Goal: Transaction & Acquisition: Purchase product/service

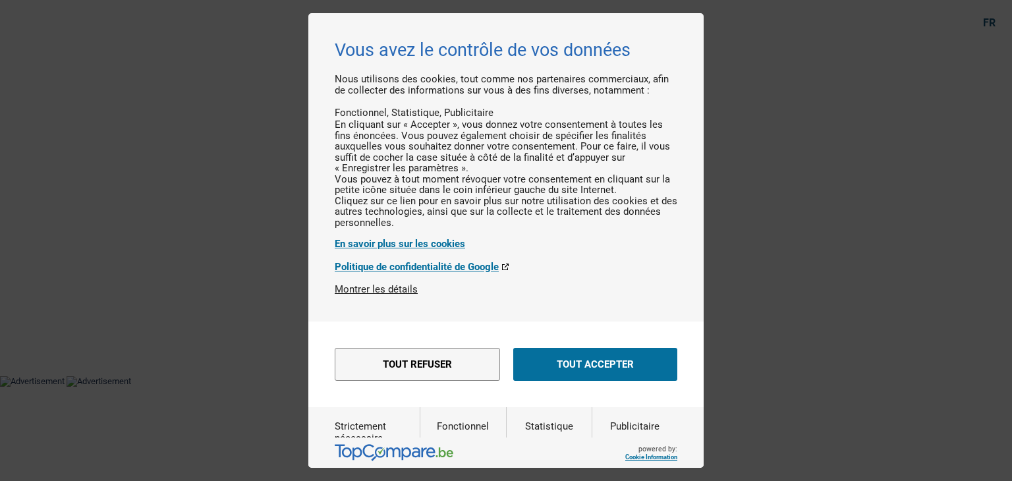
click at [652, 379] on button "Tout accepter" at bounding box center [595, 364] width 164 height 33
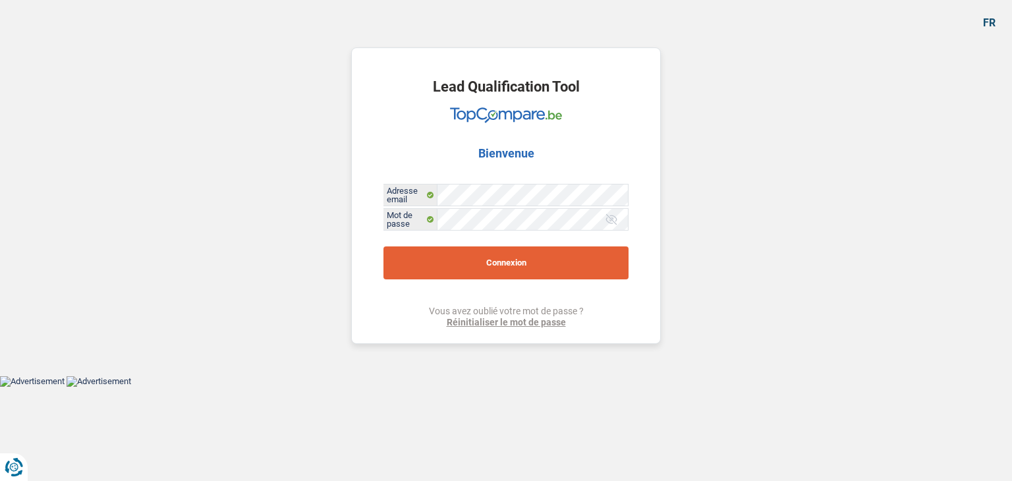
drag, startPoint x: 518, startPoint y: 267, endPoint x: 569, endPoint y: 283, distance: 53.6
click at [518, 269] on button "Connexion" at bounding box center [505, 262] width 245 height 33
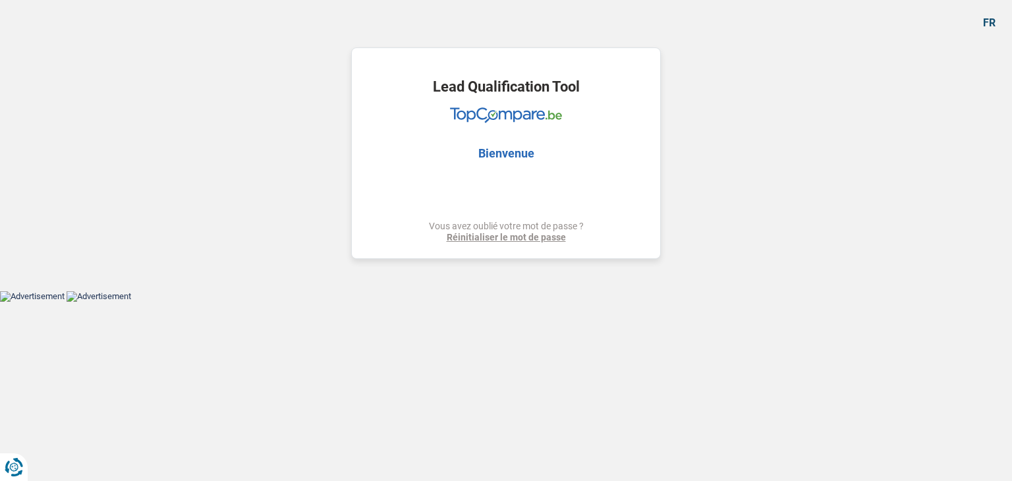
select select "refinancing"
select select "houseOrGarden"
select select "120"
select select "refinancing"
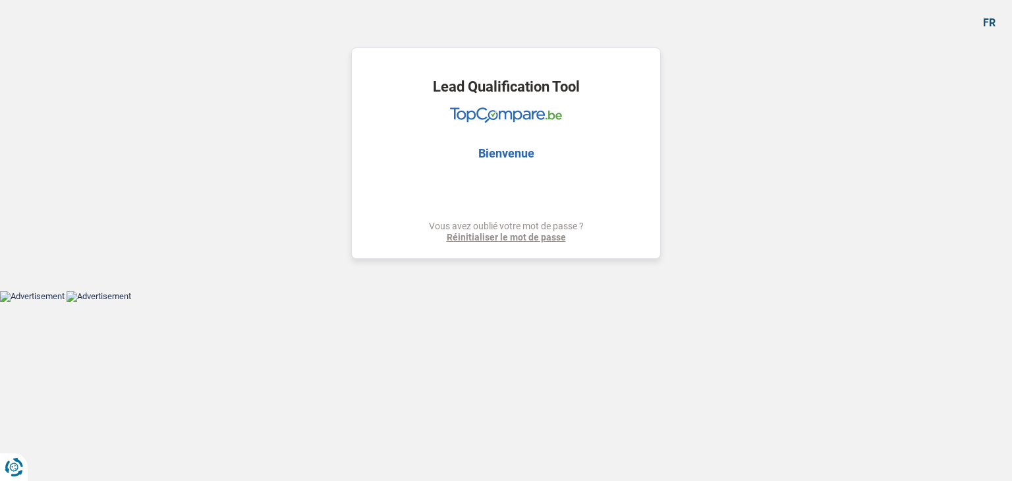
select select "refinancing"
select select "houseOrGarden"
select select "yes"
select select "120"
select select "liberal"
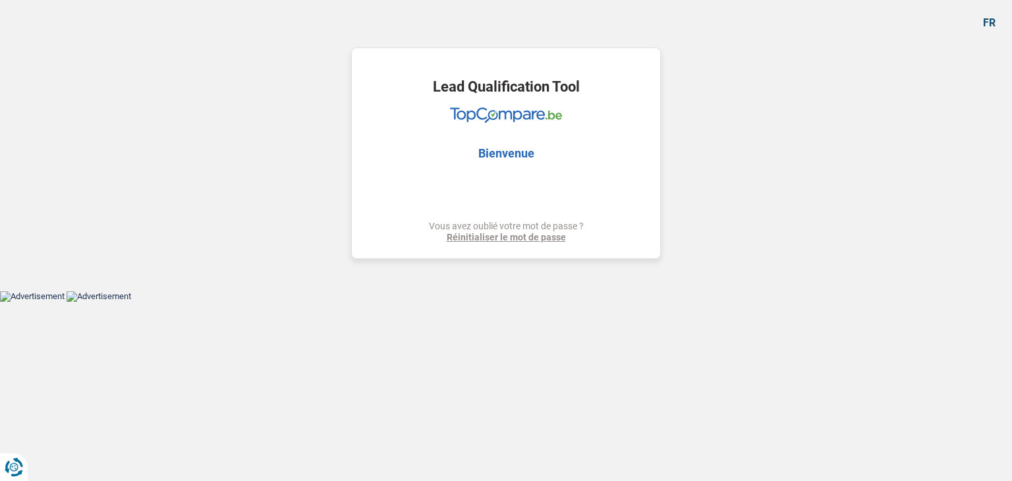
select select "previousEmployerCompensation"
select select "parttimeSelfemployed"
select select "familyAllowances"
select select "alimony"
select select "netSalary"
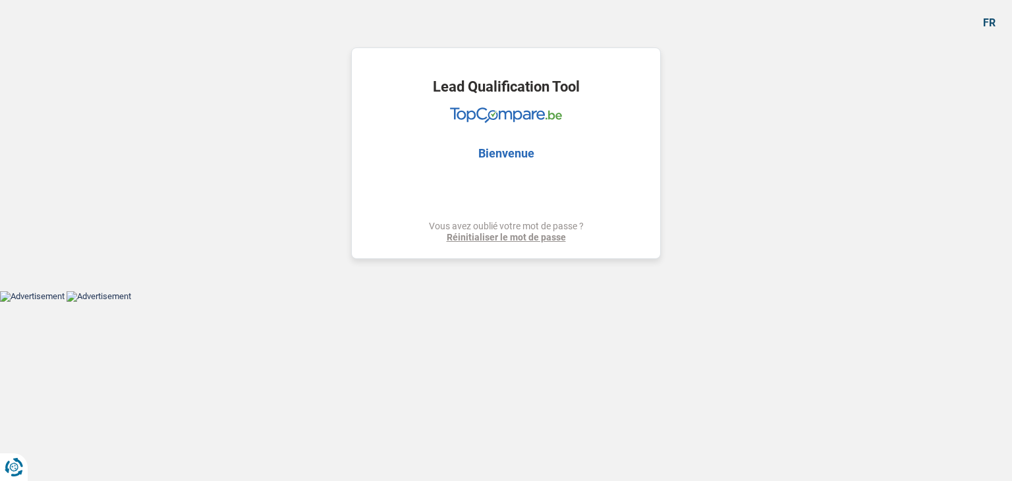
select select "ownerWithMortgage"
select select "mortgage"
select select "300"
select select "creditConsolidation"
select select "48"
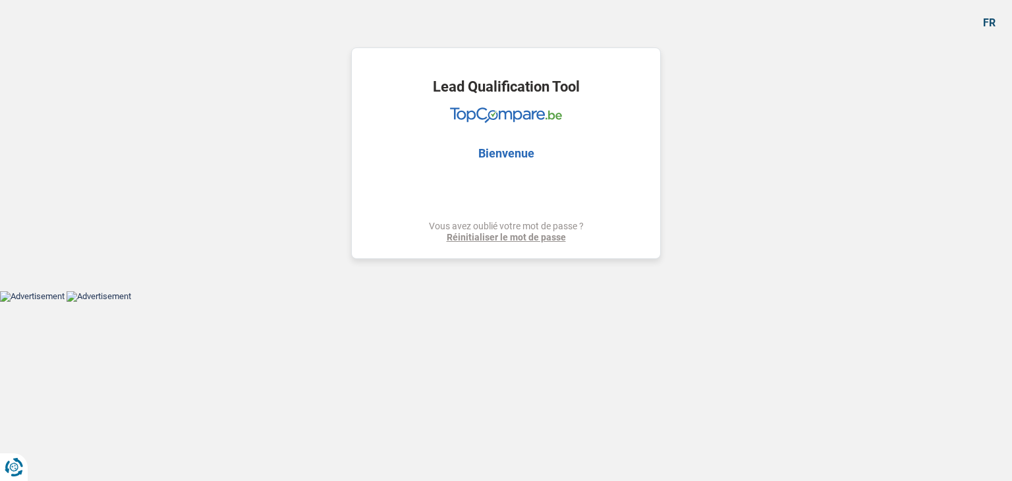
select select "refinancing"
select select "houseOrGarden"
select select "yes"
select select "120"
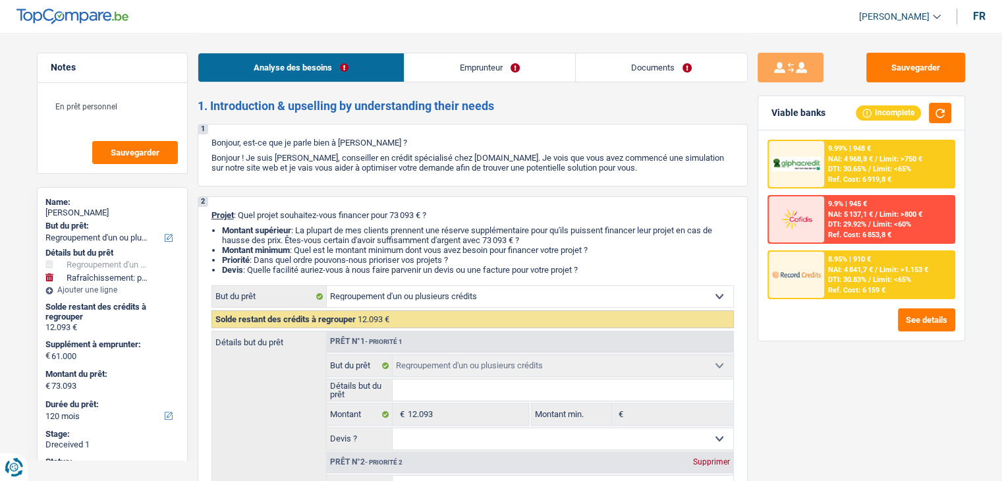
click at [674, 69] on link "Documents" at bounding box center [661, 67] width 171 height 28
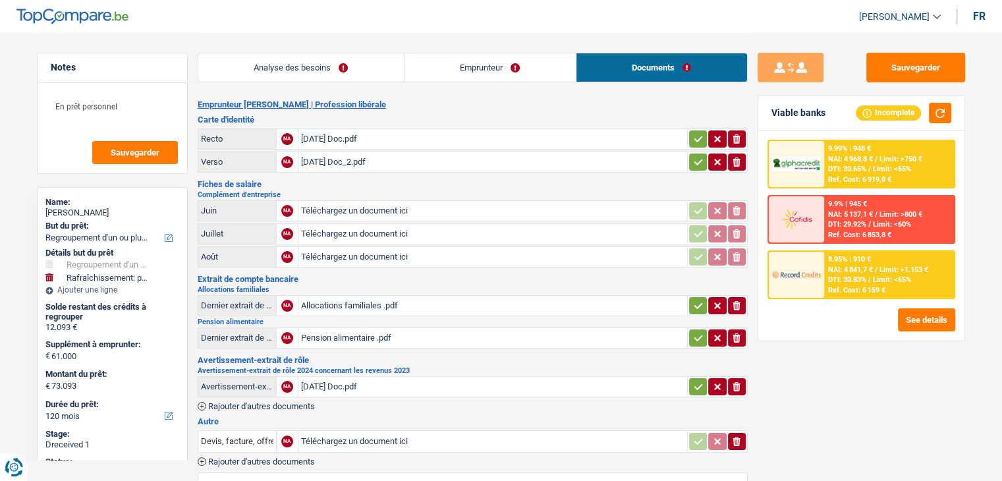
scroll to position [66, 0]
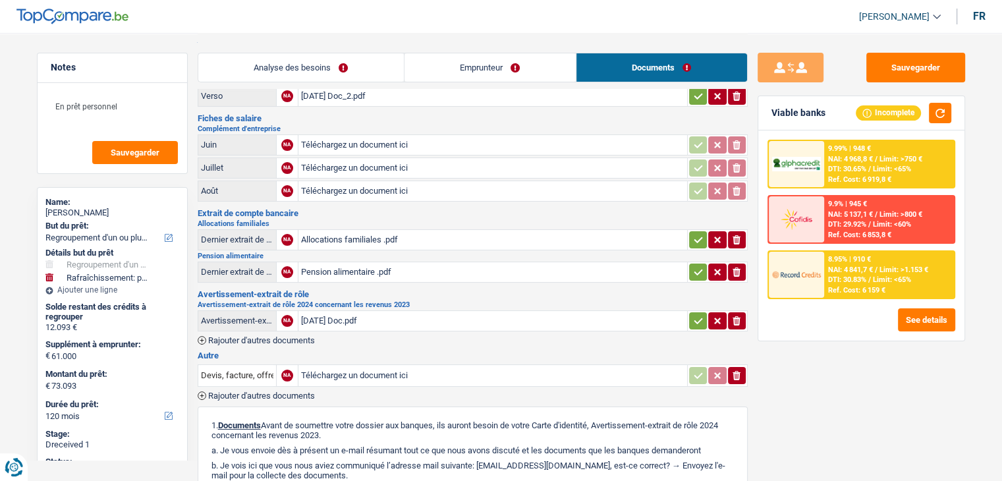
click at [364, 317] on div "Sep 14, 2025 Doc.pdf" at bounding box center [492, 321] width 383 height 20
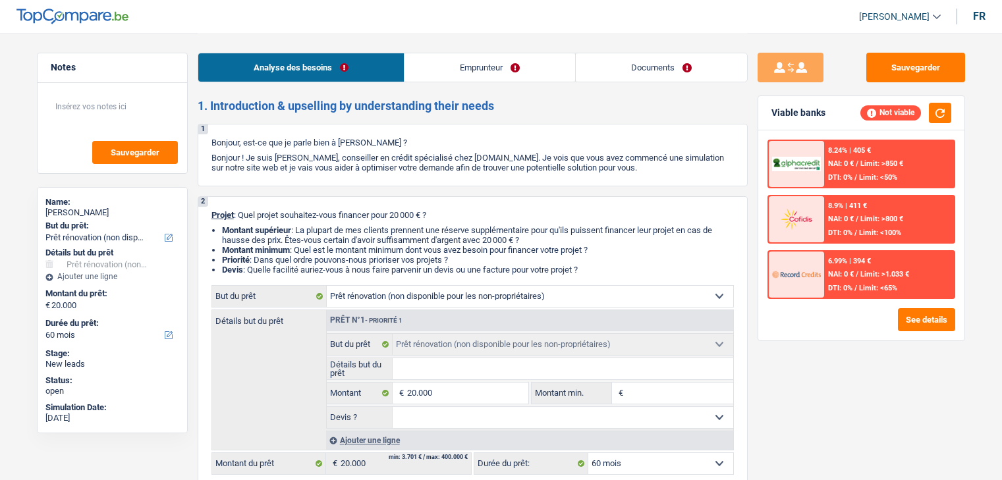
select select "renovation"
select select "60"
select select "renovation"
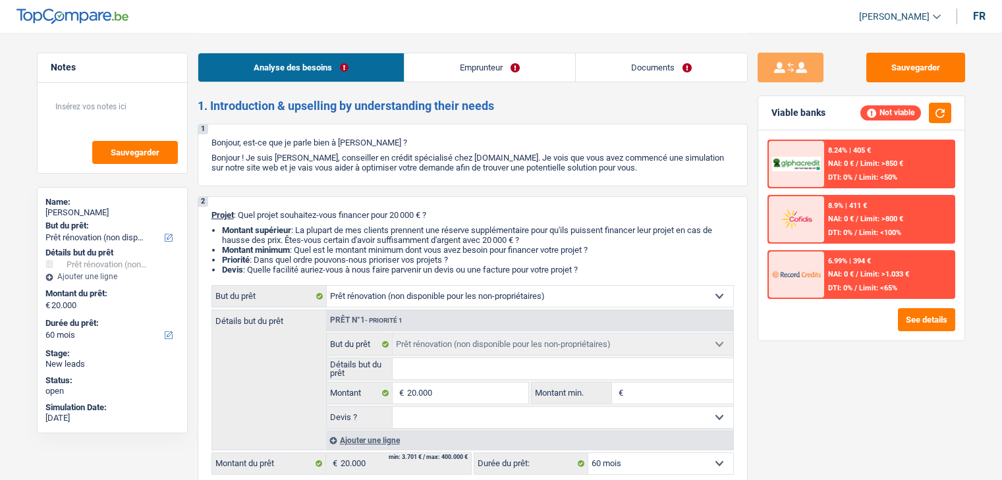
select select "60"
select select "privateEmployee"
select select "netSalary"
select select "mealVouchers"
select select "renovation"
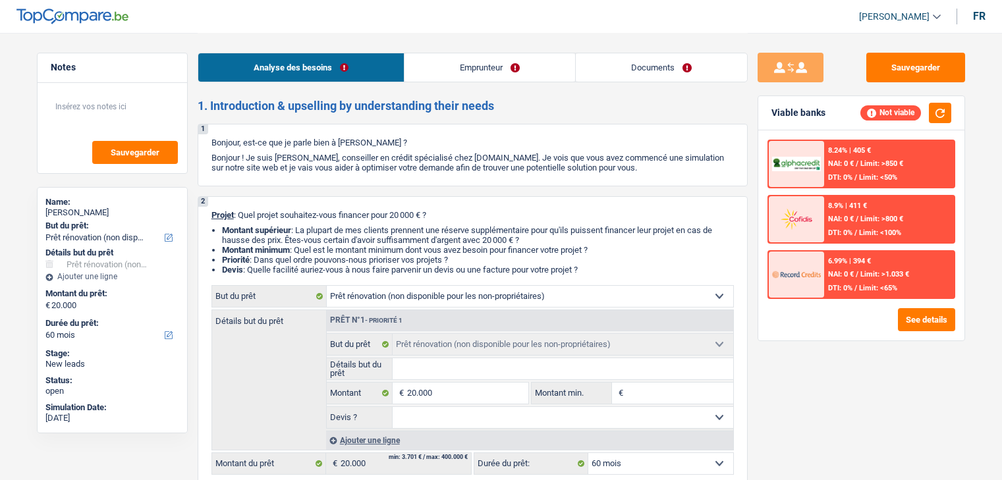
select select "renovation"
select select "60"
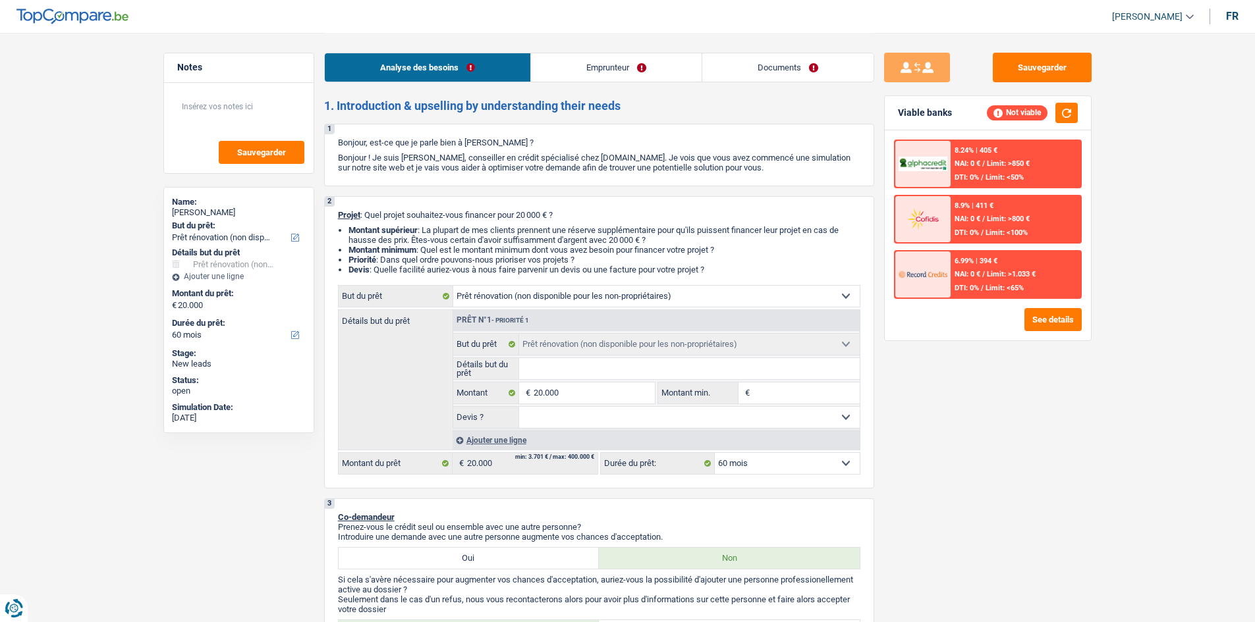
click at [751, 72] on link "Documents" at bounding box center [787, 67] width 171 height 28
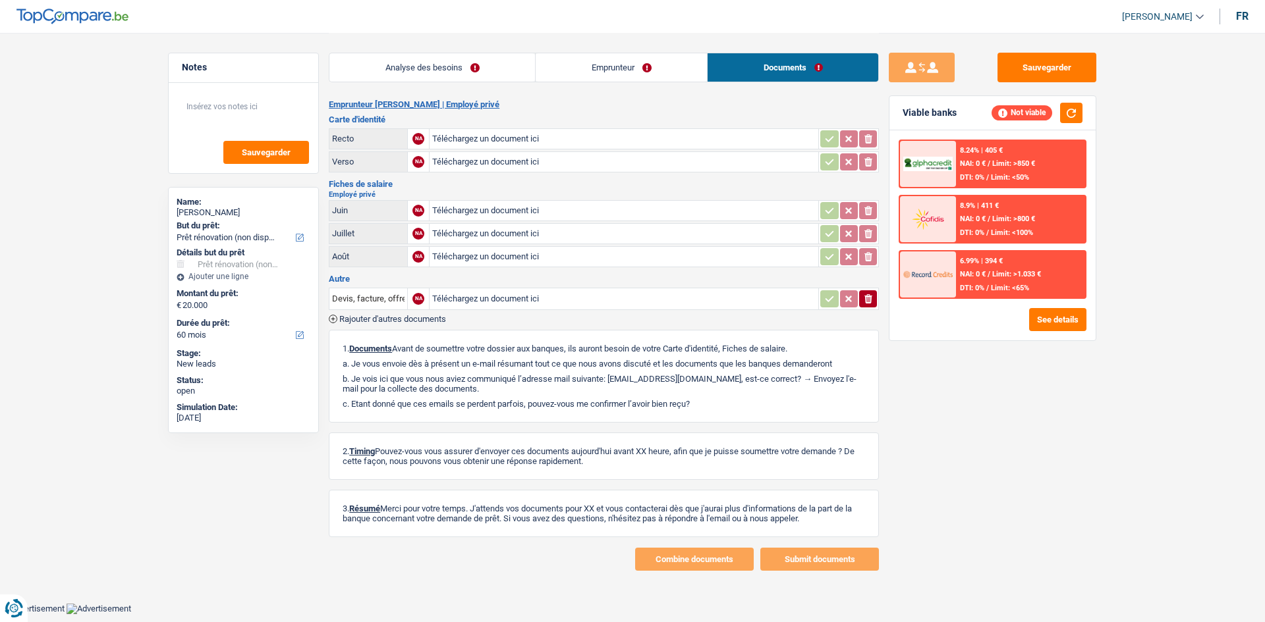
click at [482, 60] on link "Analyse des besoins" at bounding box center [432, 67] width 206 height 28
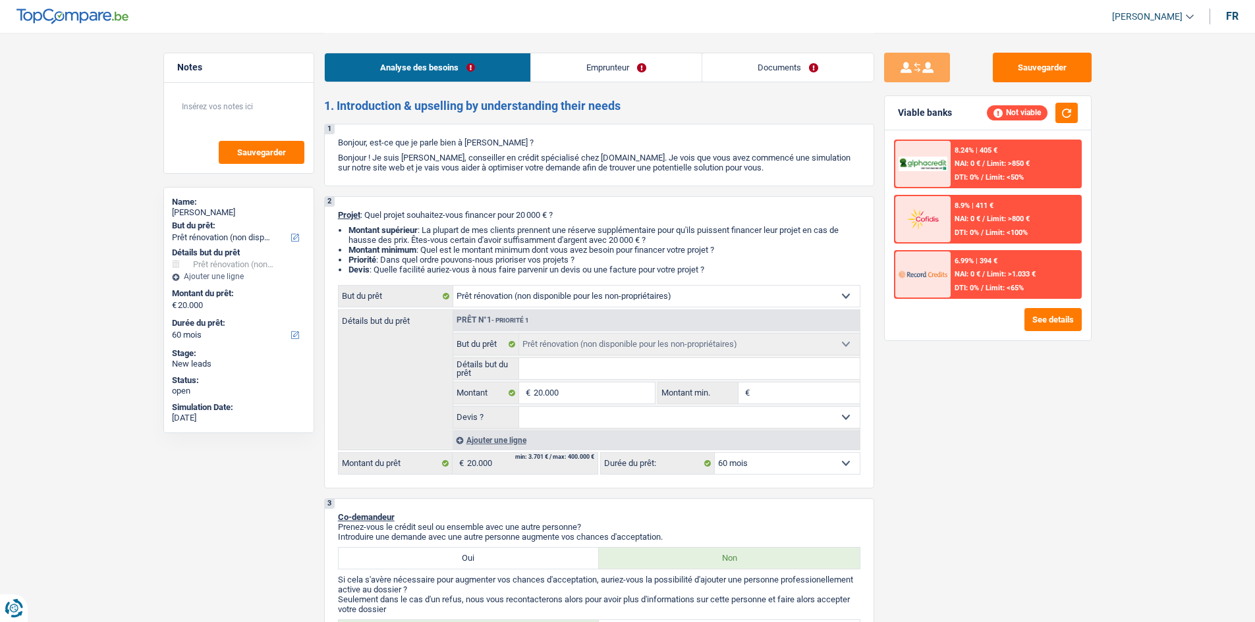
click at [550, 57] on link "Emprunteur" at bounding box center [616, 67] width 171 height 28
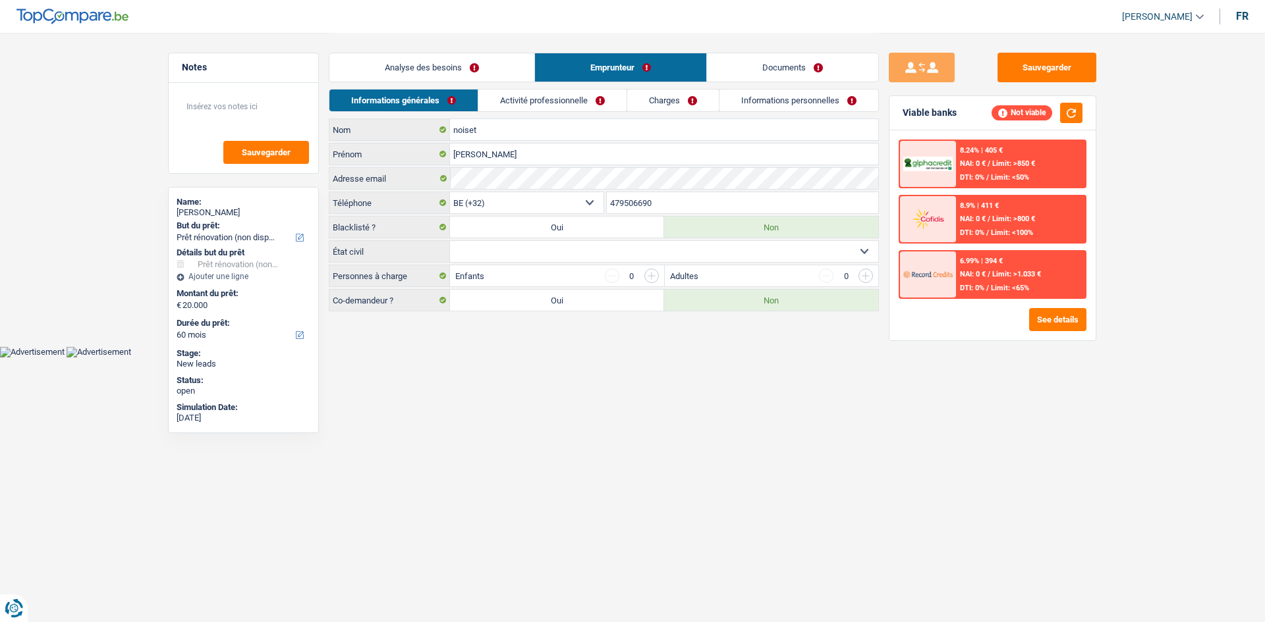
click at [667, 107] on link "Charges" at bounding box center [673, 101] width 92 height 22
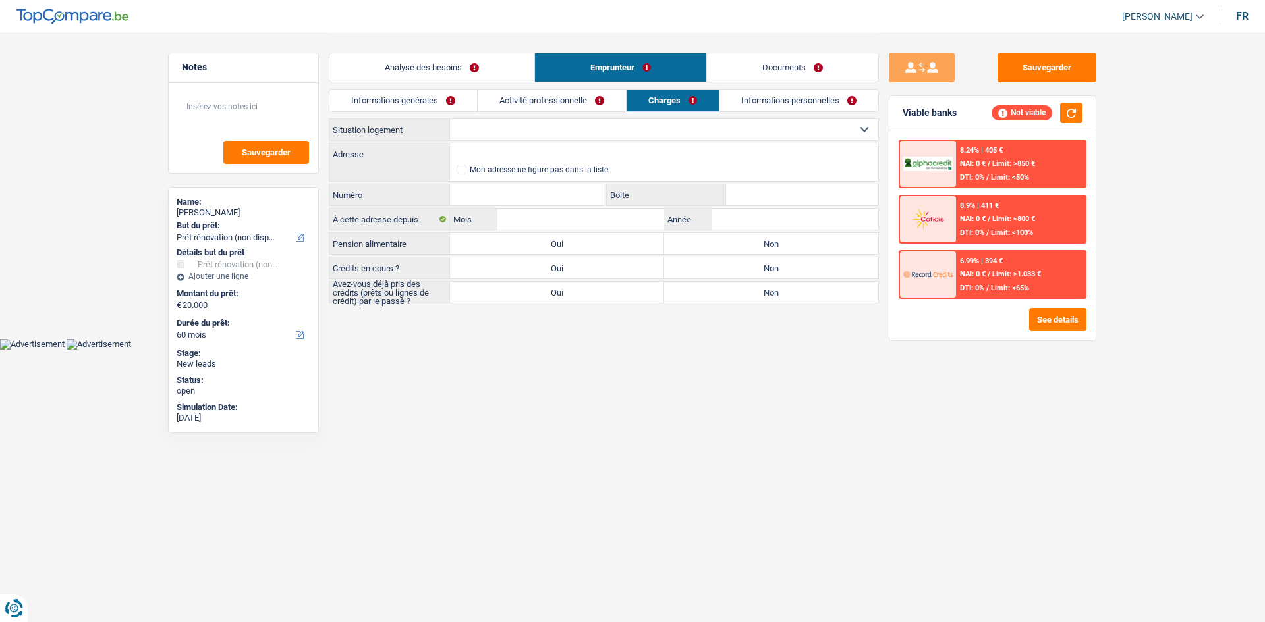
click at [624, 121] on select "Locataire Propriétaire avec prêt hypothécaire Propriétaire sans prêt hypothécai…" at bounding box center [664, 129] width 428 height 21
select select "ownerWithMortgage"
click at [450, 119] on select "Locataire Propriétaire avec prêt hypothécaire Propriétaire sans prêt hypothécai…" at bounding box center [664, 129] width 428 height 21
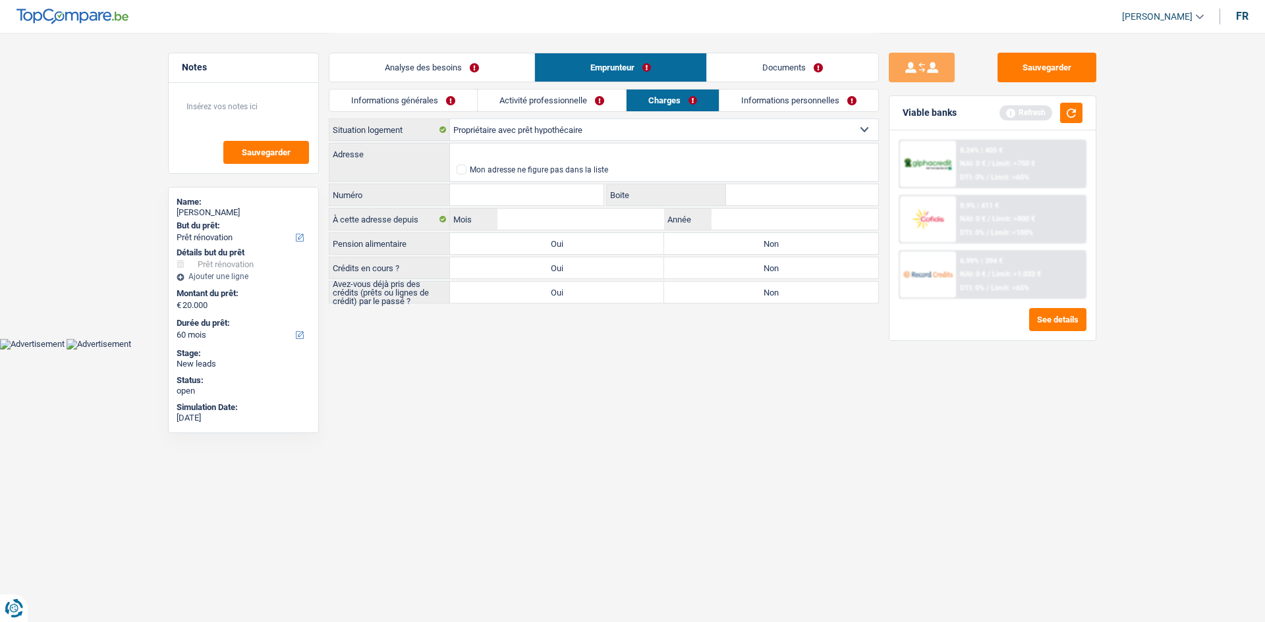
click at [501, 71] on link "Analyse des besoins" at bounding box center [431, 67] width 205 height 28
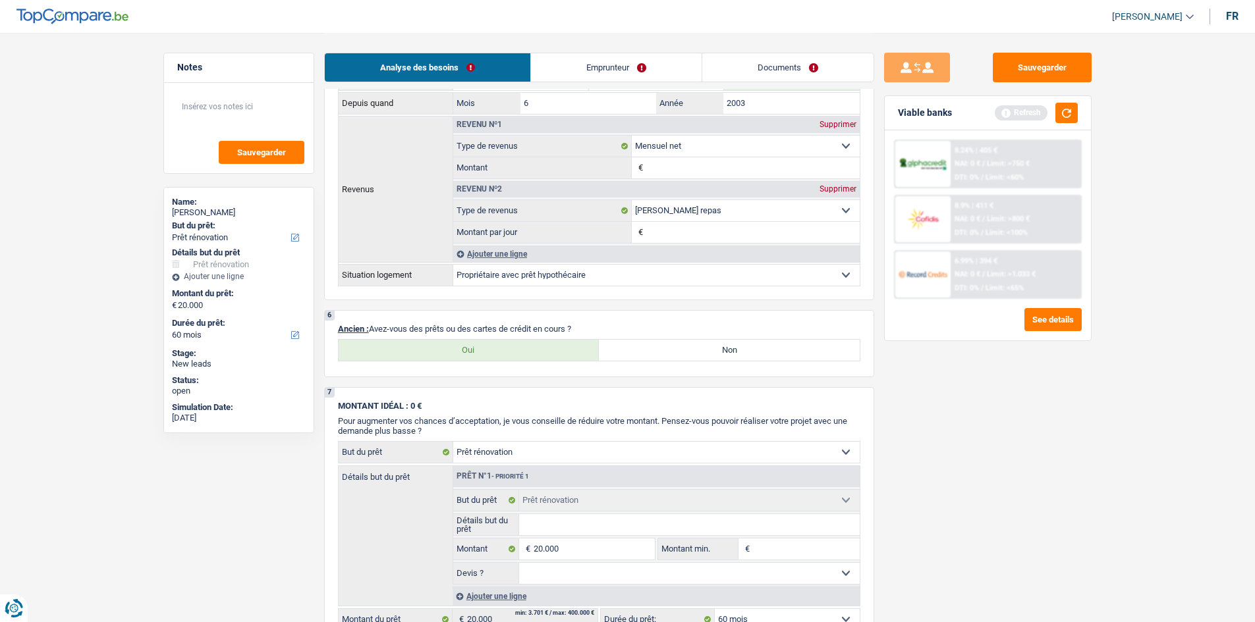
scroll to position [790, 0]
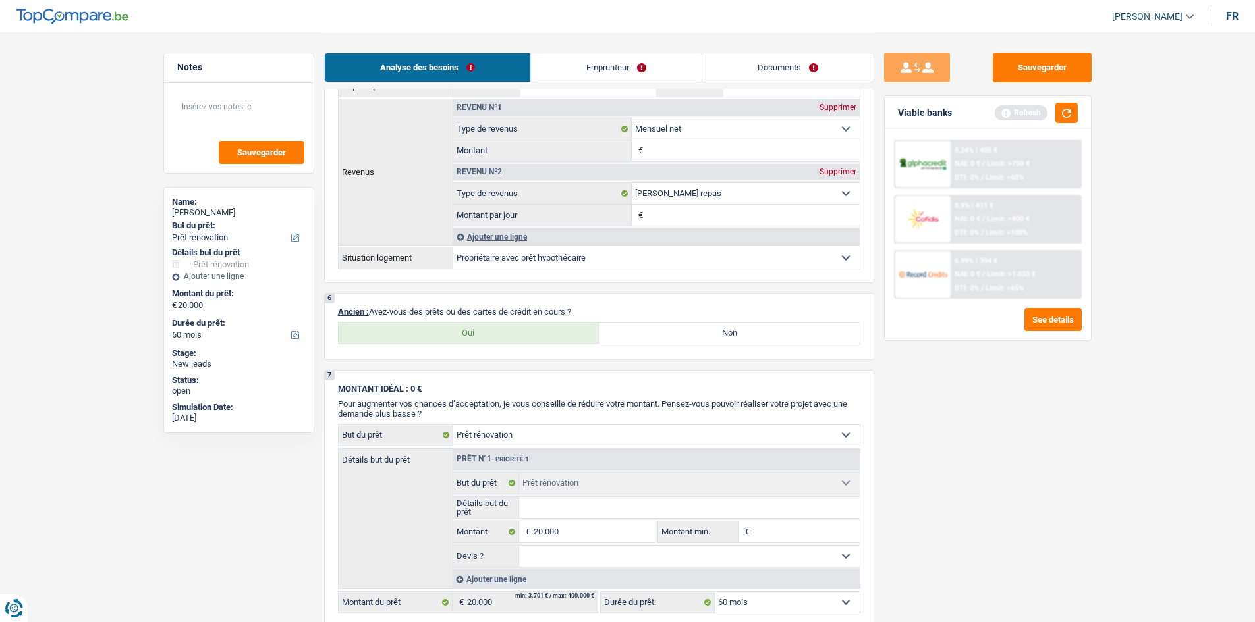
drag, startPoint x: 522, startPoint y: 333, endPoint x: 744, endPoint y: 327, distance: 222.7
click at [522, 334] on label "Oui" at bounding box center [469, 333] width 261 height 21
click at [522, 334] on input "Oui" at bounding box center [469, 333] width 261 height 21
radio input "true"
select select "mortgage"
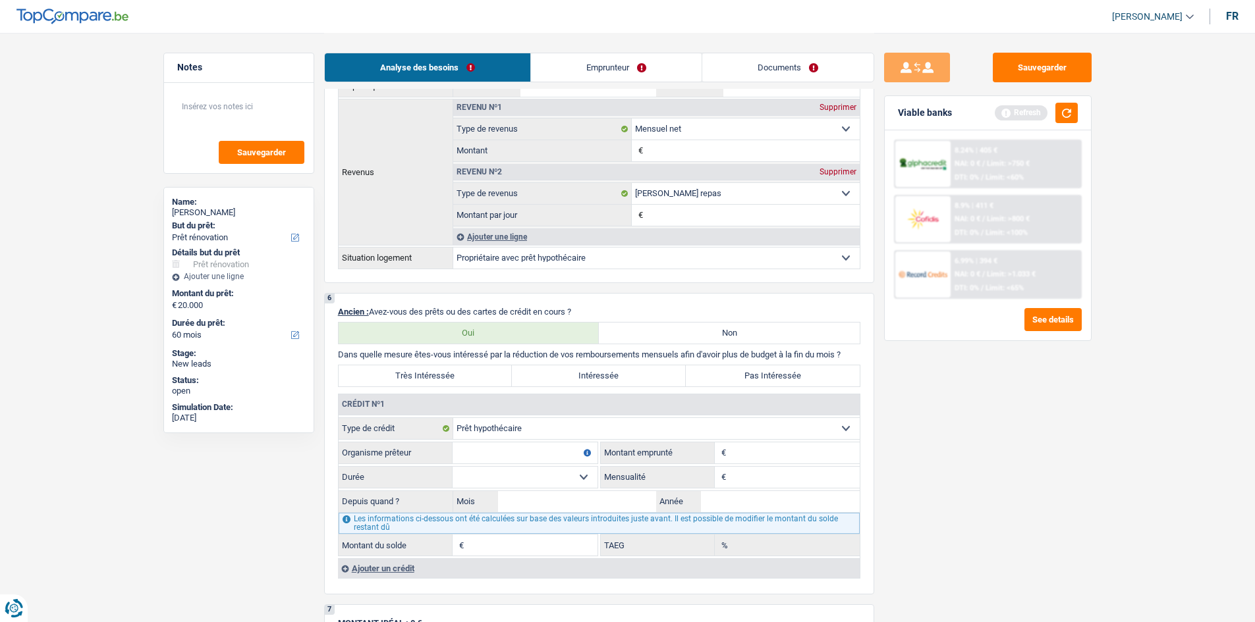
scroll to position [922, 0]
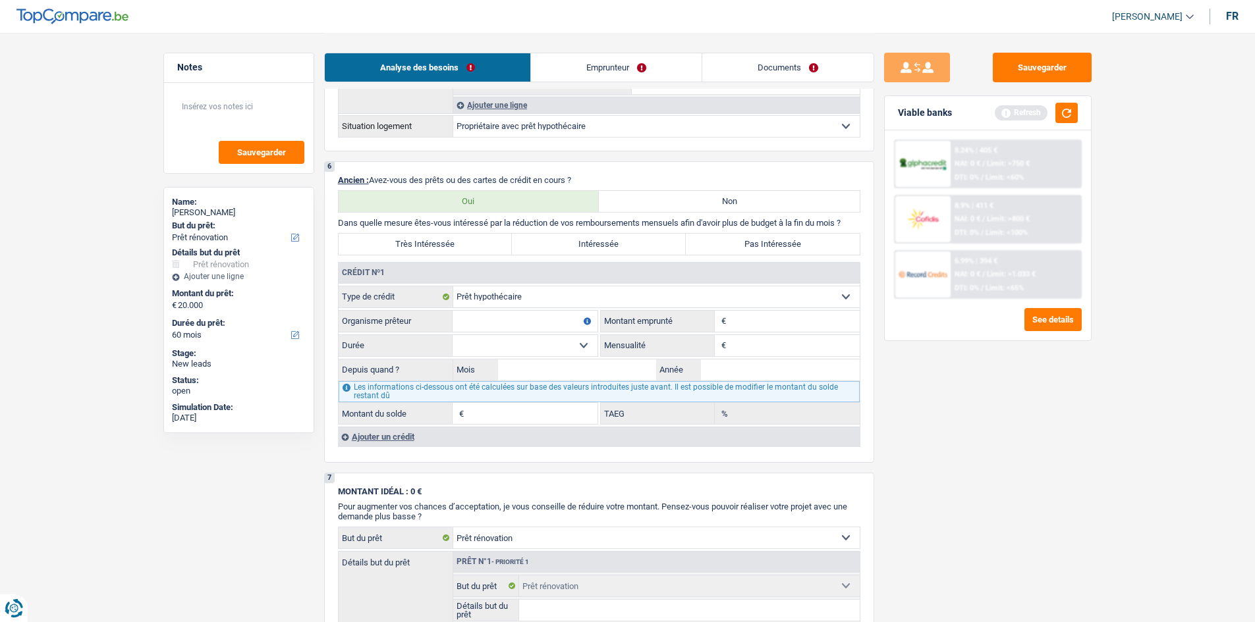
click at [747, 323] on input "Montant" at bounding box center [794, 321] width 130 height 21
type input "315.000"
click at [796, 375] on input "Année" at bounding box center [780, 370] width 159 height 21
type input "2019"
click at [814, 349] on input "Mensualité" at bounding box center [794, 345] width 130 height 21
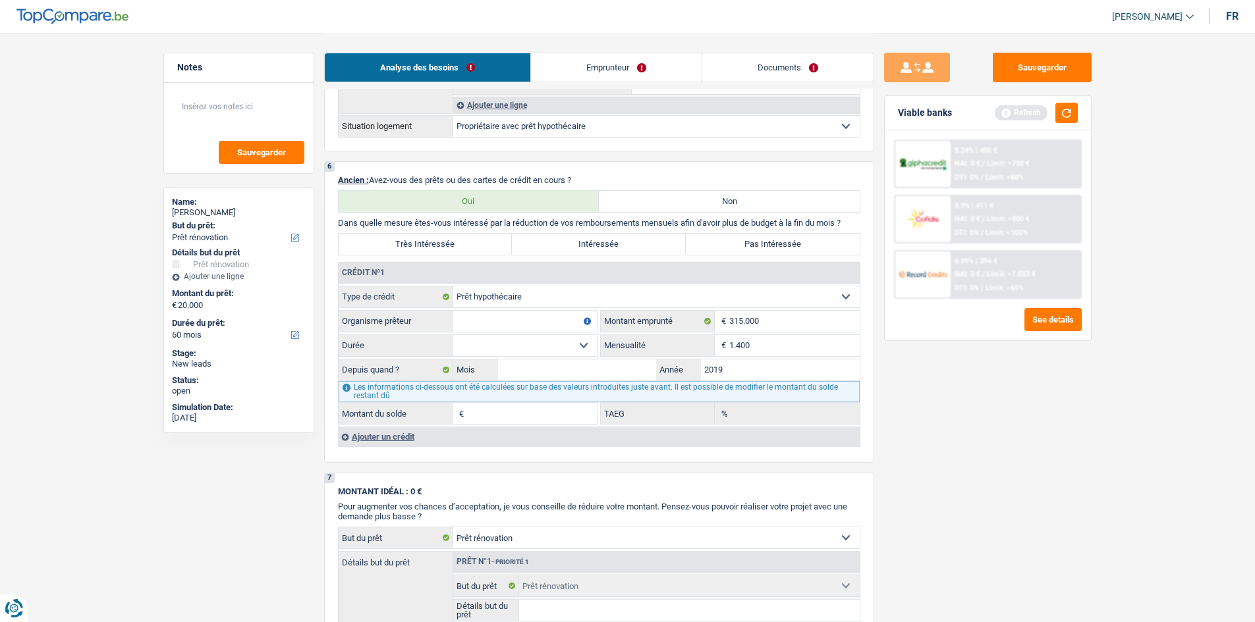
type input "1.400"
click at [950, 437] on div "Sauvegarder Viable banks Refresh 8.24% | 405 € NAI: 0 € / Limit: >750 € DTI: 0%…" at bounding box center [987, 327] width 227 height 549
click at [595, 373] on input "Mois" at bounding box center [577, 370] width 159 height 21
type input "12"
click at [597, 344] on div "120 mois 132 mois 144 mois 180 mois 240 mois 300 mois 360 mois 420 mois Sélecti…" at bounding box center [469, 346] width 260 height 22
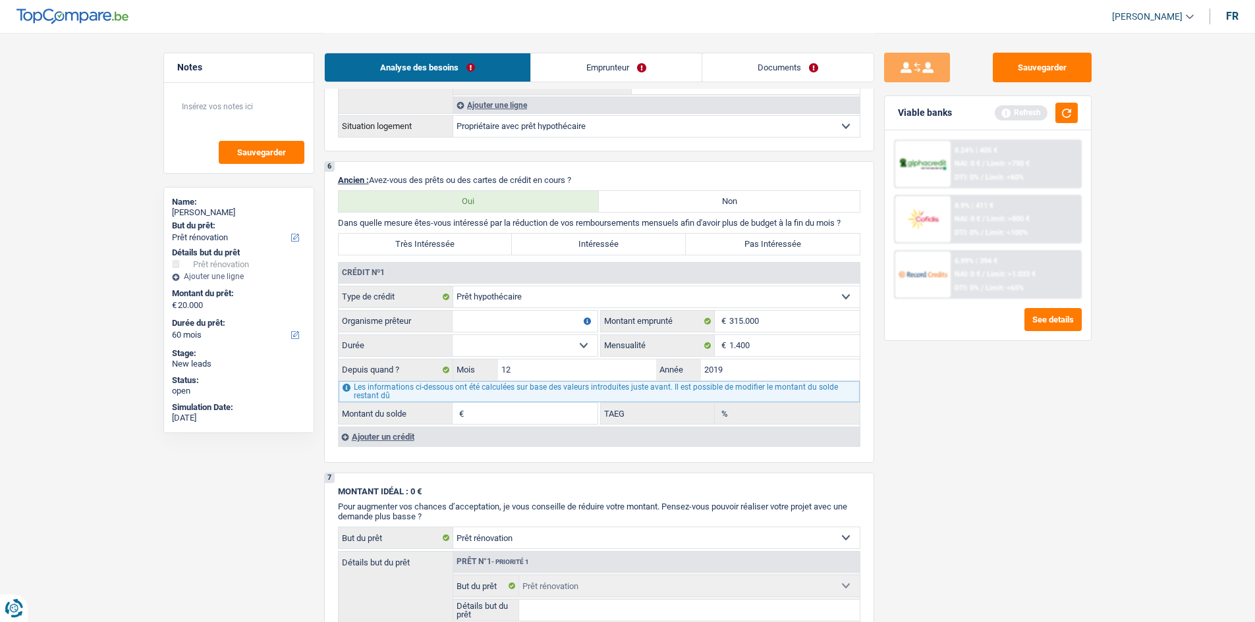
click at [576, 349] on select "120 mois 132 mois 144 mois 180 mois 240 mois 300 mois 360 mois 420 mois Sélecti…" at bounding box center [525, 345] width 145 height 21
select select "300"
click at [453, 335] on select "120 mois 132 mois 144 mois 180 mois 240 mois 300 mois 360 mois 420 mois Sélecti…" at bounding box center [525, 345] width 145 height 21
type input "258.391"
type input "2,44"
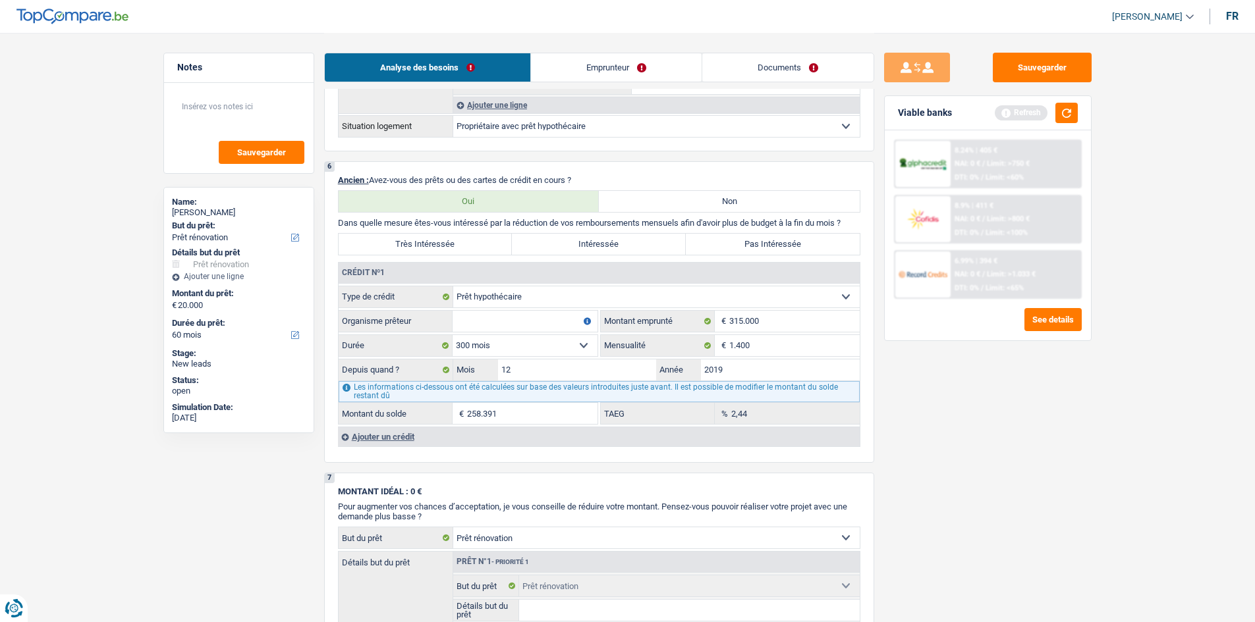
click at [535, 326] on input "Organisme prêteur" at bounding box center [525, 321] width 145 height 21
type input "Record bank"
click at [923, 442] on div "Sauvegarder Viable banks Refresh 8.24% | 405 € NAI: 0 € / Limit: >750 € DTI: 0%…" at bounding box center [987, 327] width 227 height 549
click at [824, 248] on label "Pas Intéressée" at bounding box center [773, 244] width 174 height 21
click at [824, 248] on input "Pas Intéressée" at bounding box center [773, 244] width 174 height 21
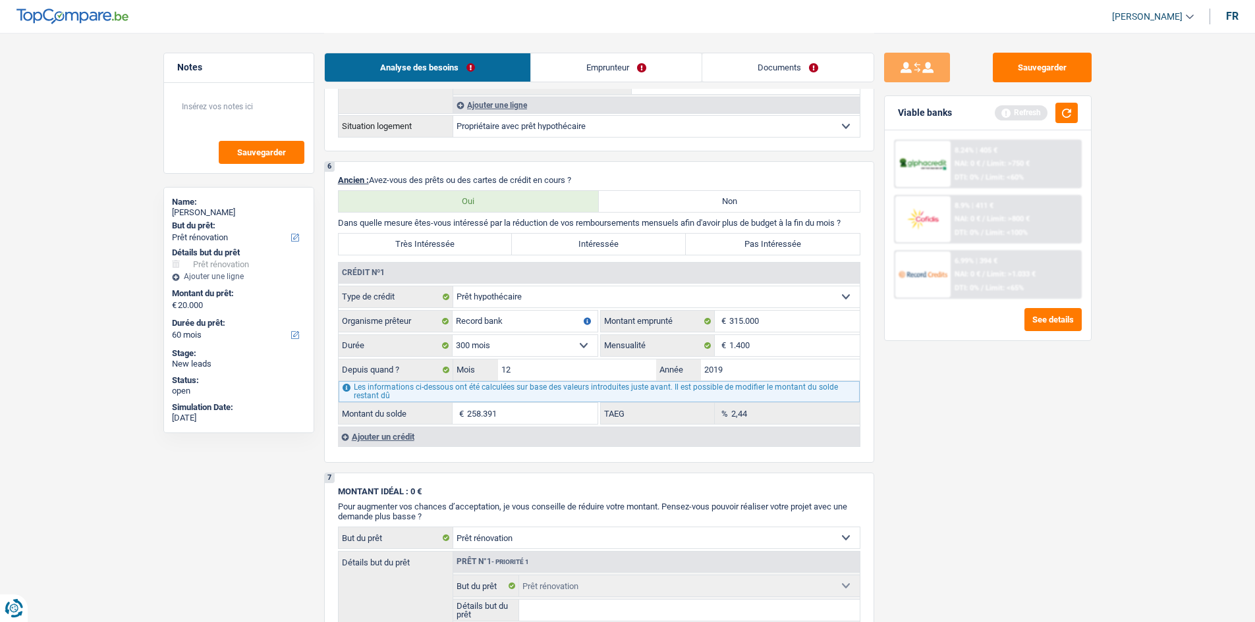
radio input "true"
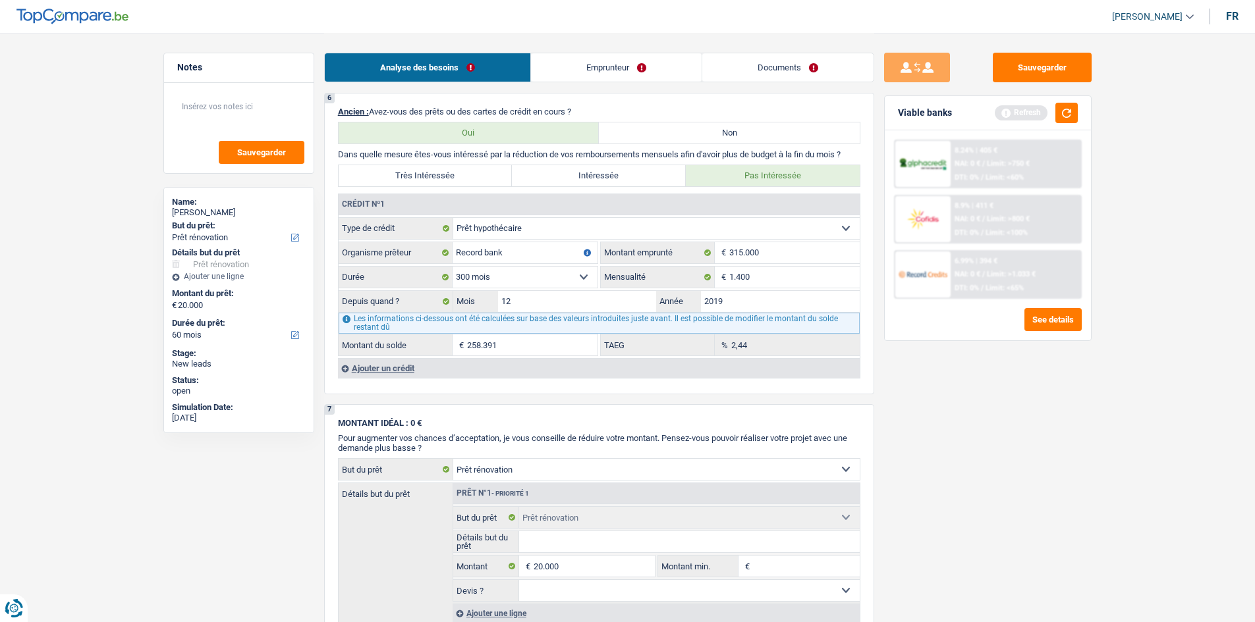
scroll to position [1120, 0]
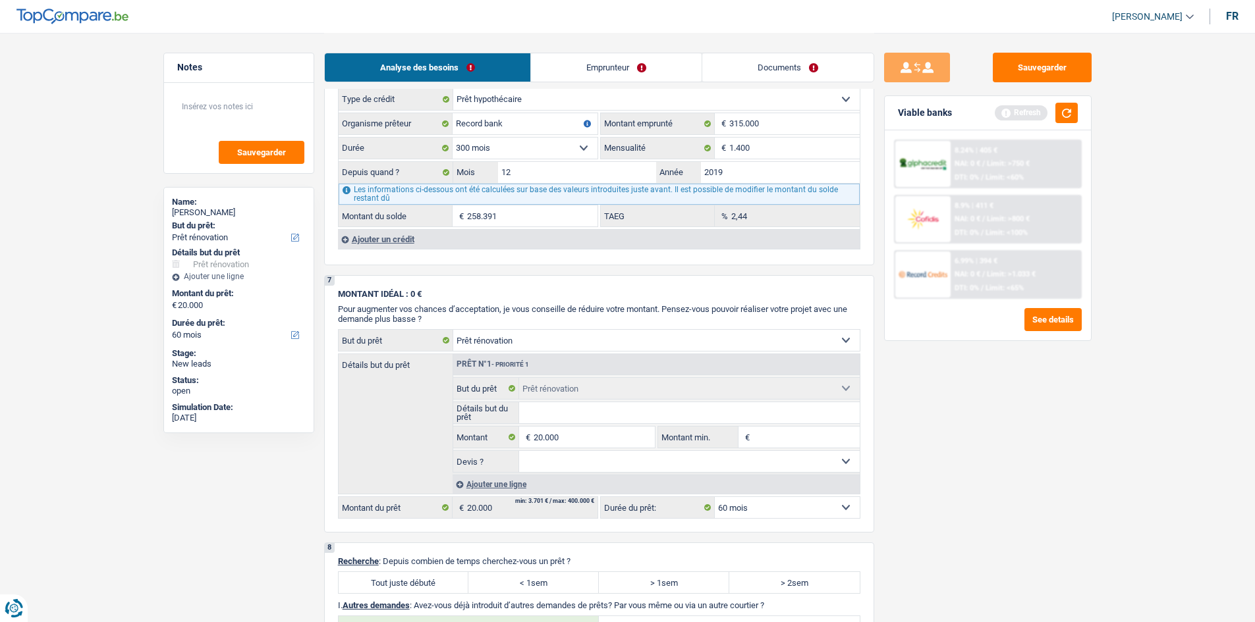
click at [429, 244] on div "Ajouter un crédit" at bounding box center [599, 239] width 522 height 20
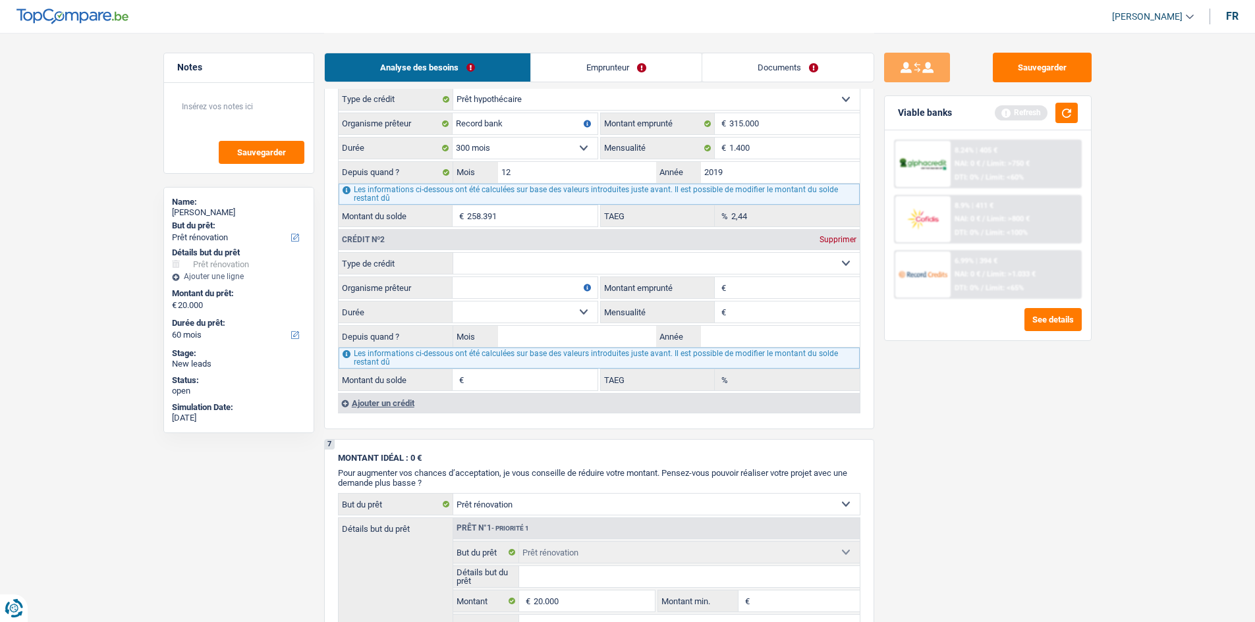
click at [544, 272] on select "Carte ou ouverture de crédit Prêt hypothécaire Vente à tempérament Prêt à tempé…" at bounding box center [656, 263] width 406 height 21
select select "personalLoan"
type input "0"
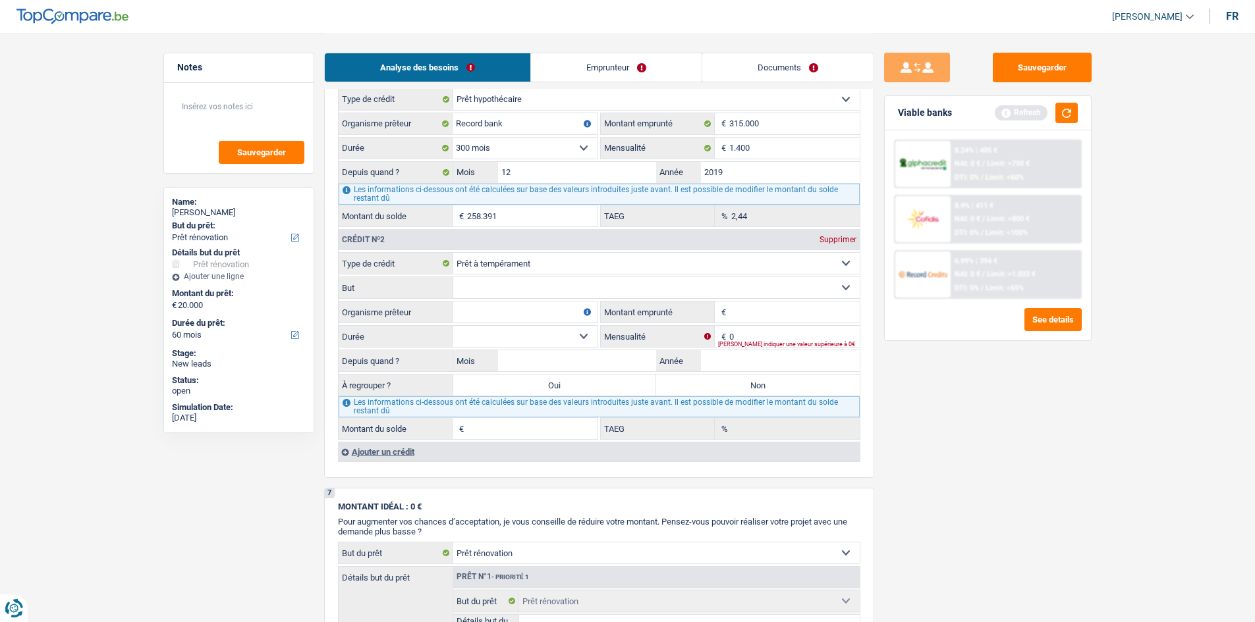
click at [546, 300] on fieldset "Carte ou ouverture de crédit Prêt hypothécaire Vente à tempérament Prêt à tempé…" at bounding box center [599, 346] width 521 height 188
click at [560, 290] on select "Confort maison: meubles, textile, peinture, électroménager, outillage non-profe…" at bounding box center [656, 287] width 406 height 21
select select "other"
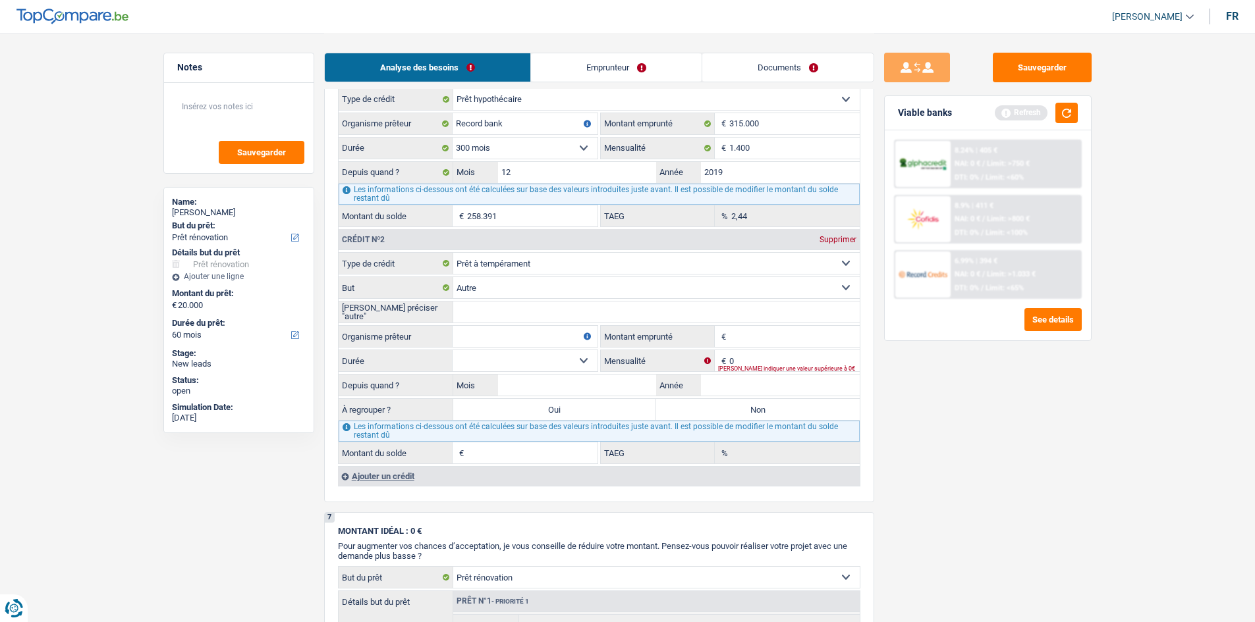
click at [504, 315] on input "Veuillez préciser "autre"" at bounding box center [656, 312] width 406 height 21
type input "panneaux"
click at [497, 324] on fieldset "Carte ou ouverture de crédit Prêt hypothécaire Vente à tempérament Prêt à tempé…" at bounding box center [599, 358] width 521 height 212
click at [497, 333] on input "Organisme prêteur" at bounding box center [525, 336] width 145 height 21
type input "record bank"
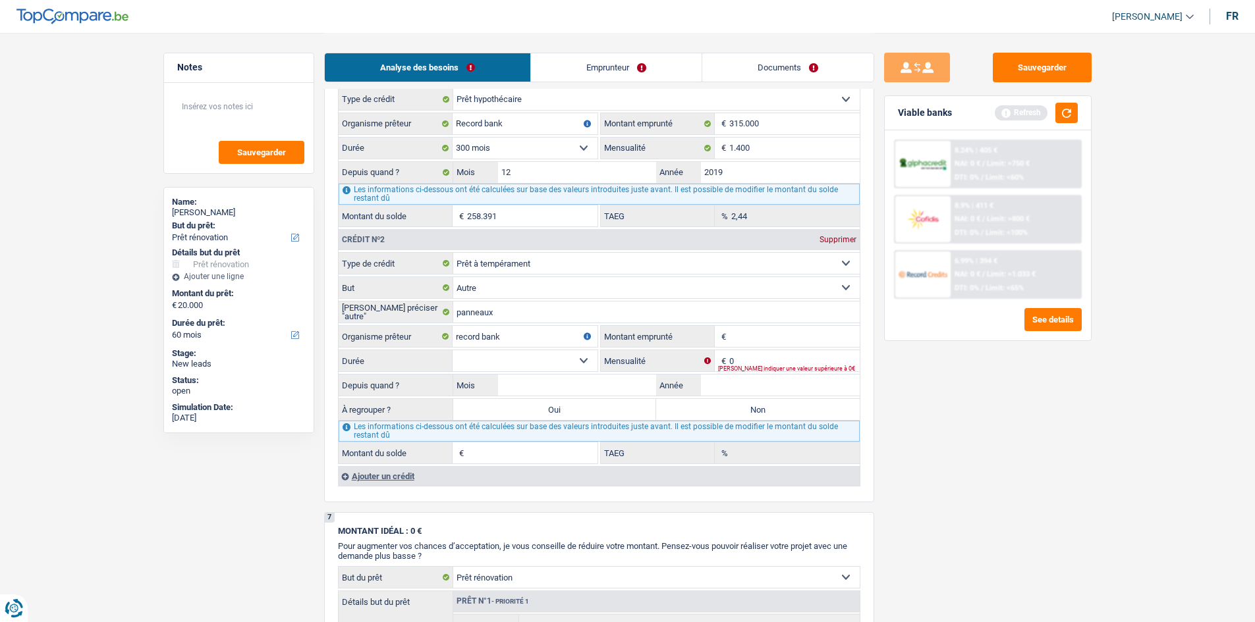
click at [744, 337] on input "Montant emprunté" at bounding box center [794, 336] width 130 height 21
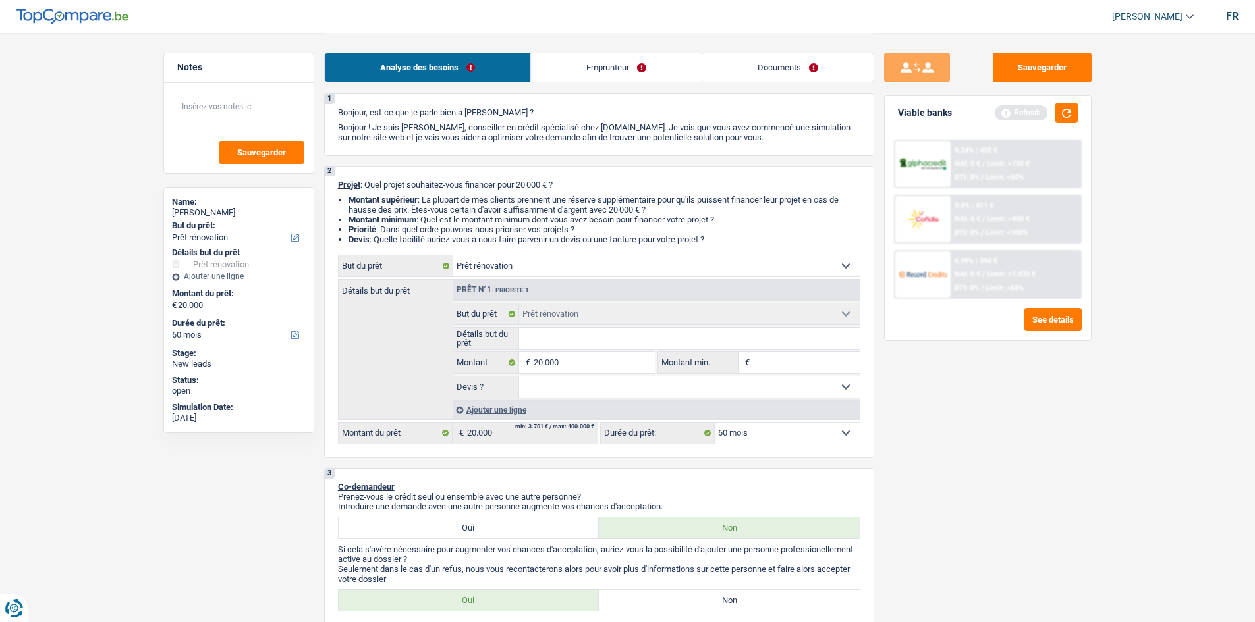
scroll to position [0, 0]
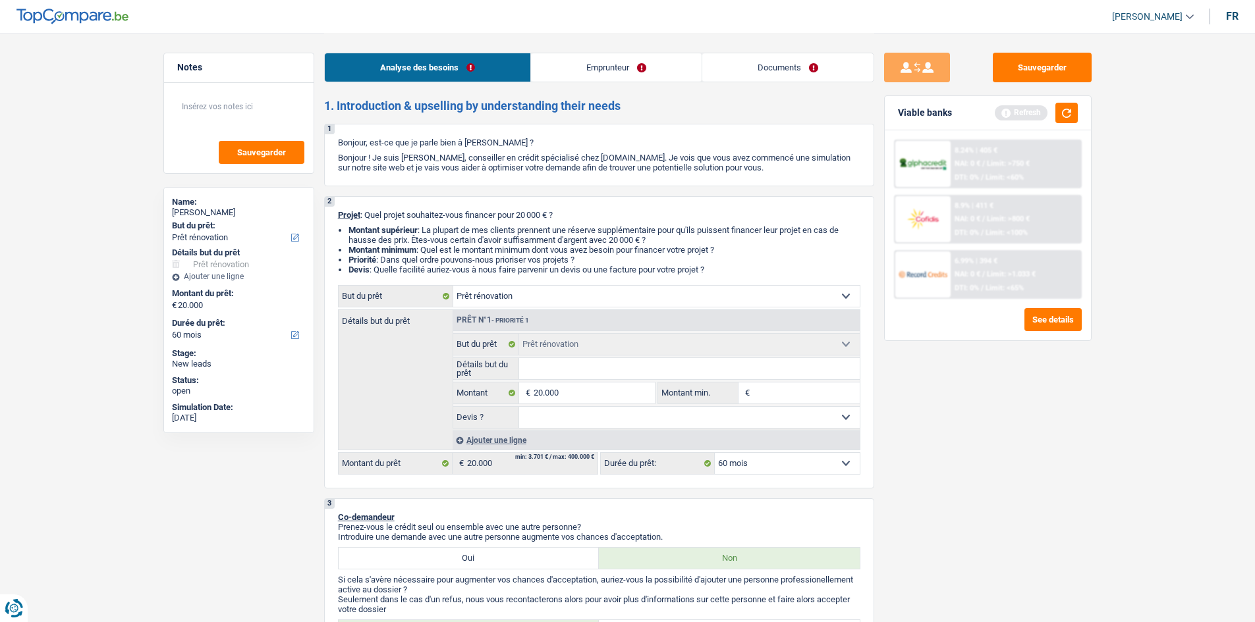
click at [547, 361] on input "Détails but du prêt" at bounding box center [689, 368] width 341 height 21
type input "f"
type input "fi"
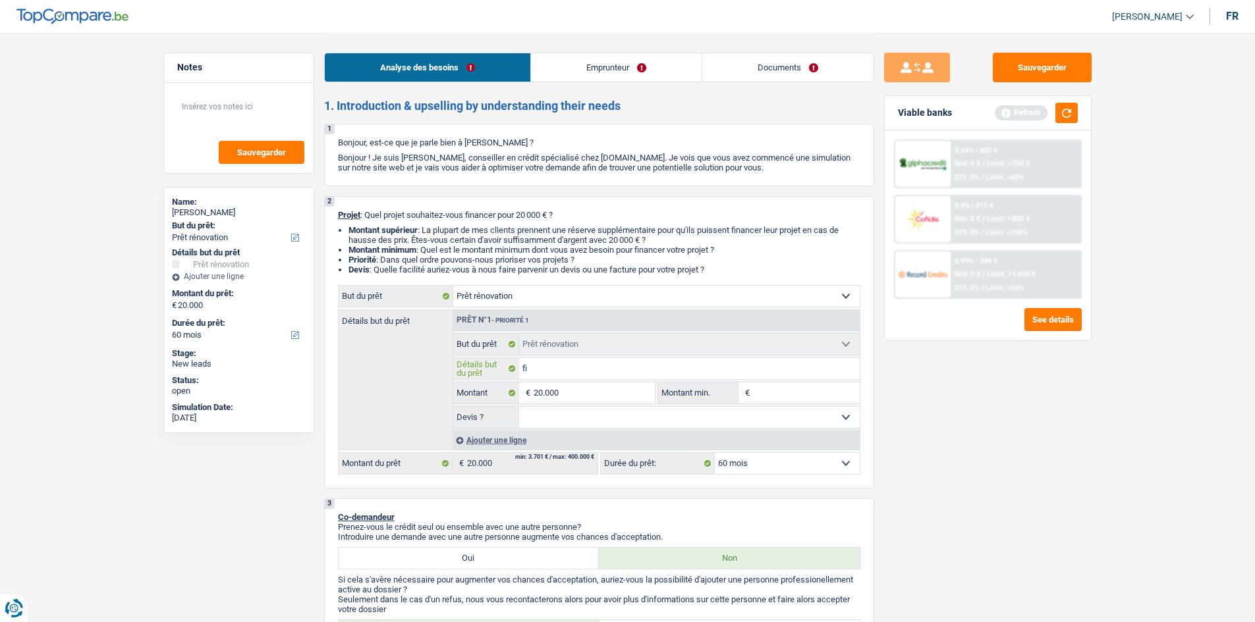
type input "fin"
type input "fini"
type input "finit"
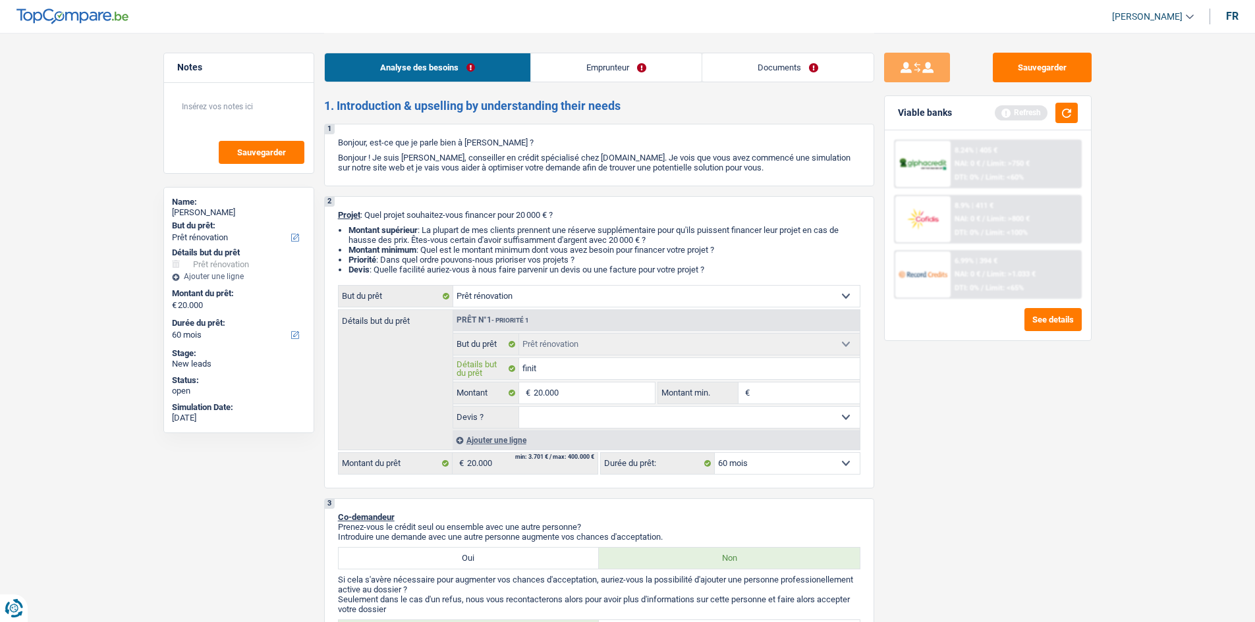
type input "finit"
type input "finiti"
type input "finitio"
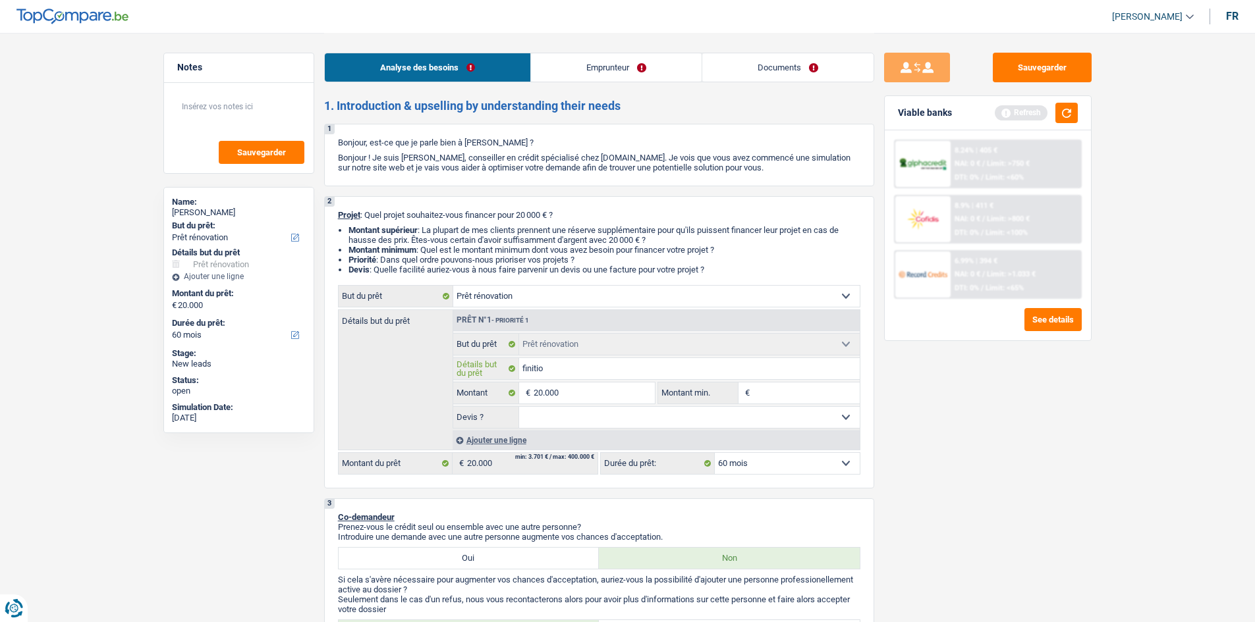
type input "finition"
type input "finition i"
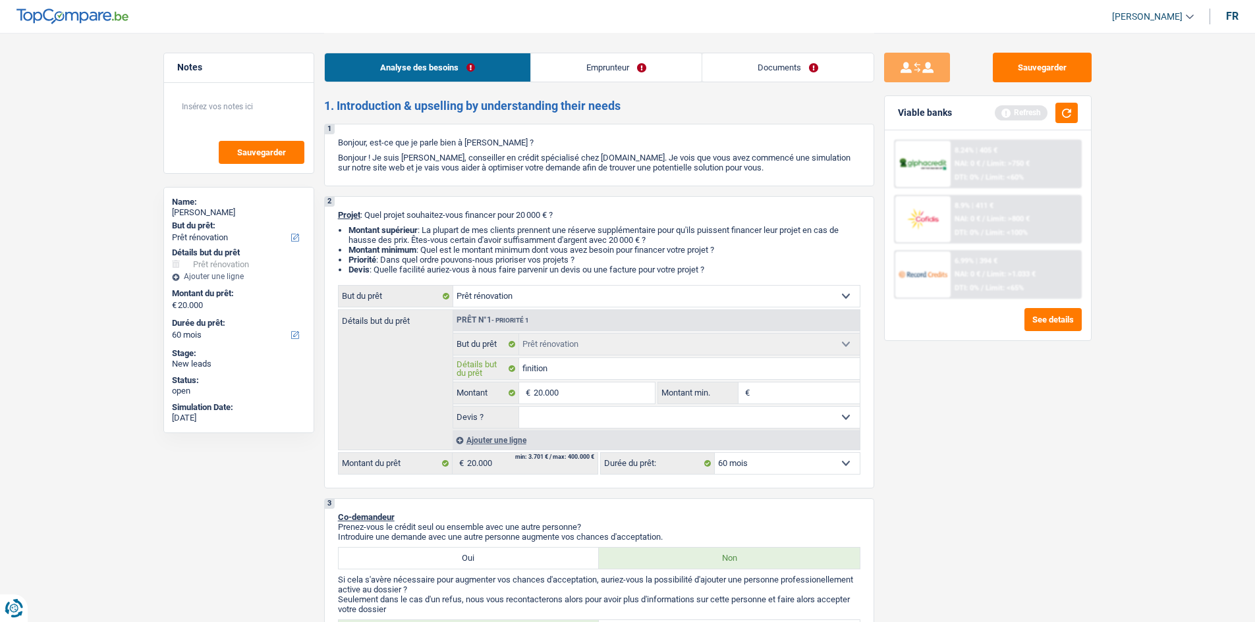
type input "finition i"
type input "finition in"
type input "finition int"
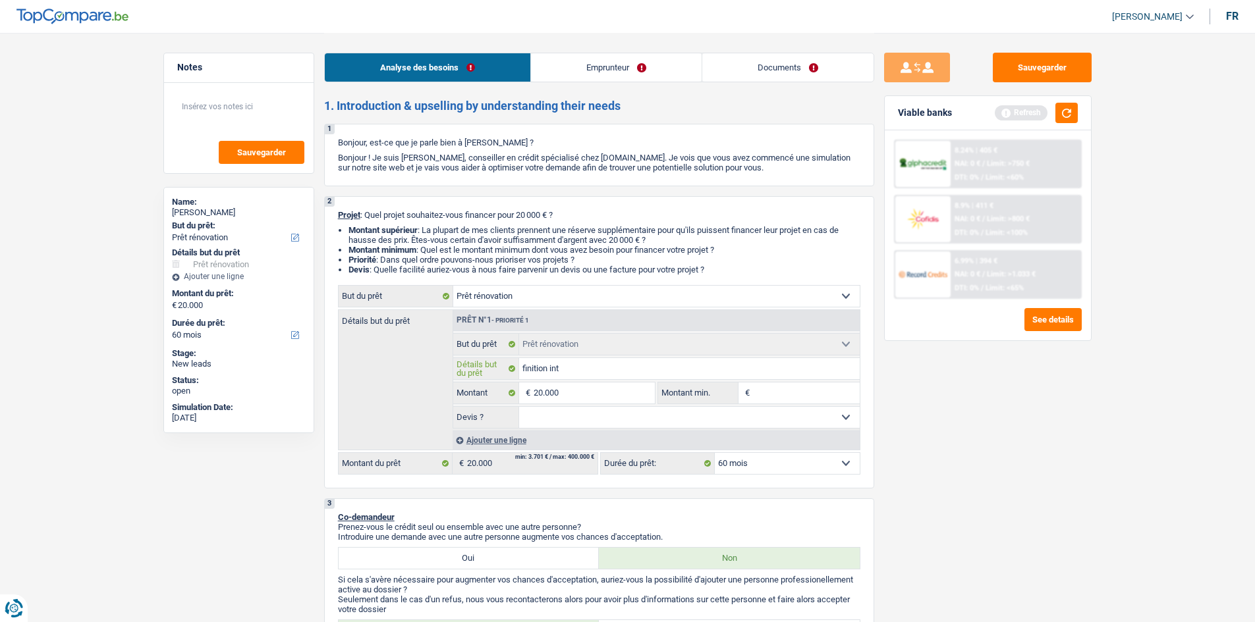
type input "finition inté"
type input "finition intér"
type input "finition intéri"
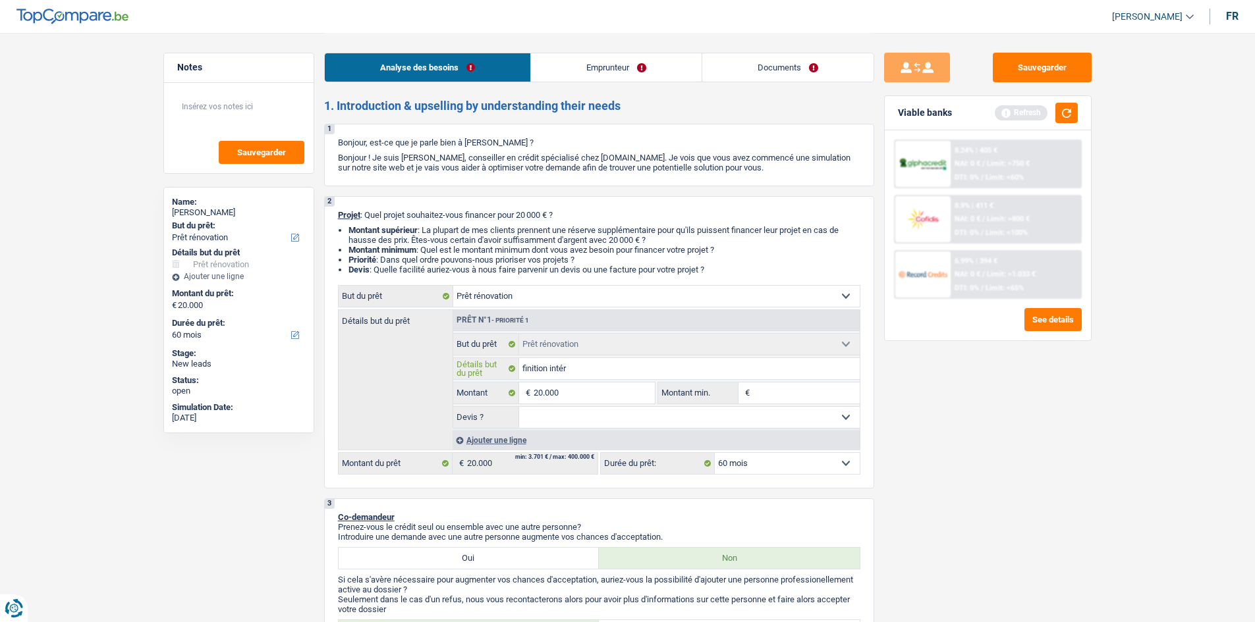
type input "finition intéri"
type input "finition intérie"
type input "finition intérieu"
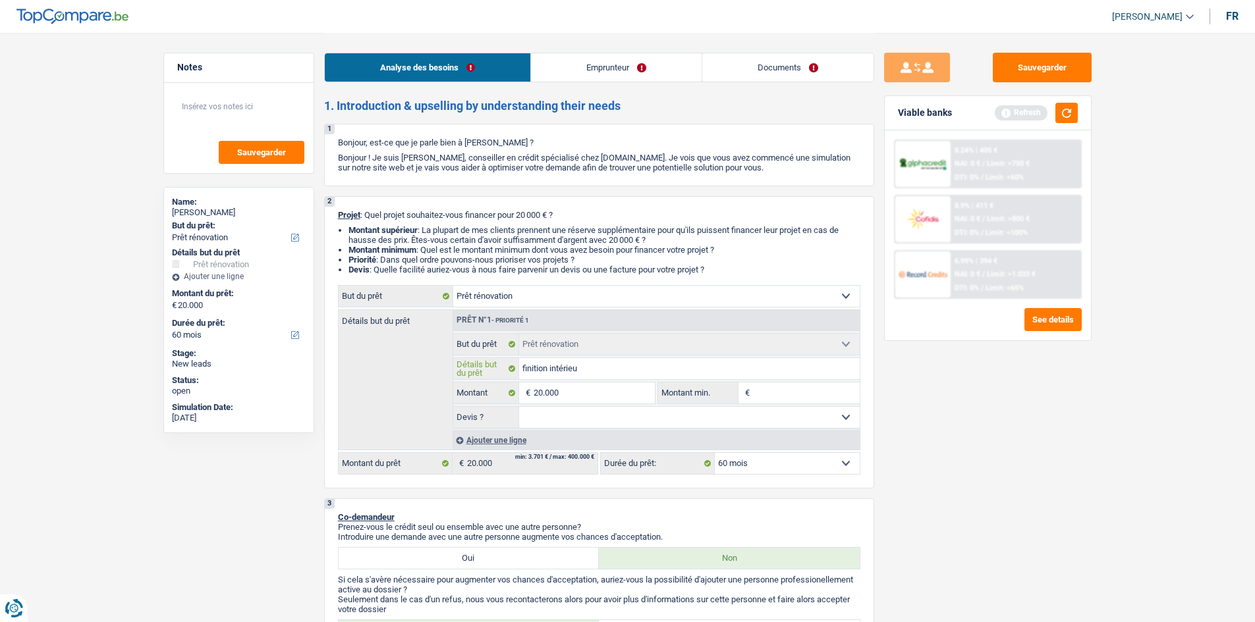
type input "finition intérieur"
type input "finition intérieur e"
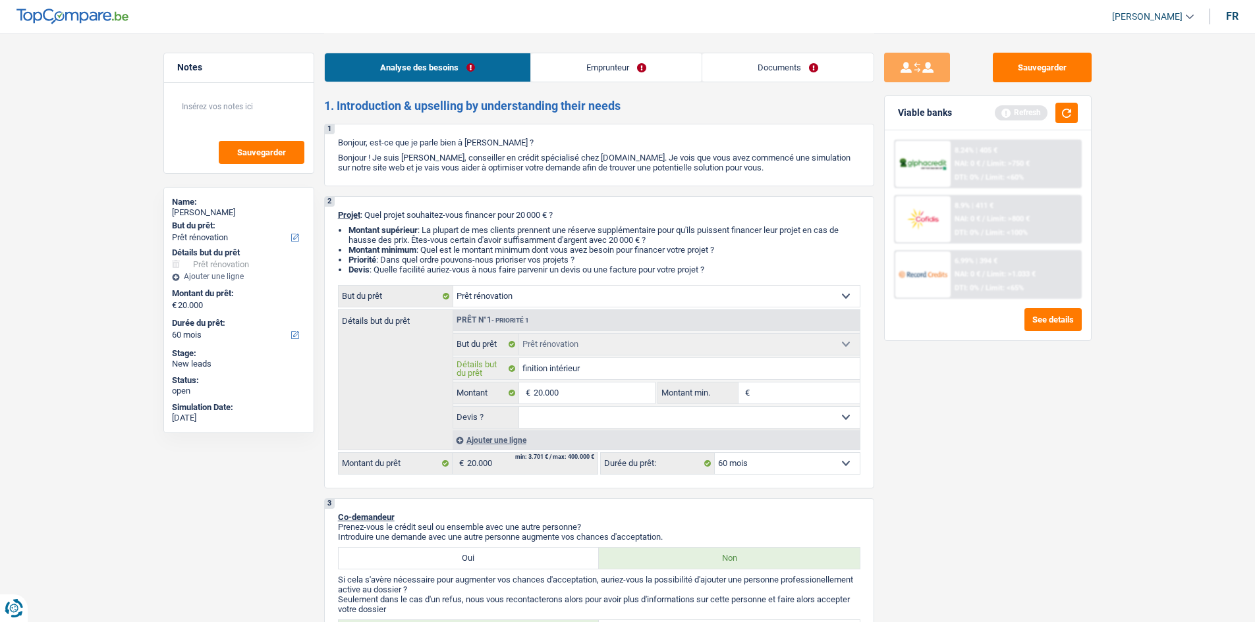
type input "finition intérieur e"
type input "finition intérieur et"
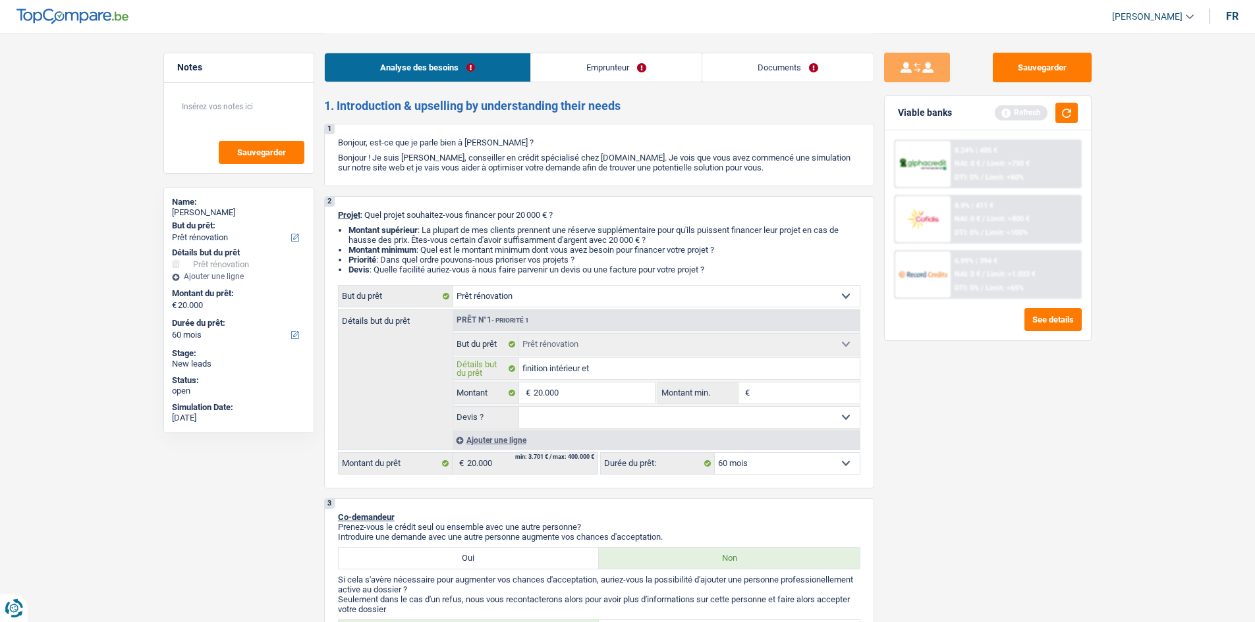
type input "finition intérieur et l"
type input "finition intérieur et le"
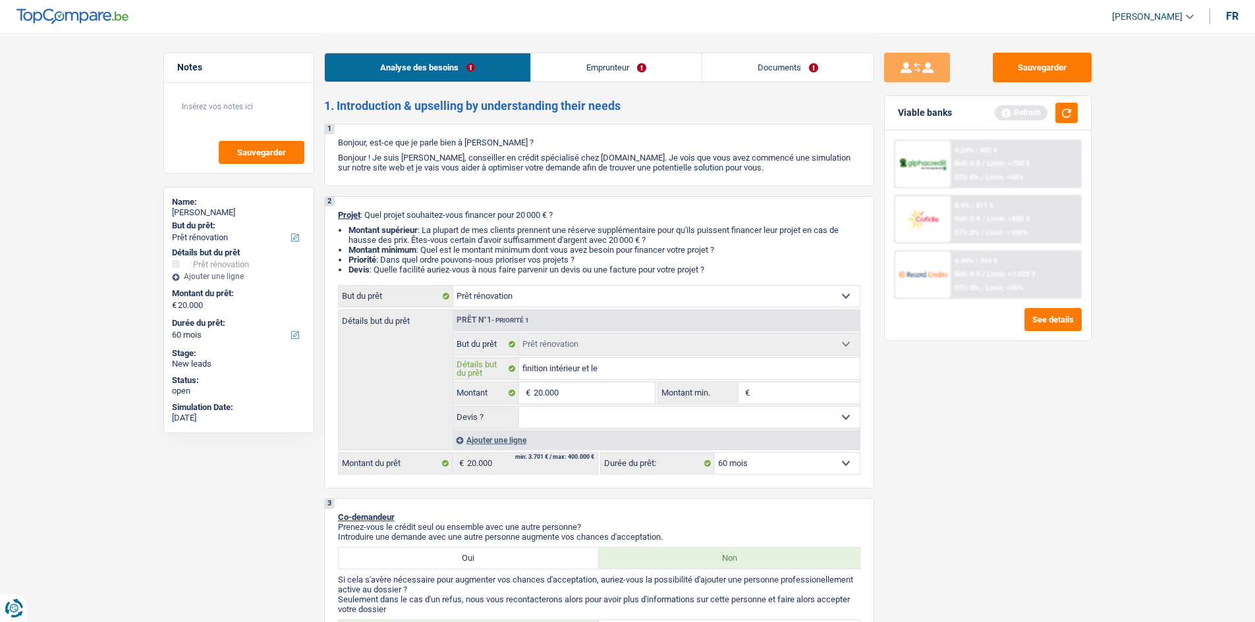
type input "finition intérieur et le"
type input "finition intérieur et le t"
type input "finition intérieur et le to"
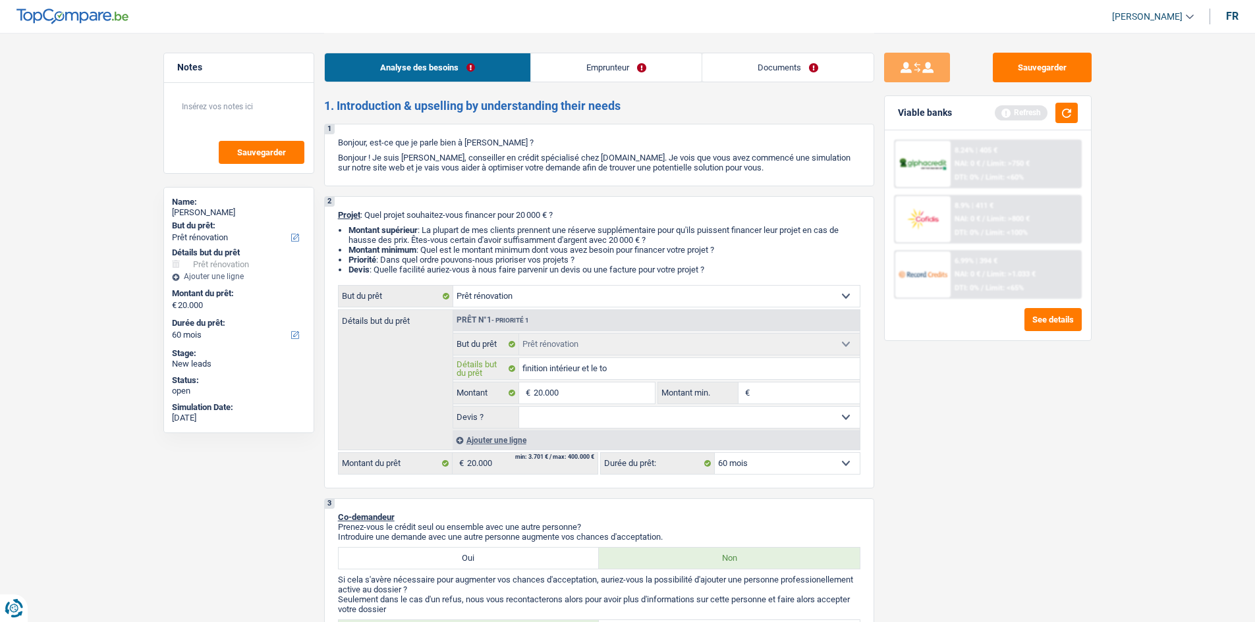
type input "finition intérieur et le toi"
type input "finition intérieur et le toit"
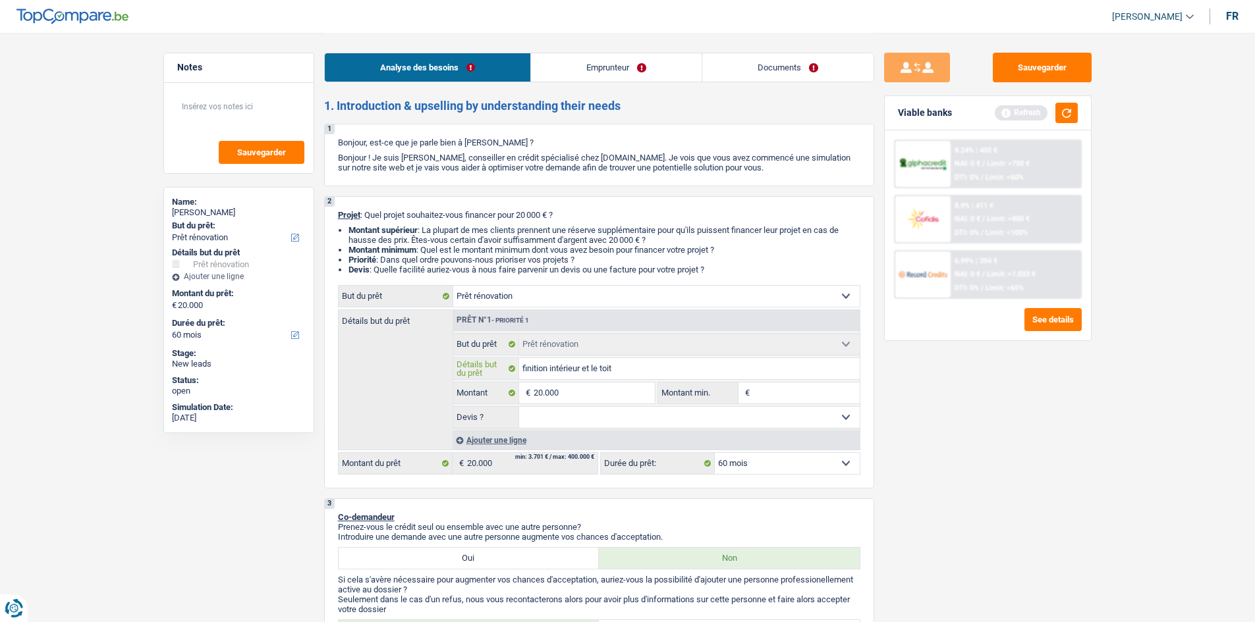
type input "finition intérieur et le toit"
click at [940, 390] on div "Sauvegarder Viable banks Refresh 8.24% | 405 € NAI: 0 € / Limit: >750 € DTI: 0%…" at bounding box center [987, 327] width 227 height 549
click at [632, 414] on select "Oui Non Non répondu Sélectionner une option" at bounding box center [689, 417] width 341 height 21
select select "yes"
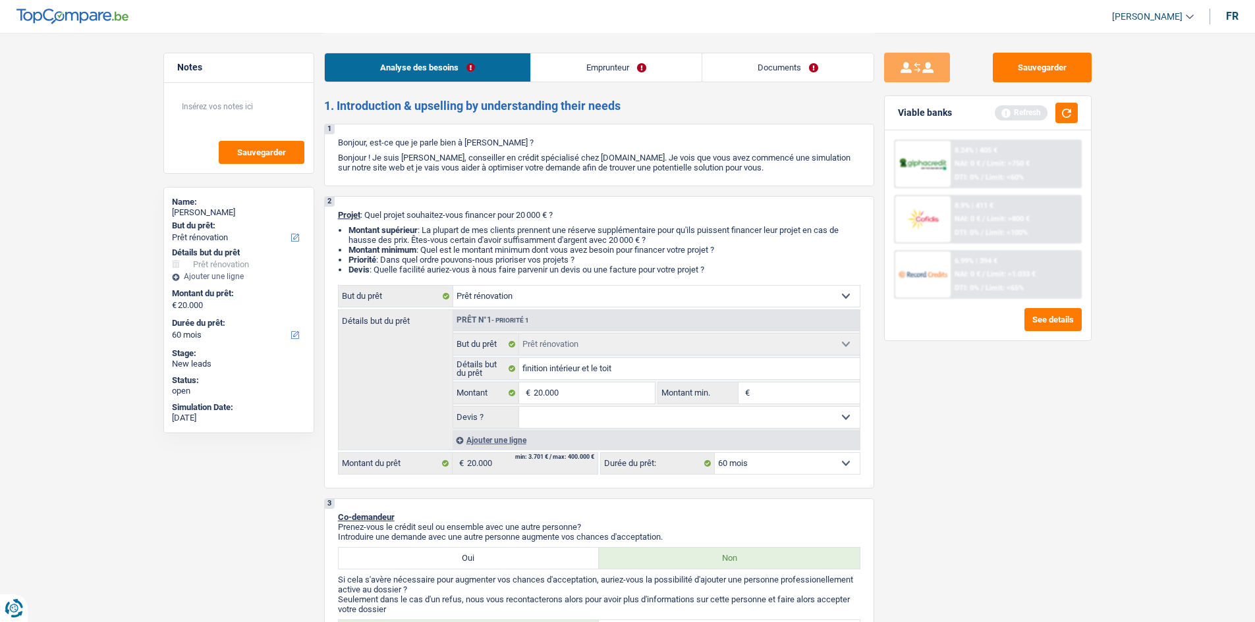
click at [519, 407] on select "Oui Non Non répondu Sélectionner une option" at bounding box center [689, 417] width 341 height 21
select select "yes"
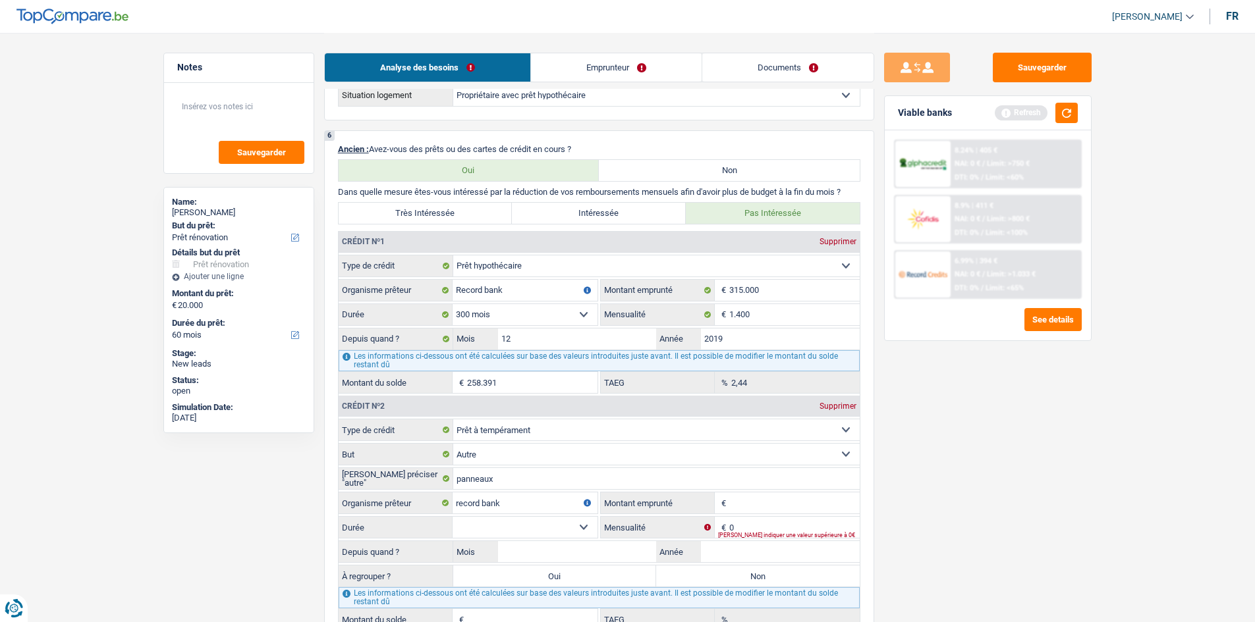
scroll to position [1054, 0]
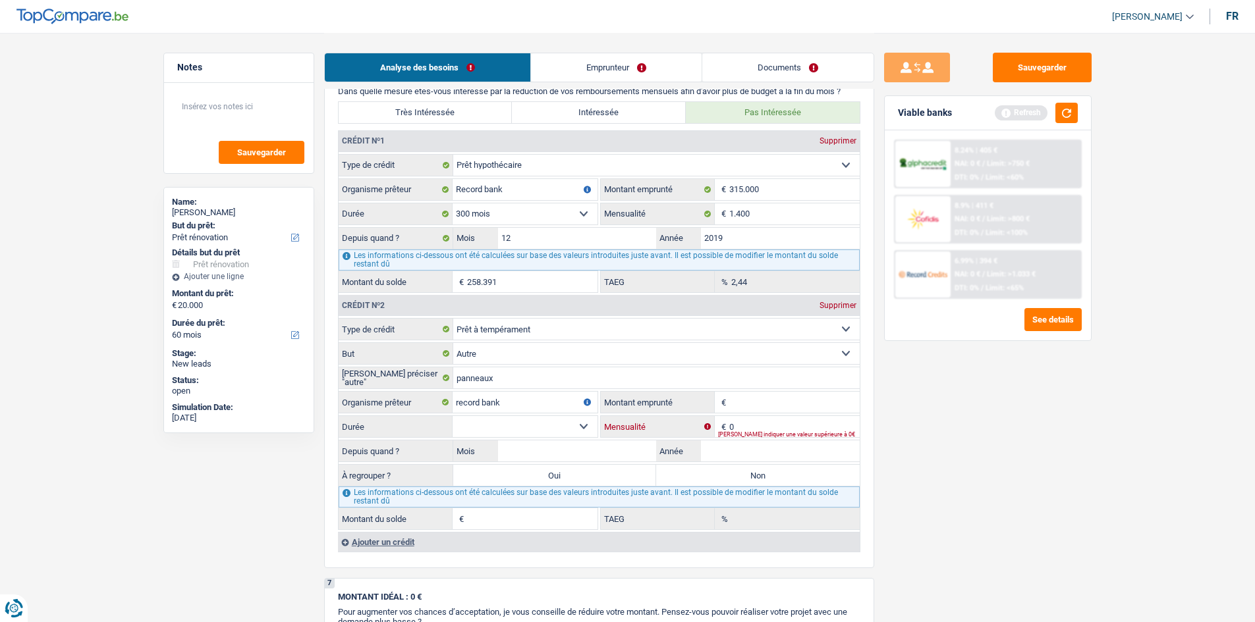
click at [798, 427] on input "0" at bounding box center [794, 426] width 130 height 21
type input "217"
click at [888, 437] on div "Sauvegarder Viable banks Refresh 8.24% | 405 € NAI: 0 € / Limit: >750 € DTI: 0%…" at bounding box center [987, 327] width 227 height 549
click at [798, 410] on input "Montant emprunté" at bounding box center [794, 402] width 130 height 21
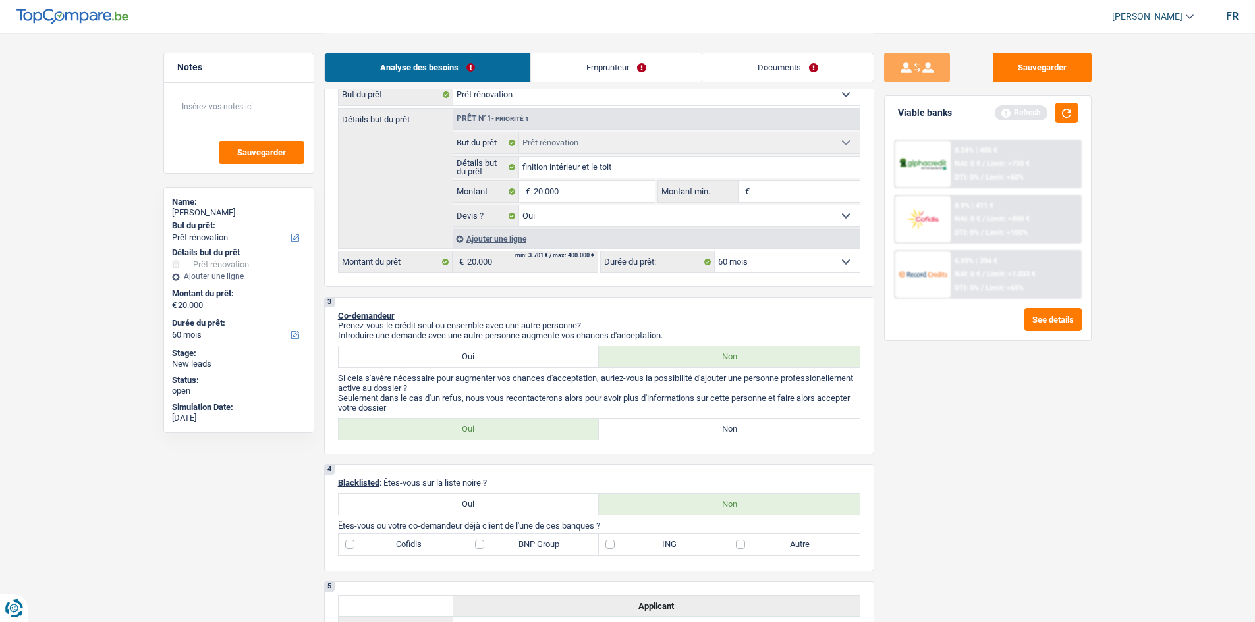
scroll to position [66, 0]
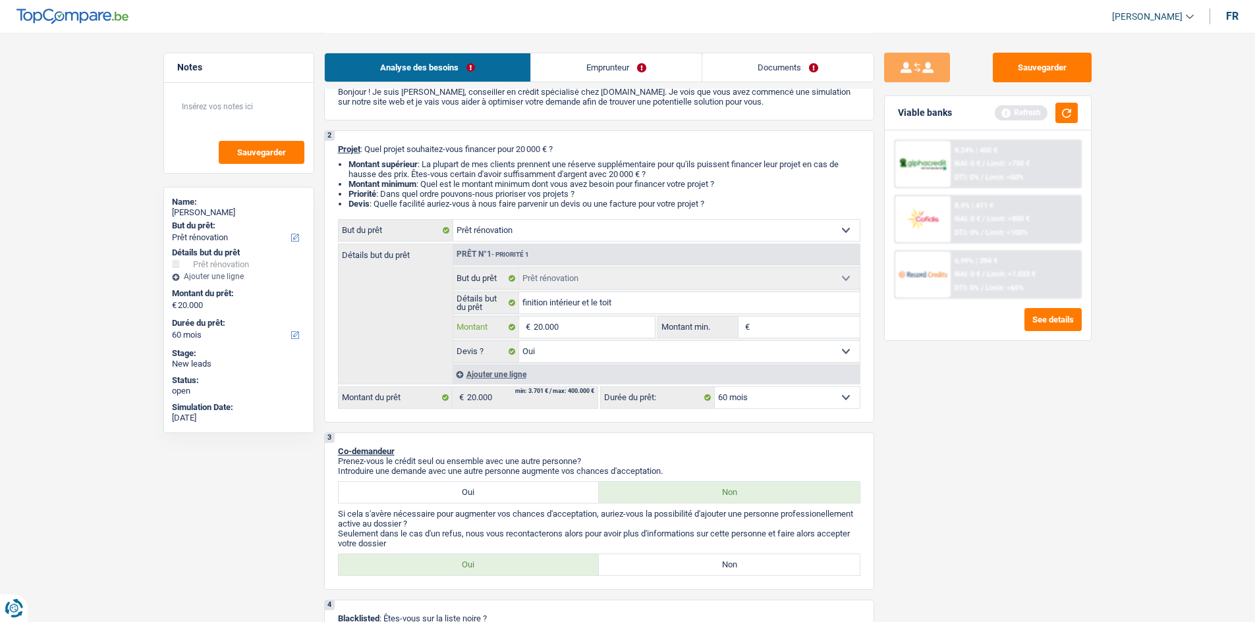
click at [623, 334] on input "20.000" at bounding box center [594, 327] width 121 height 21
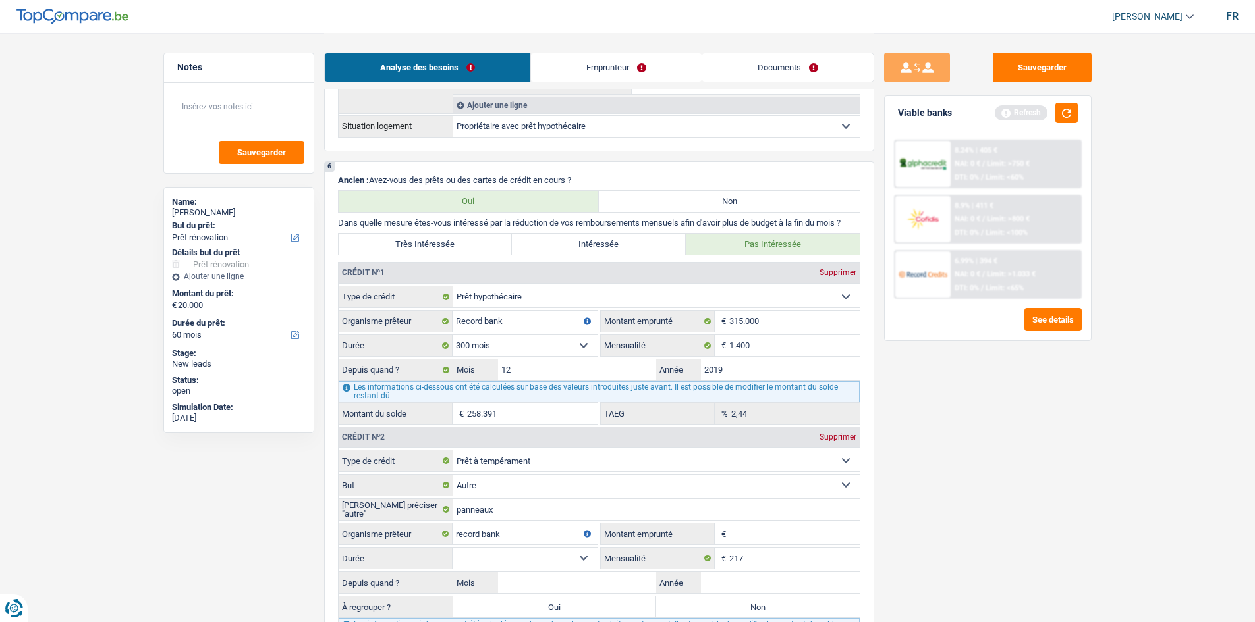
scroll to position [1054, 0]
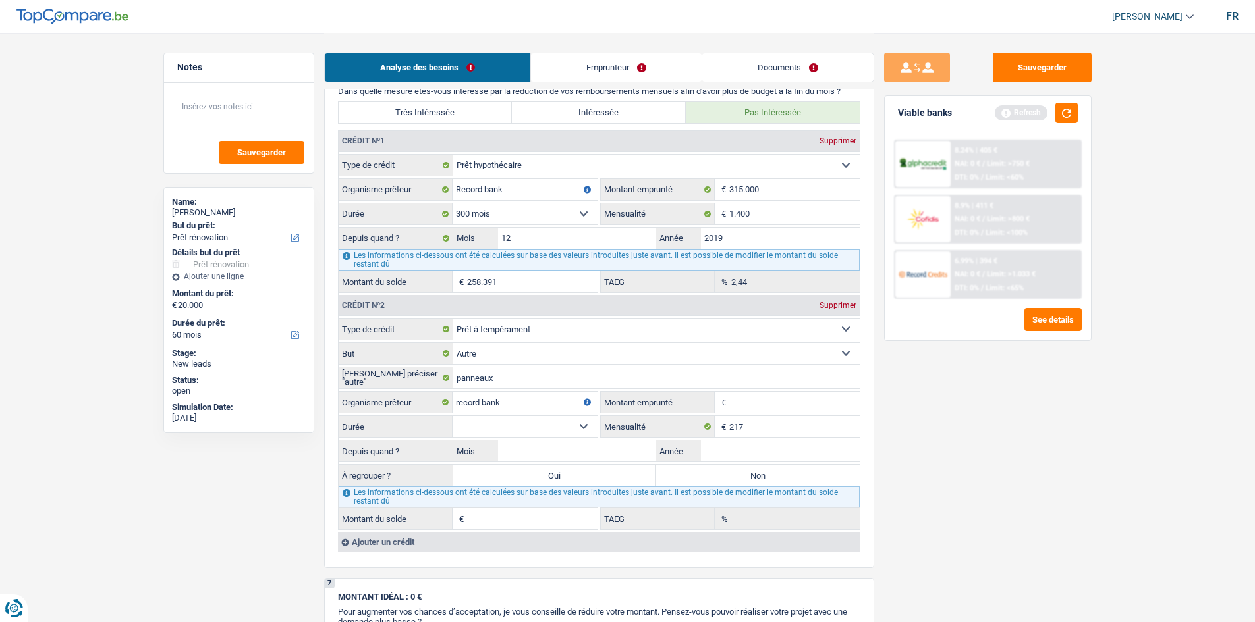
click at [760, 397] on input "Montant emprunté" at bounding box center [794, 402] width 130 height 21
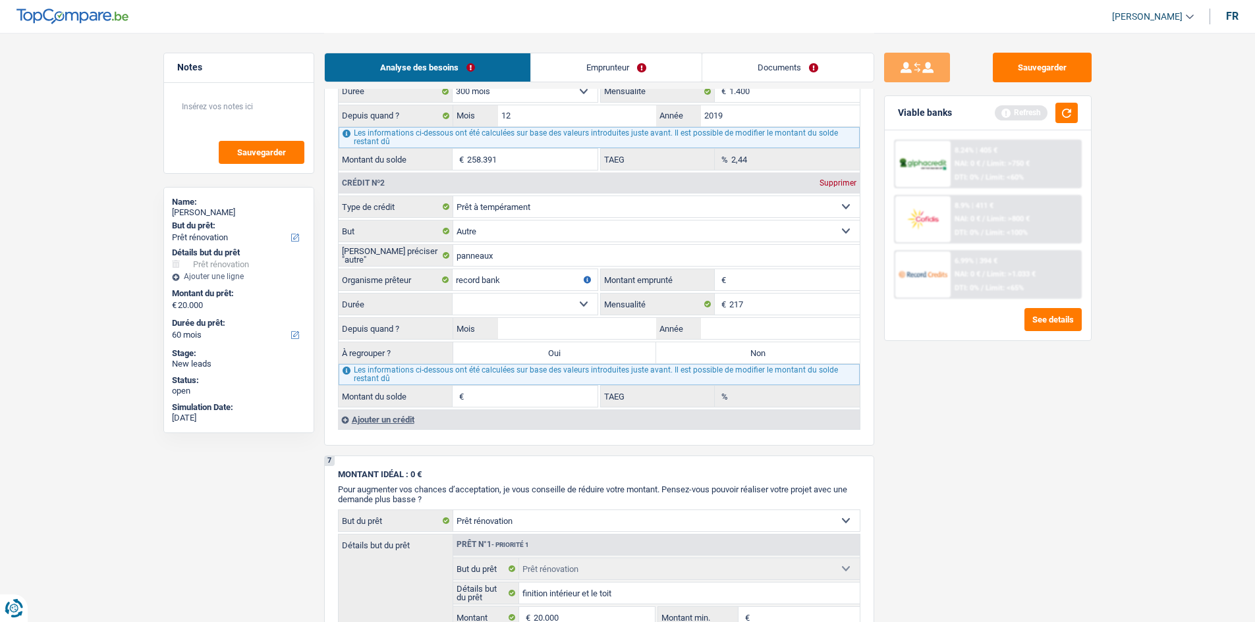
scroll to position [1186, 0]
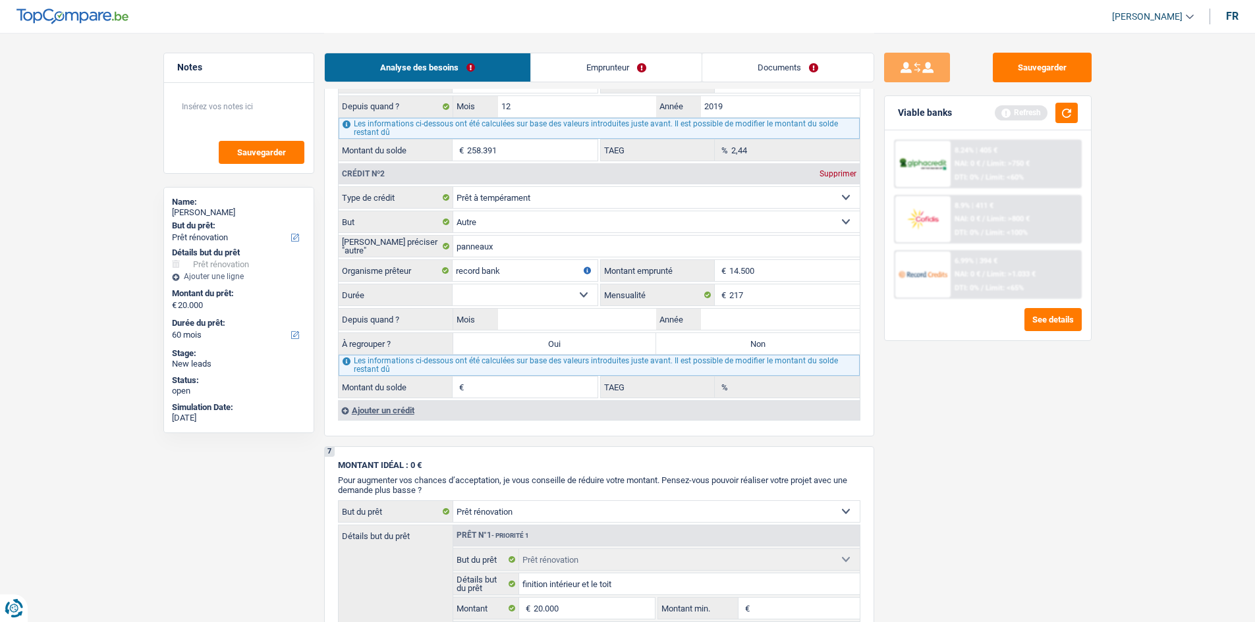
type input "14.500"
click at [970, 397] on div "Sauvegarder Viable banks Refresh 8.24% | 405 € NAI: 0 € / Limit: >750 € DTI: 0%…" at bounding box center [987, 327] width 227 height 549
click at [830, 326] on input "Année" at bounding box center [780, 319] width 159 height 21
click at [580, 250] on input "panneaux" at bounding box center [656, 246] width 406 height 21
type input "panneaux terrasse"
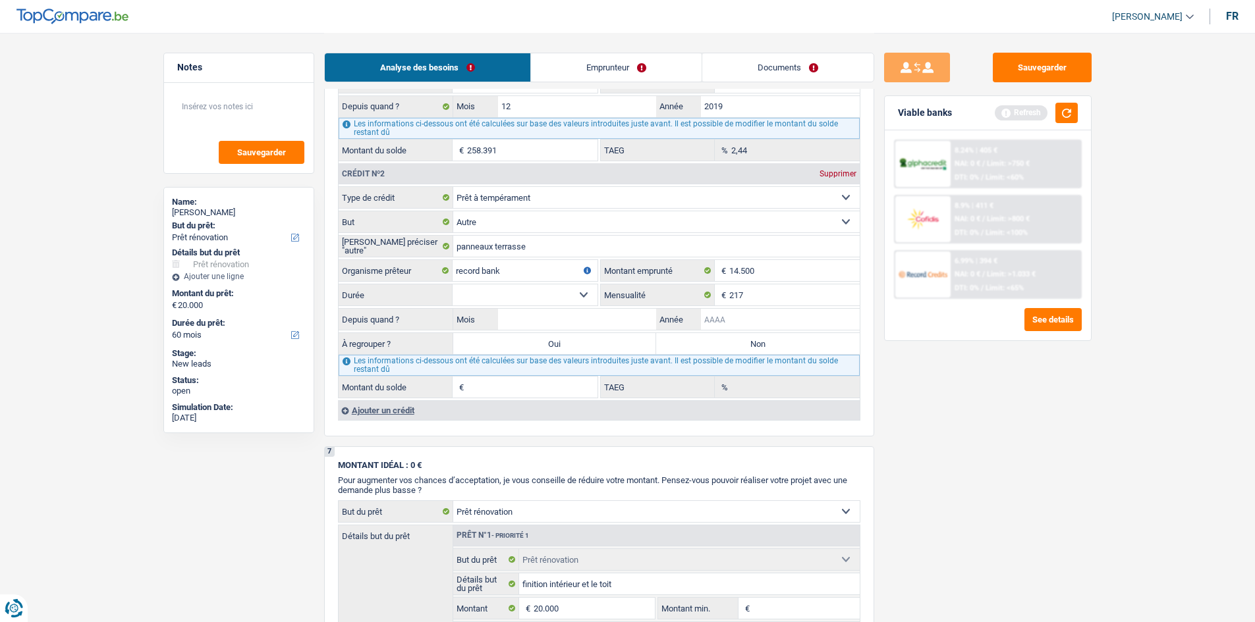
click at [769, 318] on input "Année" at bounding box center [780, 319] width 159 height 21
type input "2023"
click at [617, 319] on input "Mois" at bounding box center [577, 319] width 159 height 21
type input "11"
click at [574, 303] on select "12 mois 18 mois 24 mois 30 mois 36 mois 42 mois 48 mois 60 mois Sélectionner un…" at bounding box center [525, 295] width 145 height 21
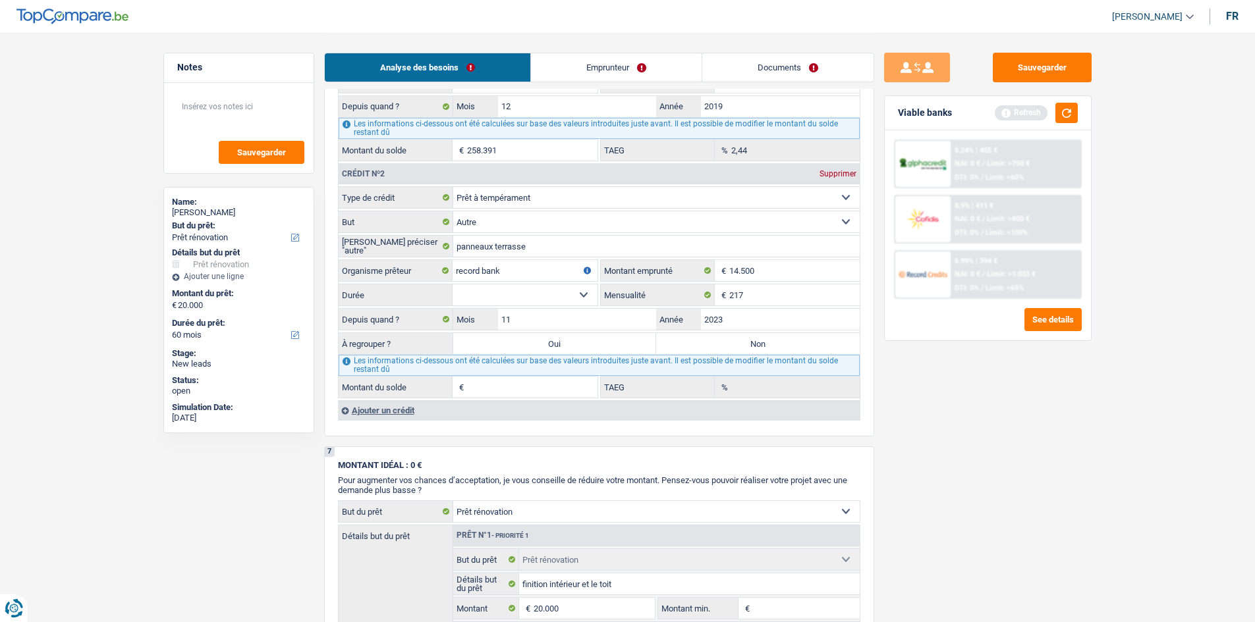
select select "60"
click at [453, 285] on select "12 mois 18 mois 24 mois 30 mois 36 mois 42 mois 48 mois 60 mois Sélectionner un…" at bounding box center [525, 295] width 145 height 21
type input "8.830"
type input "0,00"
click at [781, 275] on input "14.500" at bounding box center [794, 270] width 130 height 21
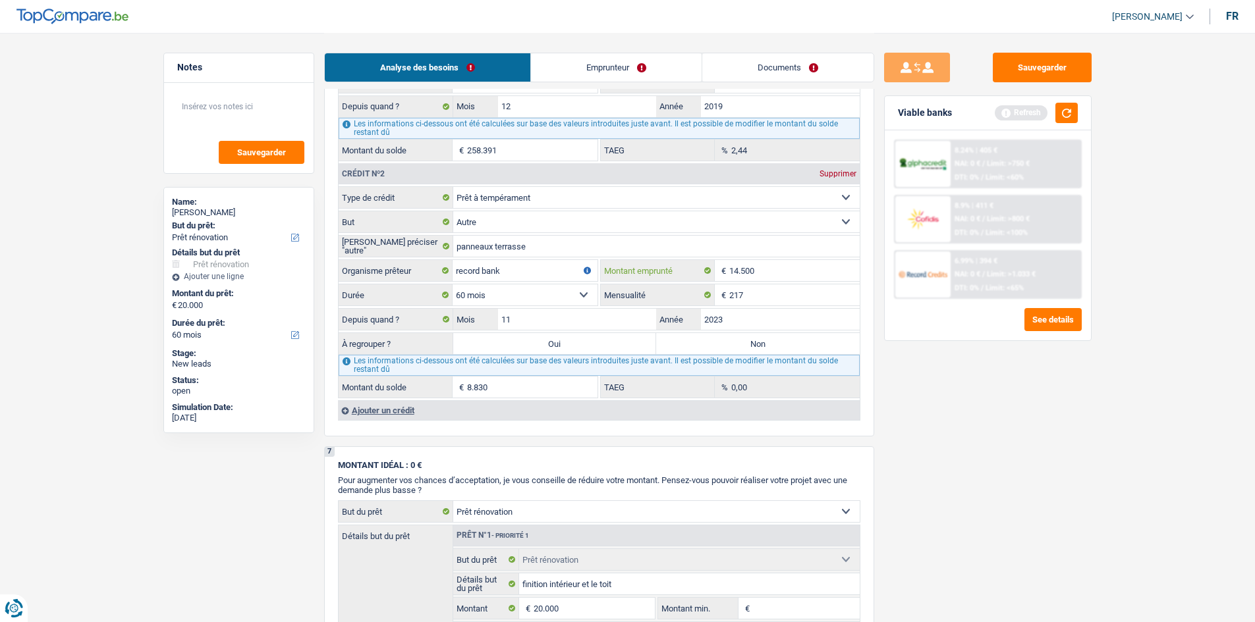
type input "1.450"
select select
type input "1"
type input "15.001"
click at [917, 378] on div "Sauvegarder Viable banks Refresh 8.24% | 405 € NAI: 0 € / Limit: >750 € DTI: 0%…" at bounding box center [987, 327] width 227 height 549
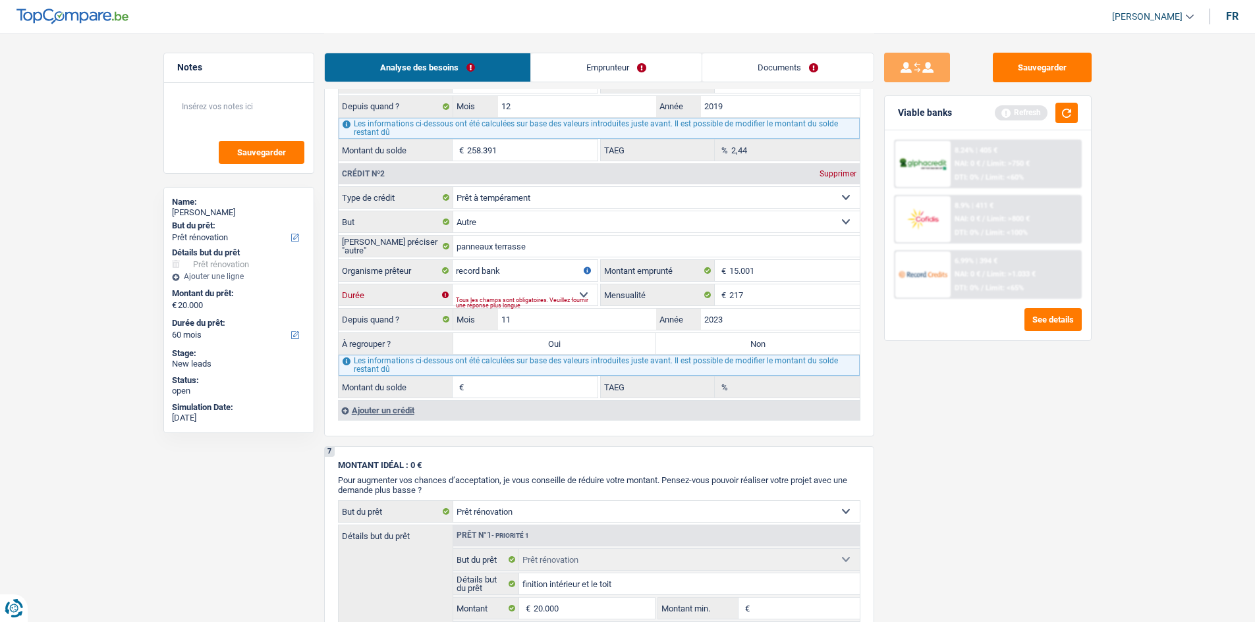
click at [582, 291] on select "12 mois 18 mois 24 mois 30 mois 36 mois 42 mois 48 mois 60 mois 72 mois 84 mois…" at bounding box center [525, 295] width 145 height 21
select select "84"
click at [453, 285] on select "12 mois 18 mois 24 mois 30 mois 36 mois 42 mois 48 mois 60 mois 72 mois 84 mois…" at bounding box center [525, 295] width 145 height 21
type input "11.630"
type input "5,85"
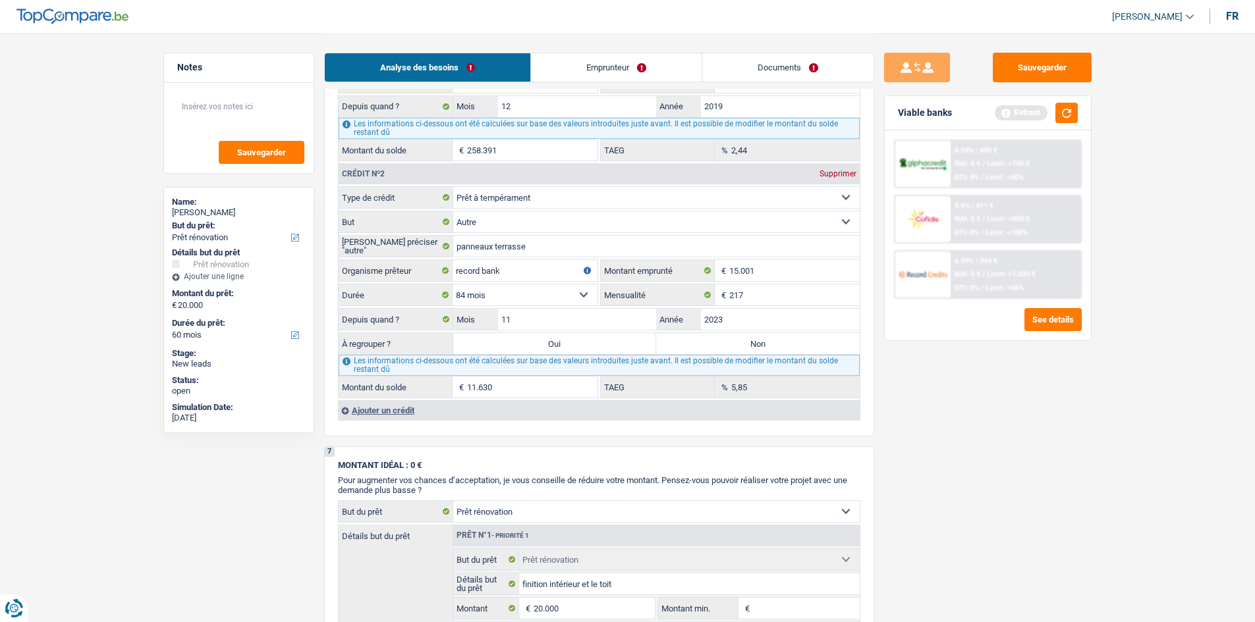
click at [942, 379] on div "Sauvegarder Viable banks Refresh 8.24% | 405 € NAI: 0 € / Limit: >750 € DTI: 0%…" at bounding box center [987, 327] width 227 height 549
click at [807, 348] on label "Non" at bounding box center [758, 343] width 204 height 21
click at [807, 348] on input "Non" at bounding box center [758, 343] width 204 height 21
radio input "true"
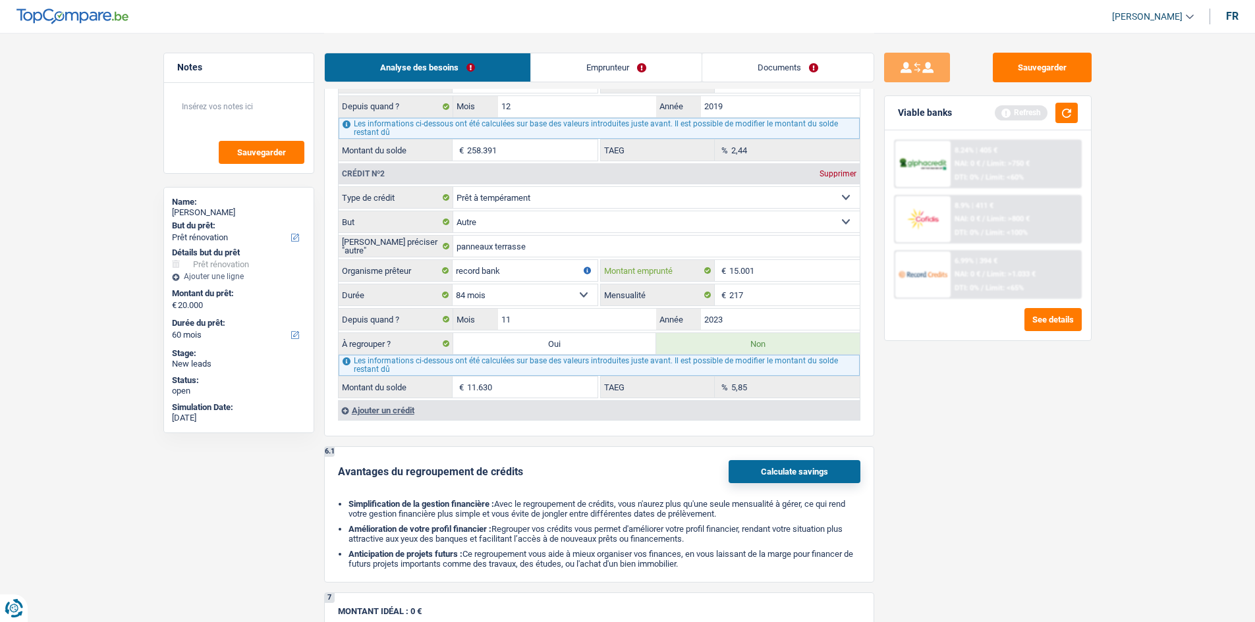
click at [767, 277] on input "15.001" at bounding box center [794, 270] width 130 height 21
click at [1001, 119] on button "button" at bounding box center [1066, 113] width 22 height 20
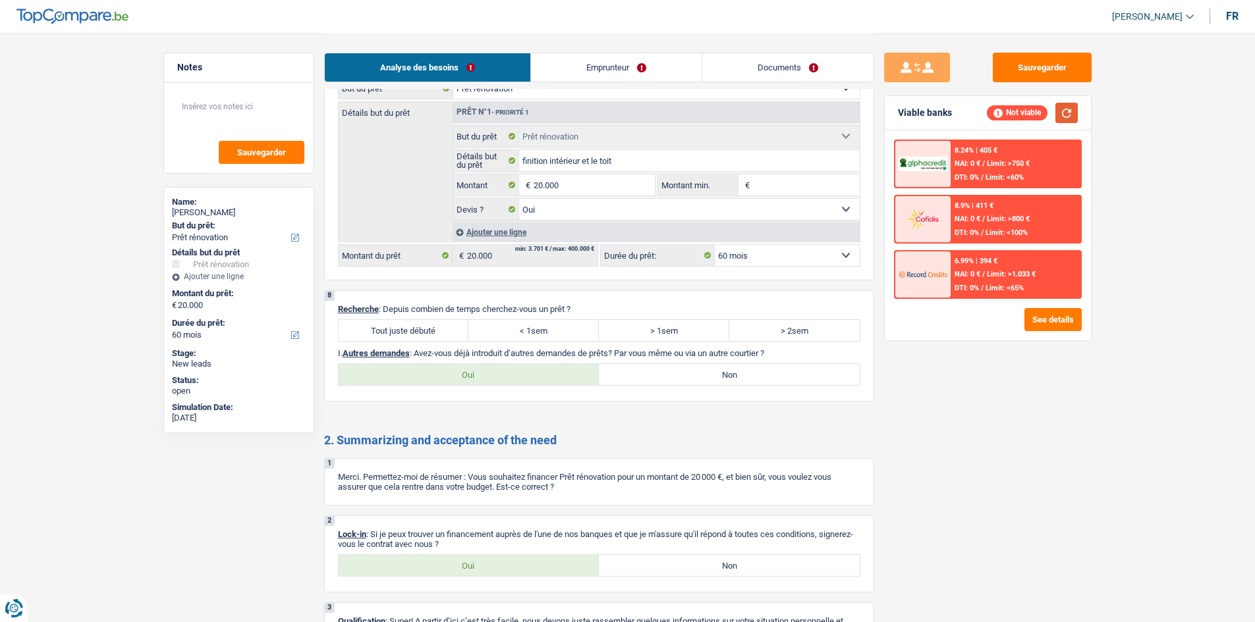
scroll to position [1778, 0]
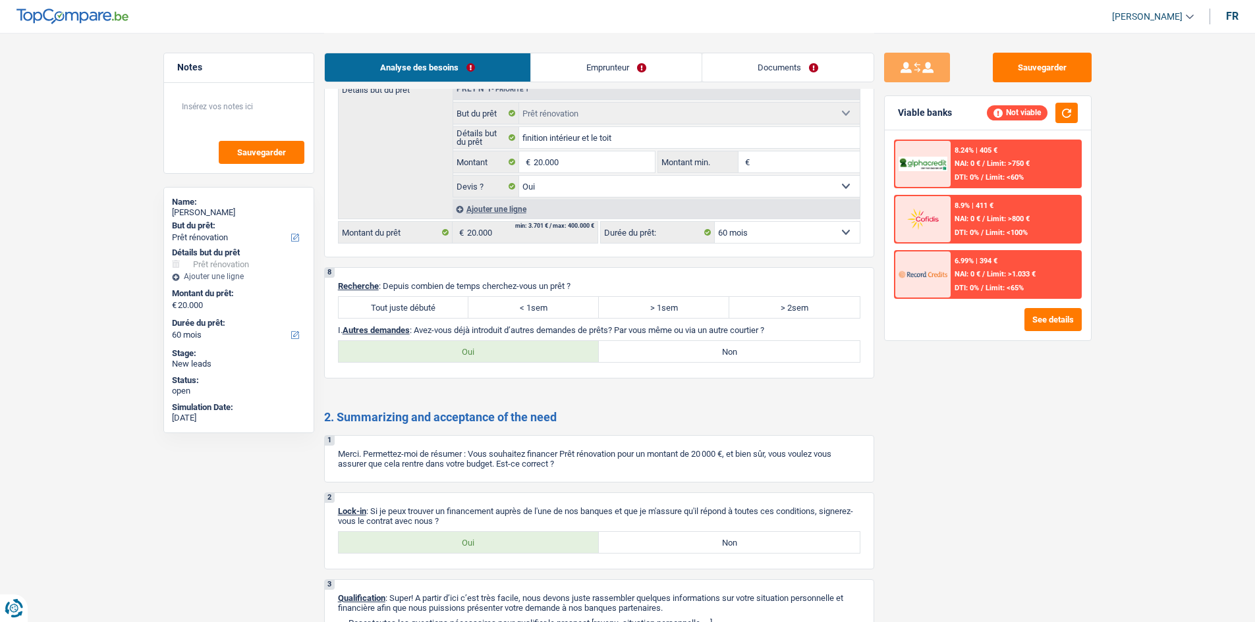
click at [456, 312] on label "Tout juste débuté" at bounding box center [404, 307] width 130 height 21
click at [456, 312] on input "Tout juste débuté" at bounding box center [404, 307] width 130 height 21
radio input "true"
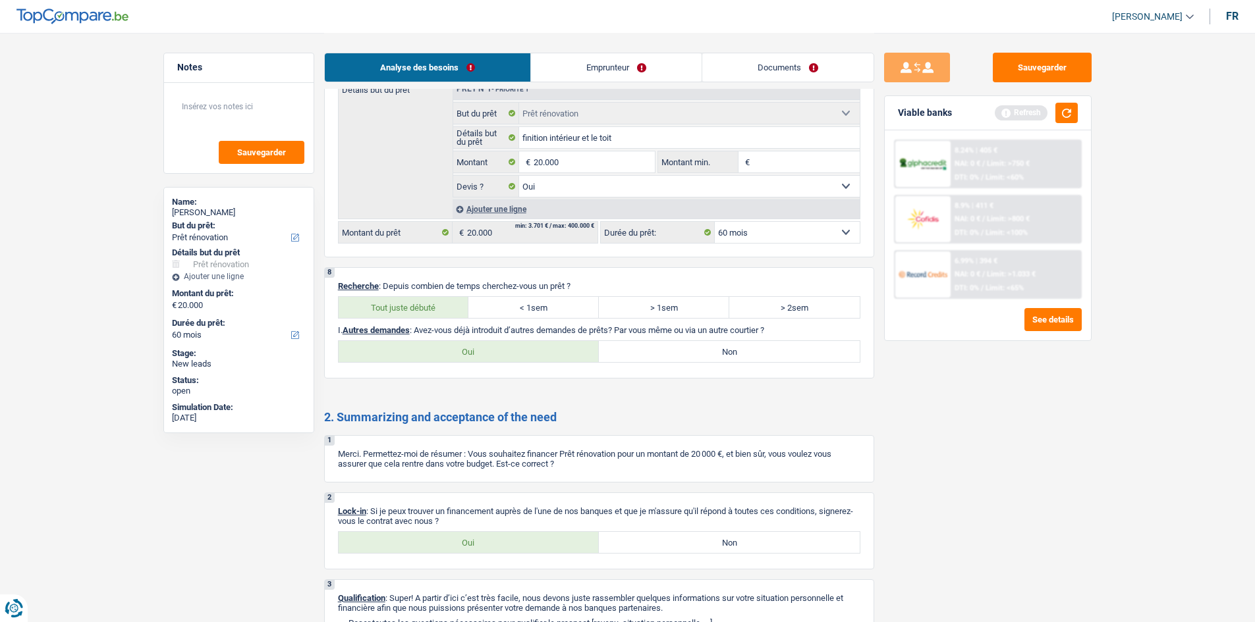
click at [480, 480] on label "Oui" at bounding box center [469, 542] width 261 height 21
click at [480, 480] on input "Oui" at bounding box center [469, 542] width 261 height 21
radio input "true"
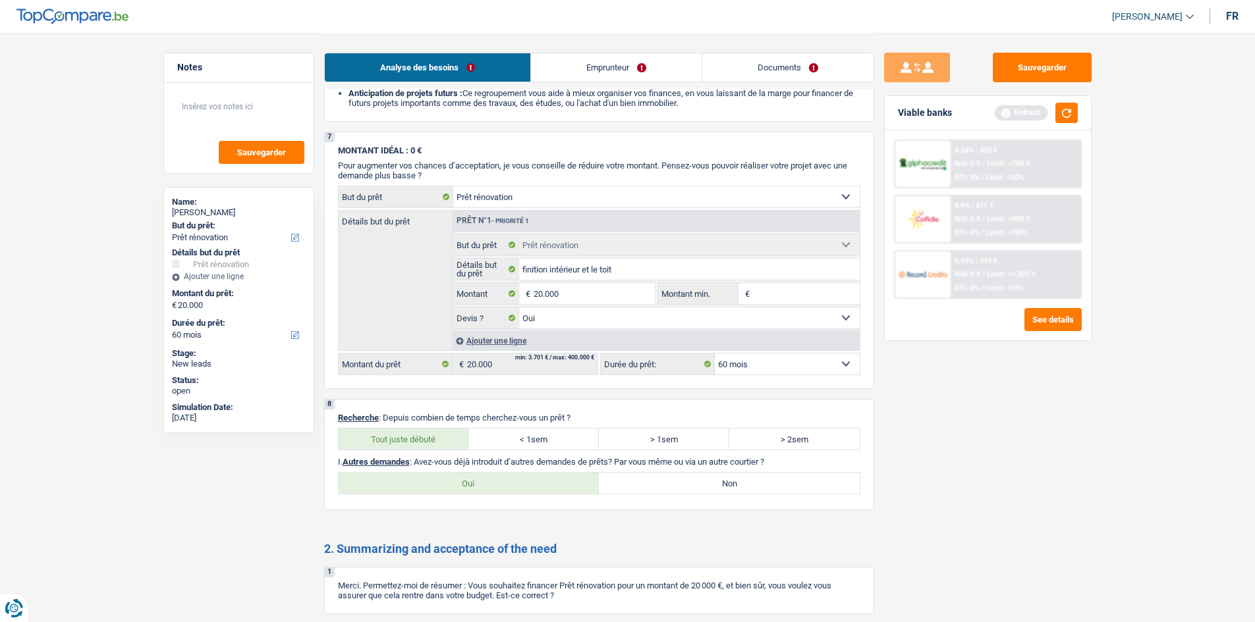
scroll to position [1713, 0]
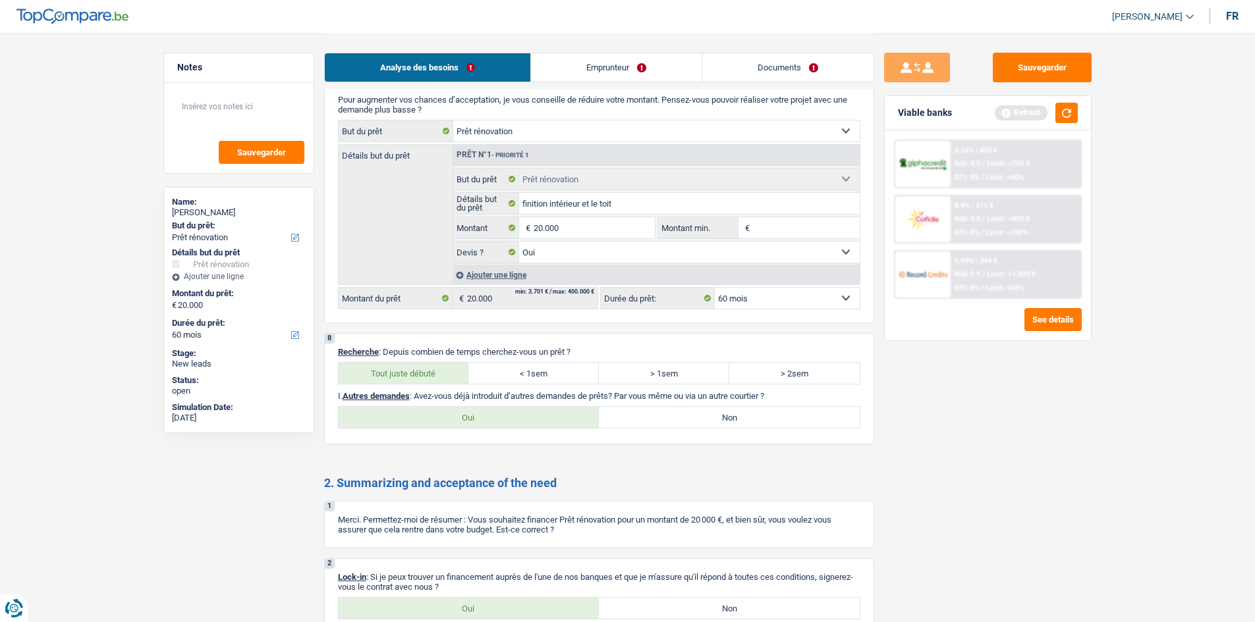
click at [543, 412] on label "Oui" at bounding box center [469, 417] width 261 height 21
click at [543, 412] on input "Oui" at bounding box center [469, 417] width 261 height 21
radio input "true"
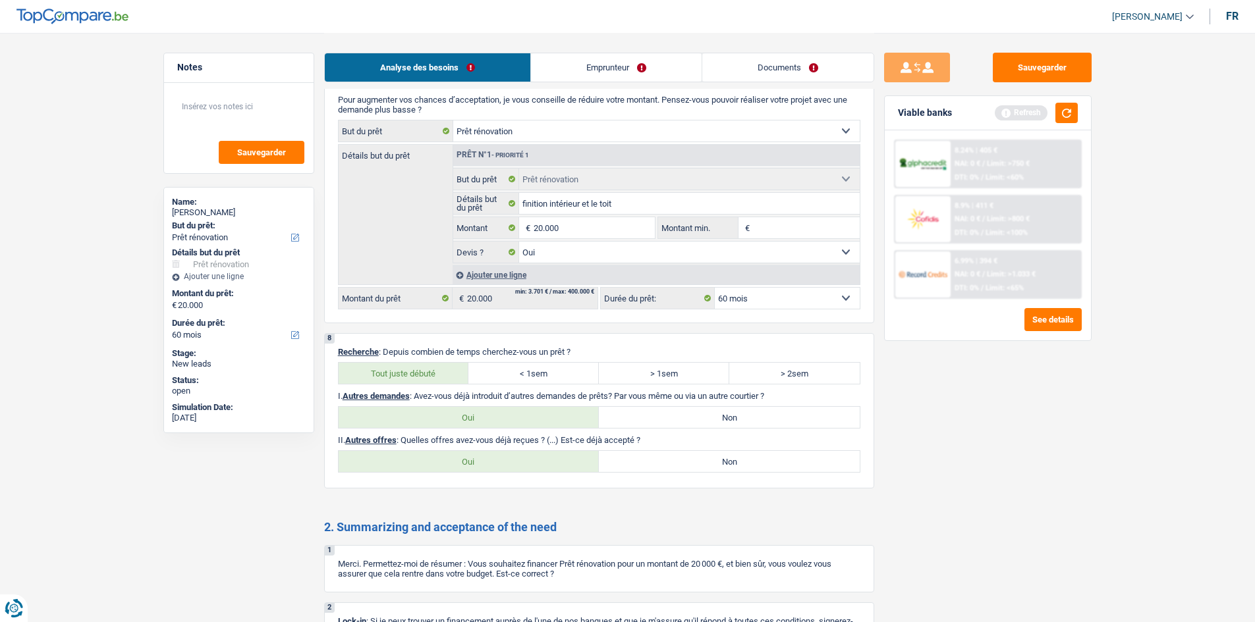
drag, startPoint x: 707, startPoint y: 454, endPoint x: 738, endPoint y: 439, distance: 33.9
click at [707, 455] on label "Non" at bounding box center [729, 461] width 261 height 21
click at [707, 455] on input "Non" at bounding box center [729, 461] width 261 height 21
radio input "true"
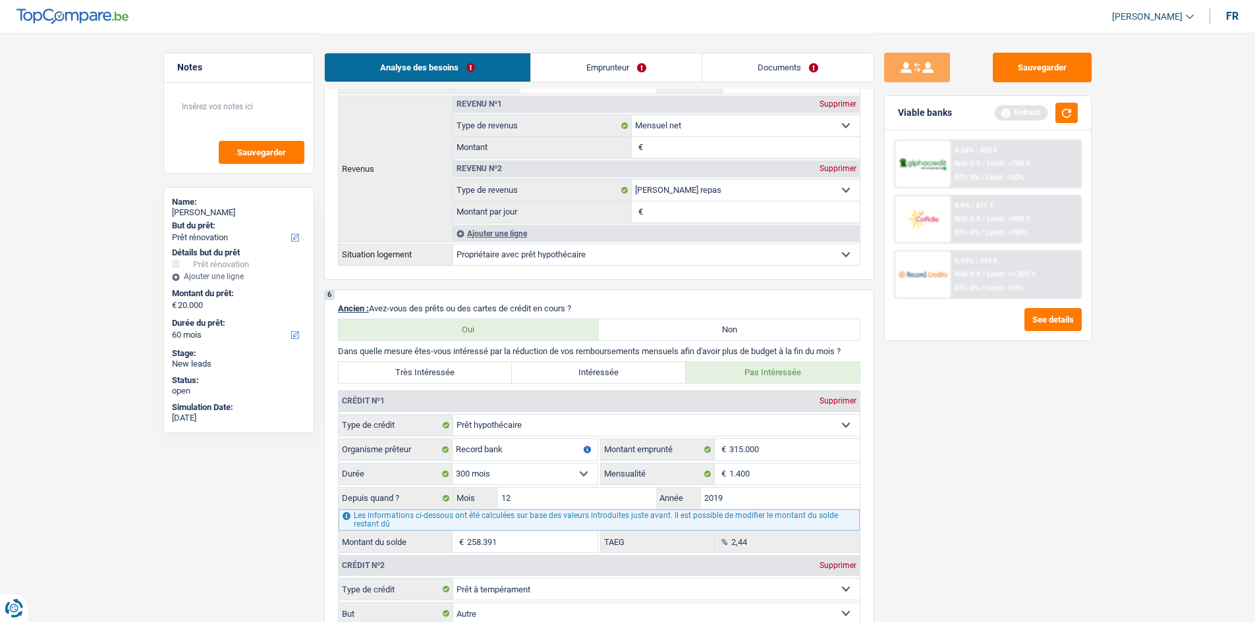
scroll to position [593, 0]
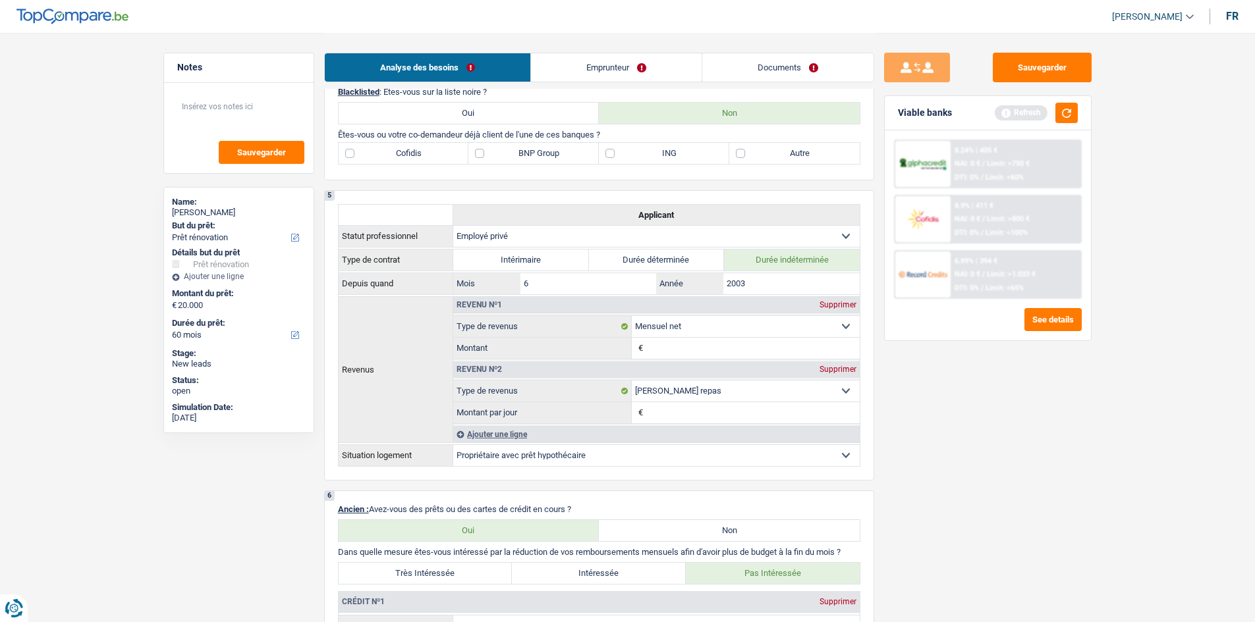
click at [805, 164] on div "4 Blacklisted : Êtes-vous sur la liste noire ? Oui Non Êtes-vous ou votre co-de…" at bounding box center [599, 126] width 550 height 107
click at [819, 155] on label "Autre" at bounding box center [794, 153] width 130 height 21
click at [819, 155] on input "Autre" at bounding box center [794, 153] width 130 height 21
checkbox input "true"
click at [1001, 119] on button "button" at bounding box center [1066, 113] width 22 height 20
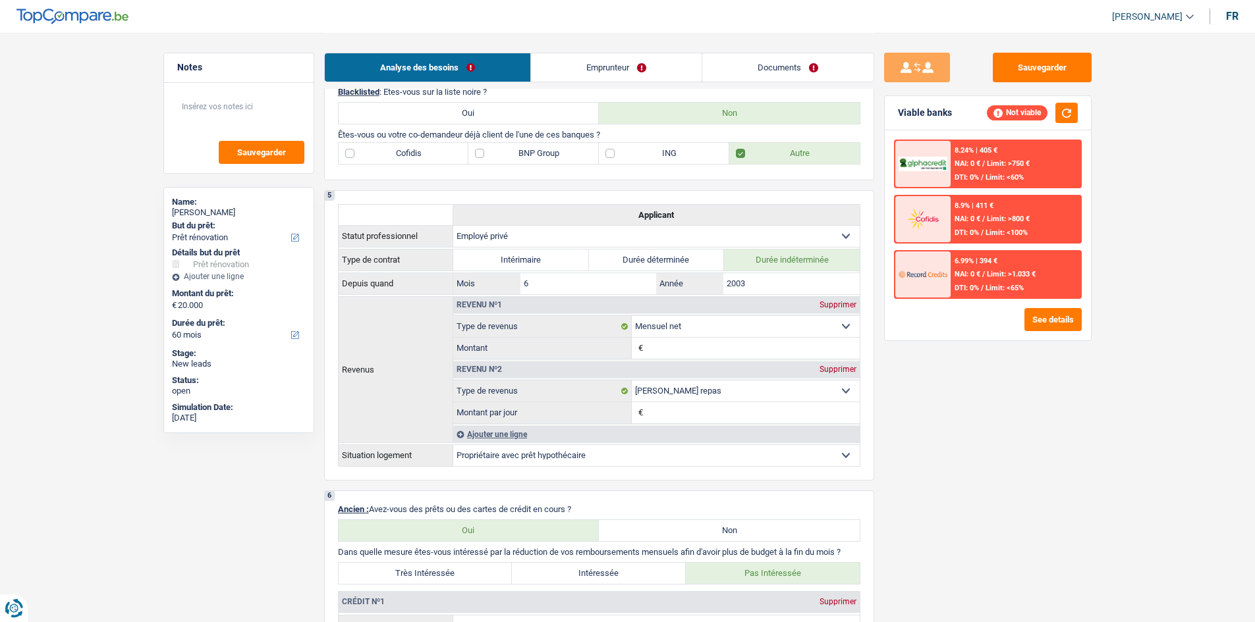
click at [971, 267] on div "6.99% | 394 € NAI: 0 € / Limit: >1.033 € DTI: 0% / Limit: <65%" at bounding box center [1015, 275] width 130 height 46
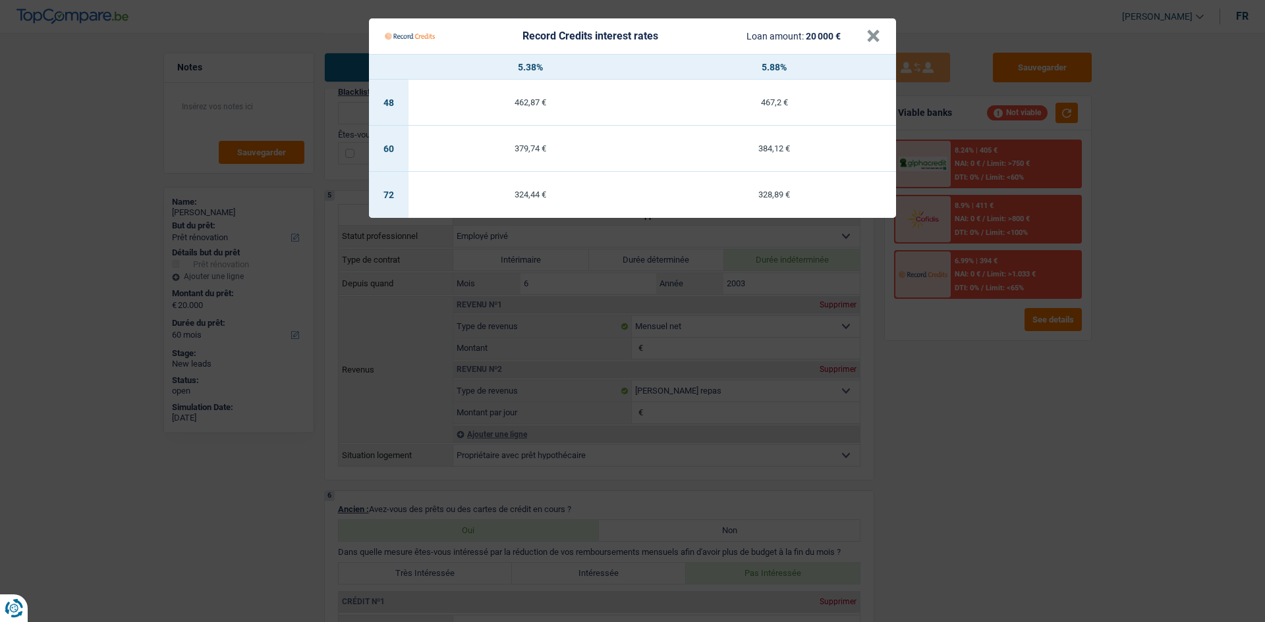
click at [964, 364] on Credits "Record Credits interest rates Loan amount: 20 000 € × 5.38% 5.88% 48 462,87 € 4…" at bounding box center [632, 311] width 1265 height 622
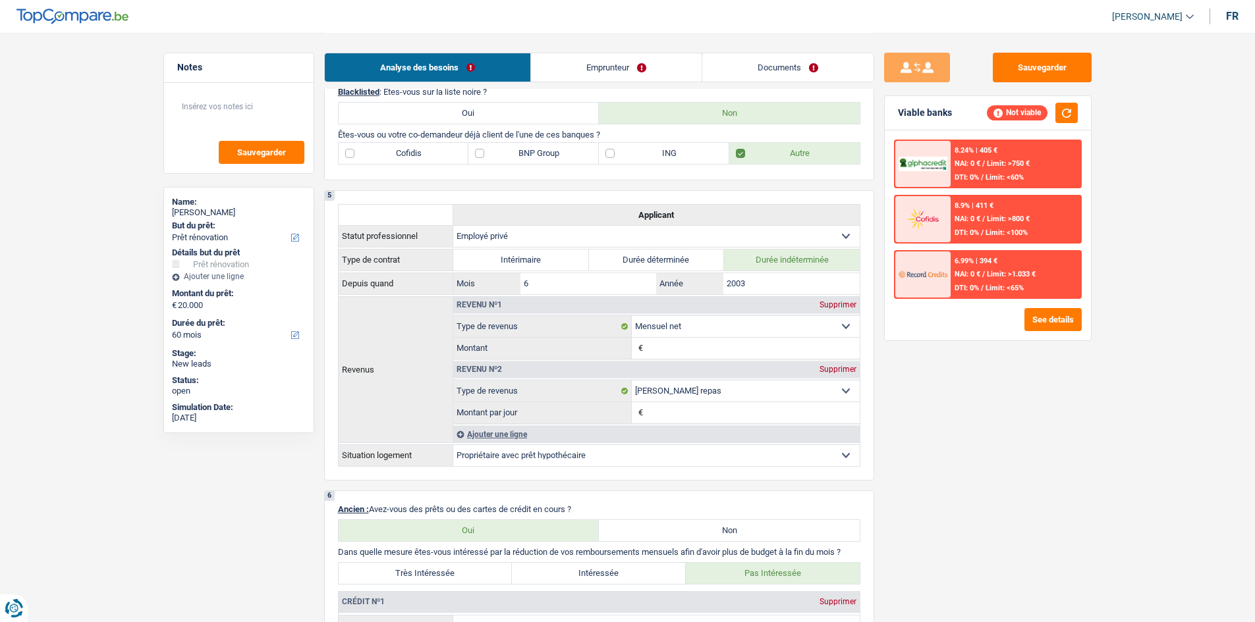
click at [998, 174] on span "Limit: <60%" at bounding box center [1004, 177] width 38 height 9
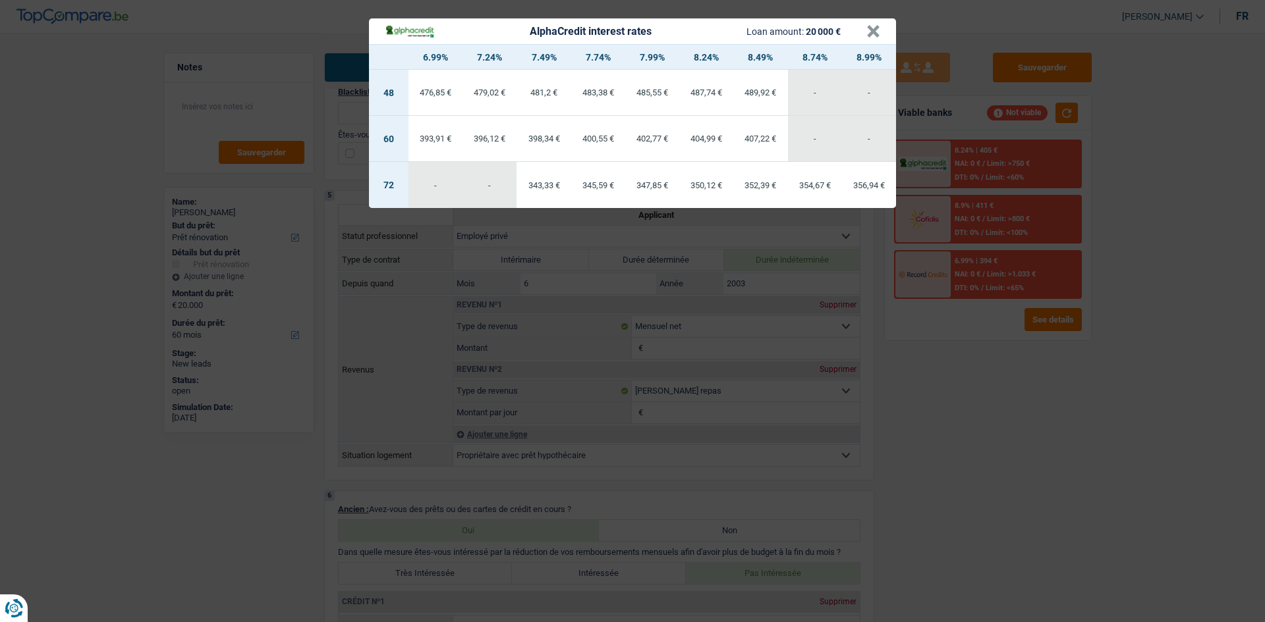
click at [987, 335] on div "AlphaCredit interest rates Loan amount: 20 000 € × 6.99% 7.24% 7.49% 7.74% 7.99…" at bounding box center [632, 311] width 1265 height 622
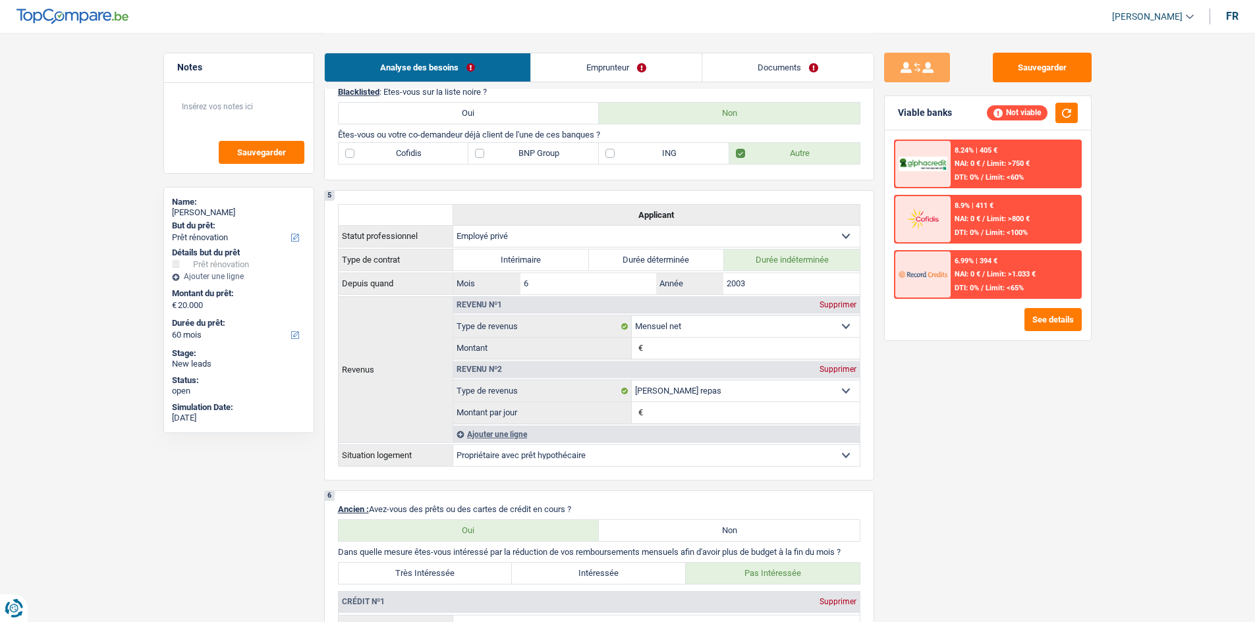
click at [989, 285] on span "Limit: <65%" at bounding box center [1004, 288] width 38 height 9
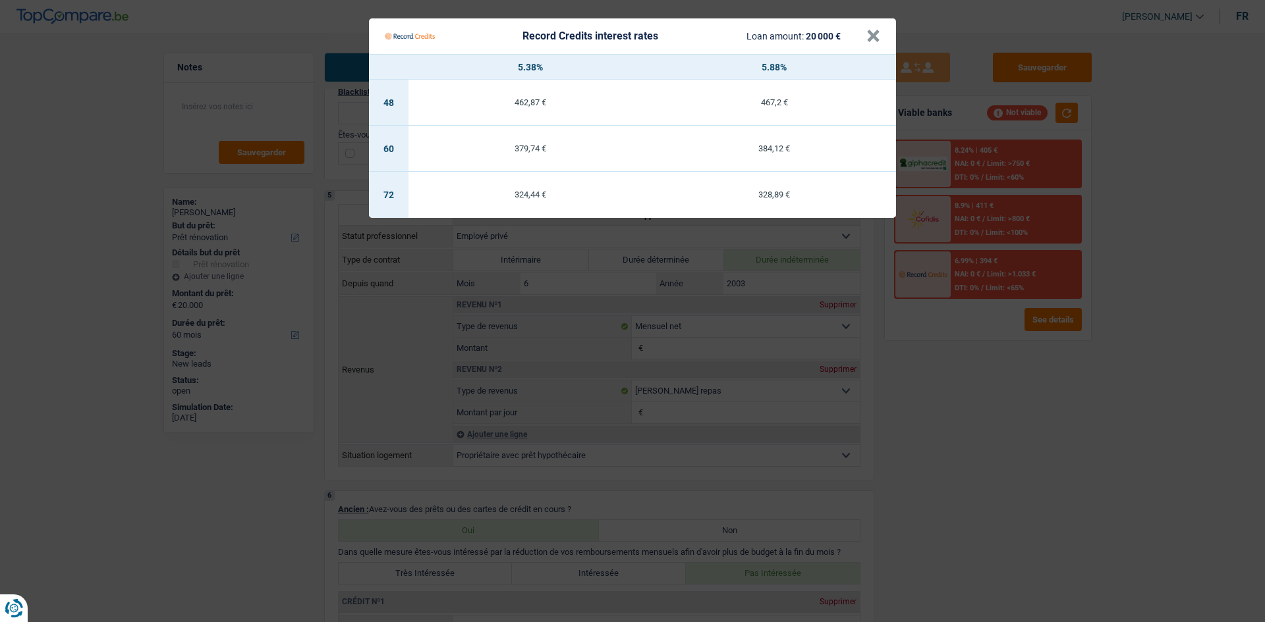
drag, startPoint x: 975, startPoint y: 344, endPoint x: 995, endPoint y: 348, distance: 20.2
click at [976, 346] on Credits "Record Credits interest rates Loan amount: 20 000 € × 5.38% 5.88% 48 462,87 € 4…" at bounding box center [632, 311] width 1265 height 622
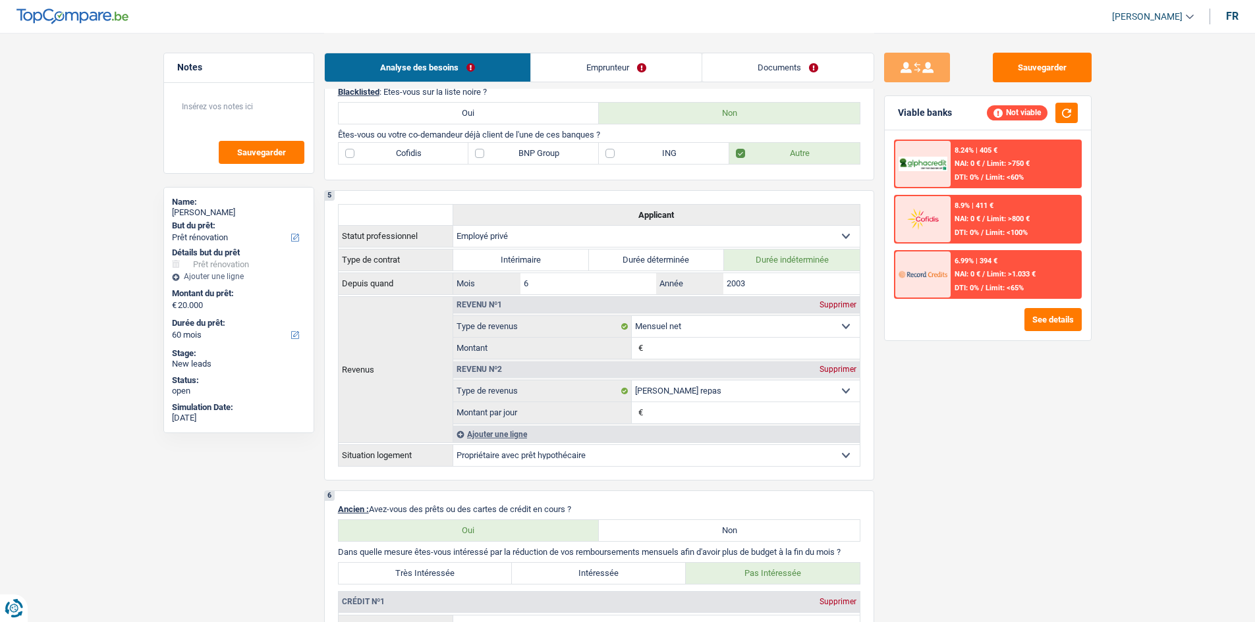
click at [999, 161] on span "Limit: >750 €" at bounding box center [1008, 163] width 43 height 9
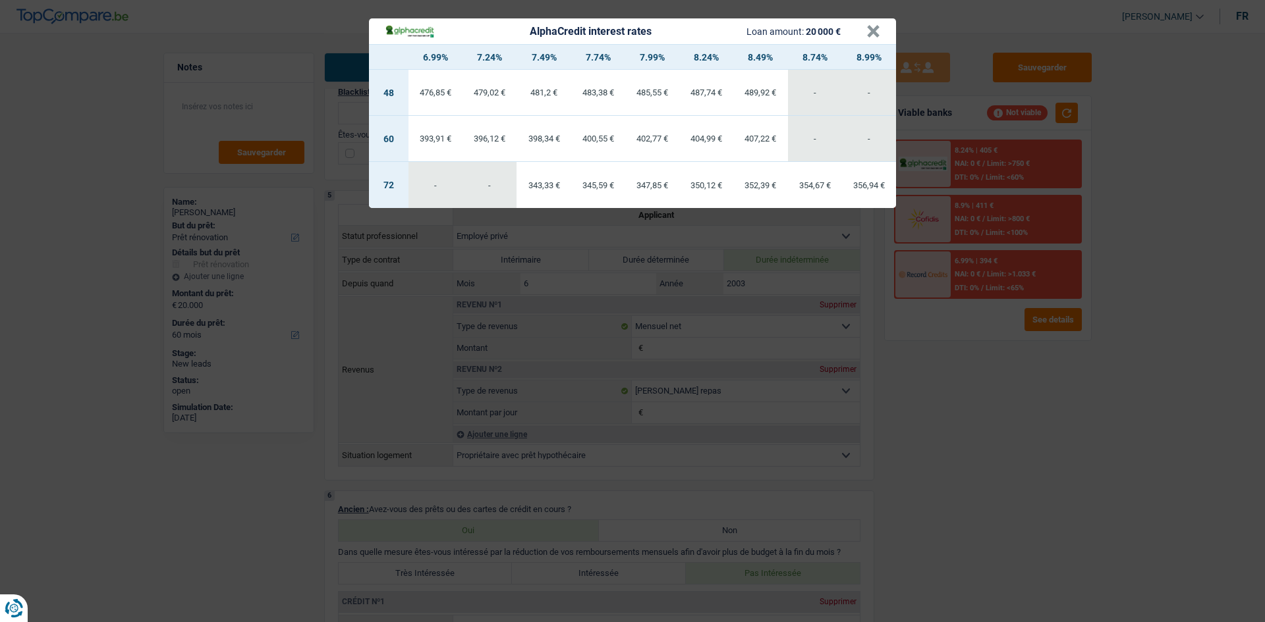
click at [978, 369] on div "AlphaCredit interest rates Loan amount: 20 000 € × 6.99% 7.24% 7.49% 7.74% 7.99…" at bounding box center [632, 311] width 1265 height 622
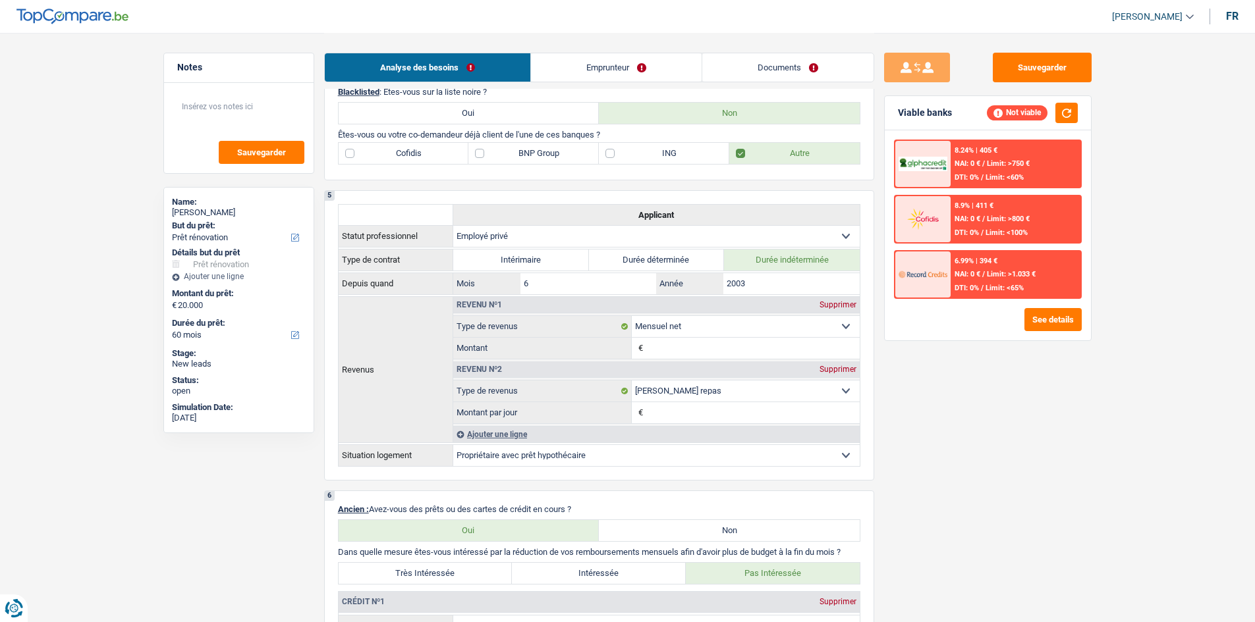
click at [981, 260] on div "6.99% | 394 €" at bounding box center [975, 261] width 43 height 9
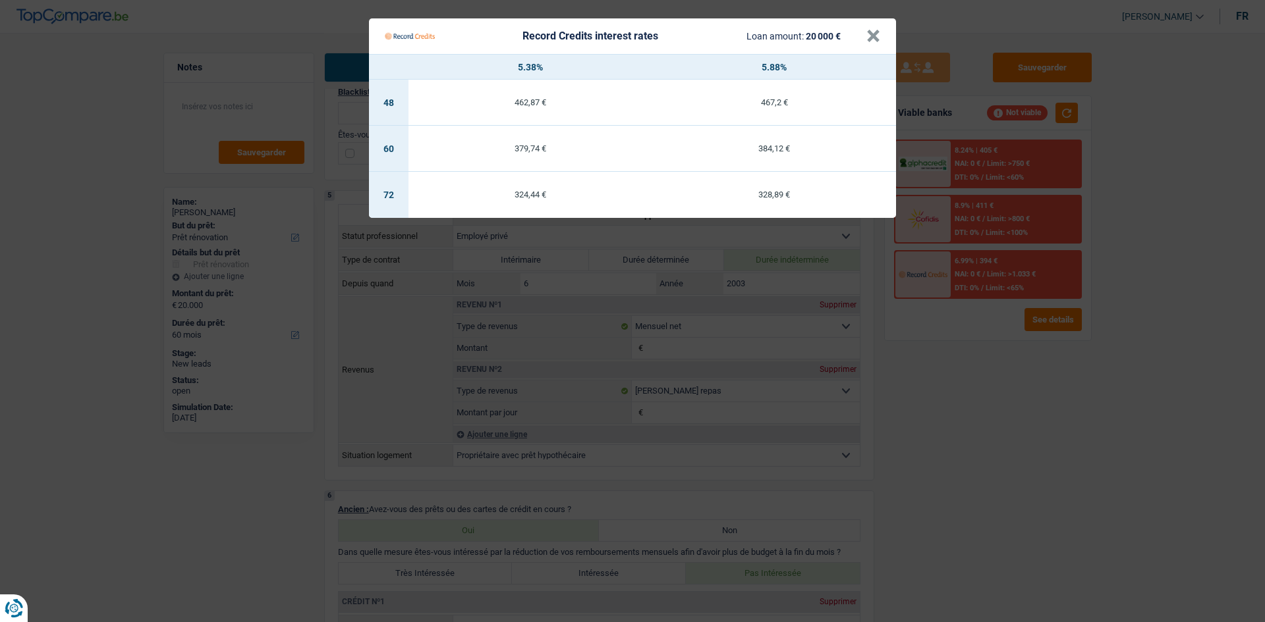
click at [988, 393] on Credits "Record Credits interest rates Loan amount: 20 000 € × 5.38% 5.88% 48 462,87 € 4…" at bounding box center [632, 311] width 1265 height 622
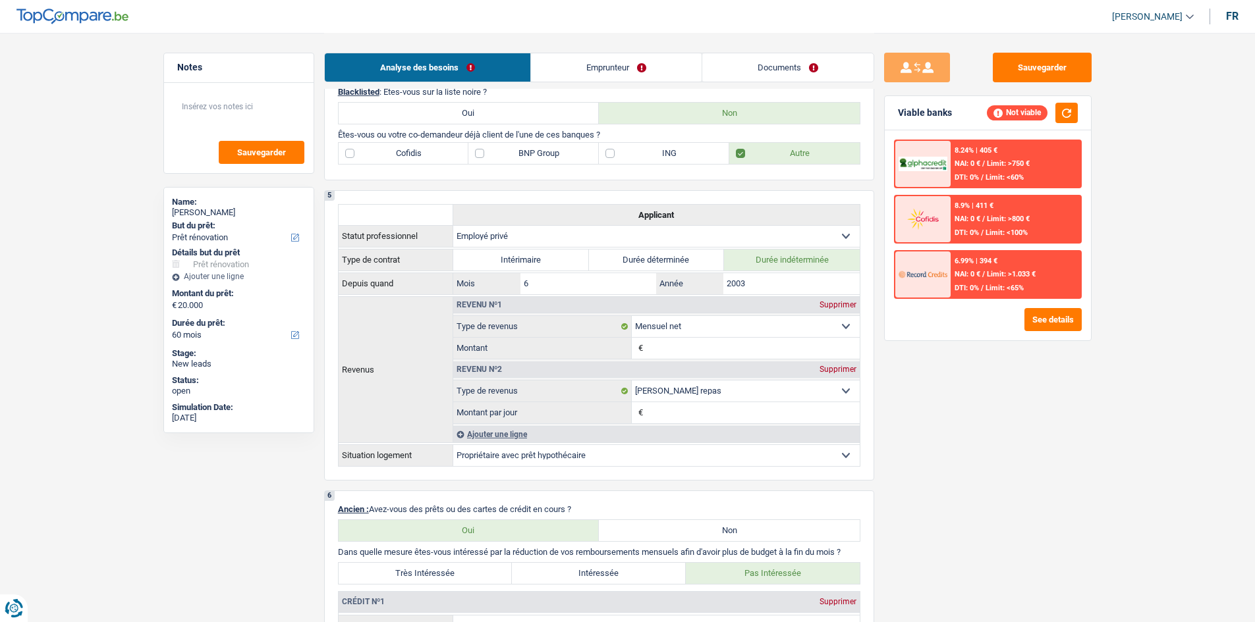
drag, startPoint x: 955, startPoint y: 302, endPoint x: 948, endPoint y: 299, distance: 8.0
click at [948, 299] on div "8.24% | 405 € NAI: 0 € / Limit: >750 € DTI: 0% / Limit: <60% 8.9% | 411 € NAI: …" at bounding box center [988, 235] width 206 height 210
click at [959, 291] on span "DTI: 0%" at bounding box center [966, 288] width 24 height 9
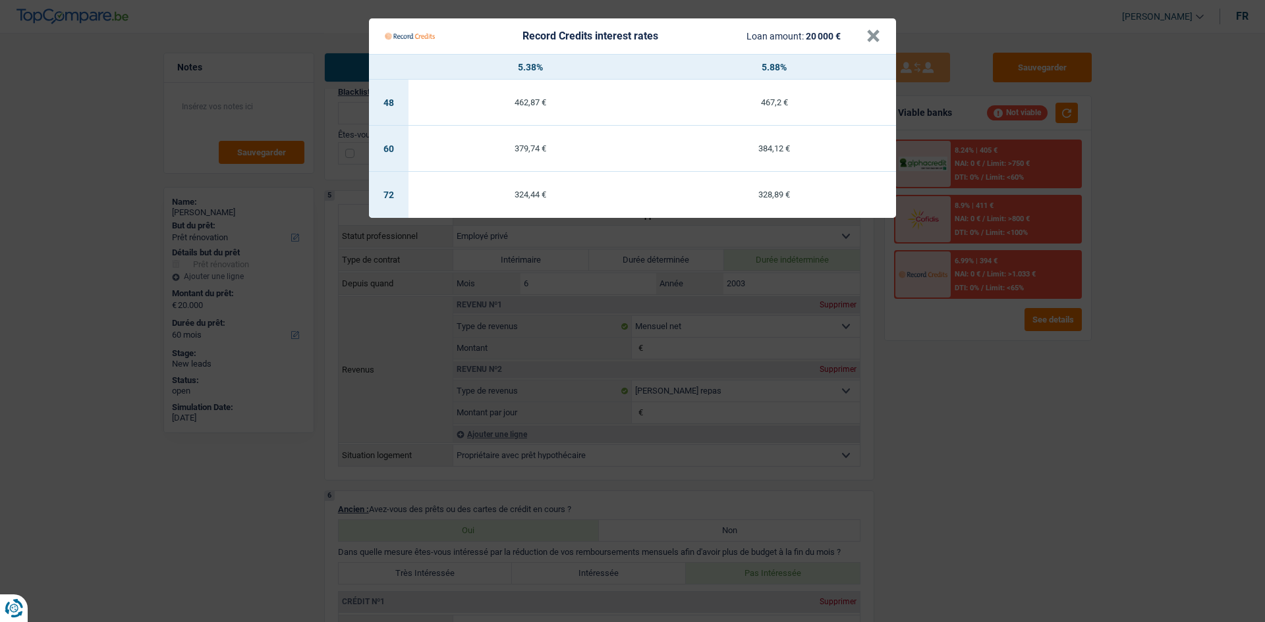
click at [991, 409] on Credits "Record Credits interest rates Loan amount: 20 000 € × 5.38% 5.88% 48 462,87 € 4…" at bounding box center [632, 311] width 1265 height 622
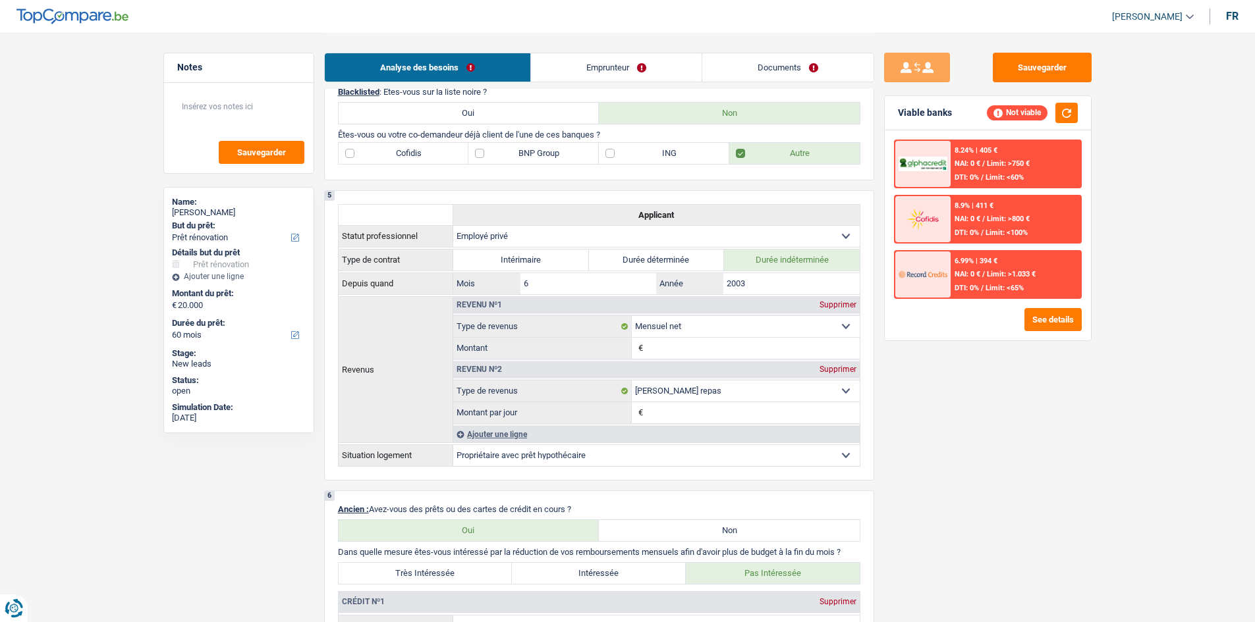
click at [612, 63] on link "Emprunteur" at bounding box center [616, 67] width 171 height 28
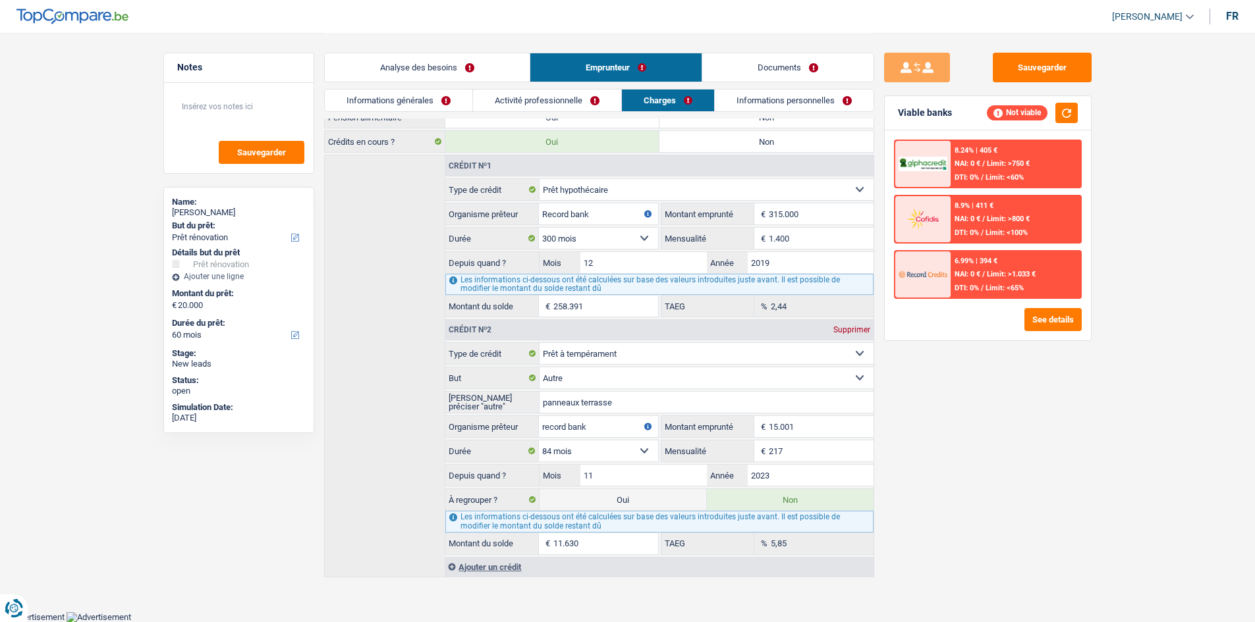
click at [439, 94] on link "Informations générales" at bounding box center [399, 101] width 148 height 22
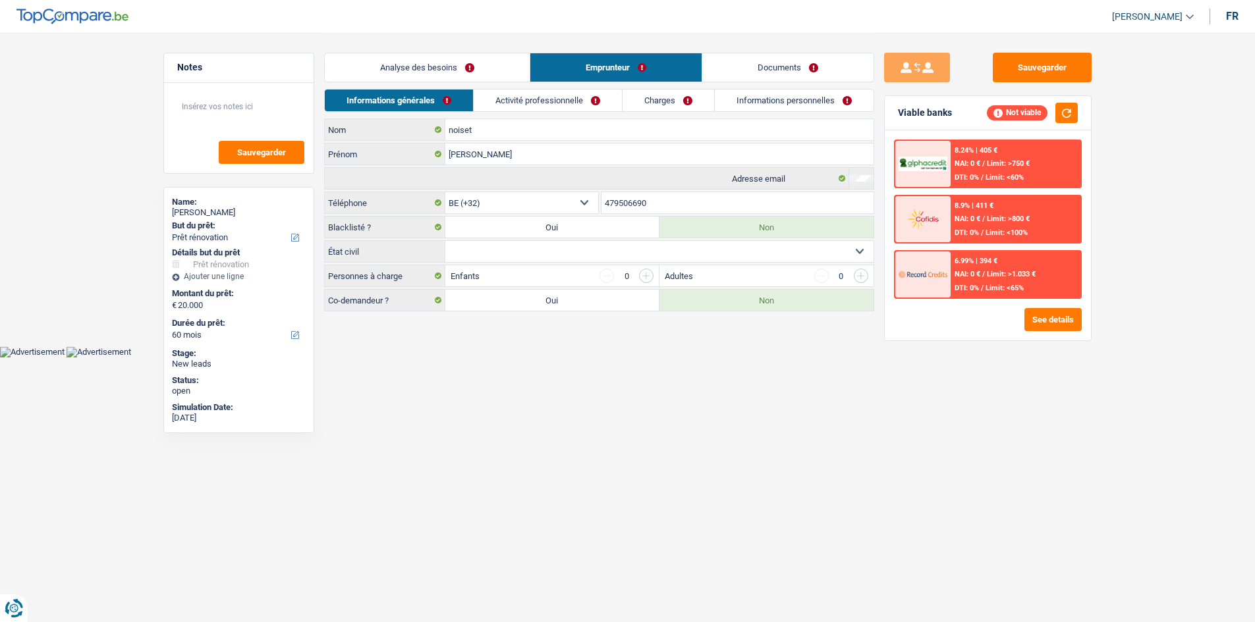
scroll to position [0, 0]
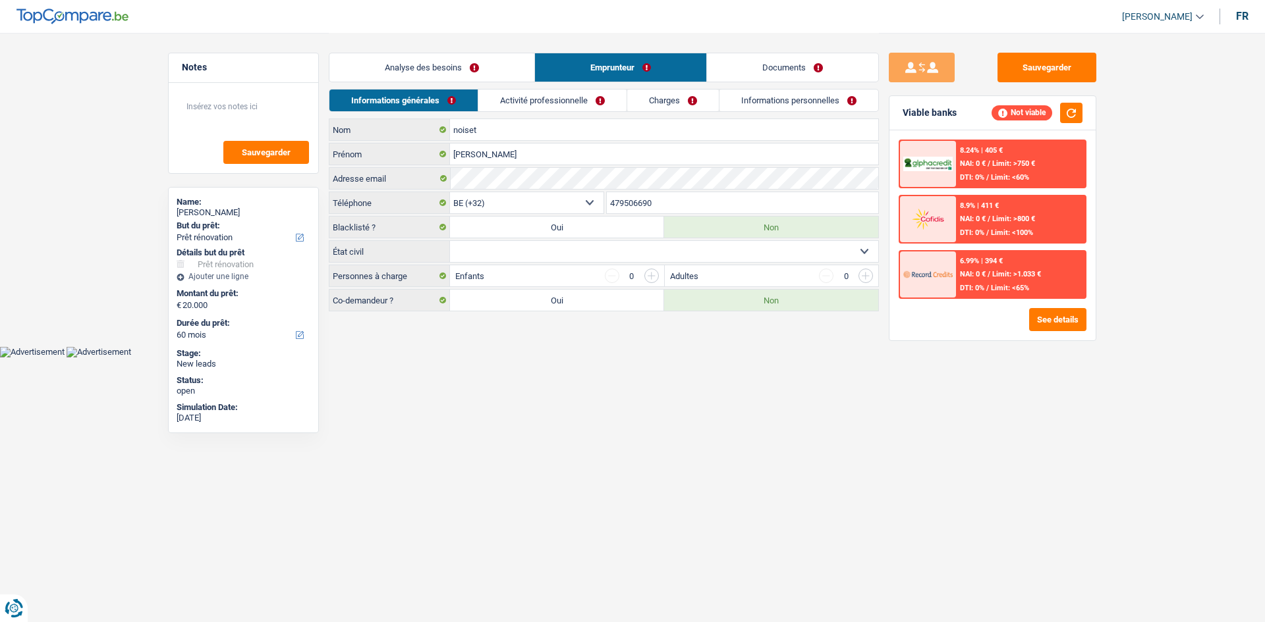
drag, startPoint x: 504, startPoint y: 250, endPoint x: 505, endPoint y: 260, distance: 9.9
click at [505, 250] on select "Célibataire Marié(e) Cohabitant(e) légal(e) Divorcé(e) Veuf(ve) Séparé (de fait…" at bounding box center [664, 251] width 428 height 21
select select "married"
click at [450, 241] on select "Célibataire Marié(e) Cohabitant(e) légal(e) Divorcé(e) Veuf(ve) Séparé (de fait…" at bounding box center [664, 251] width 428 height 21
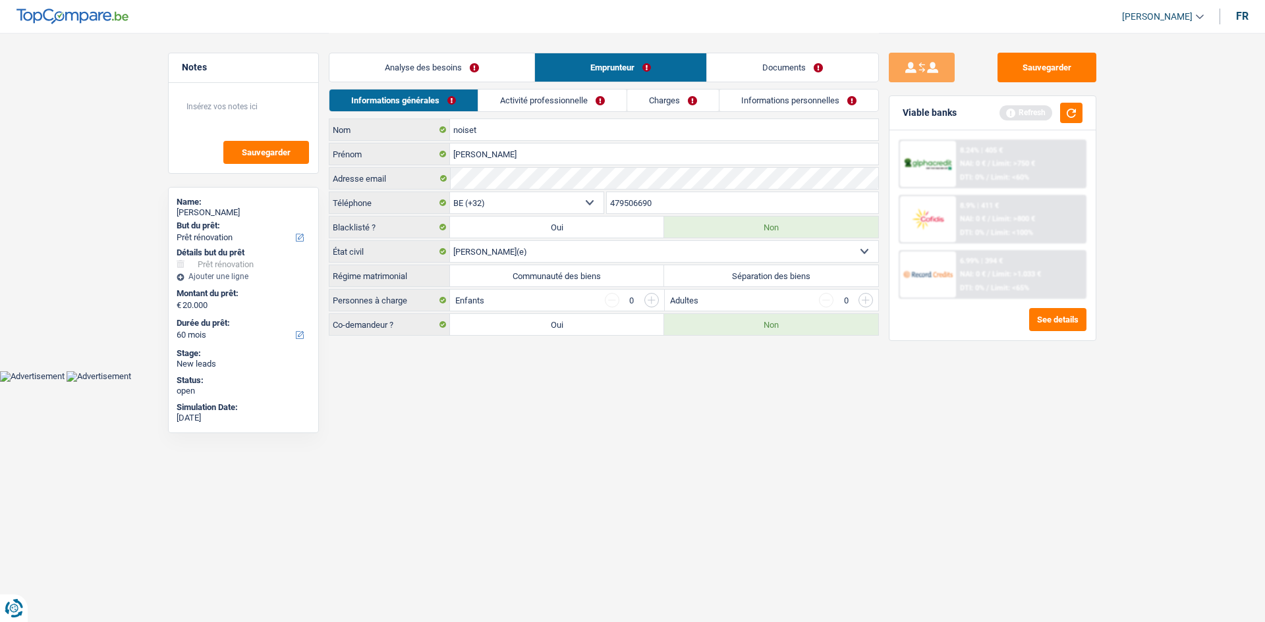
click at [587, 283] on label "Communauté des biens" at bounding box center [557, 275] width 214 height 21
click at [587, 283] on input "Communauté des biens" at bounding box center [557, 275] width 214 height 21
radio input "true"
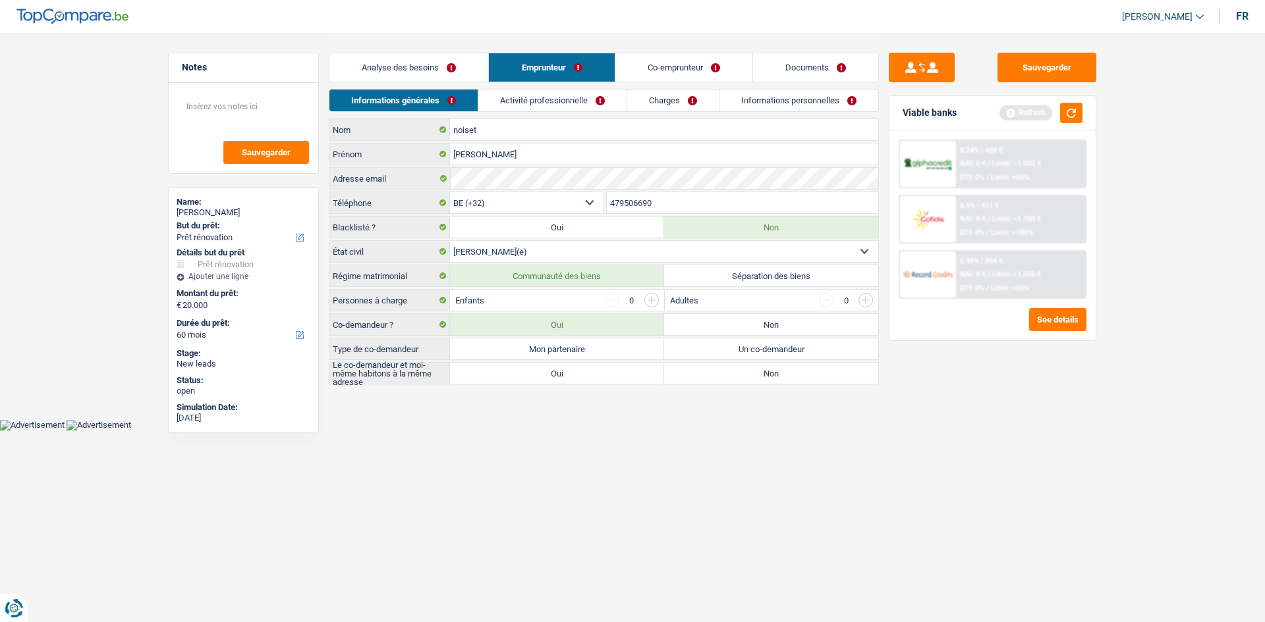
click at [600, 350] on label "Mon partenaire" at bounding box center [557, 349] width 214 height 21
click at [600, 350] on input "Mon partenaire" at bounding box center [557, 349] width 214 height 21
radio input "true"
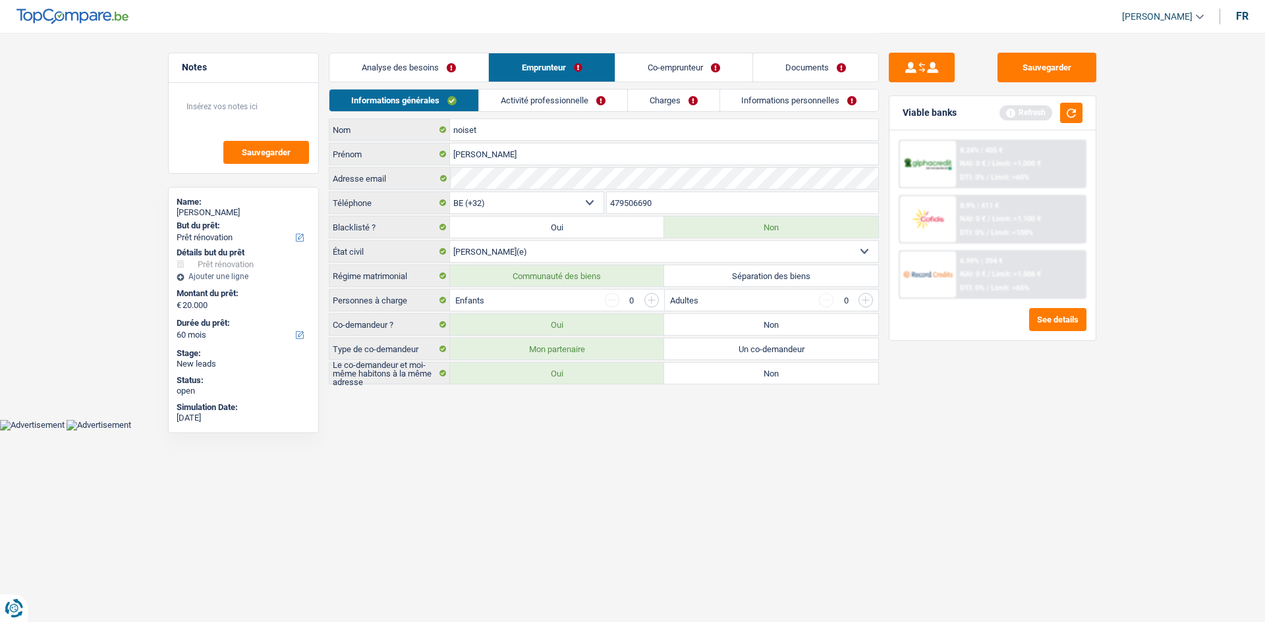
click at [574, 96] on link "Activité professionnelle" at bounding box center [553, 101] width 148 height 22
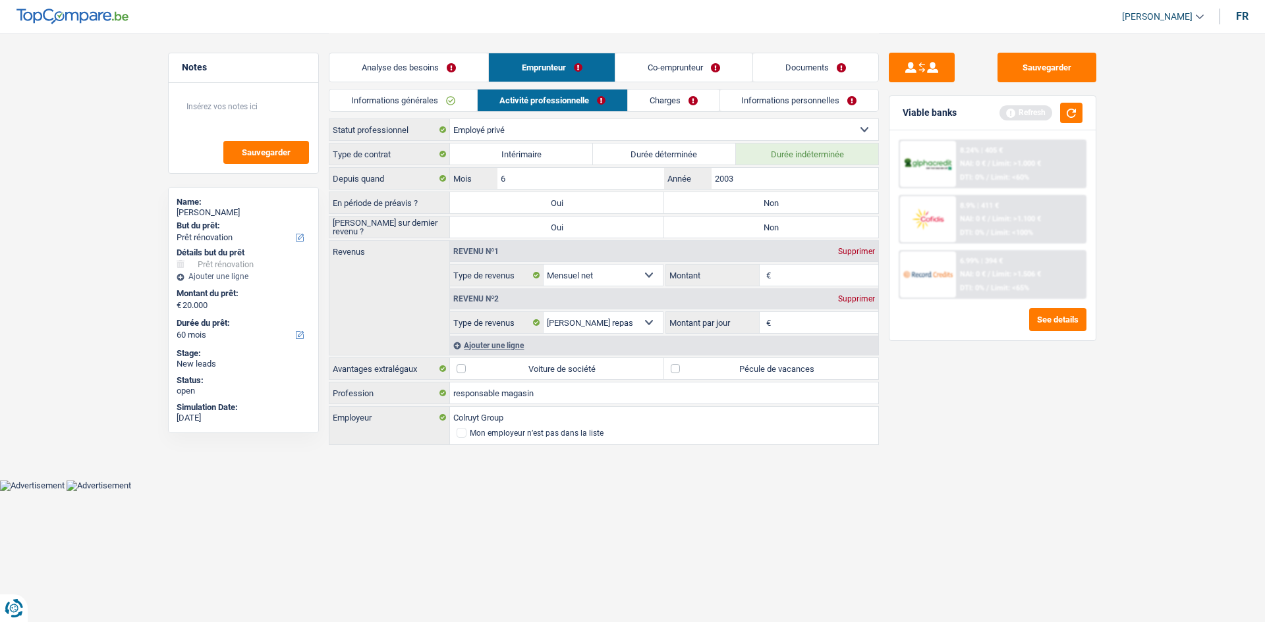
click at [741, 202] on label "Non" at bounding box center [771, 202] width 214 height 21
click at [741, 202] on input "Non" at bounding box center [771, 202] width 214 height 21
radio input "true"
click at [730, 221] on label "Non" at bounding box center [771, 227] width 214 height 21
click at [730, 221] on input "Non" at bounding box center [771, 227] width 214 height 21
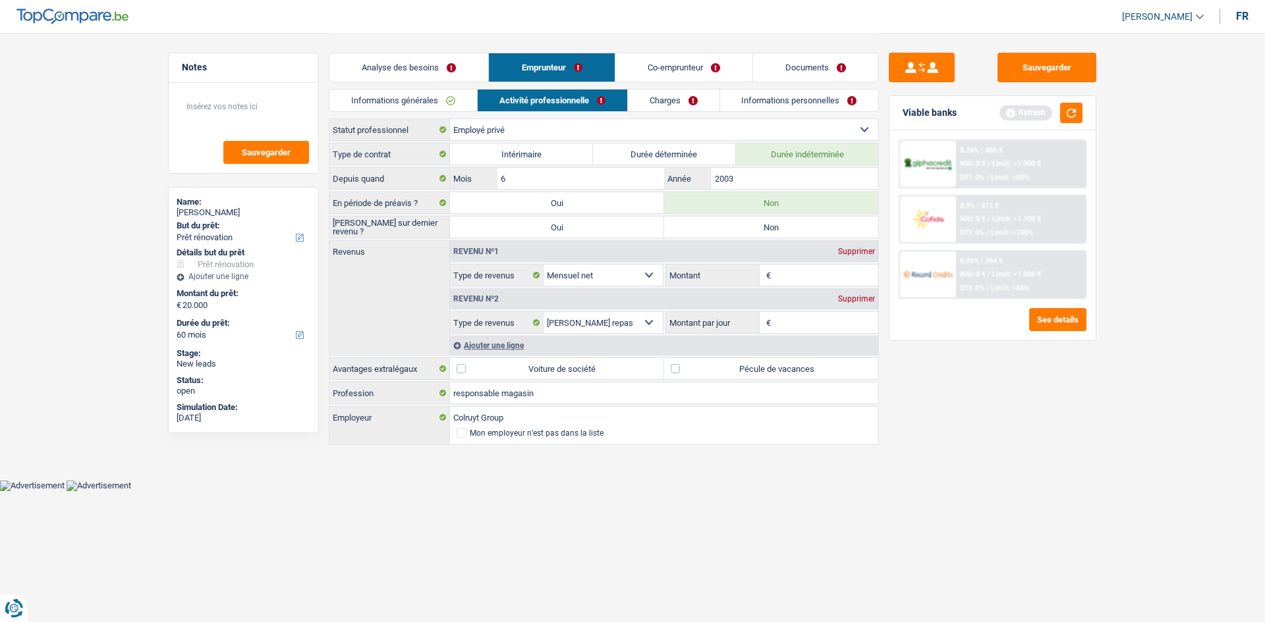
radio input "true"
click at [467, 106] on link "Informations générales" at bounding box center [403, 101] width 148 height 22
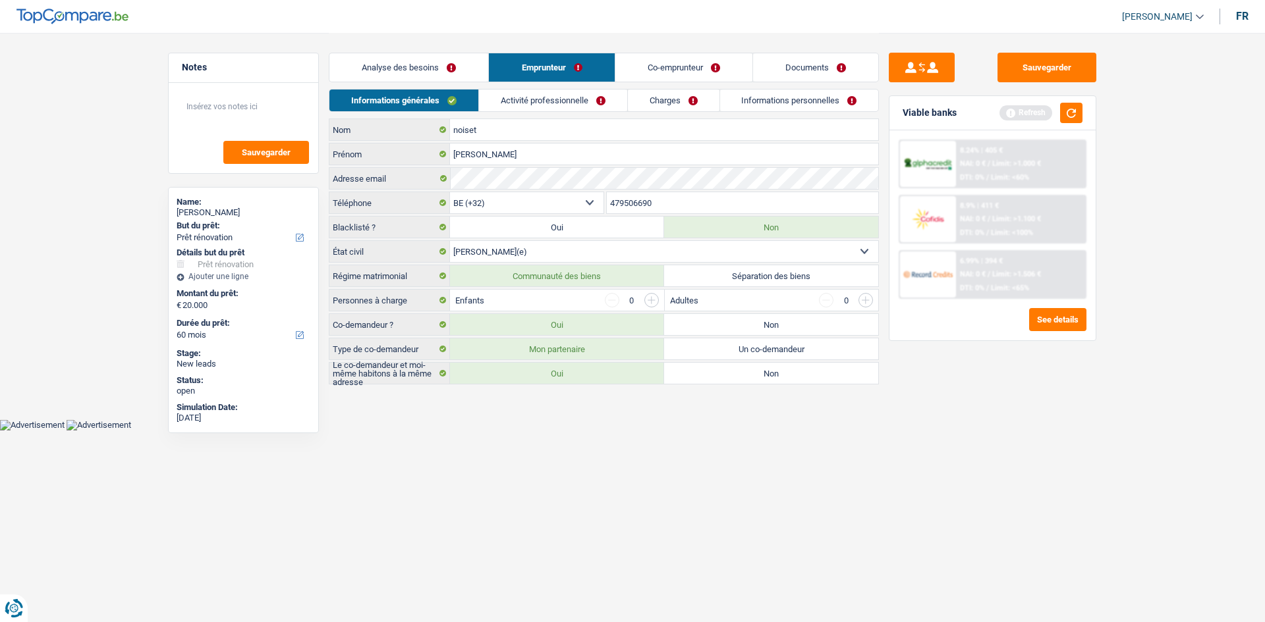
click at [651, 301] on input "button" at bounding box center [651, 300] width 14 height 14
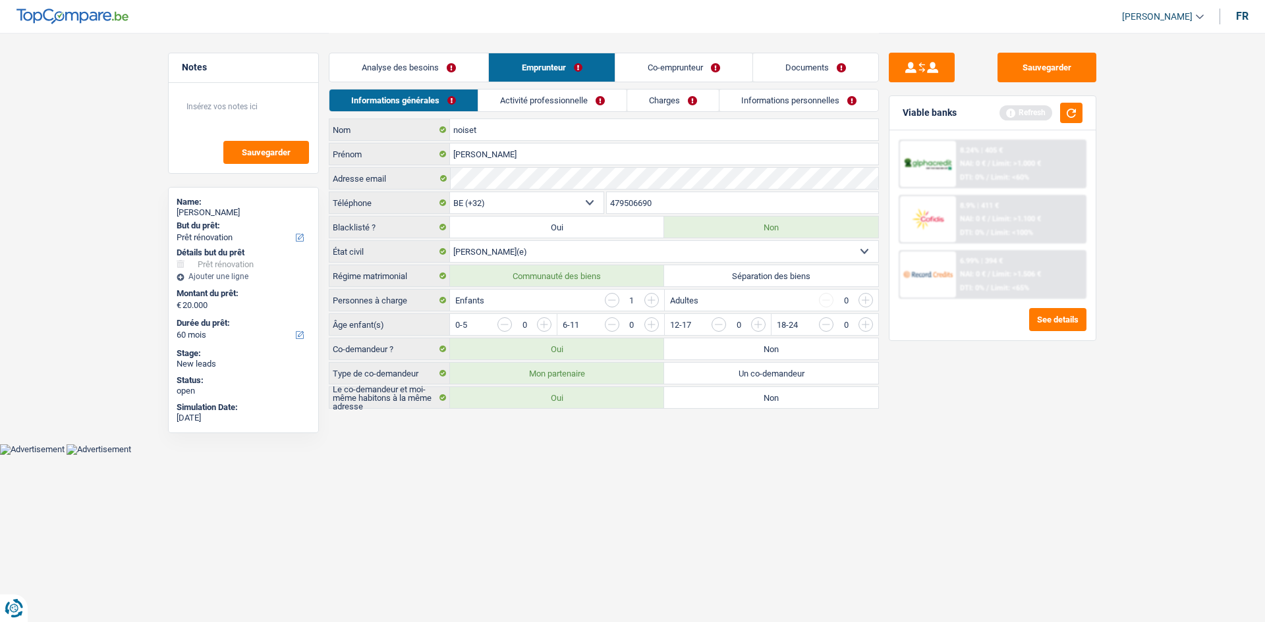
click at [753, 323] on input "button" at bounding box center [1025, 327] width 549 height 21
click at [680, 81] on link "Co-emprunteur" at bounding box center [683, 67] width 137 height 28
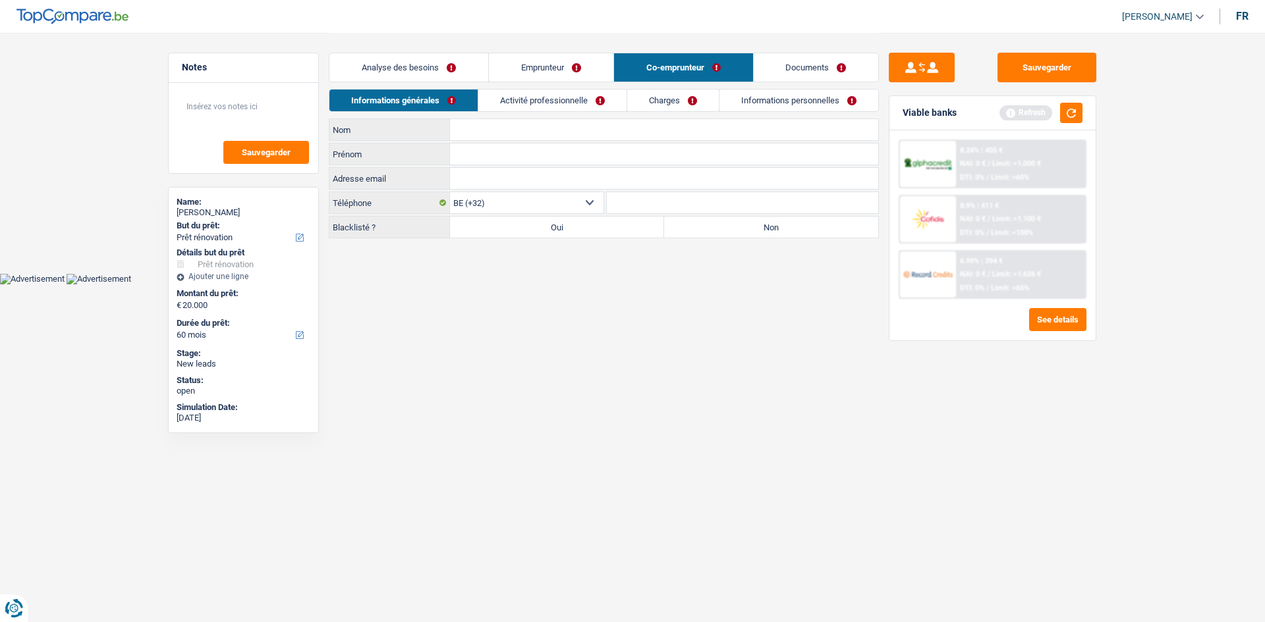
click at [608, 96] on link "Activité professionnelle" at bounding box center [552, 101] width 148 height 22
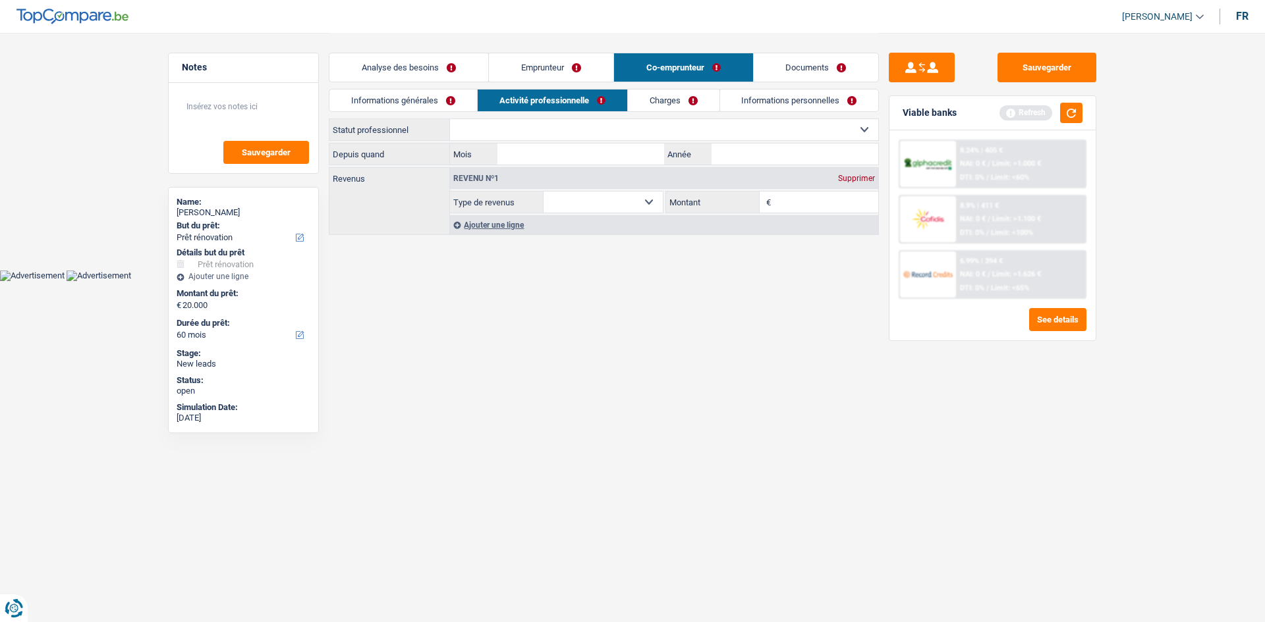
click at [620, 194] on select "Allocation d'handicap Allocations chômage Allocations familiales Chèques repas …" at bounding box center [602, 202] width 119 height 21
select select "familyAllowances"
click at [543, 192] on select "Allocation d'handicap Allocations chômage Allocations familiales Chèques repas …" at bounding box center [602, 202] width 119 height 21
click at [782, 204] on input "Montant" at bounding box center [826, 202] width 105 height 21
type input "150"
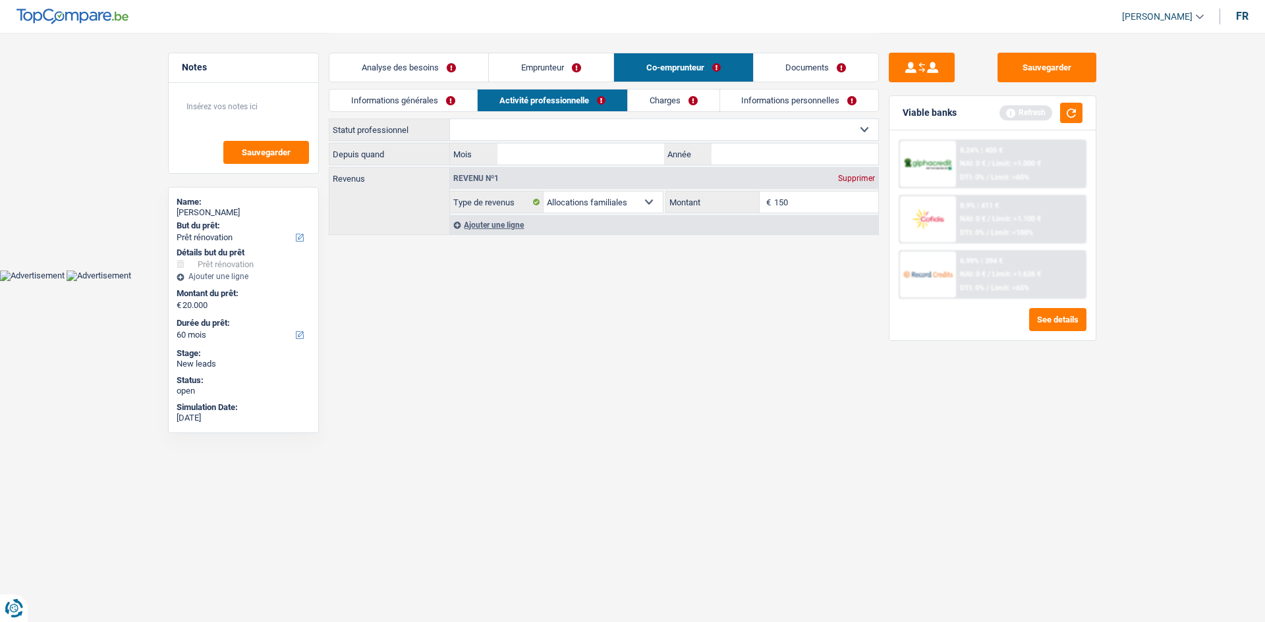
click at [769, 281] on html "Vous avez le contrôle de vos données Nous utilisons des cookies, tout comme nos…" at bounding box center [632, 140] width 1265 height 281
click at [564, 66] on link "Emprunteur" at bounding box center [551, 67] width 124 height 28
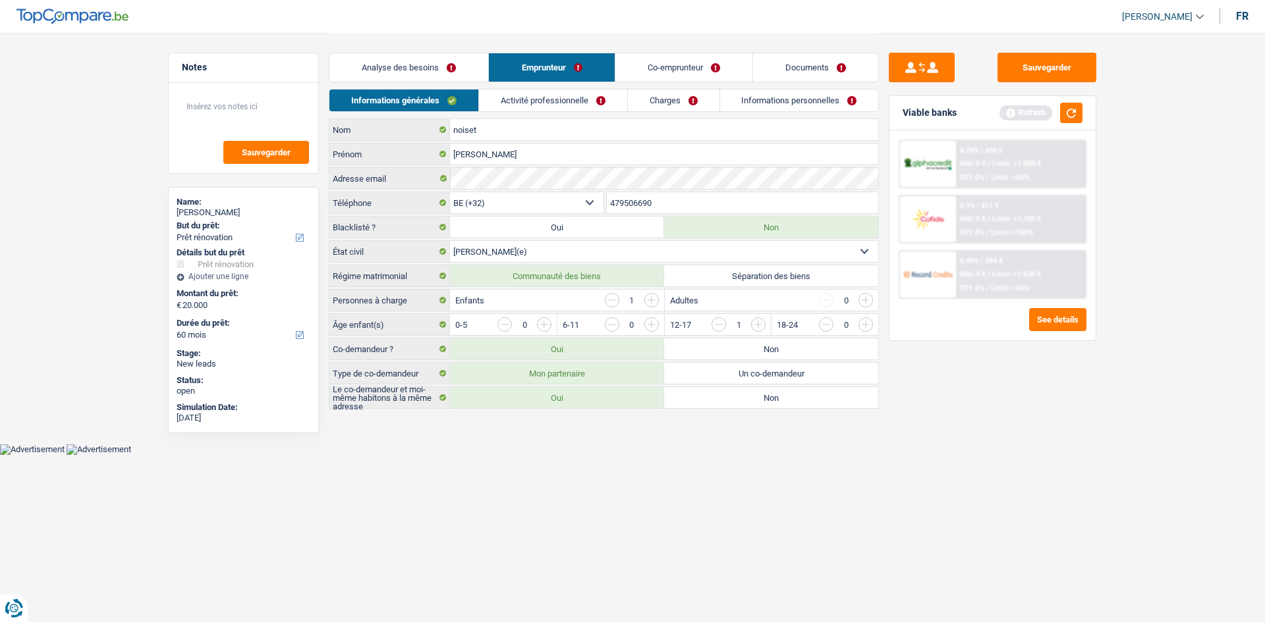
click at [580, 91] on link "Activité professionnelle" at bounding box center [553, 101] width 148 height 22
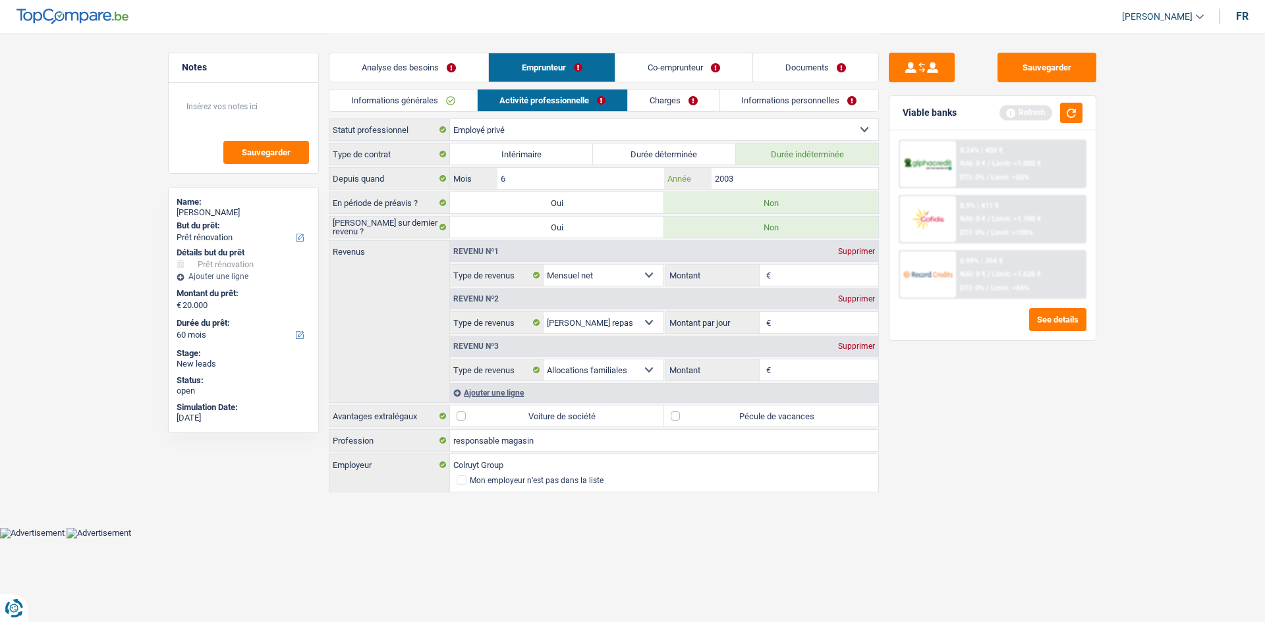
click at [779, 175] on input "2003" at bounding box center [794, 178] width 167 height 21
click at [808, 280] on input "Montant" at bounding box center [826, 275] width 105 height 21
click at [855, 348] on div "Supprimer" at bounding box center [856, 347] width 43 height 8
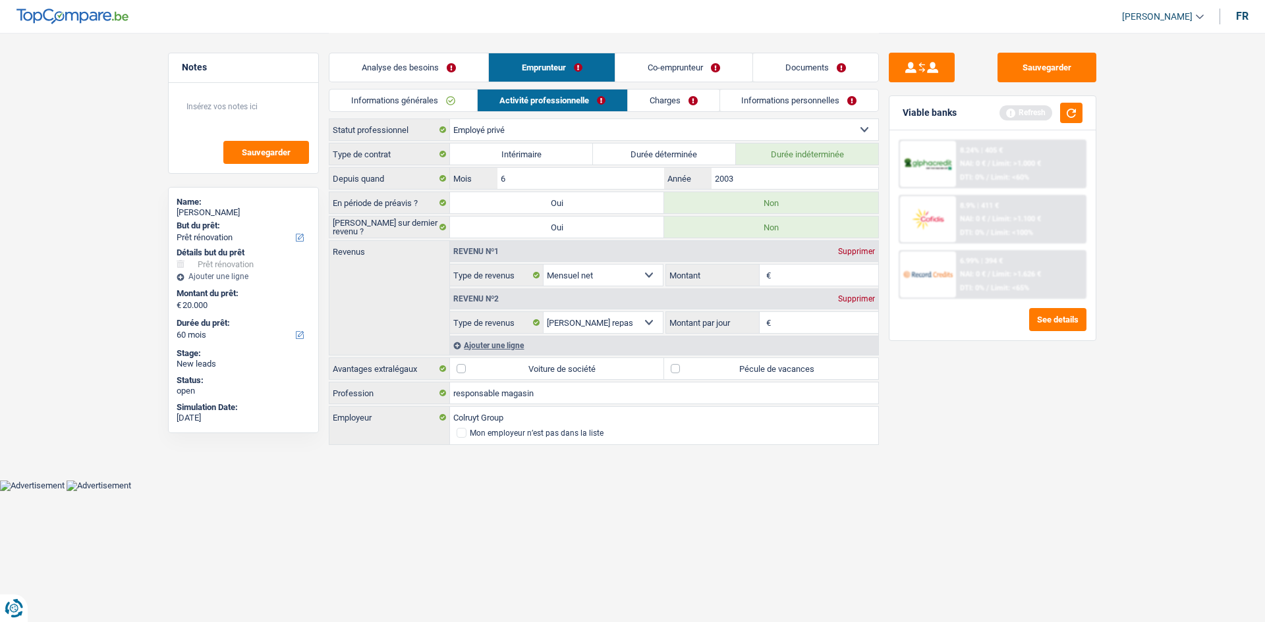
click at [783, 369] on label "Pécule de vacances" at bounding box center [771, 368] width 214 height 21
click at [783, 369] on input "Pécule de vacances" at bounding box center [771, 368] width 214 height 21
checkbox input "true"
click at [807, 289] on div "Revenu nº2 Supprimer" at bounding box center [664, 298] width 428 height 21
click at [814, 285] on input "Montant" at bounding box center [826, 275] width 105 height 21
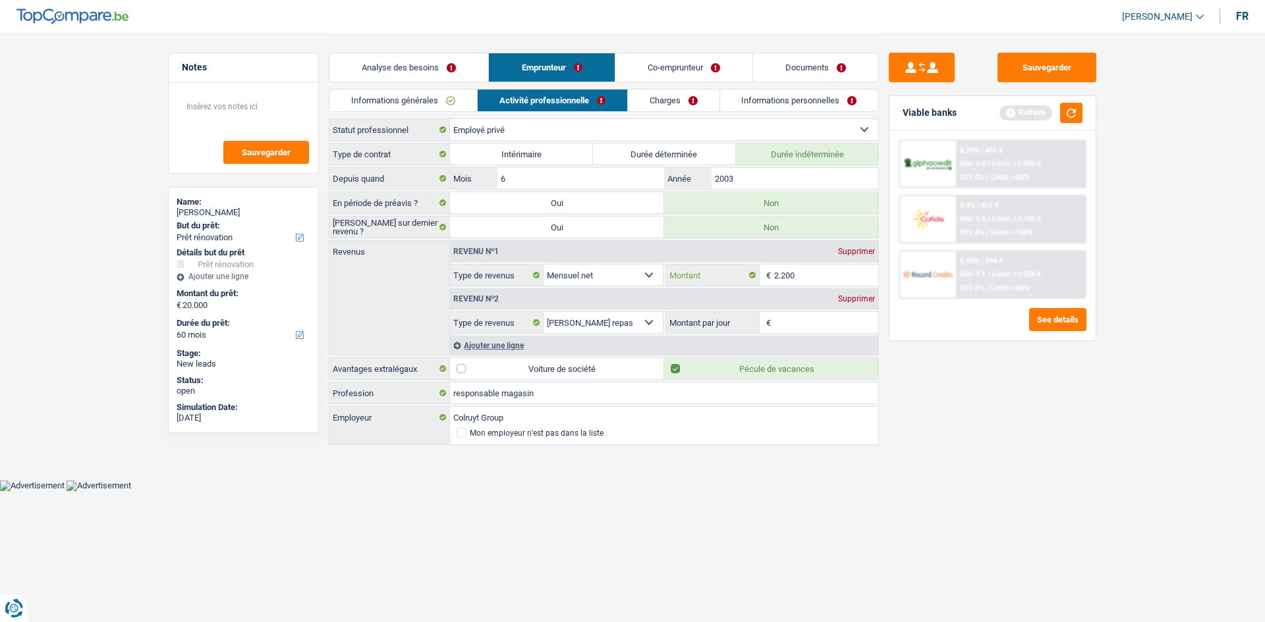
type input "2.200"
click at [789, 320] on input "Montant par jour" at bounding box center [826, 322] width 105 height 21
type input "5,0"
click at [977, 403] on div "Sauvegarder Viable banks Refresh 8.24% | 405 € NAI: 0 € / Limit: >1.000 € DTI: …" at bounding box center [992, 327] width 227 height 549
click at [607, 375] on label "Voiture de société" at bounding box center [557, 368] width 214 height 21
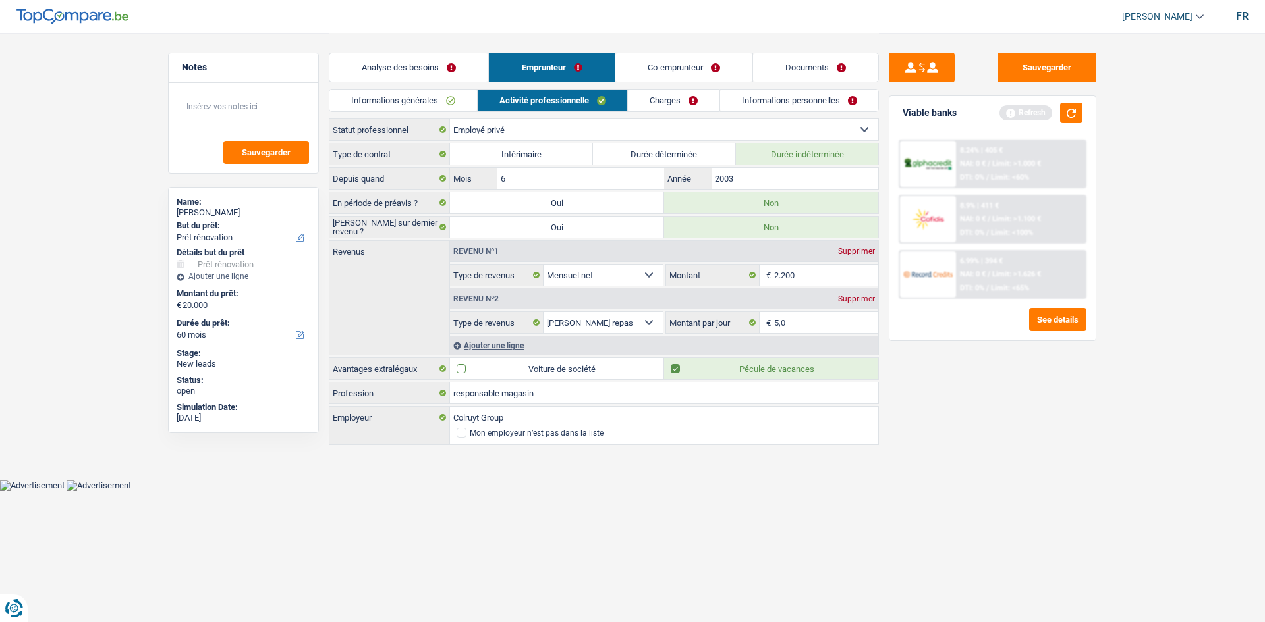
click at [607, 375] on input "Voiture de société" at bounding box center [557, 368] width 214 height 21
click at [607, 372] on label "Voiture de société" at bounding box center [557, 368] width 214 height 21
click at [607, 372] on input "Voiture de société" at bounding box center [557, 368] width 214 height 21
checkbox input "false"
click at [520, 346] on div "Ajouter une ligne" at bounding box center [664, 345] width 428 height 19
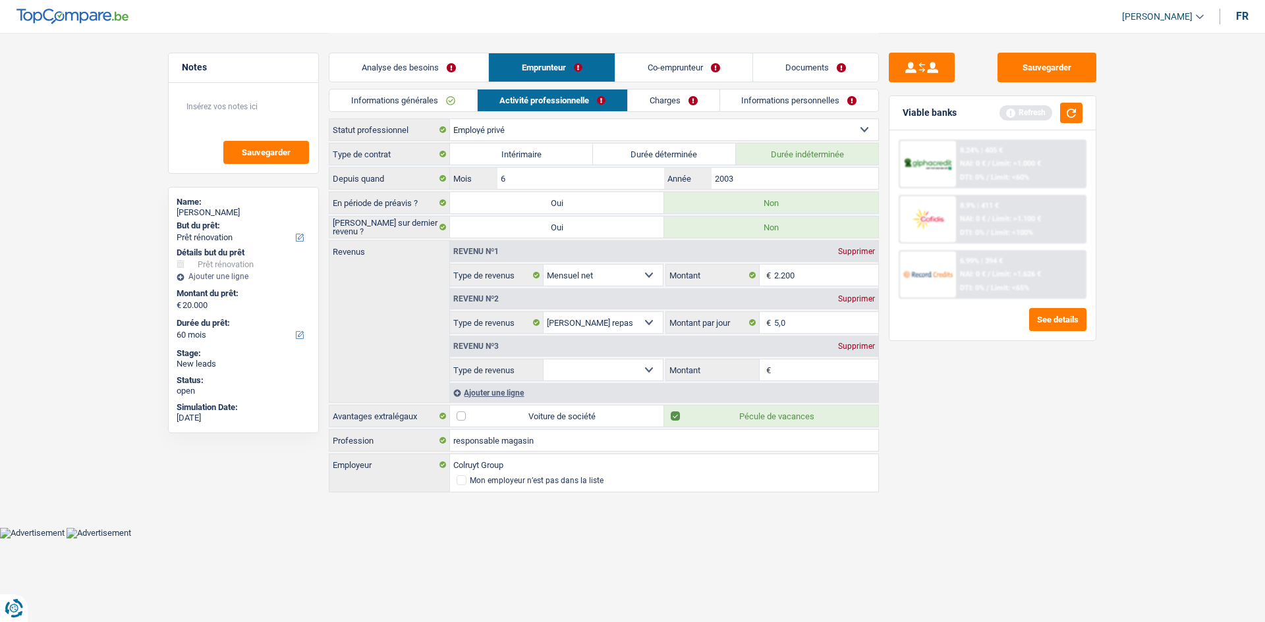
drag, startPoint x: 588, startPoint y: 375, endPoint x: 595, endPoint y: 367, distance: 10.7
click at [588, 375] on select "Allocation d'handicap Allocations chômage Allocations familiales Chèques repas …" at bounding box center [602, 370] width 119 height 21
select select "other"
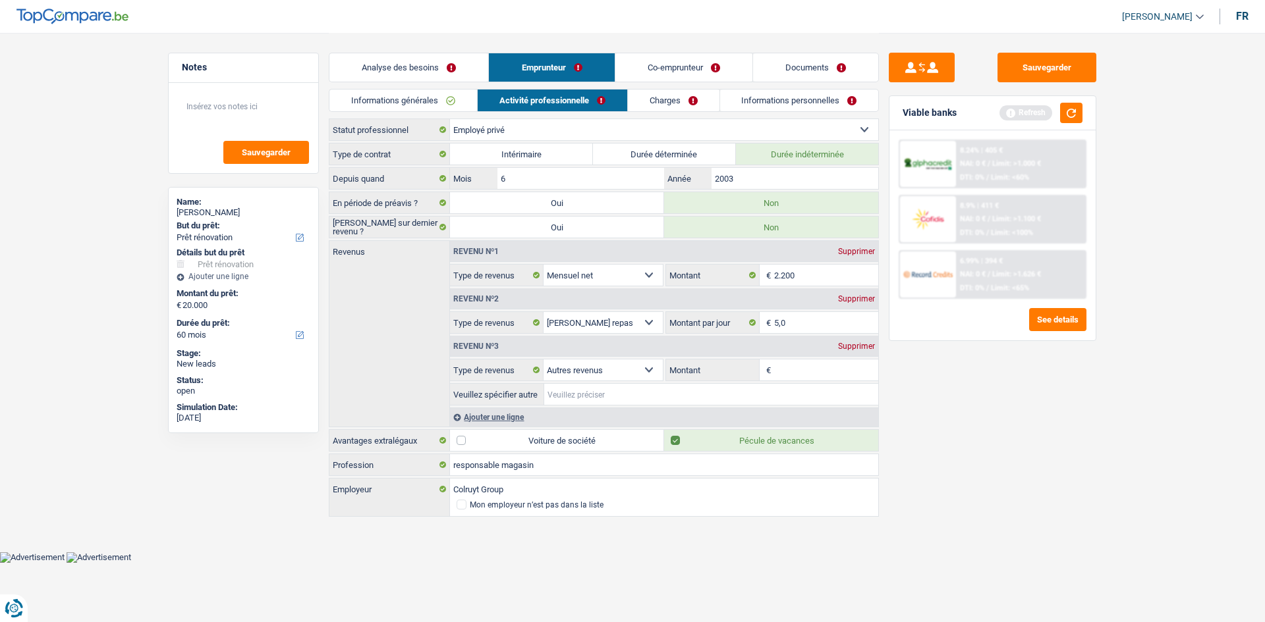
click at [618, 396] on input "Veuillez spécifier autre" at bounding box center [711, 394] width 334 height 21
click at [808, 362] on input "Montant" at bounding box center [826, 370] width 105 height 21
type input "1.000"
click at [926, 392] on div "Sauvegarder Viable banks Refresh 8.24% | 405 € NAI: 0 € / Limit: >1.000 € DTI: …" at bounding box center [992, 327] width 227 height 549
click at [661, 396] on input "Veuillez spécifier autre" at bounding box center [711, 394] width 334 height 21
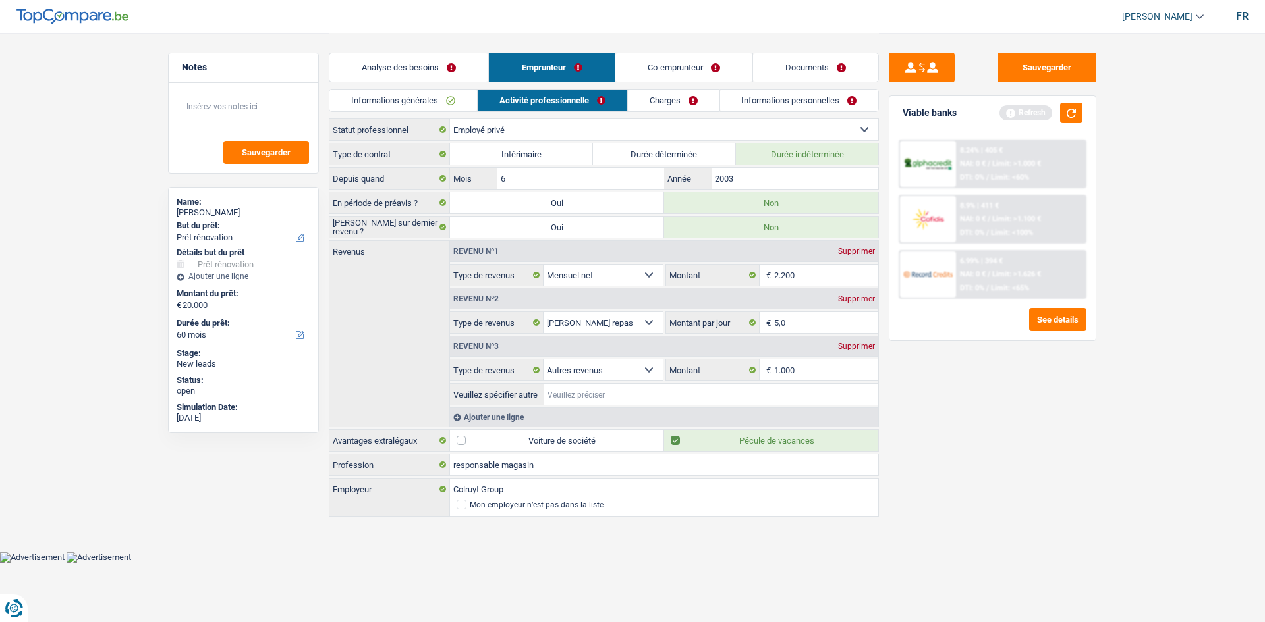
click at [582, 395] on input "Veuillez spécifier autre" at bounding box center [711, 394] width 334 height 21
click at [1001, 417] on div "Sauvegarder Viable banks Refresh 8.24% | 405 € NAI: 0 € / Limit: >1.000 € DTI: …" at bounding box center [992, 327] width 227 height 549
click at [651, 395] on input "0833685306" at bounding box center [711, 394] width 334 height 21
type input "0833685306 / persone physique / 2011"
drag, startPoint x: 659, startPoint y: 97, endPoint x: 668, endPoint y: 99, distance: 8.8
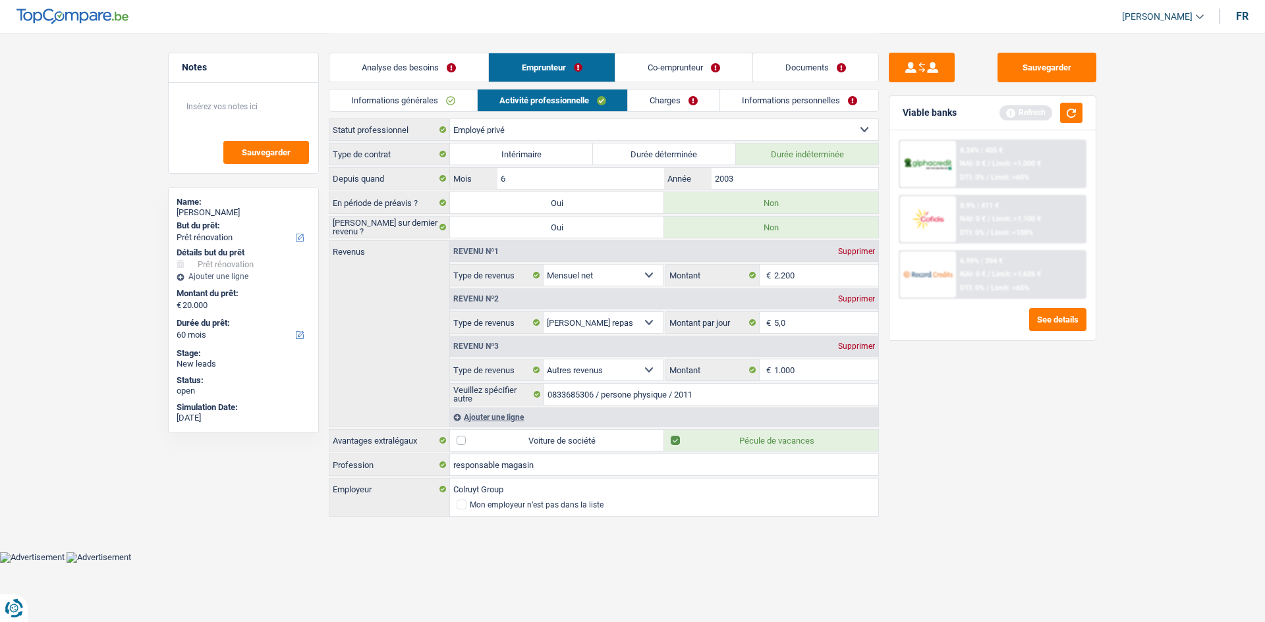
click at [659, 97] on link "Charges" at bounding box center [674, 101] width 92 height 22
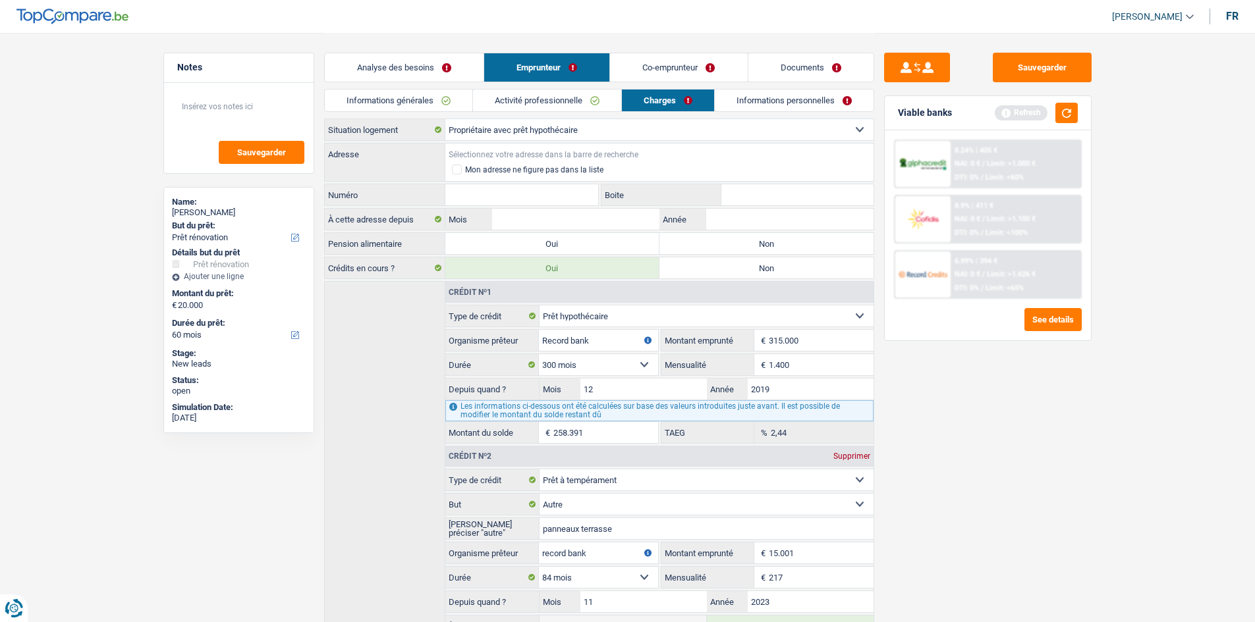
click at [619, 149] on input "Adresse" at bounding box center [659, 154] width 428 height 21
click at [776, 244] on label "Non" at bounding box center [766, 243] width 214 height 21
click at [776, 244] on input "Non" at bounding box center [766, 243] width 214 height 21
radio input "true"
click at [568, 145] on input "Adresse" at bounding box center [659, 154] width 428 height 21
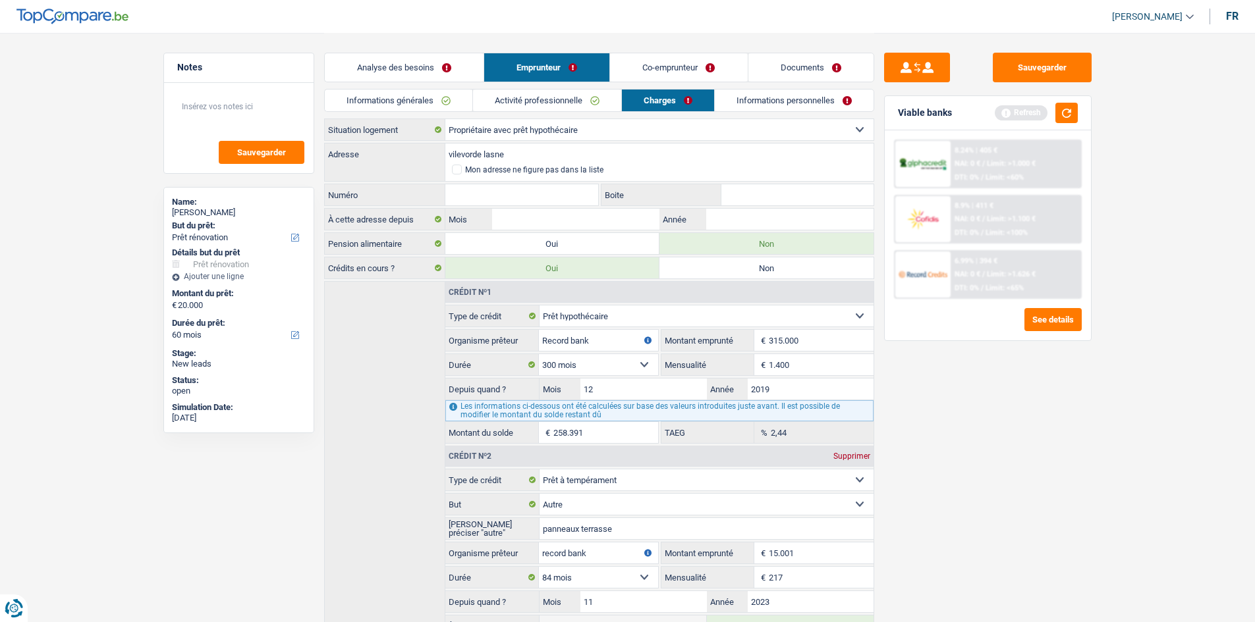
click at [470, 157] on input "vilevorde lasne" at bounding box center [659, 154] width 428 height 21
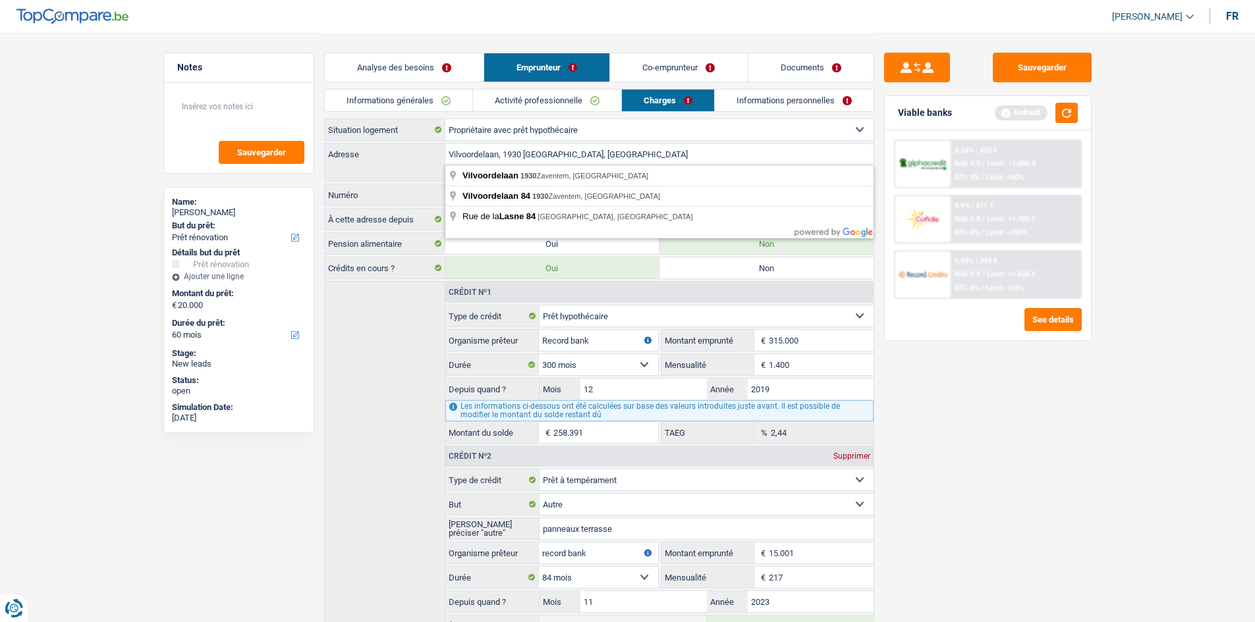
type input "Vilvoordelaan, 1930, Zaventem, BE"
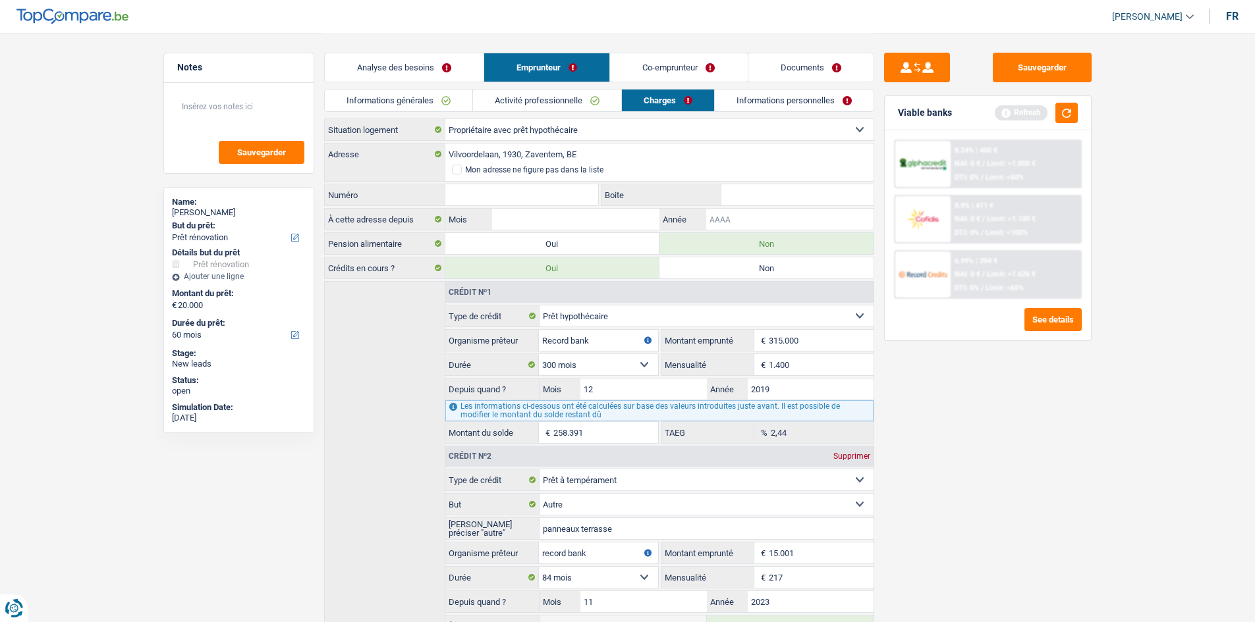
click at [740, 217] on input "Année" at bounding box center [789, 219] width 167 height 21
type input "2019"
click at [611, 224] on input "Mois" at bounding box center [575, 219] width 167 height 21
type input "12"
click at [545, 200] on input "Numéro" at bounding box center [521, 194] width 153 height 21
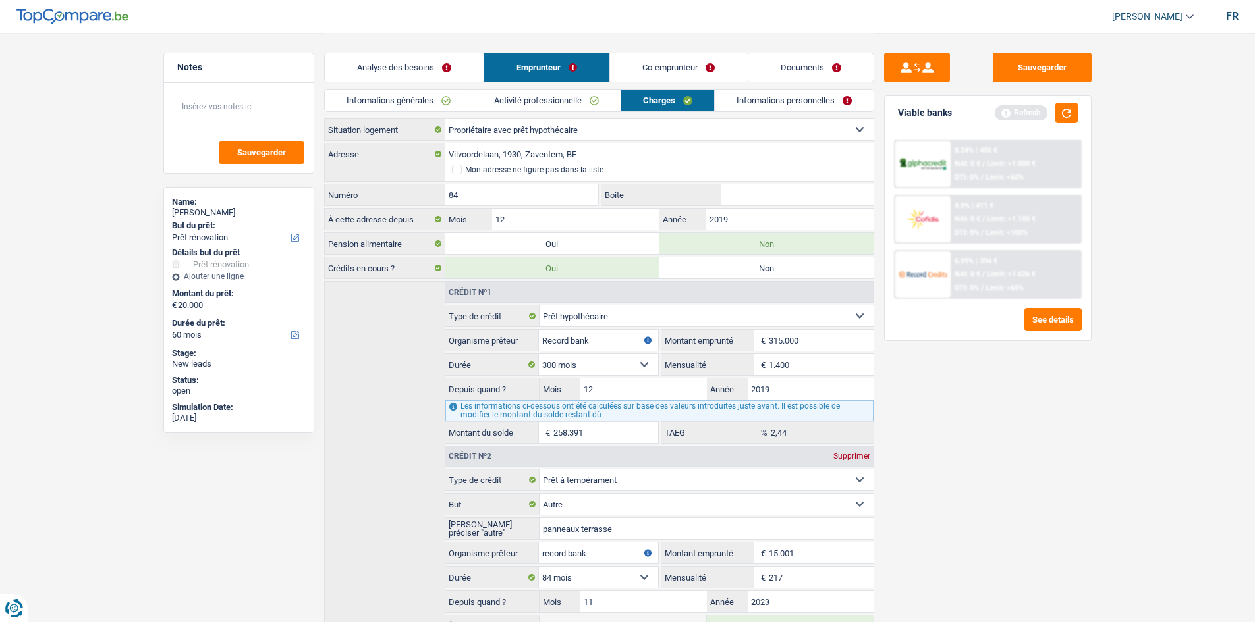
type input "84"
click at [766, 107] on link "Informations personnelles" at bounding box center [794, 101] width 159 height 22
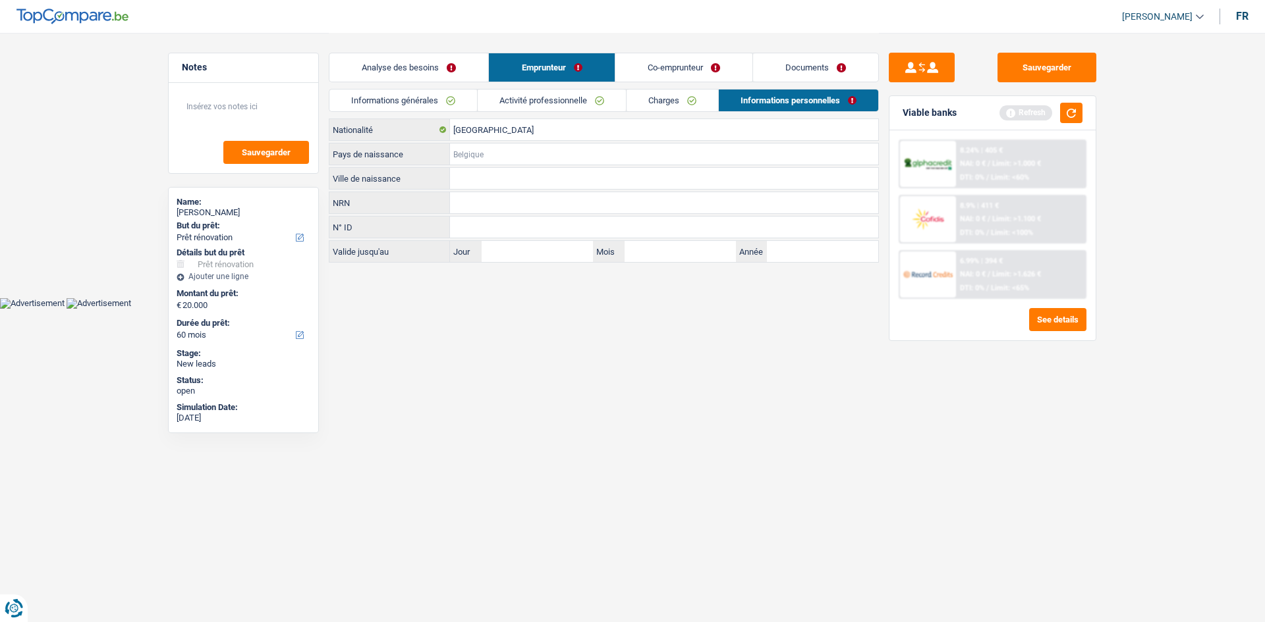
click at [547, 155] on input "Pays de naissance" at bounding box center [664, 154] width 428 height 21
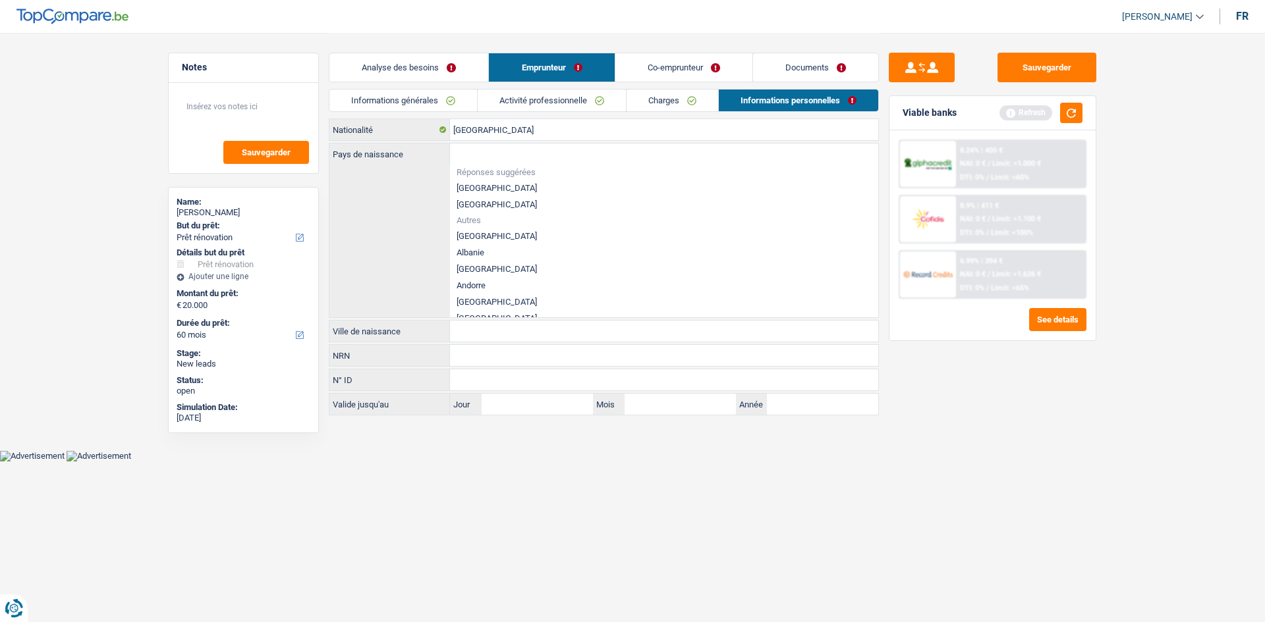
click at [529, 192] on li "[GEOGRAPHIC_DATA]" at bounding box center [664, 188] width 428 height 16
type input "[GEOGRAPHIC_DATA]"
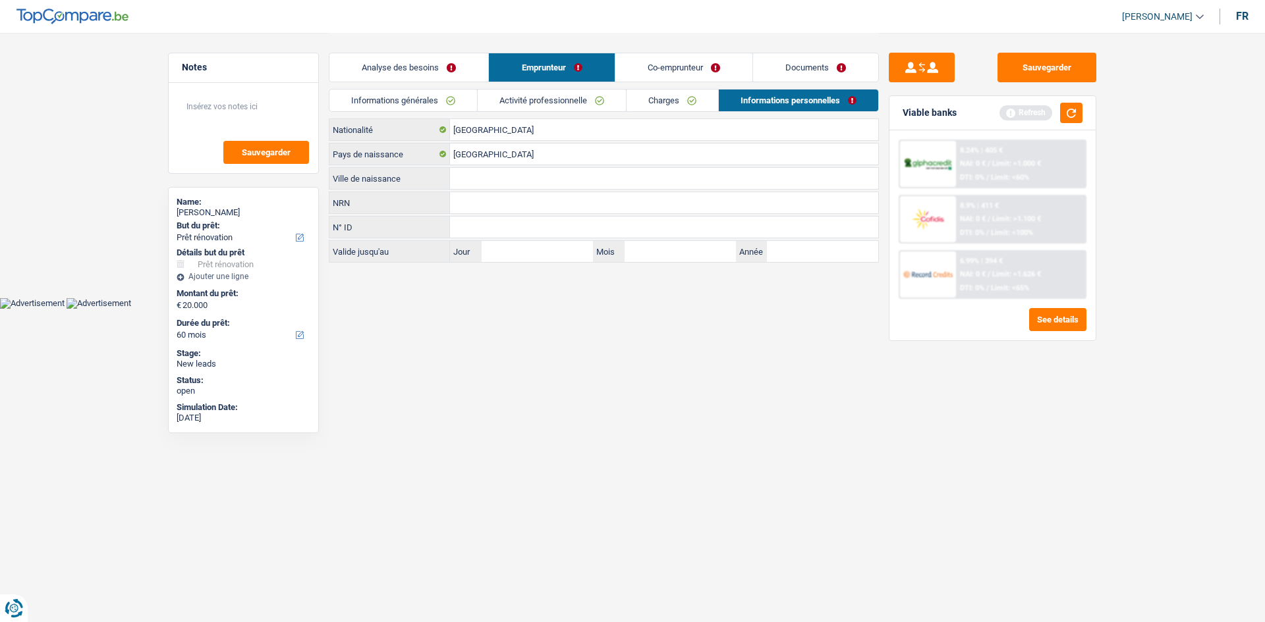
click at [507, 185] on input "Ville de naissance" at bounding box center [664, 178] width 428 height 21
type input "Bruxelles"
click at [680, 74] on link "Co-emprunteur" at bounding box center [683, 67] width 137 height 28
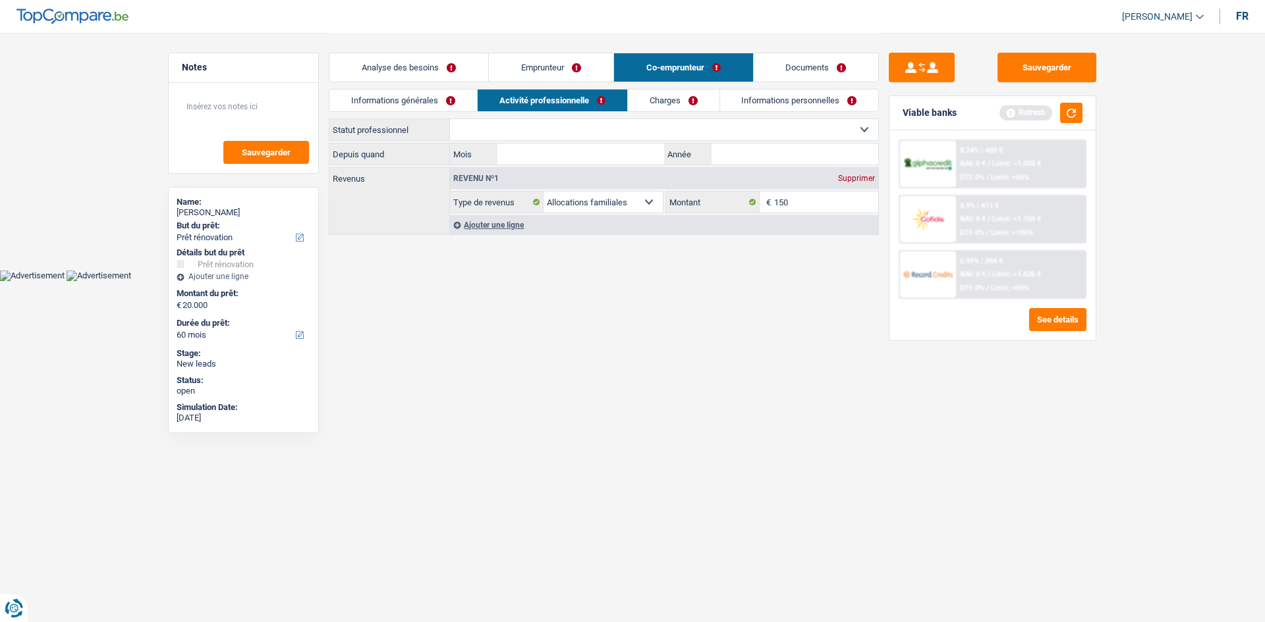
click at [478, 101] on link "Activité professionnelle" at bounding box center [553, 101] width 150 height 22
drag, startPoint x: 464, startPoint y: 107, endPoint x: 478, endPoint y: 111, distance: 14.4
click at [463, 107] on link "Informations générales" at bounding box center [403, 101] width 148 height 22
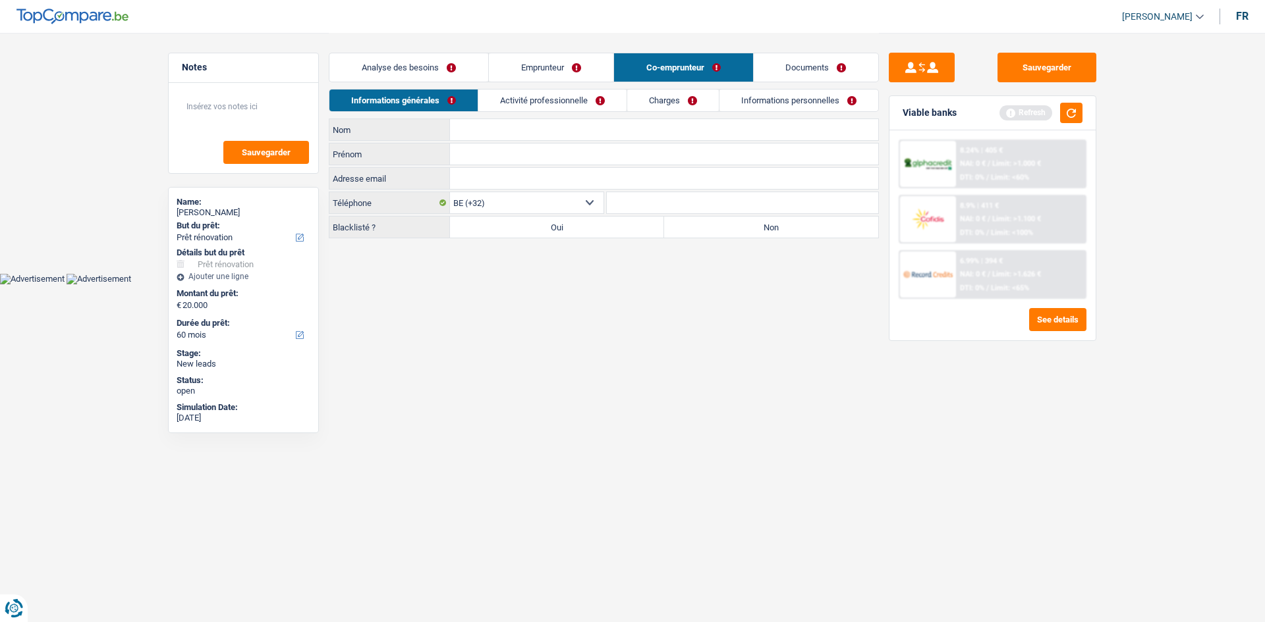
click at [495, 126] on input "Nom" at bounding box center [664, 129] width 428 height 21
type input "Noiset"
click at [554, 159] on input "Prénom" at bounding box center [664, 154] width 428 height 21
type input "Tatiana"
click at [708, 233] on label "Non" at bounding box center [771, 227] width 214 height 21
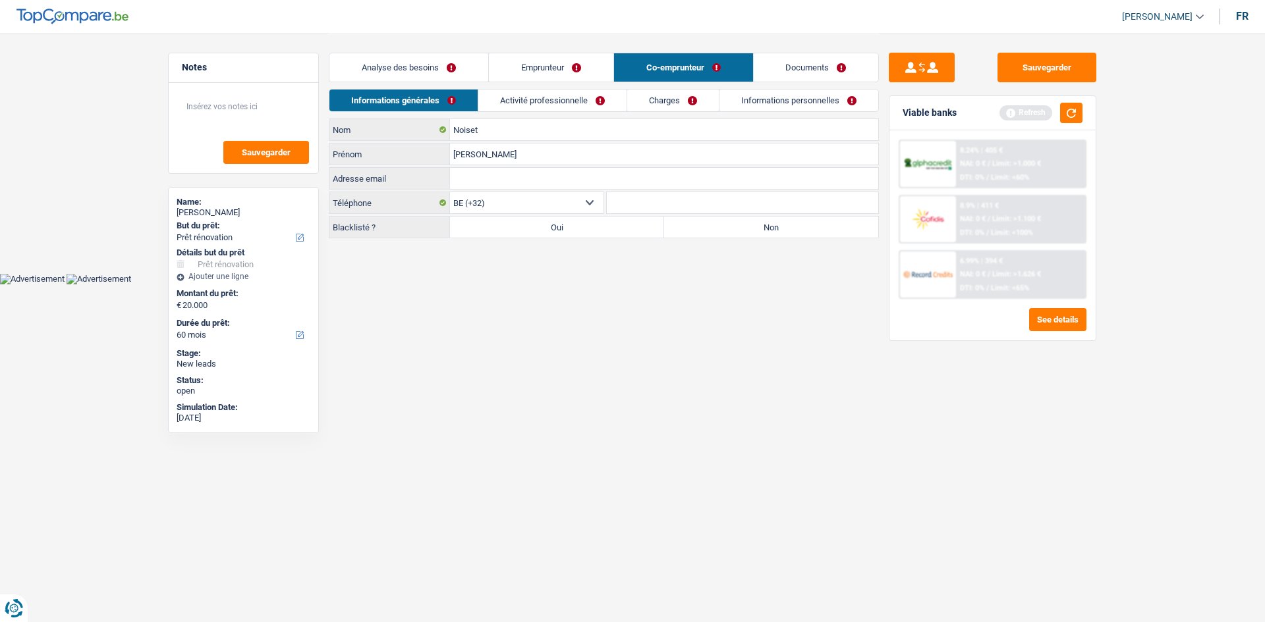
click at [708, 233] on input "Non" at bounding box center [771, 227] width 214 height 21
radio input "true"
click at [469, 159] on input "Tatiana" at bounding box center [664, 154] width 428 height 21
click at [468, 157] on input "Tatana" at bounding box center [664, 154] width 428 height 21
click at [468, 153] on input "Tatana" at bounding box center [664, 154] width 428 height 21
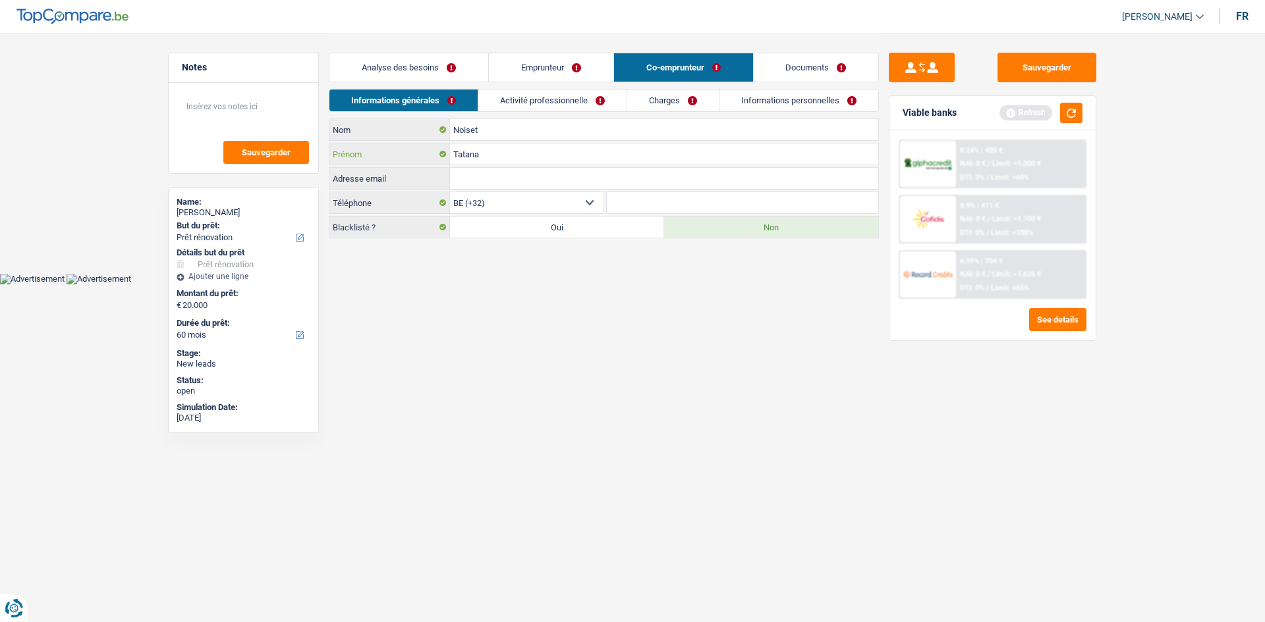
click at [464, 151] on input "Tatana" at bounding box center [664, 154] width 428 height 21
click at [466, 153] on input "Tatana" at bounding box center [664, 154] width 428 height 21
type input "Tatyana"
click at [522, 107] on link "Activité professionnelle" at bounding box center [552, 101] width 148 height 22
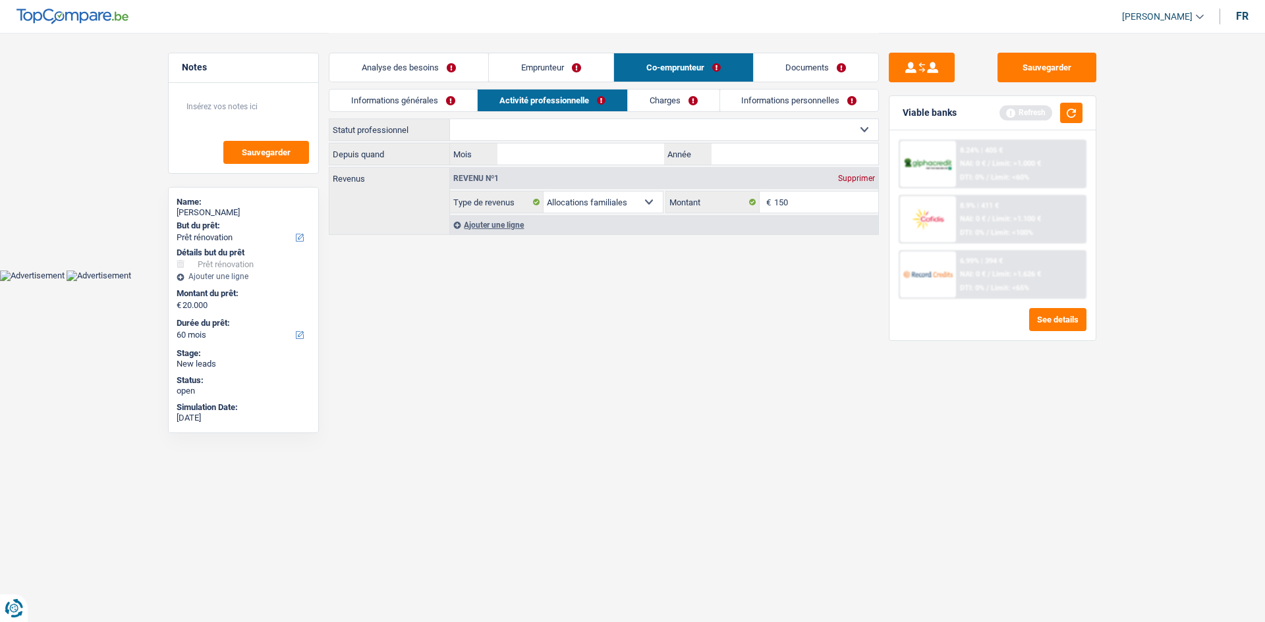
click at [532, 124] on select "Ouvrier Employé privé Employé public Invalide Indépendant Pensionné Chômeur Mut…" at bounding box center [664, 129] width 428 height 21
click at [757, 98] on link "Informations personnelles" at bounding box center [799, 101] width 159 height 22
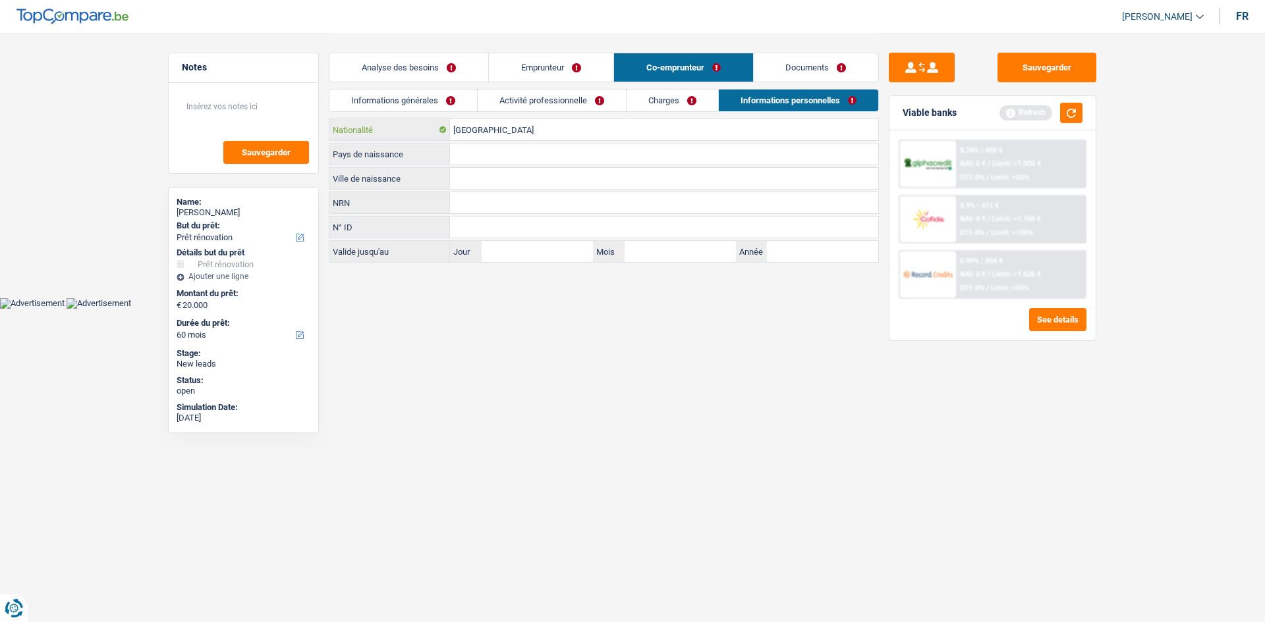
click at [545, 124] on input "[GEOGRAPHIC_DATA]" at bounding box center [664, 129] width 428 height 21
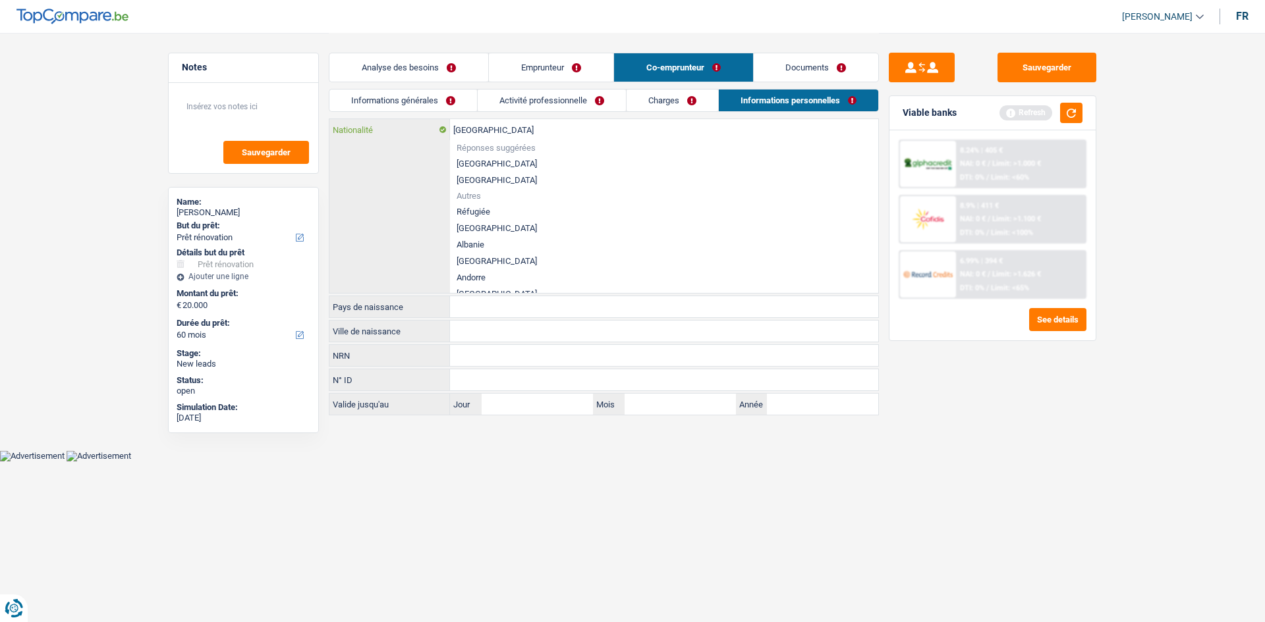
type input "Belgiqu"
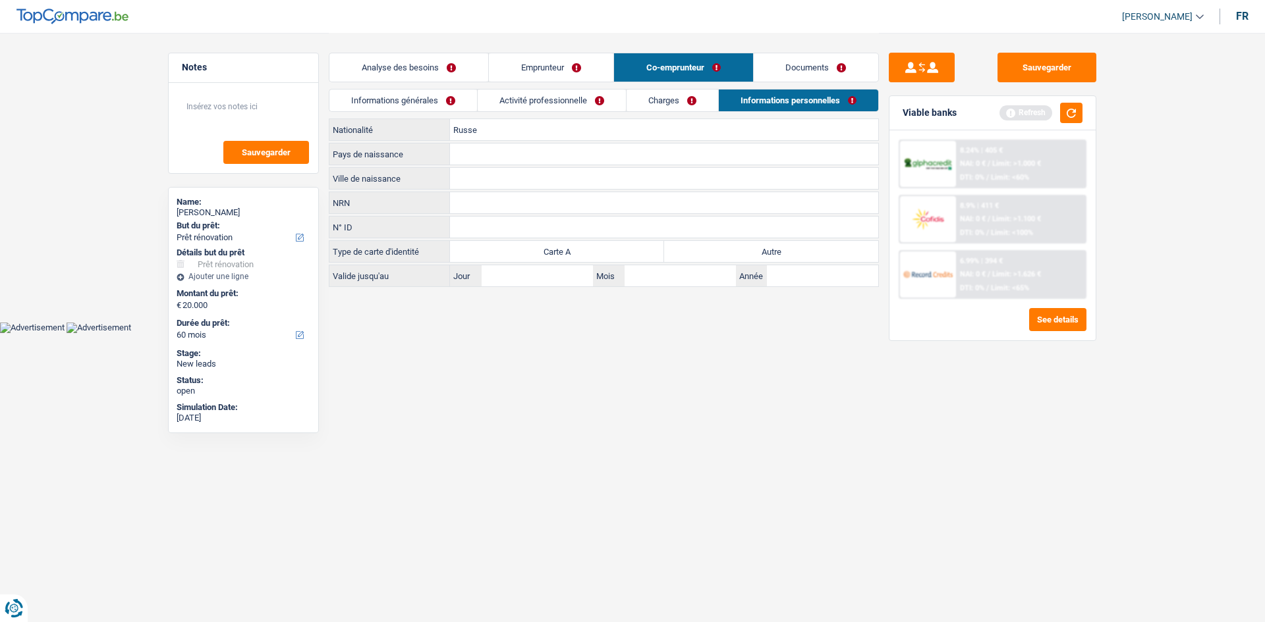
click at [571, 321] on main "Notes Sauvegarder Name: eric noiset But du prêt: Confort maison: meubles, texti…" at bounding box center [632, 161] width 1265 height 322
click at [499, 130] on input "Russe" at bounding box center [664, 129] width 428 height 21
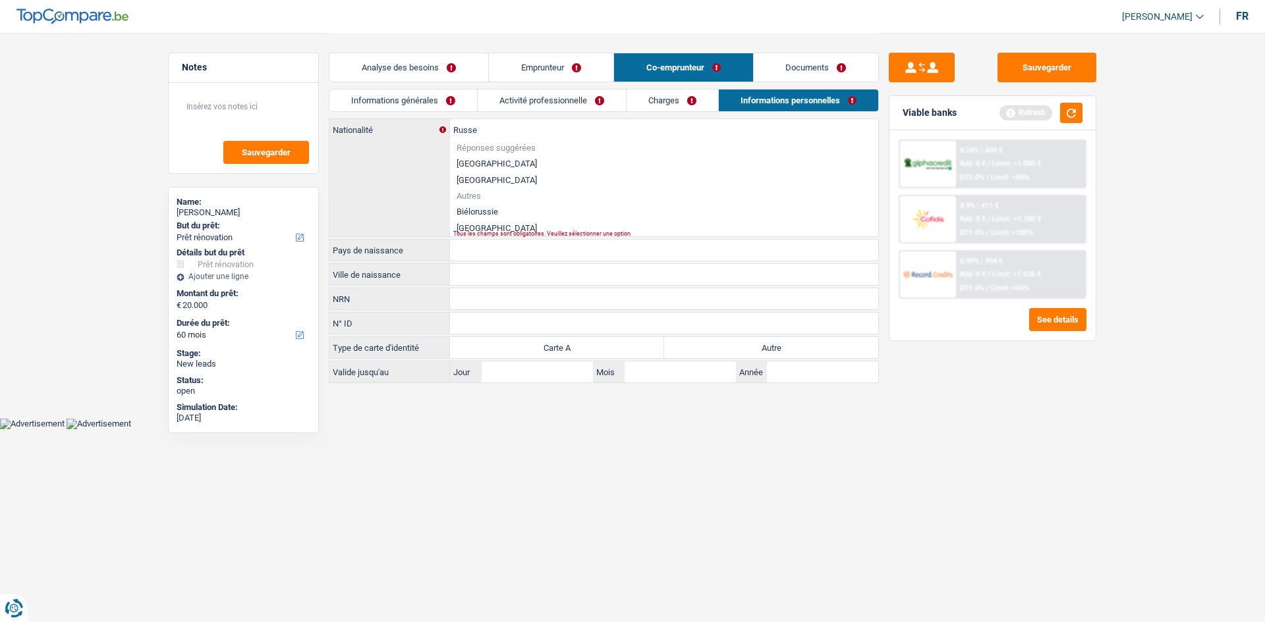
click at [476, 225] on li "[GEOGRAPHIC_DATA]" at bounding box center [664, 228] width 428 height 16
type input "[GEOGRAPHIC_DATA]"
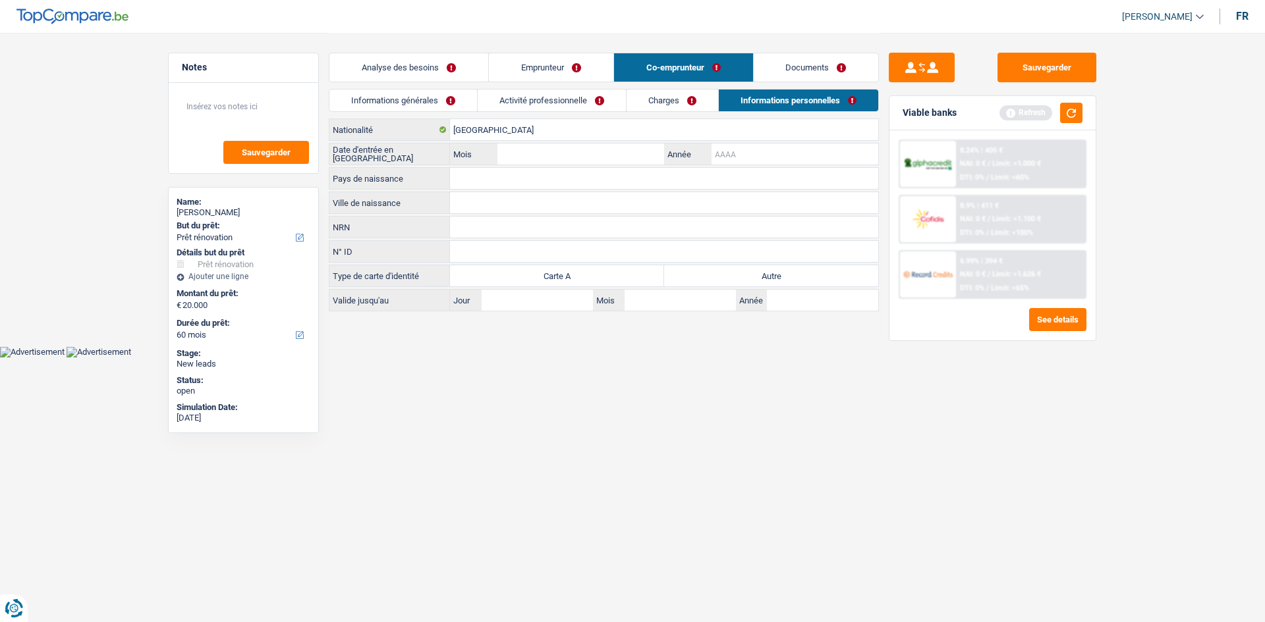
click at [761, 159] on input "Année" at bounding box center [794, 154] width 167 height 21
type input "2012"
click at [614, 153] on input "Mois" at bounding box center [580, 154] width 167 height 21
click at [742, 276] on label "Autre" at bounding box center [771, 275] width 214 height 21
click at [742, 276] on input "Autre" at bounding box center [771, 275] width 214 height 21
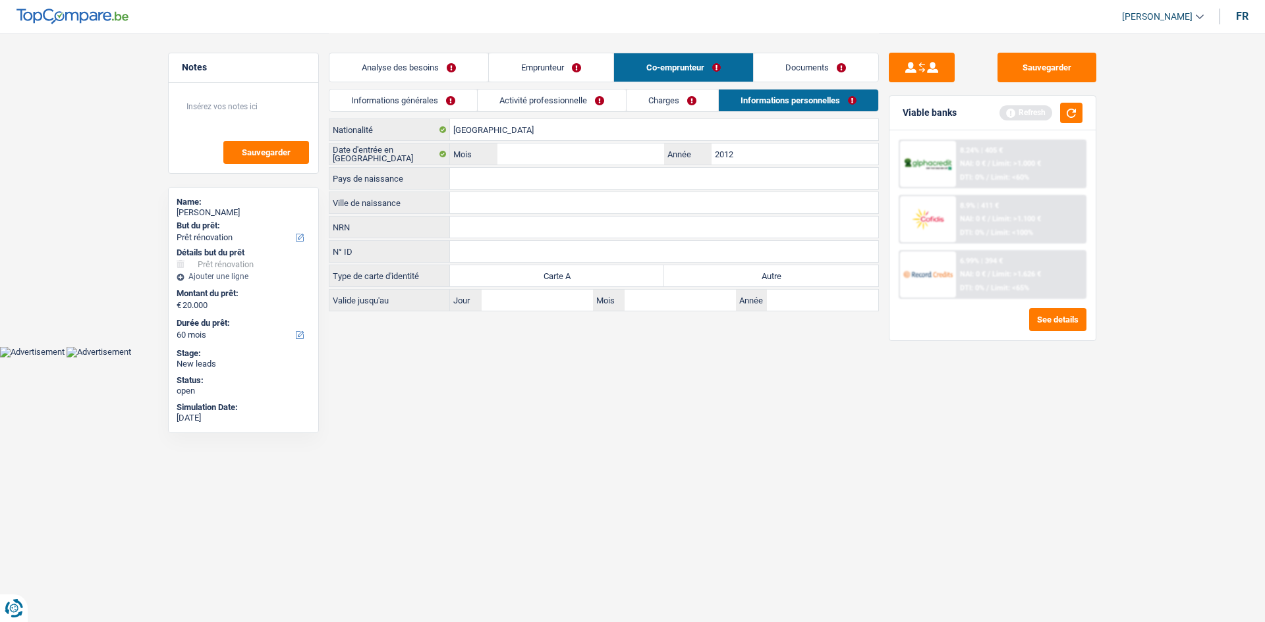
radio input "true"
click at [570, 156] on input "Mois" at bounding box center [580, 154] width 167 height 21
type input "6"
click at [746, 358] on html "Vous avez le contrôle de vos données Nous utilisons des cookies, tout comme nos…" at bounding box center [632, 179] width 1265 height 358
click at [548, 182] on input "Pays de naissance" at bounding box center [664, 178] width 428 height 21
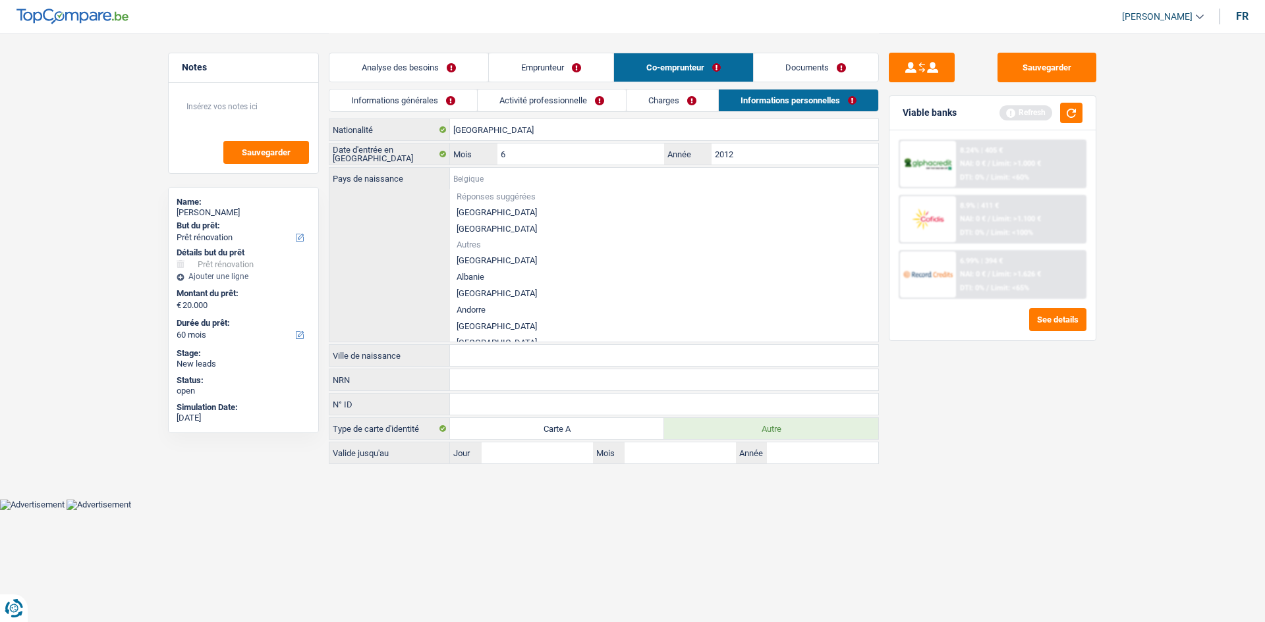
type input "R"
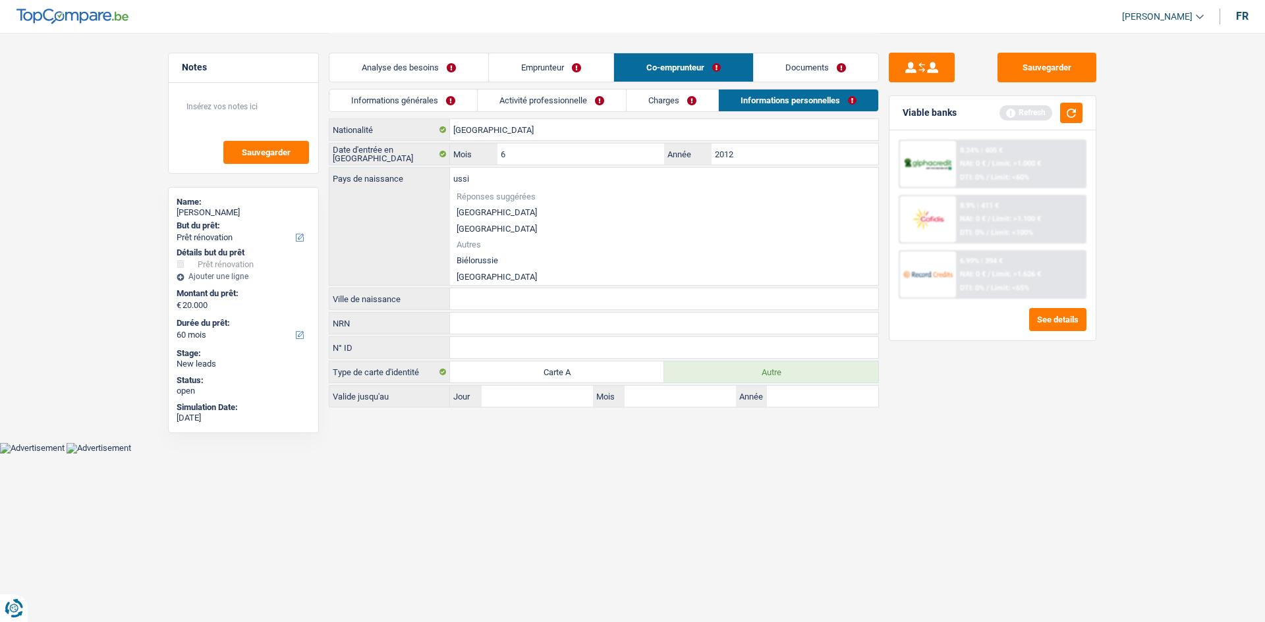
click at [491, 275] on li "[GEOGRAPHIC_DATA]" at bounding box center [664, 277] width 428 height 16
type input "[GEOGRAPHIC_DATA]"
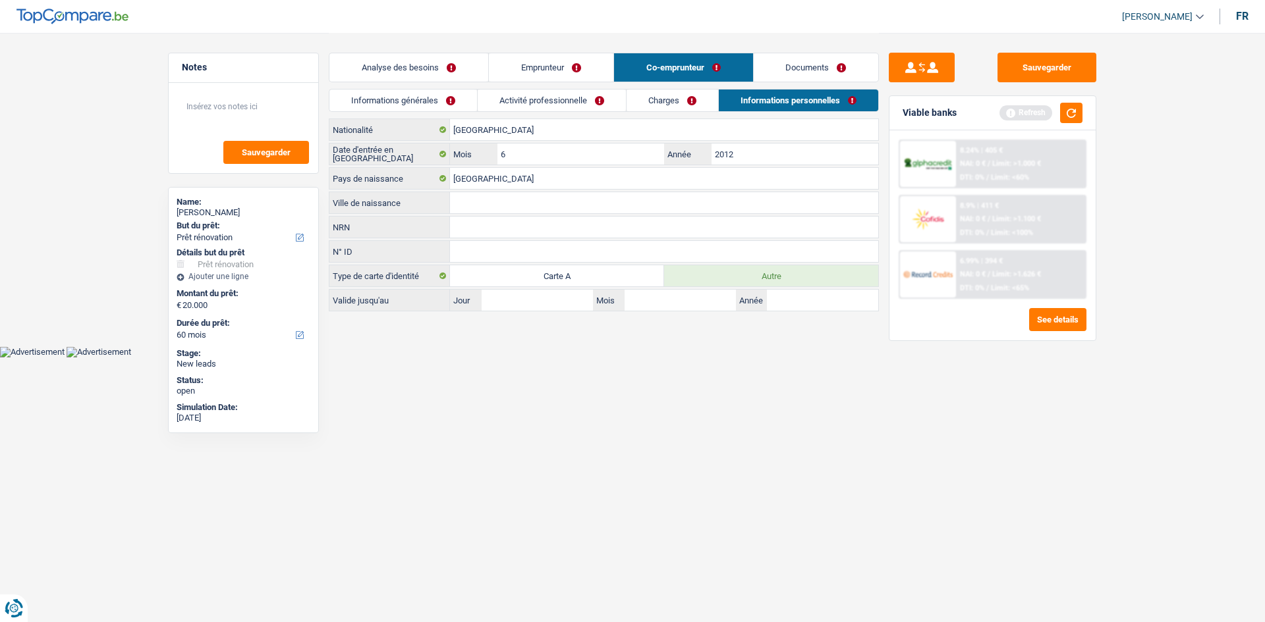
click at [560, 200] on input "Ville de naissance" at bounding box center [664, 202] width 428 height 21
type input "c"
type input "Koubichev"
click at [548, 358] on html "Vous avez le contrôle de vos données Nous utilisons des cookies, tout comme nos…" at bounding box center [632, 179] width 1265 height 358
click at [445, 104] on link "Informations générales" at bounding box center [403, 101] width 148 height 22
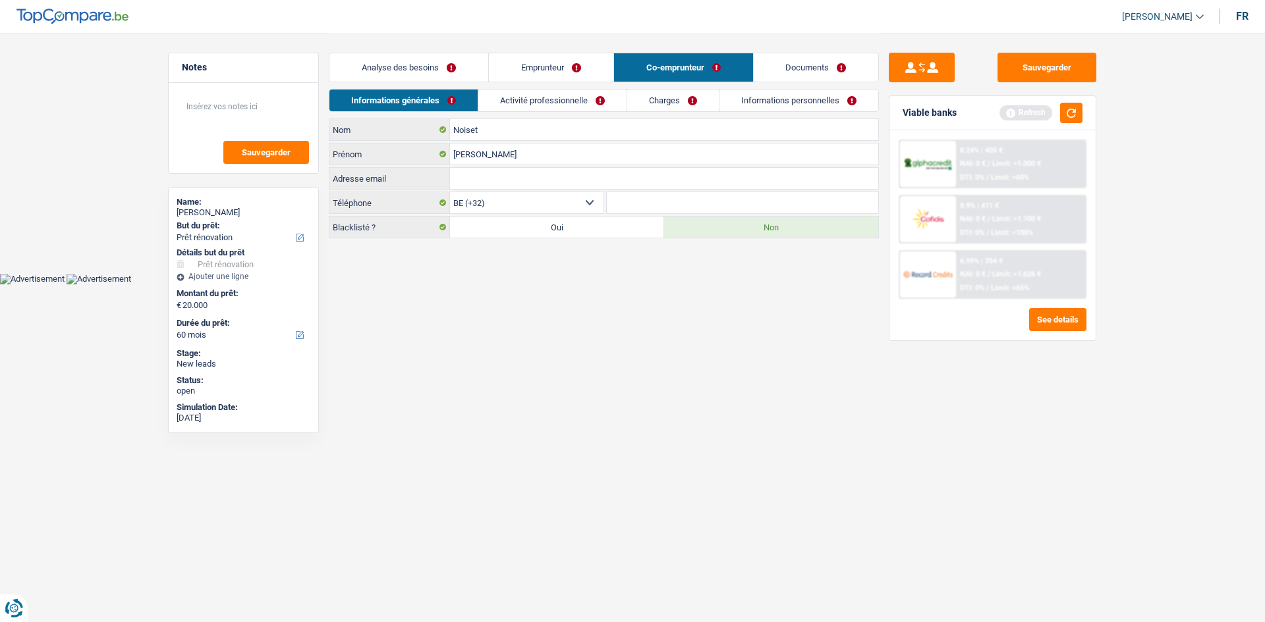
click at [542, 100] on link "Activité professionnelle" at bounding box center [552, 101] width 148 height 22
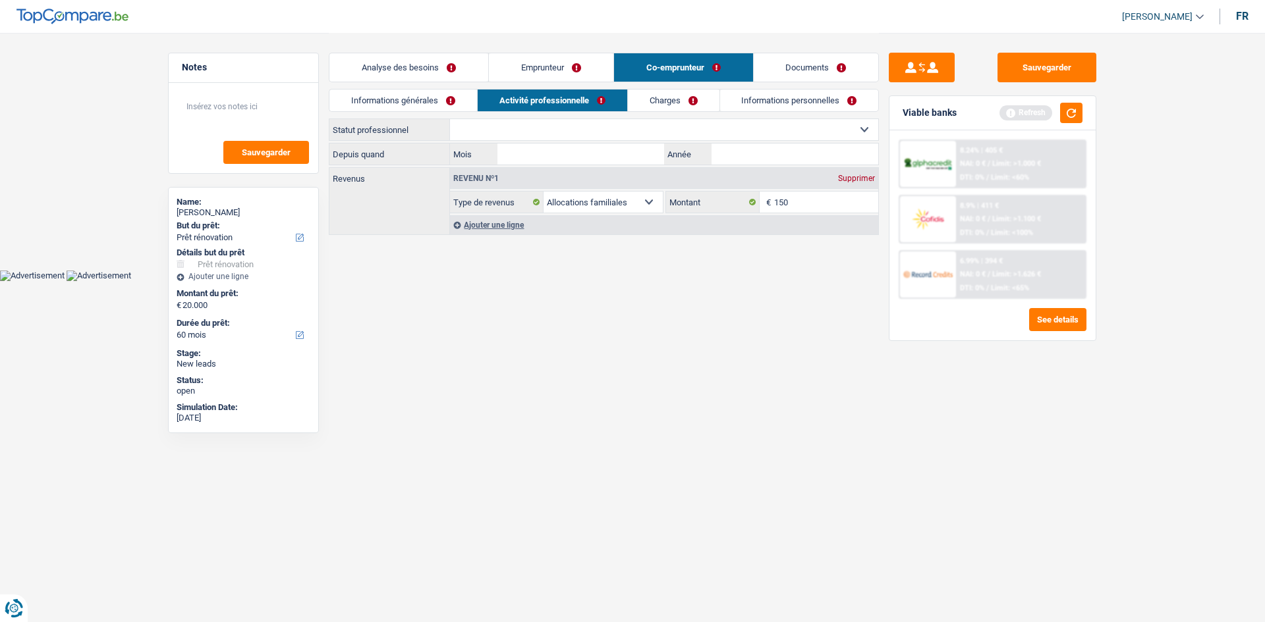
click at [557, 126] on select "Ouvrier Employé privé Employé public Invalide Indépendant Pensionné Chômeur Mut…" at bounding box center [664, 129] width 428 height 21
select select "privateEmployee"
click at [450, 119] on select "Ouvrier Employé privé Employé public Invalide Indépendant Pensionné Chômeur Mut…" at bounding box center [664, 129] width 428 height 21
select select "familyAllowances"
select select "netSalary"
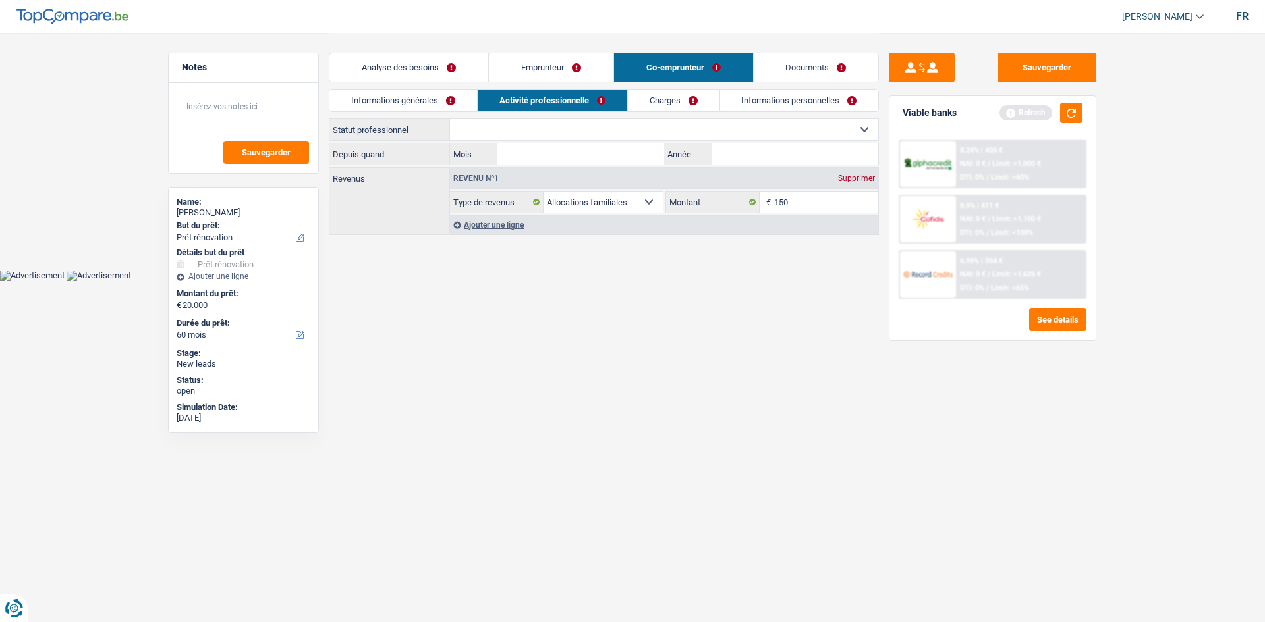
select select "mealVouchers"
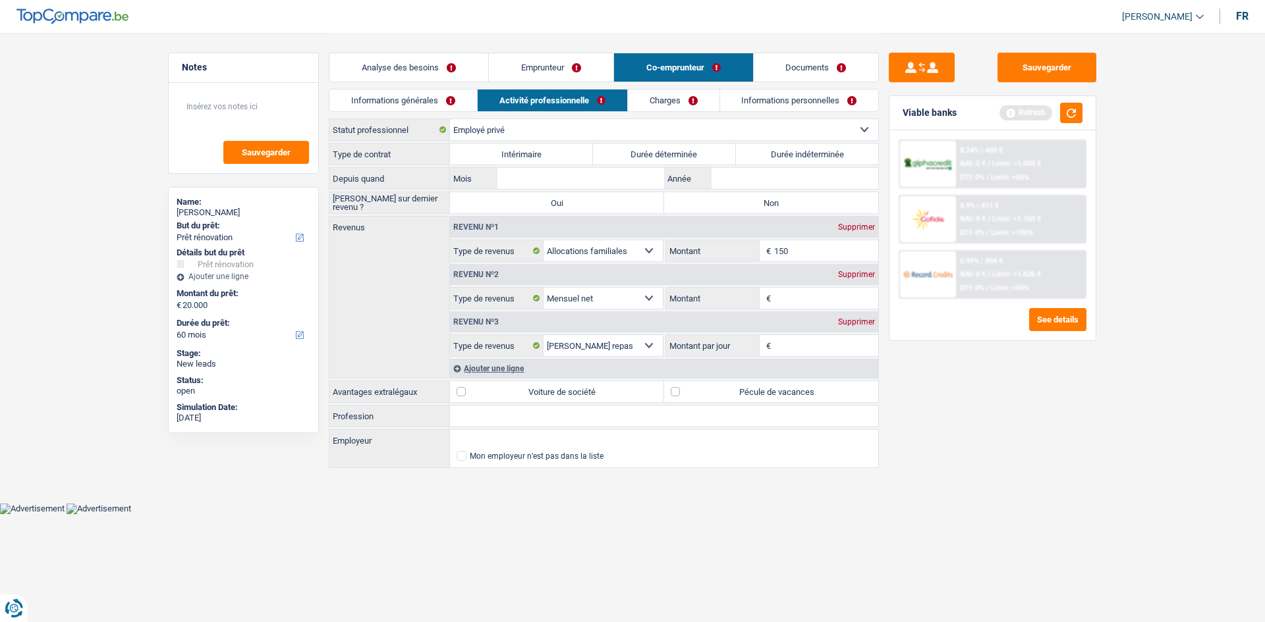
click at [802, 155] on label "Durée indéterminée" at bounding box center [807, 154] width 143 height 21
click at [802, 155] on input "Durée indéterminée" at bounding box center [807, 154] width 143 height 21
radio input "true"
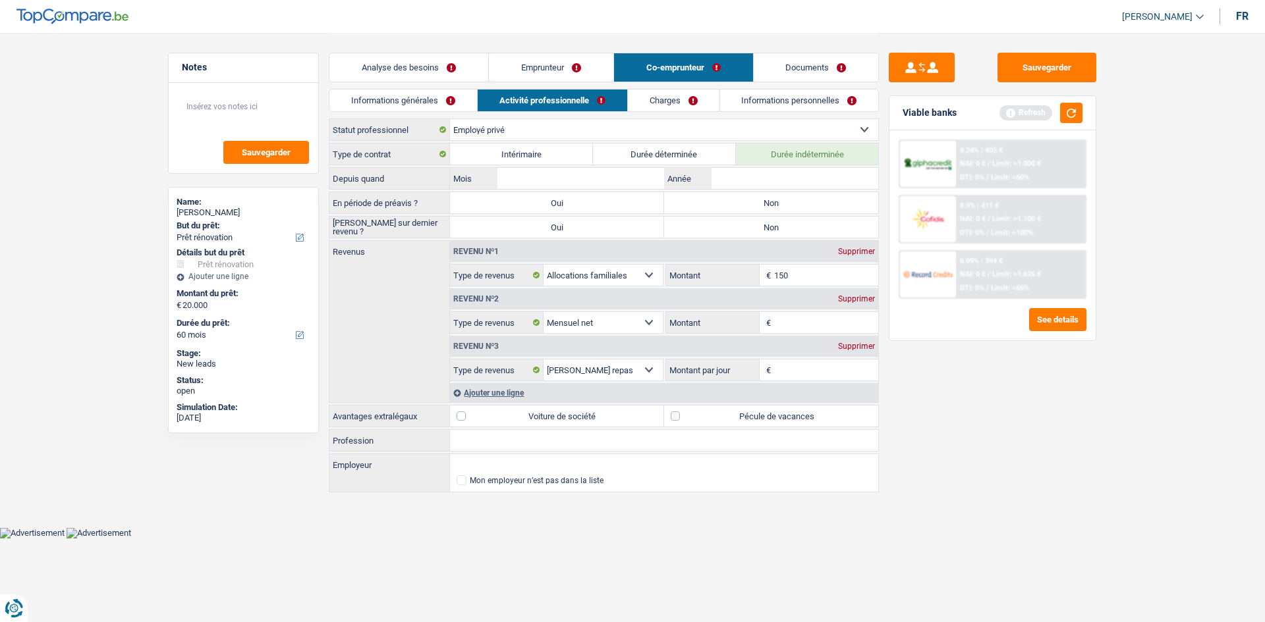
click at [790, 203] on label "Non" at bounding box center [771, 202] width 214 height 21
click at [790, 203] on input "Non" at bounding box center [771, 202] width 214 height 21
radio input "true"
click at [782, 219] on label "Non" at bounding box center [771, 227] width 214 height 21
click at [782, 219] on input "Non" at bounding box center [771, 227] width 214 height 21
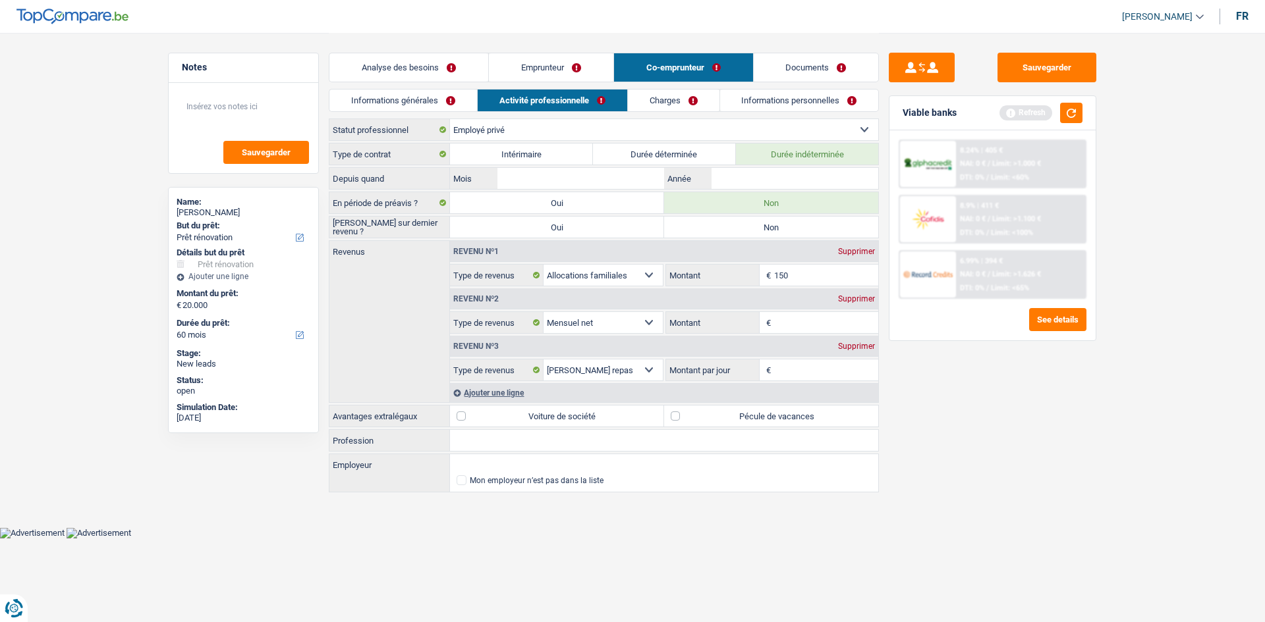
radio input "true"
click at [769, 179] on input "Année" at bounding box center [794, 178] width 167 height 21
click at [586, 72] on link "Emprunteur" at bounding box center [551, 67] width 124 height 28
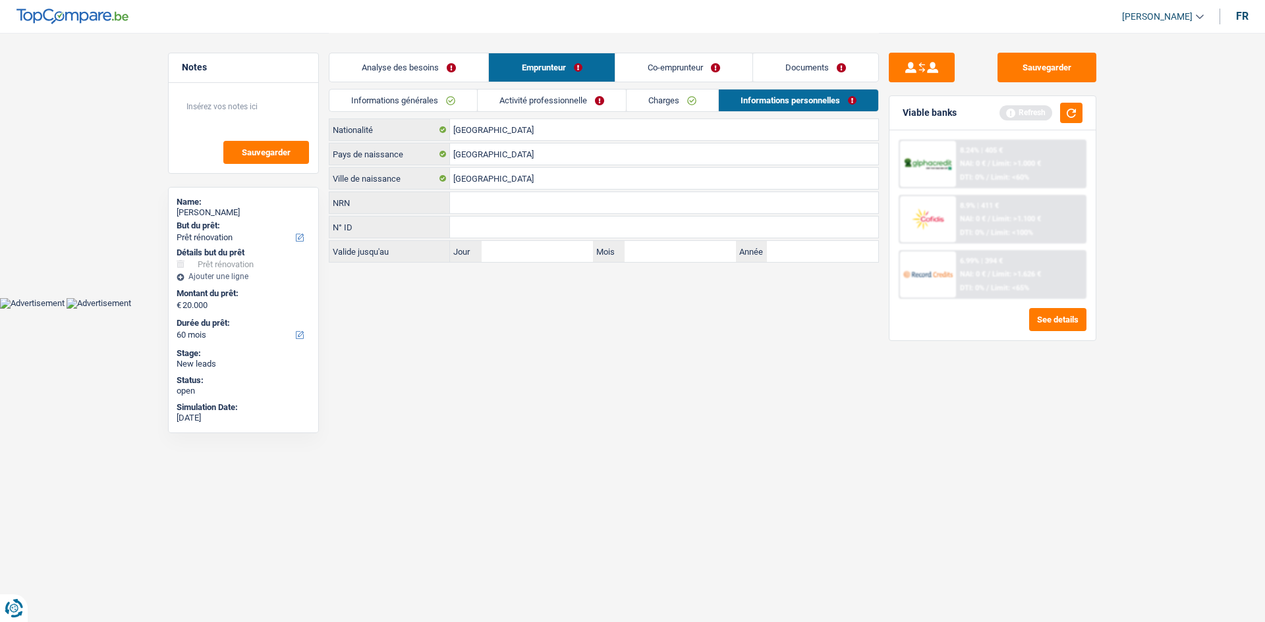
click at [577, 97] on link "Activité professionnelle" at bounding box center [552, 101] width 148 height 22
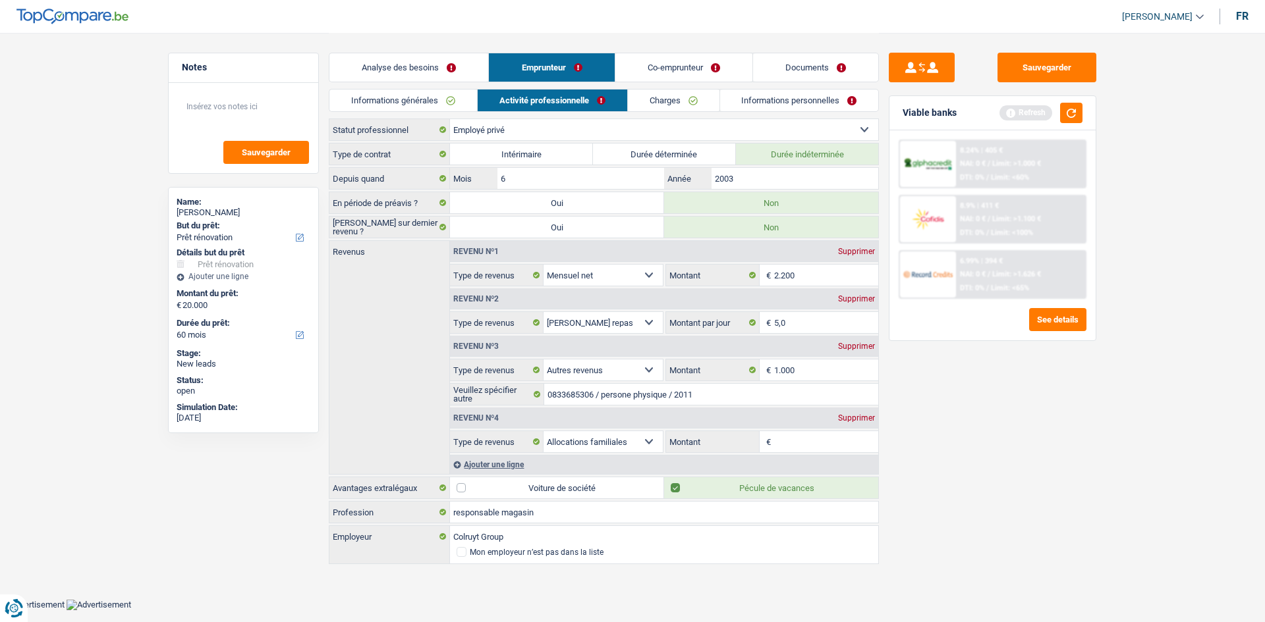
click at [687, 63] on link "Co-emprunteur" at bounding box center [683, 67] width 137 height 28
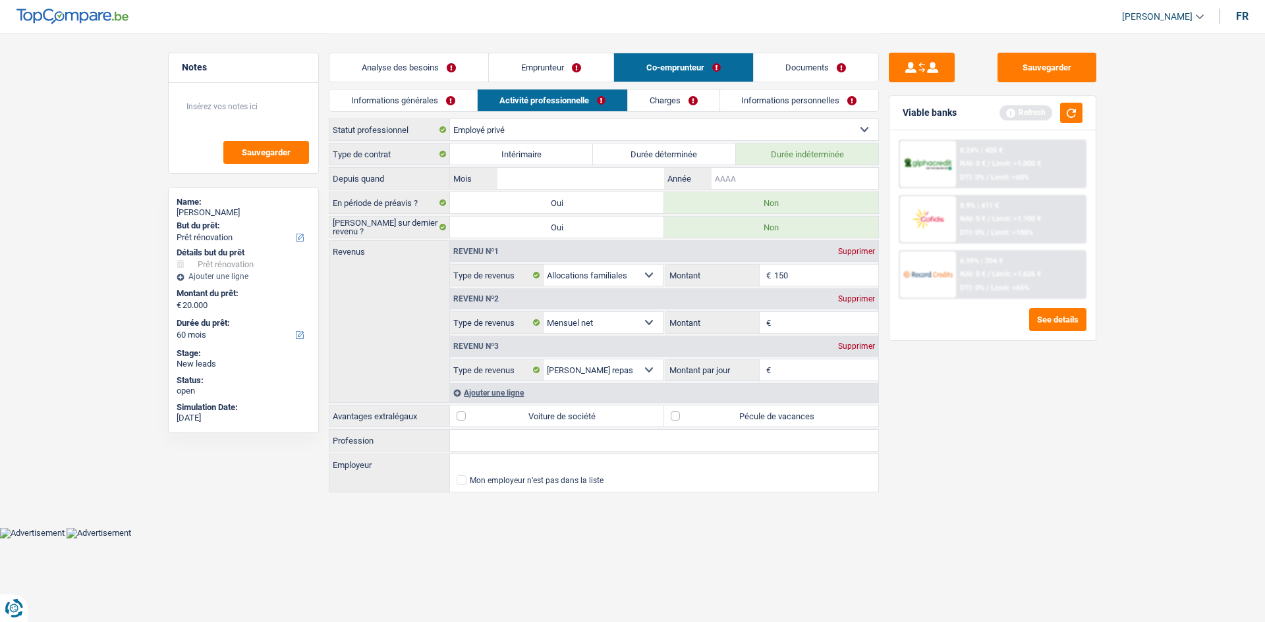
click at [740, 178] on input "Année" at bounding box center [794, 178] width 167 height 21
type input "2019"
click at [600, 178] on input "Mois" at bounding box center [580, 178] width 167 height 21
type input "6"
click at [813, 325] on input "Montant" at bounding box center [826, 322] width 105 height 21
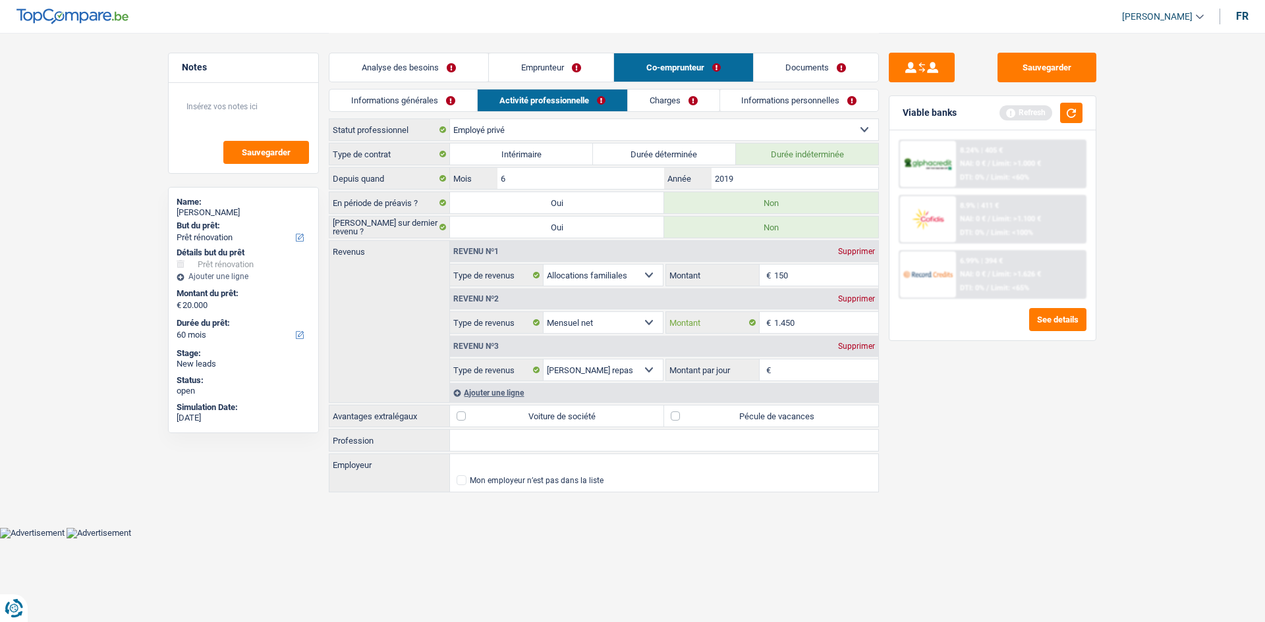
type input "1.450"
click at [809, 375] on input "Montant par jour" at bounding box center [826, 370] width 105 height 21
drag, startPoint x: 568, startPoint y: 68, endPoint x: 563, endPoint y: 81, distance: 14.2
click at [568, 68] on link "Emprunteur" at bounding box center [551, 67] width 124 height 28
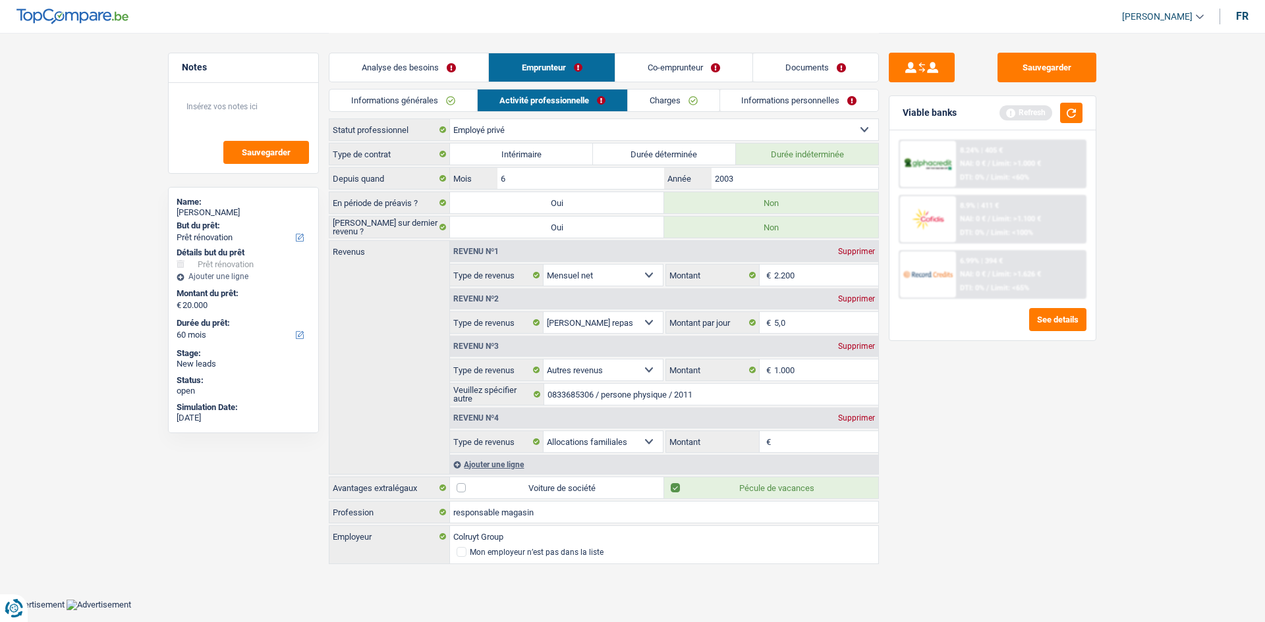
click at [643, 63] on link "Co-emprunteur" at bounding box center [683, 67] width 137 height 28
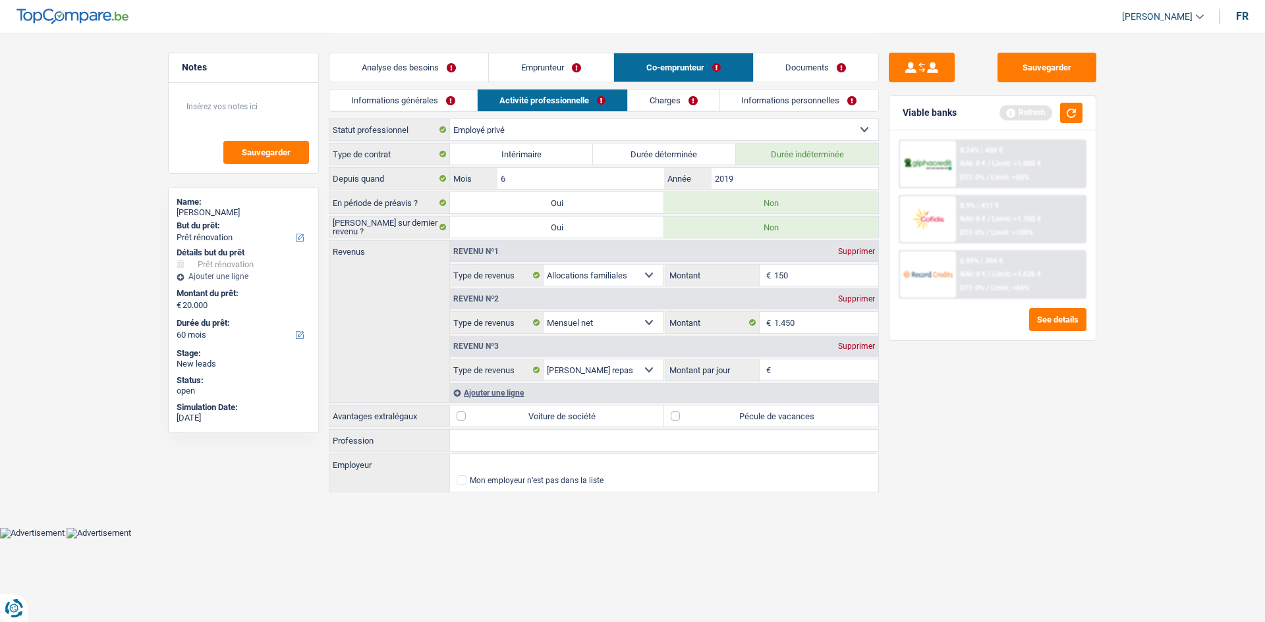
click at [788, 358] on div "Revenu nº3 Supprimer Allocation d'handicap Allocations chômage Allocations fami…" at bounding box center [664, 357] width 428 height 47
click at [788, 364] on input "Montant par jour" at bounding box center [826, 370] width 105 height 21
click at [1001, 433] on div "Sauvegarder Viable banks Refresh 8.24% | 405 € NAI: 0 € / Limit: >1.000 € DTI: …" at bounding box center [992, 327] width 227 height 549
click at [796, 373] on input "8,0" at bounding box center [826, 370] width 105 height 21
type input "8"
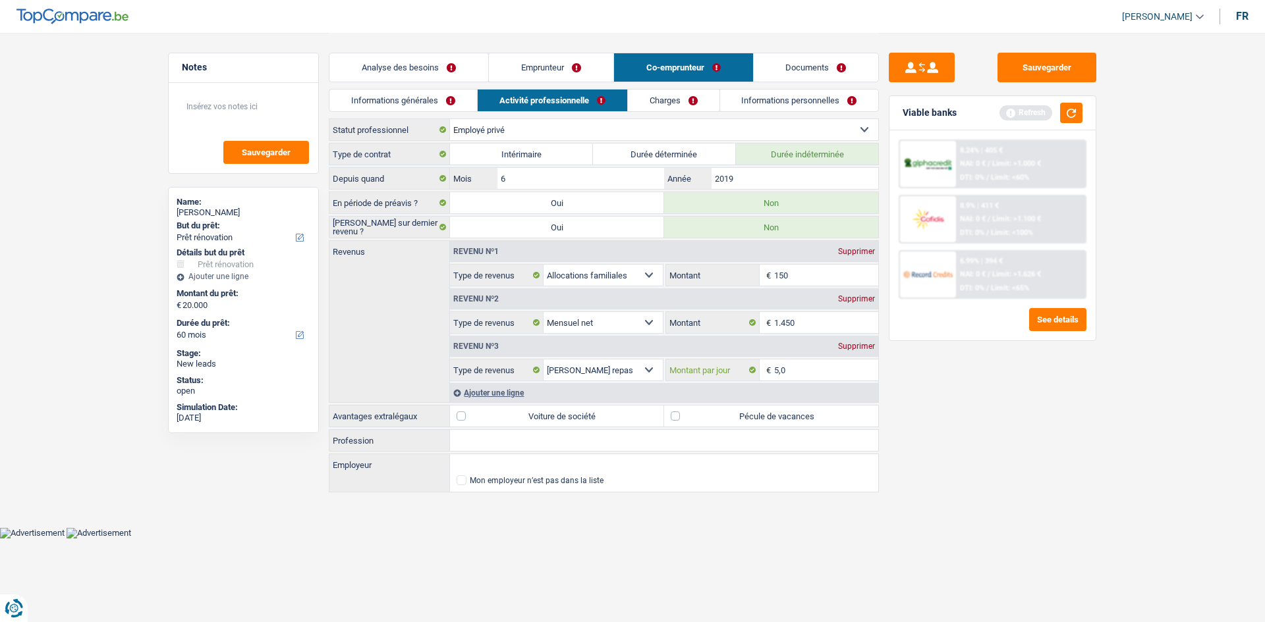
type input "5,0"
click at [920, 424] on div "Sauvegarder Viable banks Refresh 8.24% | 405 € NAI: 0 € / Limit: >1.000 € DTI: …" at bounding box center [992, 327] width 227 height 549
click at [534, 381] on fieldset "Allocation d'handicap Allocations chômage Allocations familiales Chèques repas …" at bounding box center [556, 370] width 213 height 22
click at [534, 388] on div "Ajouter une ligne" at bounding box center [664, 392] width 428 height 19
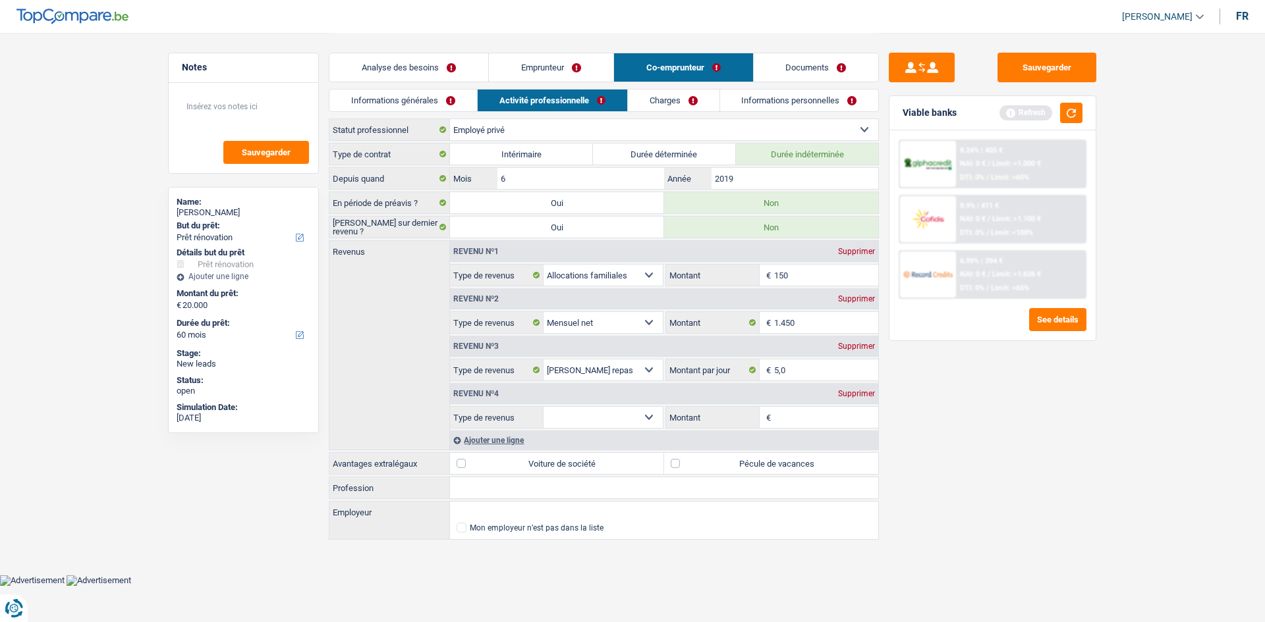
click at [608, 419] on select "Allocation d'handicap Allocations chômage Allocations familiales Chèques repas …" at bounding box center [602, 417] width 119 height 21
select select "other"
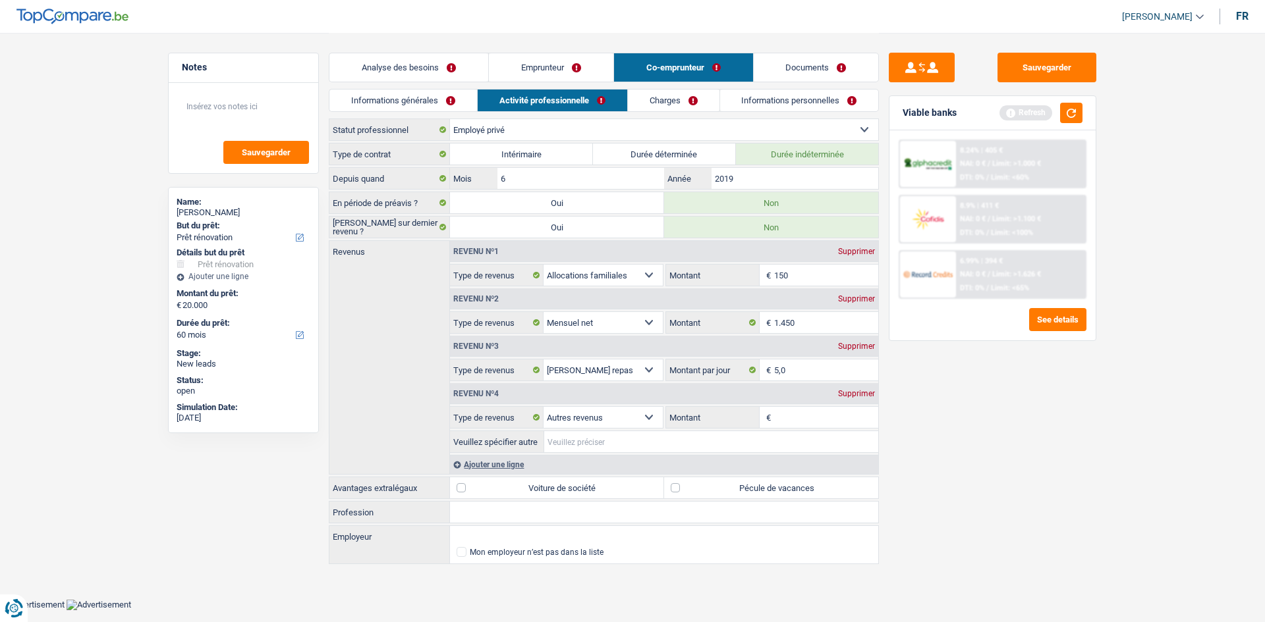
click at [654, 445] on input "Veuillez spécifier autre" at bounding box center [711, 441] width 334 height 21
click at [803, 426] on input "Montant" at bounding box center [826, 417] width 105 height 21
click at [701, 447] on input "Veuillez spécifier autre" at bounding box center [711, 441] width 334 height 21
click at [800, 422] on input "Montant" at bounding box center [826, 417] width 105 height 21
type input "850"
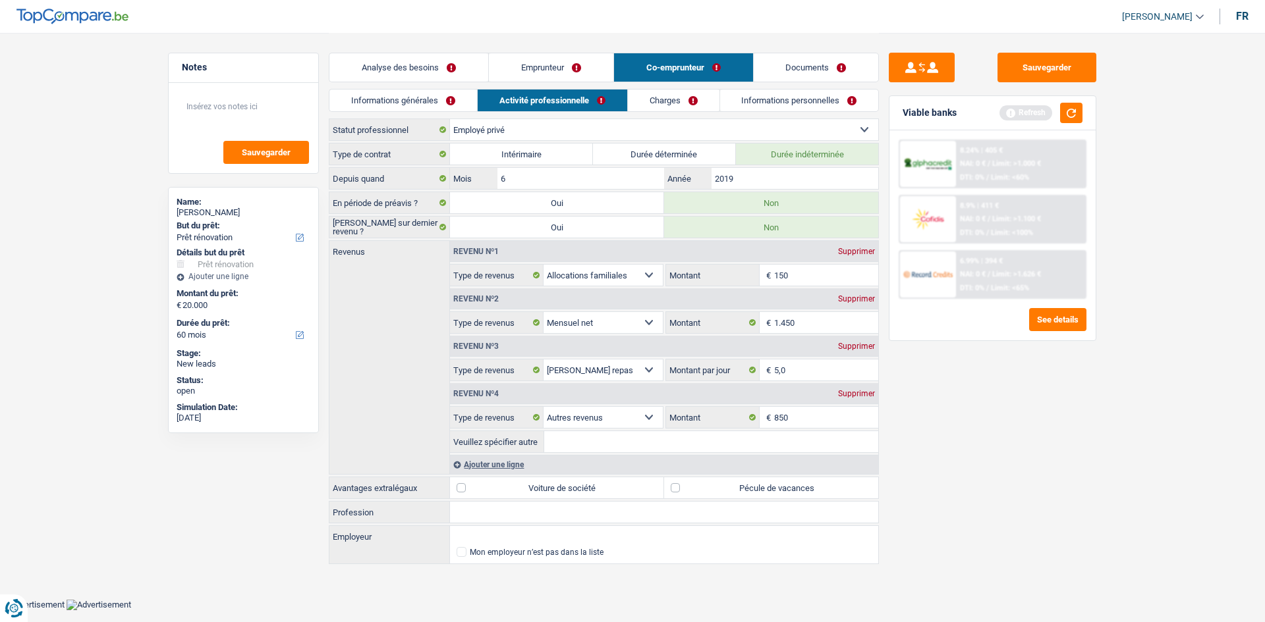
drag, startPoint x: 988, startPoint y: 437, endPoint x: 808, endPoint y: 439, distance: 180.5
click at [986, 437] on div "Sauvegarder Viable banks Refresh 8.24% | 405 € NAI: 0 € / Limit: >1.000 € DTI: …" at bounding box center [992, 327] width 227 height 549
click at [757, 437] on input "Veuillez spécifier autre" at bounding box center [711, 441] width 334 height 21
type input "n"
type input "personne physique"
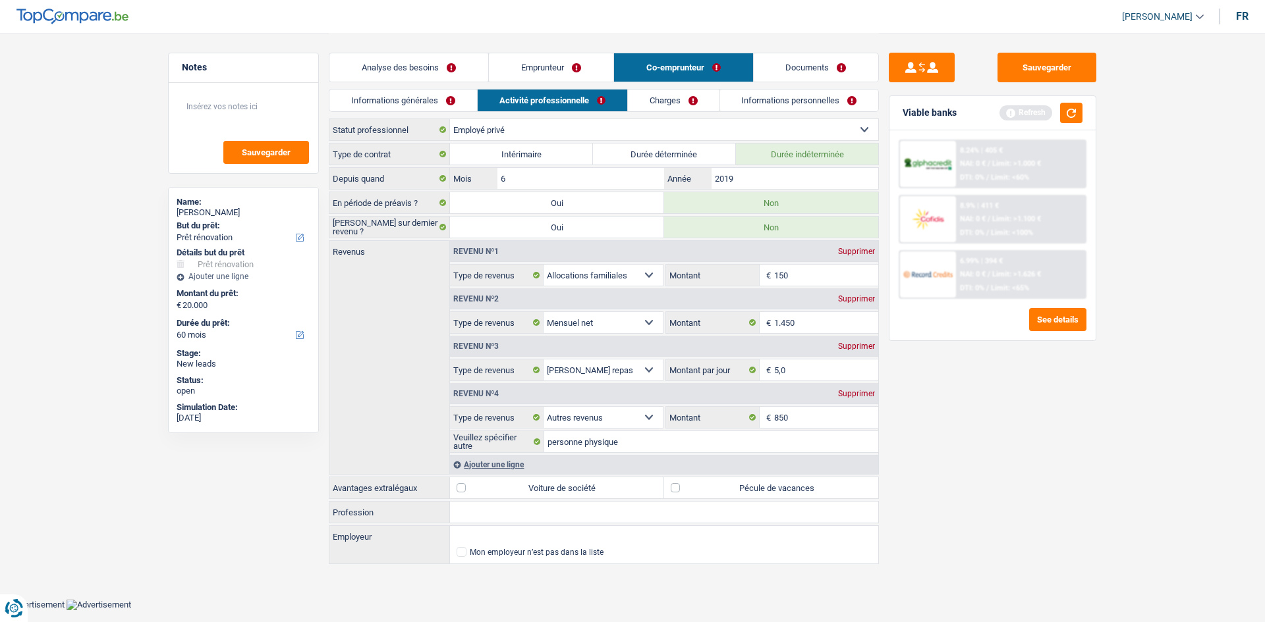
click at [597, 480] on input "Profession" at bounding box center [664, 512] width 428 height 21
click at [568, 81] on link "Emprunteur" at bounding box center [551, 67] width 124 height 28
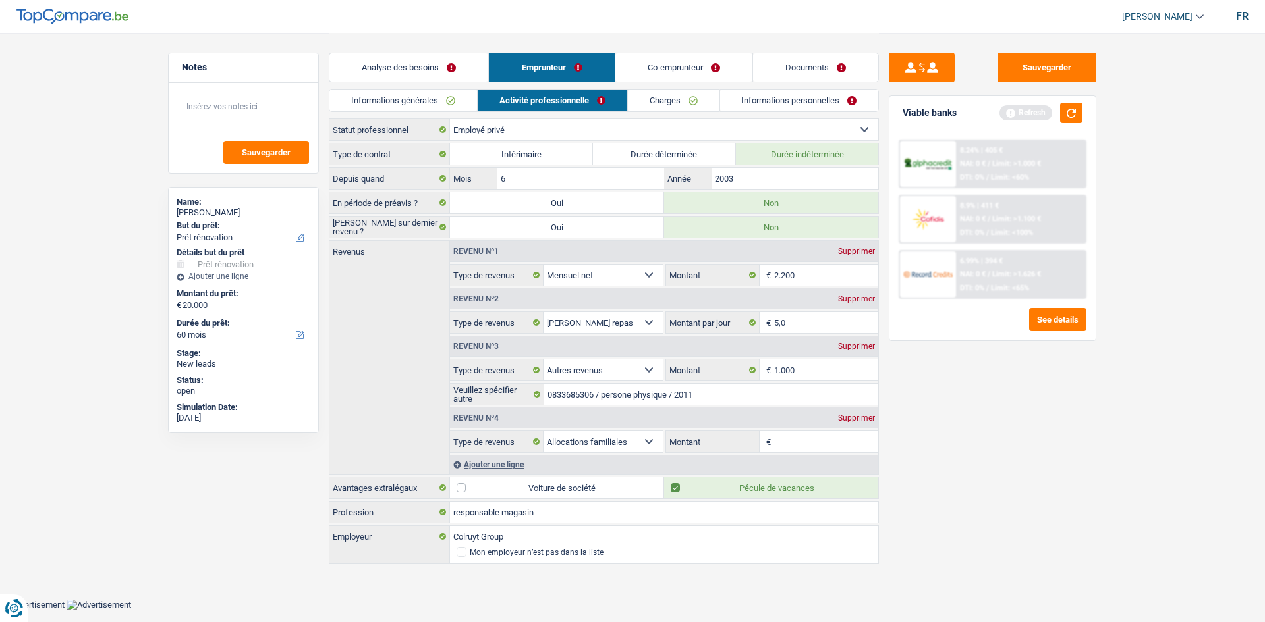
click at [653, 69] on link "Co-emprunteur" at bounding box center [683, 67] width 137 height 28
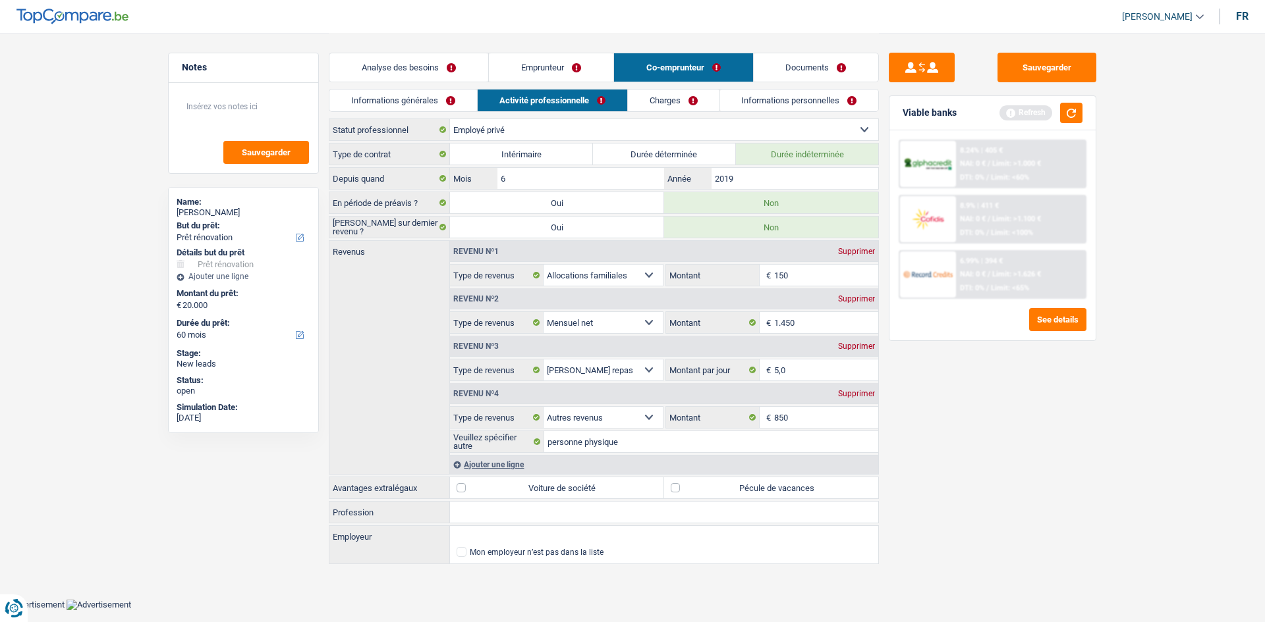
click at [557, 480] on input "Profession" at bounding box center [664, 512] width 428 height 21
click at [797, 480] on label "Pécule de vacances" at bounding box center [771, 488] width 214 height 21
click at [797, 480] on input "Pécule de vacances" at bounding box center [771, 488] width 214 height 21
checkbox input "true"
drag, startPoint x: 539, startPoint y: 503, endPoint x: 527, endPoint y: 514, distance: 16.8
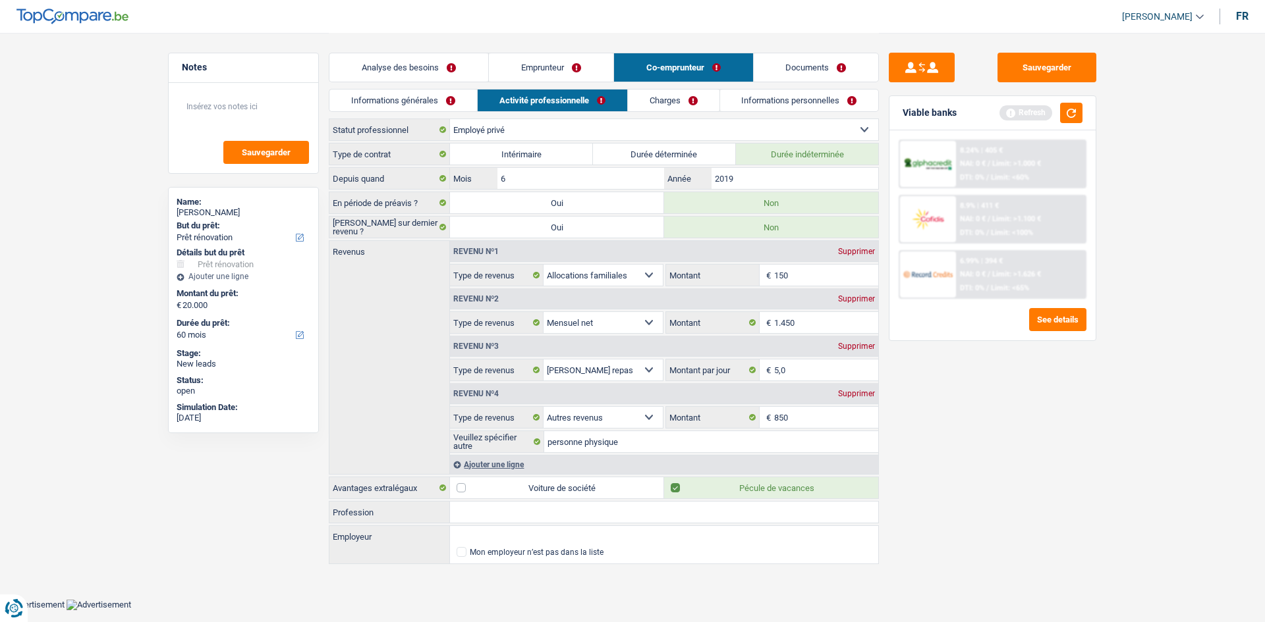
click at [533, 480] on input "Profession" at bounding box center [664, 512] width 428 height 21
type input "e"
type input "vendeur"
click at [518, 480] on input "Employeur" at bounding box center [664, 536] width 428 height 21
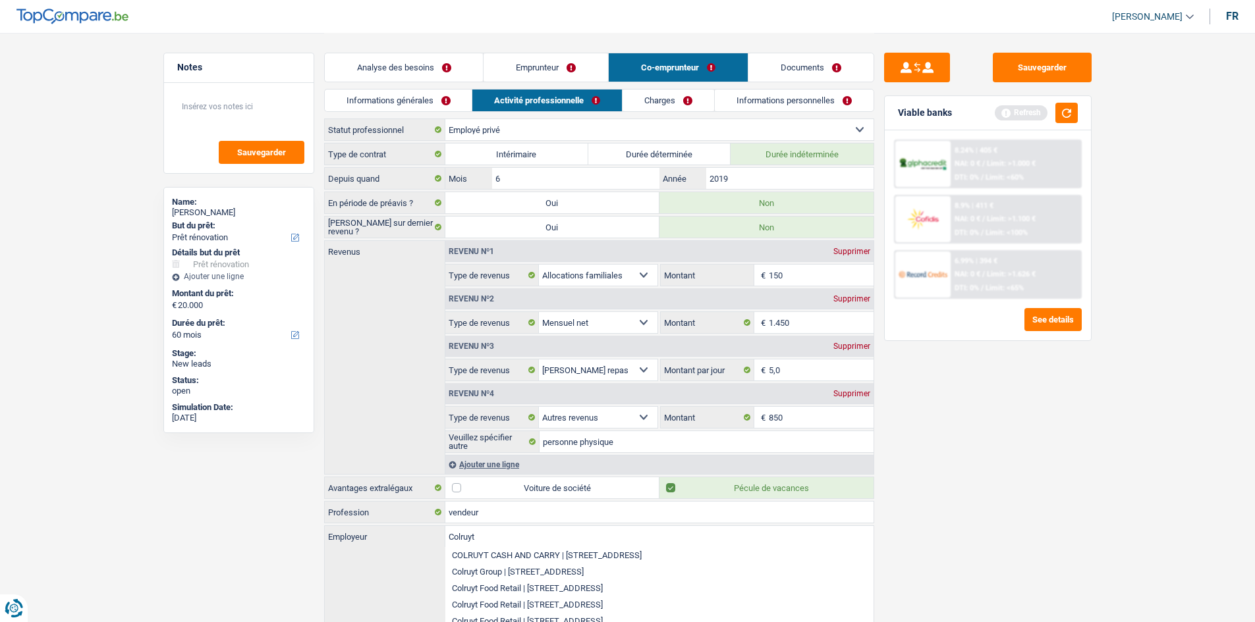
type input "Colruyt"
click at [933, 454] on div "Sauvegarder Viable banks Refresh 8.24% | 405 € NAI: 0 € / Limit: >1.000 € DTI: …" at bounding box center [987, 327] width 227 height 549
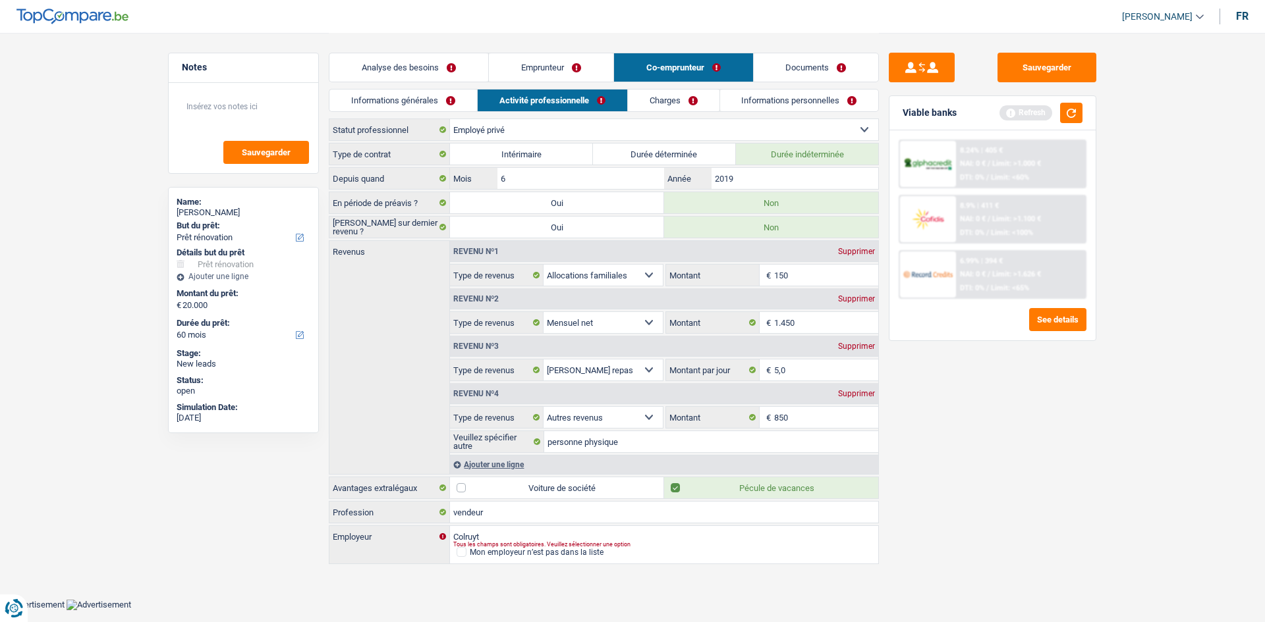
click at [445, 103] on link "Informations générales" at bounding box center [403, 101] width 148 height 22
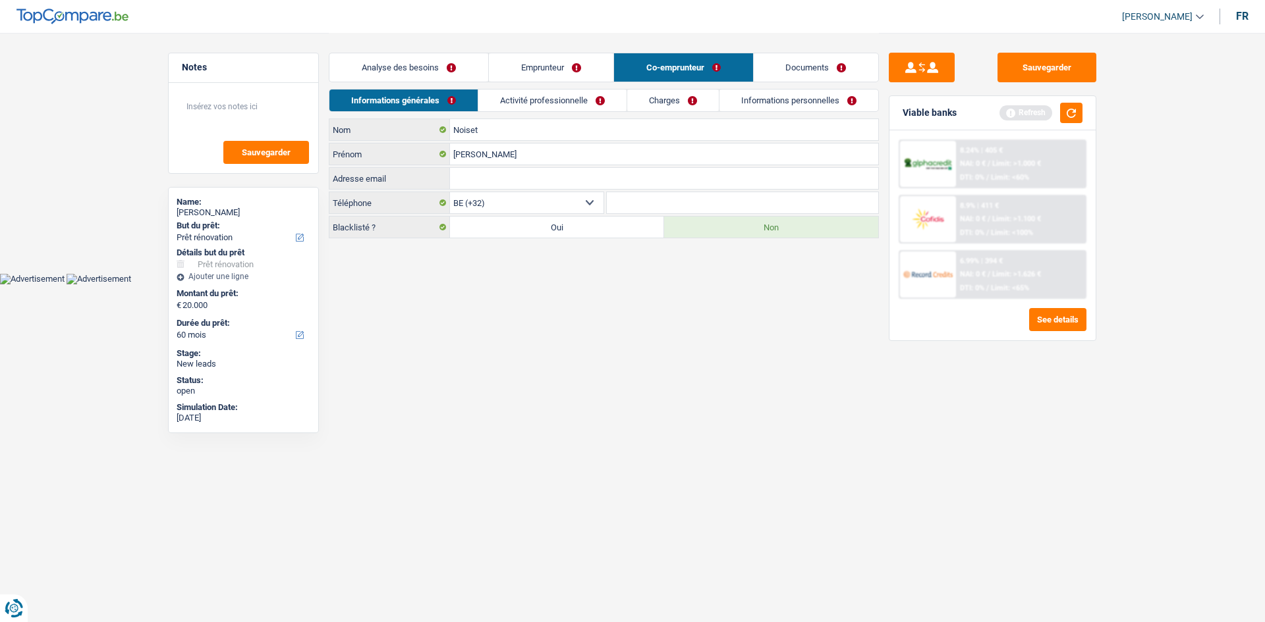
click at [656, 103] on link "Charges" at bounding box center [673, 101] width 92 height 22
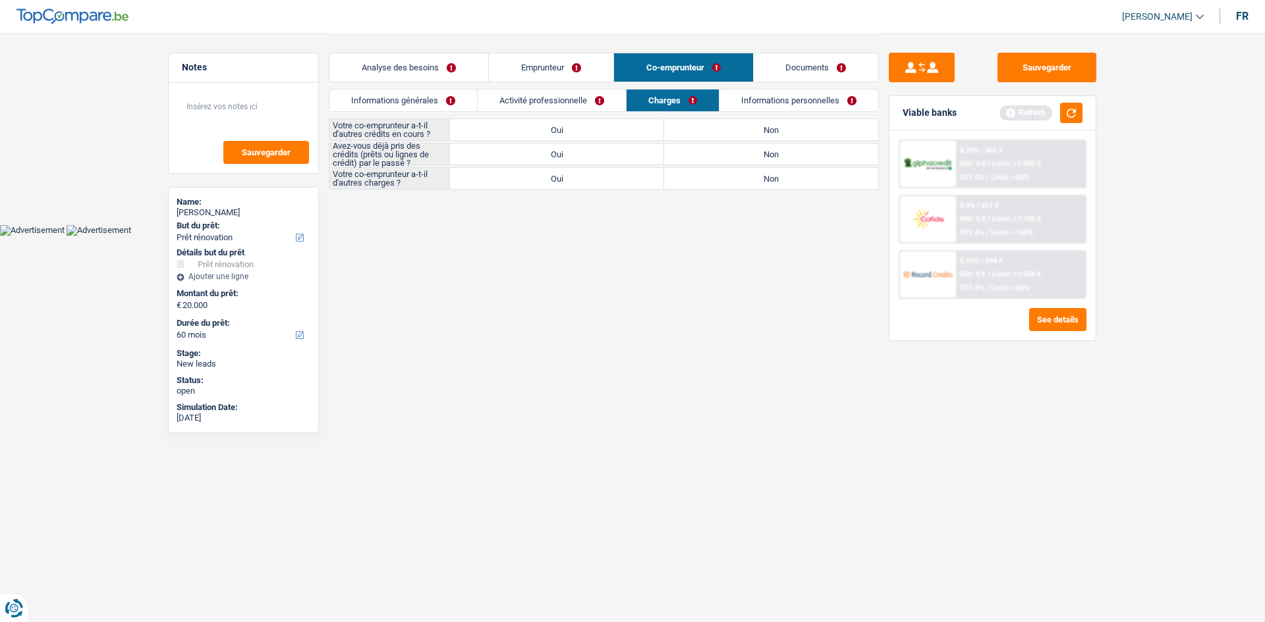
click at [761, 127] on label "Non" at bounding box center [771, 129] width 214 height 21
click at [761, 127] on input "Non" at bounding box center [771, 129] width 214 height 21
radio input "true"
click at [748, 172] on label "Non" at bounding box center [771, 178] width 214 height 21
click at [748, 172] on input "Non" at bounding box center [771, 178] width 214 height 21
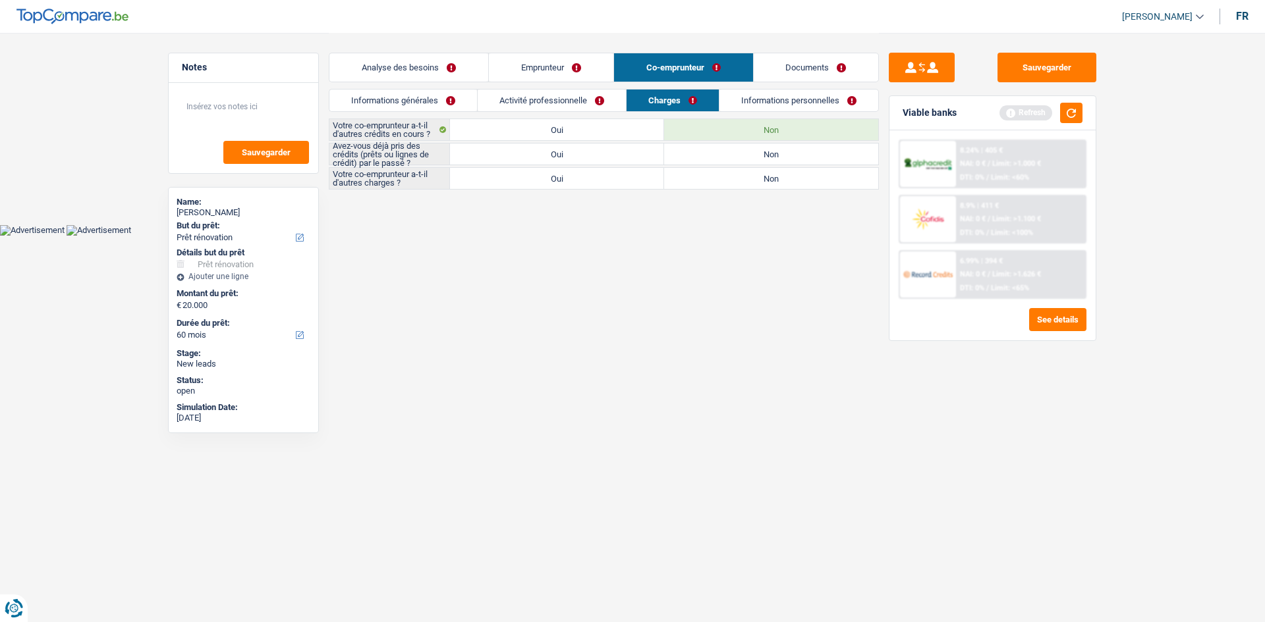
radio input "true"
click at [613, 163] on label "Oui" at bounding box center [557, 154] width 214 height 21
click at [613, 163] on input "Oui" at bounding box center [557, 154] width 214 height 21
radio input "true"
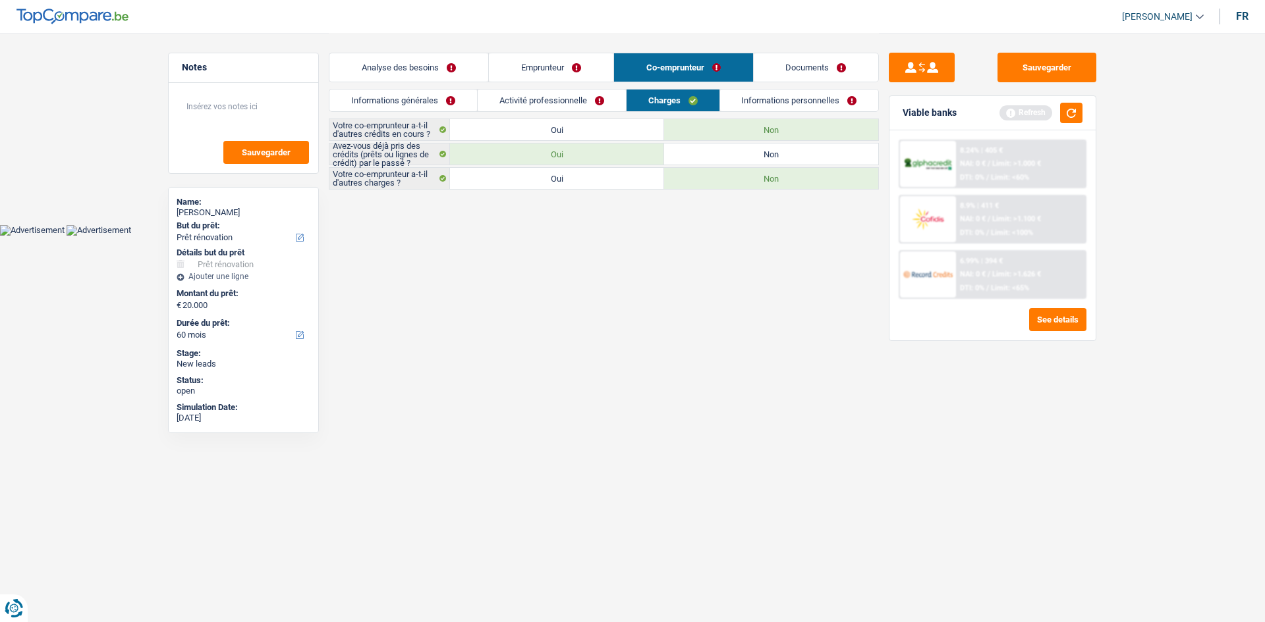
click at [781, 99] on link "Informations personnelles" at bounding box center [799, 101] width 159 height 22
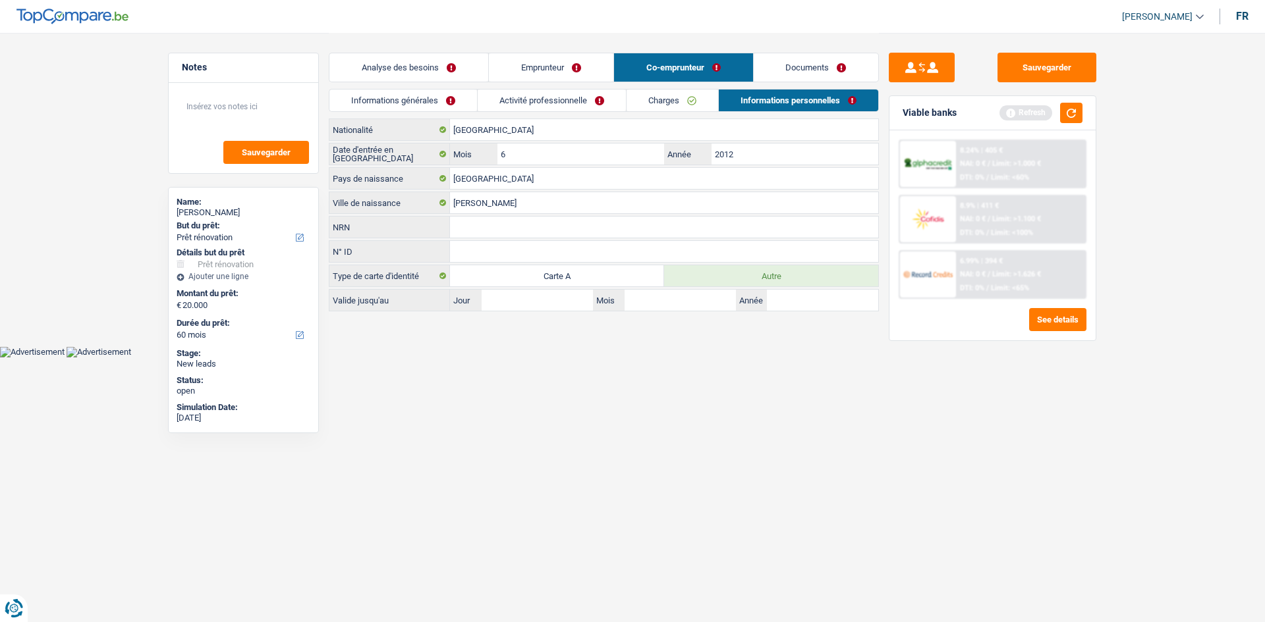
click at [565, 83] on div "Analyse des besoins Emprunteur Co-emprunteur Documents" at bounding box center [604, 61] width 550 height 56
click at [565, 75] on link "Emprunteur" at bounding box center [551, 67] width 124 height 28
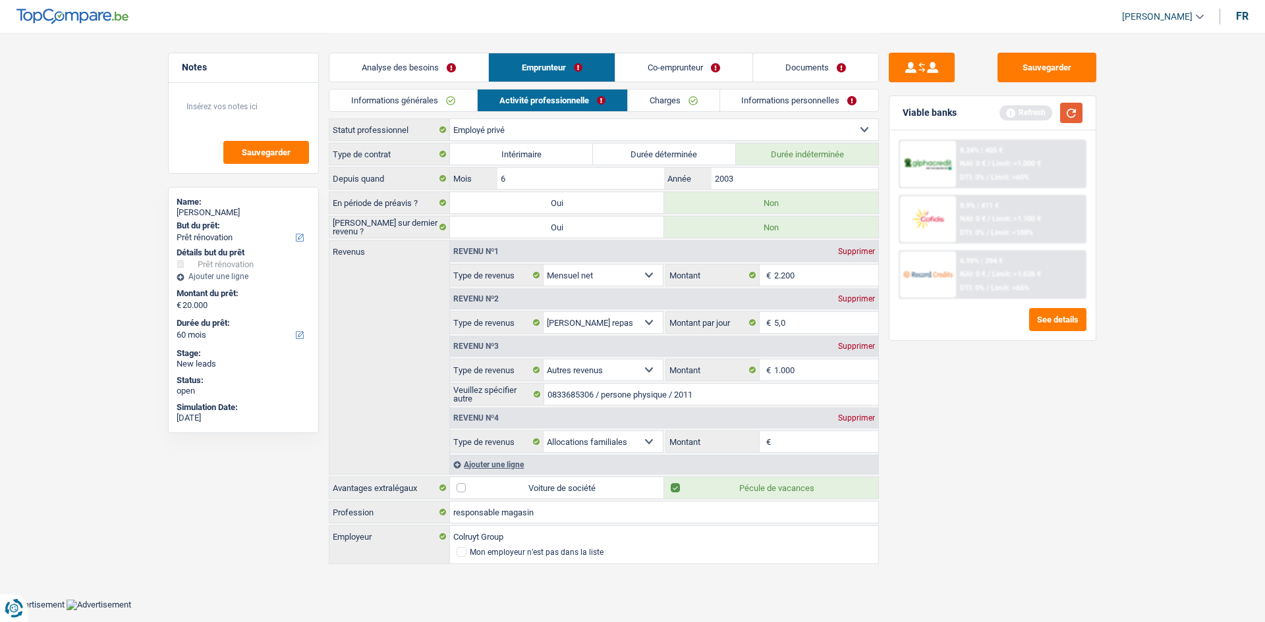
click at [1001, 121] on button "button" at bounding box center [1071, 113] width 22 height 20
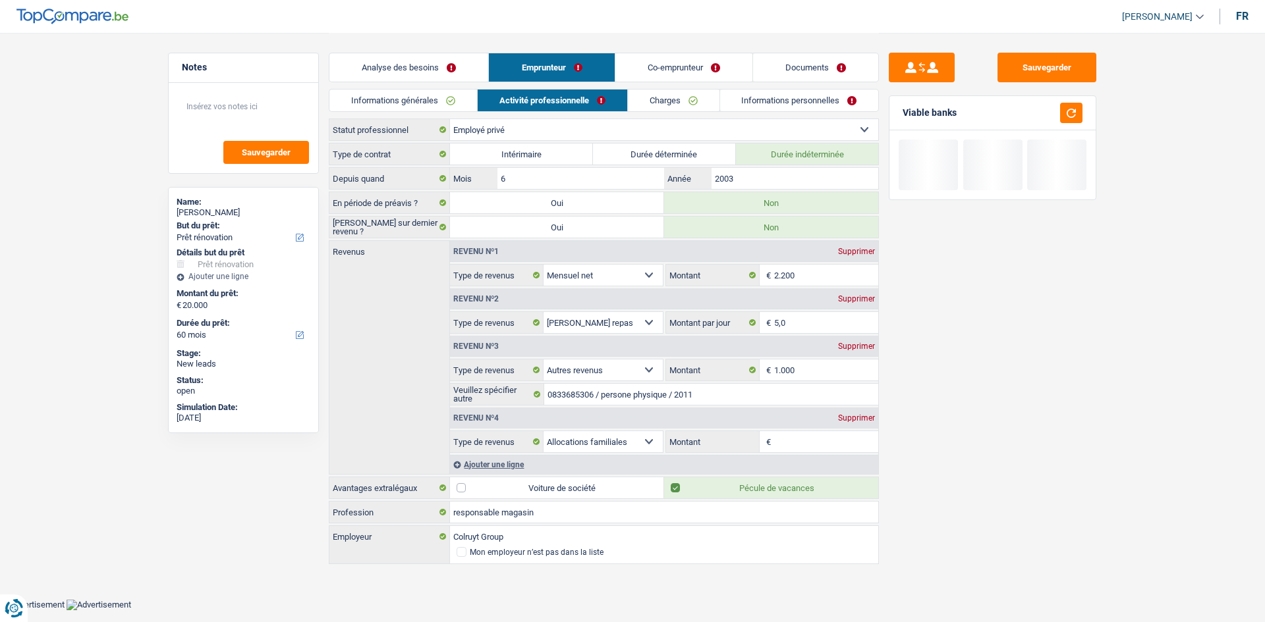
click at [445, 67] on link "Analyse des besoins" at bounding box center [408, 67] width 159 height 28
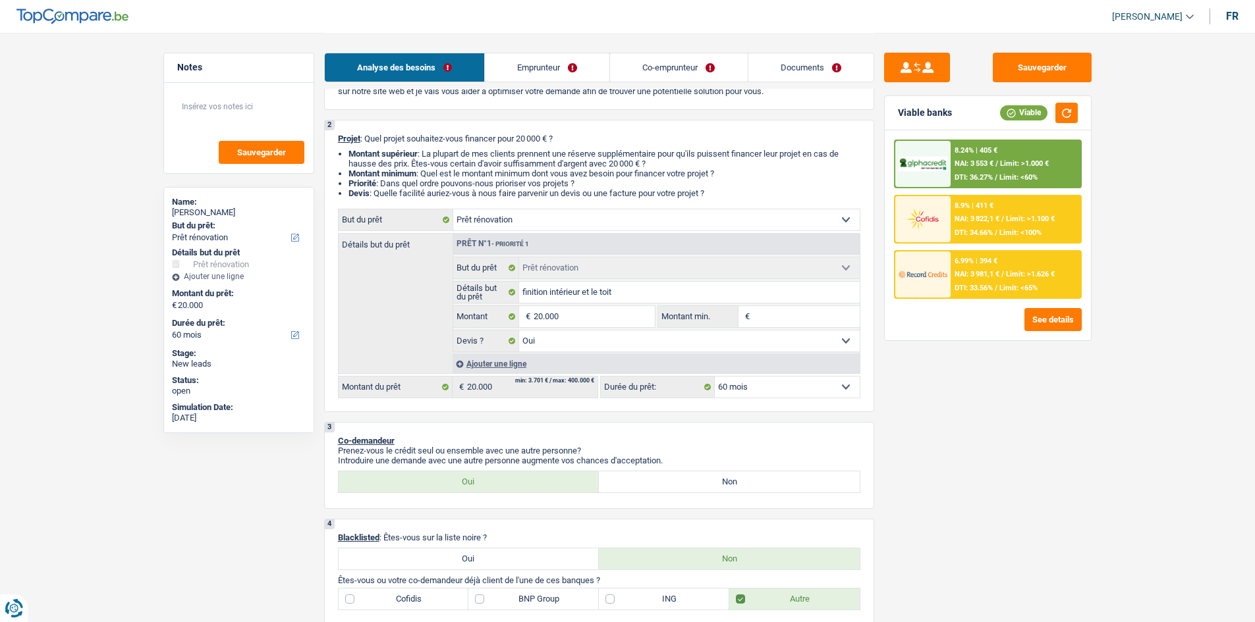
scroll to position [38, 0]
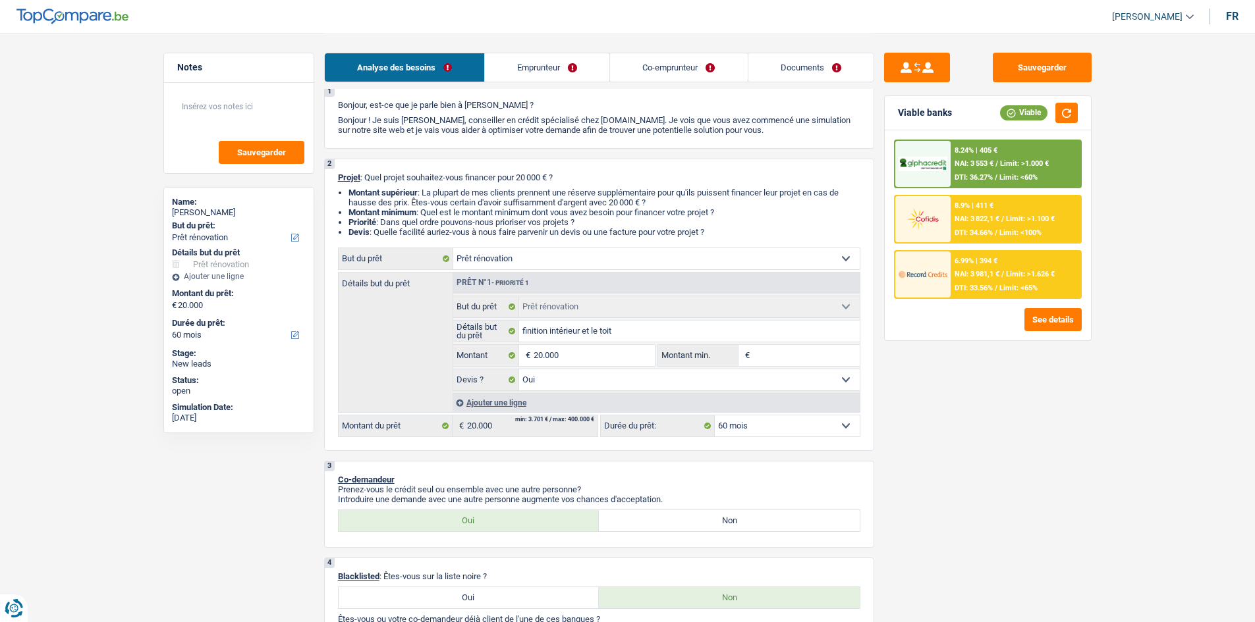
click at [782, 423] on select "12 mois 18 mois 24 mois 30 mois 36 mois 42 mois 48 mois 60 mois 72 mois 84 mois…" at bounding box center [787, 426] width 145 height 21
click at [956, 285] on span "DTI: 33.56%" at bounding box center [973, 288] width 38 height 9
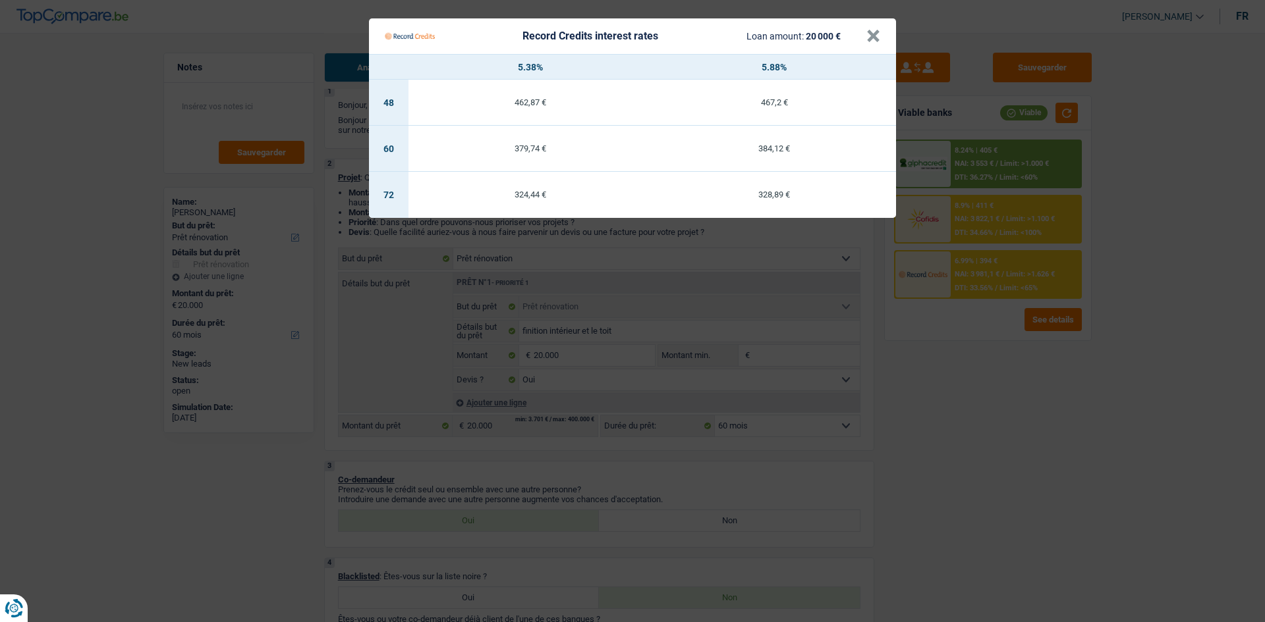
click at [1001, 112] on Credits "Record Credits interest rates Loan amount: 20 000 € × 5.38% 5.88% 48 462,87 € 4…" at bounding box center [632, 311] width 1265 height 622
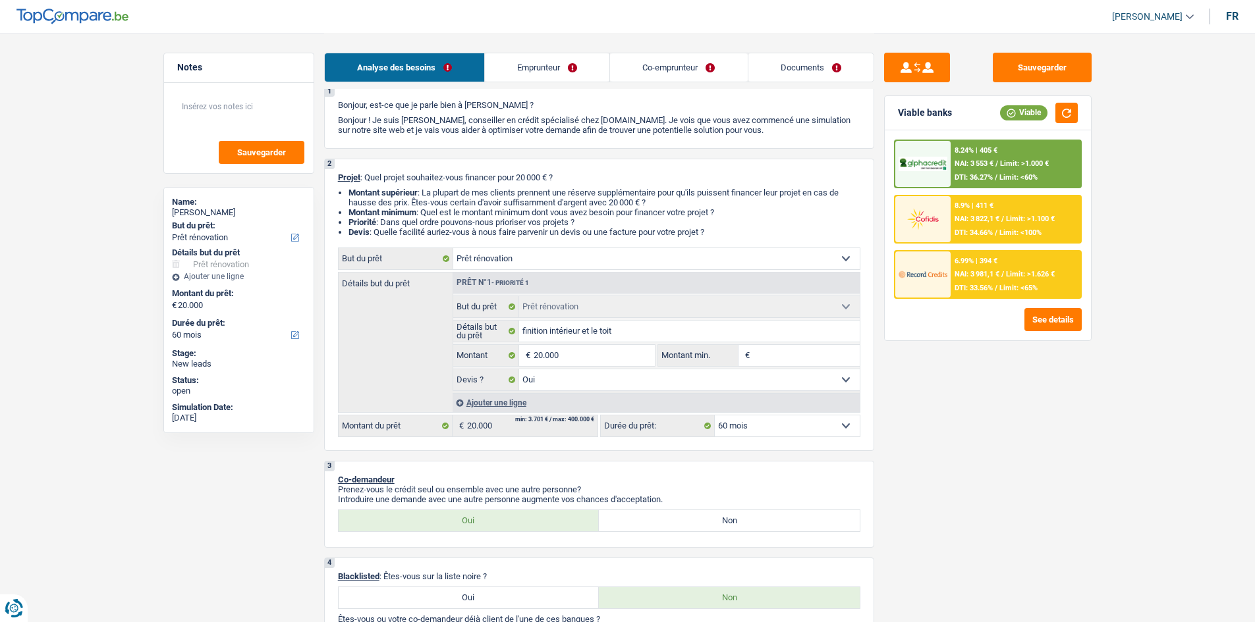
click at [1001, 153] on div "8.24% | 405 € NAI: 3 553 € / Limit: >1.000 € DTI: 36.27% / Limit: <60%" at bounding box center [1015, 164] width 130 height 46
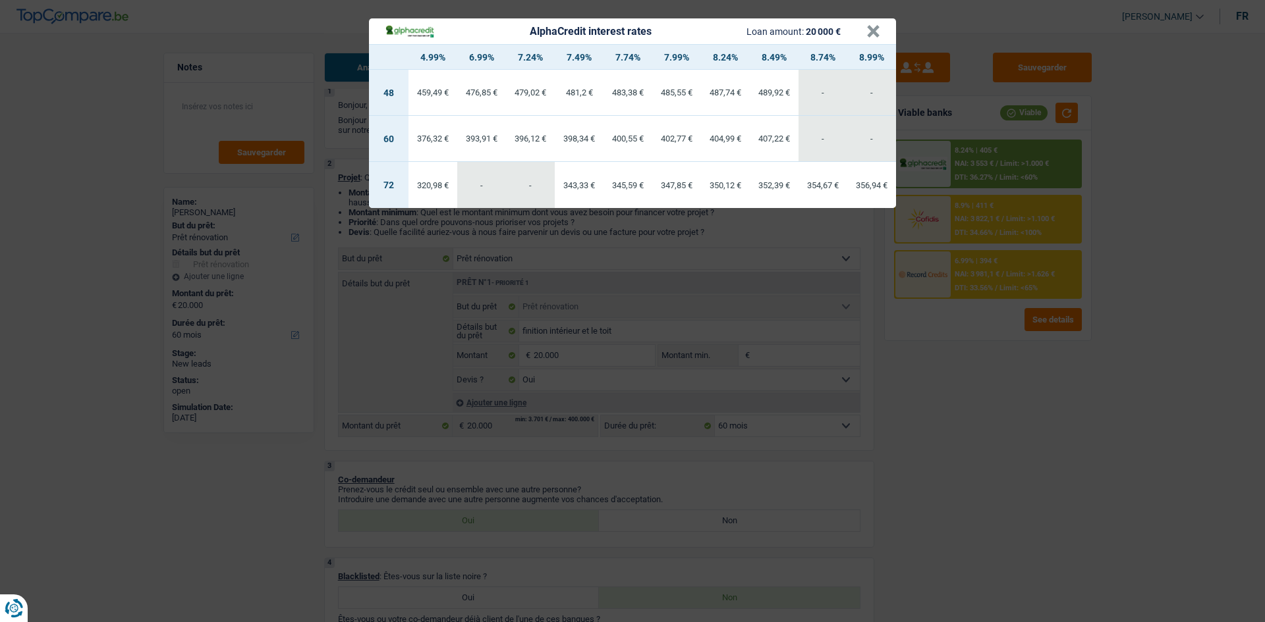
click at [1001, 265] on div "AlphaCredit interest rates Loan amount: 20 000 € × 4.99% 6.99% 7.24% 7.49% 7.74…" at bounding box center [632, 311] width 1265 height 622
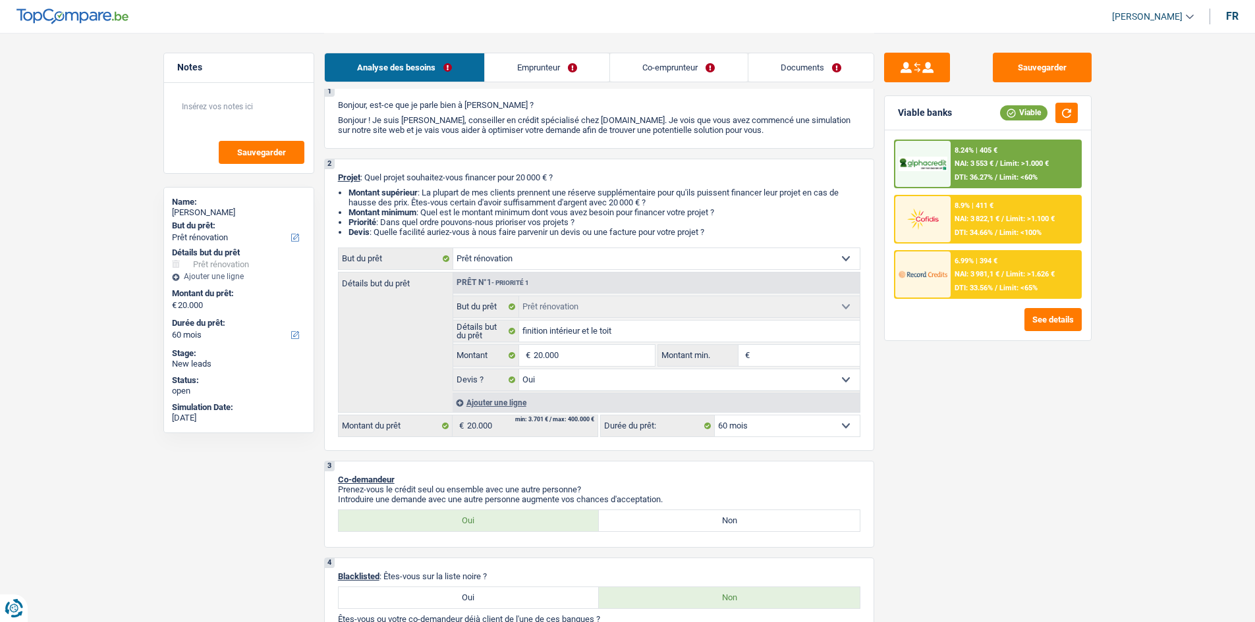
click at [1001, 281] on div "6.99% | 394 € NAI: 3 981,1 € / Limit: >1.626 € DTI: 33.56% / Limit: <65%" at bounding box center [1015, 275] width 130 height 46
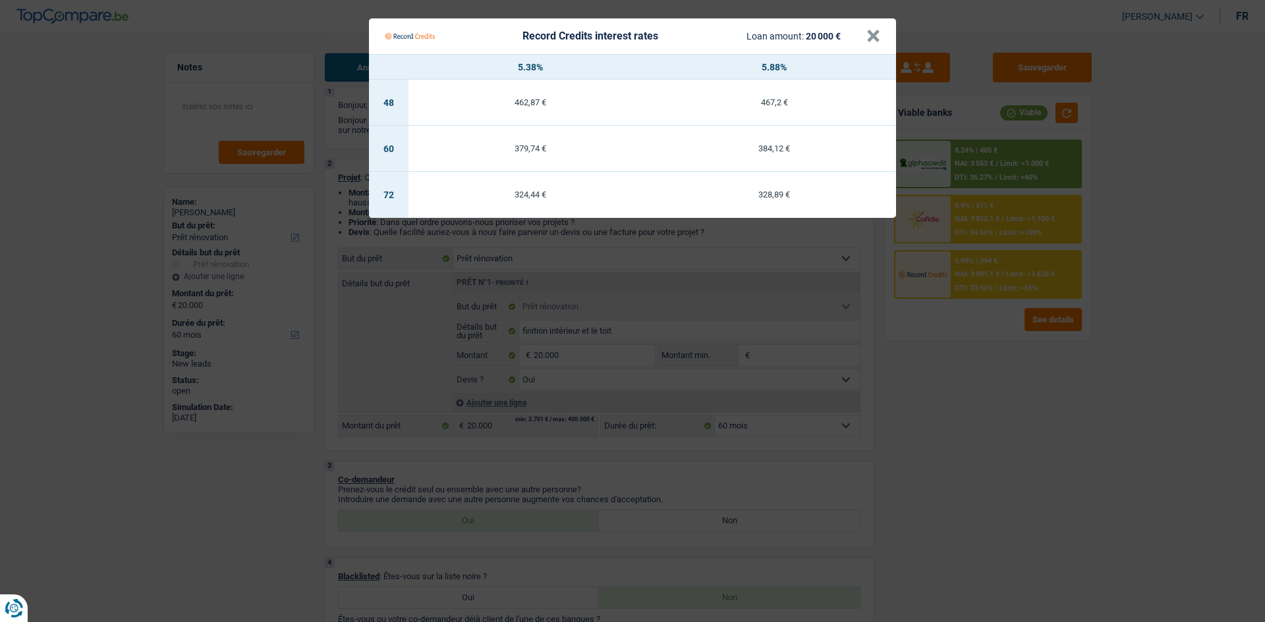
click at [1001, 248] on Credits "Record Credits interest rates Loan amount: 20 000 € × 5.38% 5.88% 48 462,87 € 4…" at bounding box center [632, 311] width 1265 height 622
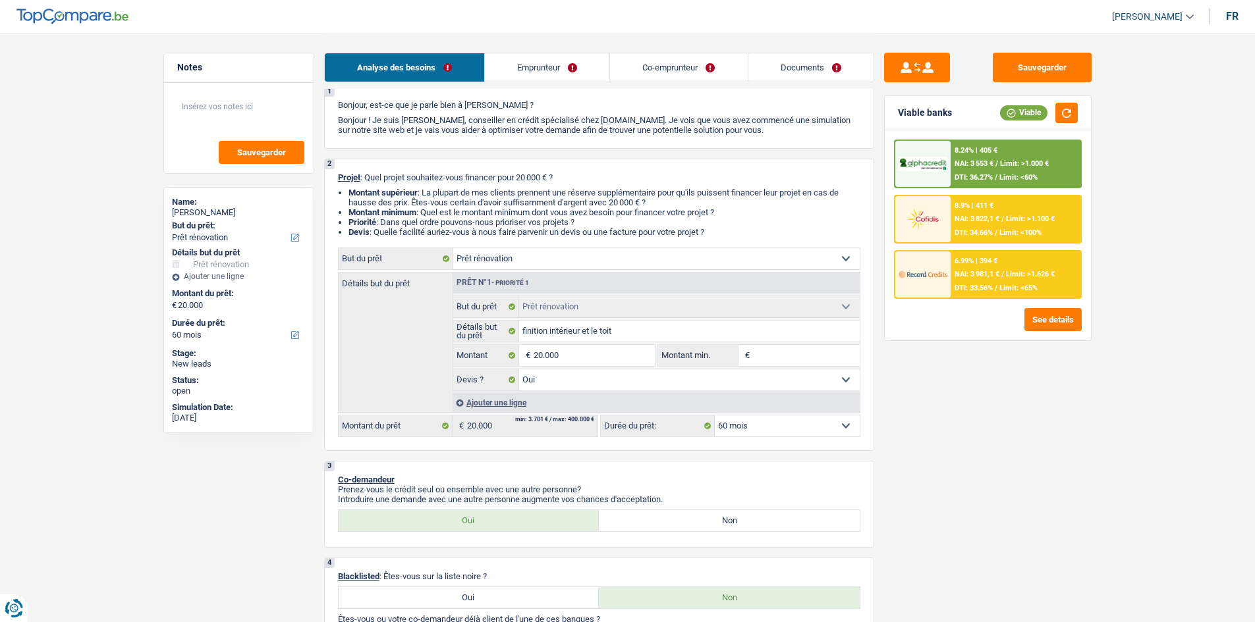
click at [1001, 174] on div "8.24% | 405 € NAI: 3 553 € / Limit: >1.000 € DTI: 36.27% / Limit: <60%" at bounding box center [1015, 164] width 130 height 46
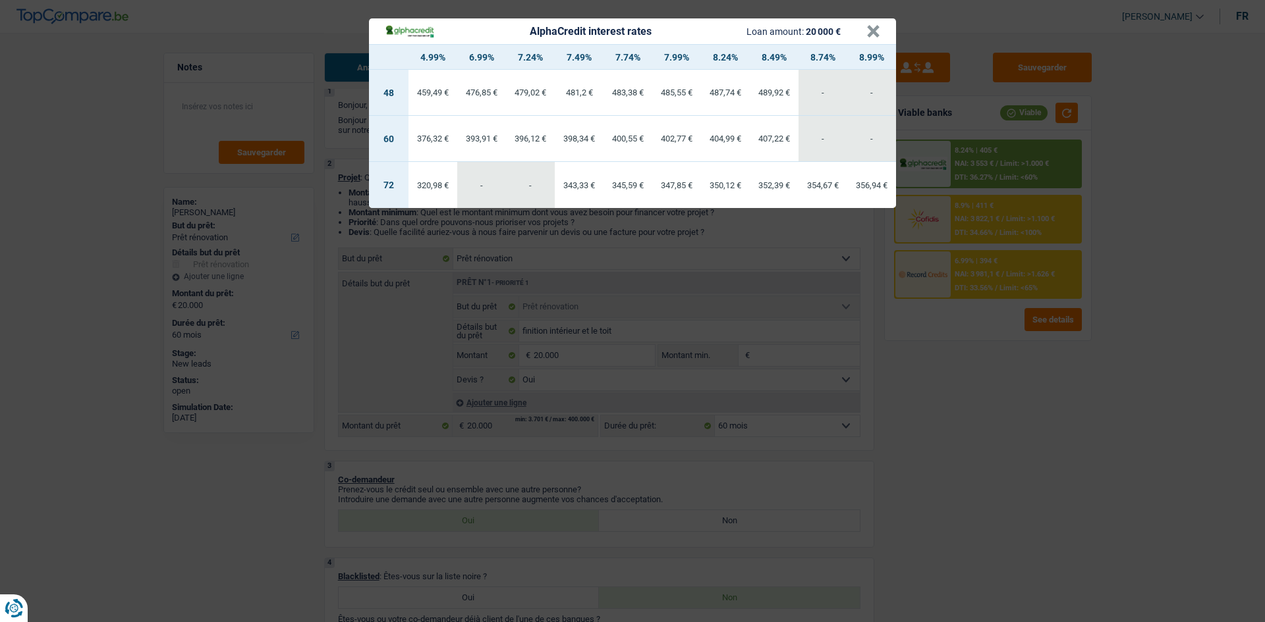
click at [1001, 245] on div "AlphaCredit interest rates Loan amount: 20 000 € × 4.99% 6.99% 7.24% 7.49% 7.74…" at bounding box center [632, 311] width 1265 height 622
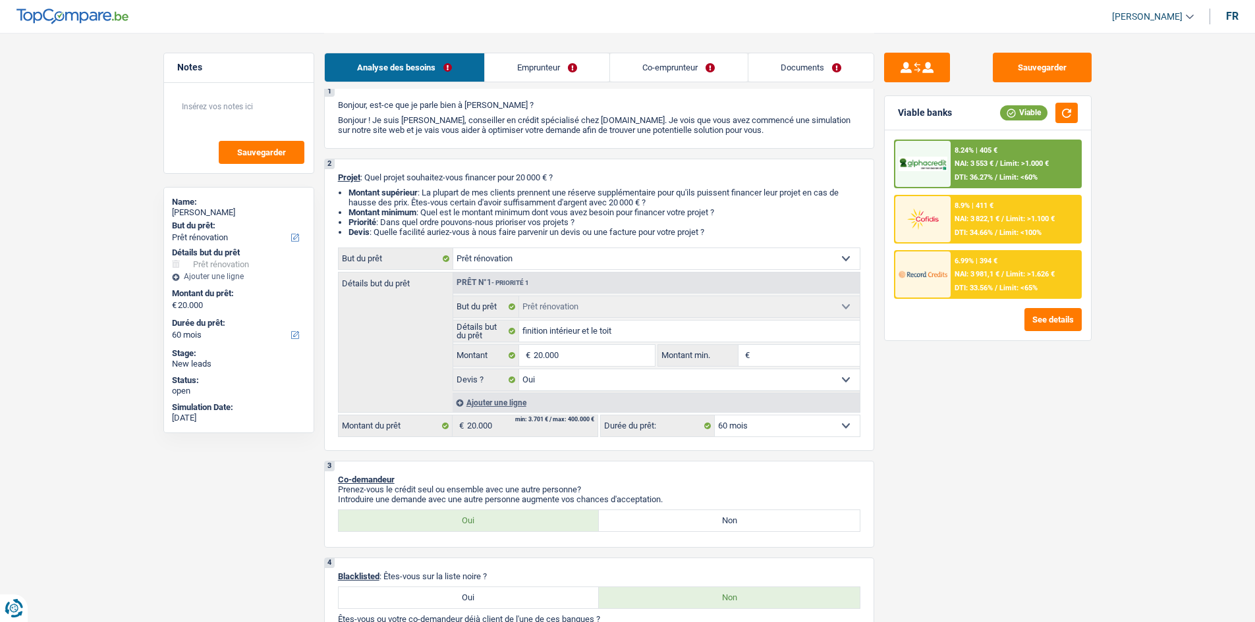
click at [981, 283] on div "6.99% | 394 € NAI: 3 981,1 € / Limit: >1.626 € DTI: 33.56% / Limit: <65%" at bounding box center [1015, 275] width 130 height 46
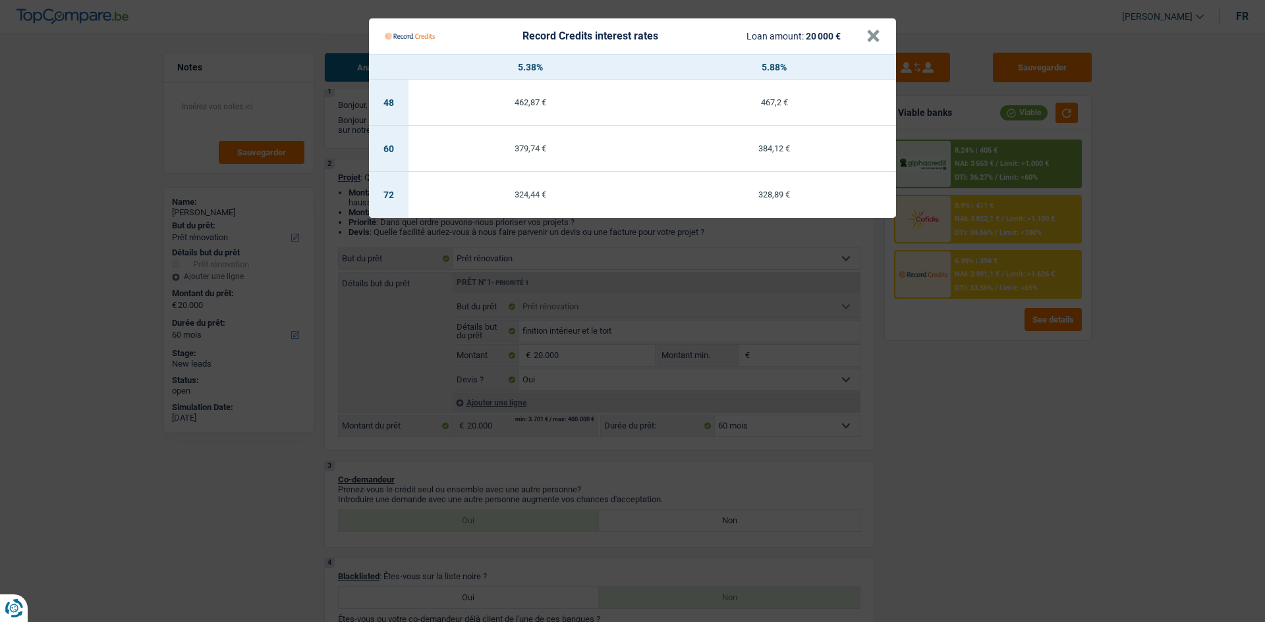
click at [1001, 264] on Credits "Record Credits interest rates Loan amount: 20 000 € × 5.38% 5.88% 48 462,87 € 4…" at bounding box center [632, 311] width 1265 height 622
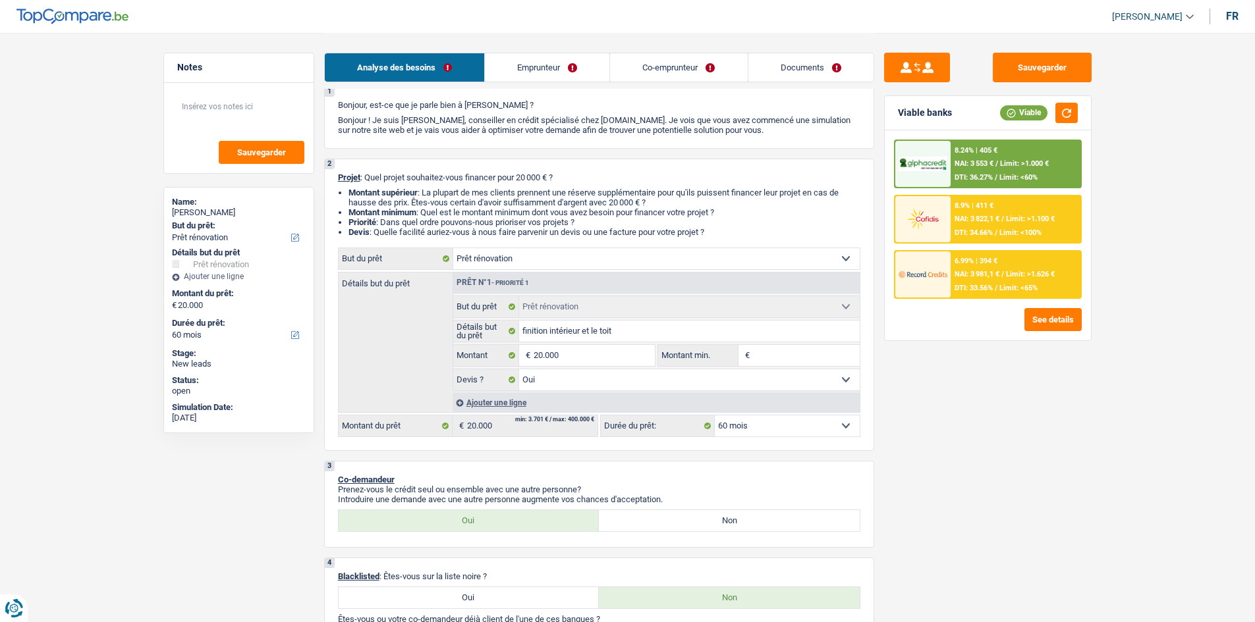
click at [1001, 164] on span "Limit: >1.000 €" at bounding box center [1024, 163] width 49 height 9
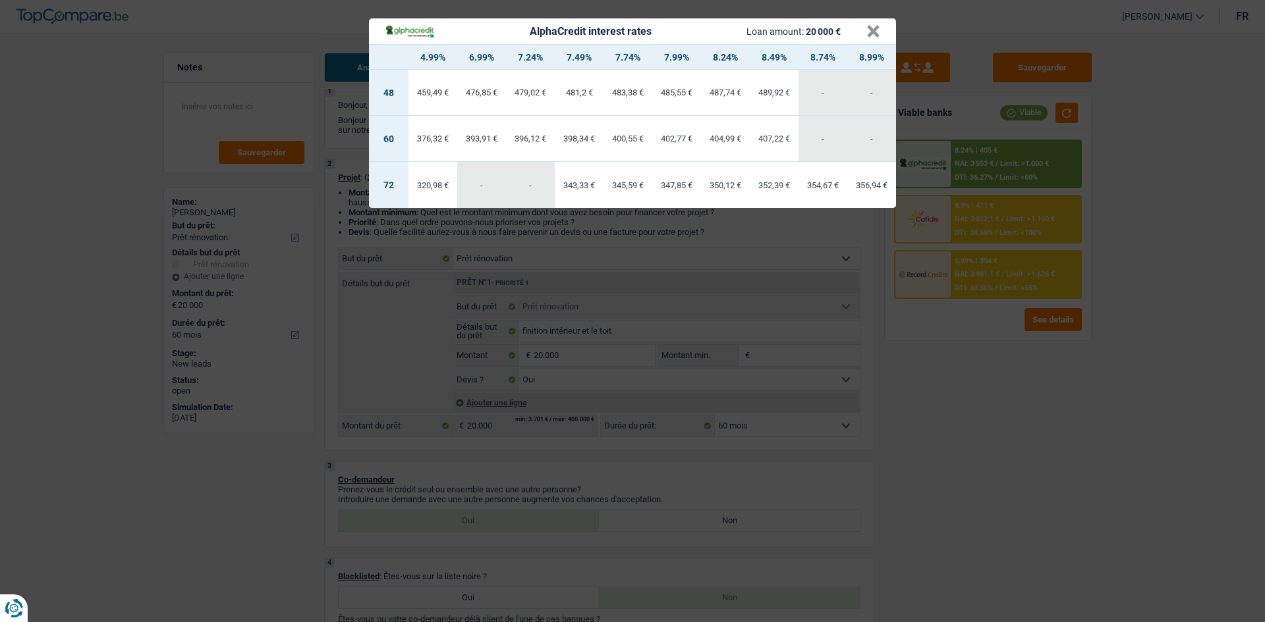
click at [1001, 279] on div "AlphaCredit interest rates Loan amount: 20 000 € × 4.99% 6.99% 7.24% 7.49% 7.74…" at bounding box center [632, 311] width 1265 height 622
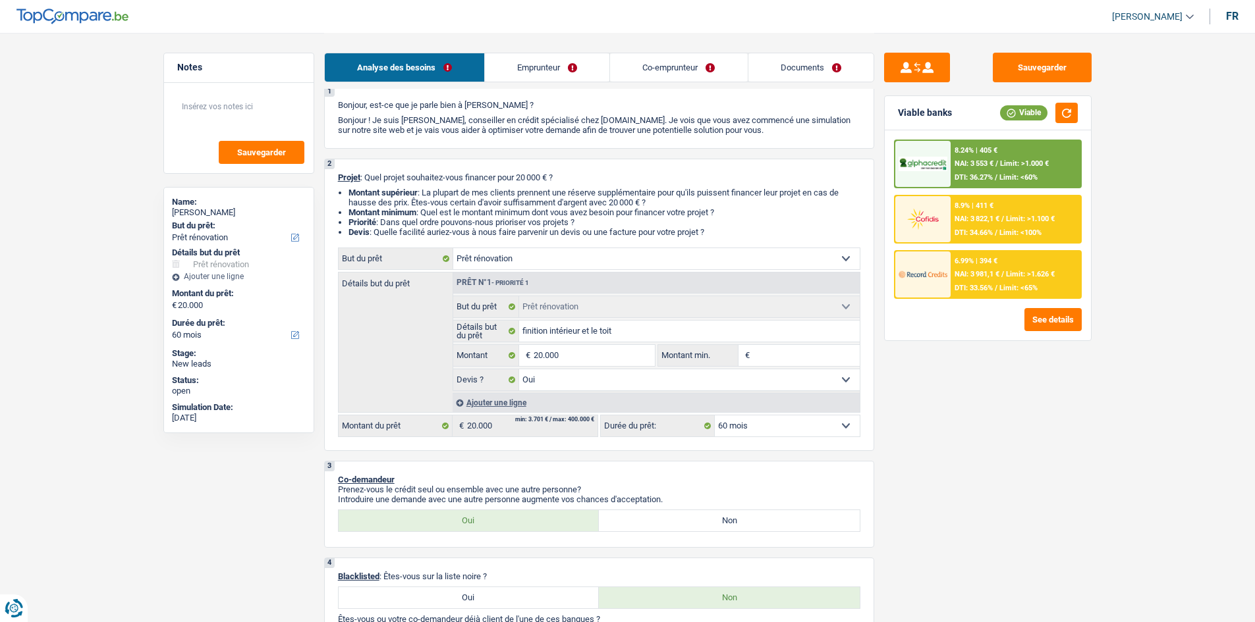
click at [1001, 273] on span "Limit: >1.626 €" at bounding box center [1030, 274] width 49 height 9
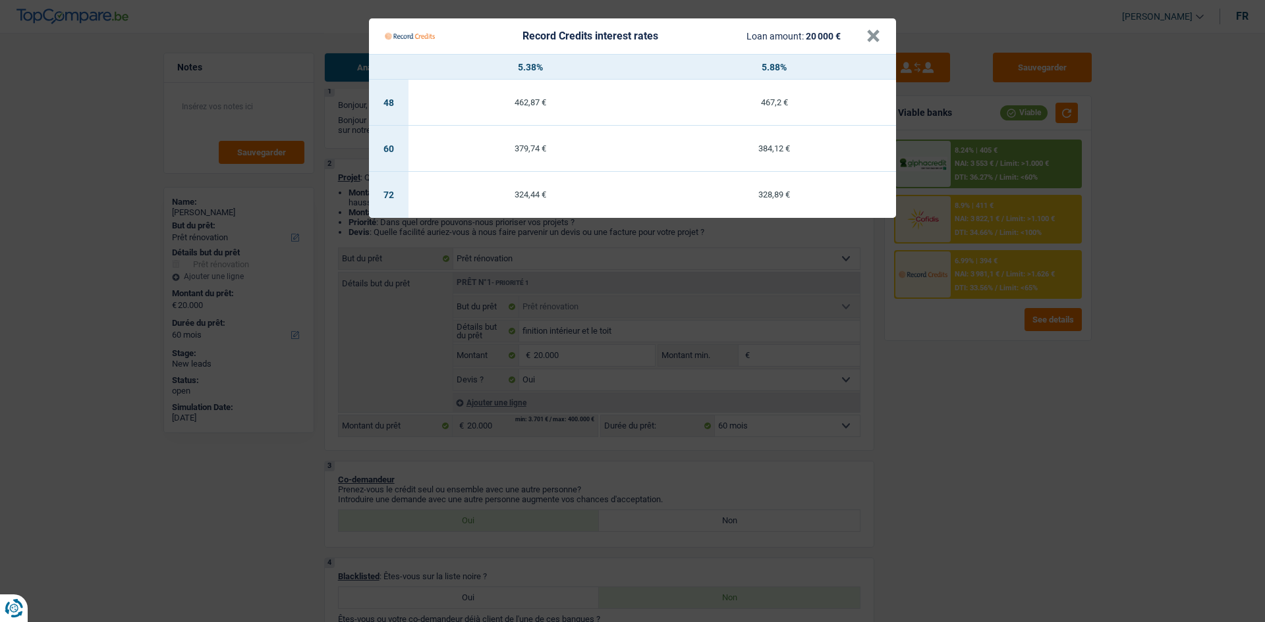
click at [1001, 317] on Credits "Record Credits interest rates Loan amount: 20 000 € × 5.38% 5.88% 48 462,87 € 4…" at bounding box center [632, 311] width 1265 height 622
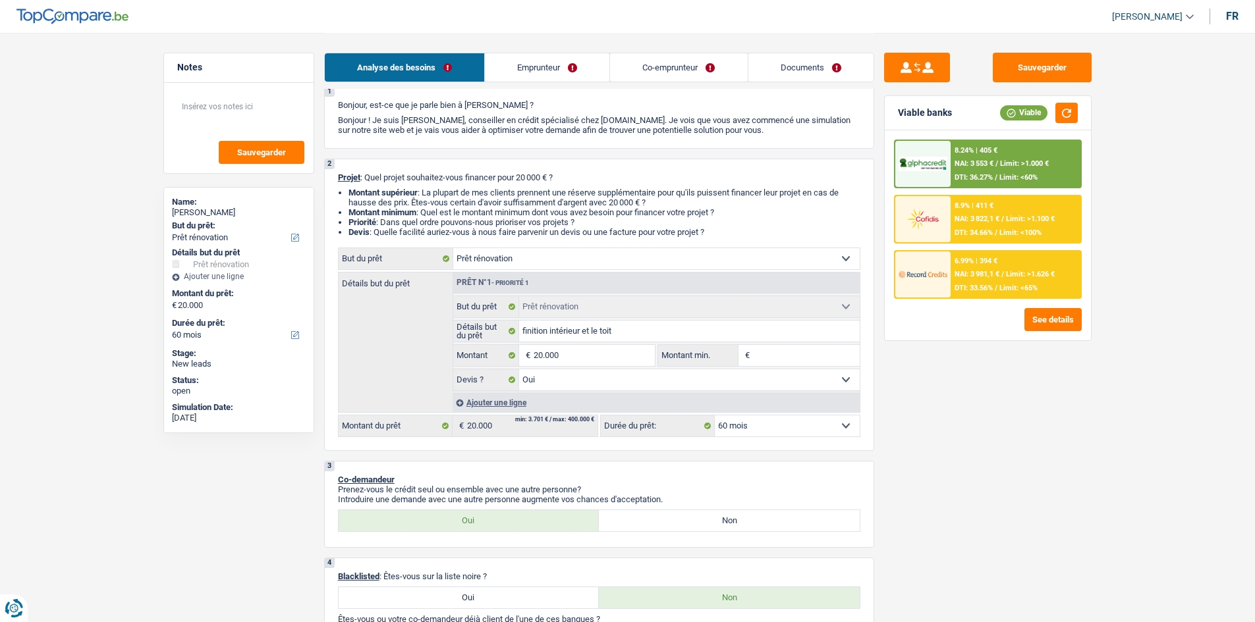
click at [770, 424] on select "12 mois 18 mois 24 mois 30 mois 36 mois 42 mois 48 mois 60 mois 72 mois 84 mois…" at bounding box center [787, 426] width 145 height 21
select select "84"
click at [715, 416] on select "12 mois 18 mois 24 mois 30 mois 36 mois 42 mois 48 mois 60 mois 72 mois 84 mois…" at bounding box center [787, 426] width 145 height 21
select select "84"
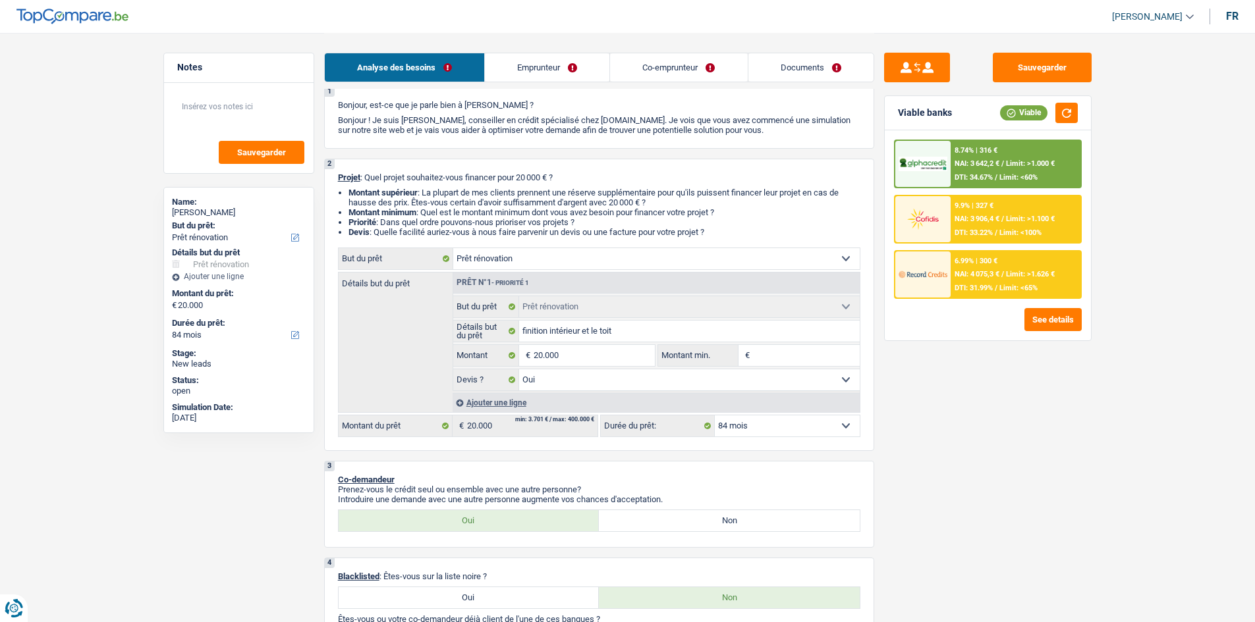
click at [1001, 176] on span "Limit: <60%" at bounding box center [1018, 177] width 38 height 9
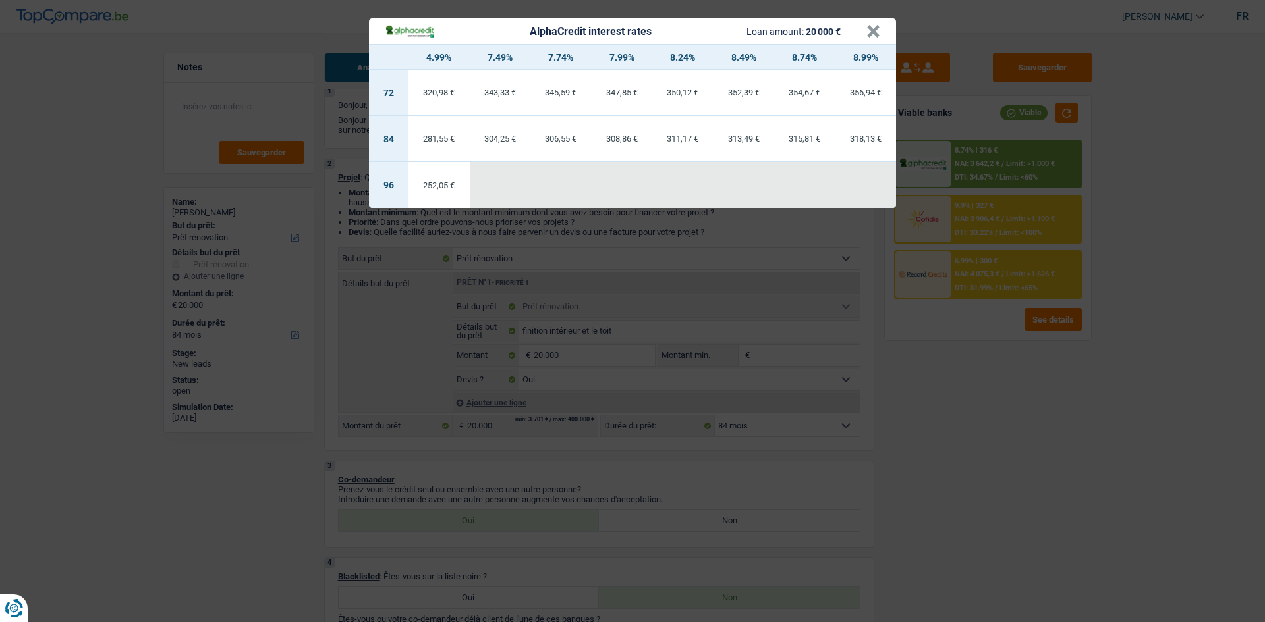
click at [1001, 437] on div "AlphaCredit interest rates Loan amount: 20 000 € × 4.99% 7.49% 7.74% 7.99% 8.24…" at bounding box center [632, 311] width 1265 height 622
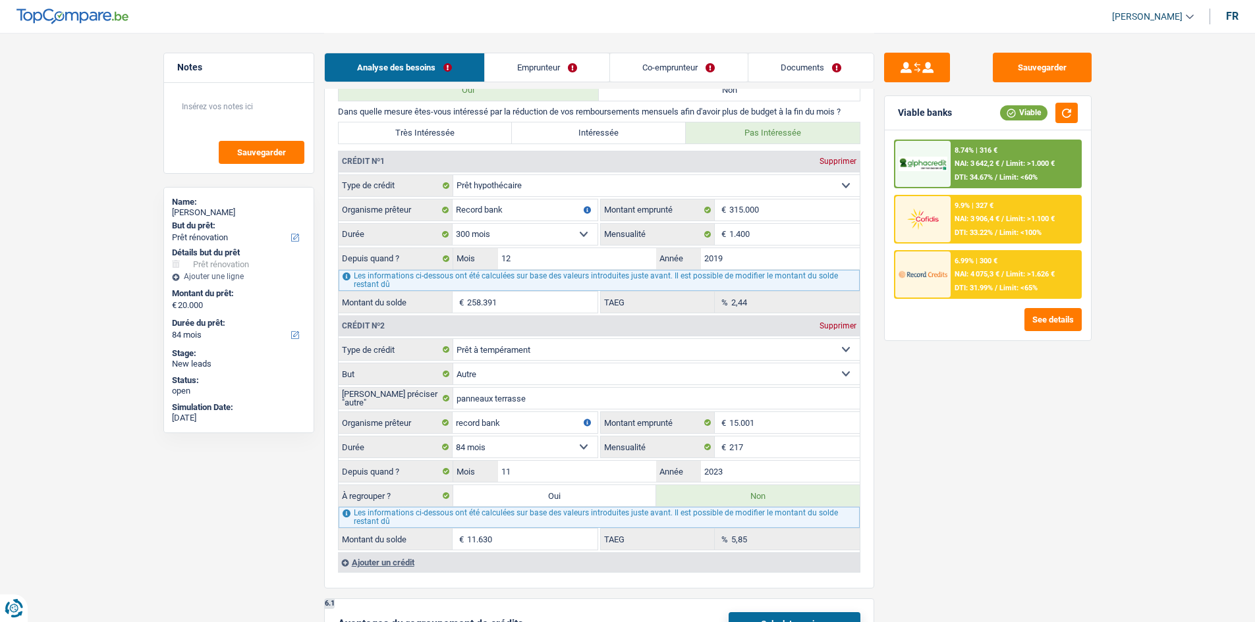
scroll to position [1157, 0]
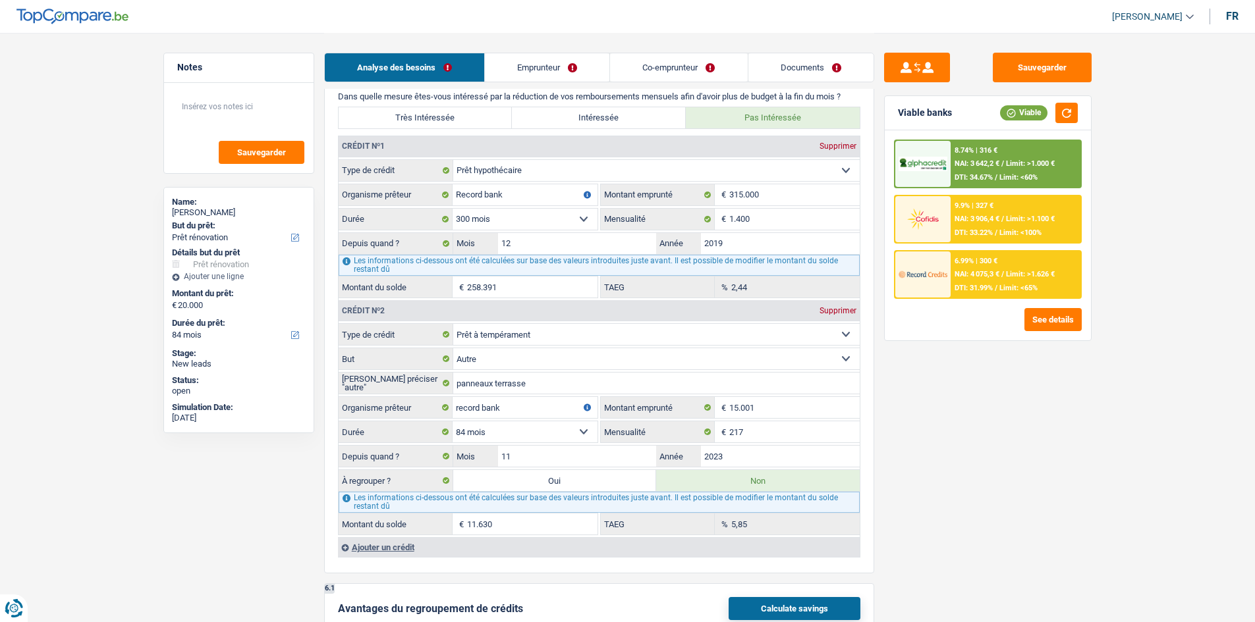
click at [988, 288] on span "DTI: 31.99%" at bounding box center [973, 288] width 38 height 9
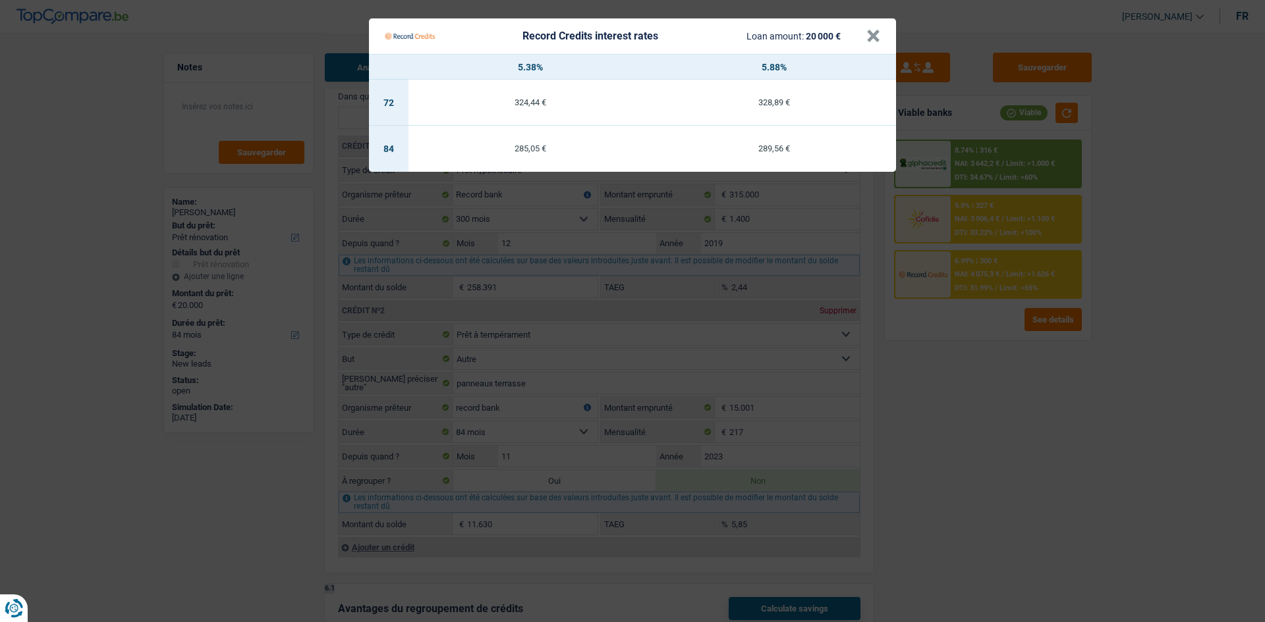
drag, startPoint x: 968, startPoint y: 321, endPoint x: 974, endPoint y: 312, distance: 10.4
click at [970, 317] on Credits "Record Credits interest rates Loan amount: 20 000 € × 5.38% 5.88% 72 324,44 € 3…" at bounding box center [632, 311] width 1265 height 622
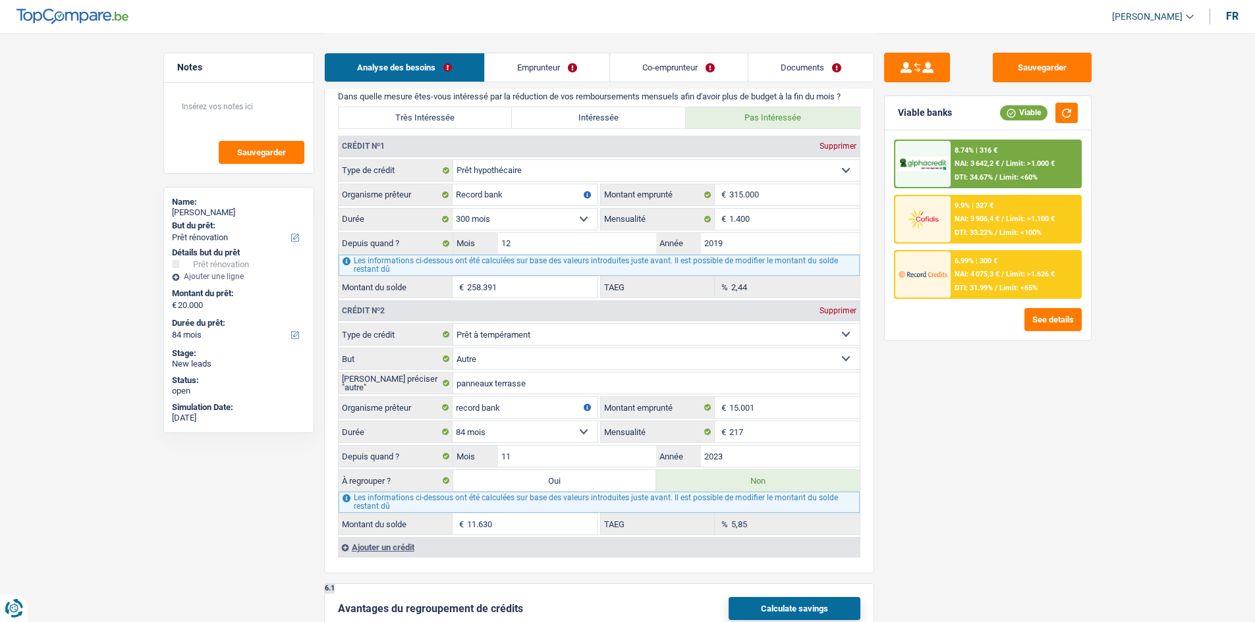
click at [1001, 170] on div "8.74% | 316 € NAI: 3 642,2 € / Limit: >1.000 € DTI: 34.67% / Limit: <60%" at bounding box center [1015, 164] width 130 height 46
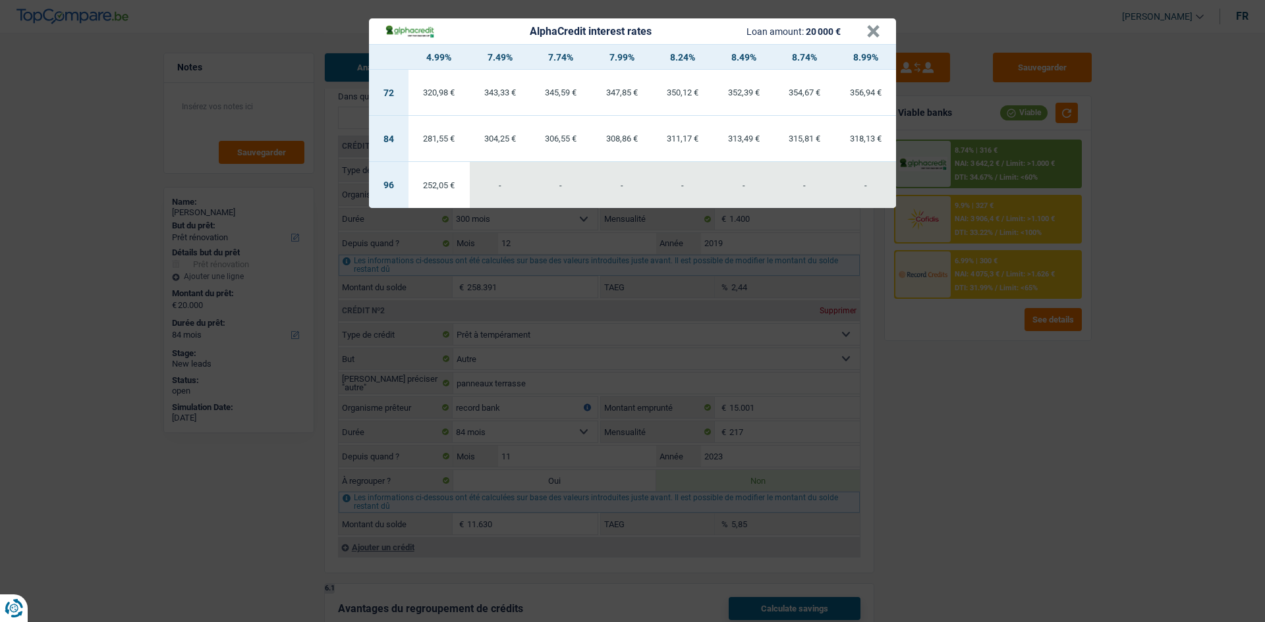
click at [1001, 367] on div "AlphaCredit interest rates Loan amount: 20 000 € × 4.99% 7.49% 7.74% 7.99% 8.24…" at bounding box center [632, 311] width 1265 height 622
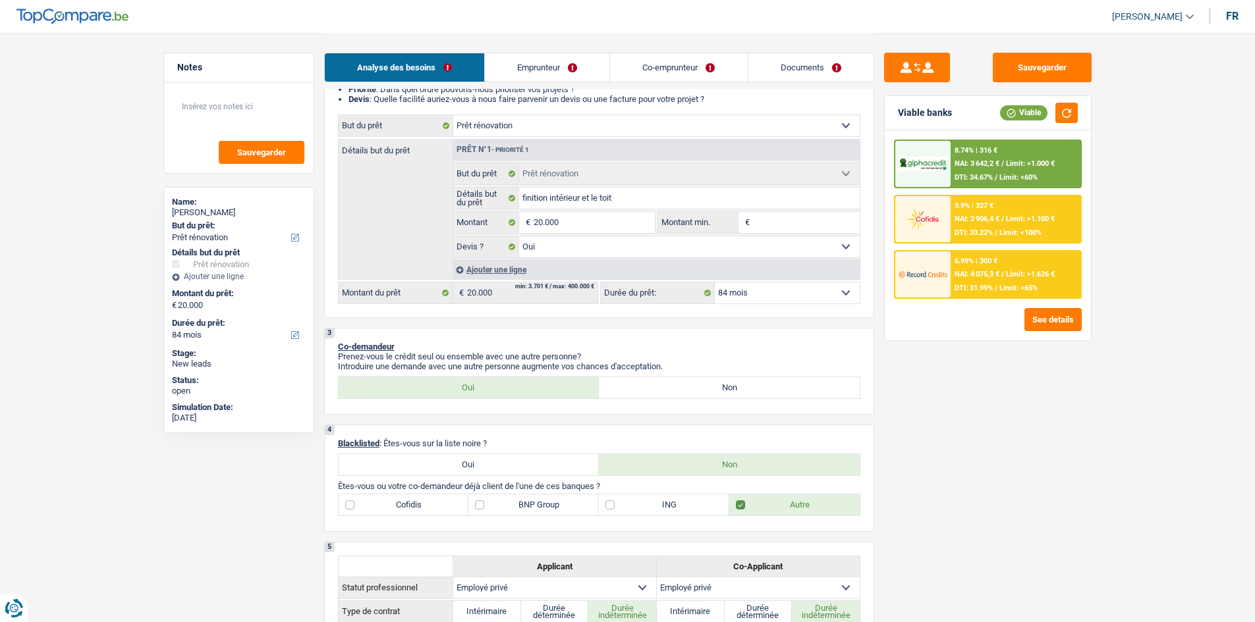
scroll to position [103, 0]
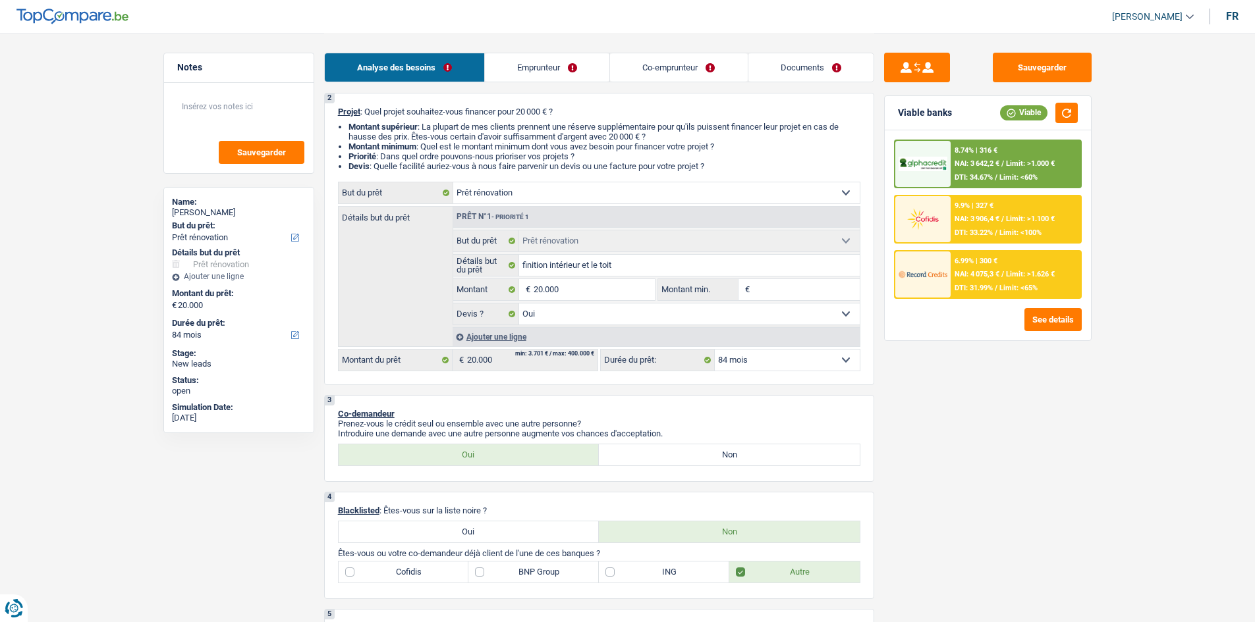
click at [1001, 184] on div "8.74% | 316 € NAI: 3 642,2 € / Limit: >1.000 € DTI: 34.67% / Limit: <60%" at bounding box center [1015, 164] width 130 height 46
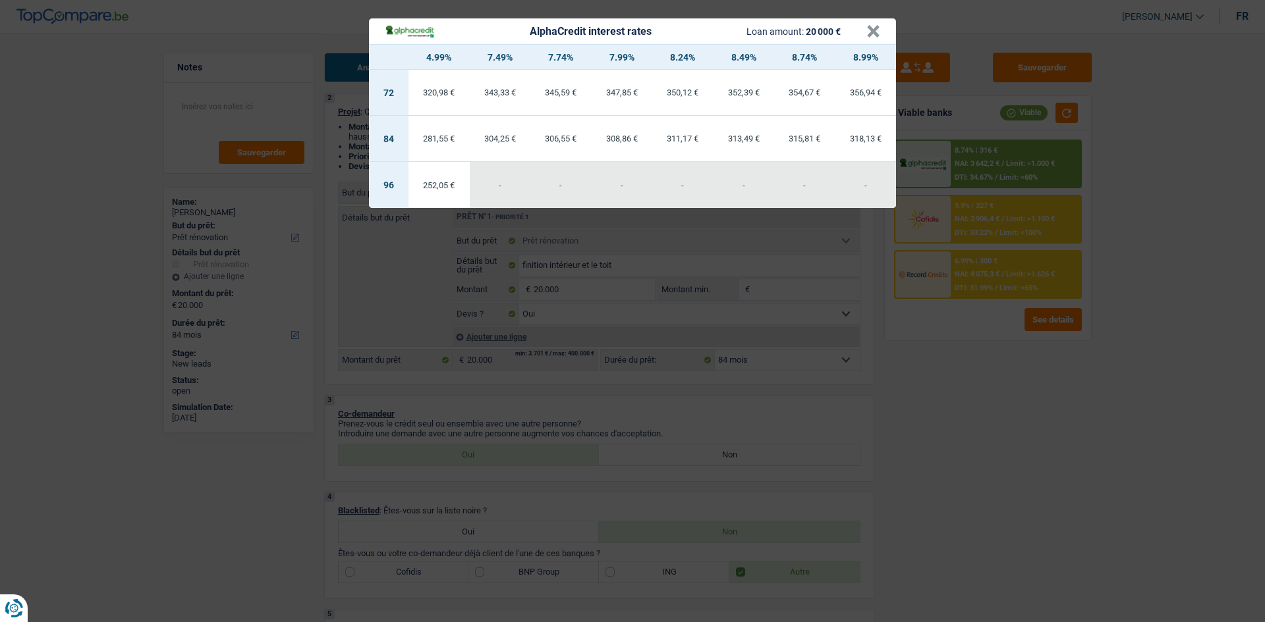
drag, startPoint x: 1028, startPoint y: 401, endPoint x: 1033, endPoint y: 381, distance: 21.1
click at [1001, 386] on div "AlphaCredit interest rates Loan amount: 20 000 € × 4.99% 7.49% 7.74% 7.99% 8.24…" at bounding box center [632, 311] width 1265 height 622
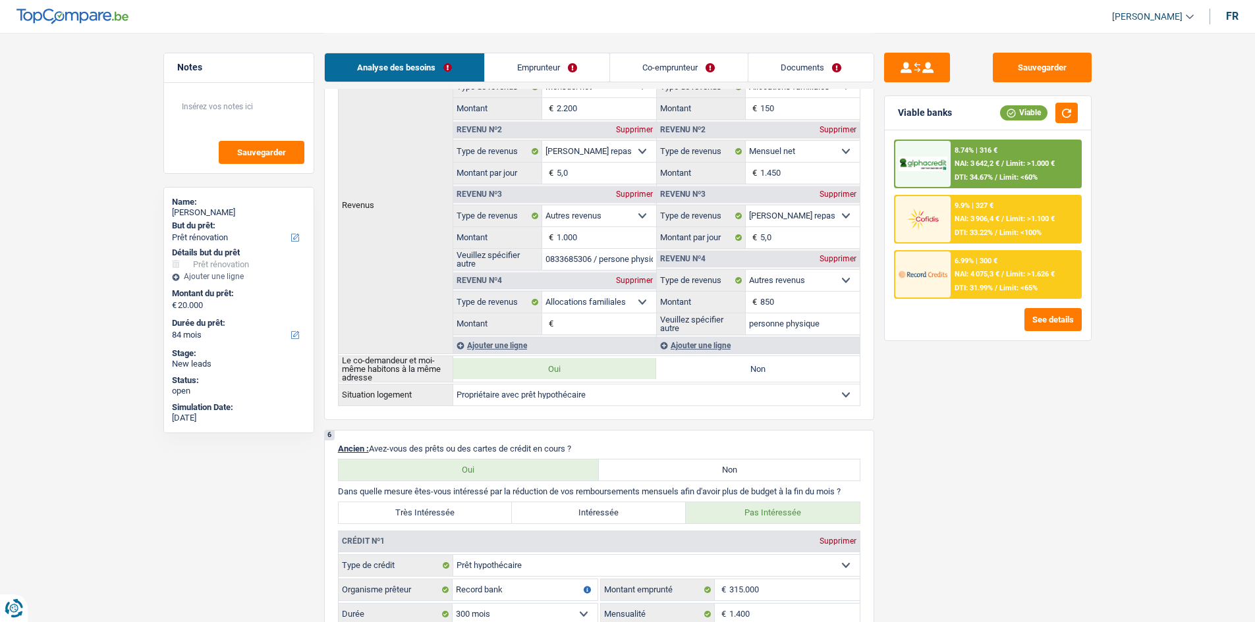
scroll to position [1026, 0]
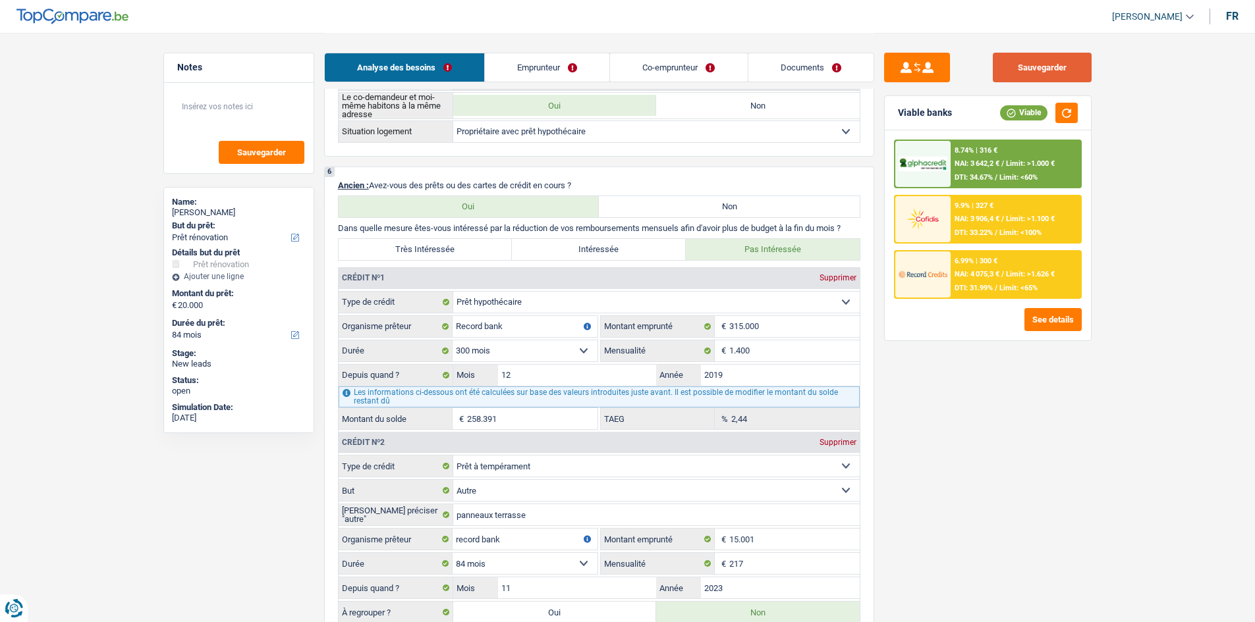
click at [1001, 78] on button "Sauvegarder" at bounding box center [1042, 68] width 99 height 30
click at [776, 70] on link "Documents" at bounding box center [810, 67] width 125 height 28
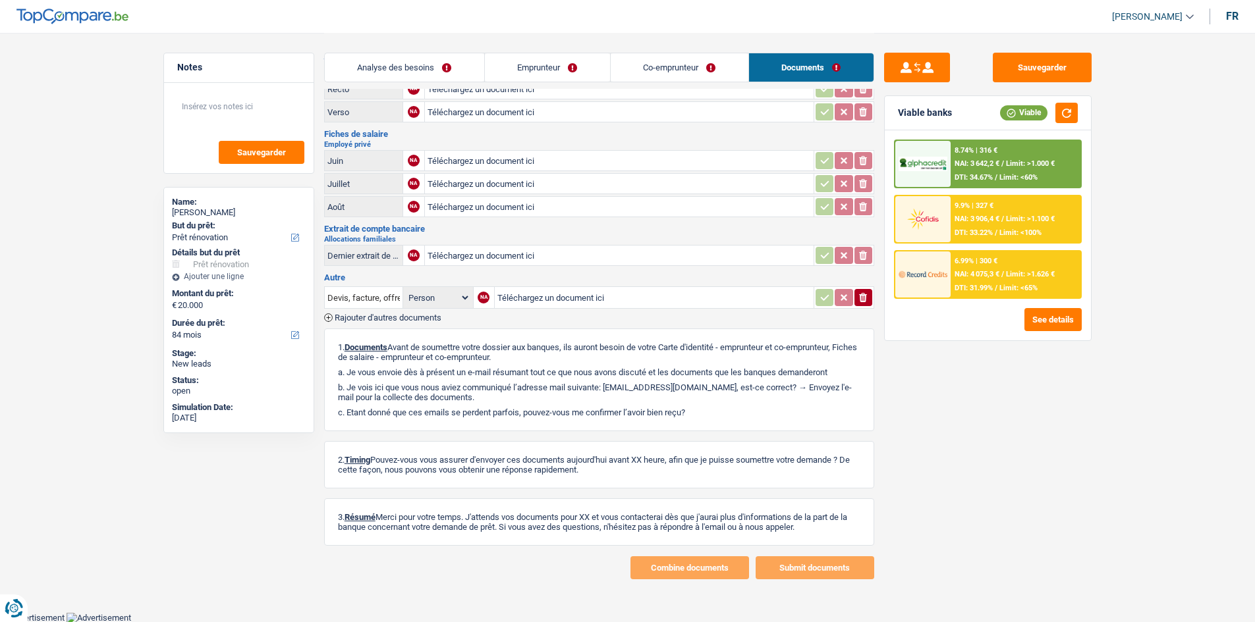
scroll to position [0, 0]
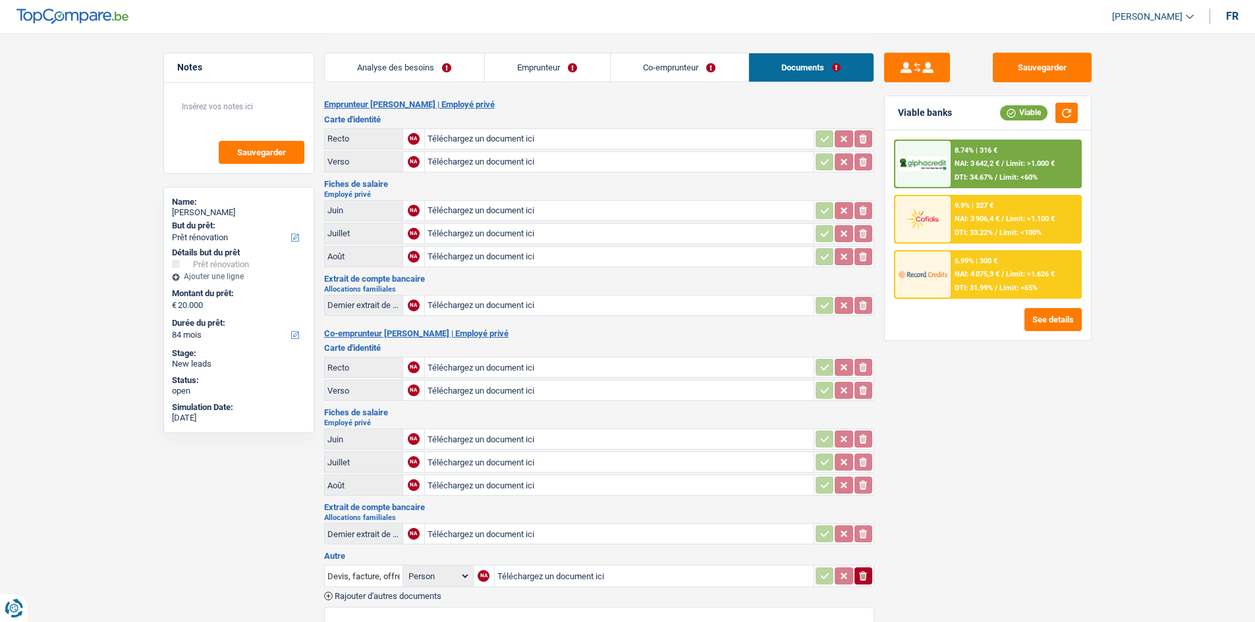
click at [651, 67] on link "Co-emprunteur" at bounding box center [680, 67] width 138 height 28
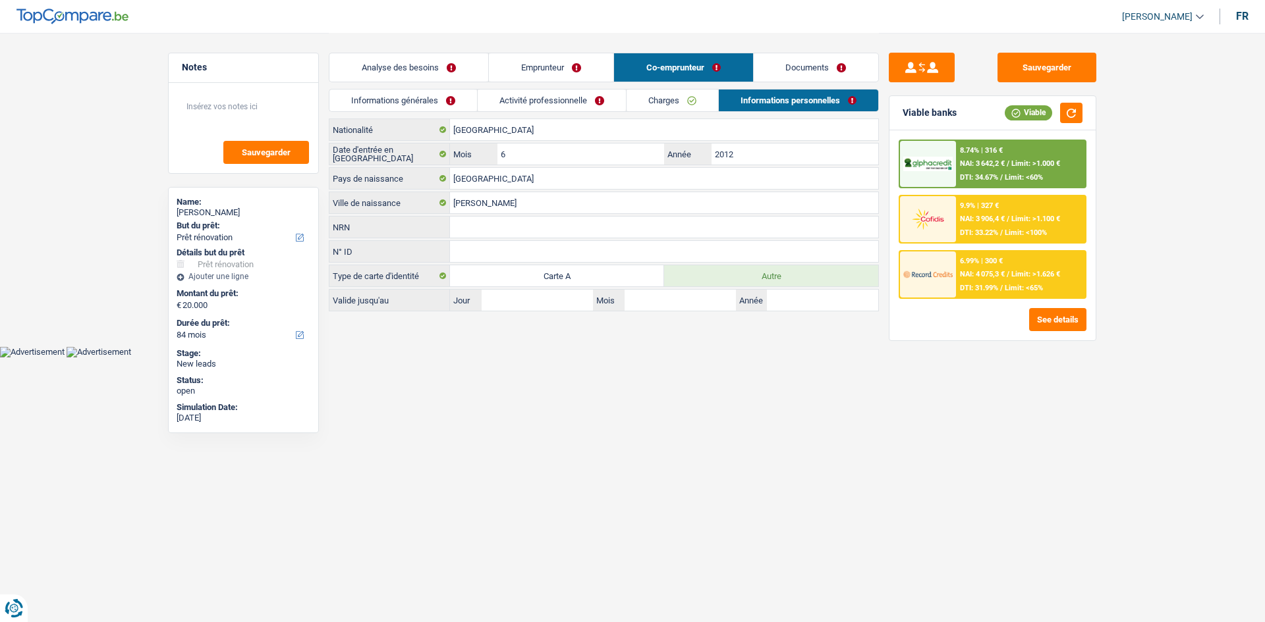
click at [798, 64] on link "Documents" at bounding box center [816, 67] width 125 height 28
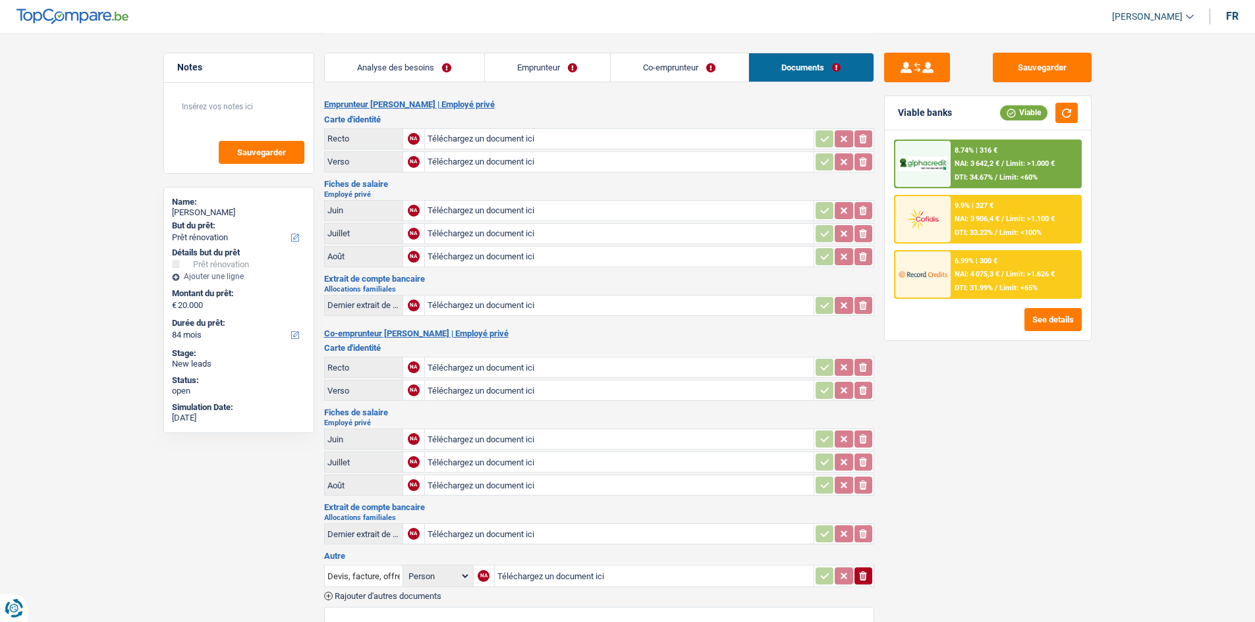
click at [576, 57] on link "Emprunteur" at bounding box center [547, 67] width 125 height 28
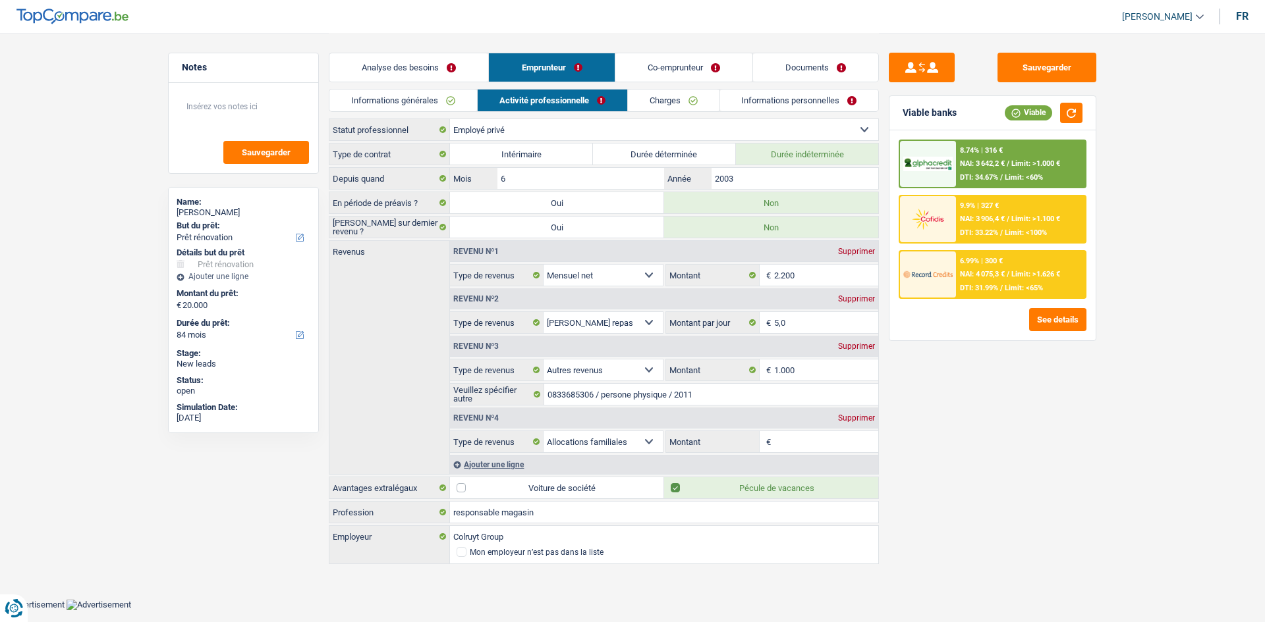
click at [569, 90] on link "Activité professionnelle" at bounding box center [553, 101] width 150 height 22
drag, startPoint x: 458, startPoint y: 70, endPoint x: 981, endPoint y: 330, distance: 583.8
click at [458, 70] on link "Analyse des besoins" at bounding box center [408, 67] width 159 height 28
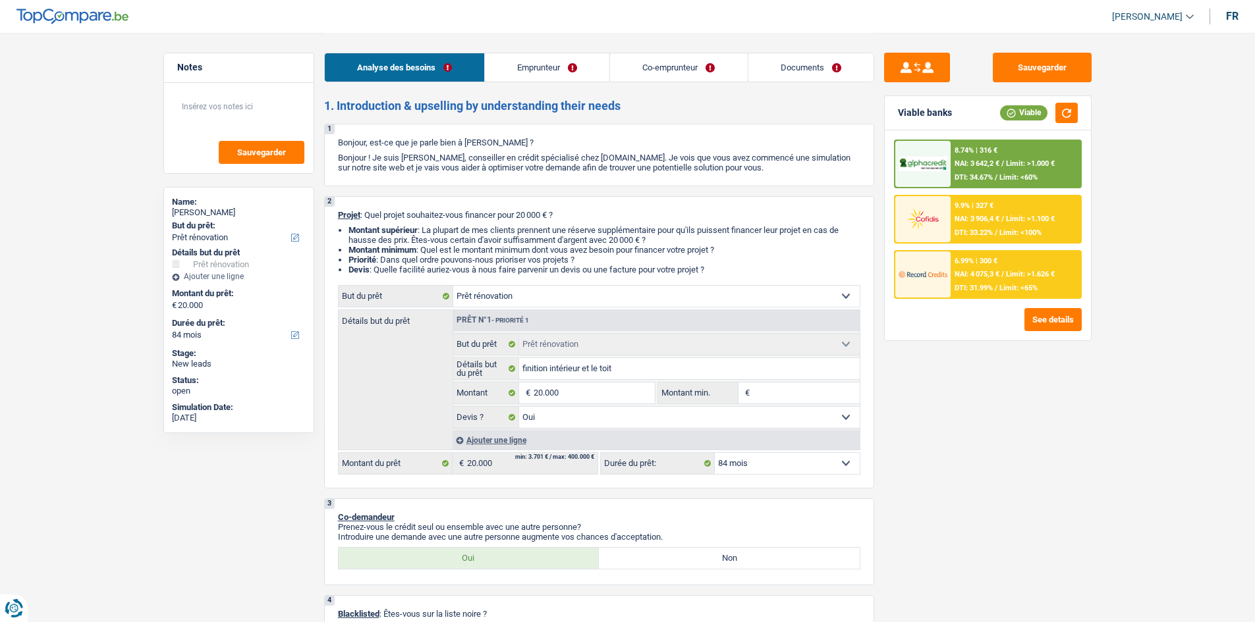
click at [991, 260] on div "6.99% | 300 €" at bounding box center [975, 261] width 43 height 9
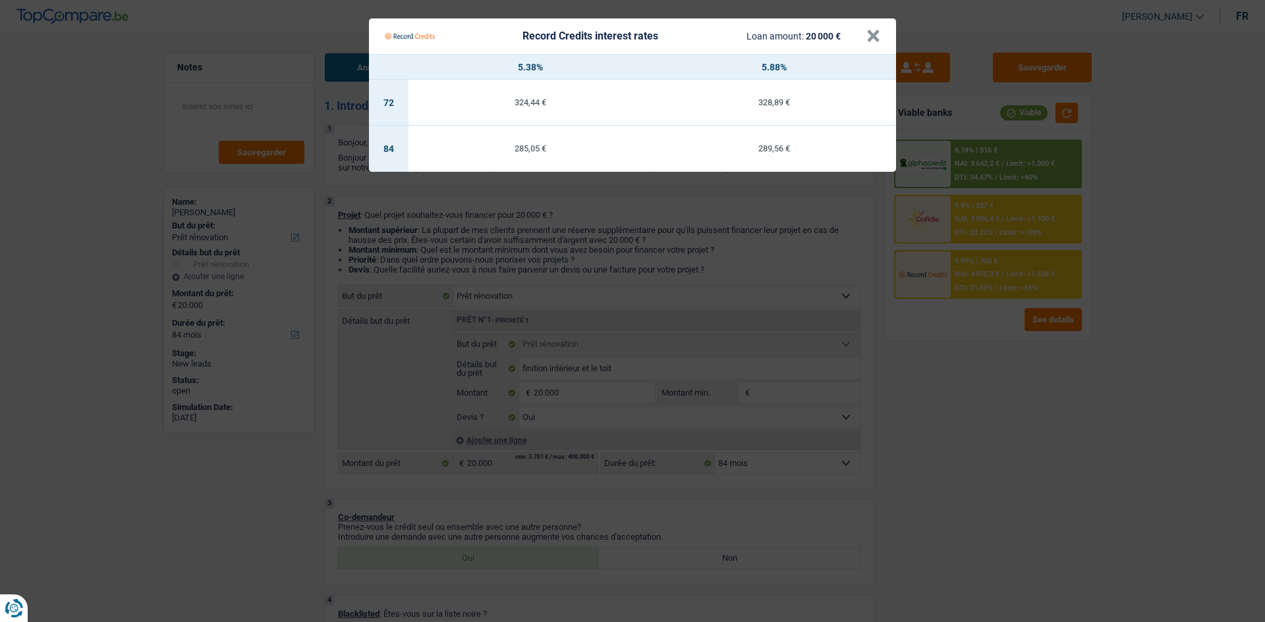
drag, startPoint x: 1006, startPoint y: 377, endPoint x: 1053, endPoint y: 337, distance: 60.7
click at [1001, 377] on Credits "Record Credits interest rates Loan amount: 20 000 € × 5.38% 5.88% 72 324,44 € 3…" at bounding box center [632, 311] width 1265 height 622
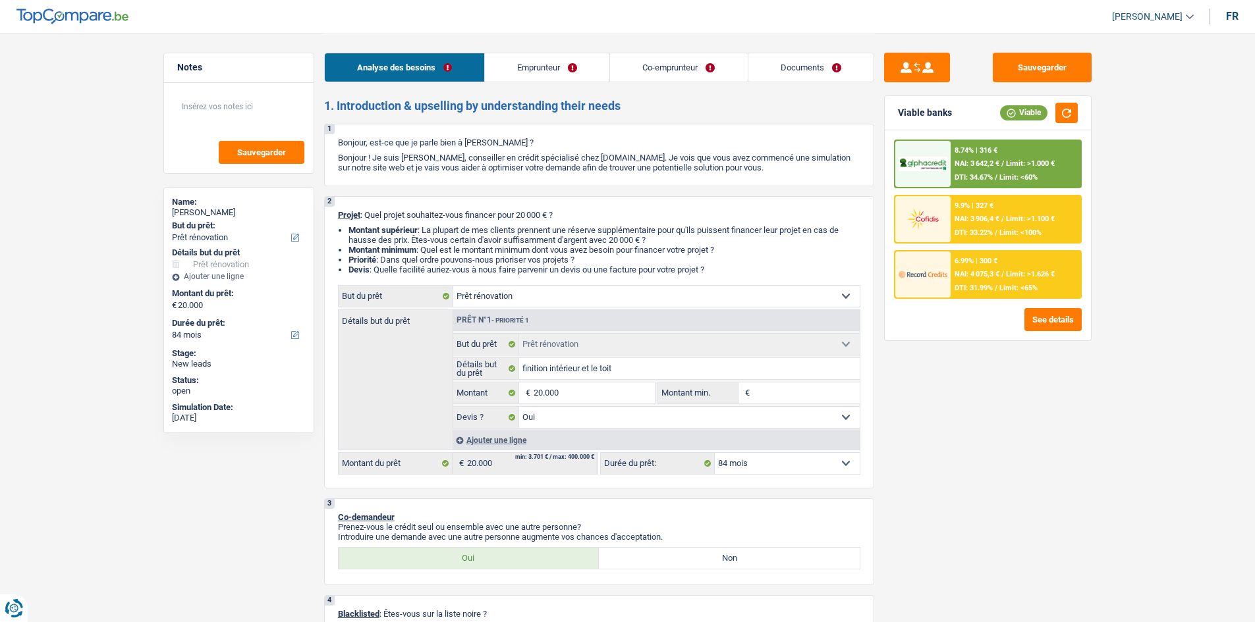
click at [1001, 170] on div "8.74% | 316 € NAI: 3 642,2 € / Limit: >1.000 € DTI: 34.67% / Limit: <60%" at bounding box center [1015, 164] width 130 height 46
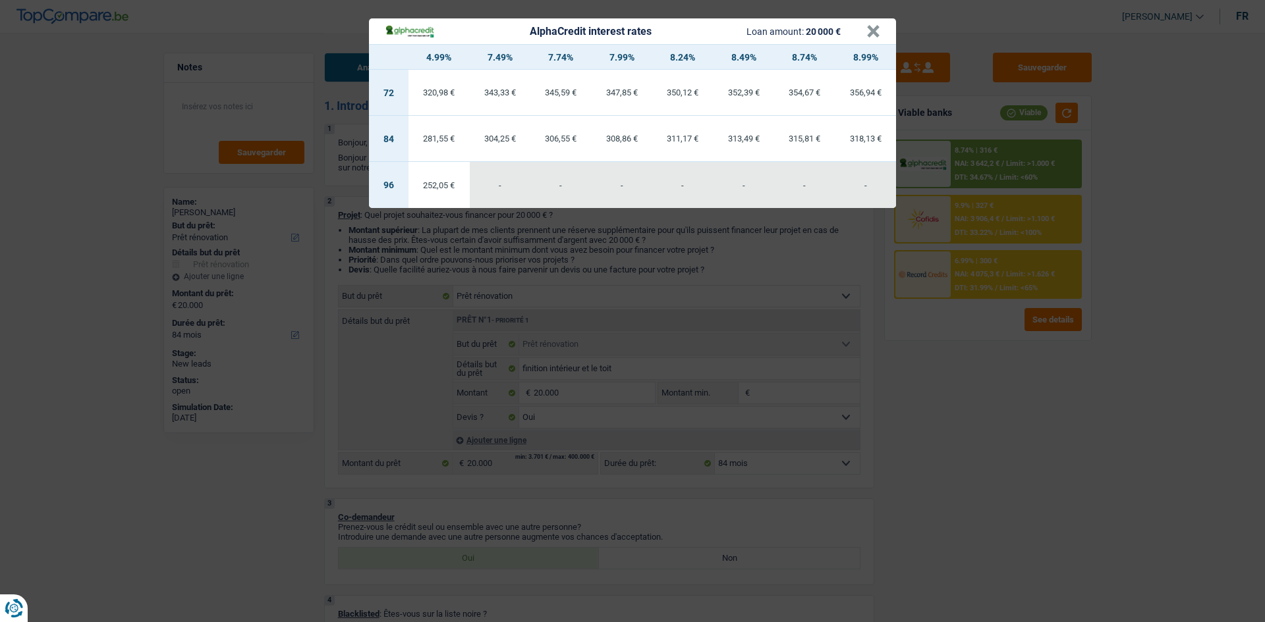
drag, startPoint x: 455, startPoint y: 136, endPoint x: 467, endPoint y: 130, distance: 13.6
click at [456, 135] on div "281,55 €" at bounding box center [438, 138] width 61 height 9
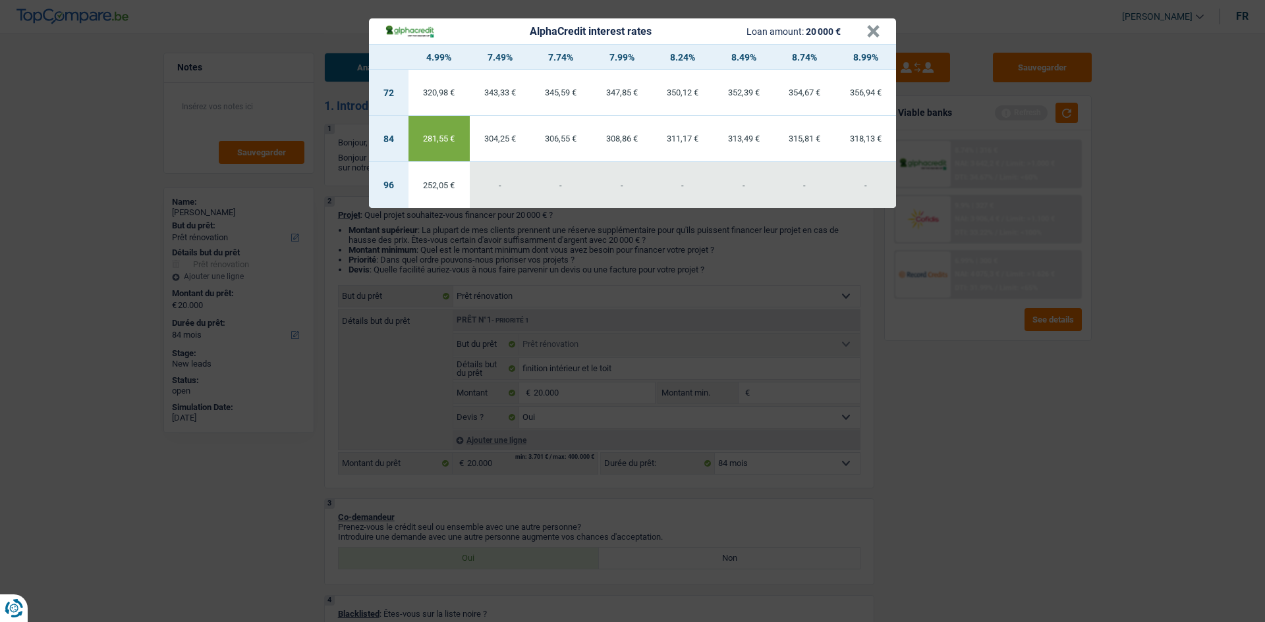
click at [974, 400] on div "AlphaCredit interest rates Loan amount: 20 000 € × 4.99% 7.49% 7.74% 7.99% 8.24…" at bounding box center [632, 311] width 1265 height 622
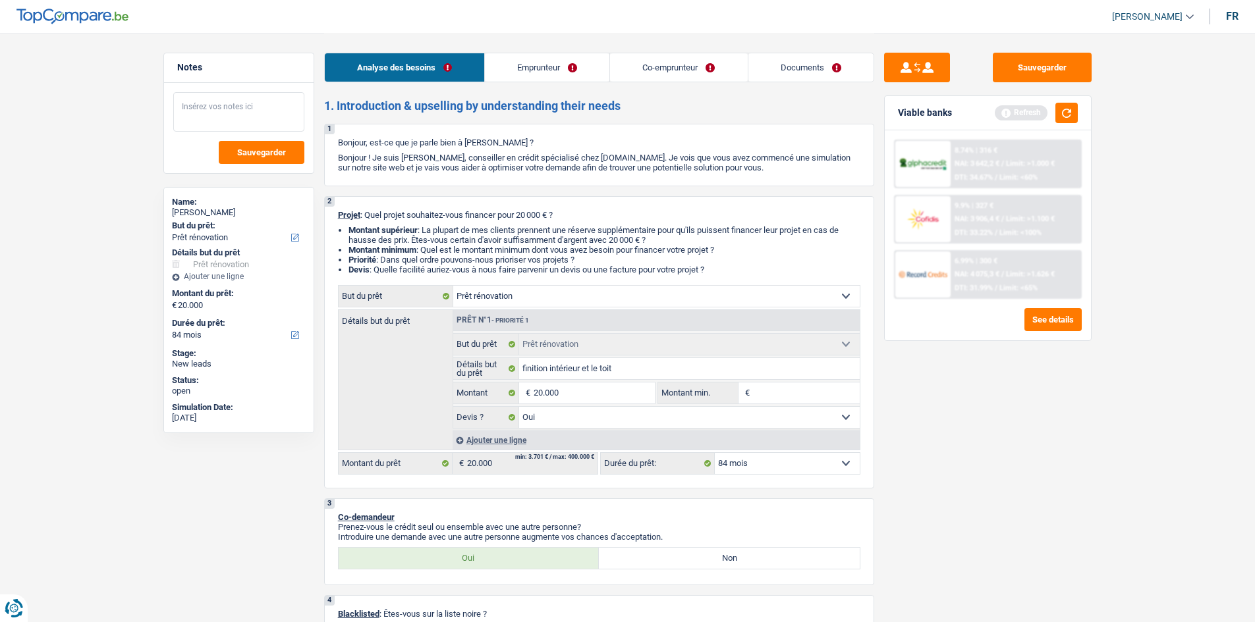
click at [252, 110] on textarea at bounding box center [238, 112] width 131 height 40
click at [246, 146] on button "Sauvegarder" at bounding box center [262, 152] width 86 height 23
click at [216, 108] on textarea "Faire duu 4.99%" at bounding box center [238, 112] width 131 height 40
type textarea "Faire du 4.99%"
click at [252, 153] on span "Sauvegarder" at bounding box center [261, 152] width 49 height 9
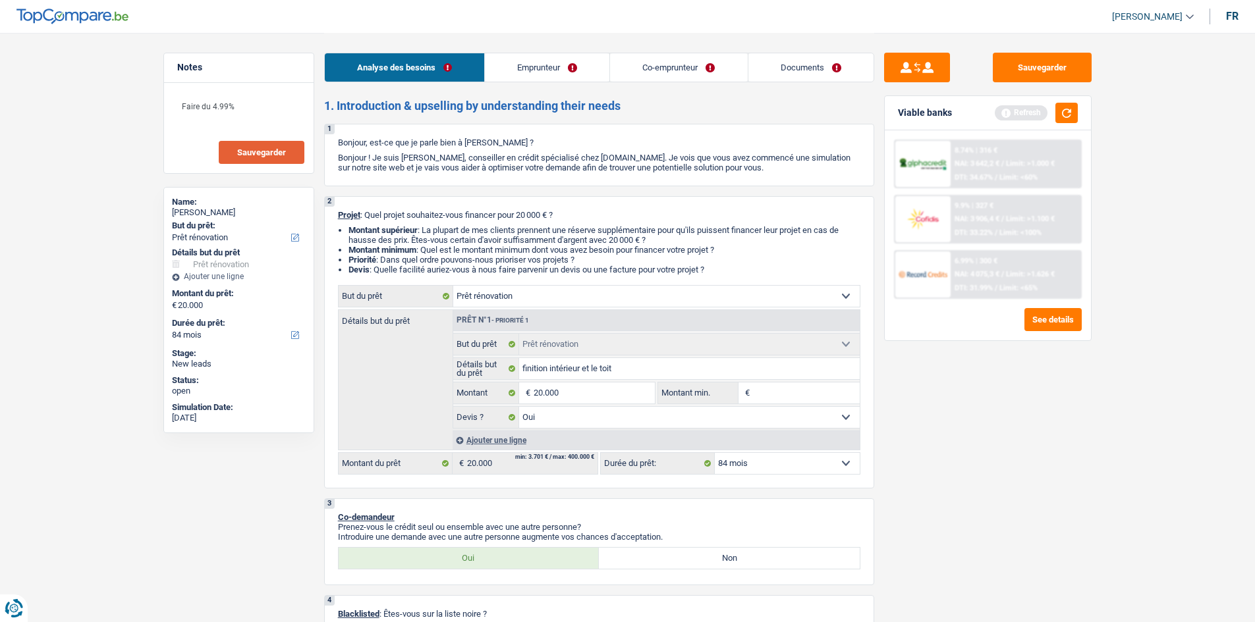
click at [811, 55] on link "Documents" at bounding box center [810, 67] width 125 height 28
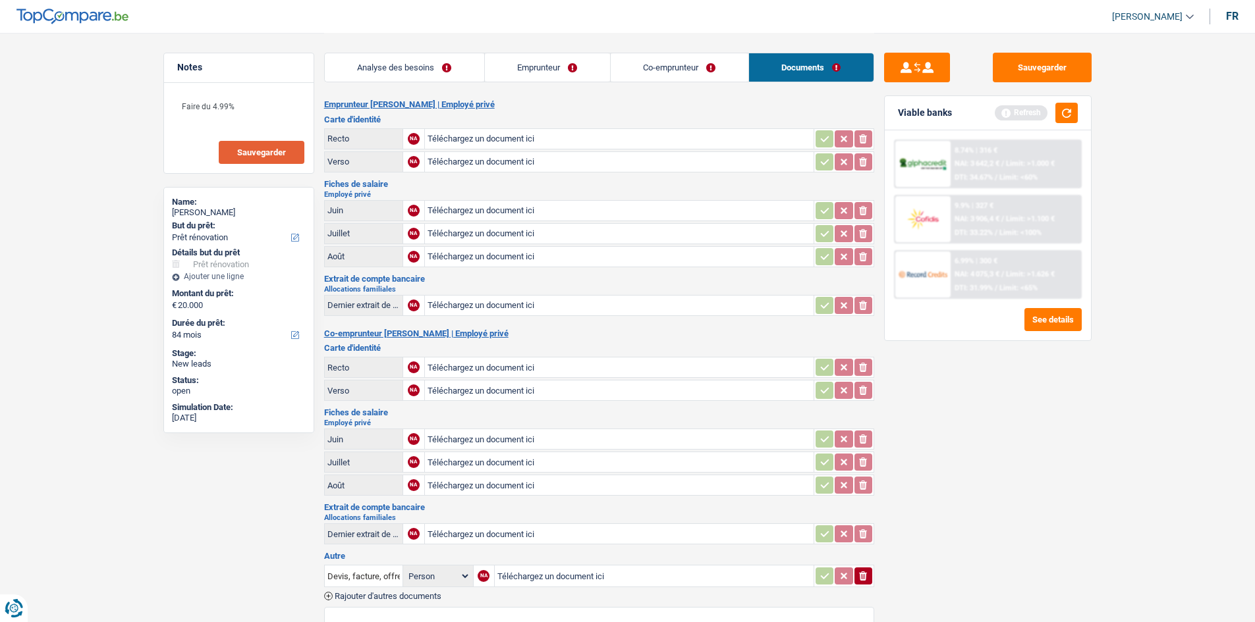
click at [703, 71] on link "Co-emprunteur" at bounding box center [680, 67] width 138 height 28
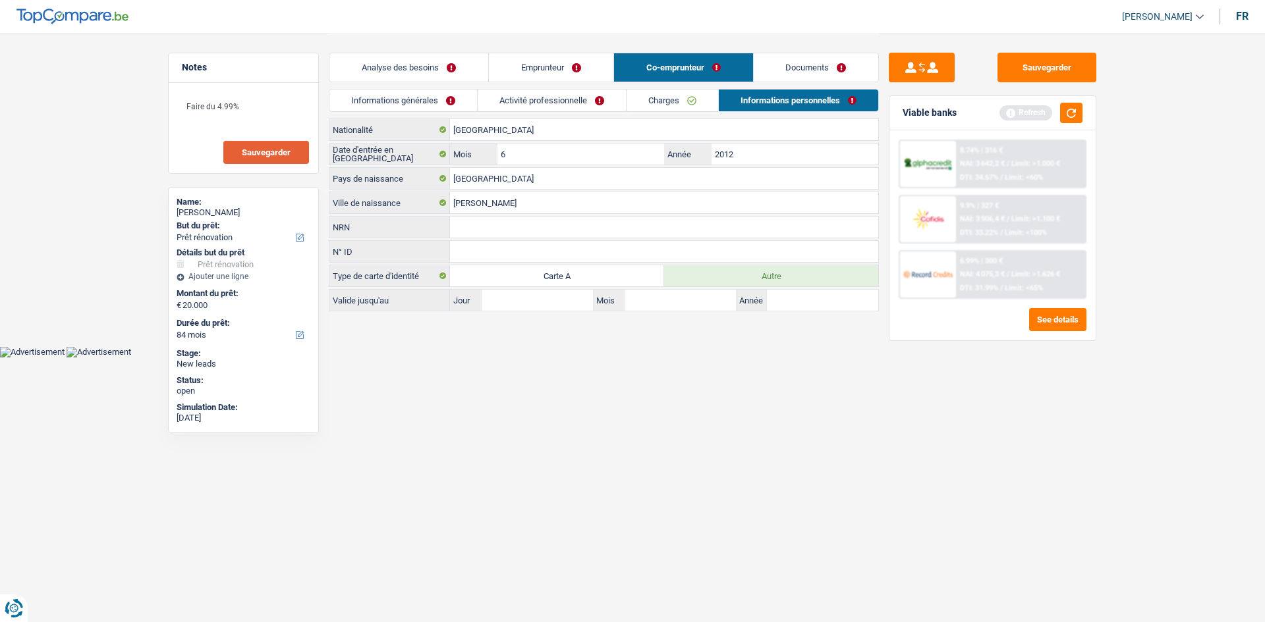
click at [697, 94] on link "Charges" at bounding box center [672, 101] width 92 height 22
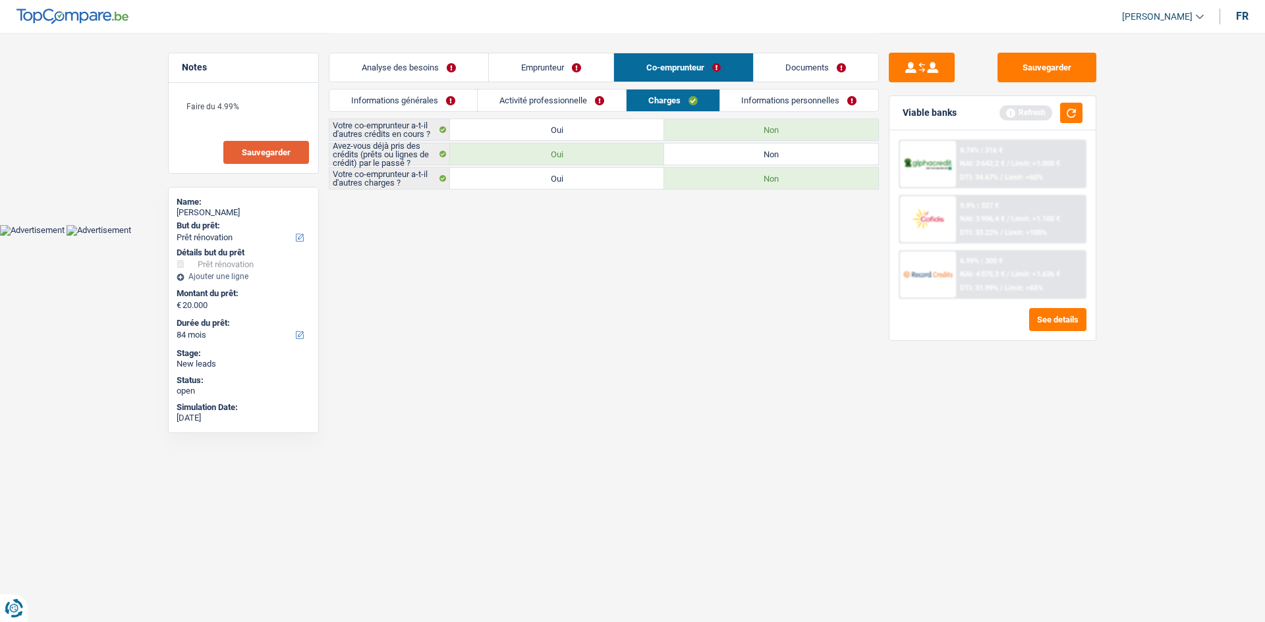
click at [605, 97] on link "Activité professionnelle" at bounding box center [552, 101] width 148 height 22
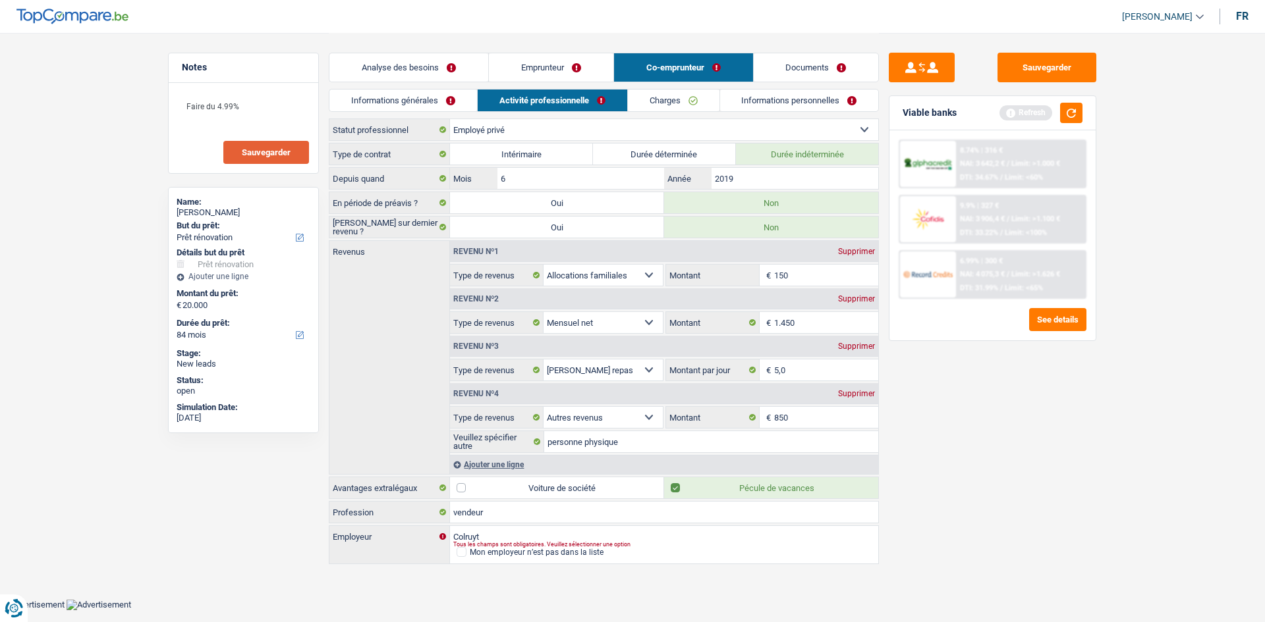
click at [585, 65] on link "Emprunteur" at bounding box center [551, 67] width 124 height 28
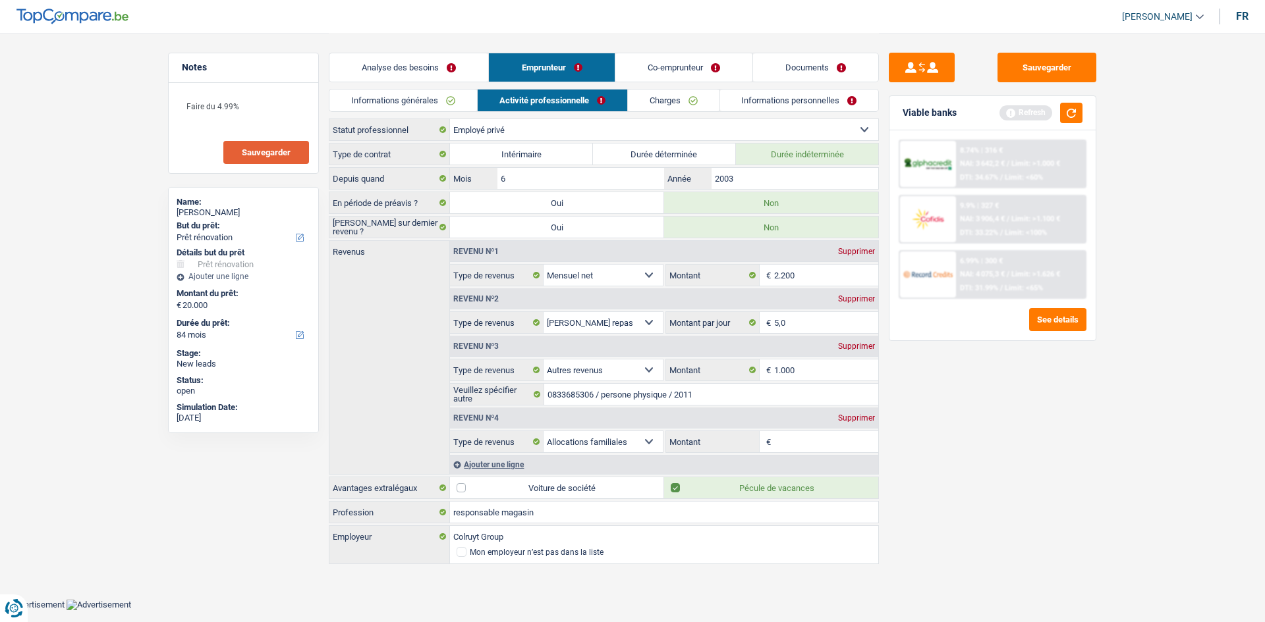
click at [761, 94] on link "Informations personnelles" at bounding box center [799, 101] width 159 height 22
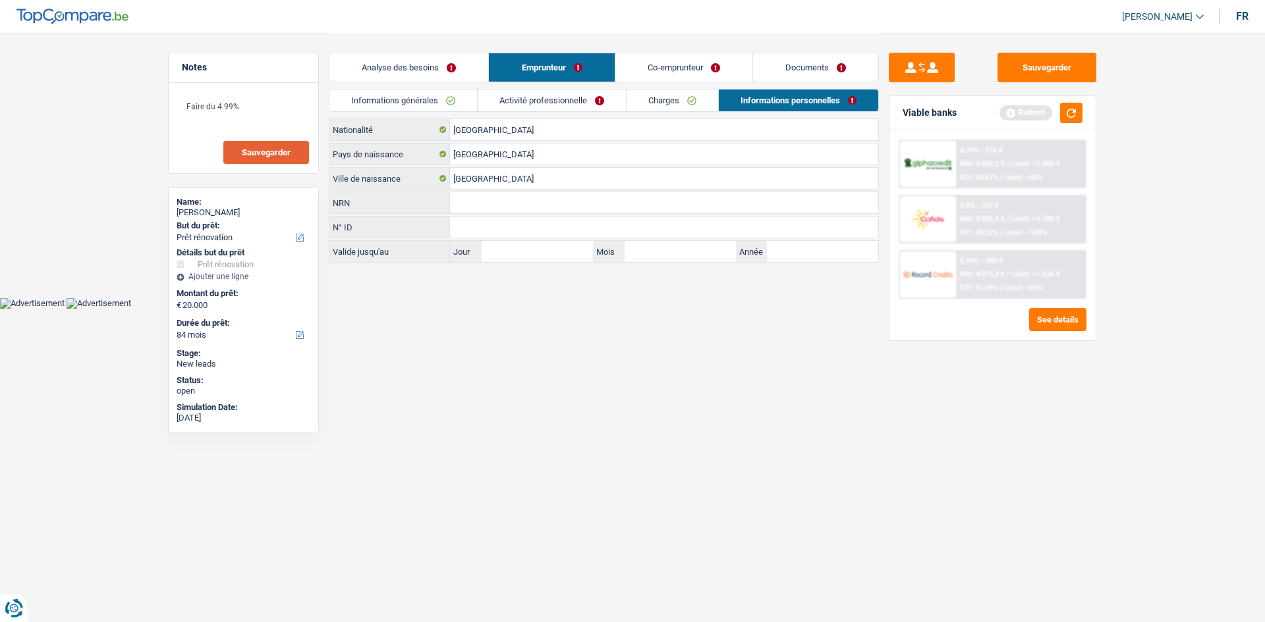
click at [468, 94] on link "Informations générales" at bounding box center [403, 101] width 148 height 22
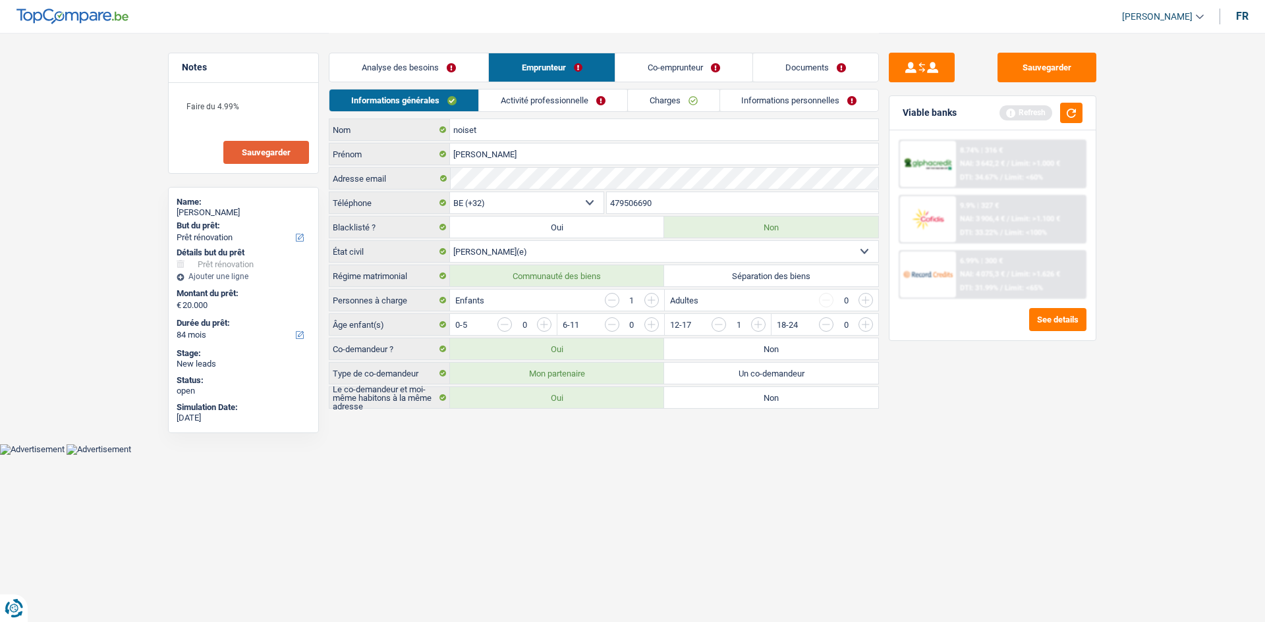
click at [448, 71] on link "Analyse des besoins" at bounding box center [408, 67] width 159 height 28
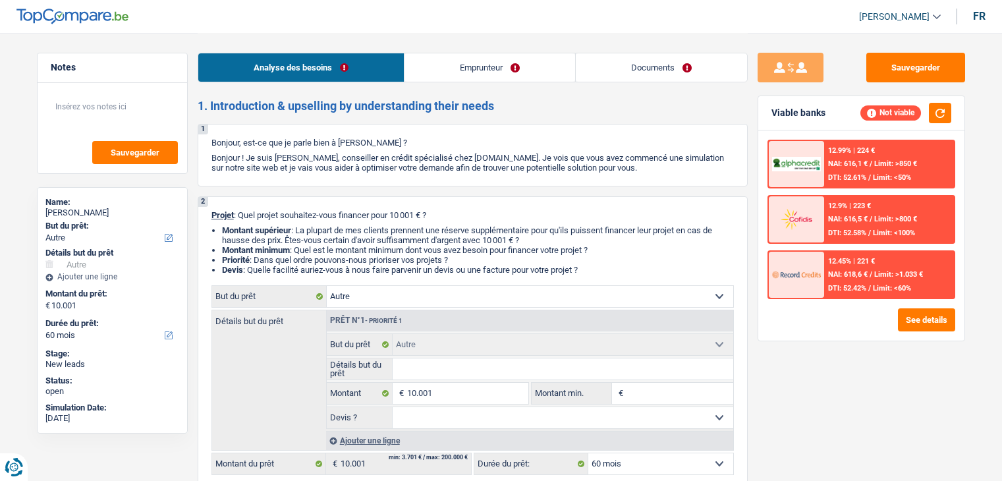
select select "other"
select select "60"
select select "other"
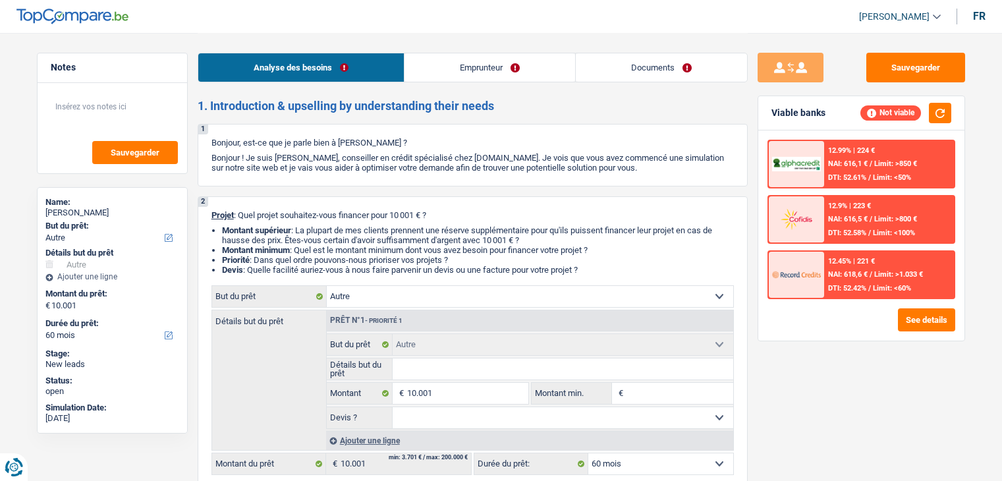
select select "60"
select select "retired"
select select "pension"
select select "rents"
select select "other"
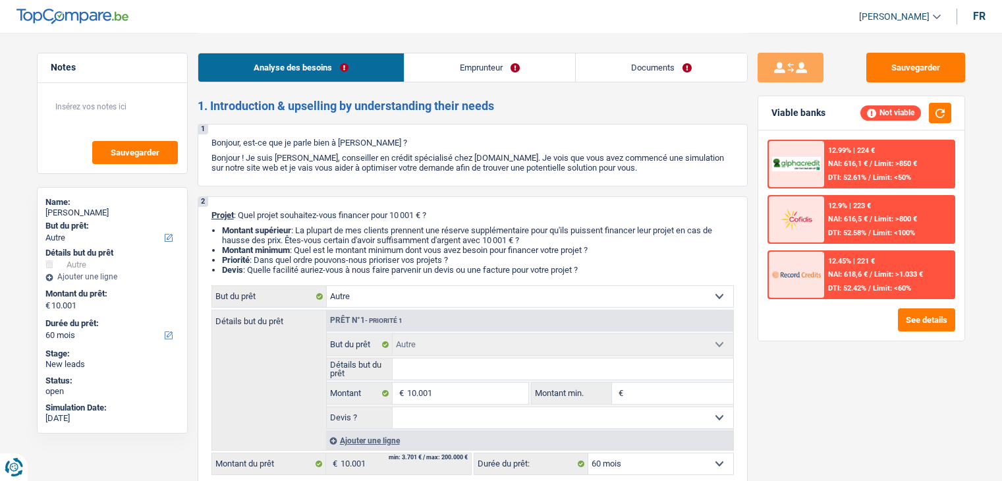
select select "other"
select select "60"
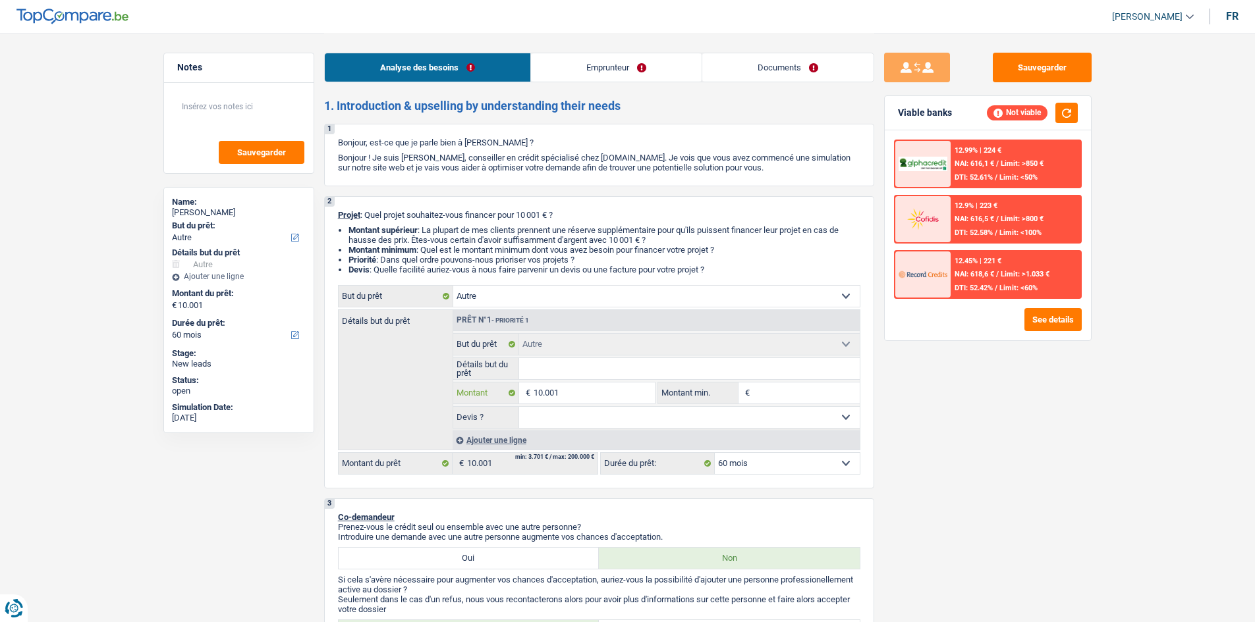
click at [586, 390] on input "10.001" at bounding box center [594, 393] width 121 height 21
type input "1.000"
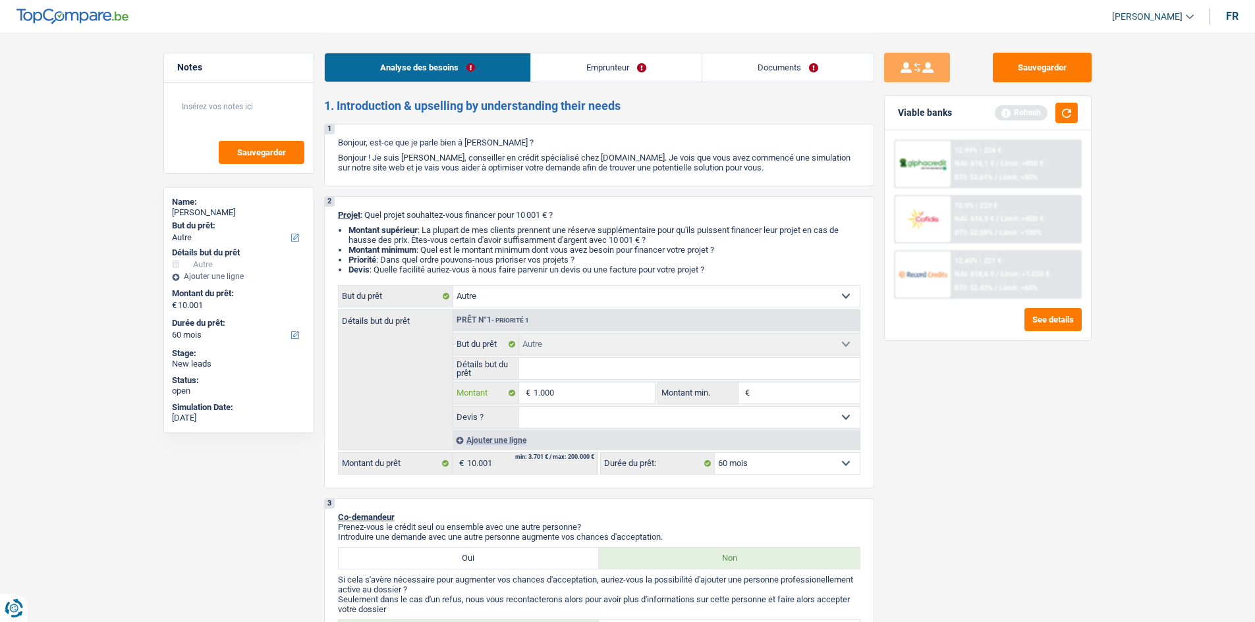
type input "100"
type input "10"
type input "1"
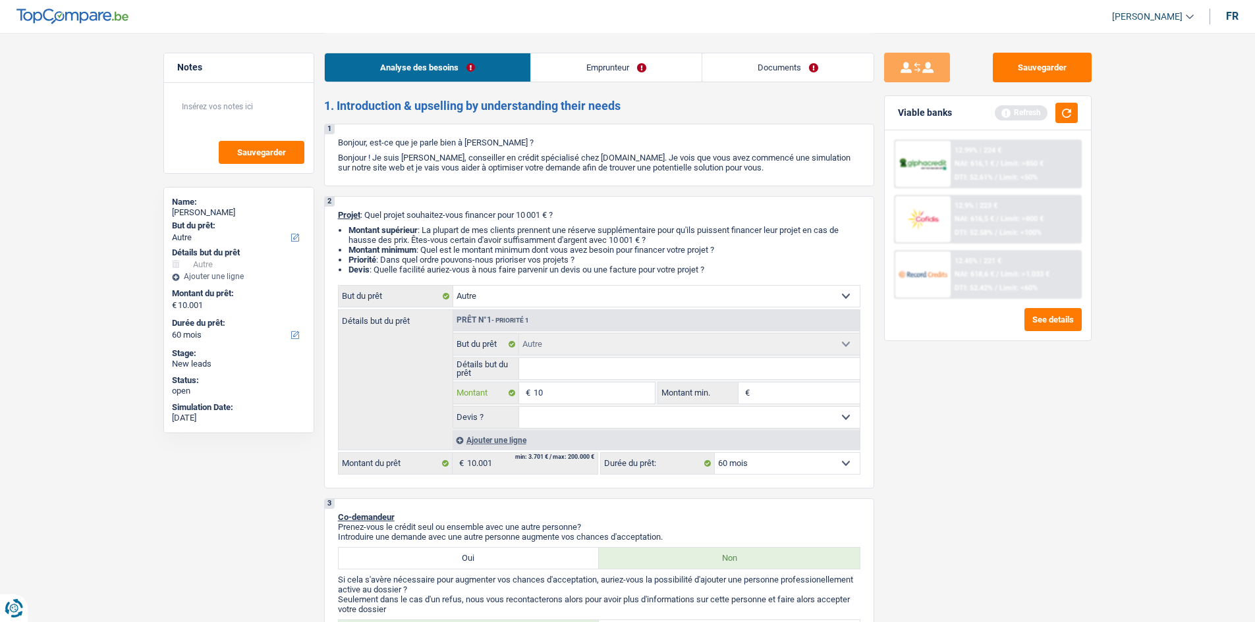
type input "1"
type input "15"
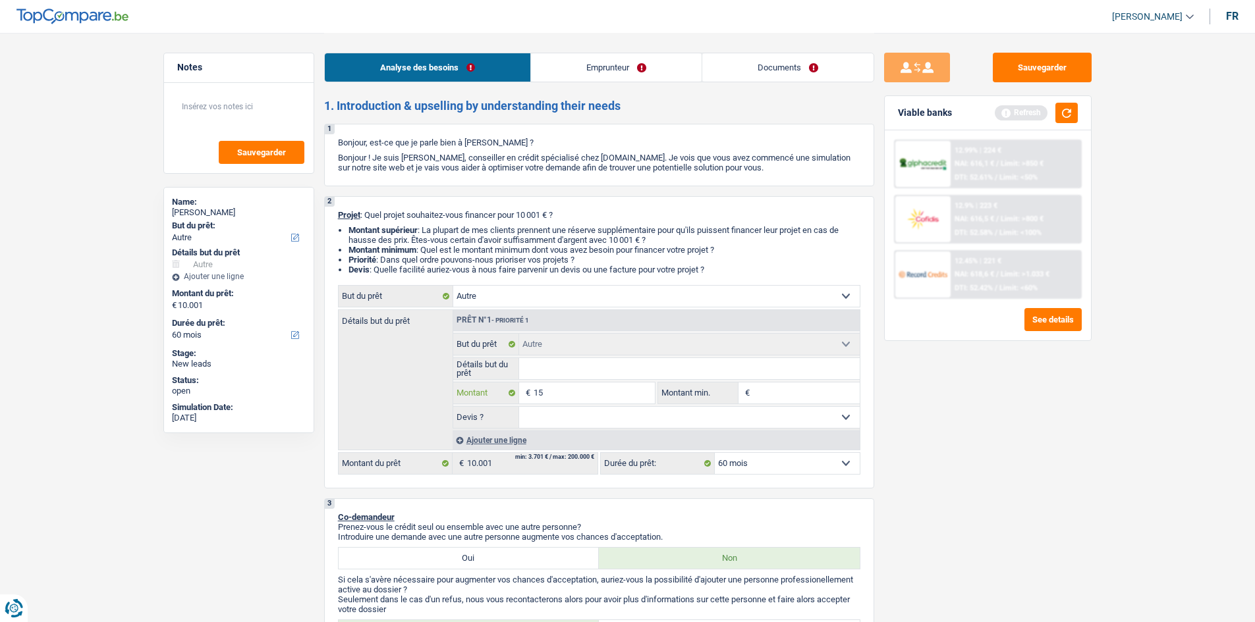
type input "150"
type input "1.500"
type input "15.001"
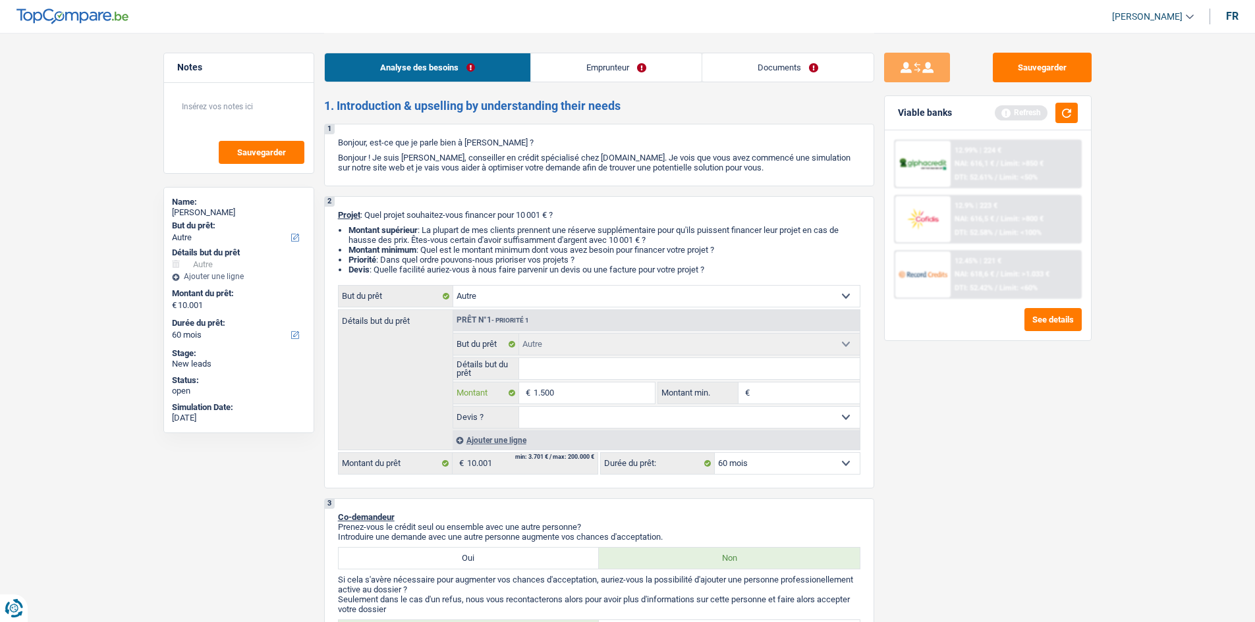
type input "15.001"
click at [821, 393] on input "Montant min." at bounding box center [806, 393] width 107 height 21
type input "15.001"
type input "1"
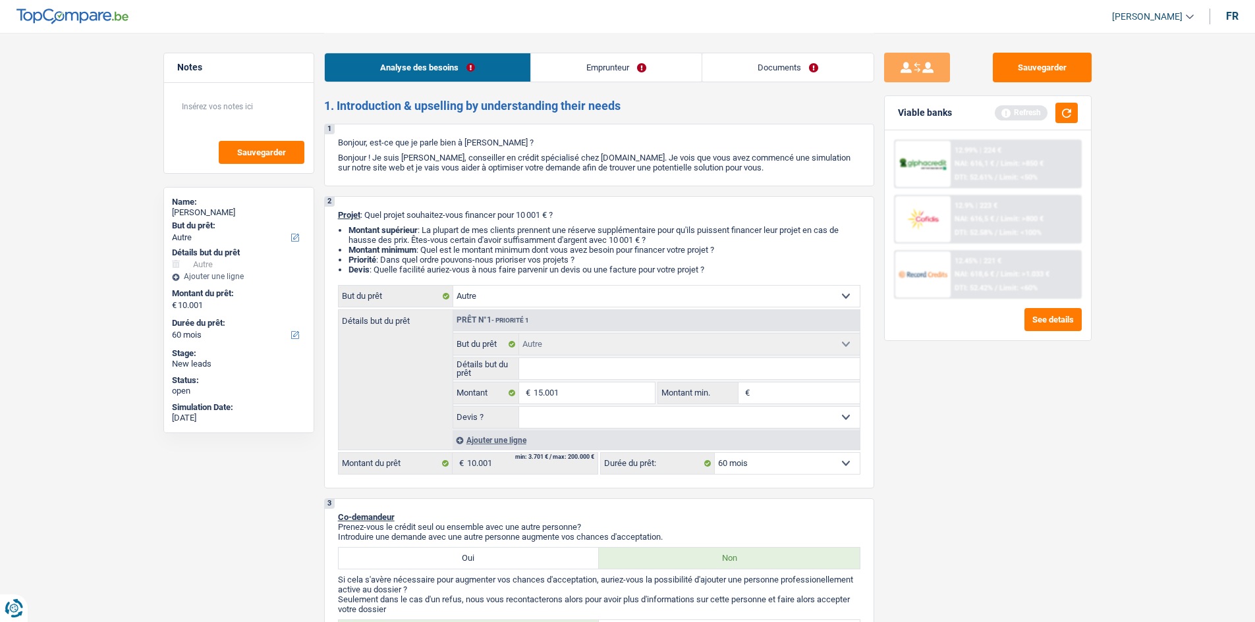
type input "15.001"
type input "1"
type input "15.001"
select select "84"
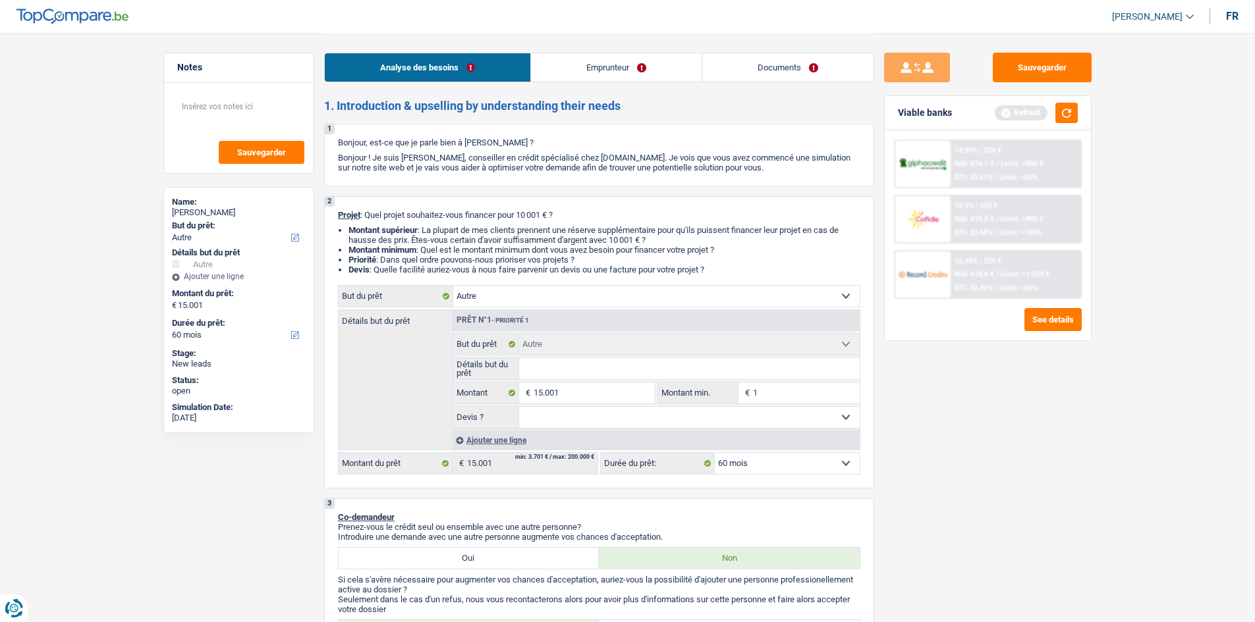
select select "84"
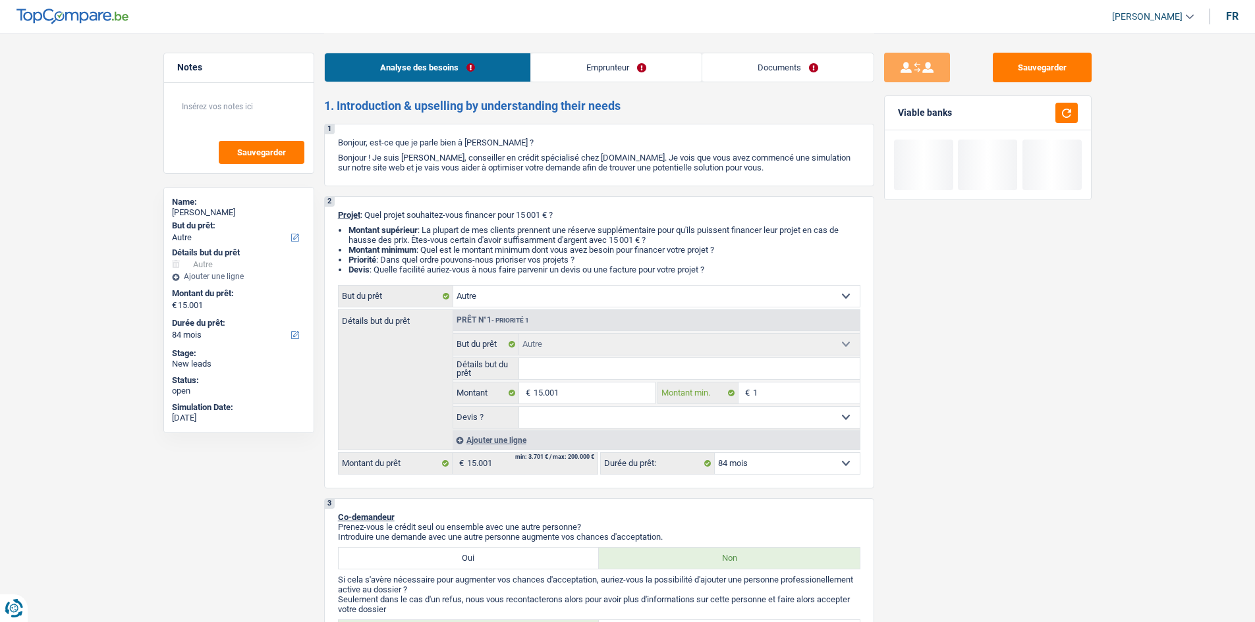
type input "10"
type input "100"
type input "1.000"
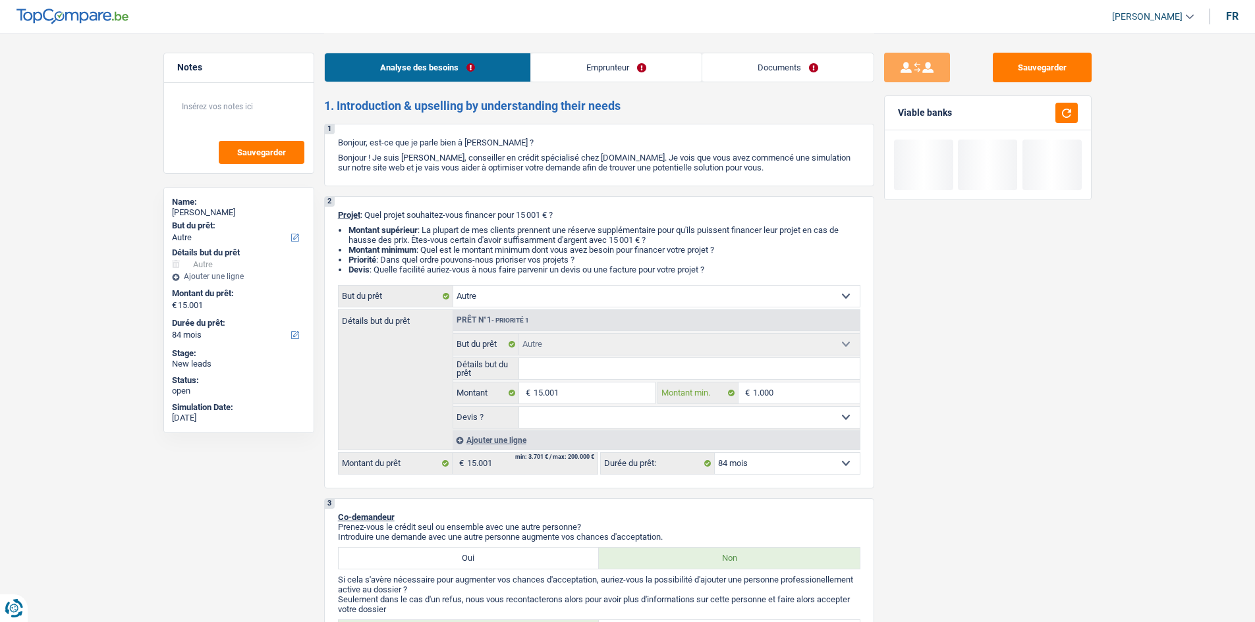
type input "1.000"
type input "10.000"
type input "1.000"
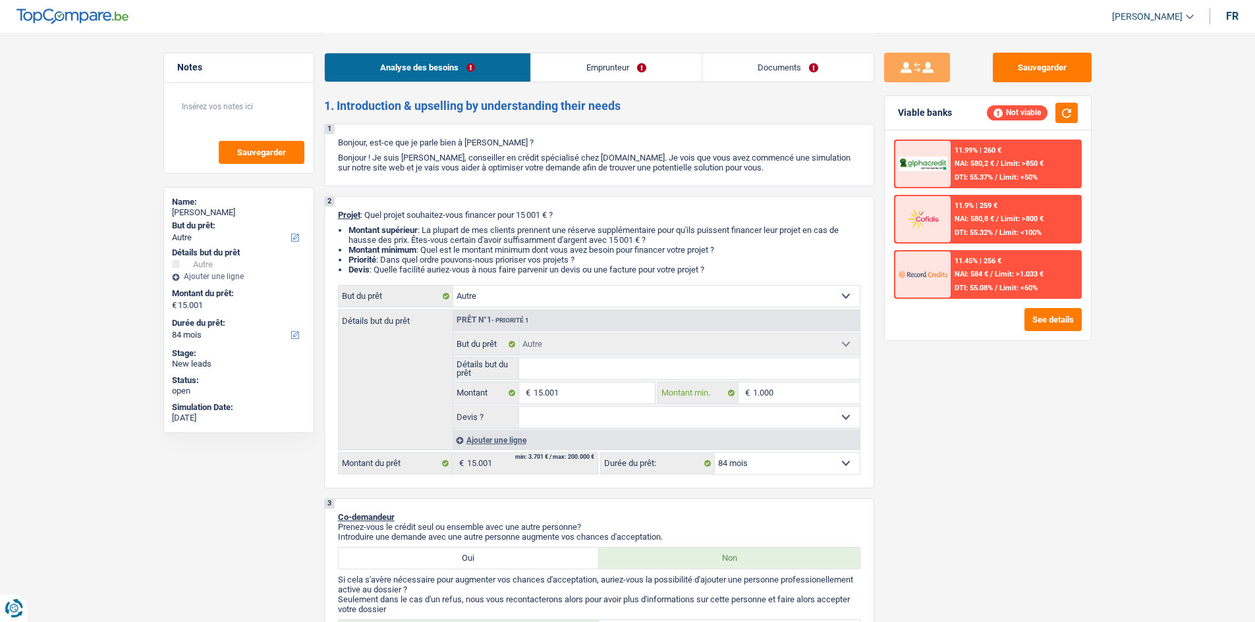
type input "10.001"
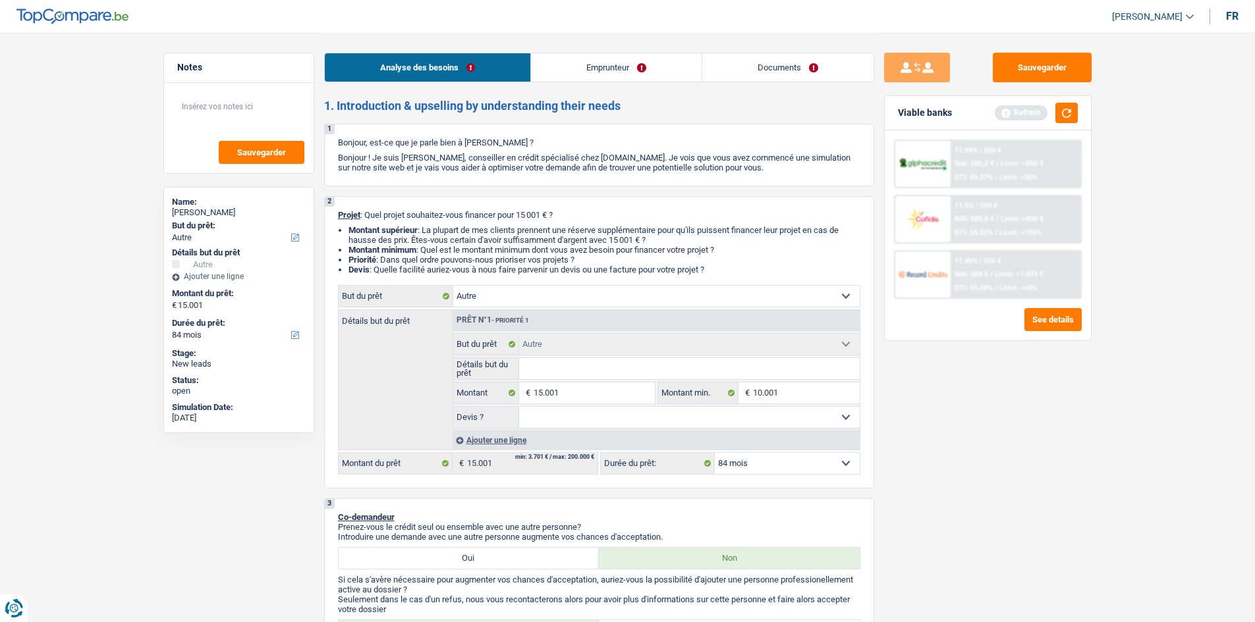
click at [949, 414] on div "Sauvegarder Viable banks Refresh 11.99% | 260 € NAI: 580,2 € / Limit: >850 € DT…" at bounding box center [987, 327] width 227 height 549
click at [582, 372] on input "Détails but du prêt" at bounding box center [689, 368] width 341 height 21
type input "V"
type input "Vo"
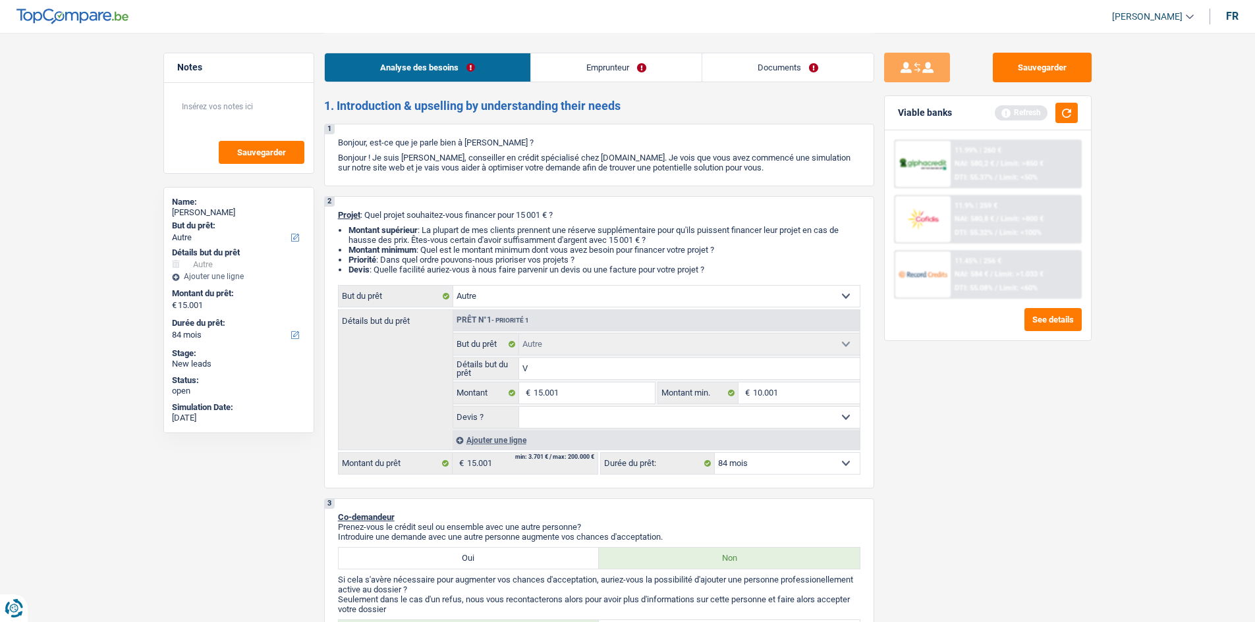
type input "Vo"
type input "Voi"
type input "Voit"
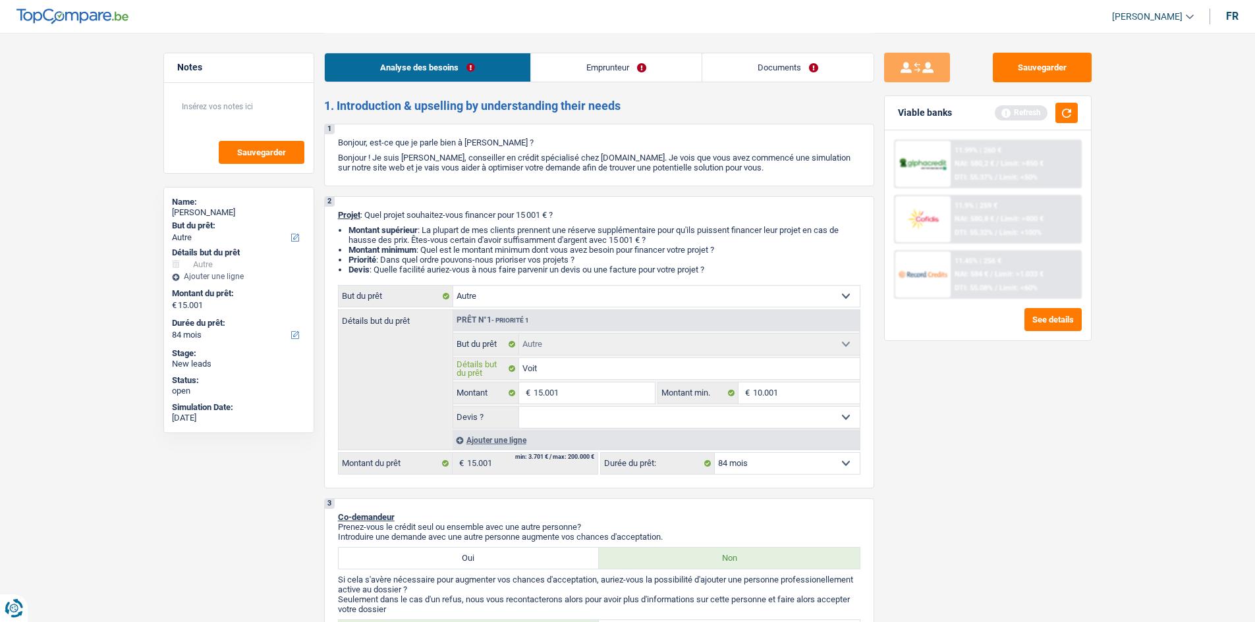
type input "Voitu"
type input "Voitur"
type input "Voiture"
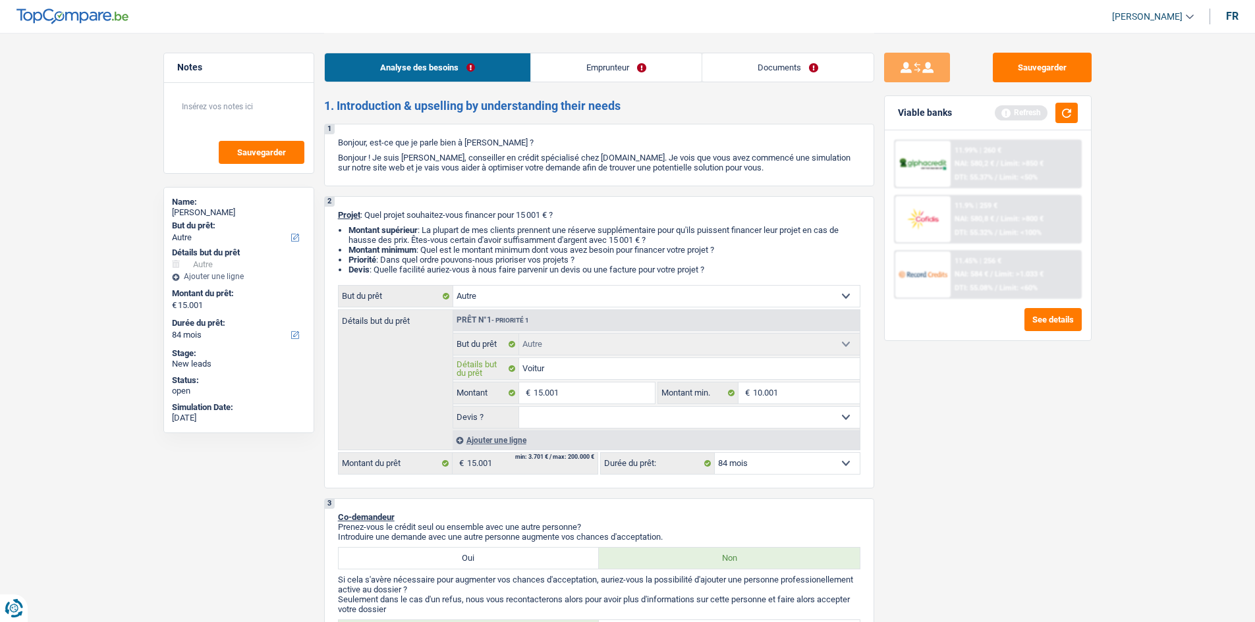
type input "Voiture"
click at [915, 425] on div "Sauvegarder Viable banks Refresh 11.99% | 260 € NAI: 580,2 € / Limit: >850 € DT…" at bounding box center [987, 327] width 227 height 549
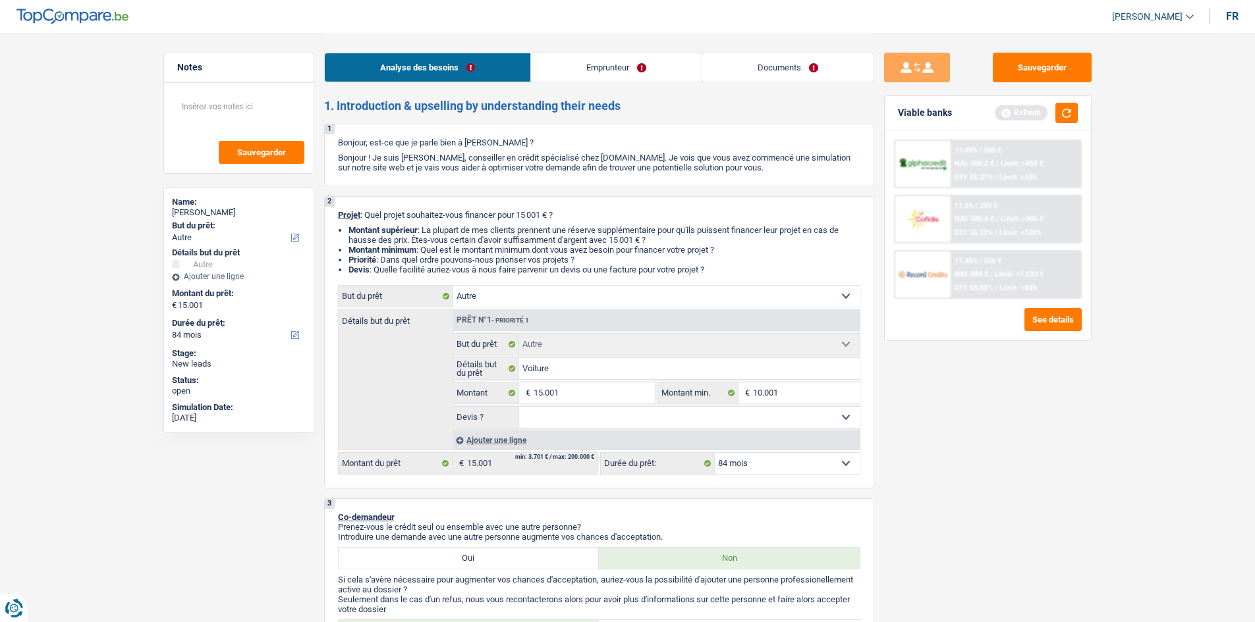
scroll to position [263, 0]
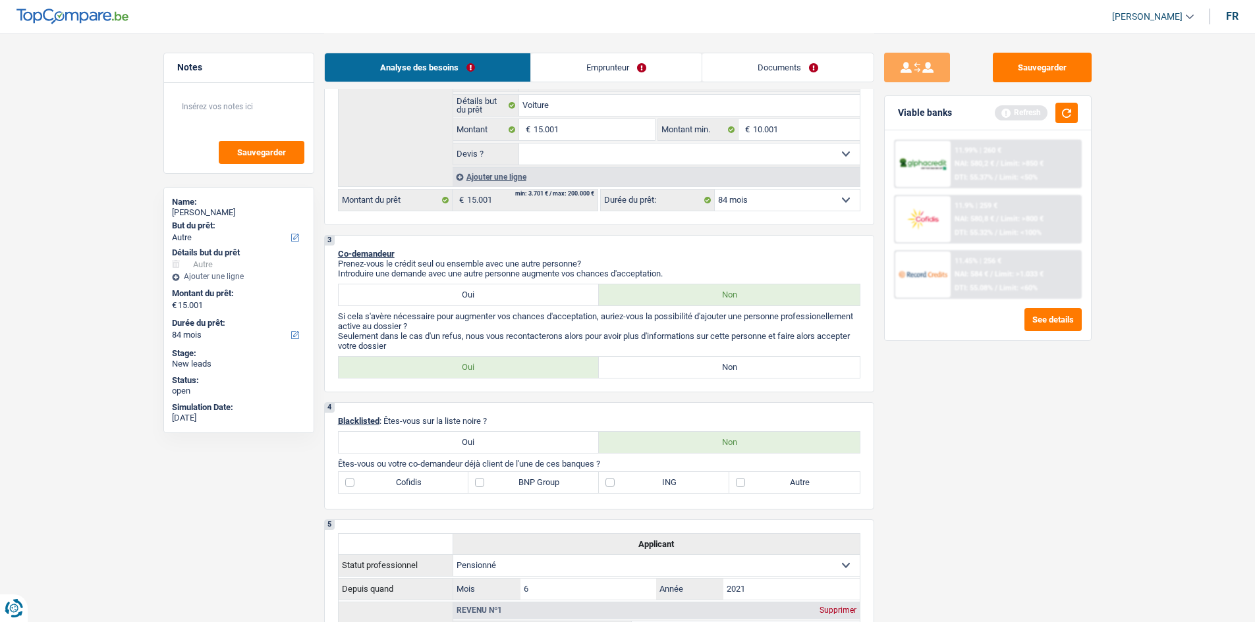
click at [649, 78] on link "Emprunteur" at bounding box center [616, 67] width 171 height 28
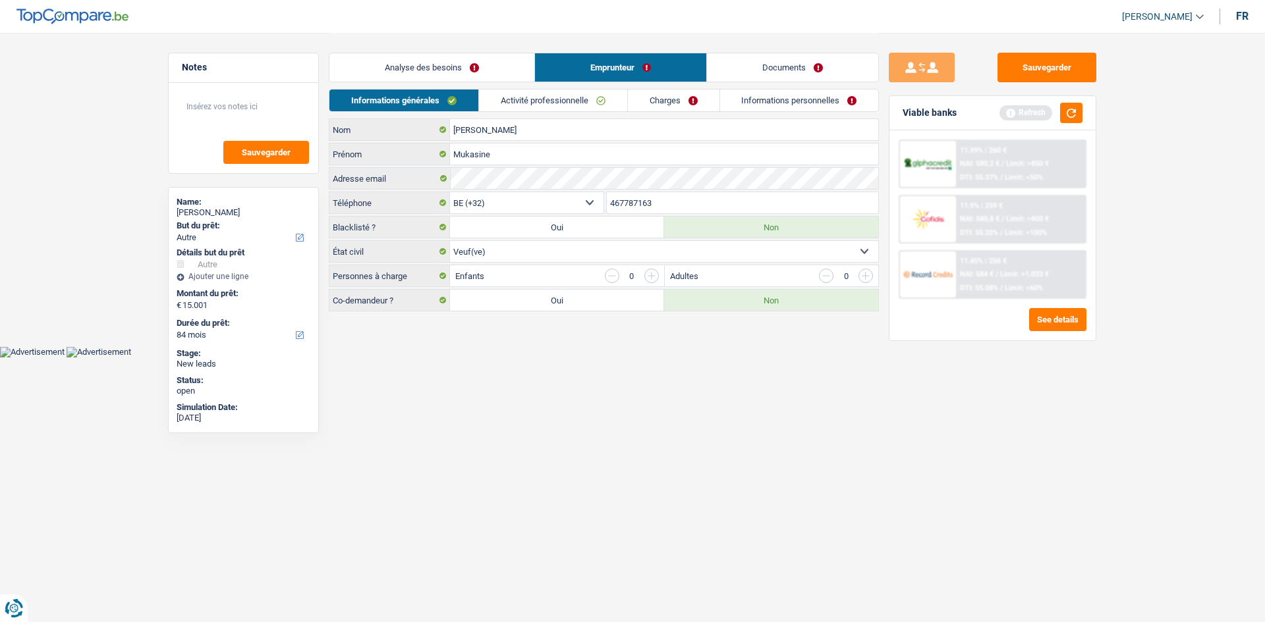
click at [478, 72] on link "Analyse des besoins" at bounding box center [431, 67] width 205 height 28
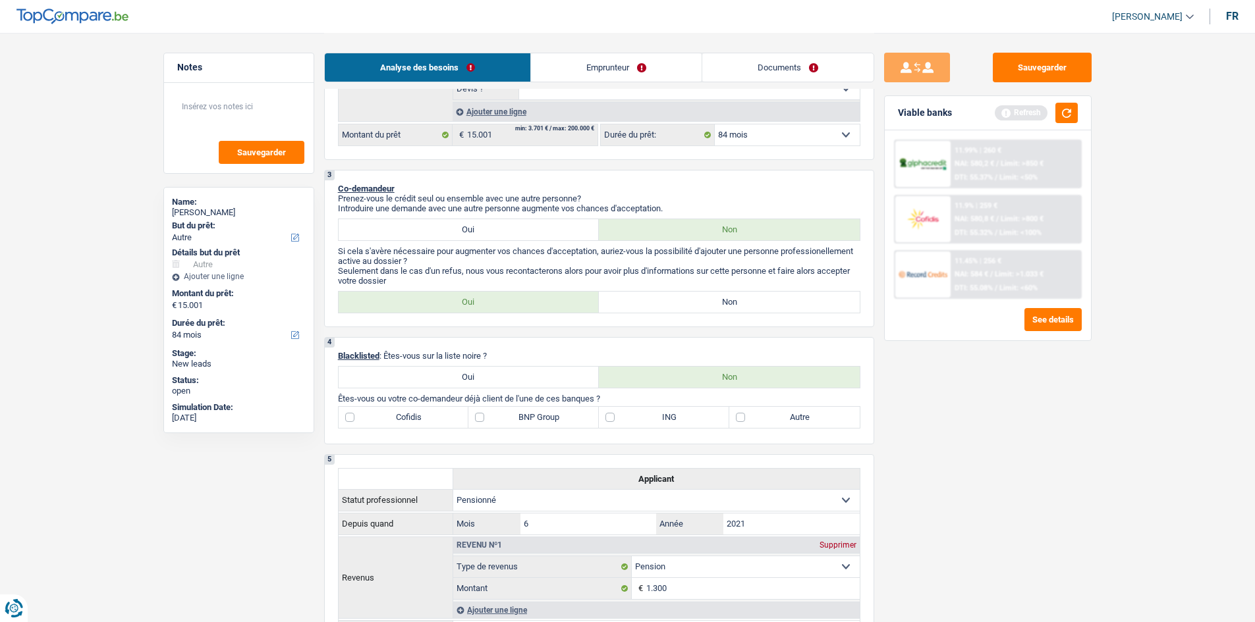
scroll to position [329, 0]
click at [1001, 115] on div "Viable banks Refresh" at bounding box center [988, 113] width 206 height 34
click at [1001, 112] on button "button" at bounding box center [1066, 113] width 22 height 20
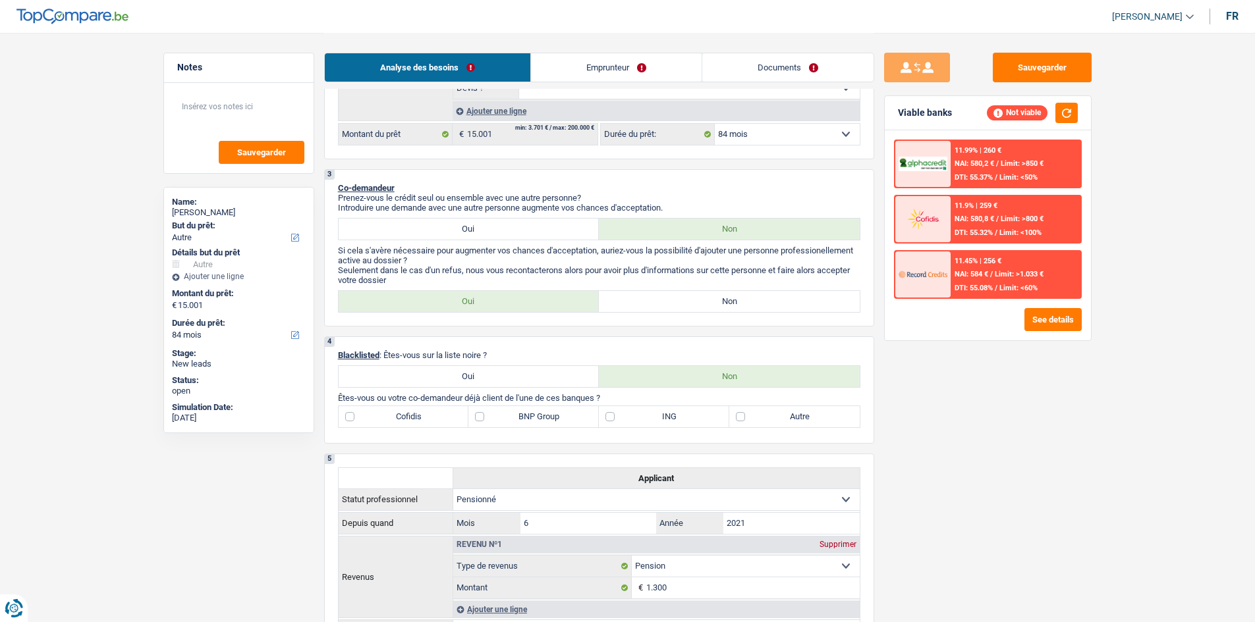
click at [551, 304] on label "Oui" at bounding box center [469, 301] width 261 height 21
click at [551, 304] on input "Oui" at bounding box center [469, 301] width 261 height 21
radio input "true"
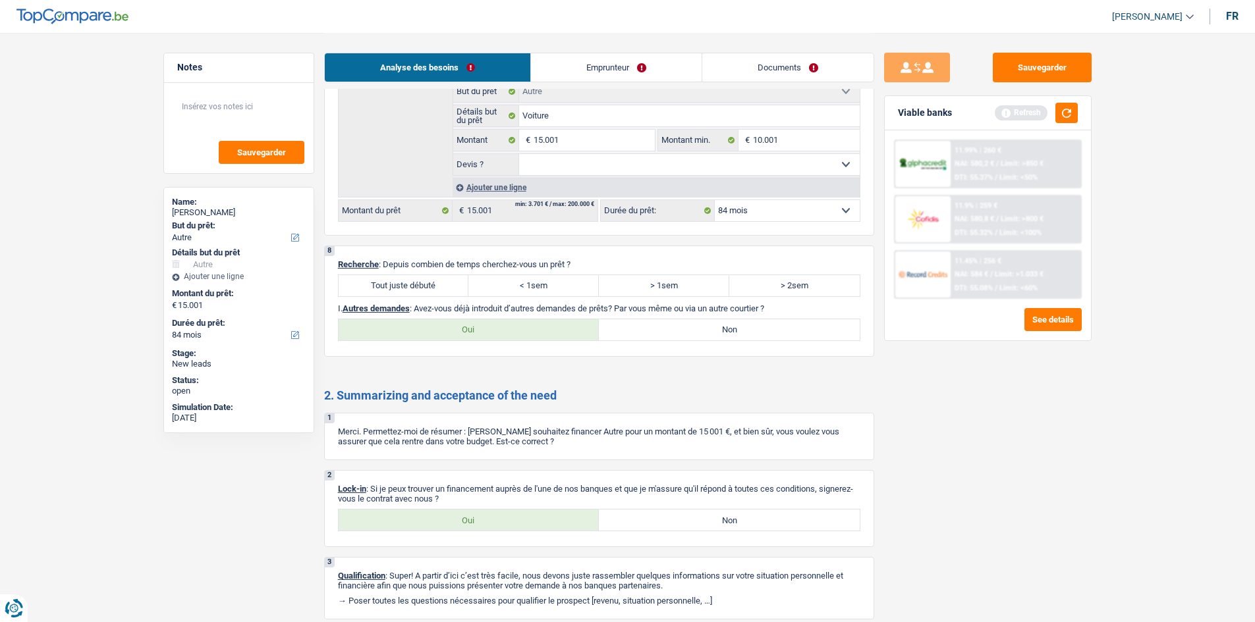
scroll to position [1168, 0]
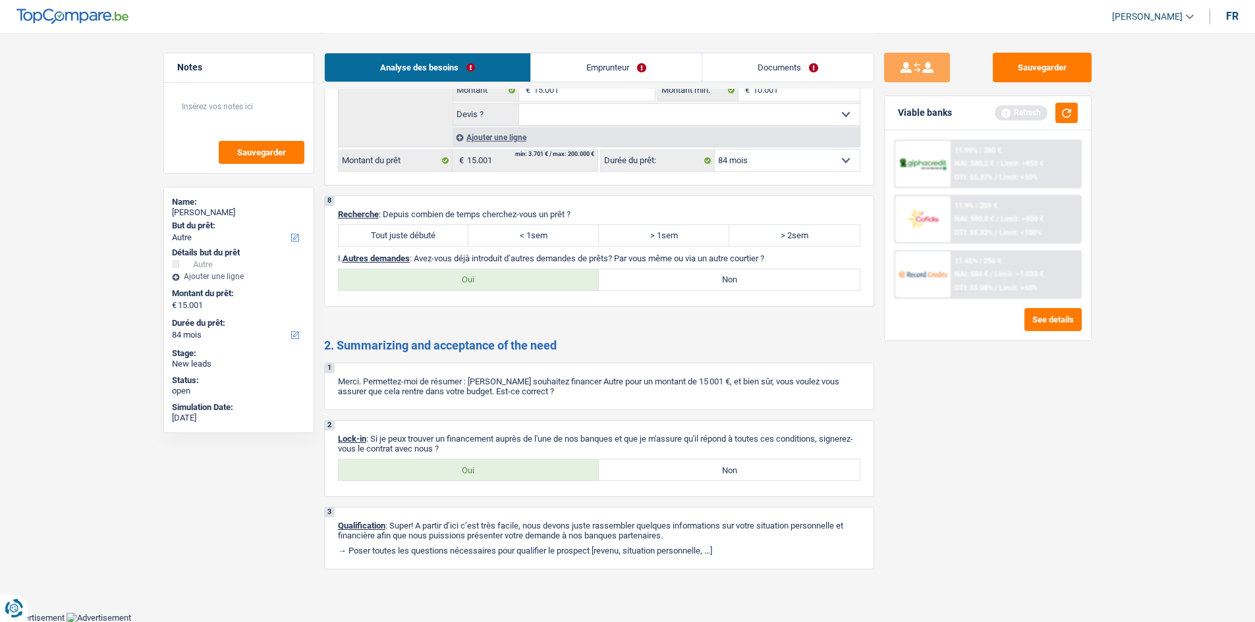
click at [439, 235] on label "Tout juste débuté" at bounding box center [404, 235] width 130 height 21
click at [439, 235] on input "Tout juste débuté" at bounding box center [404, 235] width 130 height 21
radio input "true"
click at [499, 464] on label "Oui" at bounding box center [469, 470] width 261 height 21
click at [499, 464] on input "Oui" at bounding box center [469, 470] width 261 height 21
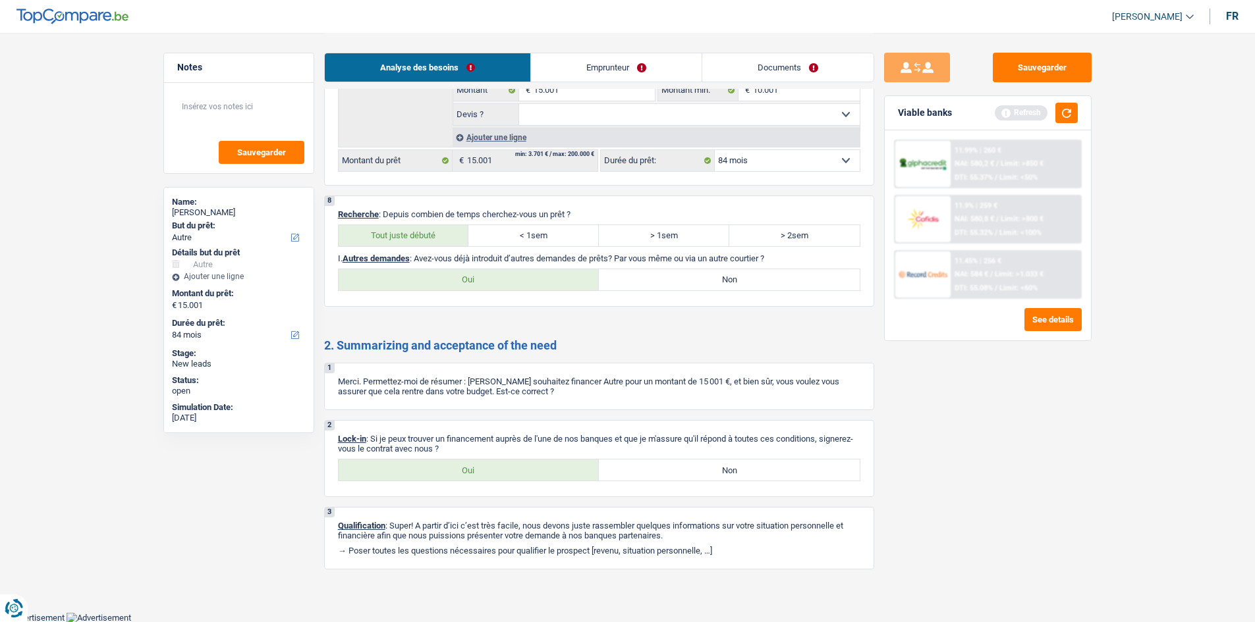
radio input "true"
click at [702, 288] on label "Non" at bounding box center [729, 279] width 261 height 21
click at [702, 288] on input "Non" at bounding box center [729, 279] width 261 height 21
radio input "true"
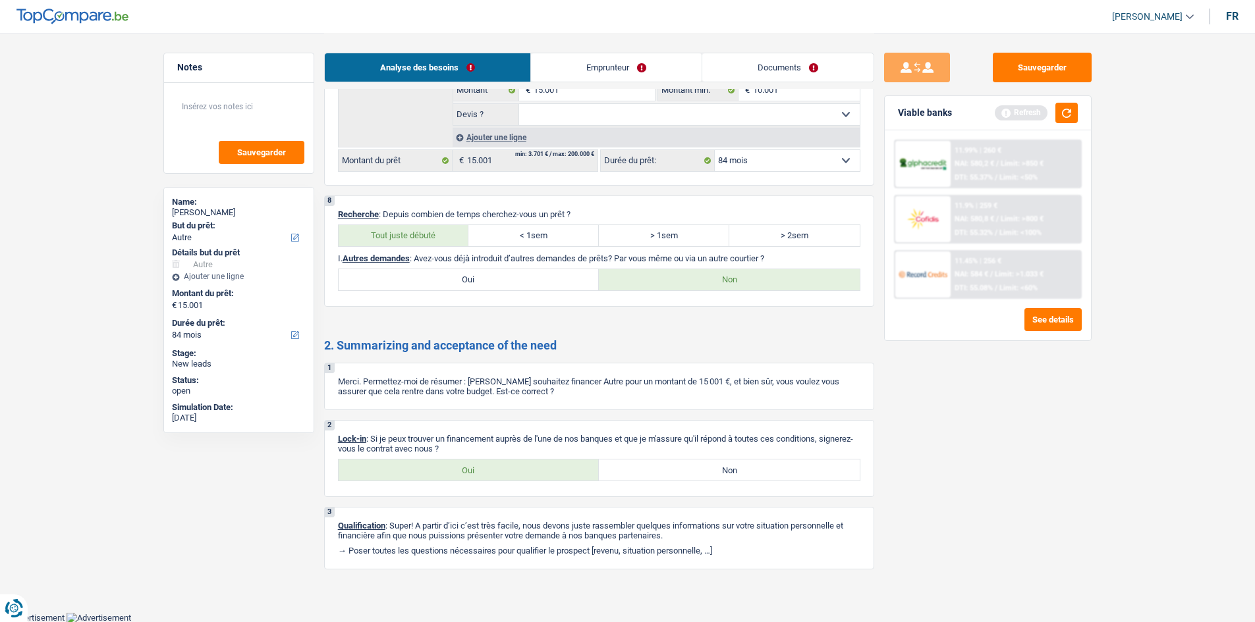
click at [631, 67] on link "Emprunteur" at bounding box center [616, 67] width 171 height 28
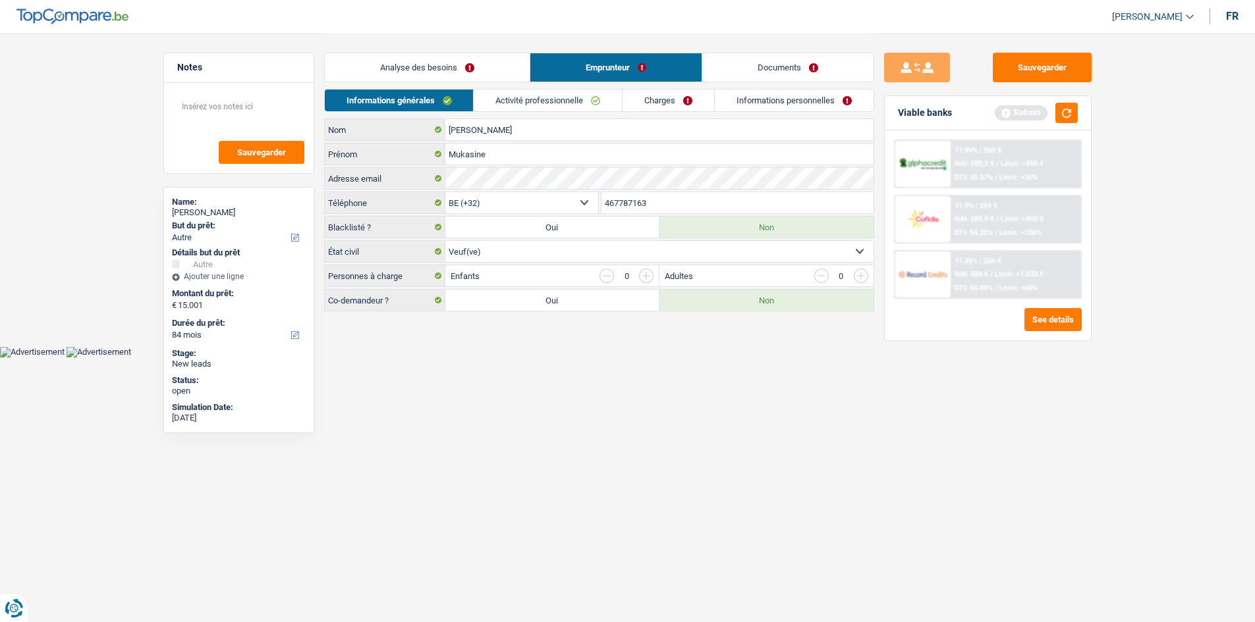
scroll to position [0, 0]
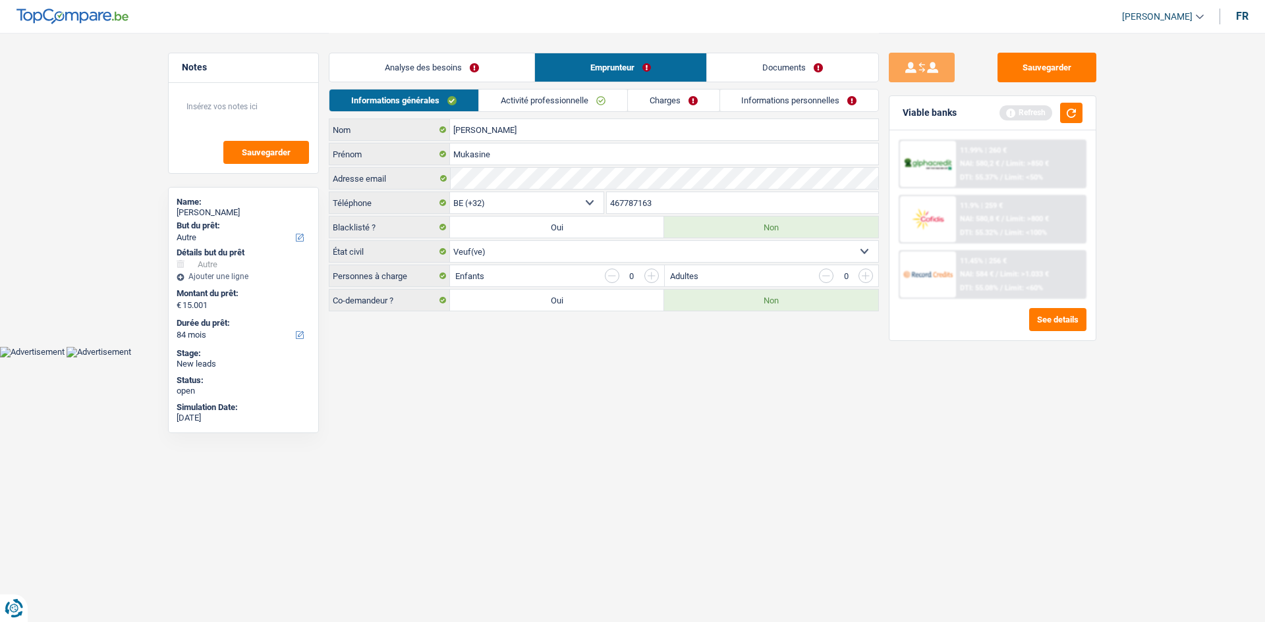
click at [545, 100] on link "Activité professionnelle" at bounding box center [553, 101] width 148 height 22
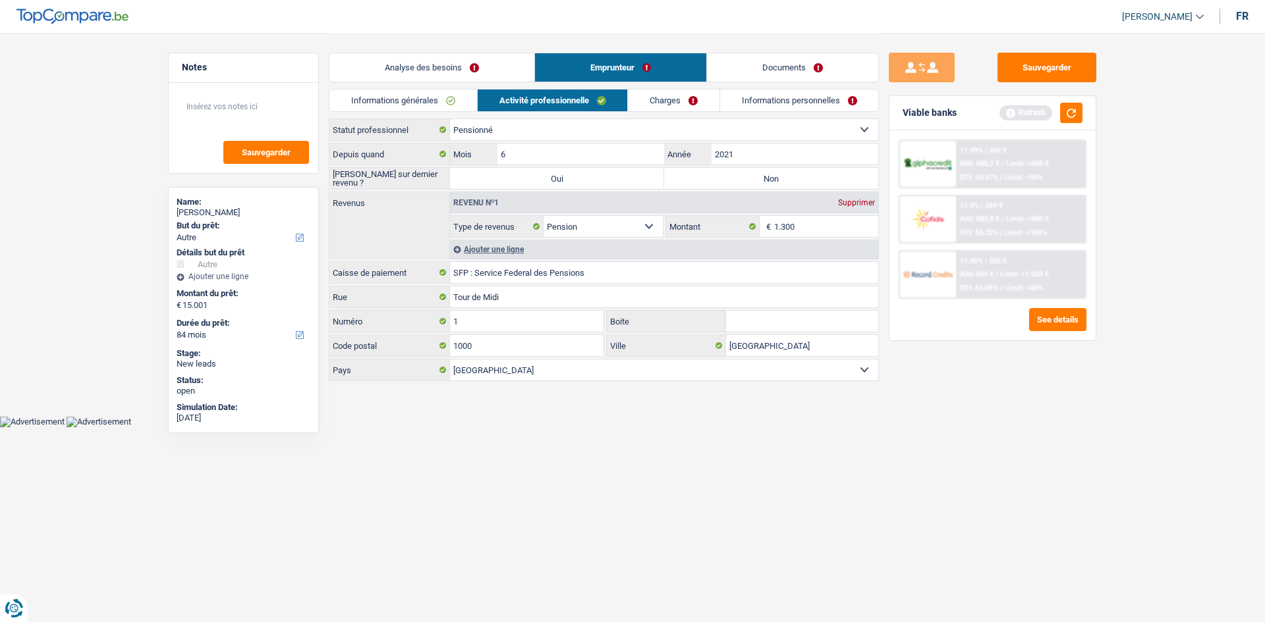
click at [715, 174] on label "Non" at bounding box center [771, 178] width 214 height 21
click at [715, 174] on input "Non" at bounding box center [771, 178] width 214 height 21
radio input "true"
click at [732, 402] on main "Notes Sauvegarder Name: Mukasine Marie-Louise But du prêt: Confort maison: meub…" at bounding box center [632, 208] width 1265 height 416
click at [807, 229] on input "1.300" at bounding box center [826, 226] width 105 height 21
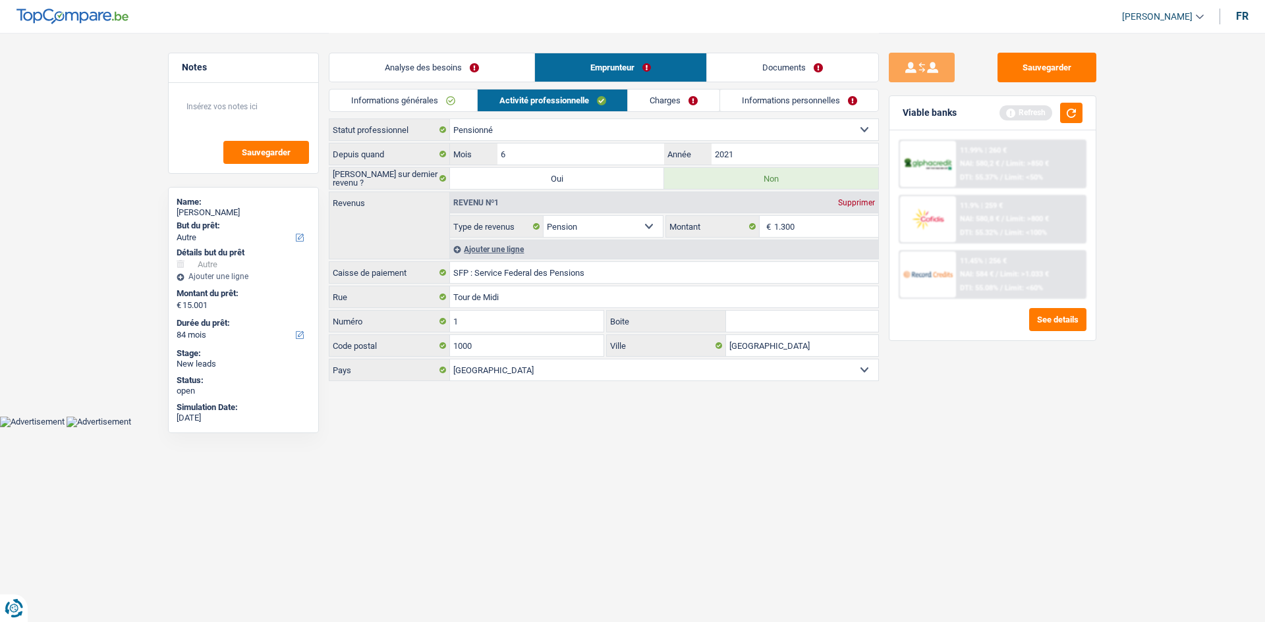
click at [682, 97] on link "Charges" at bounding box center [674, 101] width 92 height 22
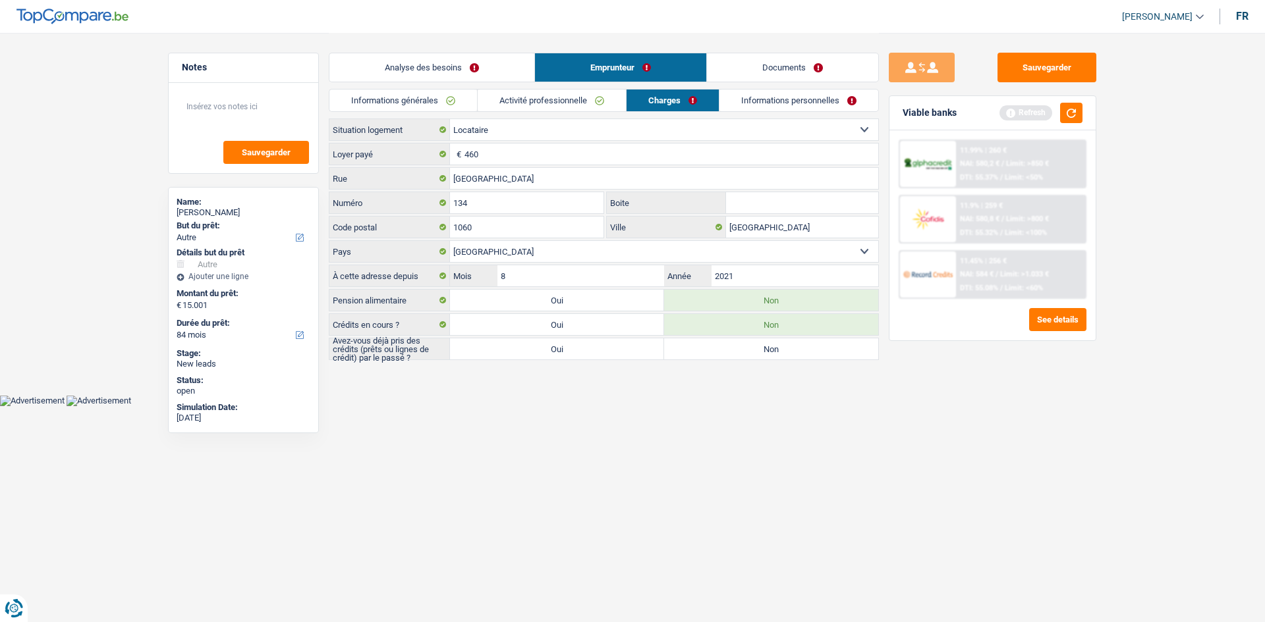
click at [553, 100] on link "Activité professionnelle" at bounding box center [552, 101] width 148 height 22
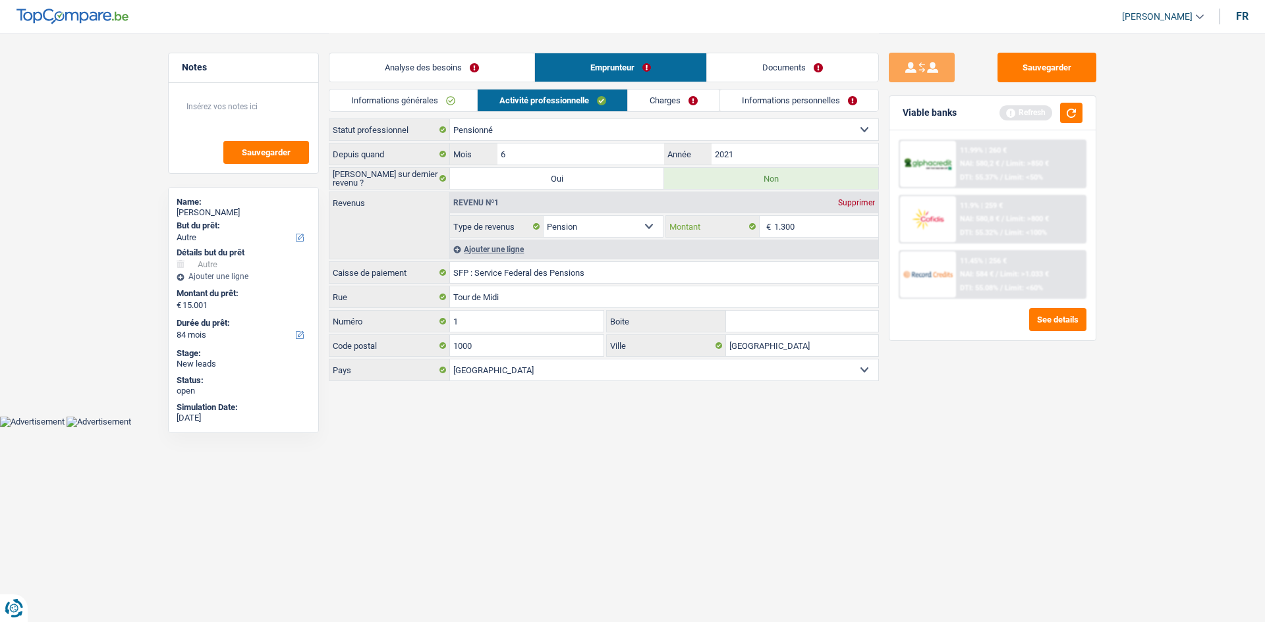
click at [827, 226] on input "1.300" at bounding box center [826, 226] width 105 height 21
type input "1.350"
click at [815, 427] on html "Vous avez le contrôle de vos données Nous utilisons des cookies, tout comme nos…" at bounding box center [632, 213] width 1265 height 427
click at [661, 92] on link "Charges" at bounding box center [674, 101] width 92 height 22
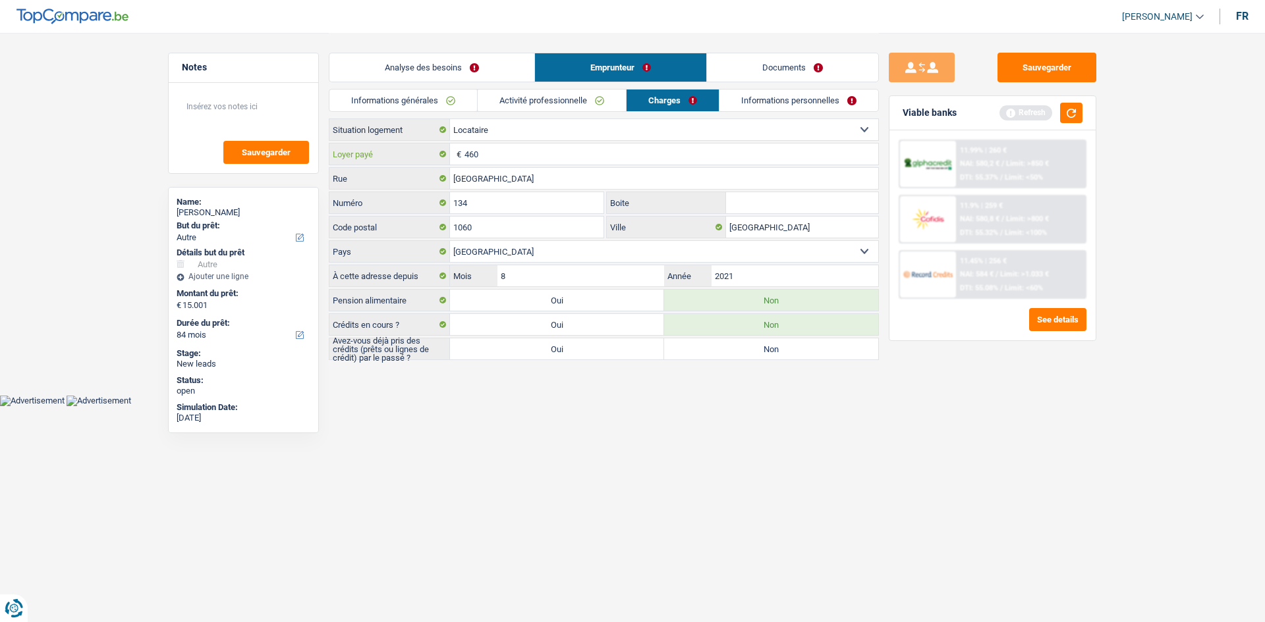
click at [513, 151] on input "460" at bounding box center [671, 154] width 414 height 21
click at [583, 351] on label "Oui" at bounding box center [557, 349] width 214 height 21
click at [583, 351] on input "Oui" at bounding box center [557, 349] width 214 height 21
radio input "true"
click at [813, 97] on link "Informations personnelles" at bounding box center [799, 101] width 159 height 22
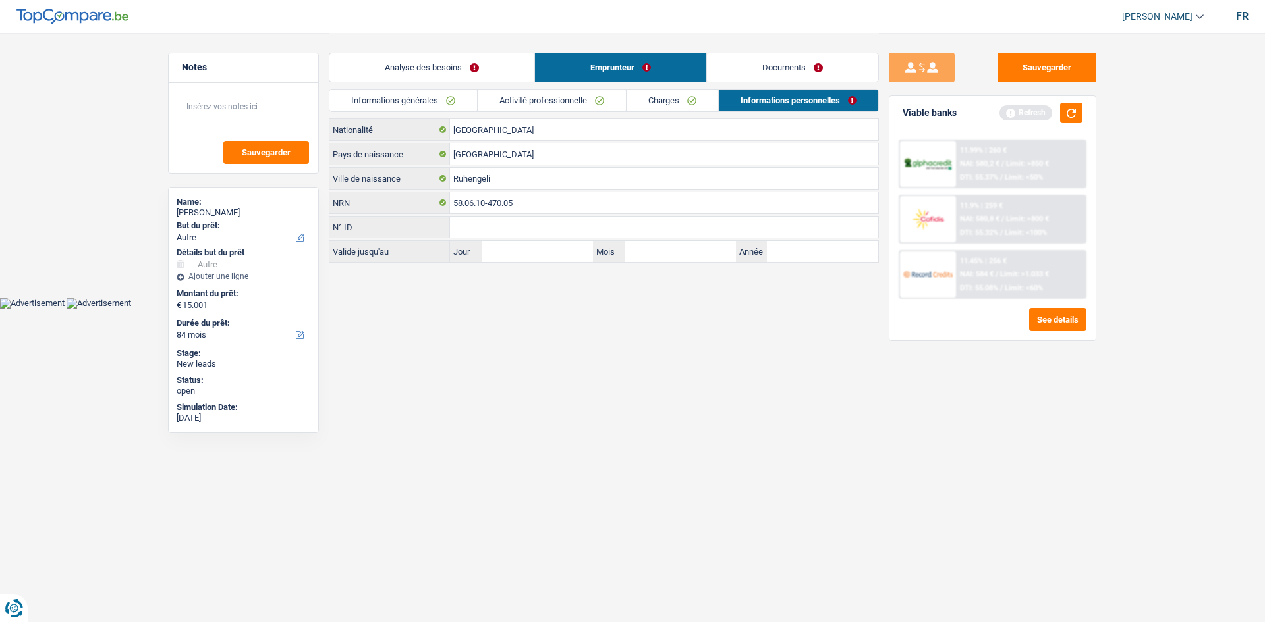
click at [460, 78] on link "Analyse des besoins" at bounding box center [431, 67] width 205 height 28
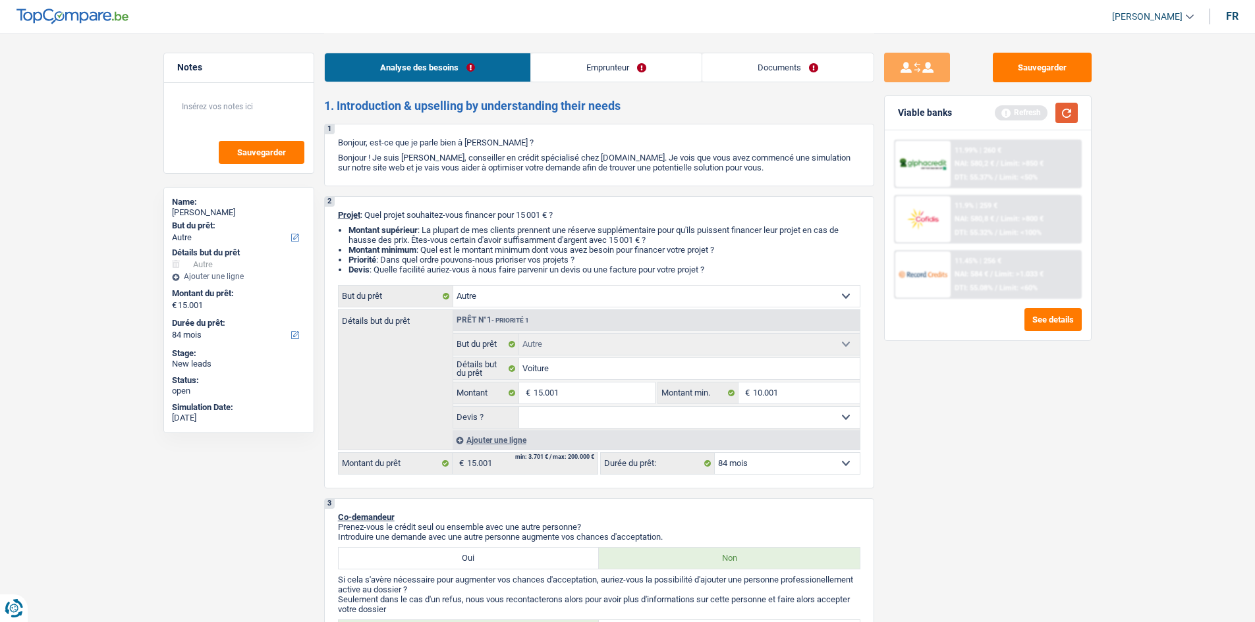
click at [1001, 115] on button "button" at bounding box center [1066, 113] width 22 height 20
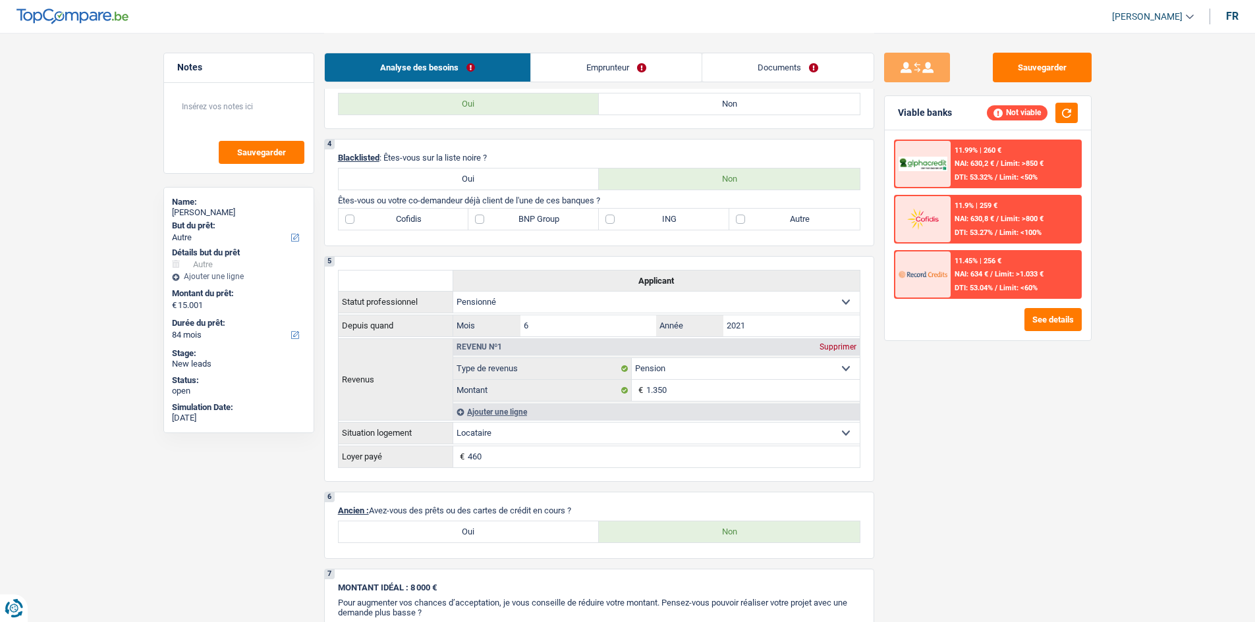
click at [817, 219] on label "Autre" at bounding box center [794, 219] width 130 height 21
click at [817, 219] on input "Autre" at bounding box center [794, 219] width 130 height 21
checkbox input "true"
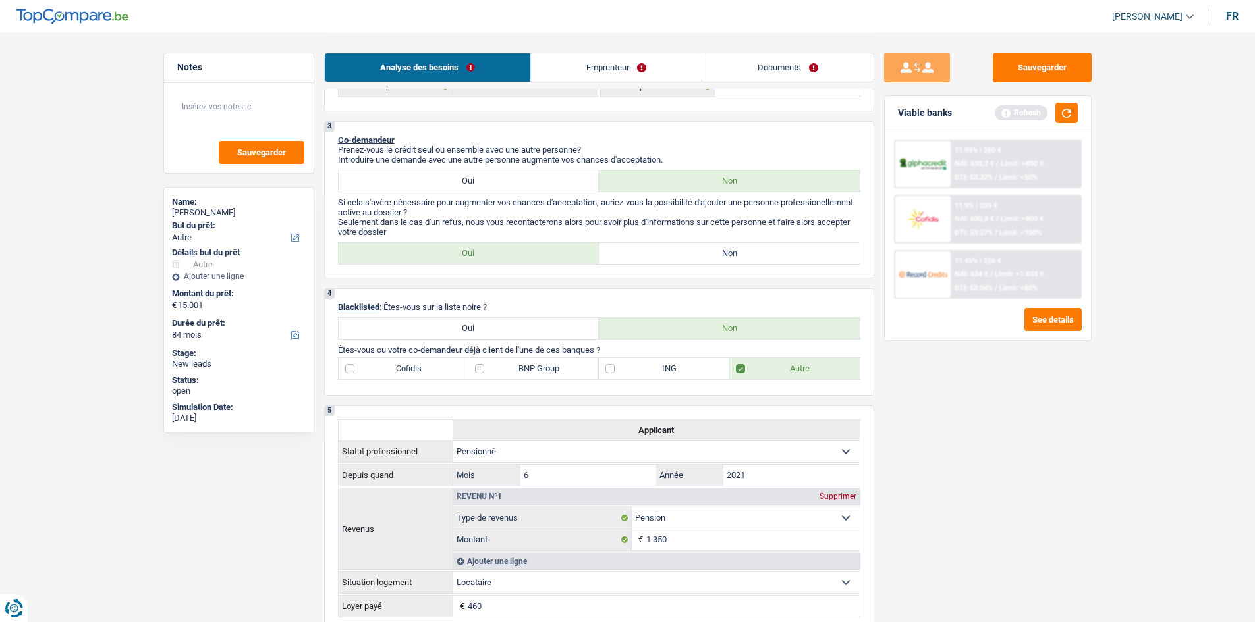
scroll to position [114, 0]
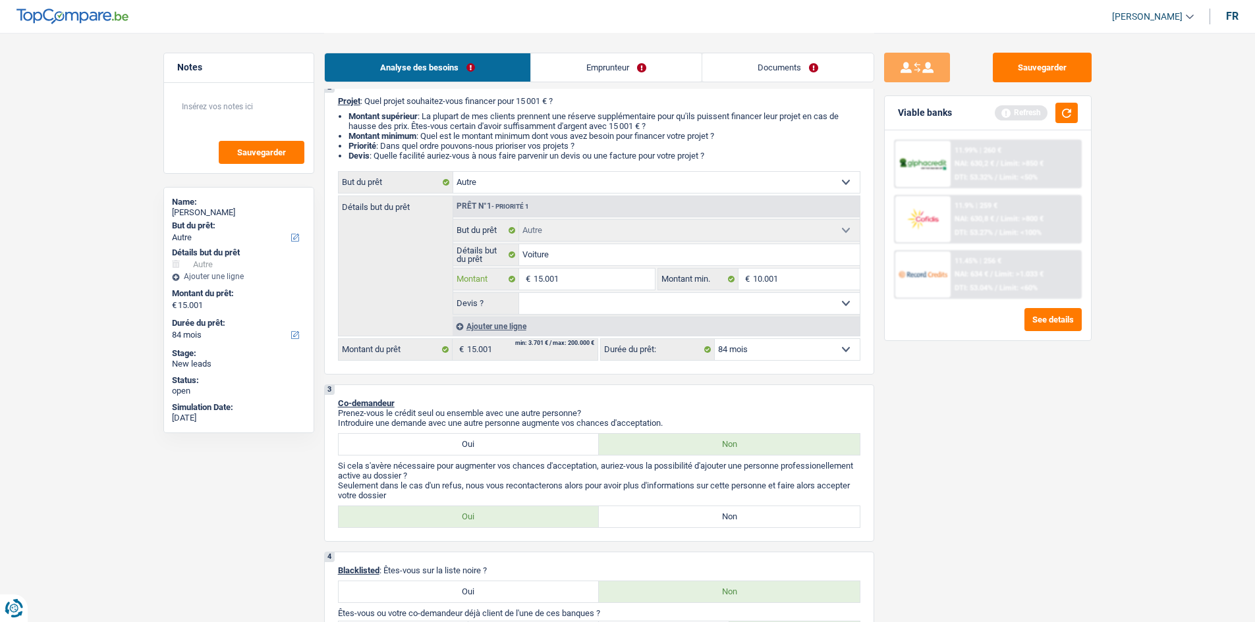
click at [625, 281] on input "15.001" at bounding box center [594, 279] width 121 height 21
type input "1.500"
type input "150"
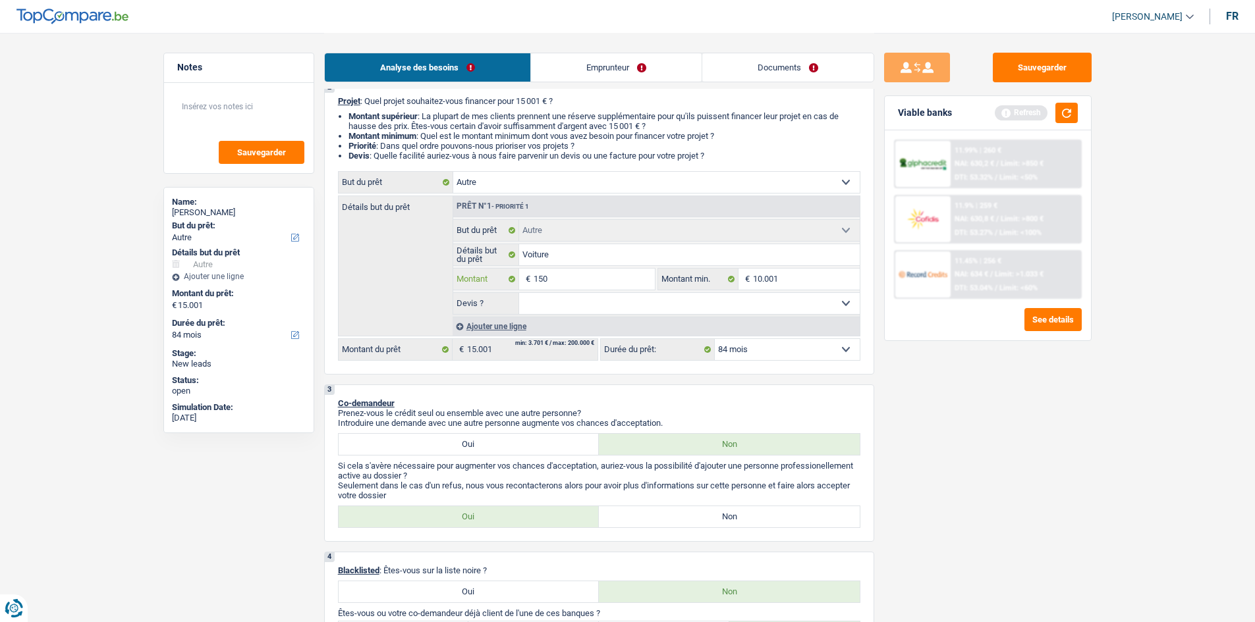
type input "15"
type input "1"
type input "6"
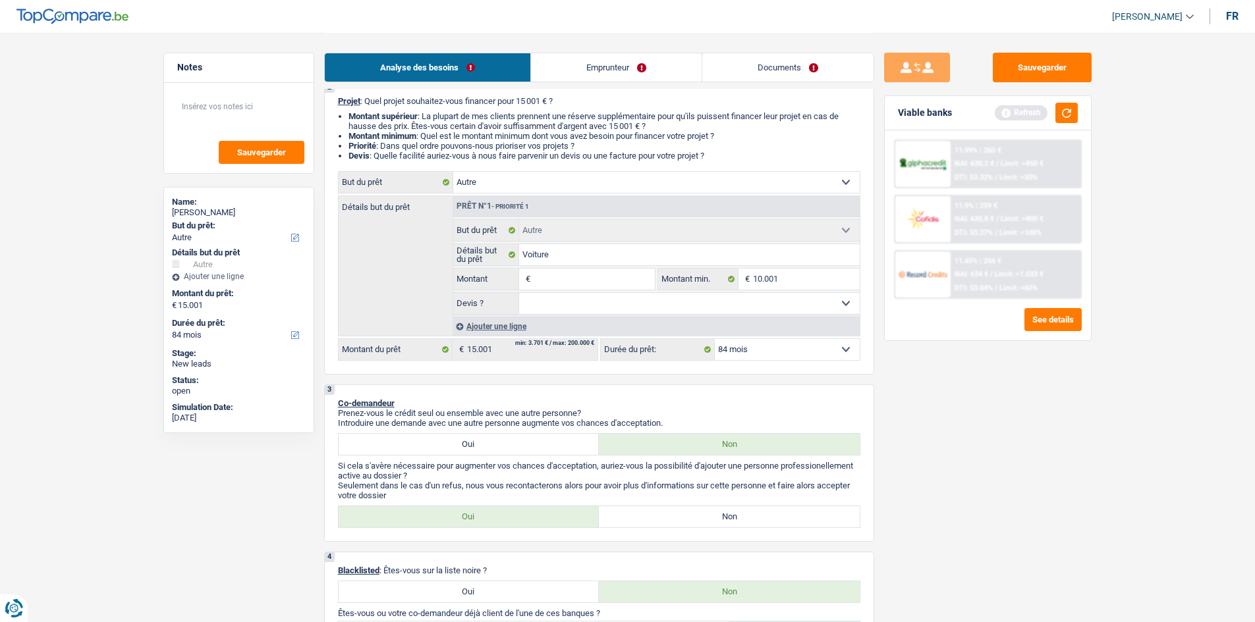
type input "6"
type input "60"
type input "600"
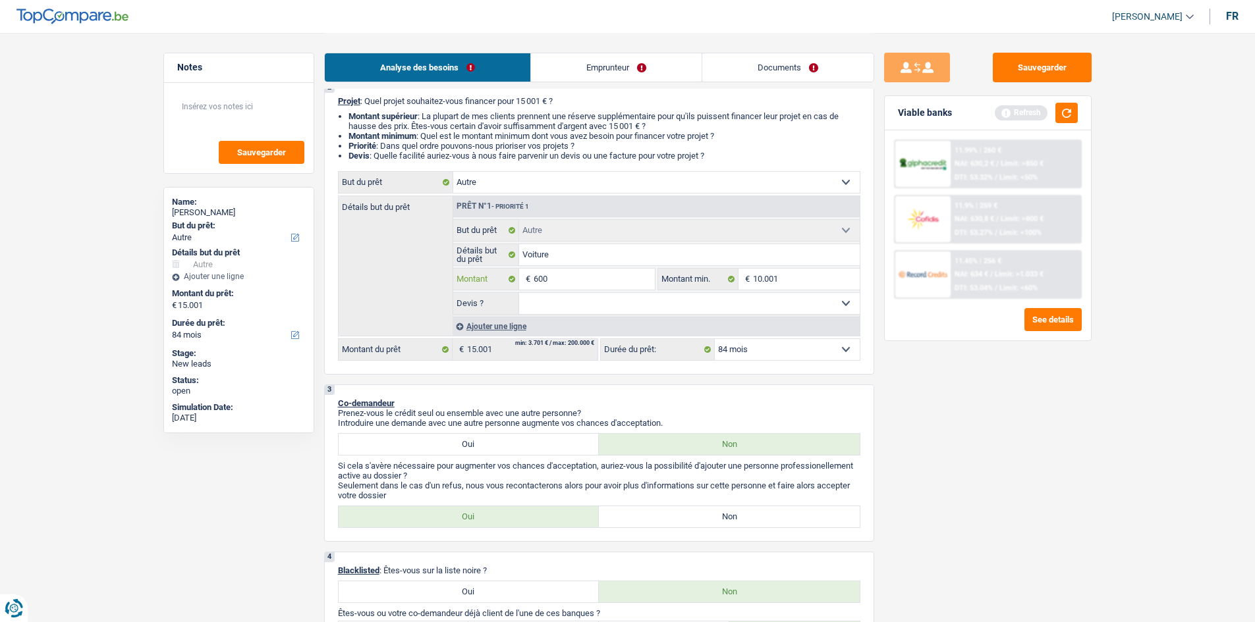
type input "6.000"
select select "42"
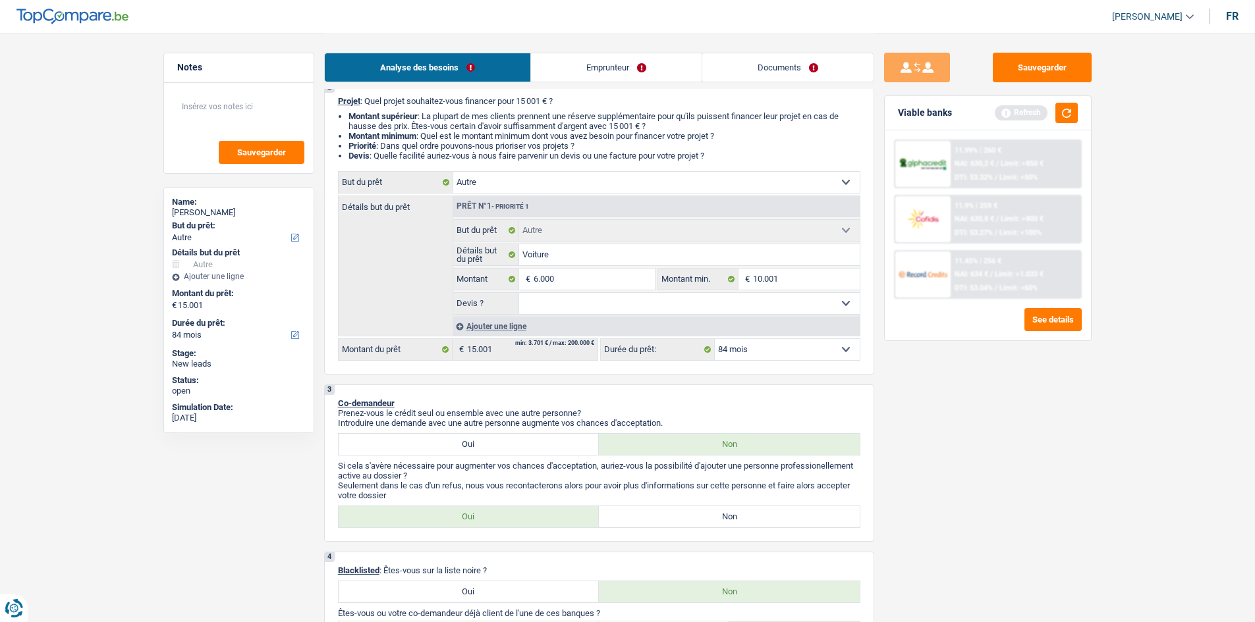
type input "6.000"
select select "42"
type input "6.000"
select select "42"
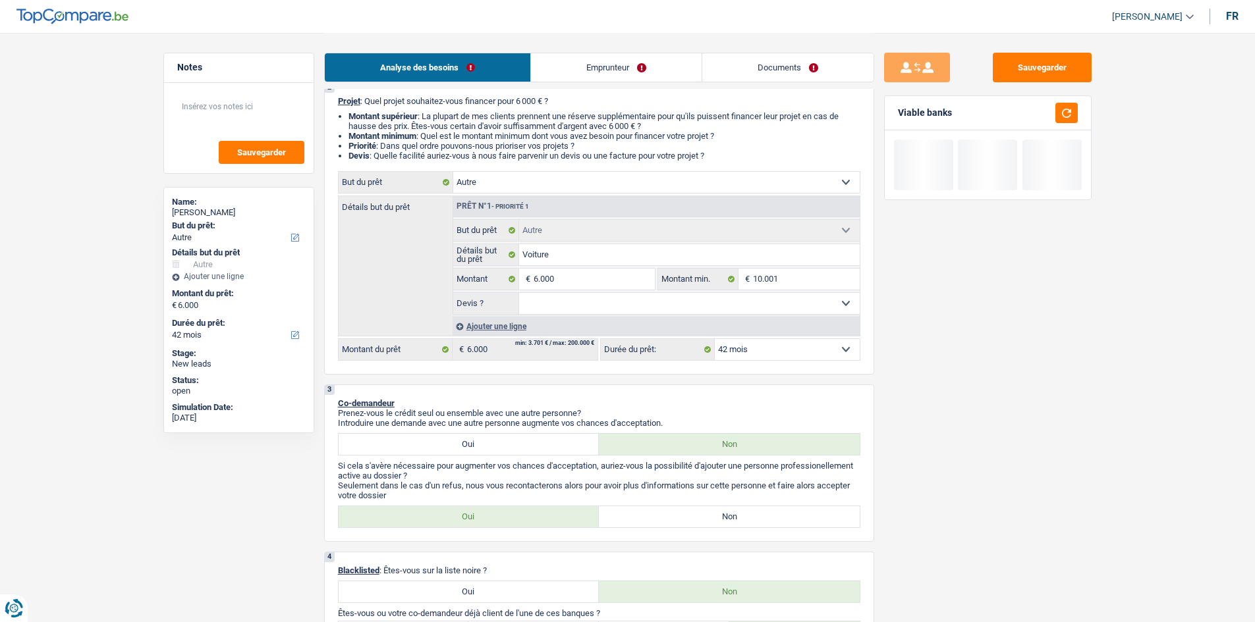
click at [1001, 419] on div "Sauvegarder Viable banks" at bounding box center [987, 327] width 227 height 549
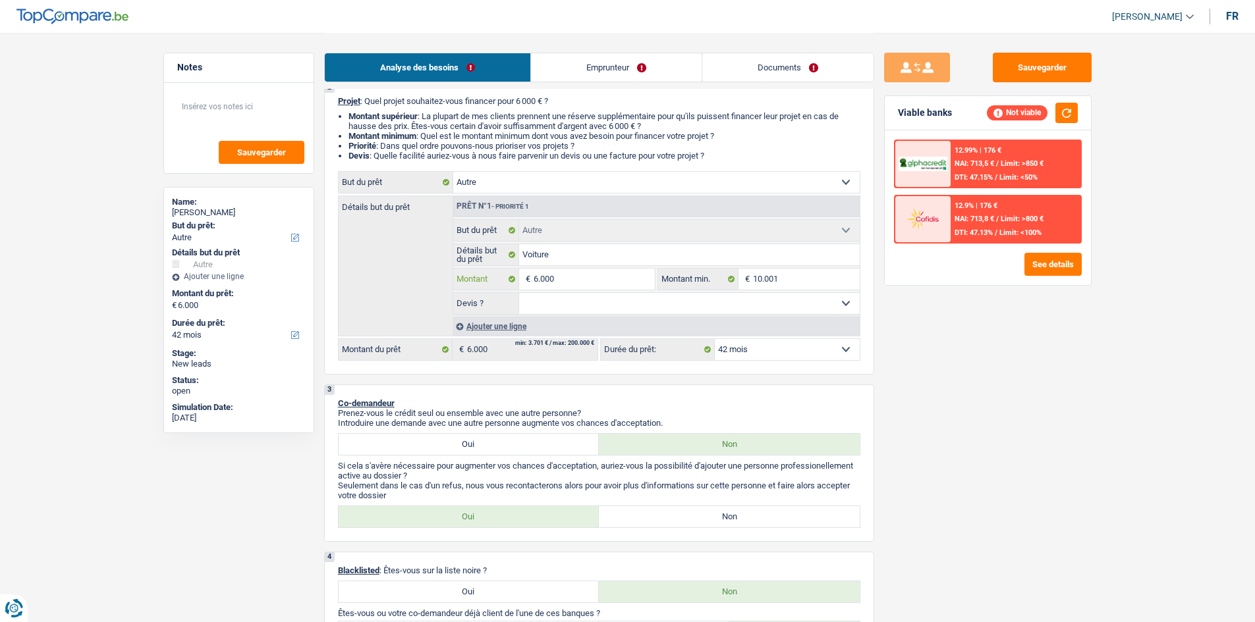
click at [617, 285] on input "6.000" at bounding box center [594, 279] width 121 height 21
type input "600"
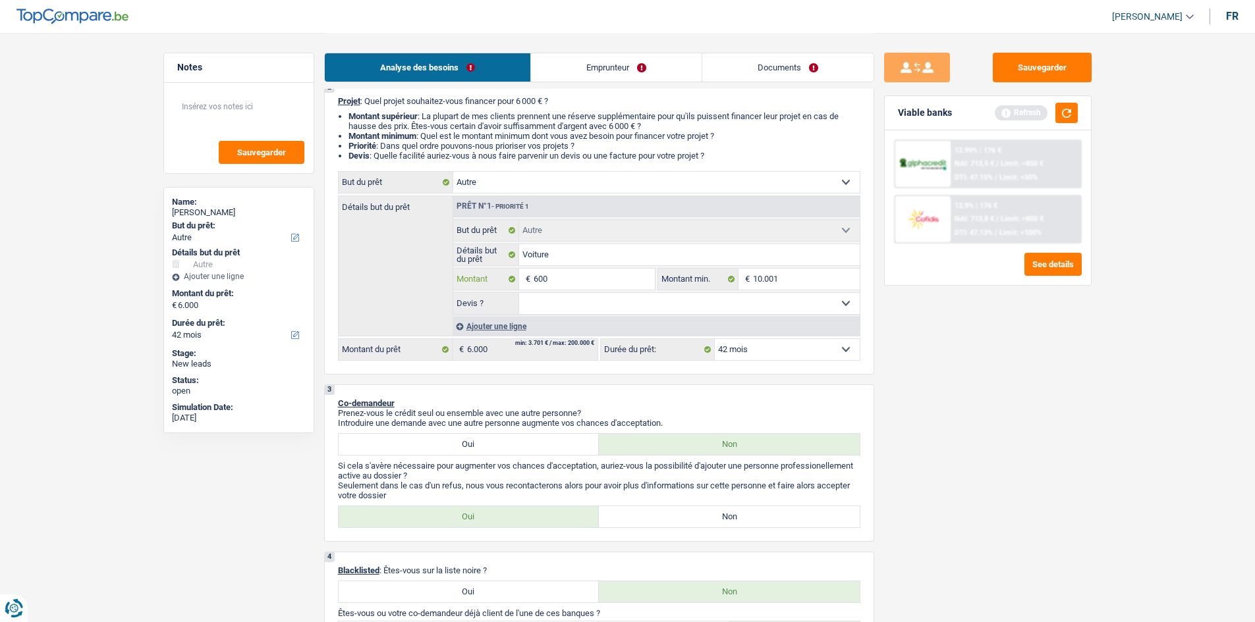
type input "60"
type input "6"
type input "5"
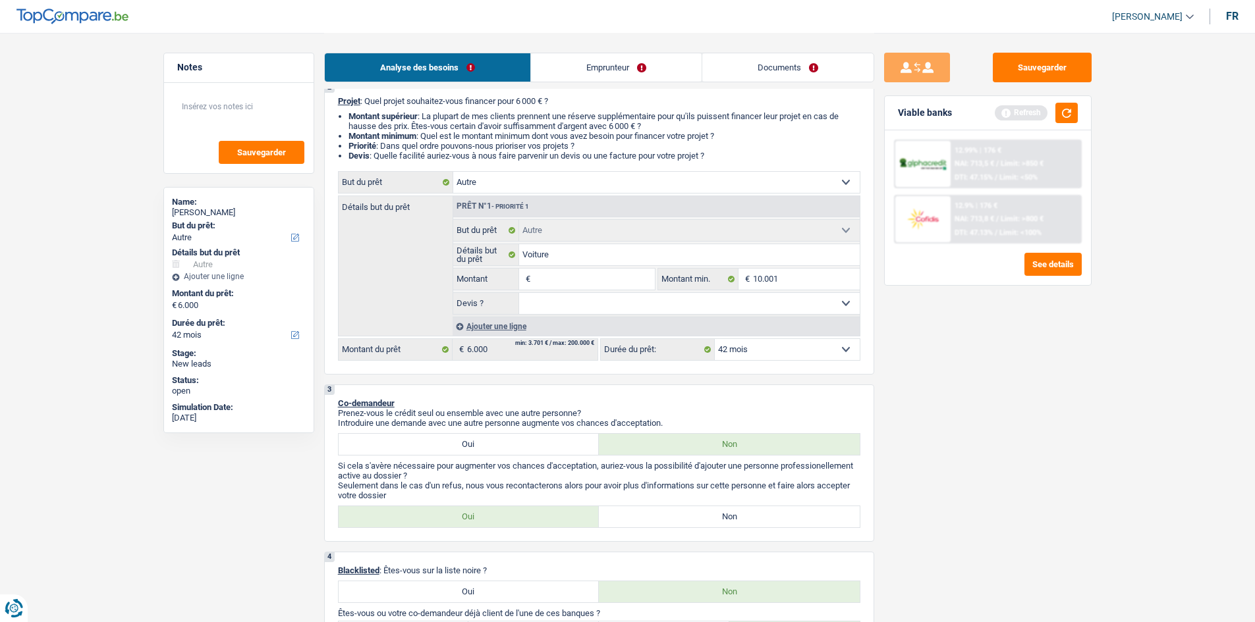
type input "5"
type input "50"
type input "500"
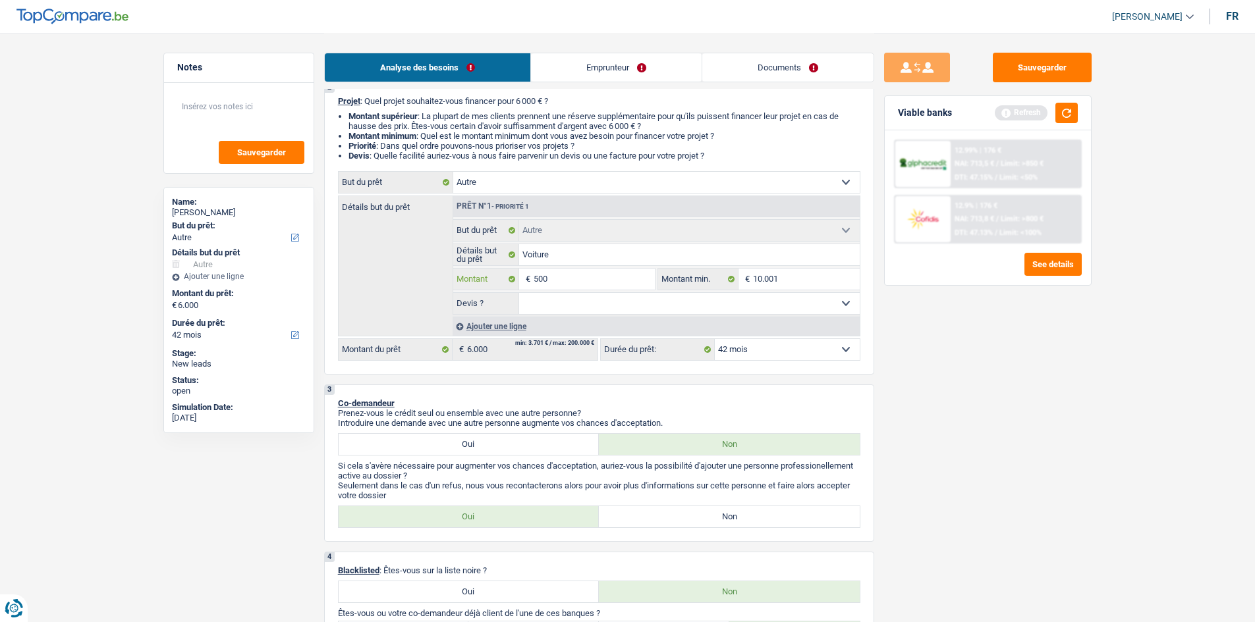
type input "5.001"
click at [924, 379] on div "Sauvegarder Viable banks Refresh 12.99% | 176 € NAI: 713,5 € / Limit: >850 € DT…" at bounding box center [987, 327] width 227 height 549
type input "5.001"
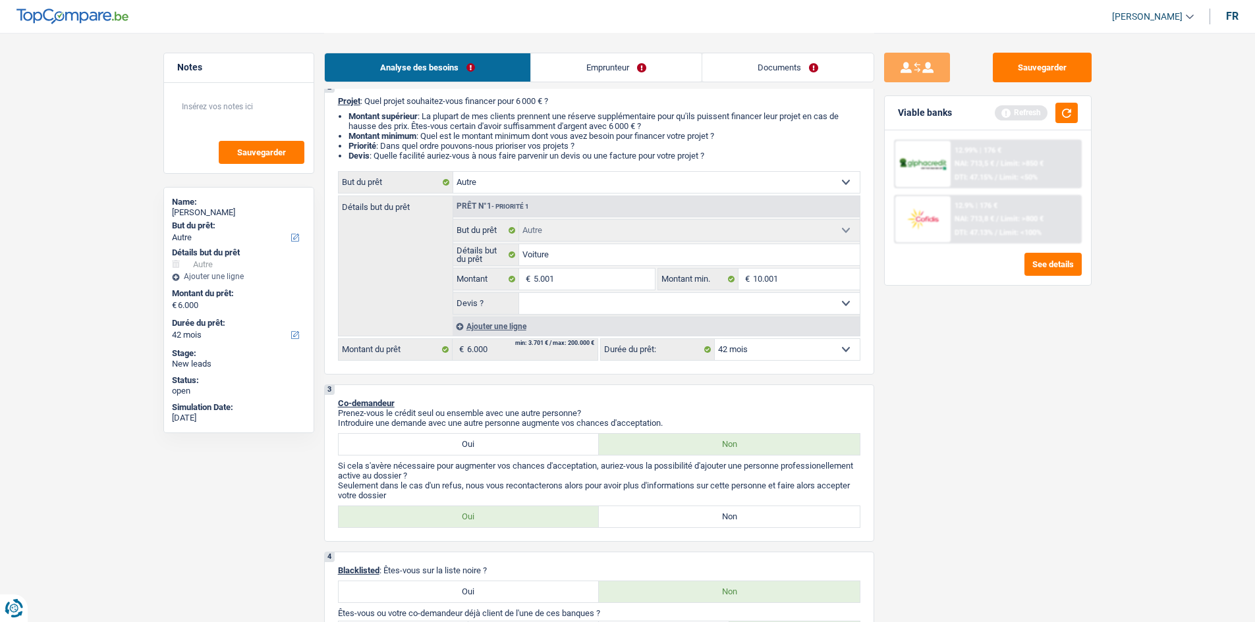
select select "36"
type input "5.001"
select select "36"
type input "5.001"
select select "36"
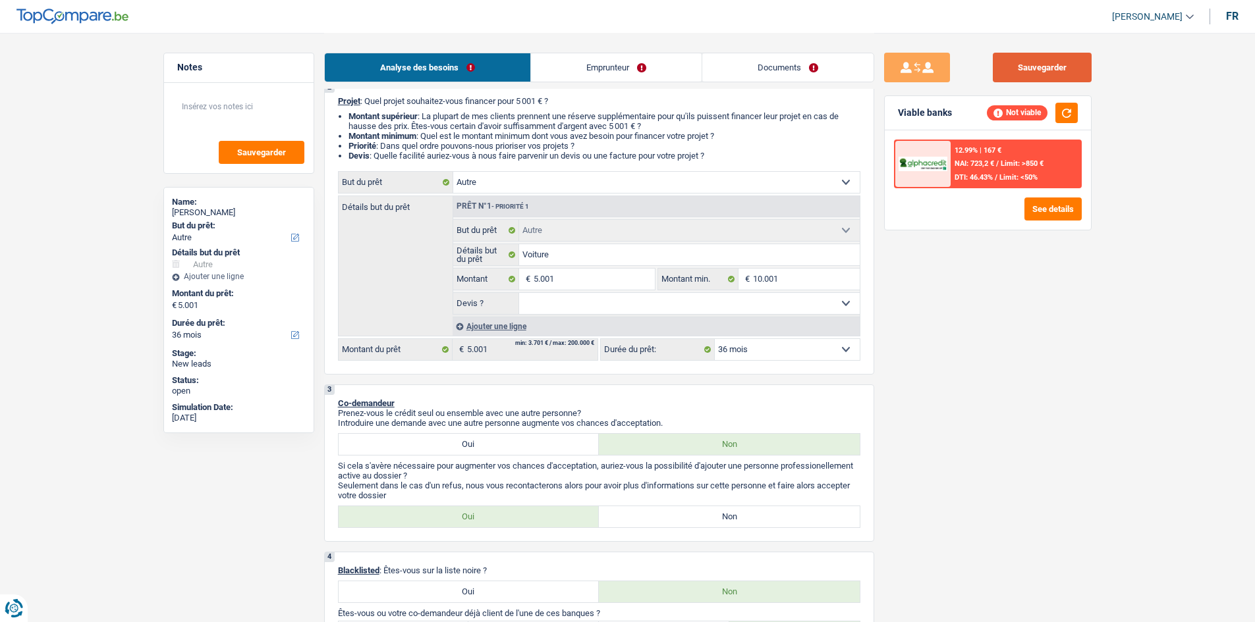
click at [1001, 69] on button "Sauvegarder" at bounding box center [1042, 68] width 99 height 30
click at [615, 276] on input "5.001" at bounding box center [594, 279] width 121 height 21
type input "500"
type input "50"
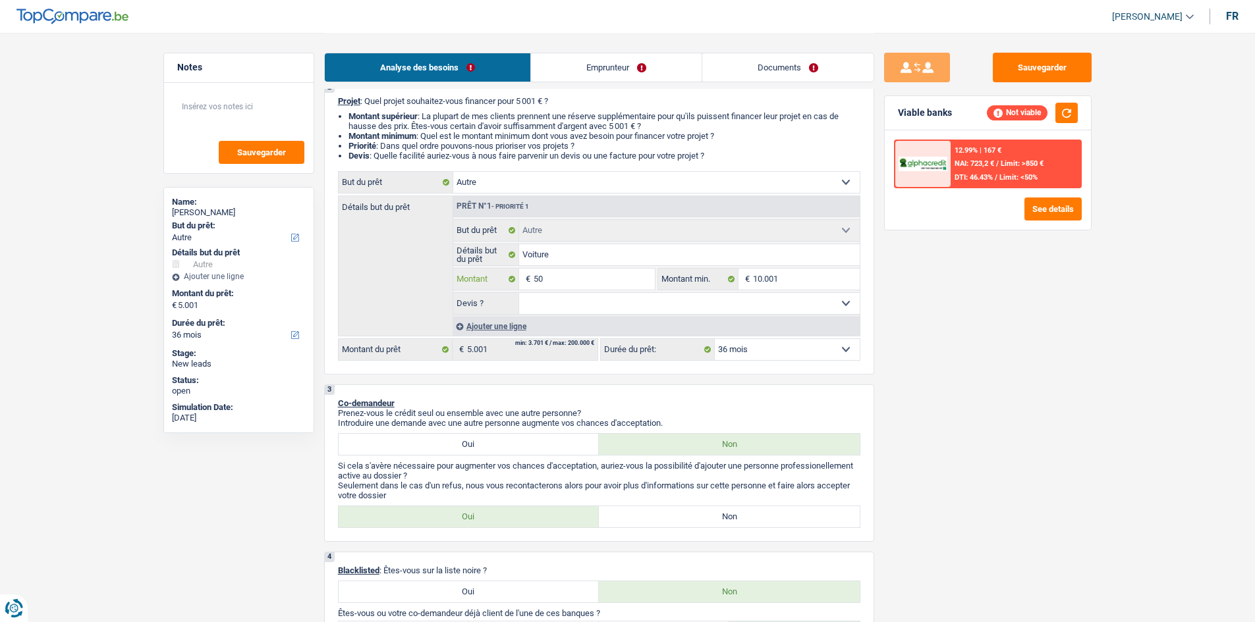
type input "50"
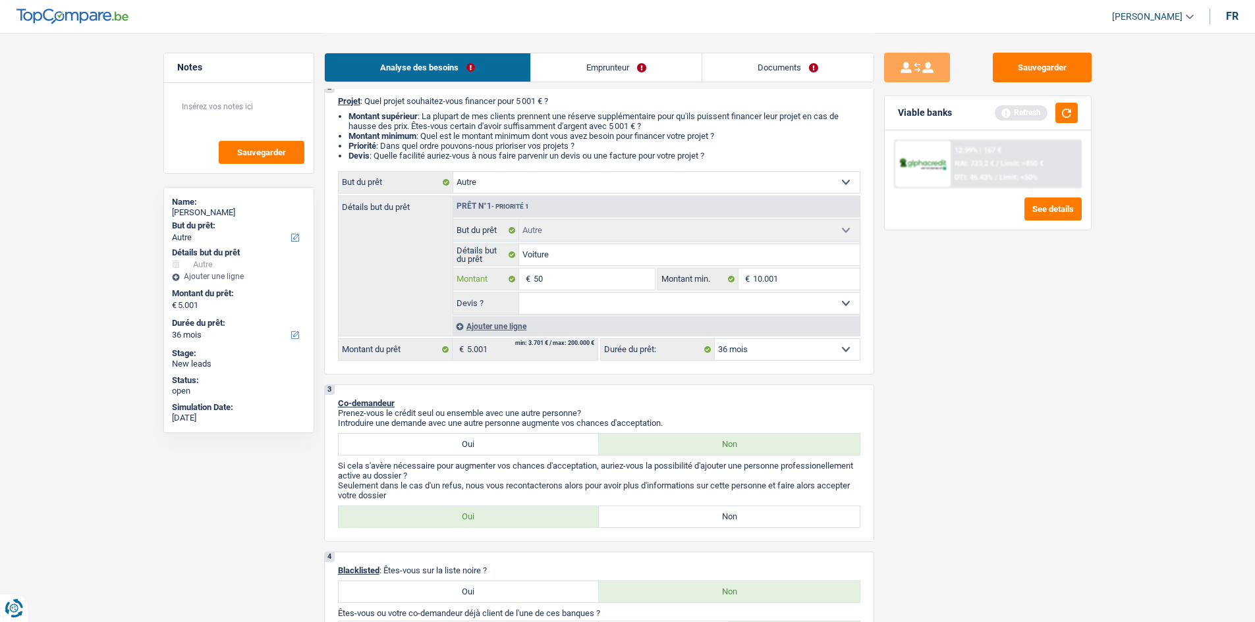
type input "5"
type input "1"
type input "15"
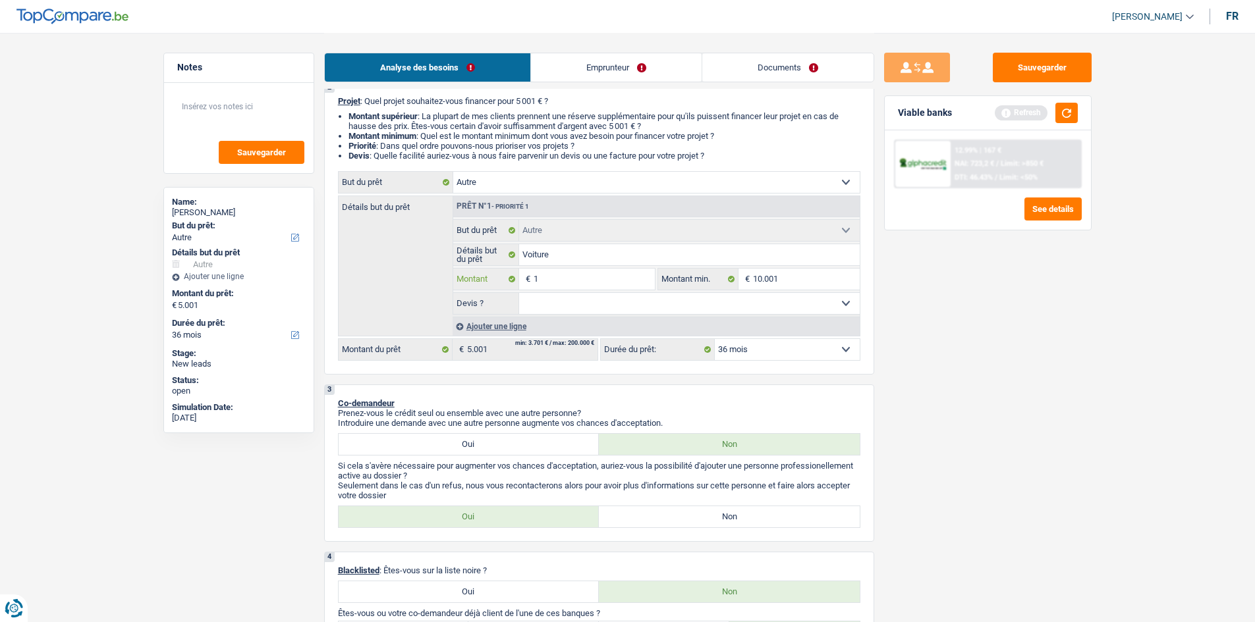
type input "15"
type input "150"
type input "1.500"
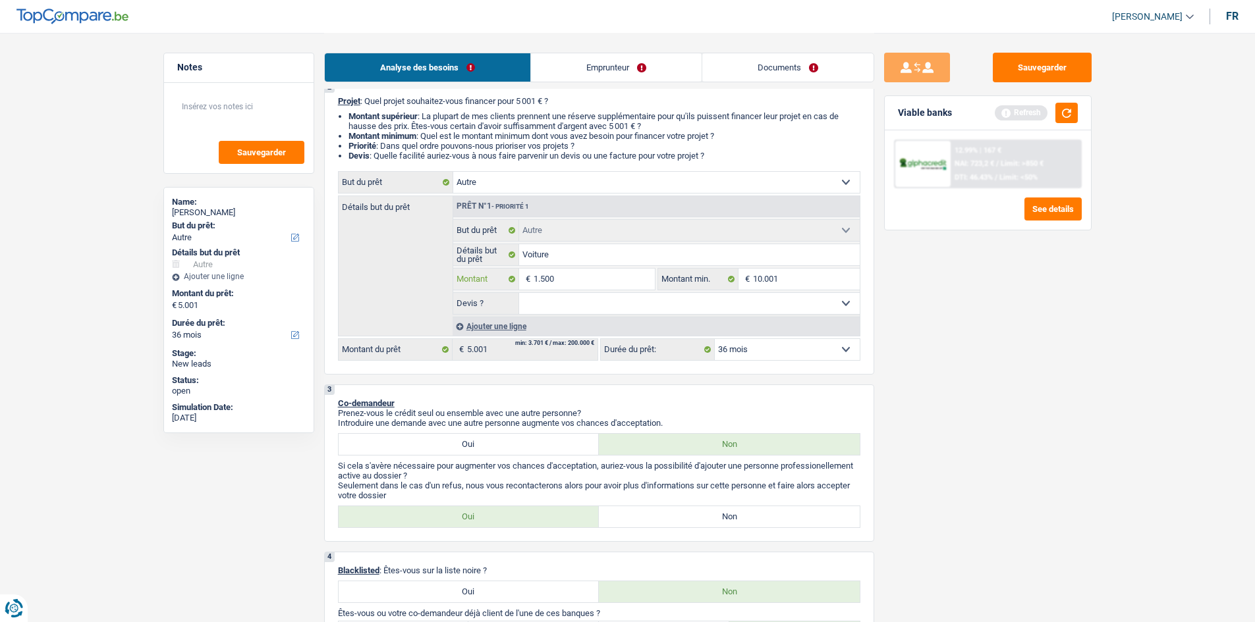
type input "15.001"
click at [1001, 361] on div "Sauvegarder Viable banks Refresh 12.99% | 167 € NAI: 723,2 € / Limit: >850 € DT…" at bounding box center [987, 327] width 227 height 549
type input "15.001"
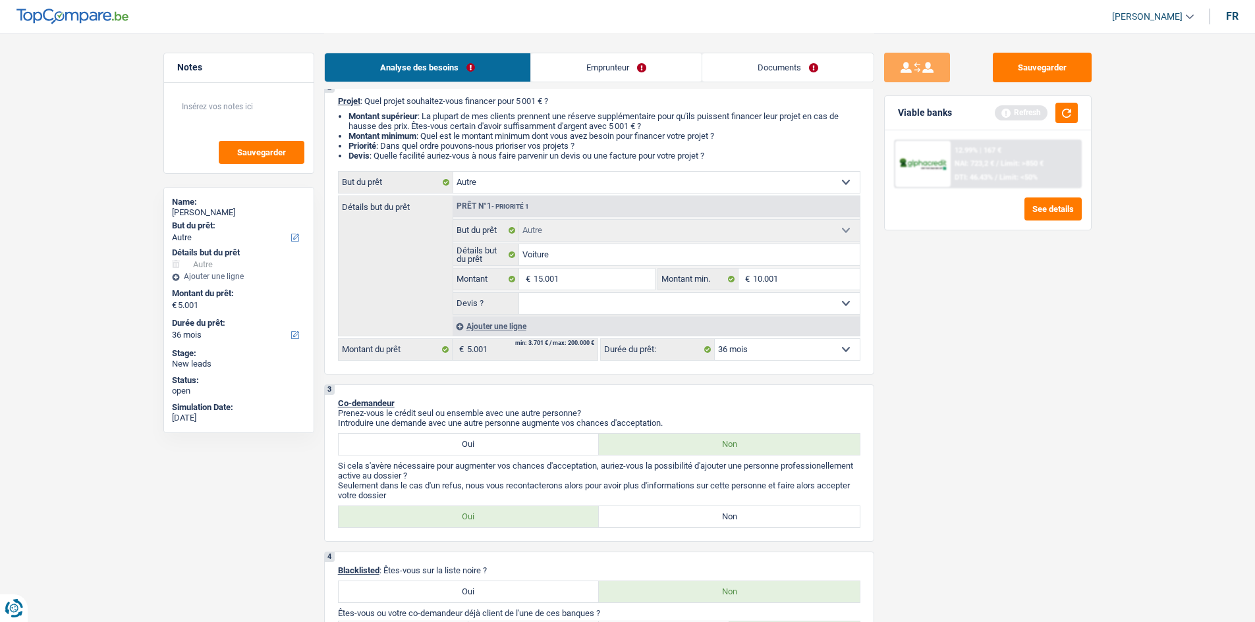
type input "15.001"
select select "84"
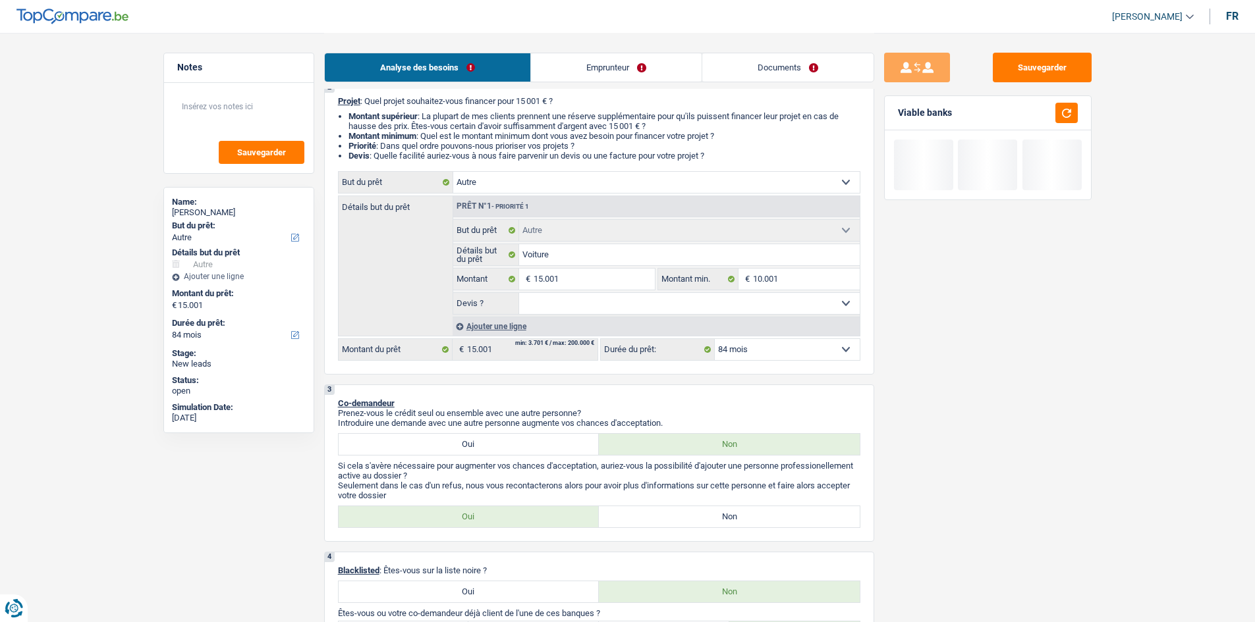
click at [635, 72] on link "Emprunteur" at bounding box center [616, 67] width 171 height 28
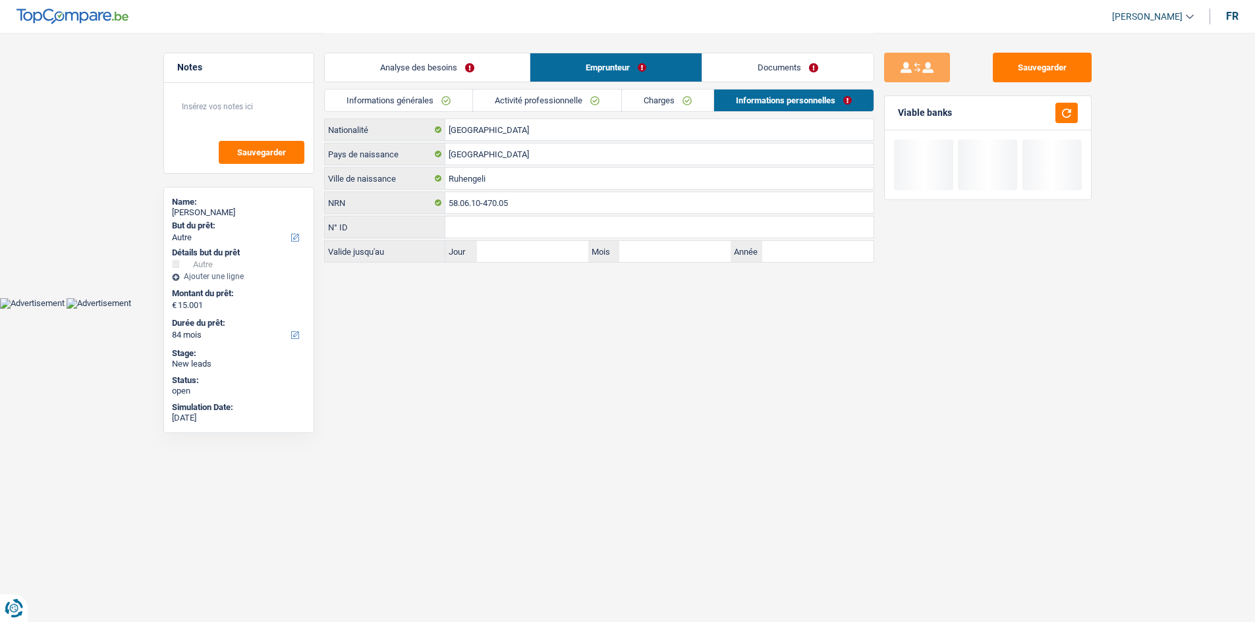
scroll to position [0, 0]
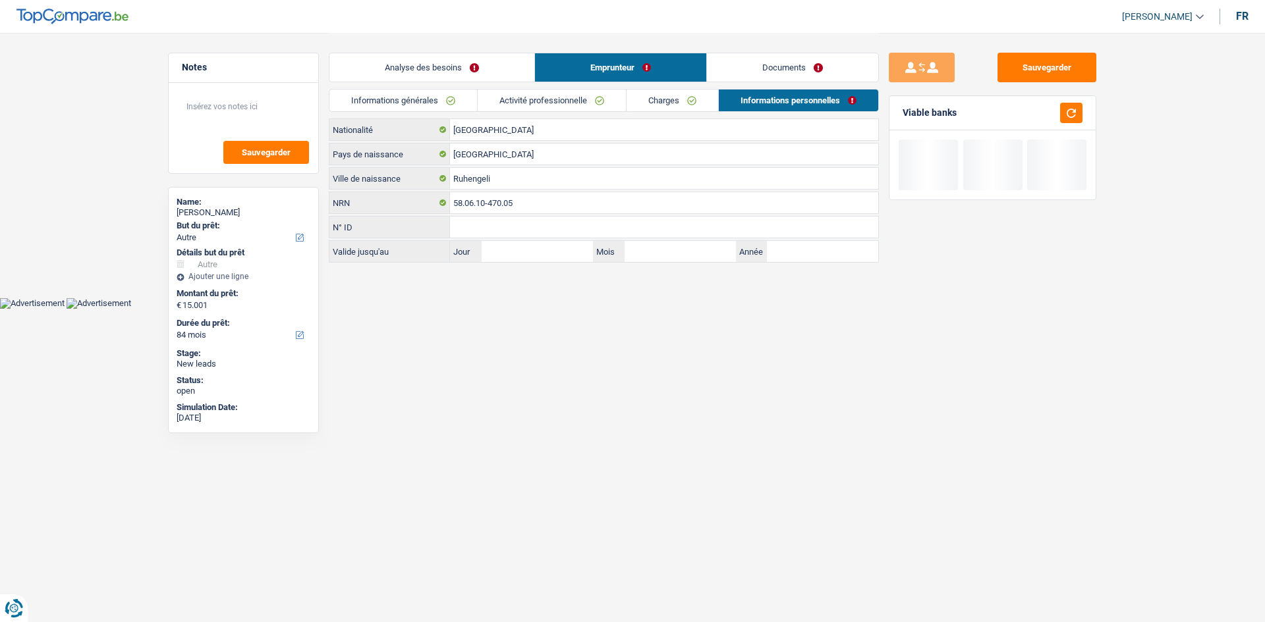
click at [457, 97] on link "Informations générales" at bounding box center [403, 101] width 148 height 22
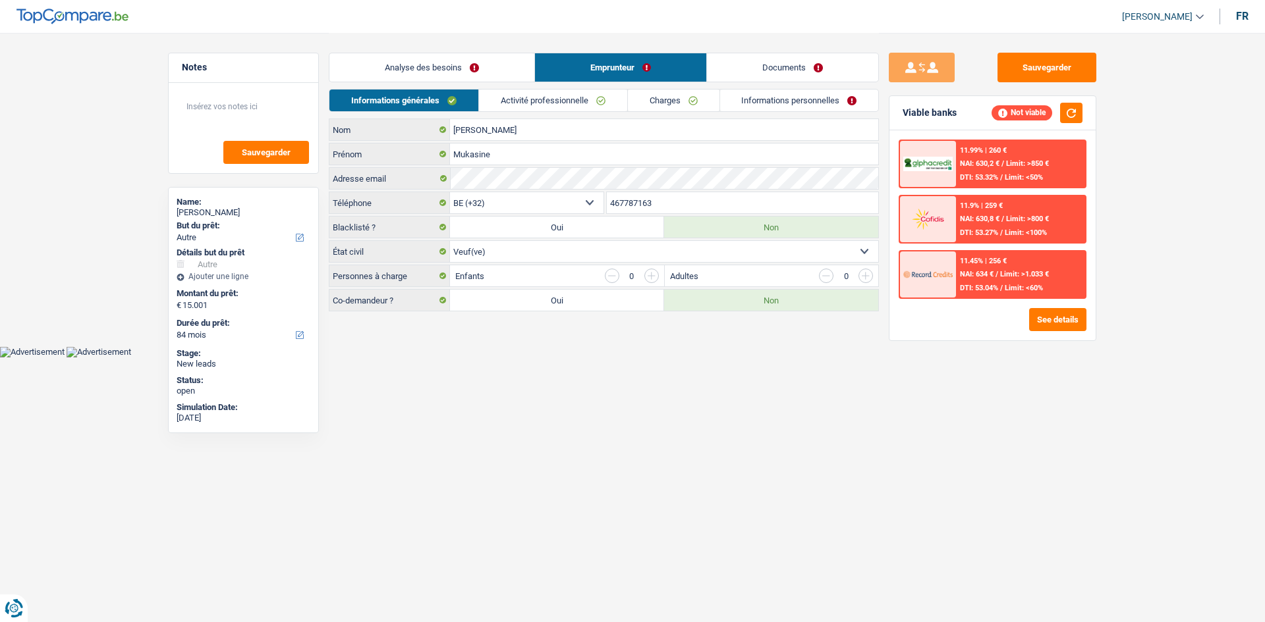
click at [489, 69] on link "Analyse des besoins" at bounding box center [431, 67] width 205 height 28
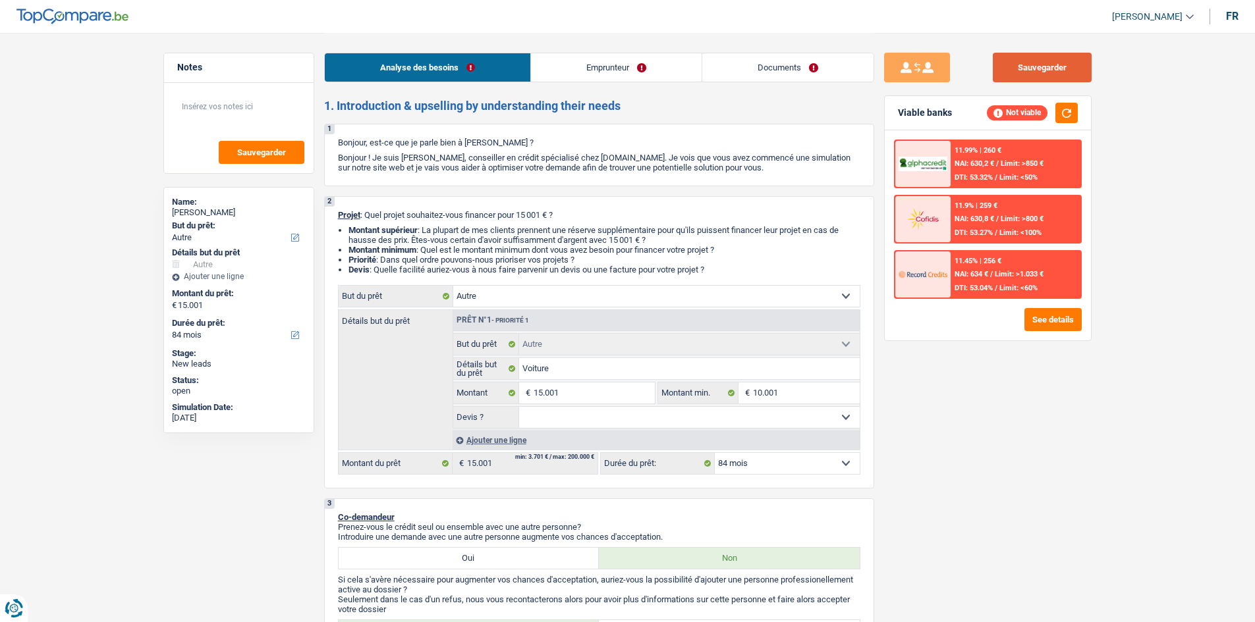
drag, startPoint x: 1023, startPoint y: 80, endPoint x: 1012, endPoint y: 57, distance: 25.3
click at [1001, 57] on button "Sauvegarder" at bounding box center [1042, 68] width 99 height 30
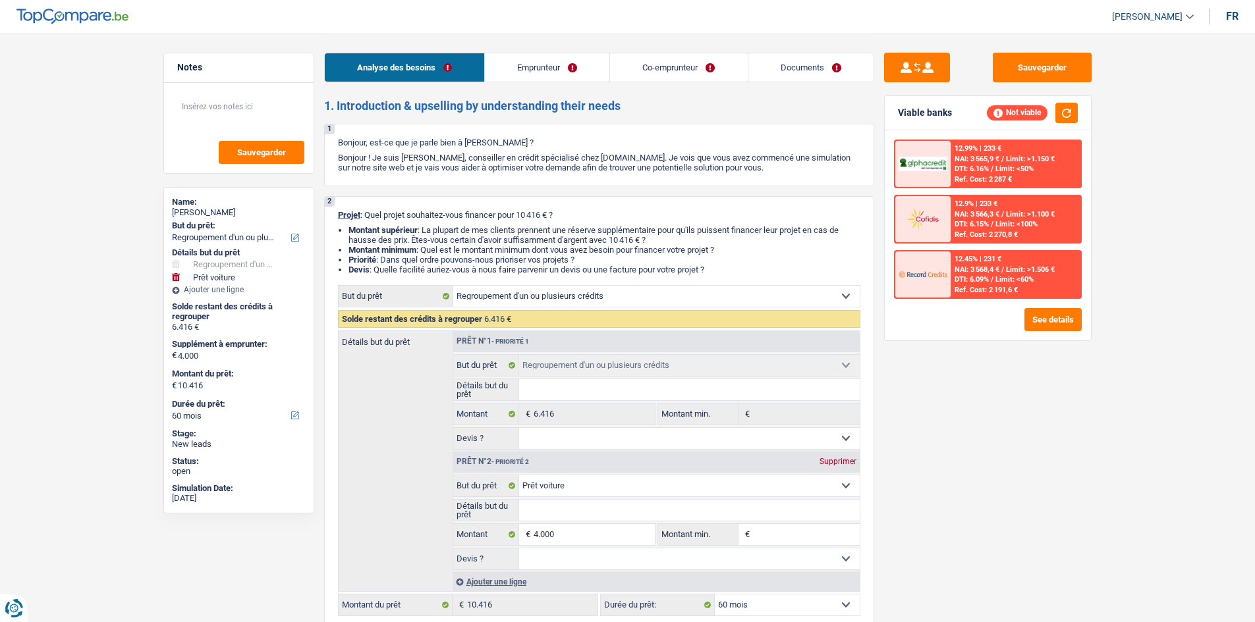
select select "refinancing"
select select "car"
select select "60"
select select "refinancing"
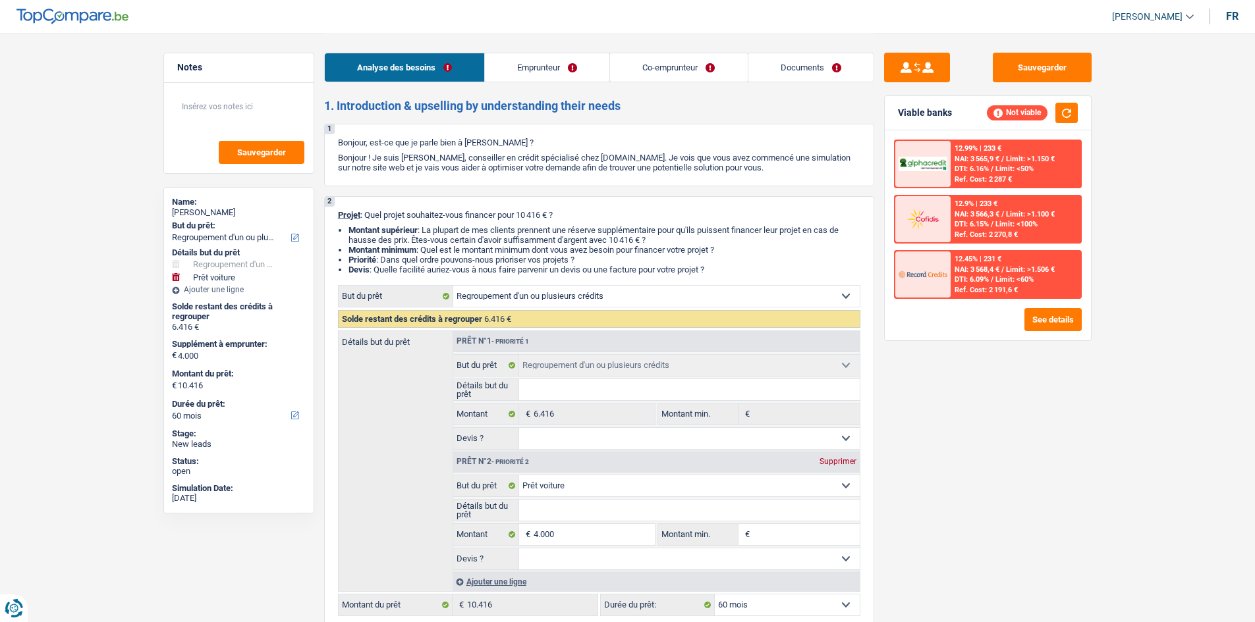
select select "refinancing"
select select "car"
select select "60"
select select "unemployed"
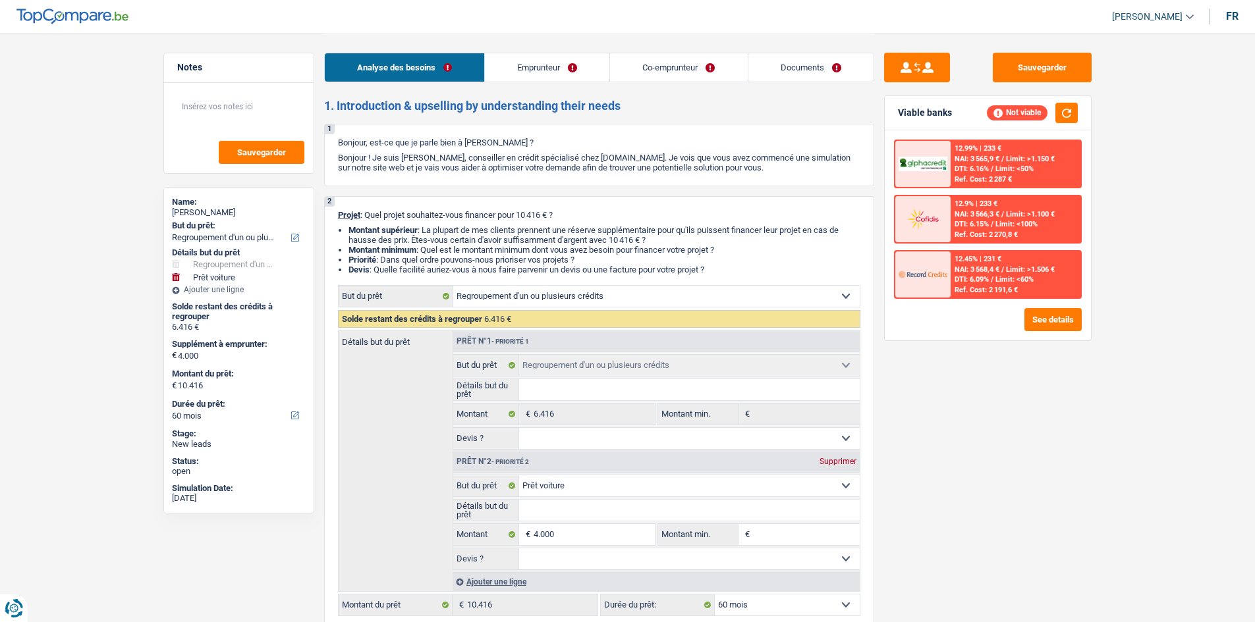
select select "unemployment"
select select "rents"
select select "creditConsolidation"
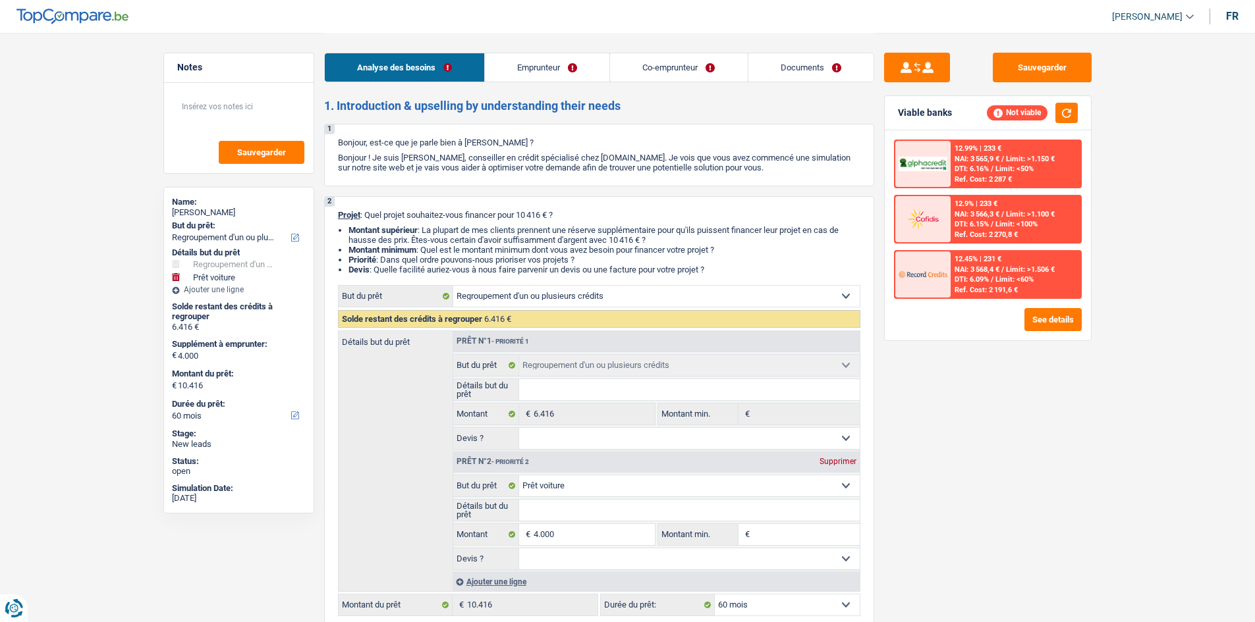
select select "60"
select select "personalLoan"
select select "hobbies"
select select "30"
select select "personalLoan"
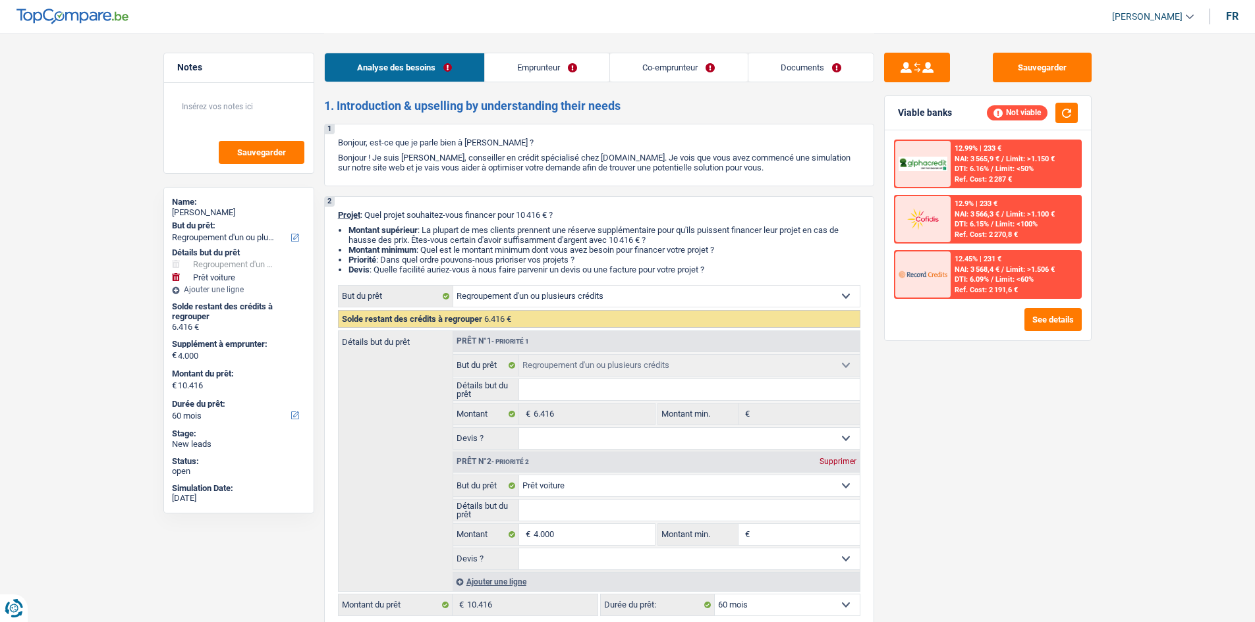
select select "hobbies"
select select "24"
select select "refinancing"
select select "car"
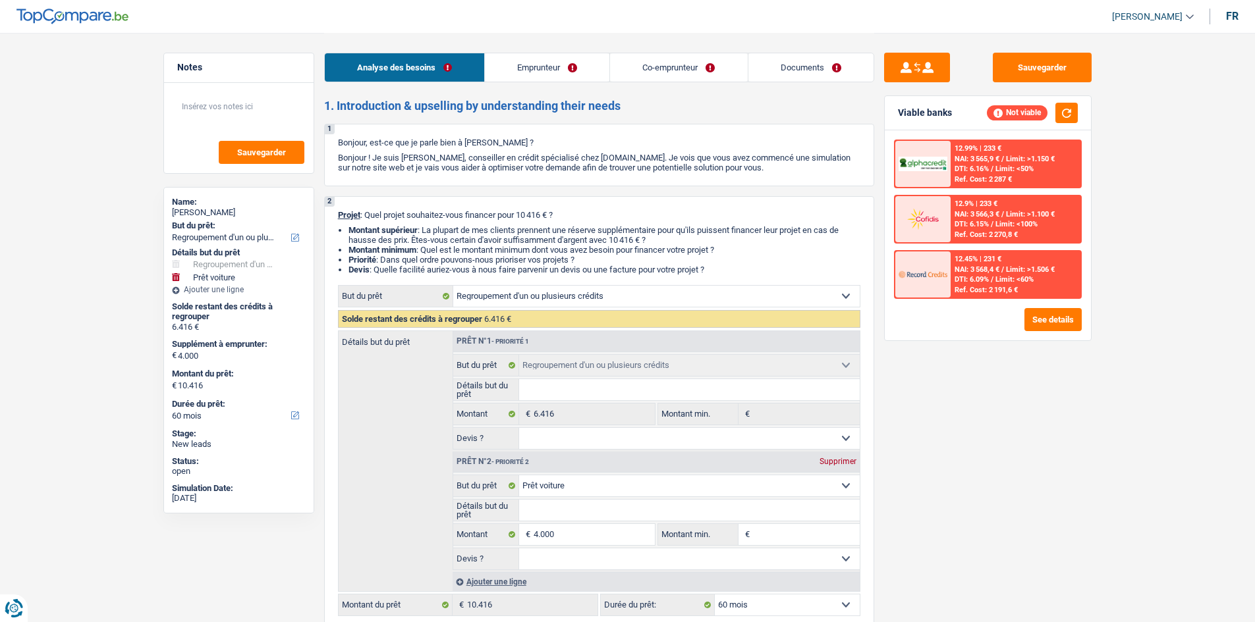
select select "60"
select select "32"
select select "married"
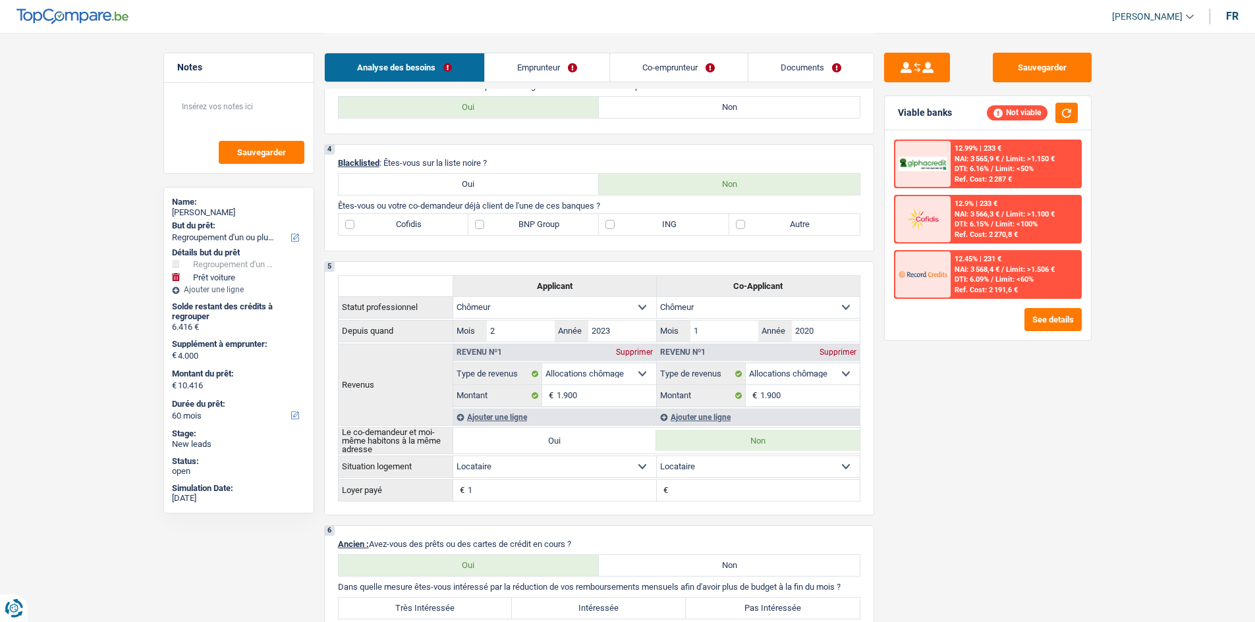
scroll to position [790, 0]
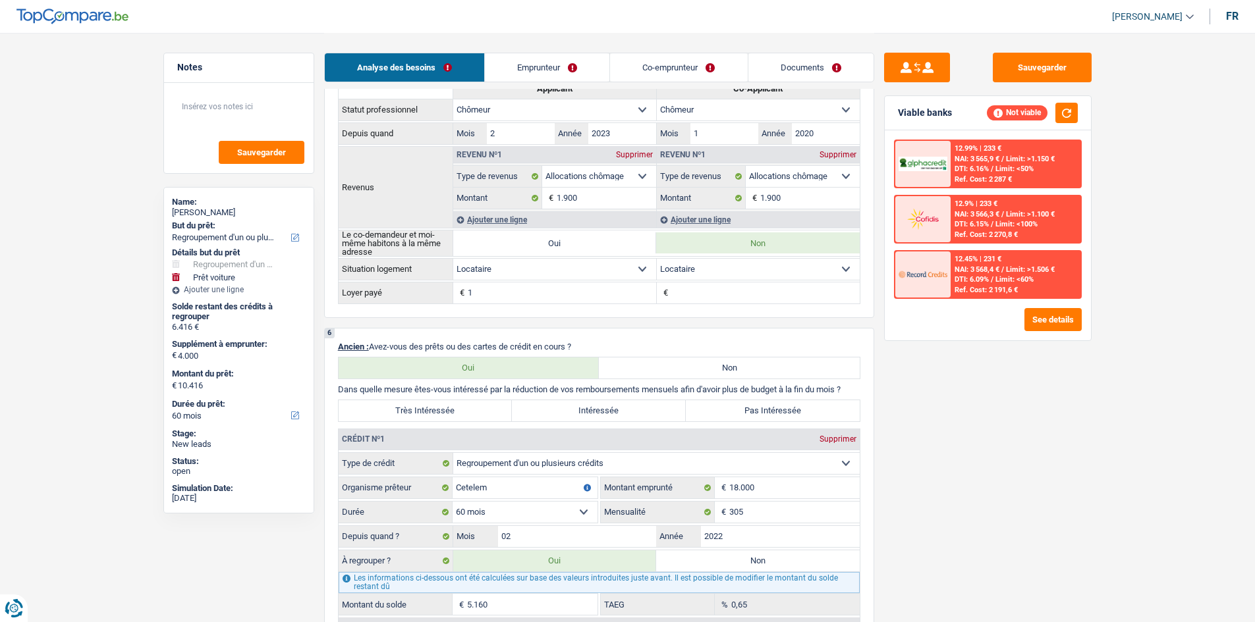
click at [551, 91] on th "Applicant" at bounding box center [555, 88] width 204 height 21
click at [559, 84] on div "Analyse des besoins Emprunteur Co-emprunteur Documents" at bounding box center [599, 61] width 550 height 56
click at [560, 80] on link "Emprunteur" at bounding box center [547, 67] width 124 height 28
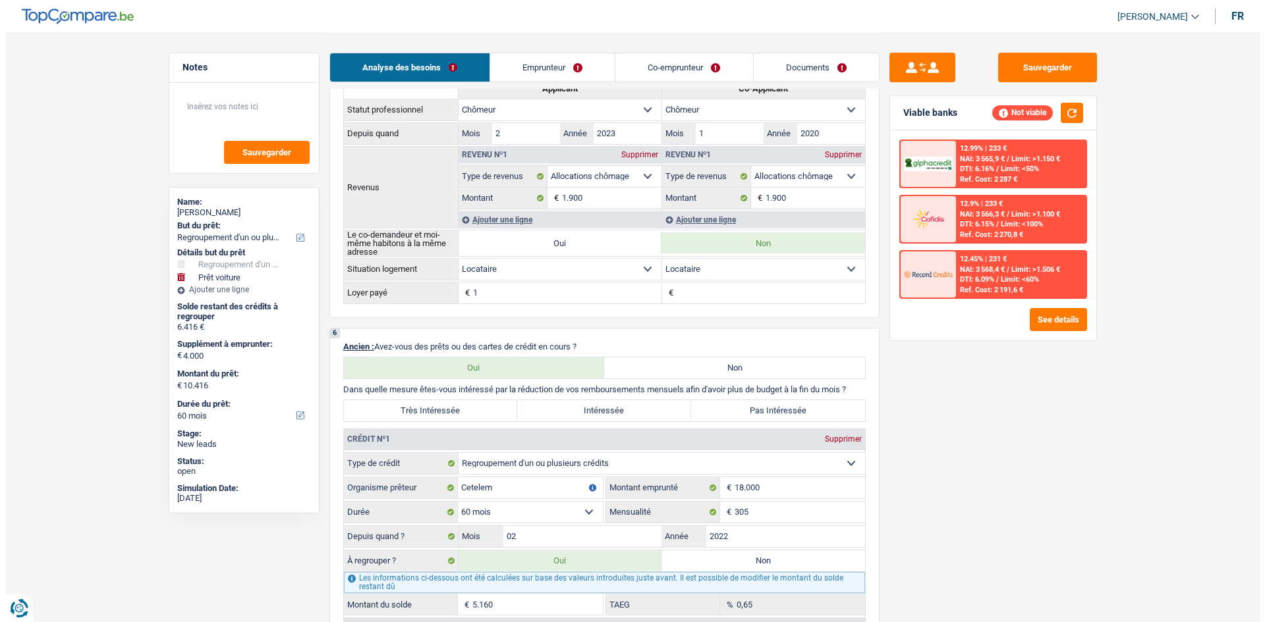
scroll to position [0, 0]
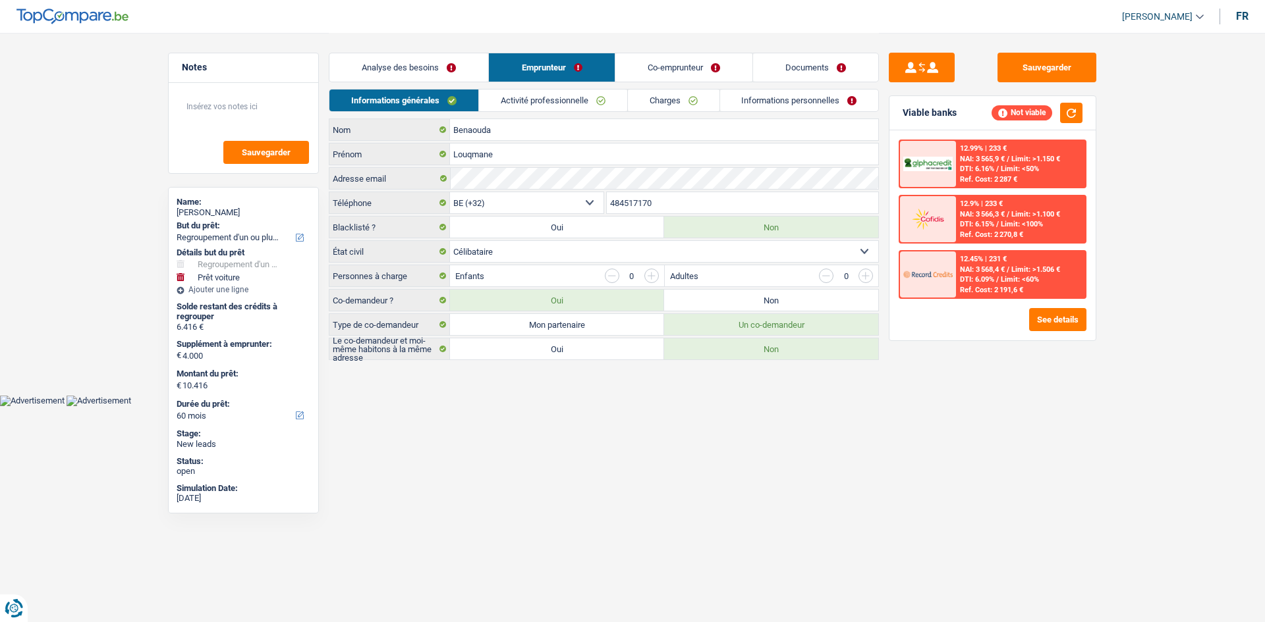
click at [578, 99] on link "Activité professionnelle" at bounding box center [553, 101] width 148 height 22
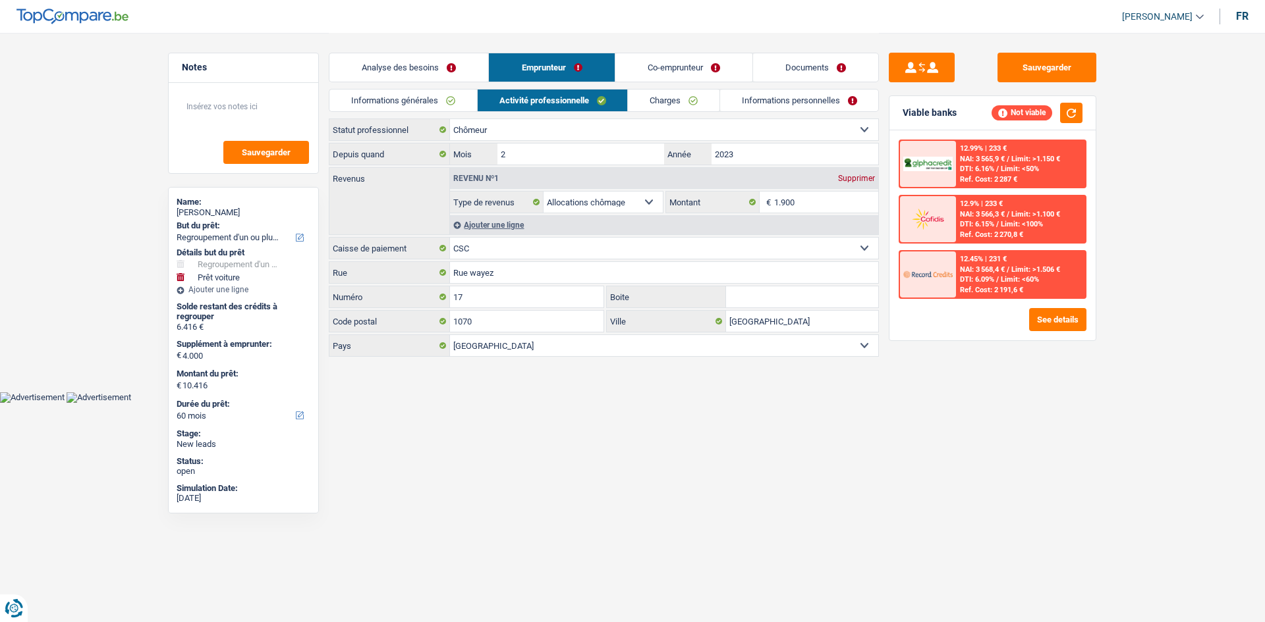
click at [678, 74] on link "Co-emprunteur" at bounding box center [683, 67] width 137 height 28
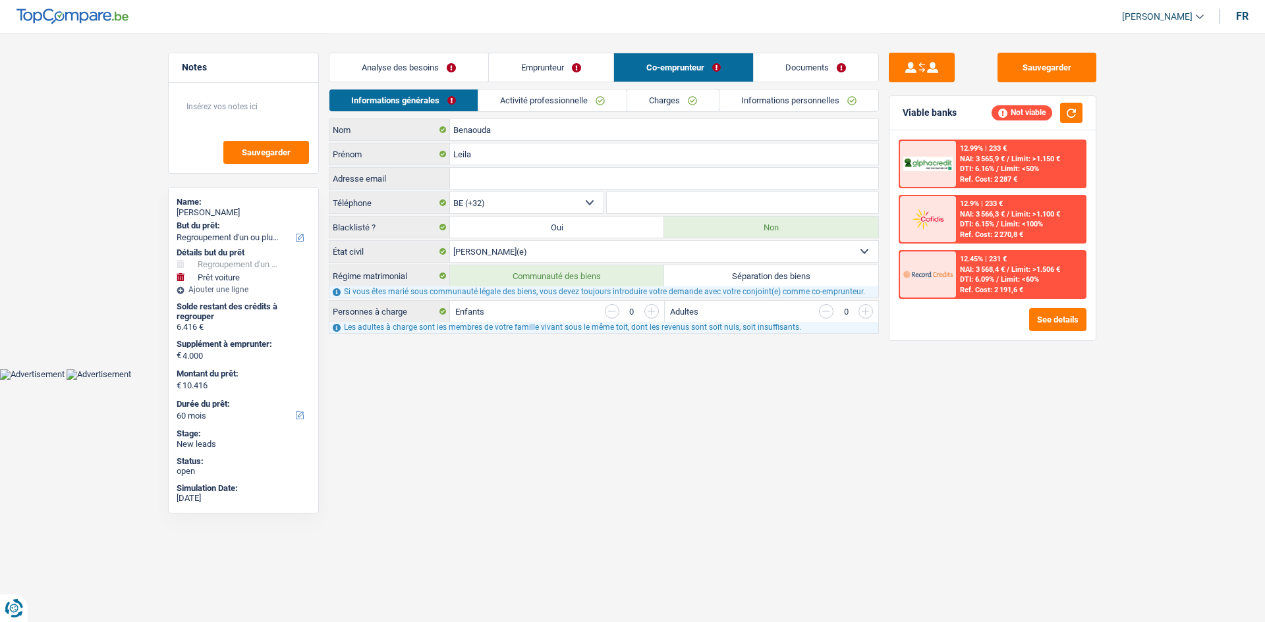
click at [603, 94] on link "Activité professionnelle" at bounding box center [552, 101] width 148 height 22
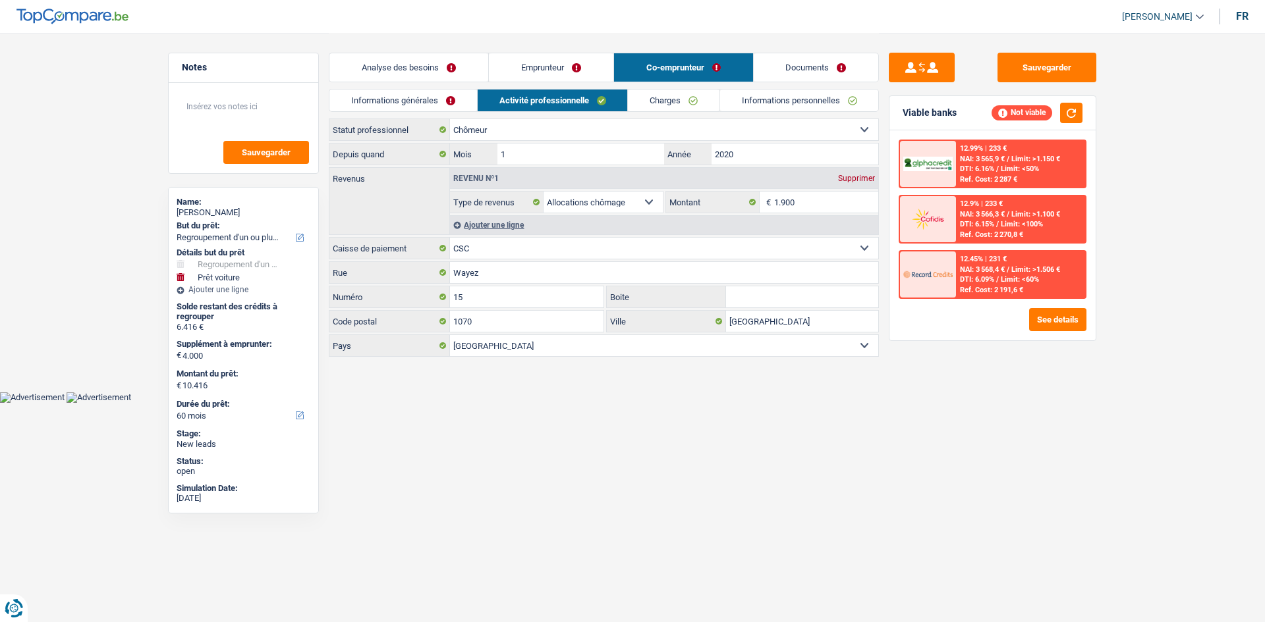
click at [678, 92] on link "Charges" at bounding box center [674, 101] width 92 height 22
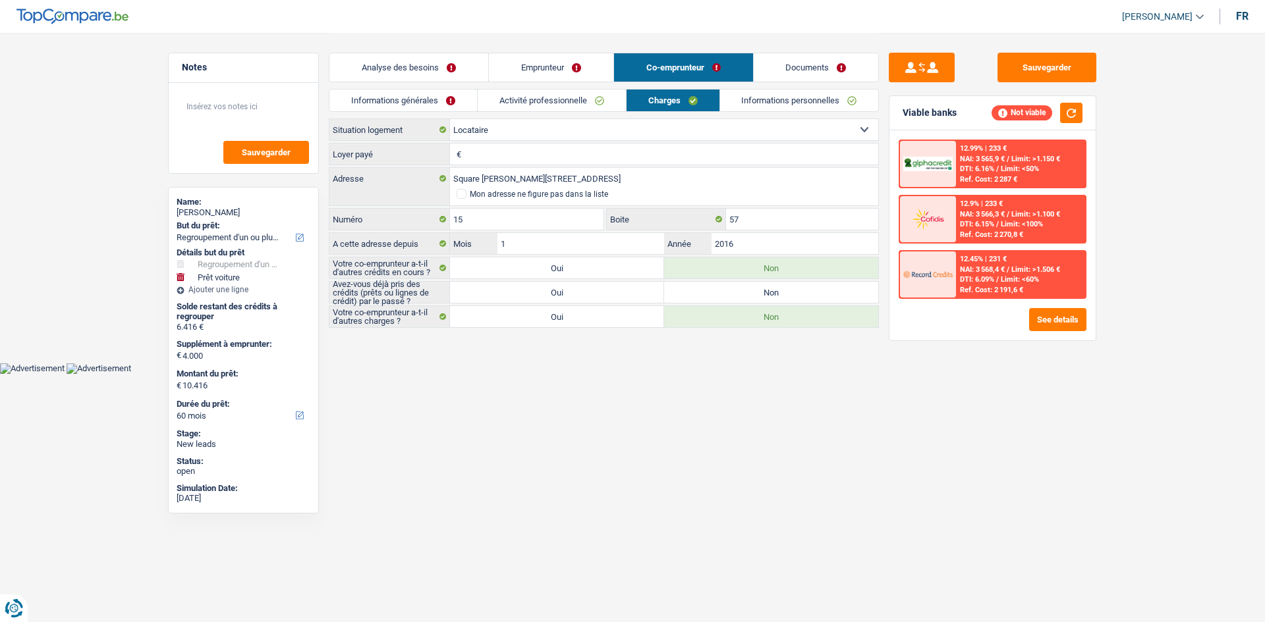
click at [607, 70] on link "Emprunteur" at bounding box center [551, 67] width 124 height 28
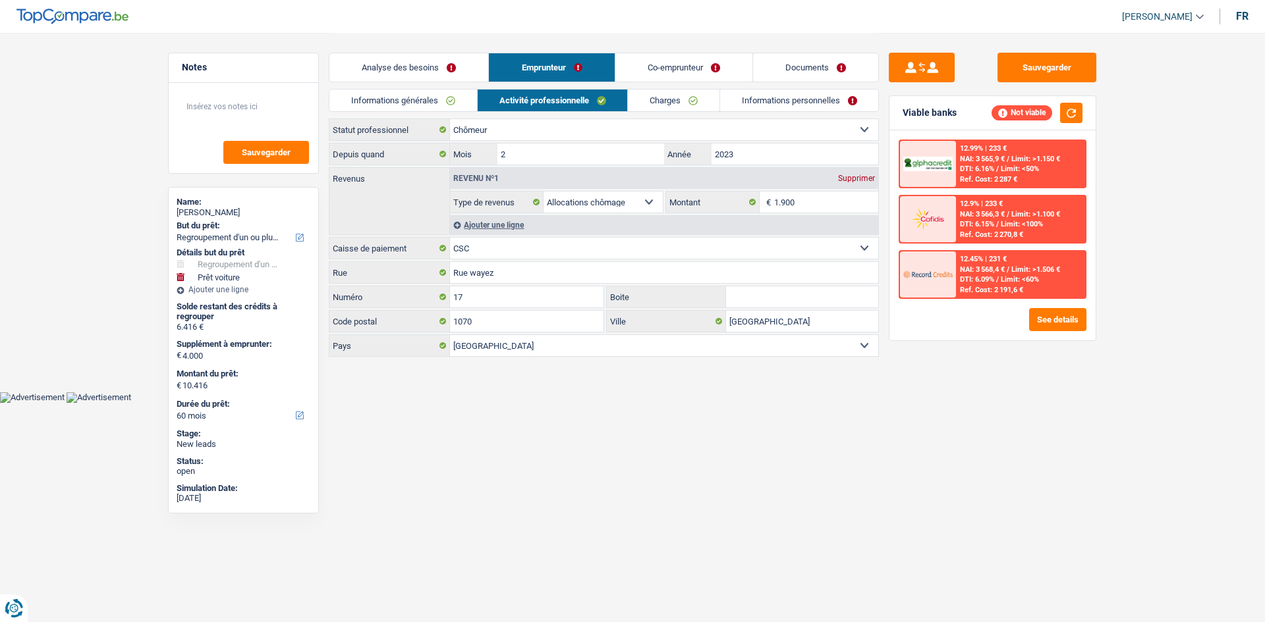
click at [665, 92] on link "Charges" at bounding box center [674, 101] width 92 height 22
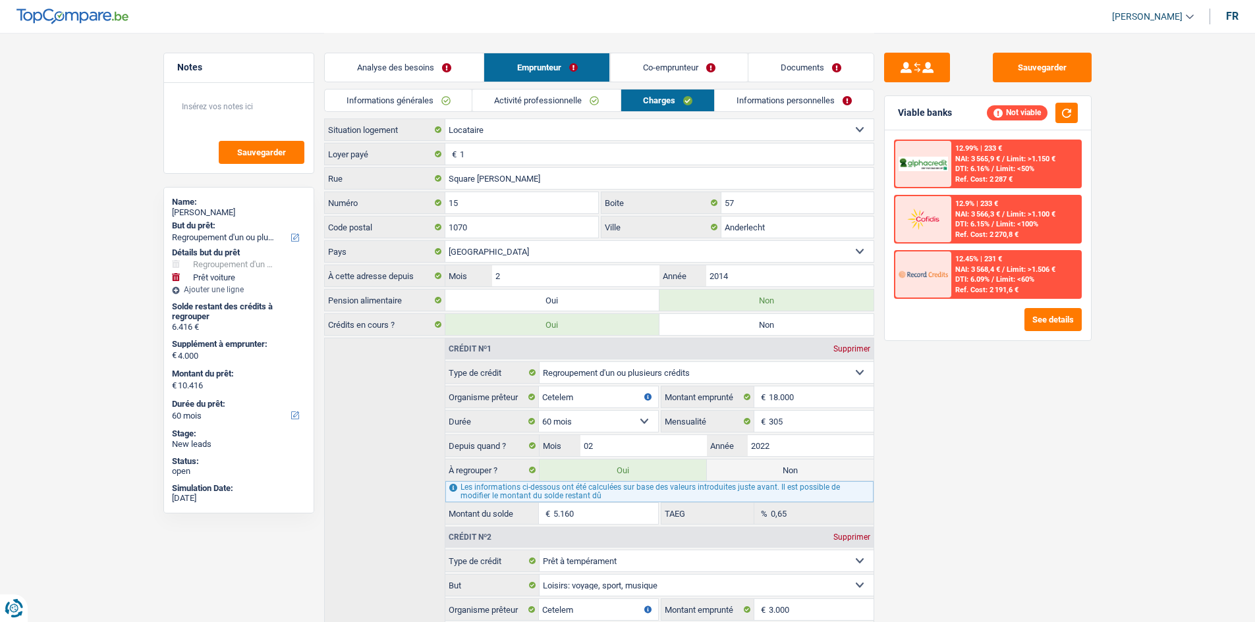
click at [676, 70] on link "Co-emprunteur" at bounding box center [678, 67] width 137 height 28
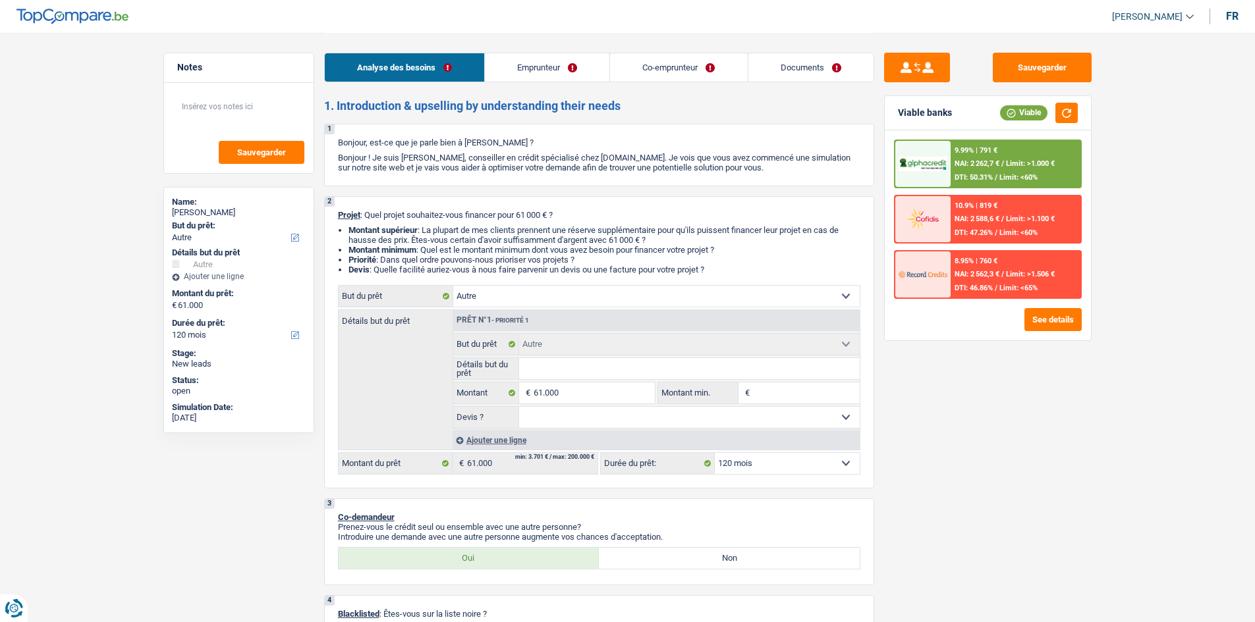
select select "other"
select select "120"
select select "other"
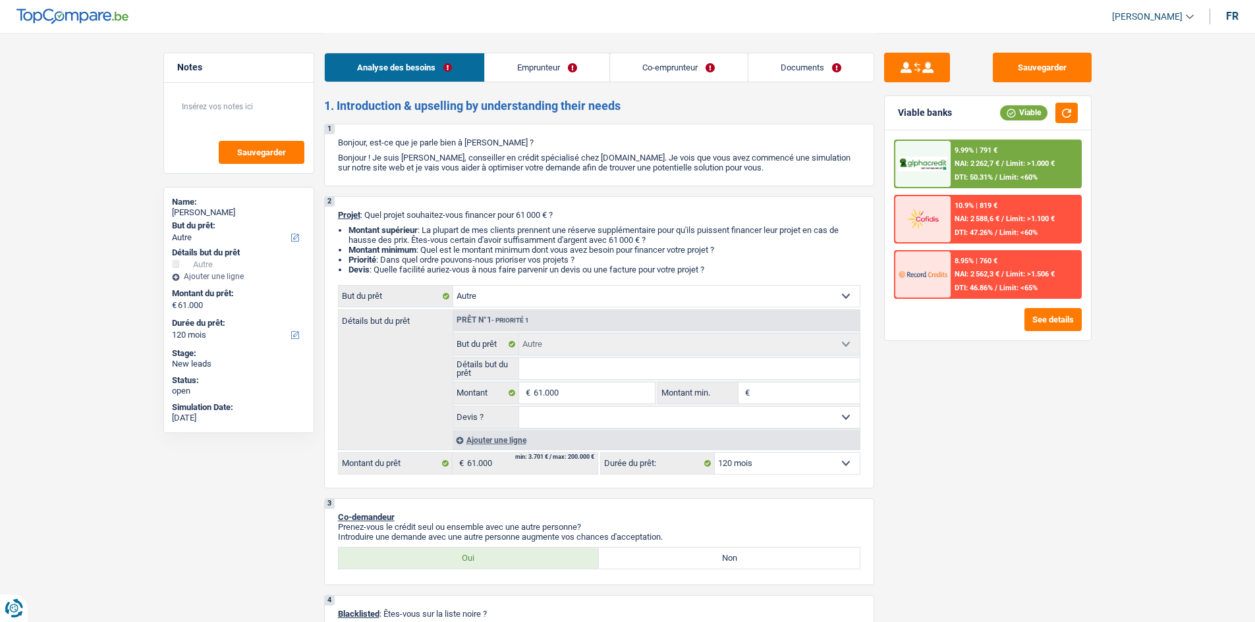
select select "120"
select select "privateEmployee"
select select "familyAllowances"
select select "netSalary"
select select "mealVouchers"
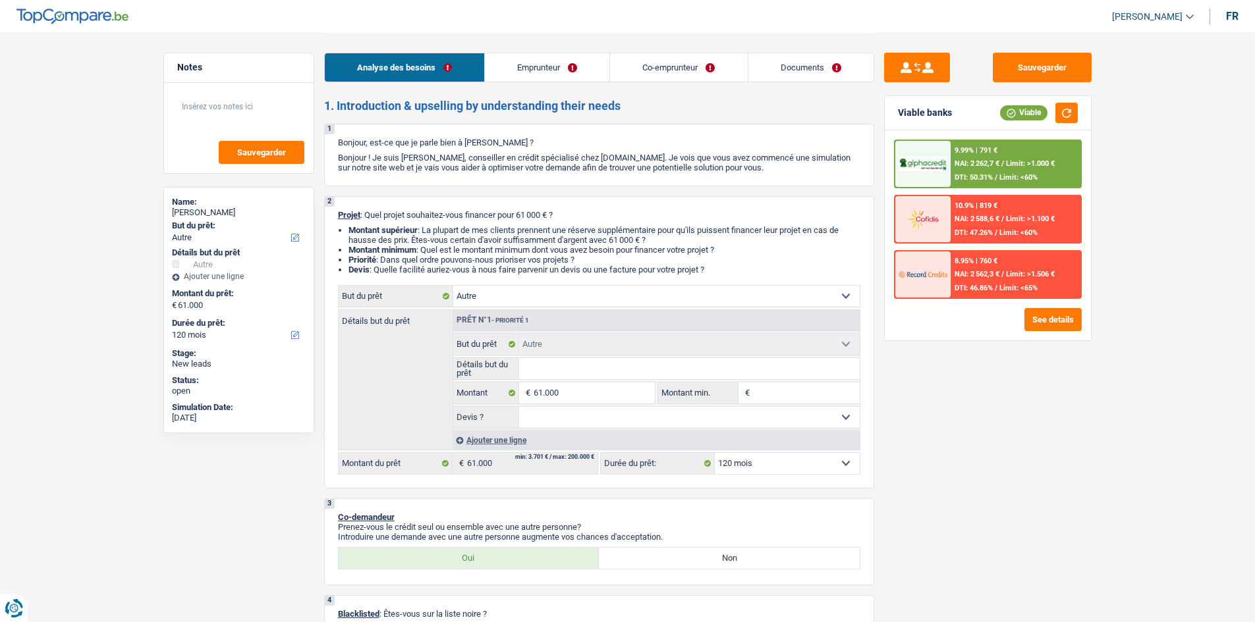
select select "ownerWithMortgage"
select select "mortgage"
select select "300"
select select "other"
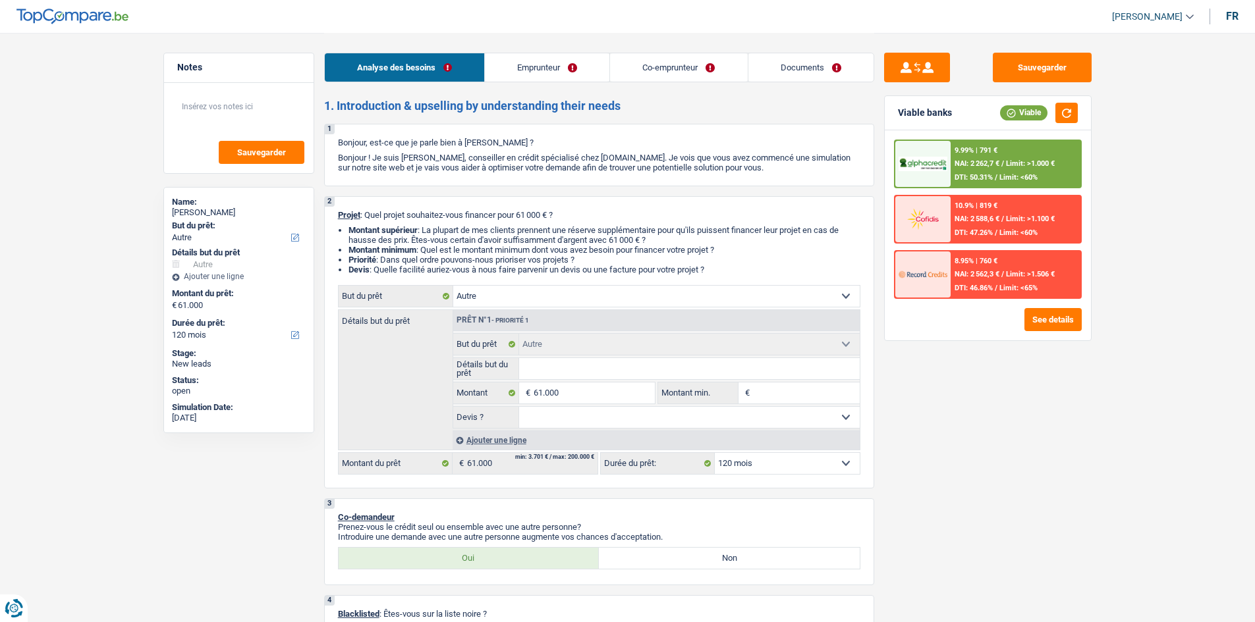
select select "120"
click at [1008, 153] on div "9.99% | 791 € NAI: 2 262,7 € / Limit: >1.000 € DTI: 50.31% / Limit: <60%" at bounding box center [1015, 164] width 130 height 46
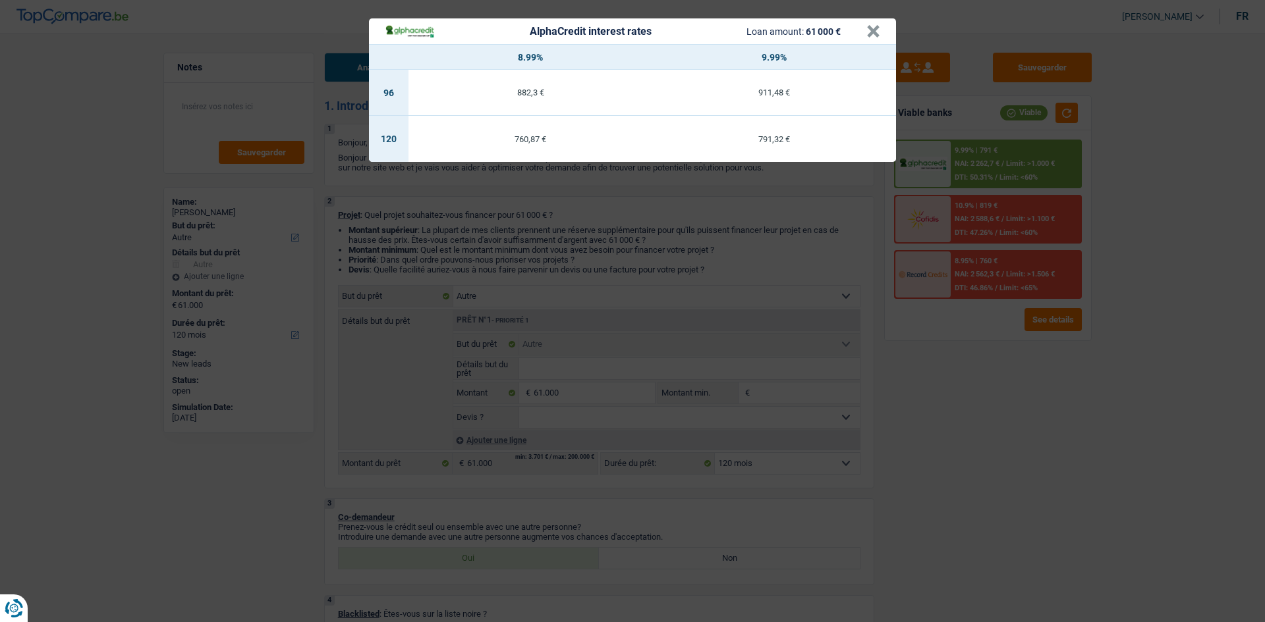
click at [1080, 505] on div "AlphaCredit interest rates Loan amount: 61 000 € × 8.99% 9.99% 96 882,3 € 911,4…" at bounding box center [632, 311] width 1265 height 622
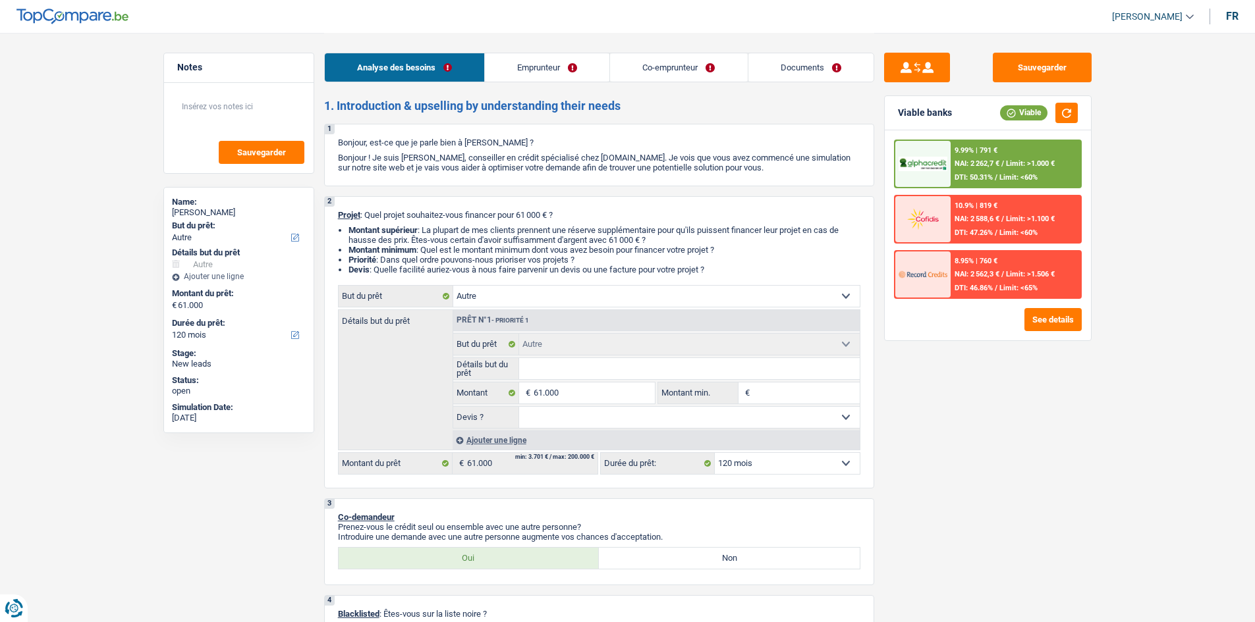
click at [609, 371] on input "Détails but du prêt" at bounding box center [689, 368] width 341 height 21
type input "t"
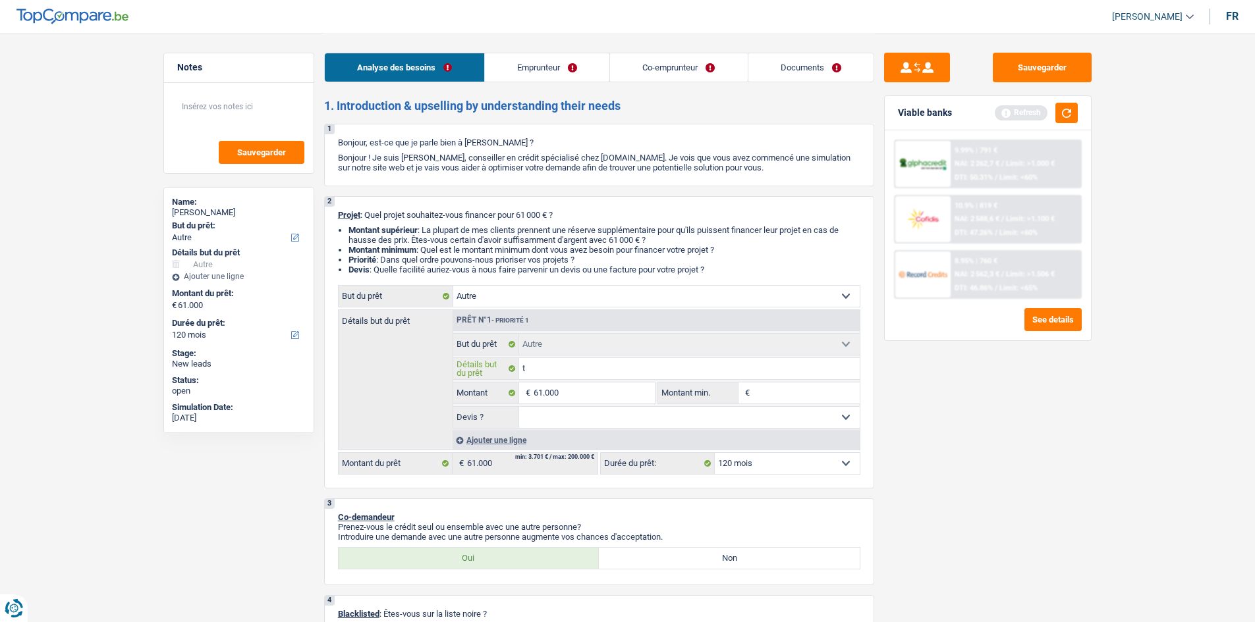
type input "tr"
type input "tra"
type input "trav"
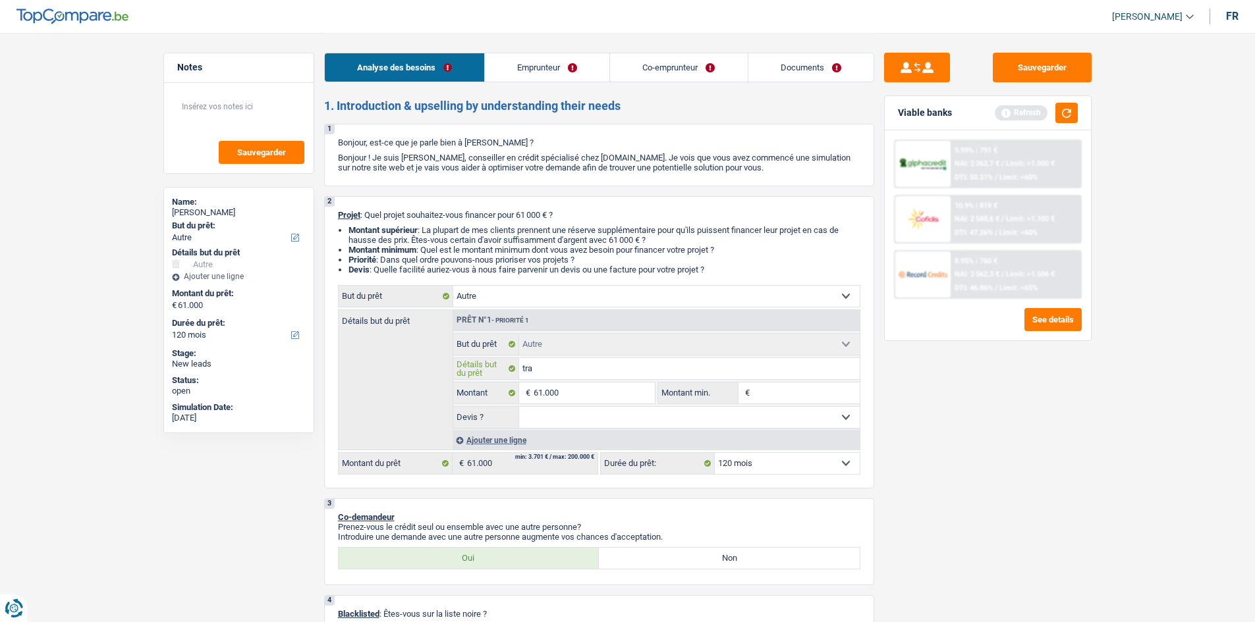
type input "trav"
type input "trava"
type input "travau"
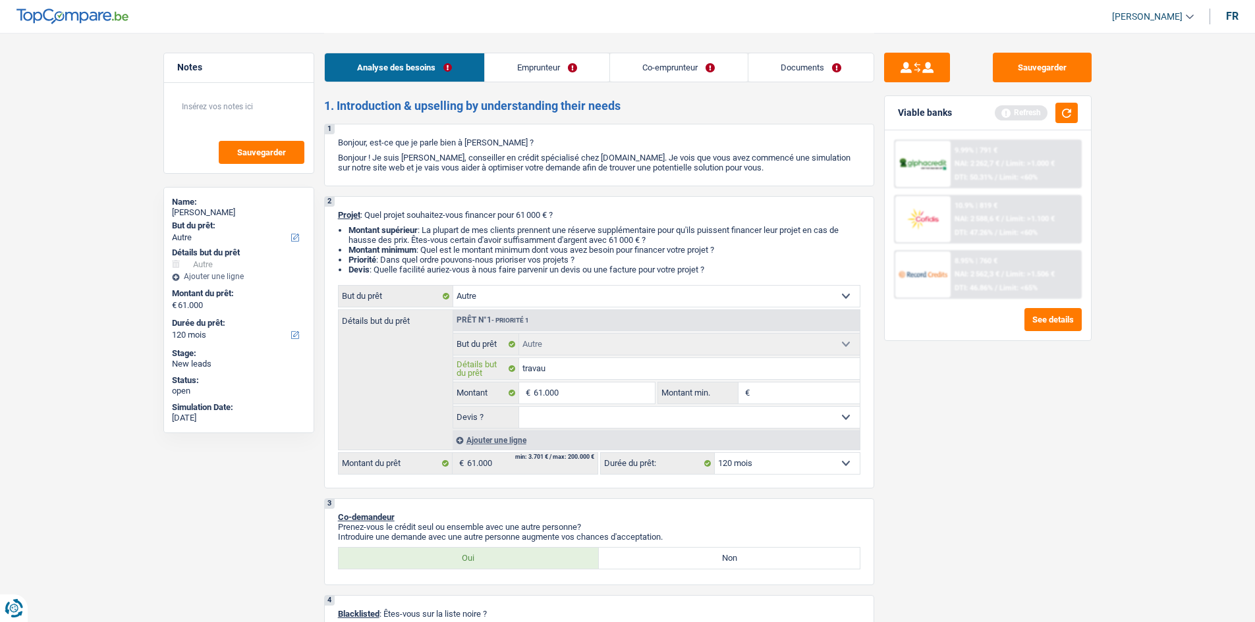
type input "travaux"
type input "travaux /"
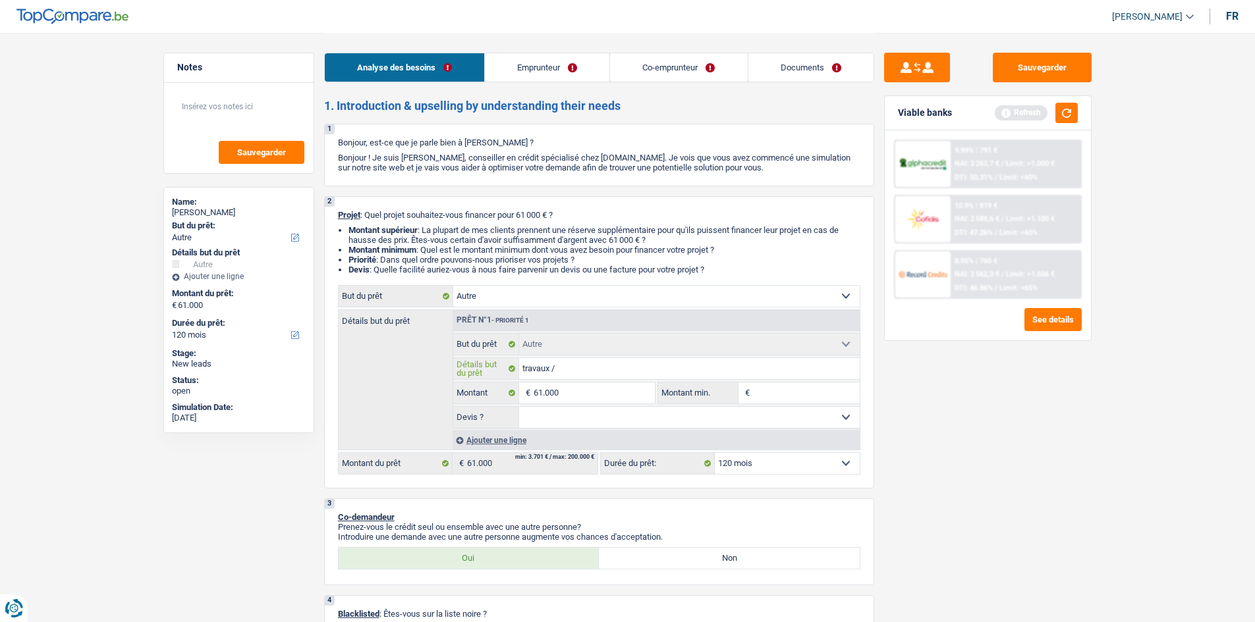
type input "travaux /"
type input "travaux / p"
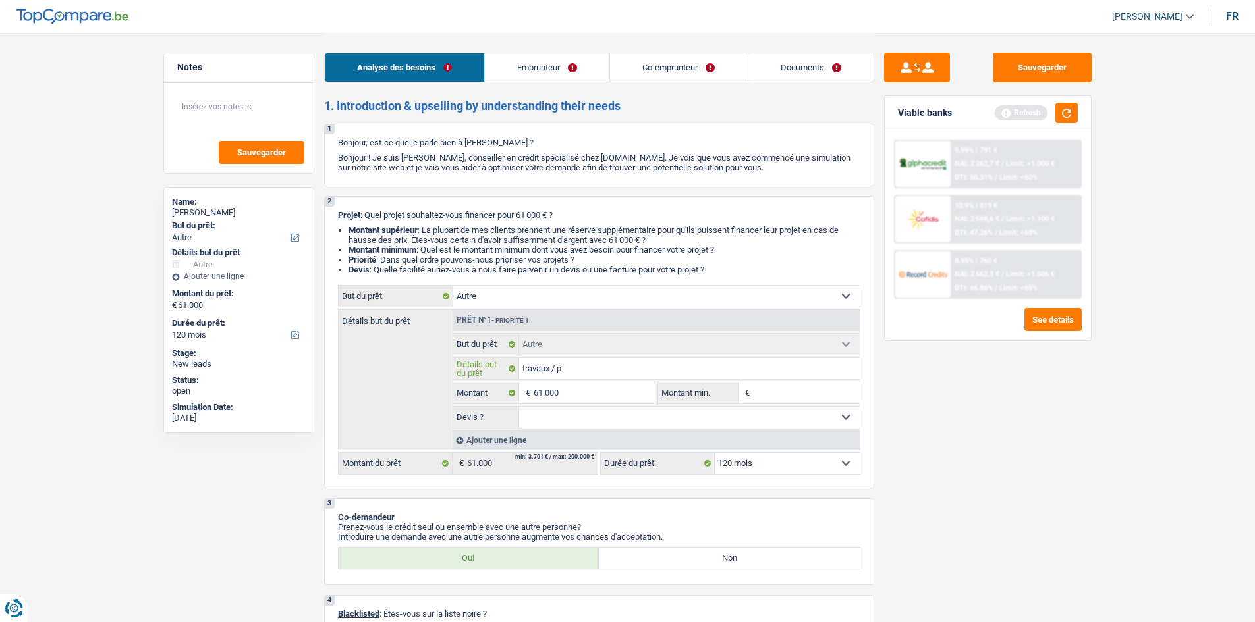
type input "travaux / ps"
type input "travaux / psi"
type input "travaux / psic"
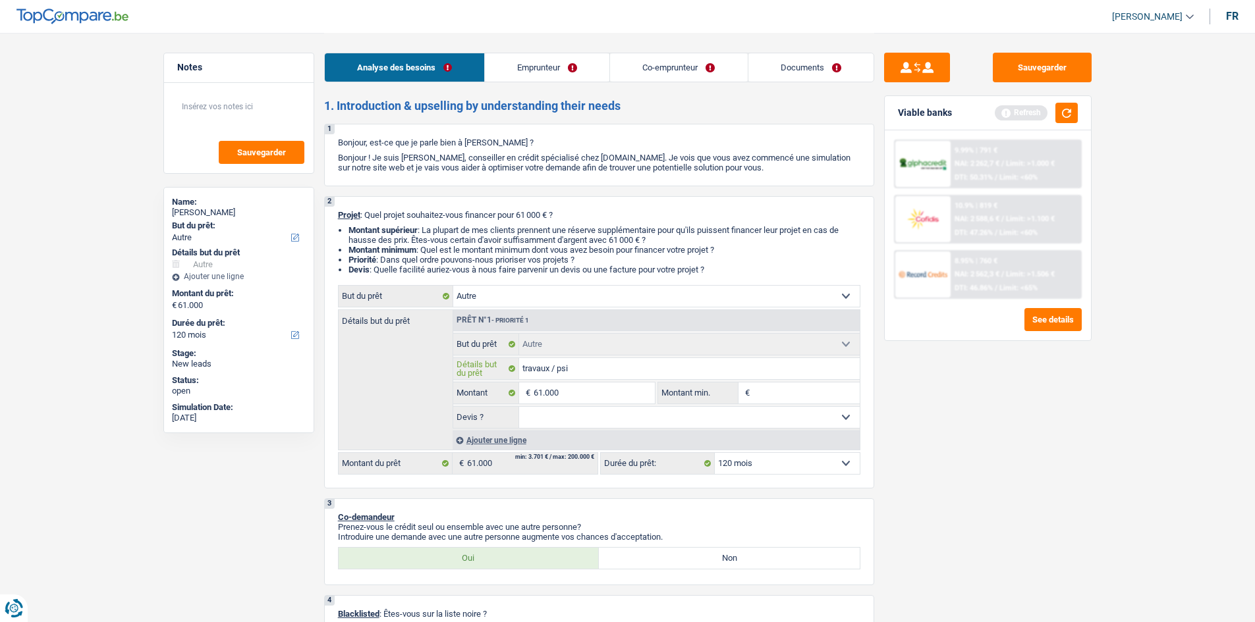
type input "travaux / psic"
type input "travaux / psici"
type input "travaux / psicin"
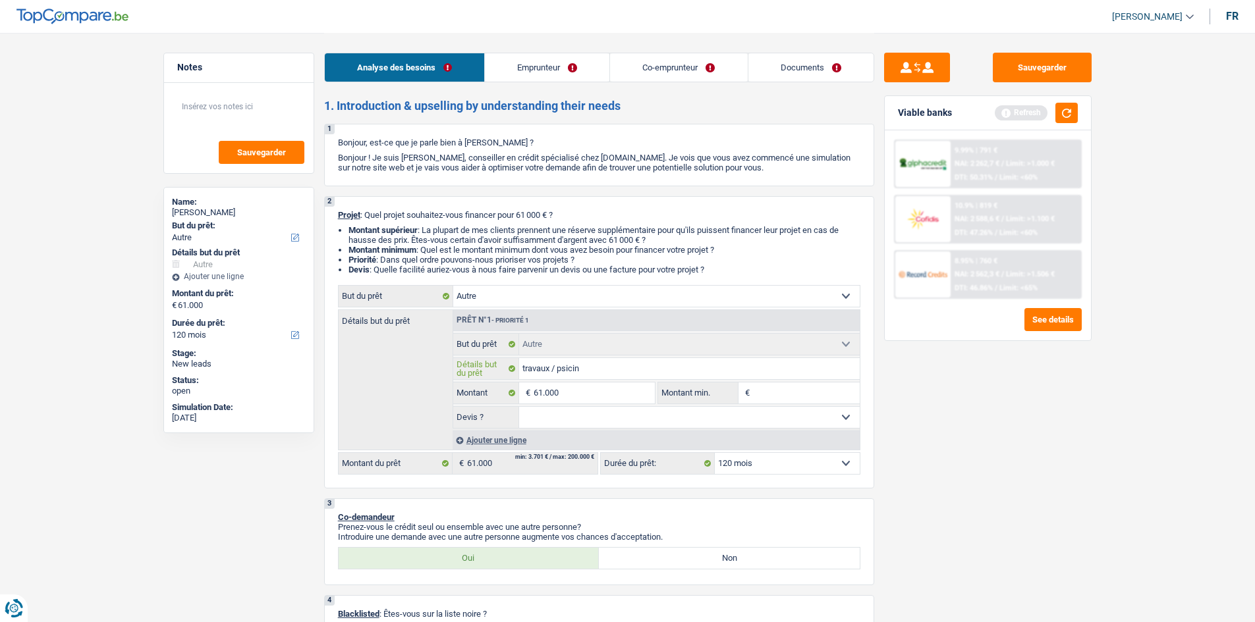
type input "travaux / psicine"
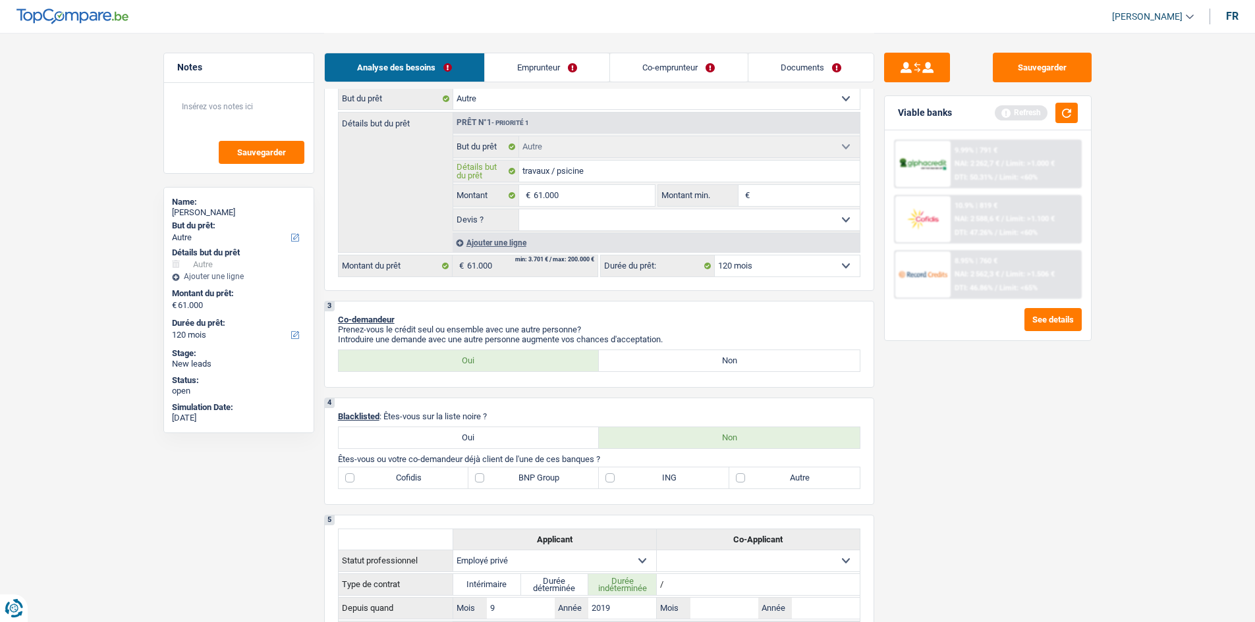
type input "travaux / psicine"
click at [561, 77] on link "Emprunteur" at bounding box center [547, 67] width 124 height 28
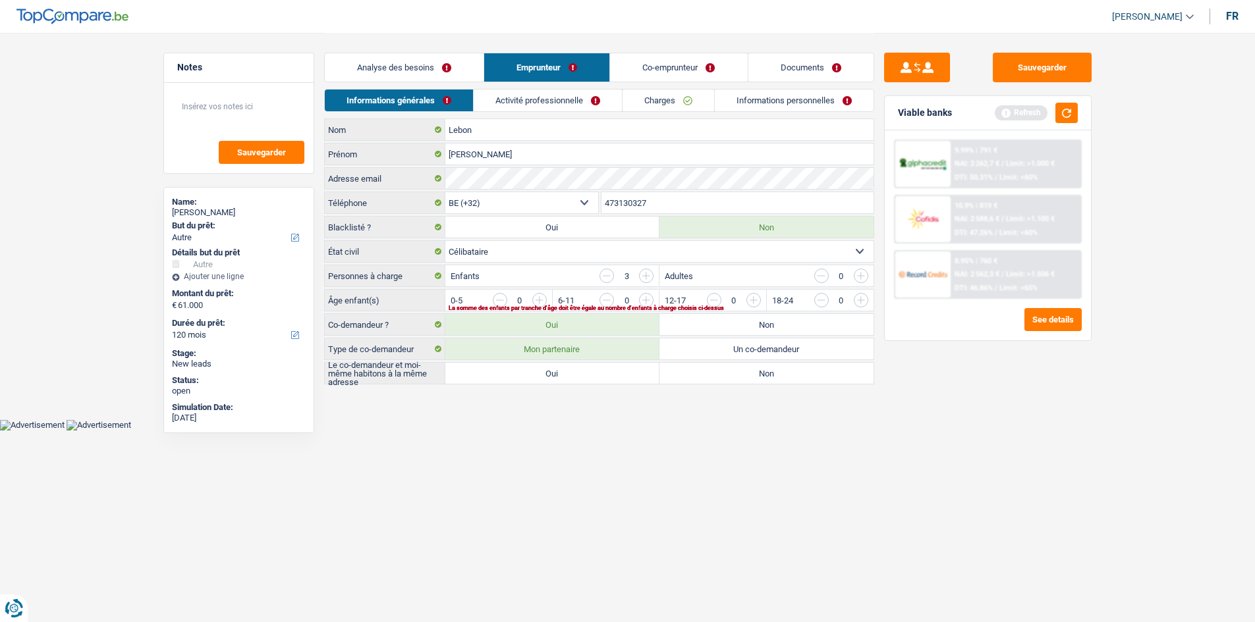
scroll to position [0, 0]
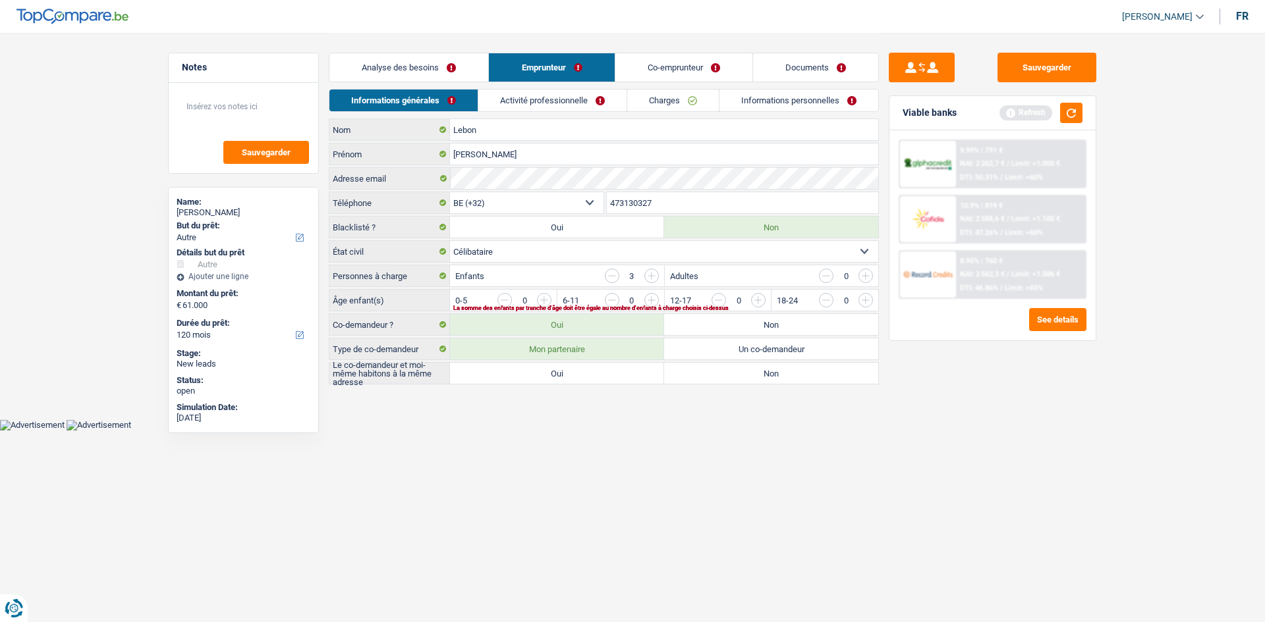
click at [544, 373] on label "Oui" at bounding box center [557, 373] width 214 height 21
click at [544, 373] on input "Oui" at bounding box center [557, 373] width 214 height 21
radio input "true"
click at [468, 76] on link "Analyse des besoins" at bounding box center [408, 67] width 159 height 28
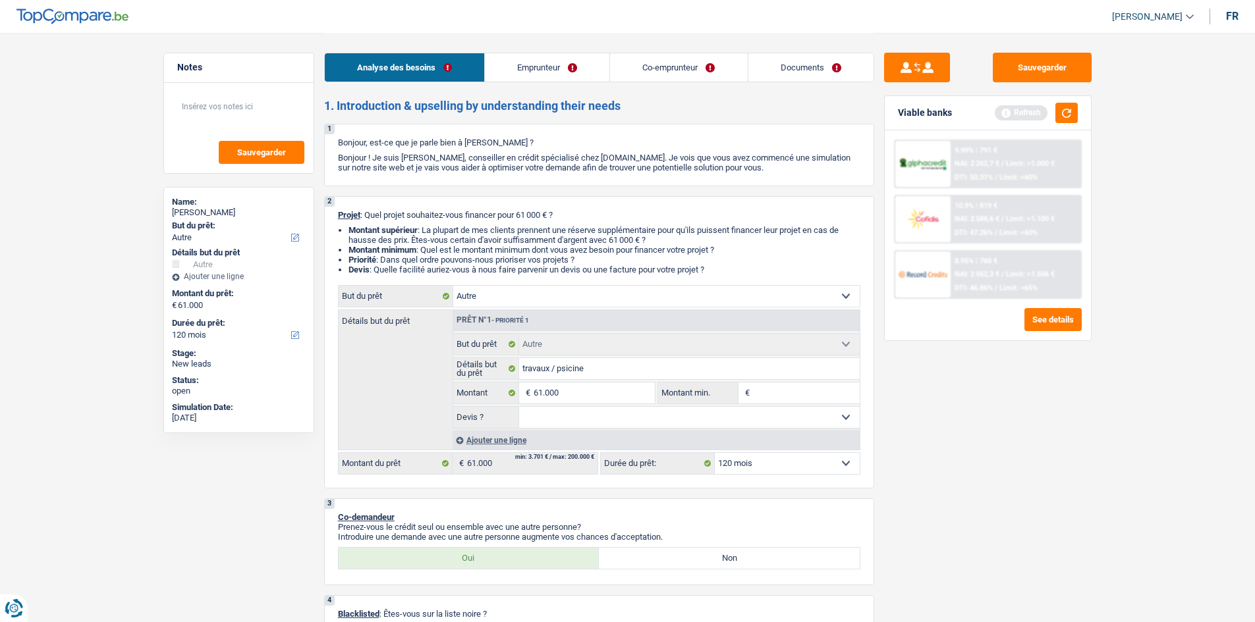
click at [551, 73] on link "Emprunteur" at bounding box center [547, 67] width 124 height 28
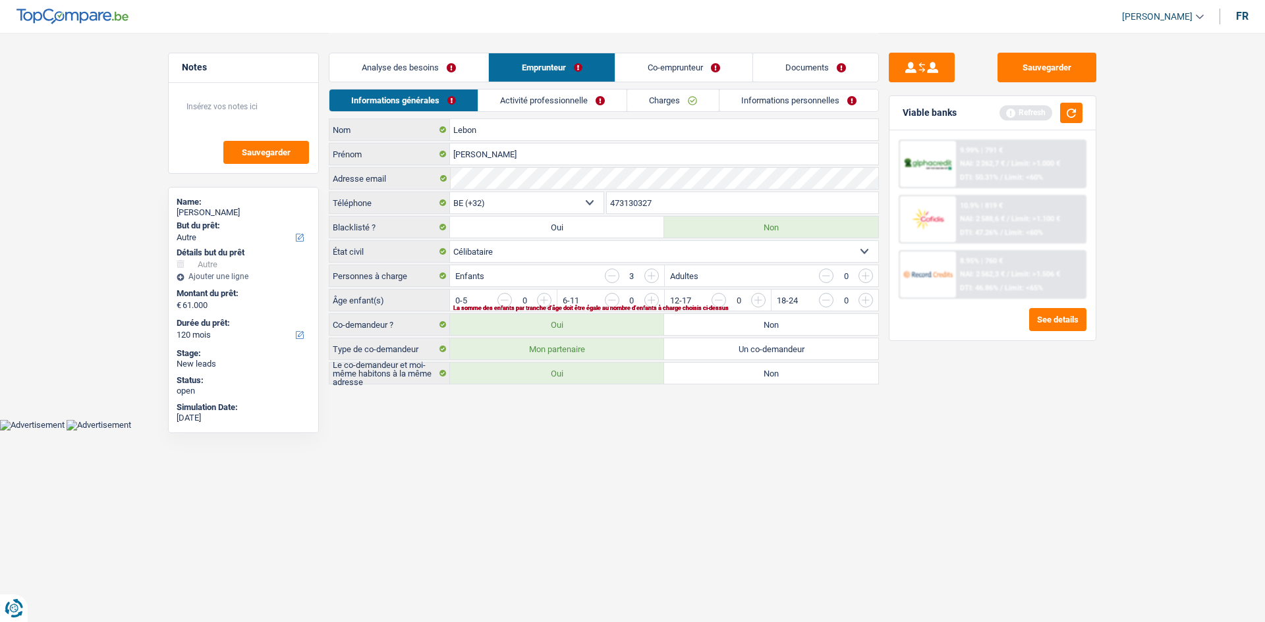
click at [472, 76] on link "Analyse des besoins" at bounding box center [408, 67] width 159 height 28
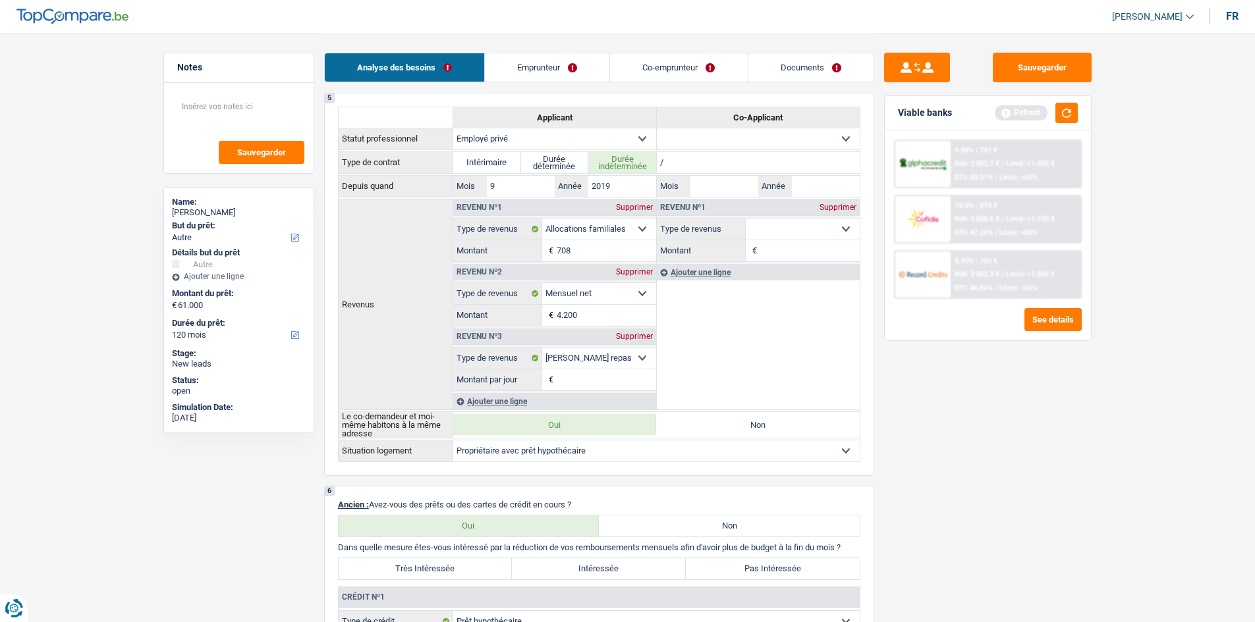
scroll to position [856, 0]
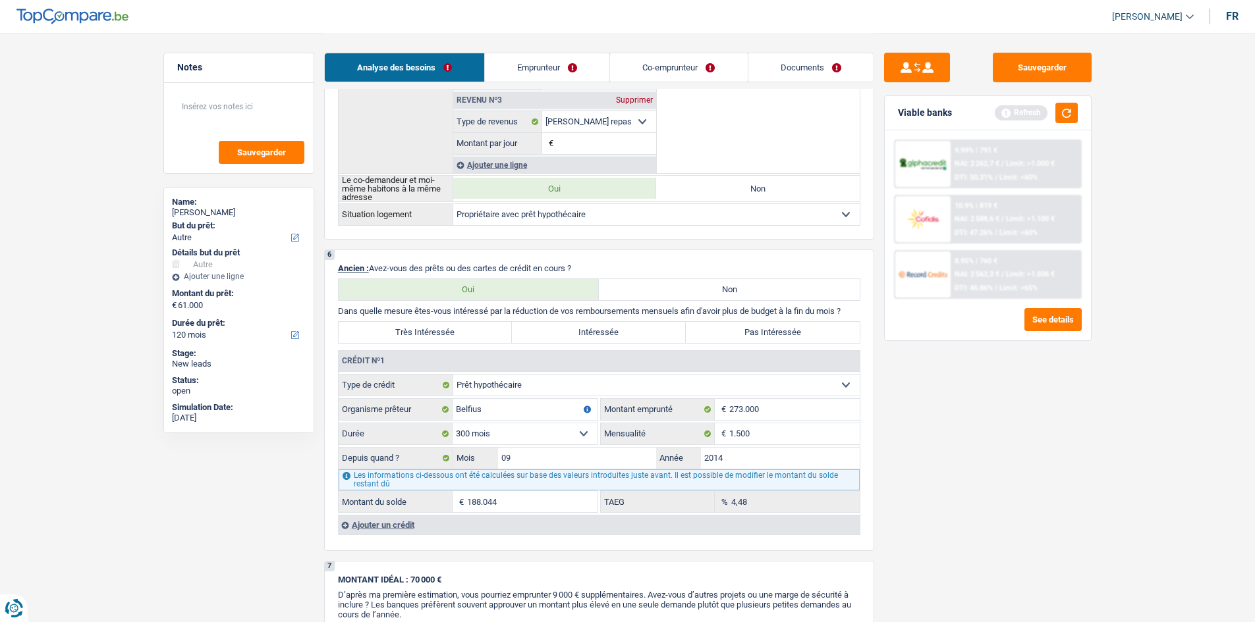
click at [813, 328] on label "Pas Intéressée" at bounding box center [773, 332] width 174 height 21
click at [813, 328] on input "Pas Intéressée" at bounding box center [773, 332] width 174 height 21
radio input "true"
drag, startPoint x: 774, startPoint y: 433, endPoint x: 908, endPoint y: 451, distance: 135.0
click at [775, 433] on input "1.500" at bounding box center [794, 434] width 130 height 21
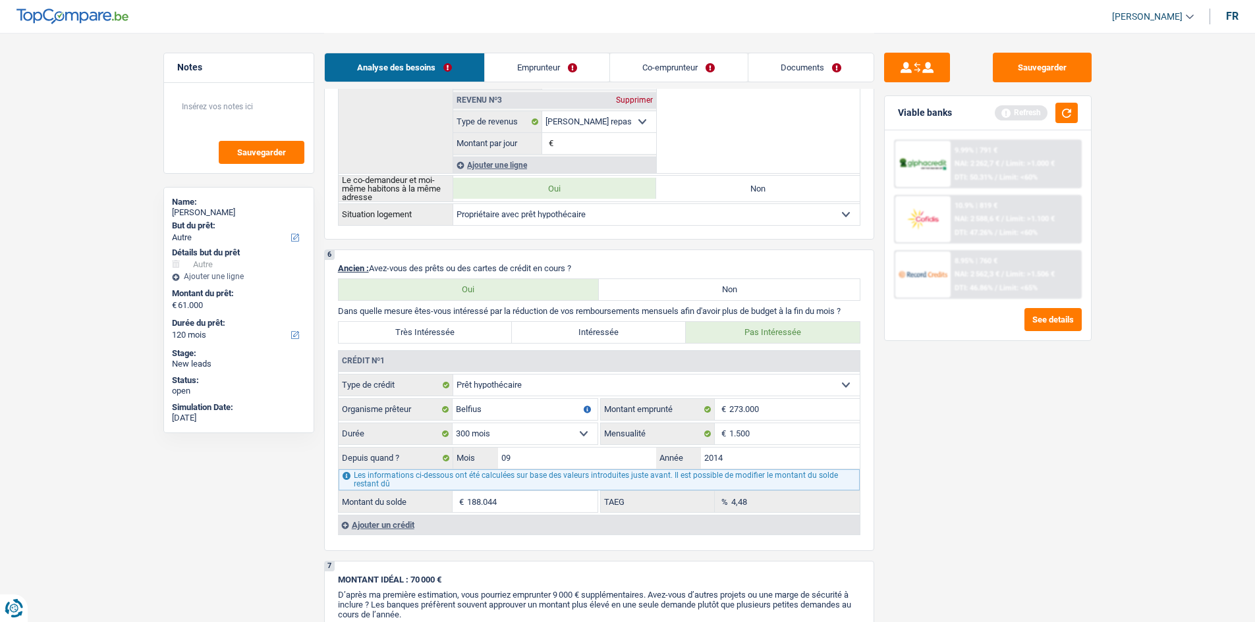
click at [939, 431] on div "Sauvegarder Viable banks Refresh 9.99% | 791 € NAI: 2 262,7 € / Limit: >1.000 €…" at bounding box center [987, 327] width 227 height 549
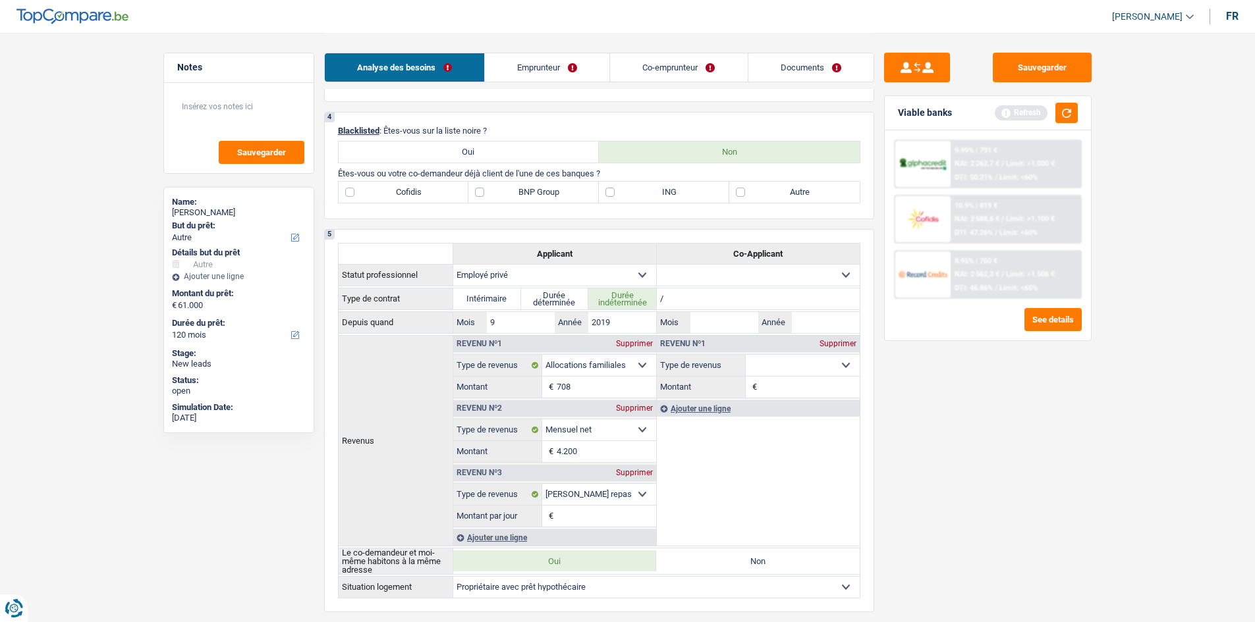
scroll to position [461, 0]
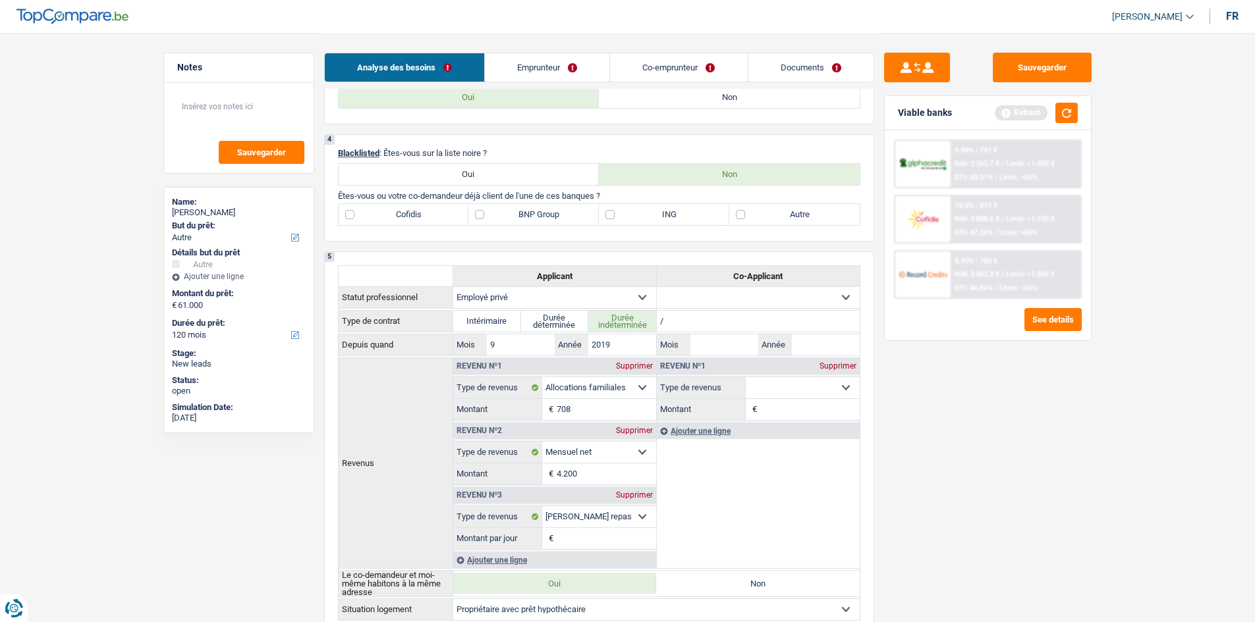
click at [805, 217] on label "Autre" at bounding box center [794, 214] width 130 height 21
click at [805, 217] on input "Autre" at bounding box center [794, 214] width 130 height 21
checkbox input "true"
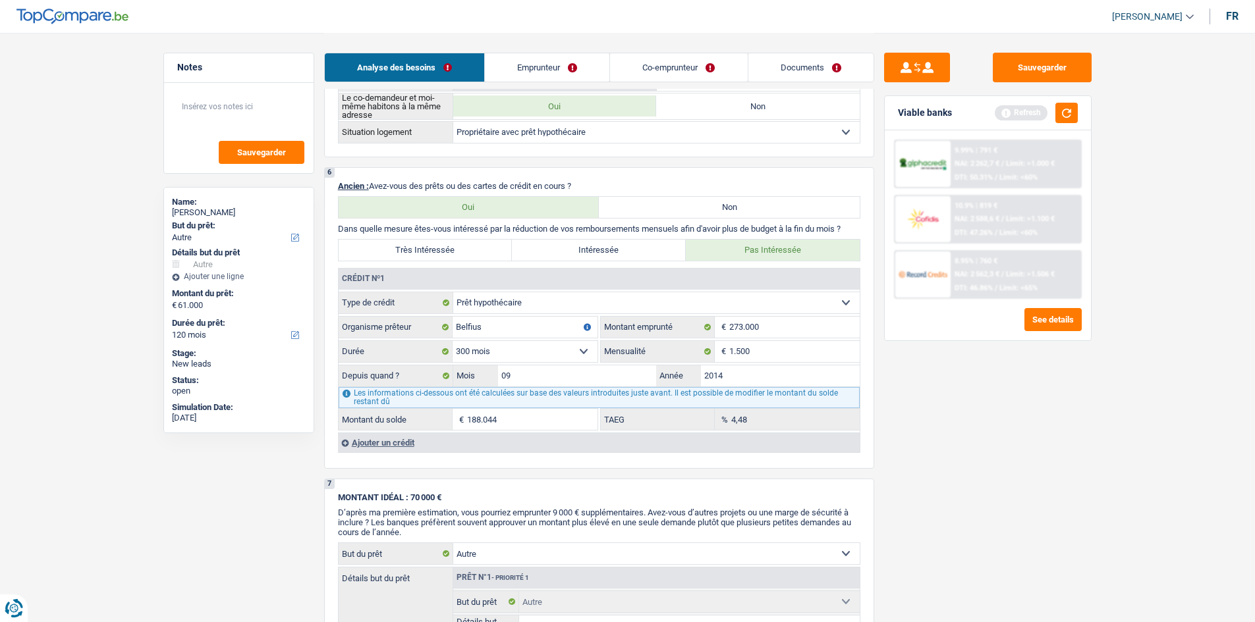
scroll to position [988, 0]
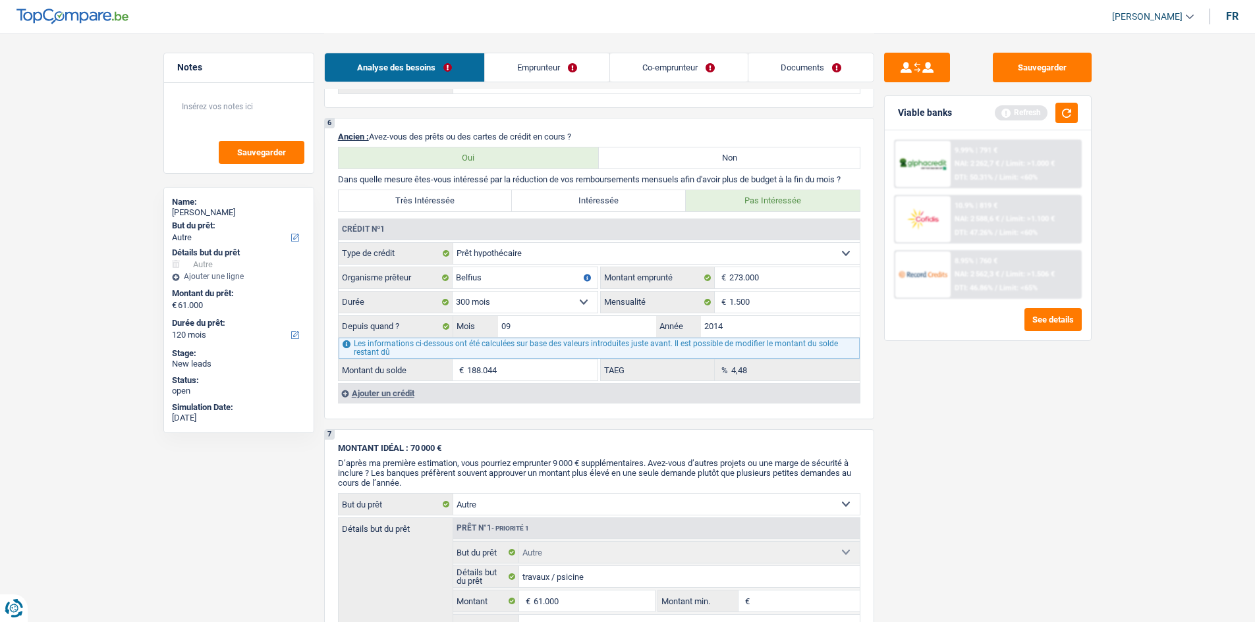
click at [679, 73] on link "Co-emprunteur" at bounding box center [678, 67] width 137 height 28
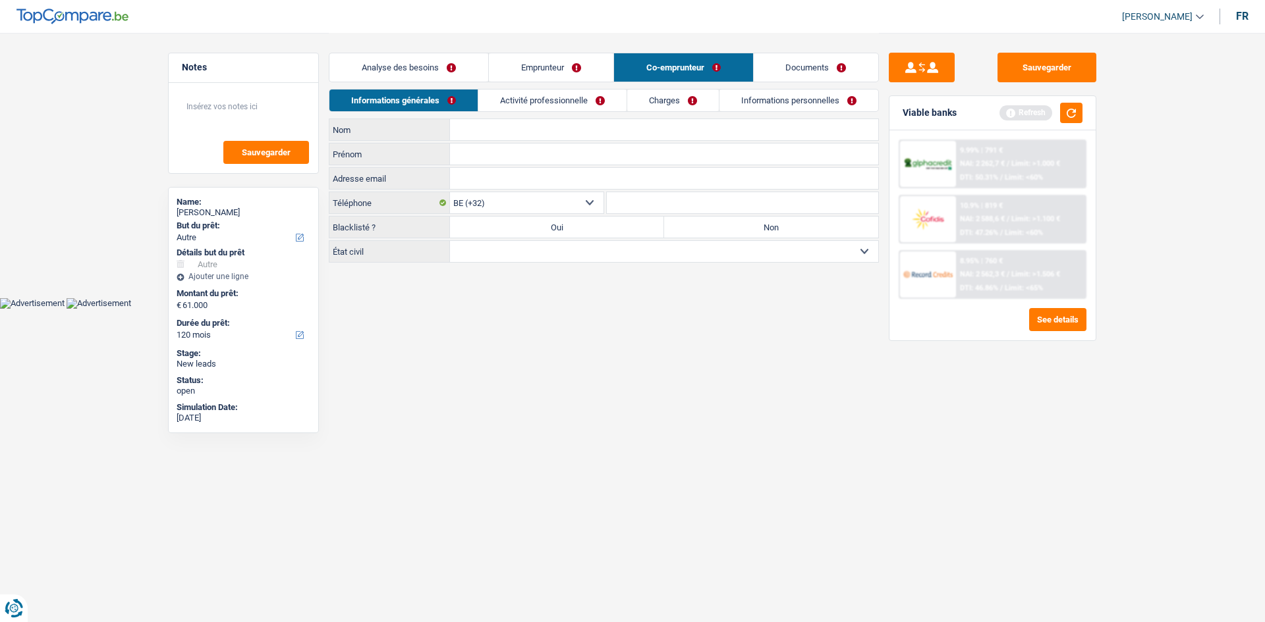
click at [651, 92] on link "Charges" at bounding box center [673, 101] width 92 height 22
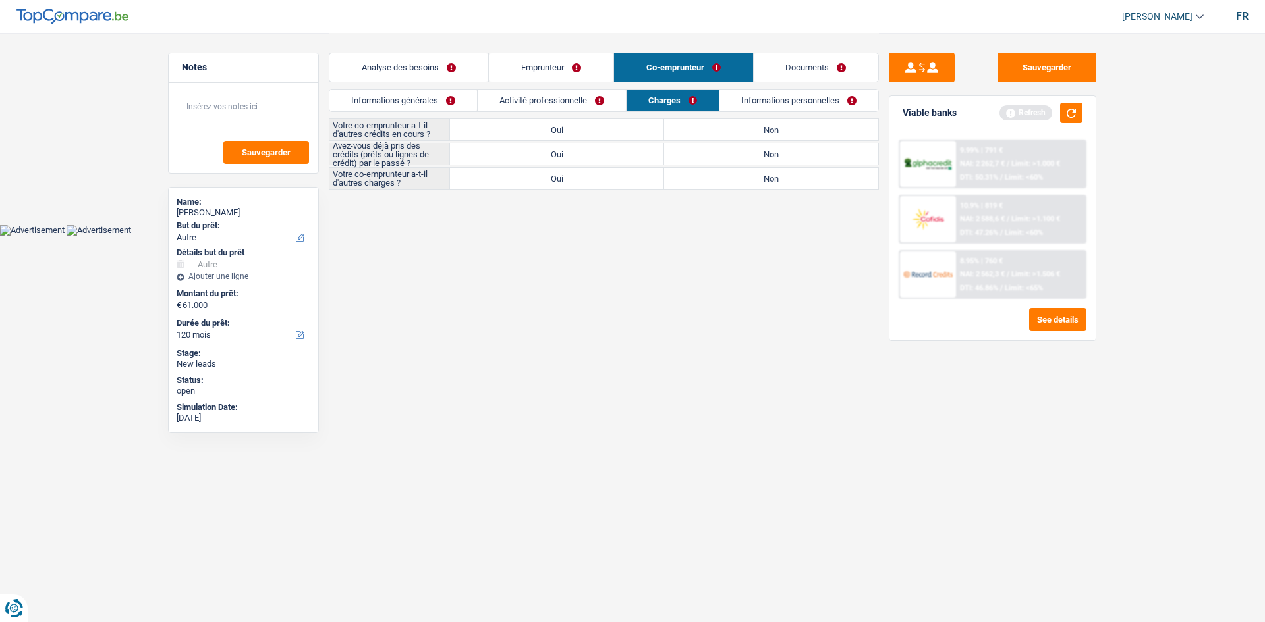
click at [431, 67] on link "Analyse des besoins" at bounding box center [408, 67] width 159 height 28
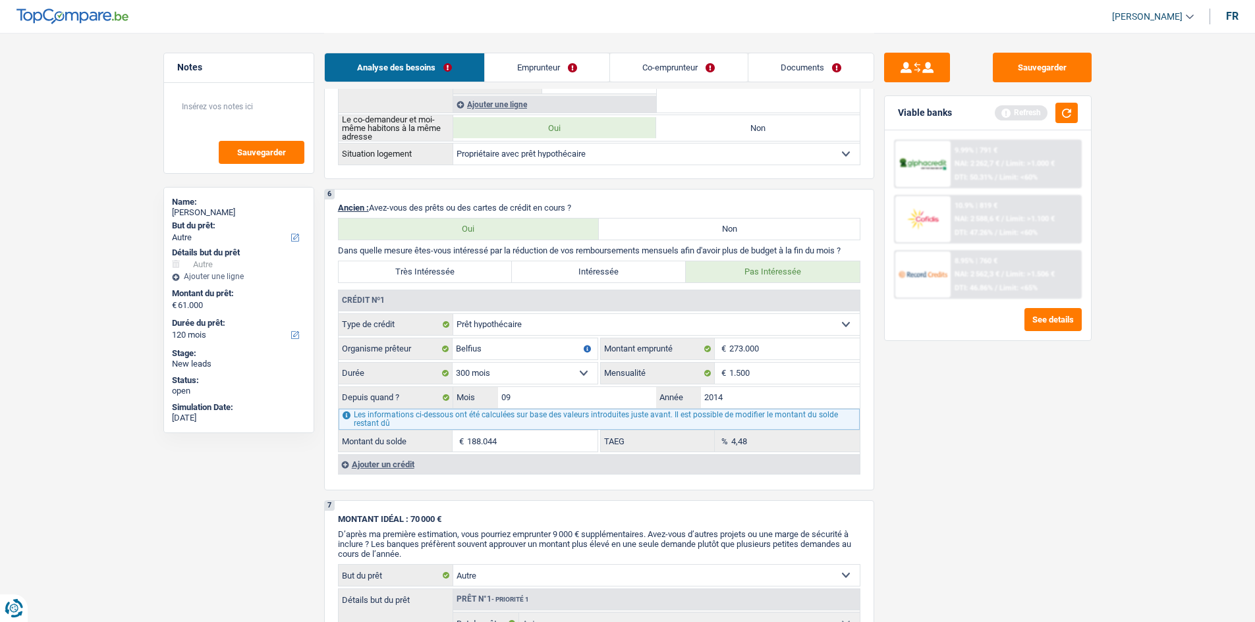
scroll to position [1054, 0]
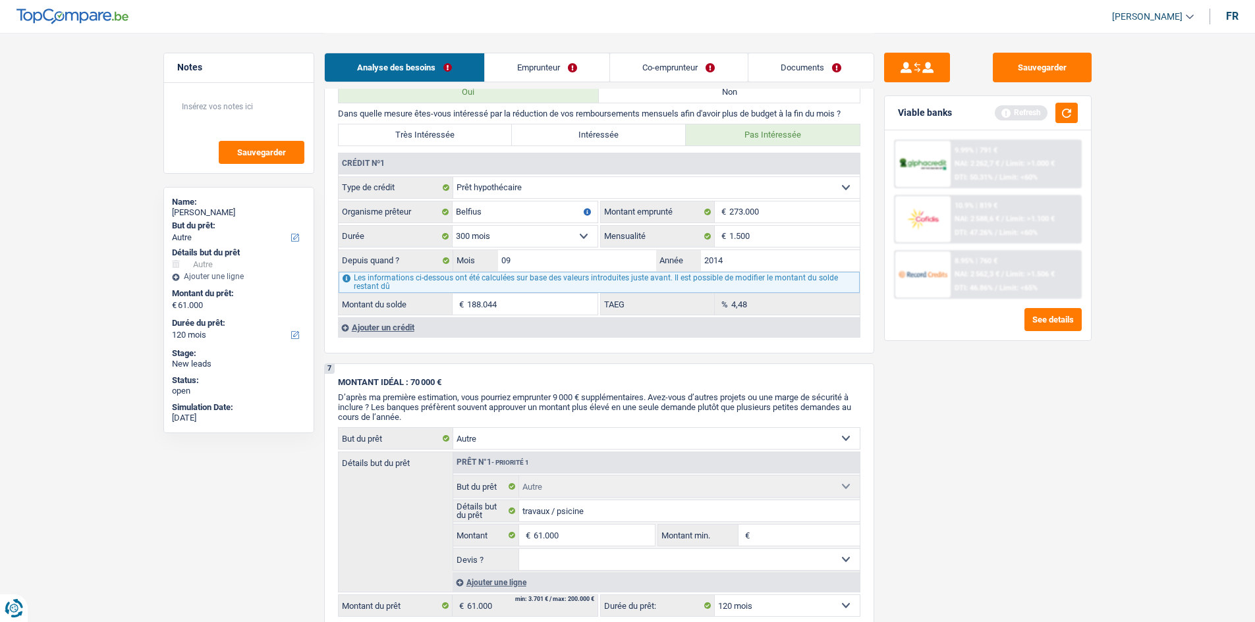
click at [412, 323] on div "Ajouter un crédit" at bounding box center [599, 327] width 522 height 20
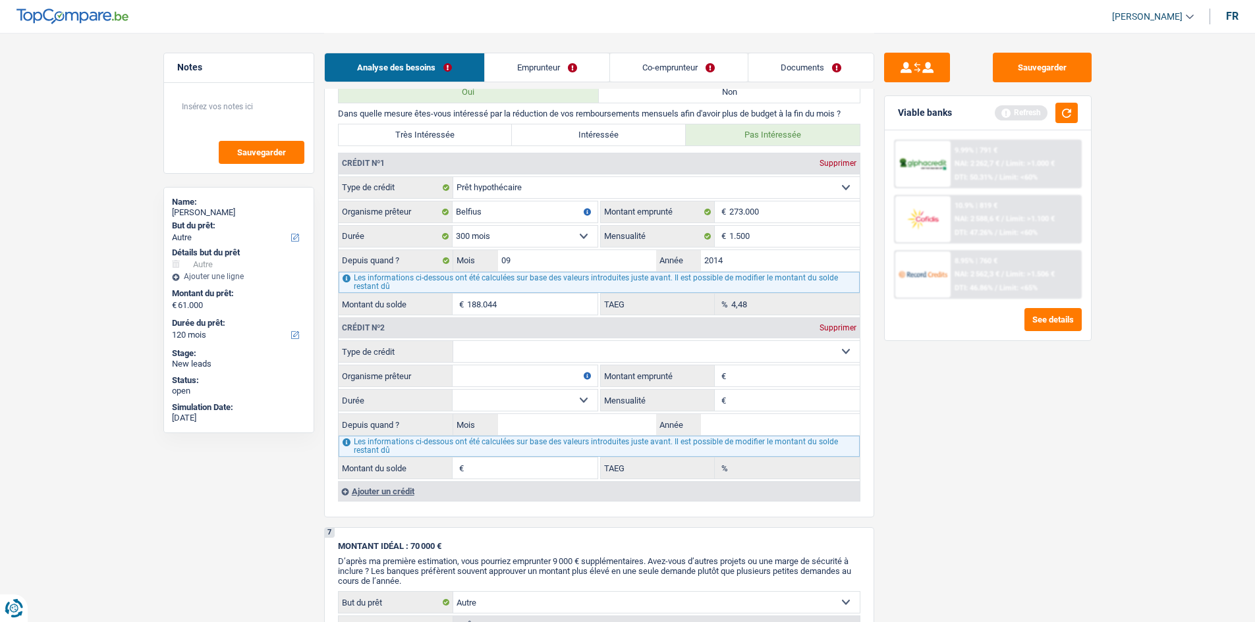
click at [532, 348] on select "Carte ou ouverture de crédit Prêt hypothécaire Vente à tempérament Prêt à tempé…" at bounding box center [656, 351] width 406 height 21
select select "personalLoan"
type input "0"
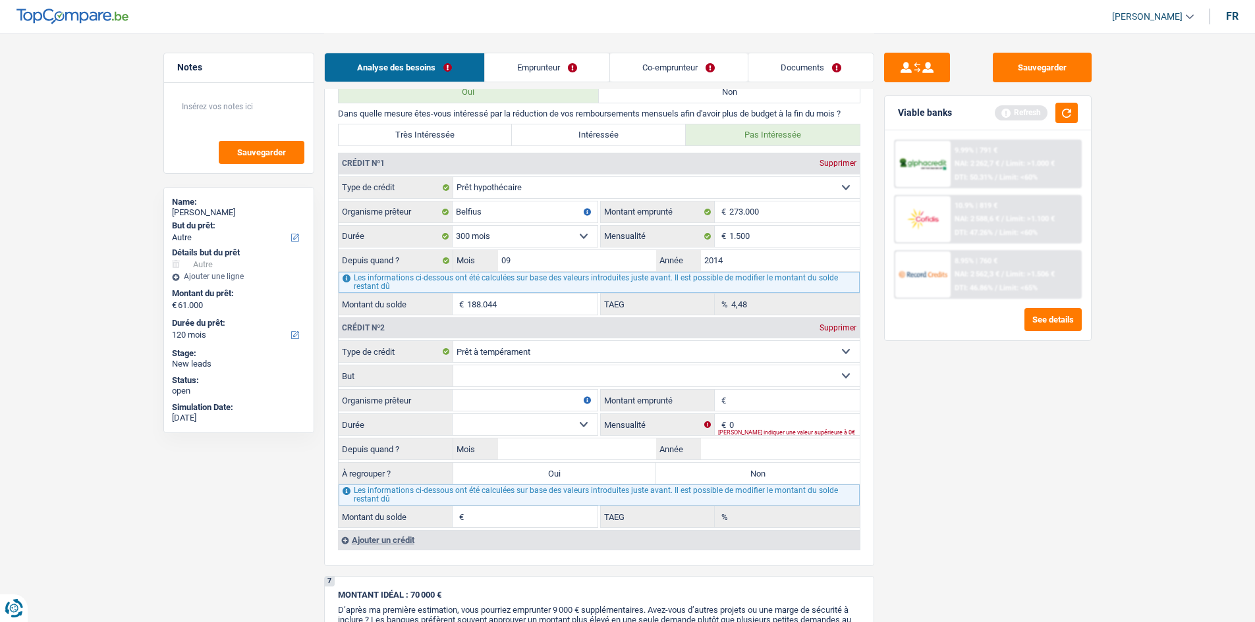
click at [530, 381] on select "Confort maison: meubles, textile, peinture, électroménager, outillage non-profe…" at bounding box center [656, 376] width 406 height 21
select select "smallWorks"
click at [453, 366] on select "Confort maison: meubles, textile, peinture, électroménager, outillage non-profe…" at bounding box center [656, 376] width 406 height 21
click at [757, 404] on input "Montant emprunté" at bounding box center [794, 400] width 130 height 21
click at [789, 420] on input "0" at bounding box center [794, 424] width 130 height 21
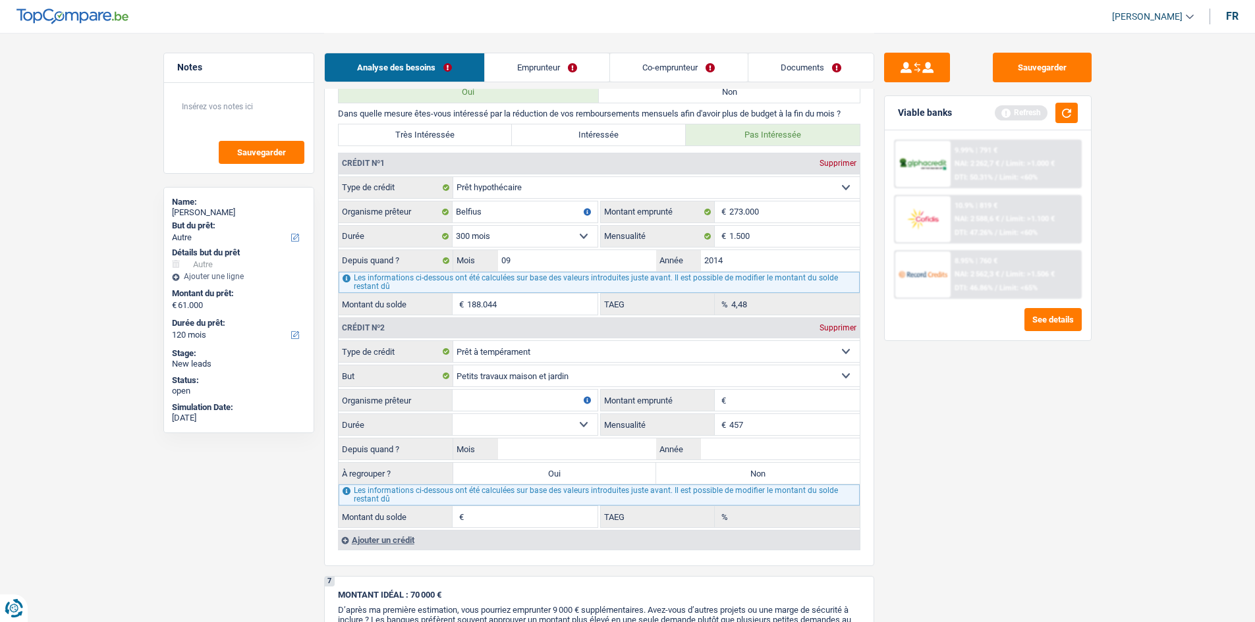
type input "457"
click at [1008, 478] on div "Sauvegarder Viable banks Refresh 9.99% | 791 € NAI: 2 262,7 € / Limit: >1.000 €…" at bounding box center [987, 327] width 227 height 549
click at [813, 399] on input "Montant emprunté" at bounding box center [794, 400] width 130 height 21
type input "45.000"
click at [1051, 437] on div "Sauvegarder Viable banks Refresh 9.99% | 791 € NAI: 2 262,7 € / Limit: >1.000 €…" at bounding box center [987, 327] width 227 height 549
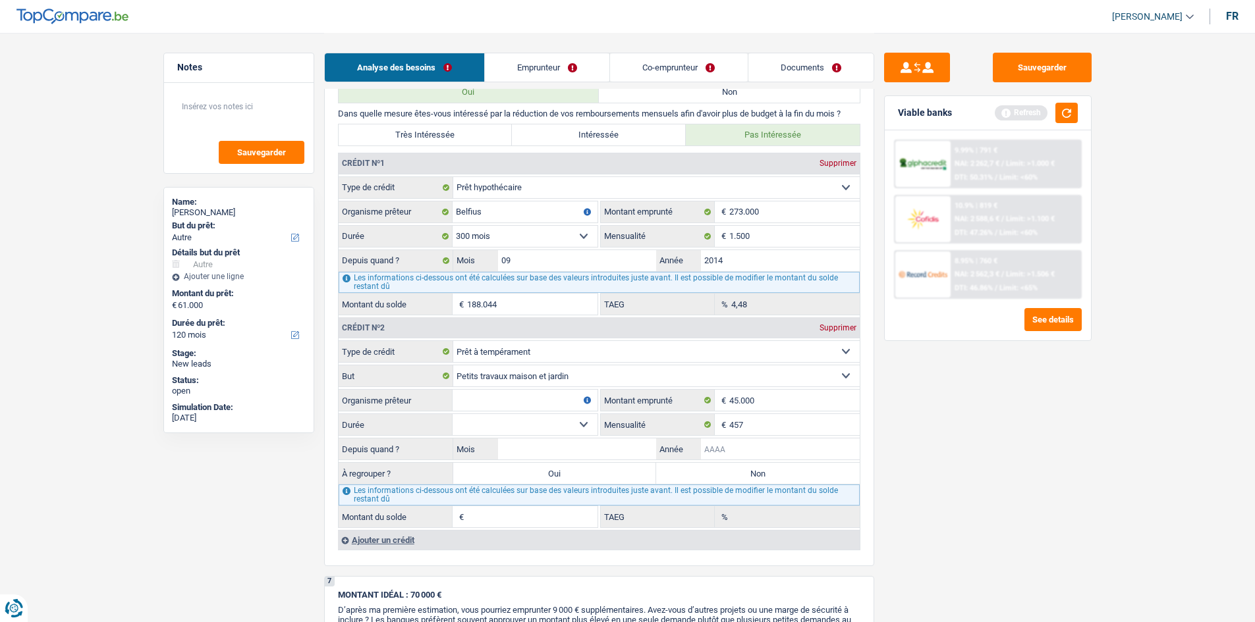
click at [808, 453] on input "Année" at bounding box center [780, 449] width 159 height 21
type input "2023"
click at [601, 445] on input "Mois" at bounding box center [577, 449] width 159 height 21
type input "9"
click at [571, 426] on select "12 mois 18 mois 24 mois 30 mois 36 mois 42 mois 48 mois 60 mois 72 mois 84 mois…" at bounding box center [525, 424] width 145 height 21
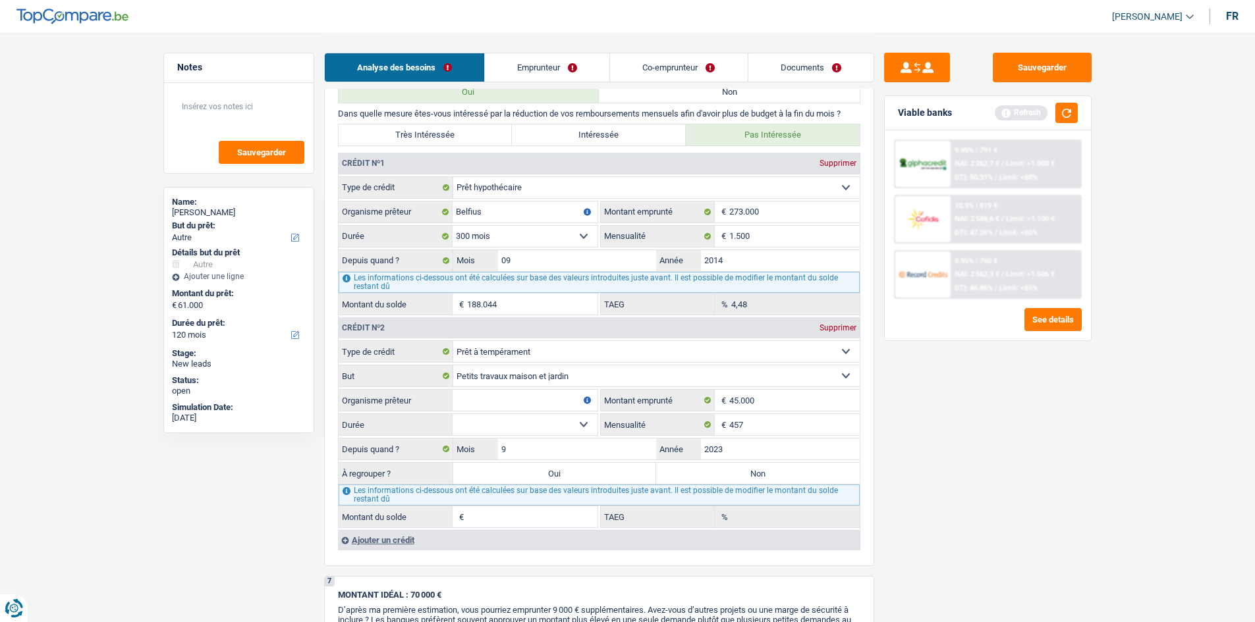
select select "132"
click at [453, 414] on select "12 mois 18 mois 24 mois 30 mois 36 mois 42 mois 48 mois 60 mois 72 mois 84 mois…" at bounding box center [525, 424] width 145 height 21
type input "38.728"
type input "5,73"
click at [503, 425] on select "12 mois 18 mois 24 mois 30 mois 36 mois 42 mois 48 mois 60 mois 72 mois 84 mois…" at bounding box center [525, 424] width 145 height 21
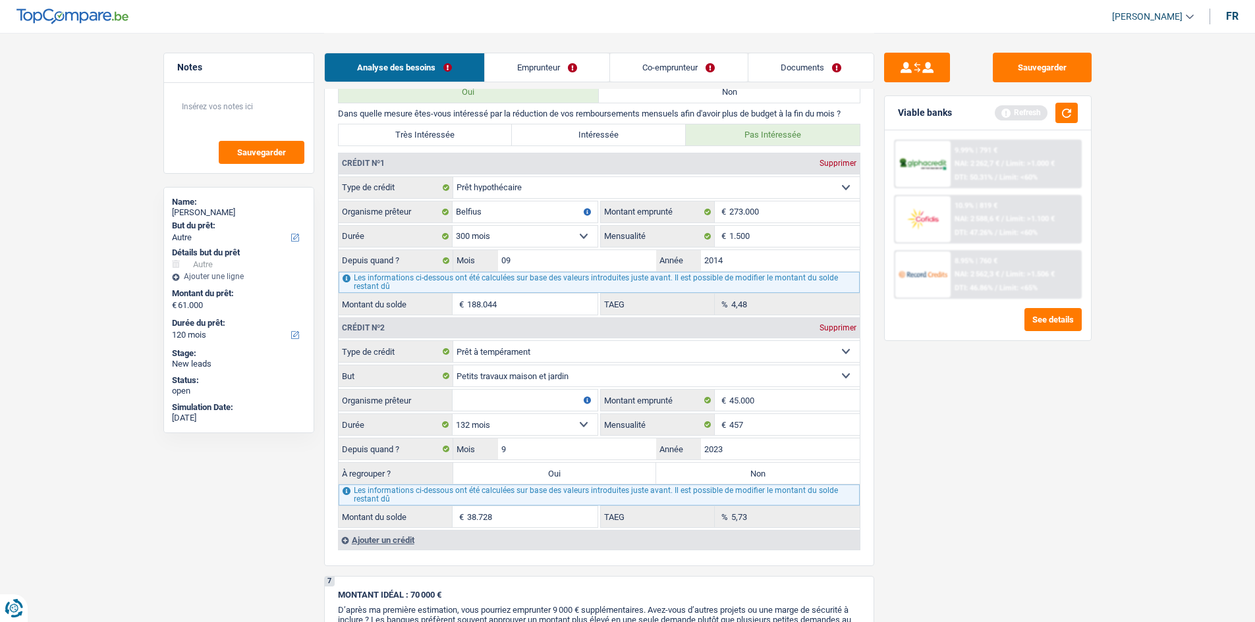
select select "120"
click at [453, 414] on select "12 mois 18 mois 24 mois 30 mois 36 mois 42 mois 48 mois 60 mois 72 mois 84 mois…" at bounding box center [525, 424] width 145 height 21
type input "37.399"
type input "4,14"
click at [497, 397] on input "Organisme prêteur" at bounding box center [525, 400] width 145 height 21
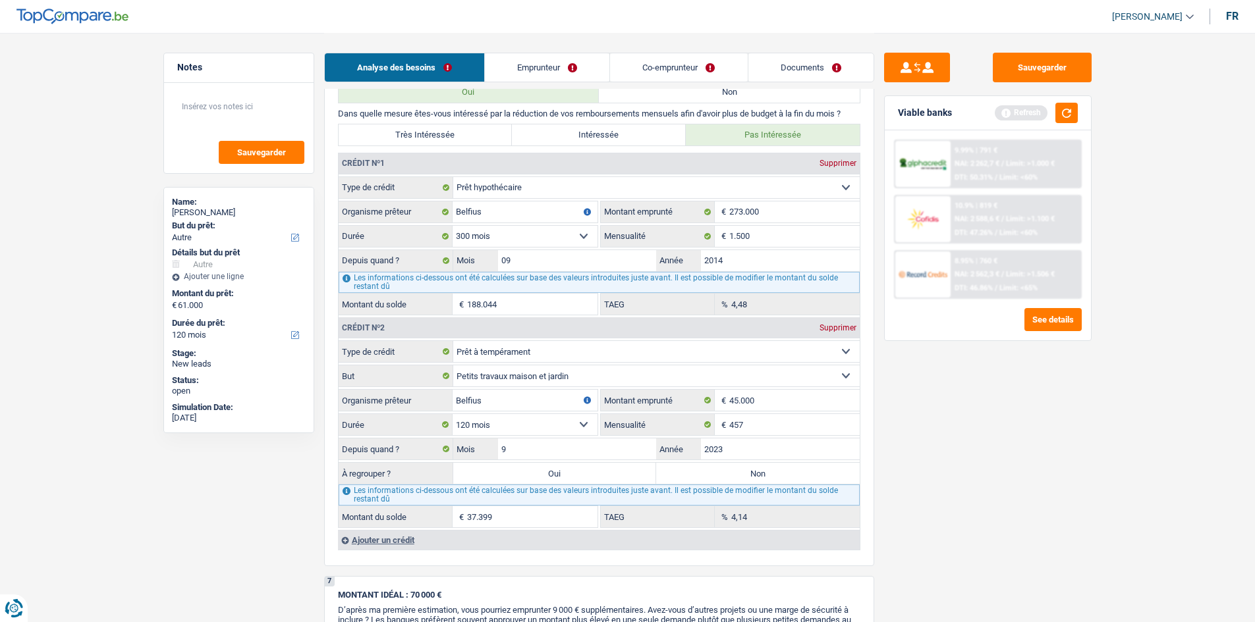
type input "Belfius"
drag, startPoint x: 1021, startPoint y: 547, endPoint x: 1008, endPoint y: 545, distance: 12.8
click at [1021, 547] on div "Sauvegarder Viable banks Refresh 9.99% | 791 € NAI: 2 262,7 € / Limit: >1.000 €…" at bounding box center [987, 327] width 227 height 549
click at [753, 474] on label "Non" at bounding box center [758, 473] width 204 height 21
click at [753, 474] on input "Non" at bounding box center [758, 473] width 204 height 21
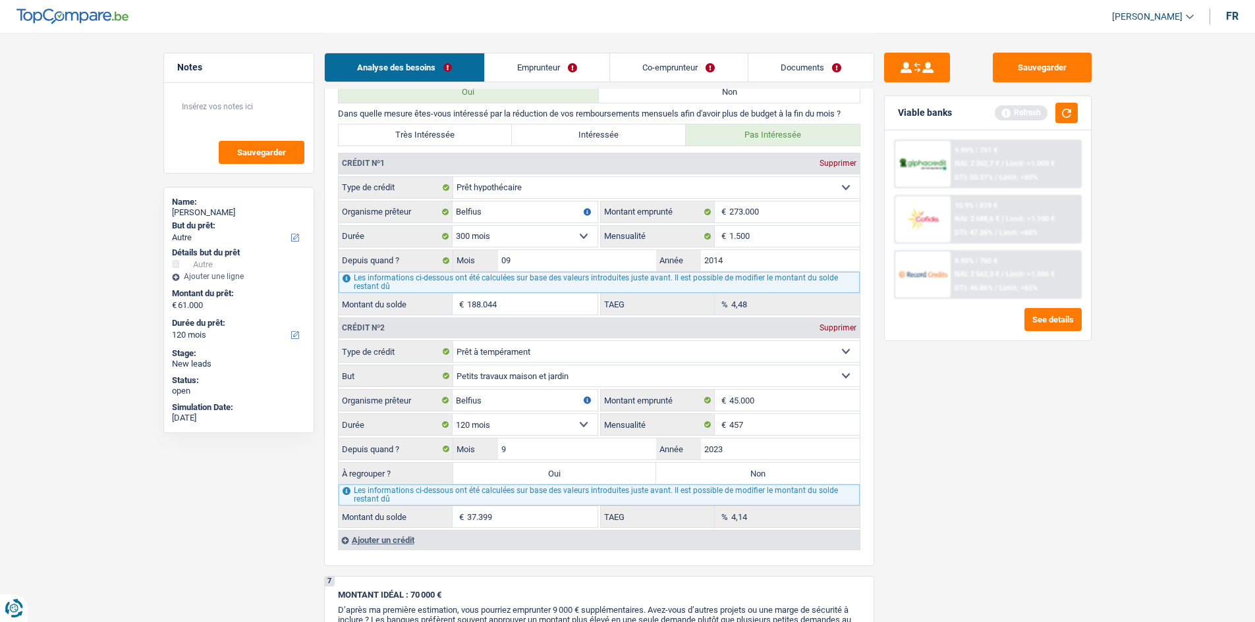
radio input "true"
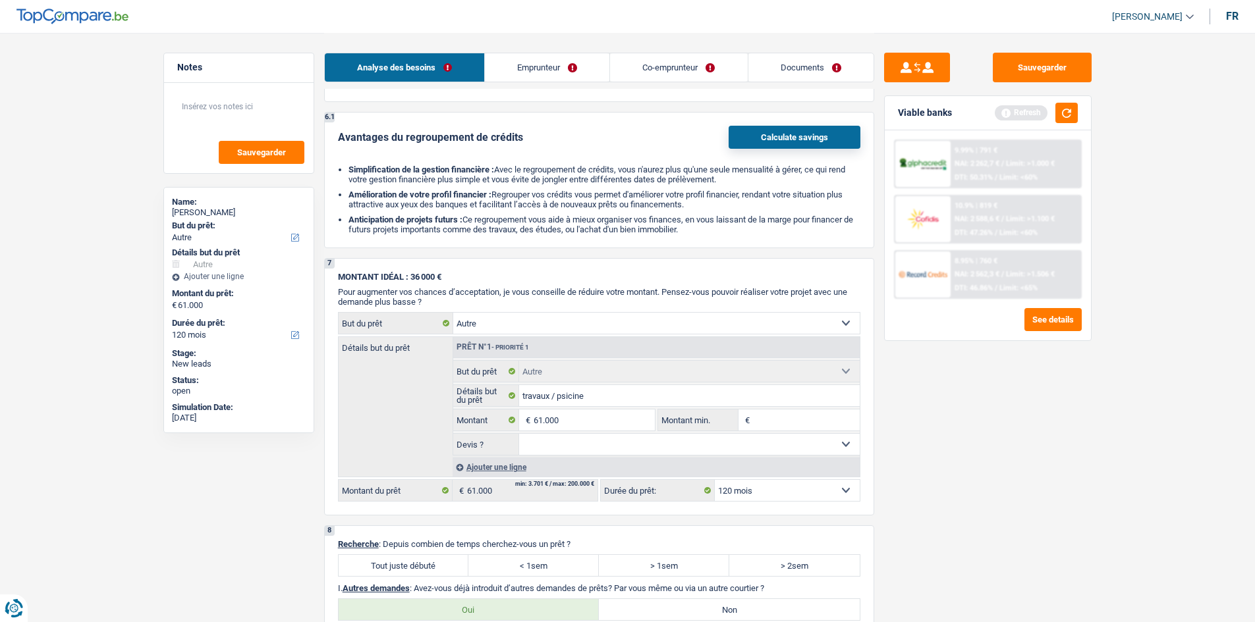
scroll to position [1581, 0]
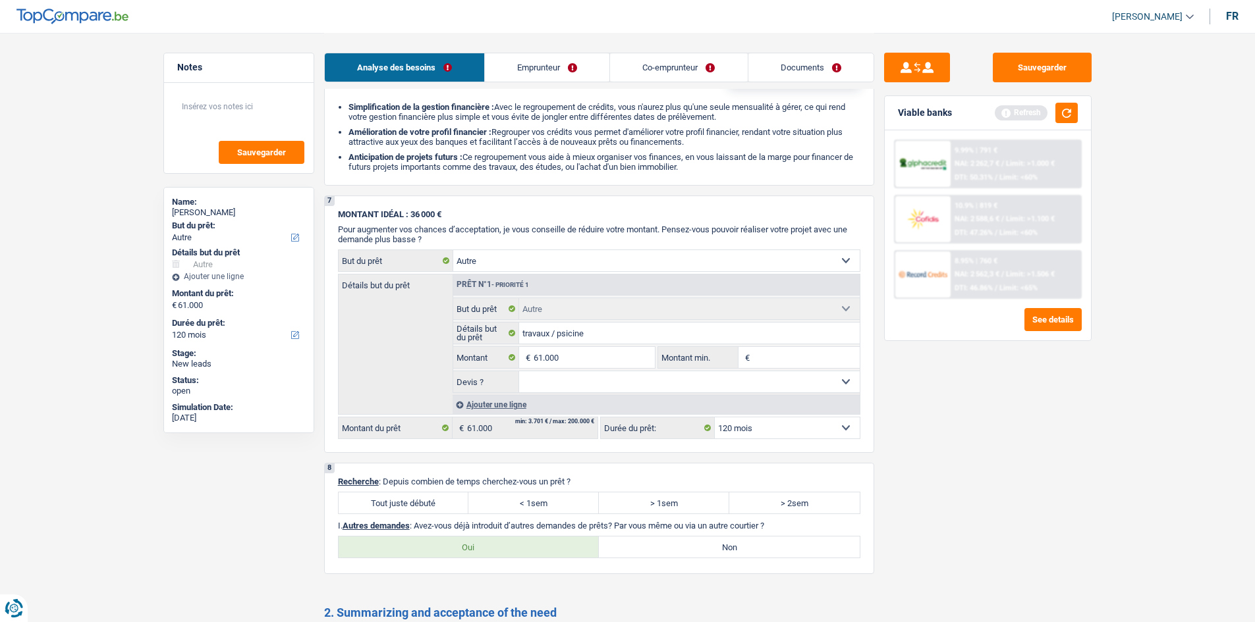
click at [526, 502] on label "< 1sem" at bounding box center [533, 503] width 130 height 21
click at [526, 502] on input "< 1sem" at bounding box center [533, 503] width 130 height 21
radio input "true"
click at [1059, 112] on button "button" at bounding box center [1066, 113] width 22 height 20
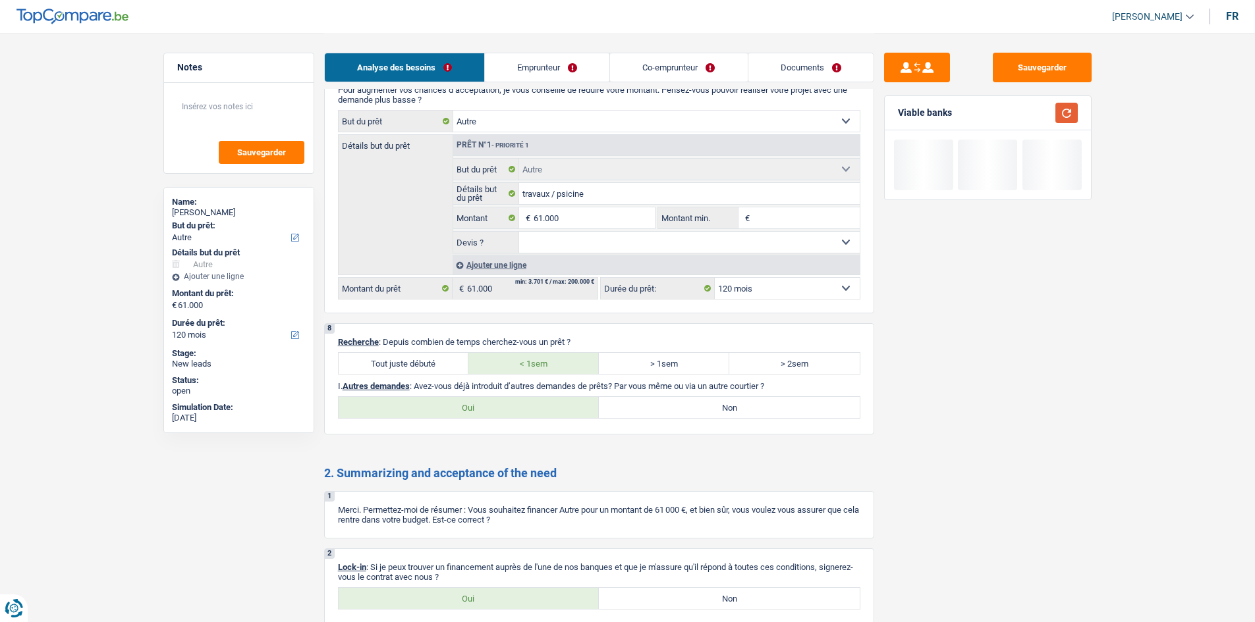
scroll to position [1778, 0]
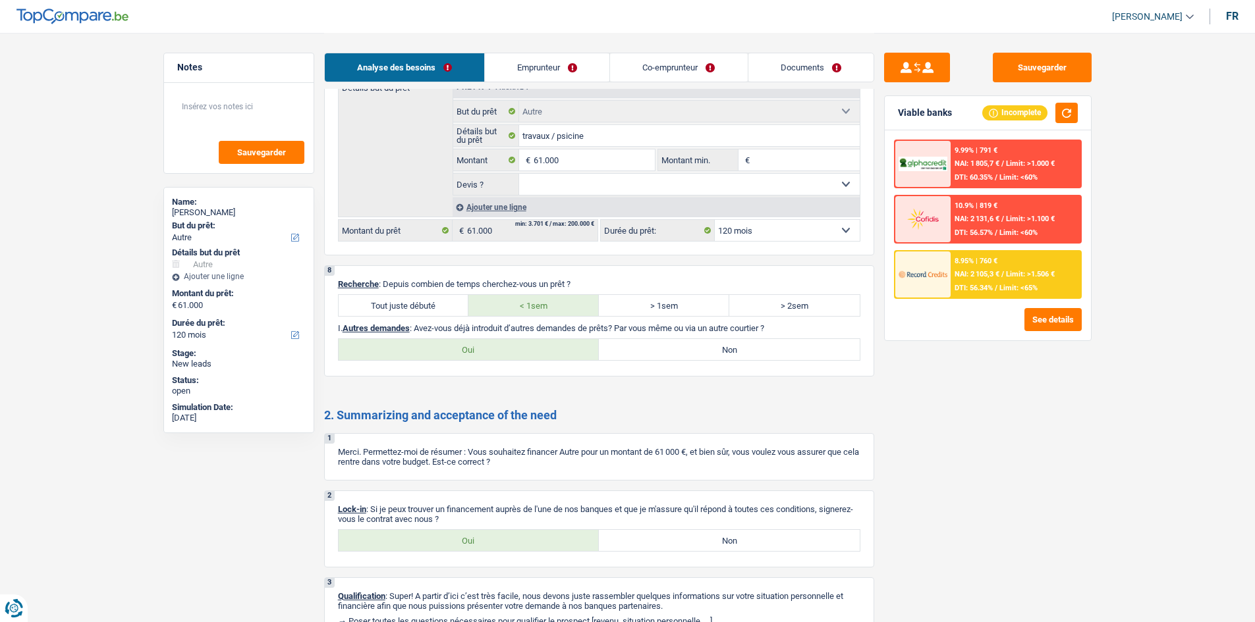
click at [972, 291] on span "DTI: 56.34%" at bounding box center [973, 288] width 38 height 9
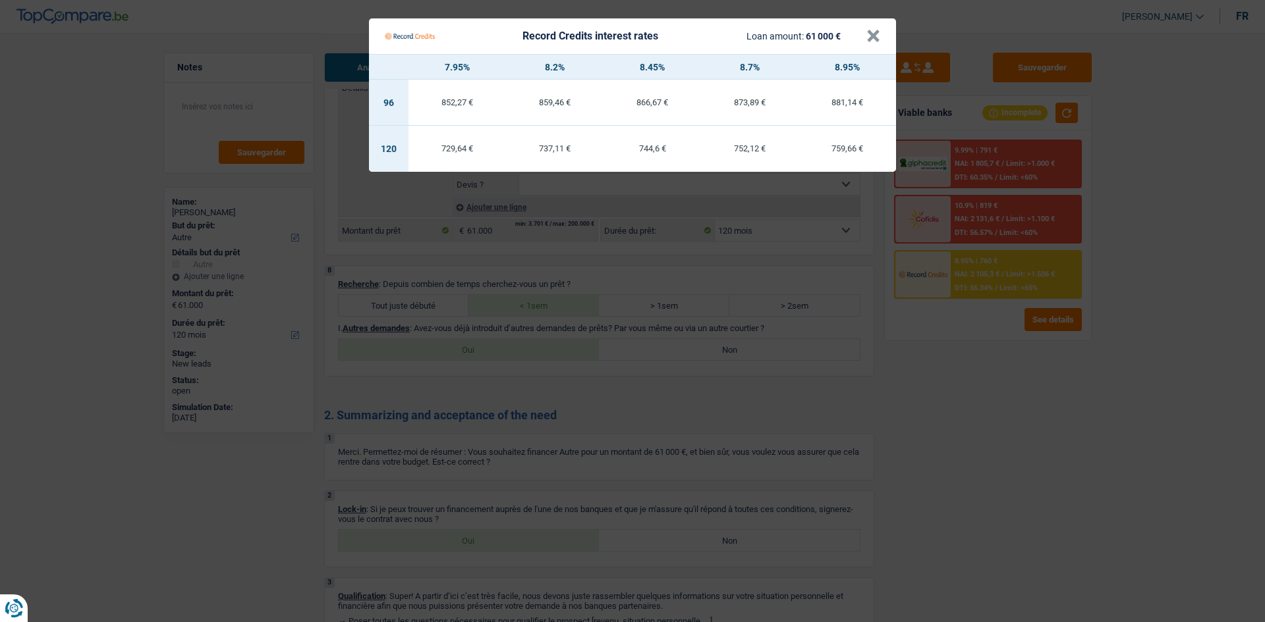
drag, startPoint x: 975, startPoint y: 412, endPoint x: 977, endPoint y: 393, distance: 19.1
click at [976, 412] on Credits "Record Credits interest rates Loan amount: 61 000 € × 7.95% 8.2% 8.45% 8.7% 8.9…" at bounding box center [632, 311] width 1265 height 622
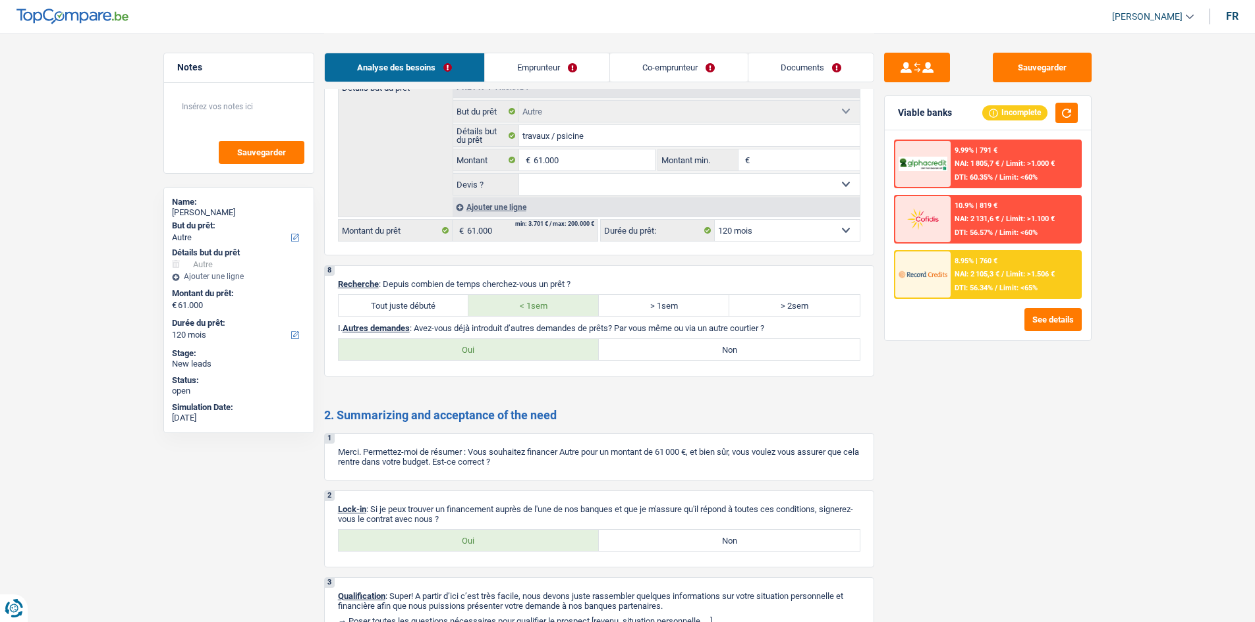
click at [974, 292] on span "DTI: 56.34%" at bounding box center [973, 288] width 38 height 9
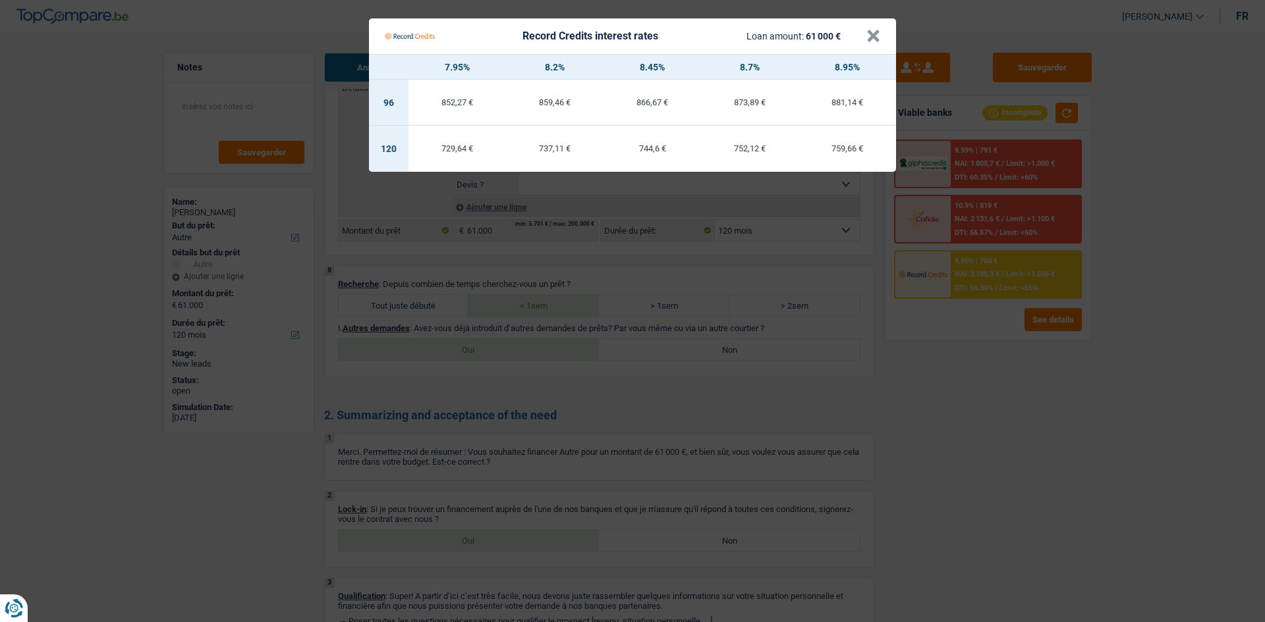
click at [981, 449] on Credits "Record Credits interest rates Loan amount: 61 000 € × 7.95% 8.2% 8.45% 8.7% 8.9…" at bounding box center [632, 311] width 1265 height 622
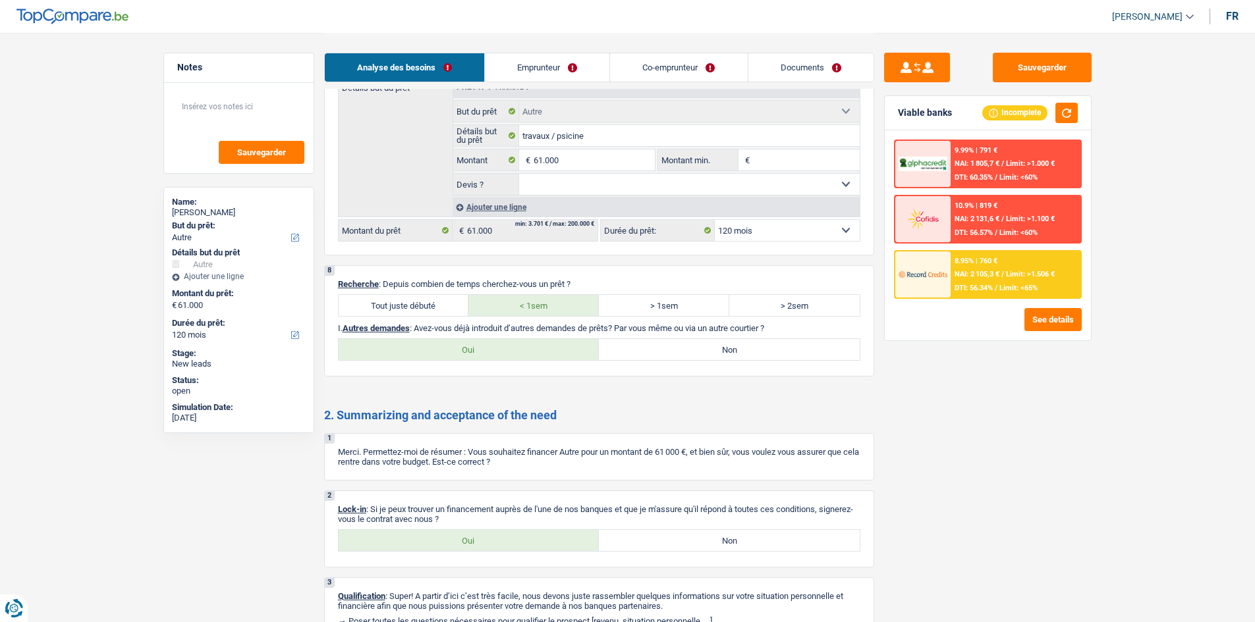
click at [501, 532] on label "Oui" at bounding box center [469, 540] width 261 height 21
click at [501, 532] on input "Oui" at bounding box center [469, 540] width 261 height 21
radio input "true"
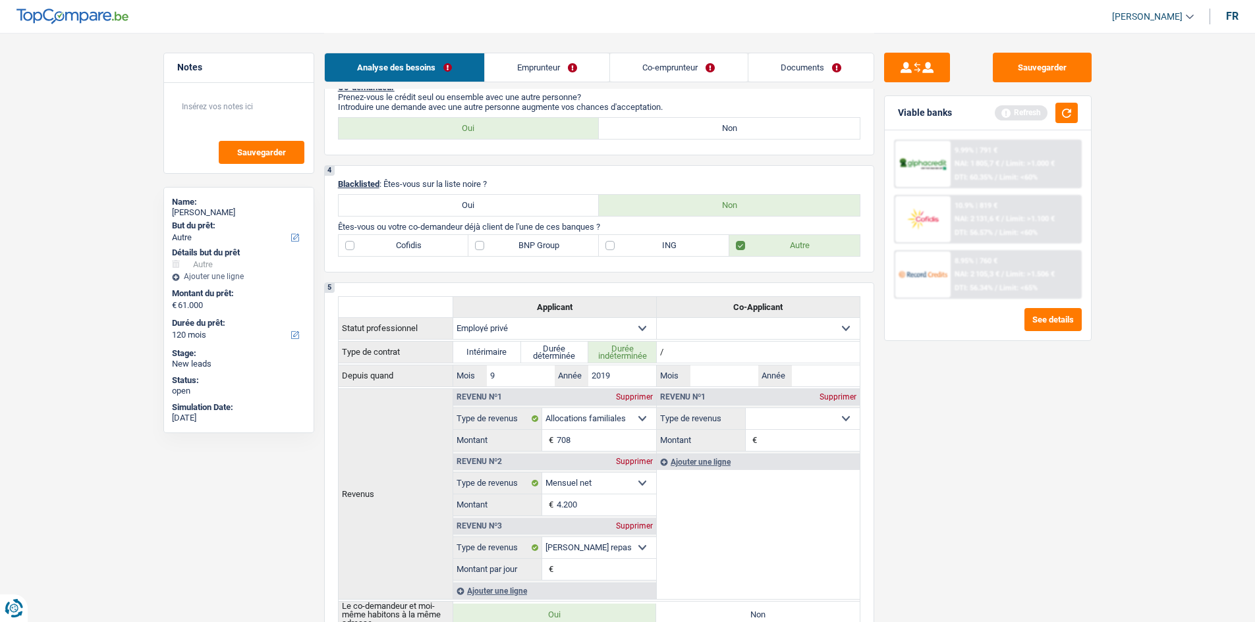
scroll to position [329, 0]
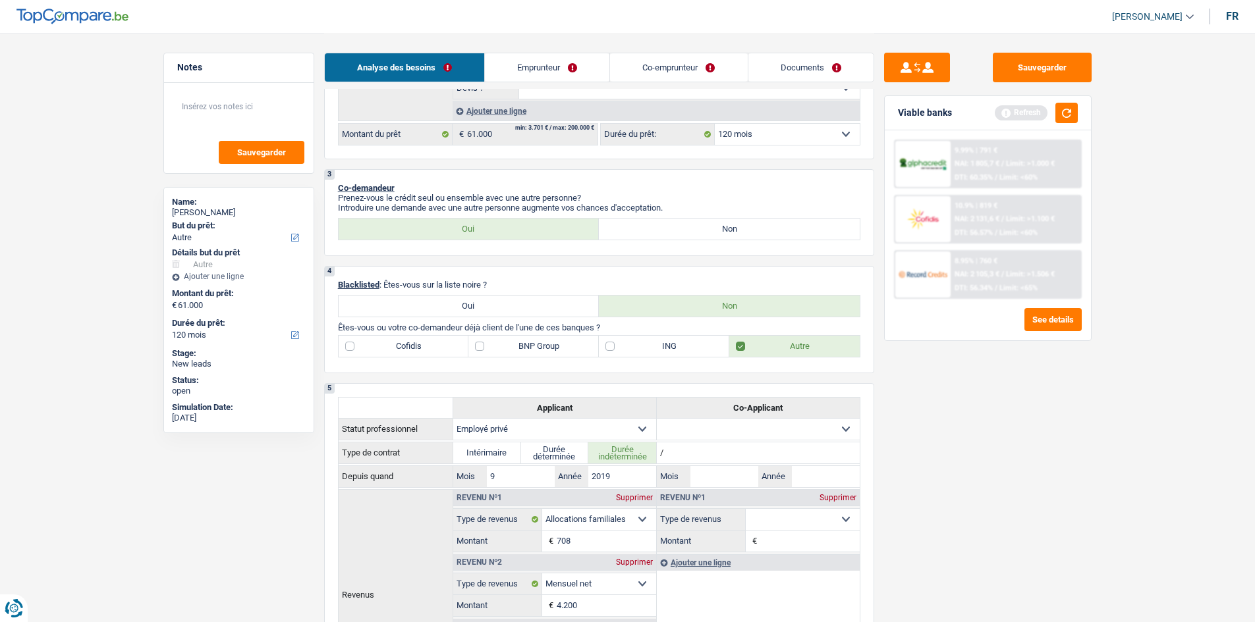
click at [966, 274] on span "NAI: 2 105,3 €" at bounding box center [976, 274] width 45 height 9
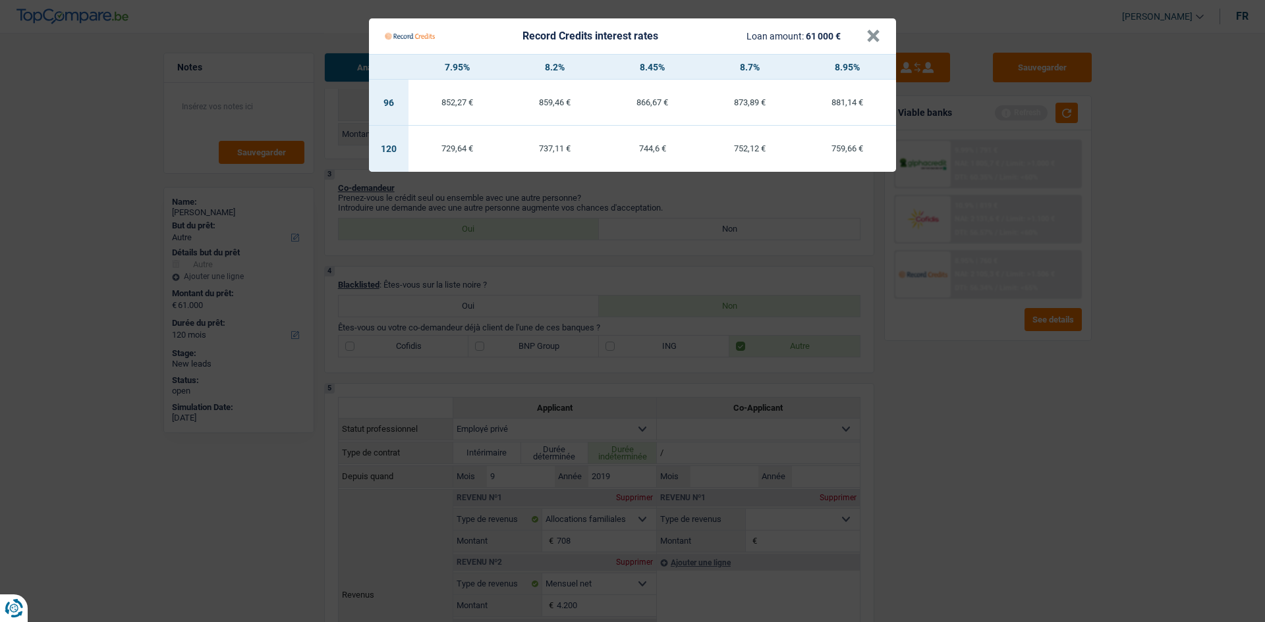
click at [979, 388] on Credits "Record Credits interest rates Loan amount: 61 000 € × 7.95% 8.2% 8.45% 8.7% 8.9…" at bounding box center [632, 311] width 1265 height 622
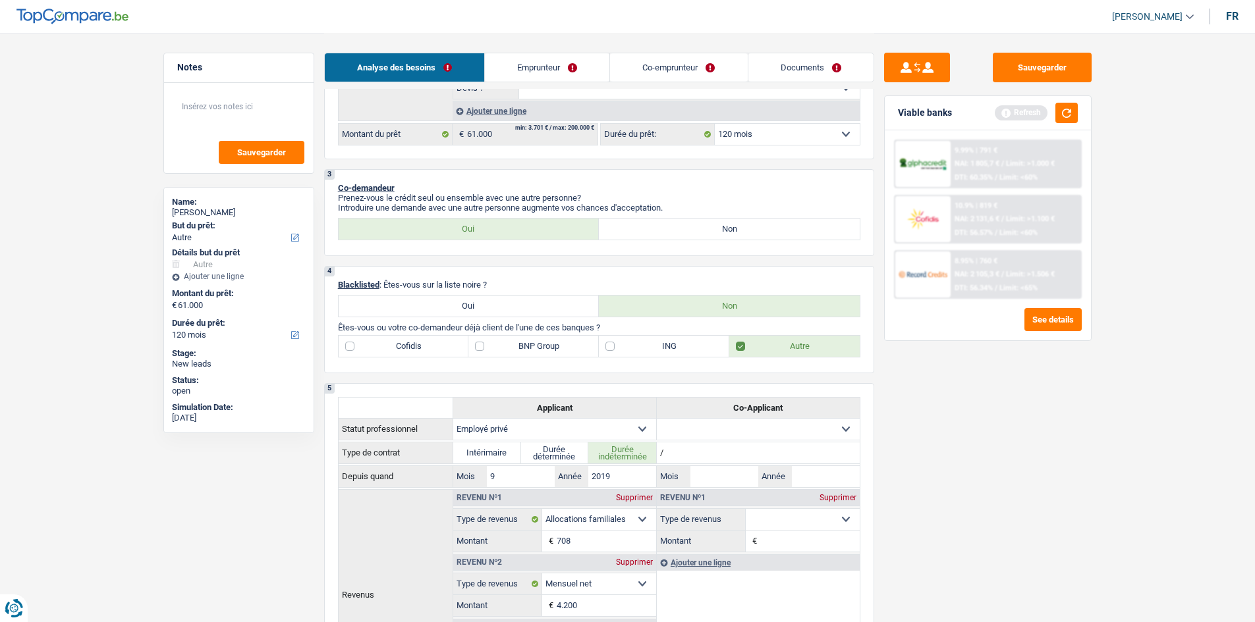
click at [983, 169] on div "9.99% | 791 € NAI: 1 805,7 € / Limit: >1.000 € DTI: 60.35% / Limit: <60%" at bounding box center [1015, 164] width 130 height 46
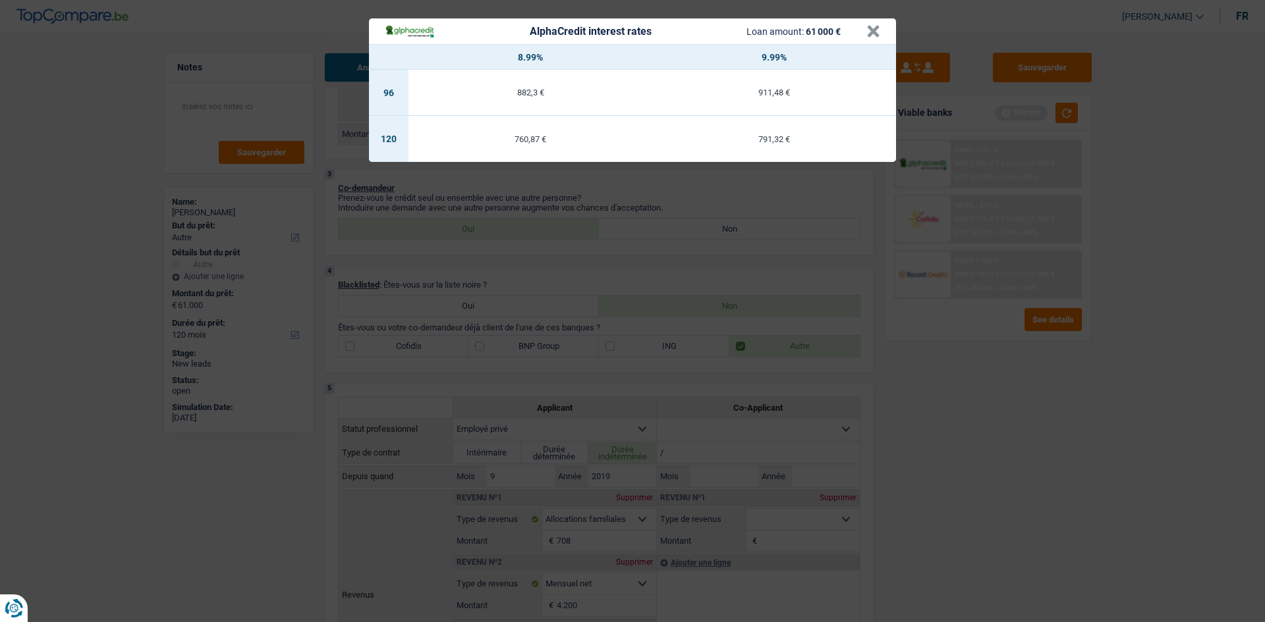
drag, startPoint x: 1020, startPoint y: 387, endPoint x: 915, endPoint y: 354, distance: 110.4
click at [1020, 387] on div "AlphaCredit interest rates Loan amount: 61 000 € × 8.99% 9.99% 96 882,3 € 911,4…" at bounding box center [632, 311] width 1265 height 622
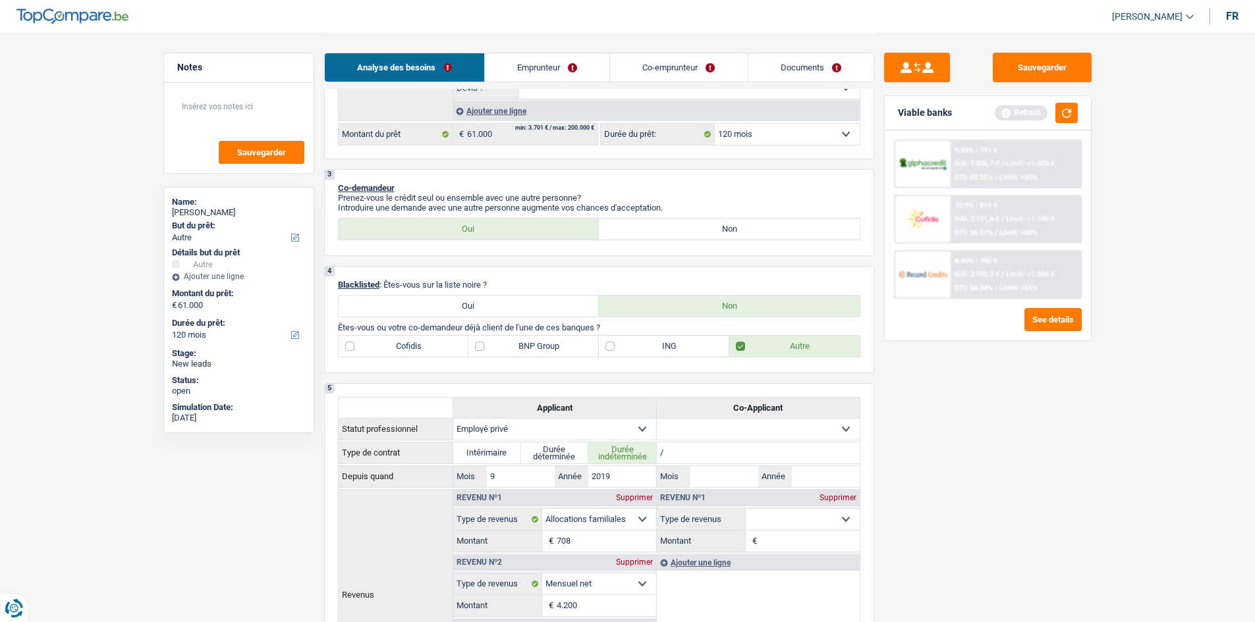
click at [964, 154] on div "9.99% | 791 €" at bounding box center [975, 150] width 43 height 9
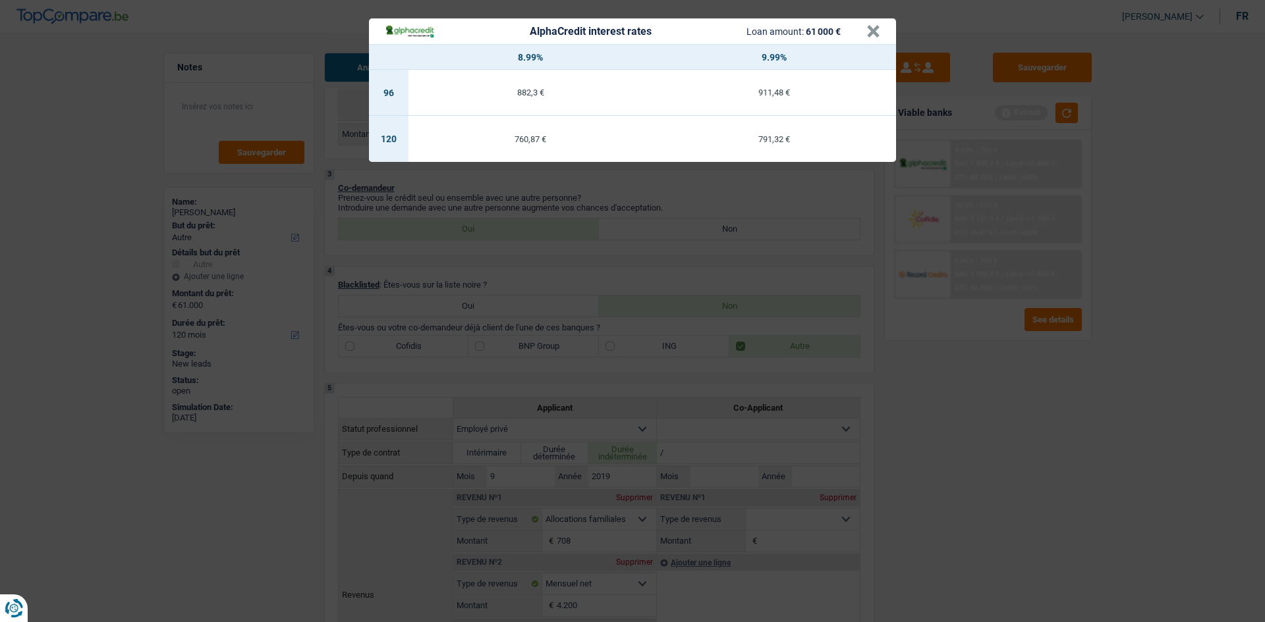
click at [958, 359] on div "AlphaCredit interest rates Loan amount: 61 000 € × 8.99% 9.99% 96 882,3 € 911,4…" at bounding box center [632, 311] width 1265 height 622
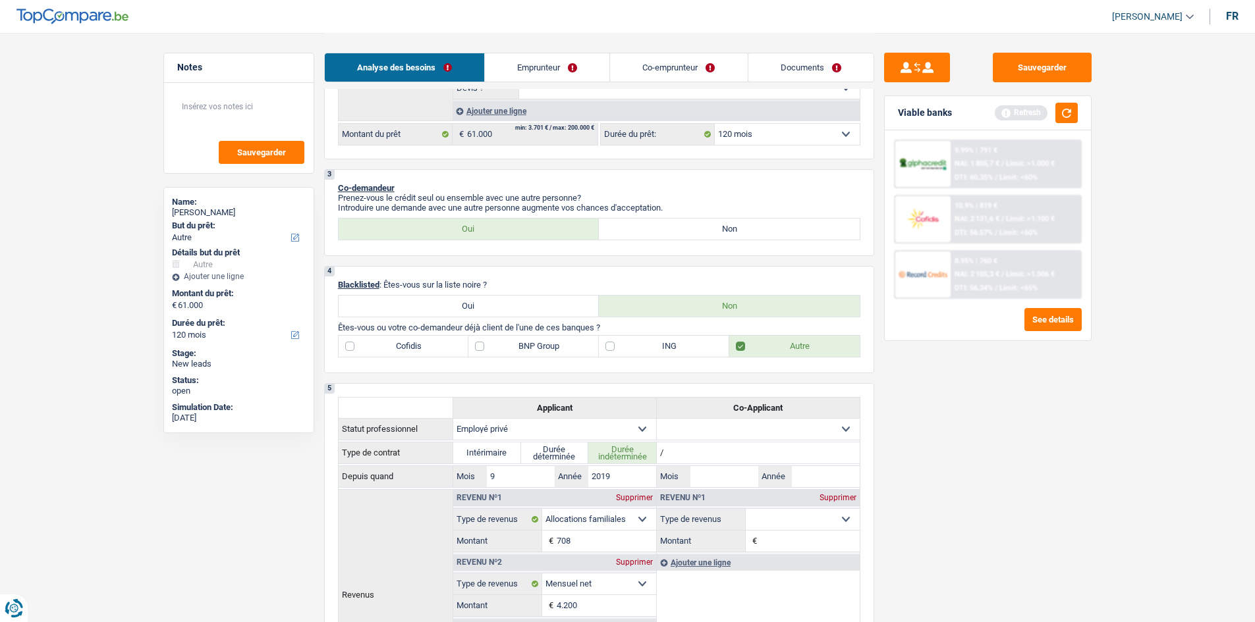
click at [963, 283] on div "8.95% | 760 € NAI: 2 105,3 € / Limit: >1.506 € DTI: 56.34% / Limit: <65%" at bounding box center [1015, 275] width 130 height 46
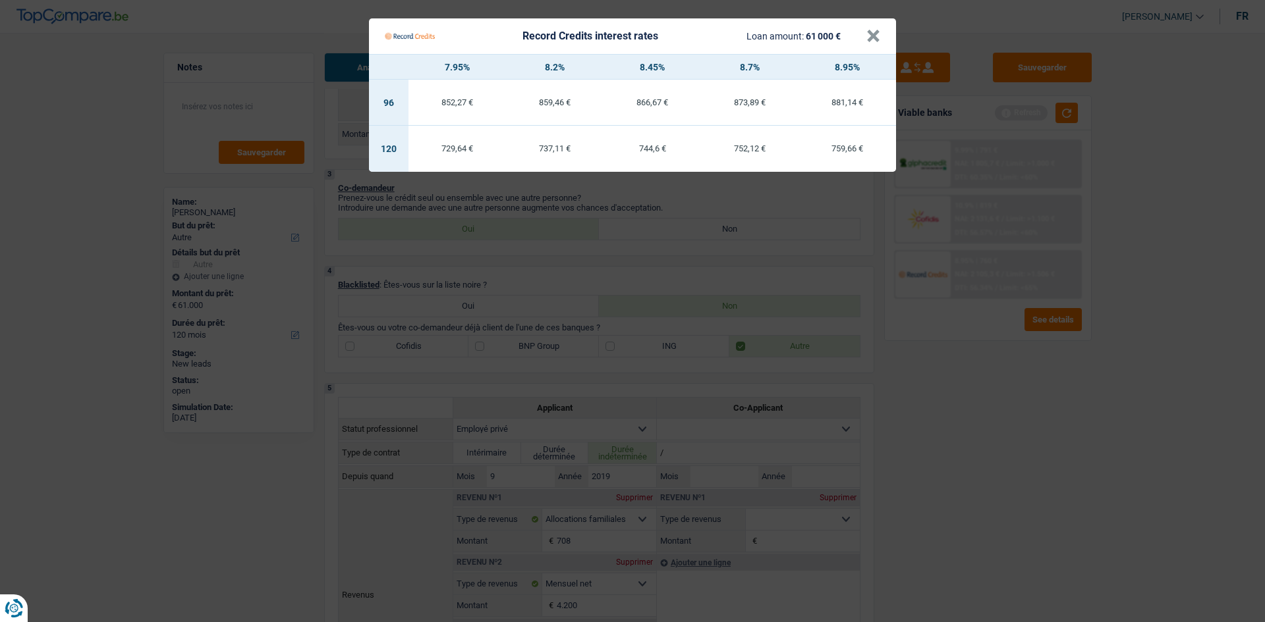
drag, startPoint x: 971, startPoint y: 392, endPoint x: 938, endPoint y: 391, distance: 32.9
click at [938, 392] on Credits "Record Credits interest rates Loan amount: 61 000 € × 7.95% 8.2% 8.45% 8.7% 8.9…" at bounding box center [632, 311] width 1265 height 622
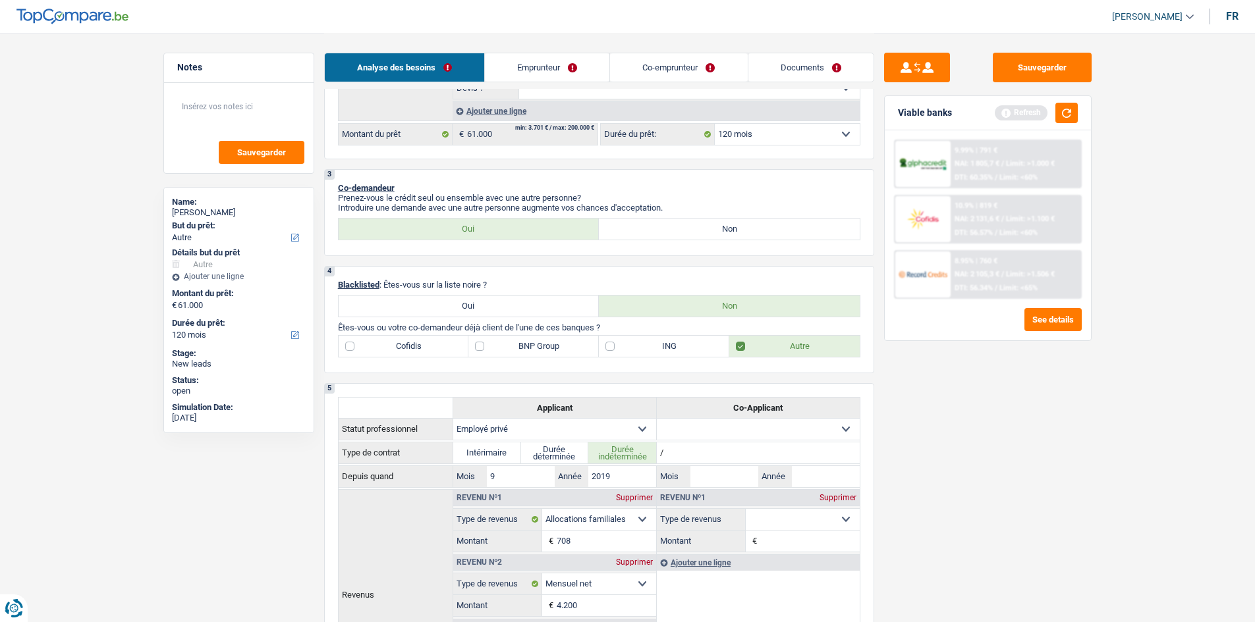
click at [964, 167] on span "NAI: 1 805,7 €" at bounding box center [976, 163] width 45 height 9
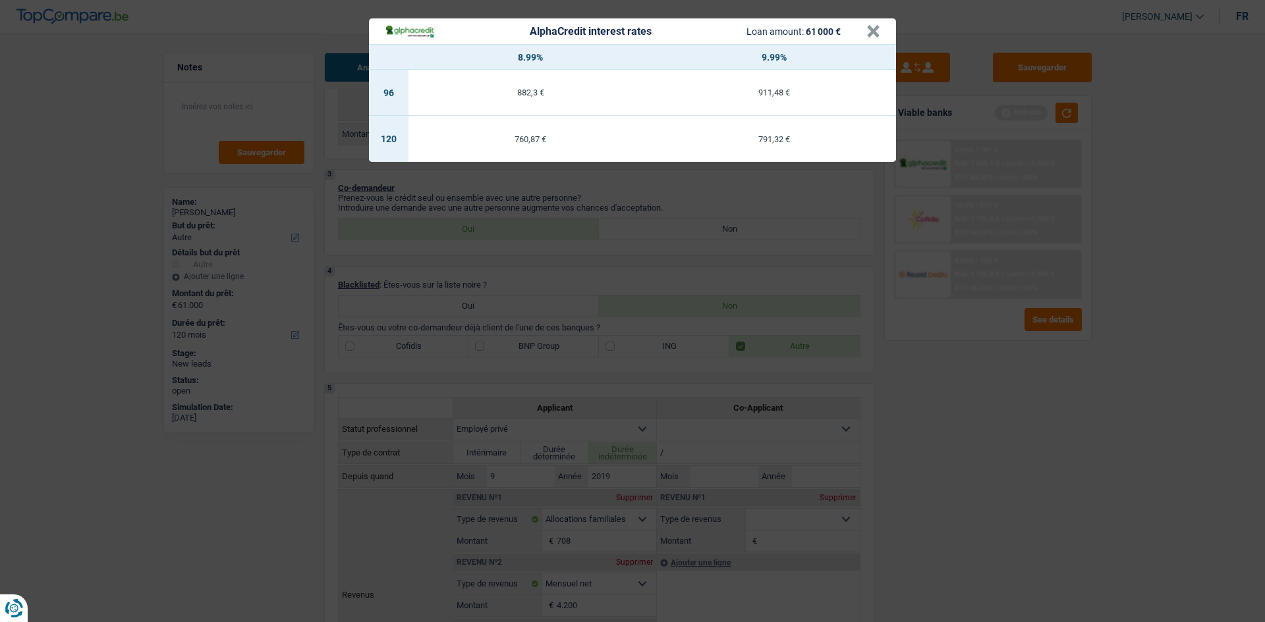
click at [995, 347] on div "AlphaCredit interest rates Loan amount: 61 000 € × 8.99% 9.99% 96 882,3 € 911,4…" at bounding box center [632, 311] width 1265 height 622
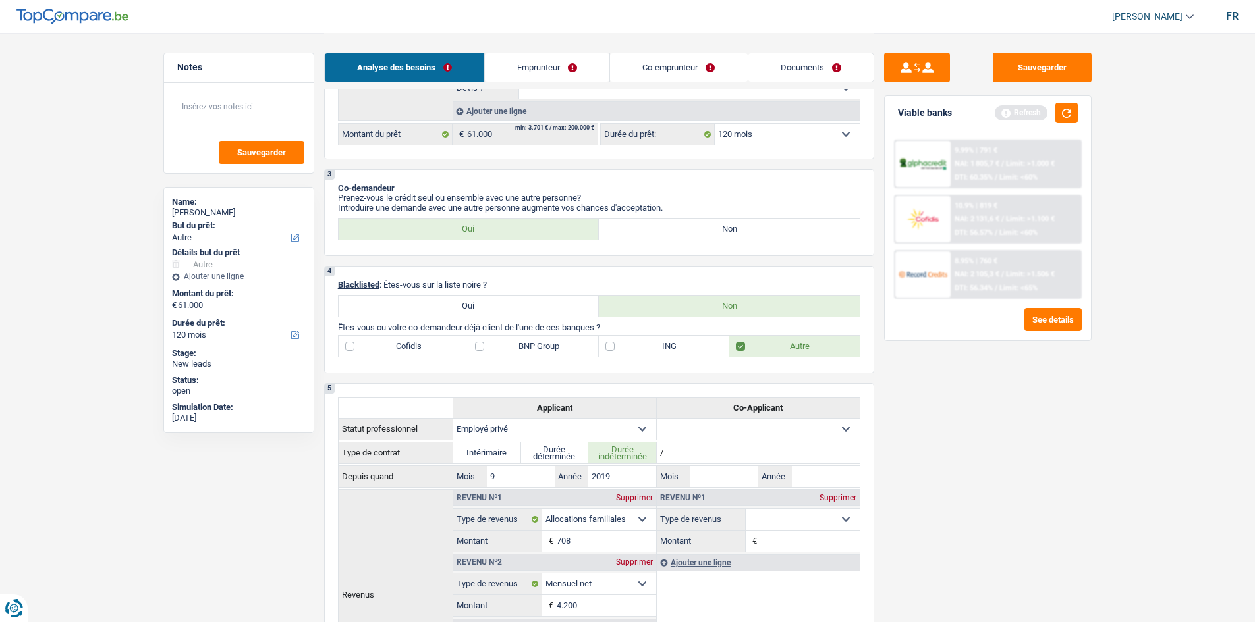
click at [1008, 283] on div "8.95% | 760 € NAI: 2 105,3 € / Limit: >1.506 € DTI: 56.34% / Limit: <65%" at bounding box center [1015, 275] width 130 height 46
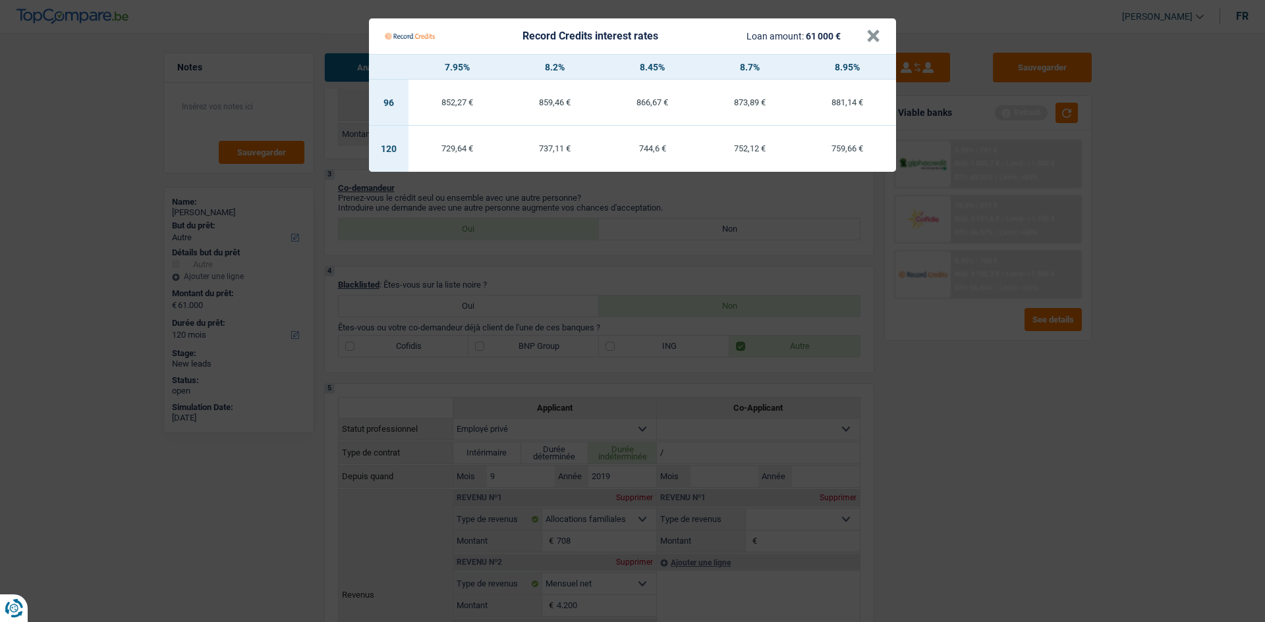
drag, startPoint x: 972, startPoint y: 429, endPoint x: 986, endPoint y: 414, distance: 20.5
click at [974, 426] on Credits "Record Credits interest rates Loan amount: 61 000 € × 7.95% 8.2% 8.45% 8.7% 8.9…" at bounding box center [632, 311] width 1265 height 622
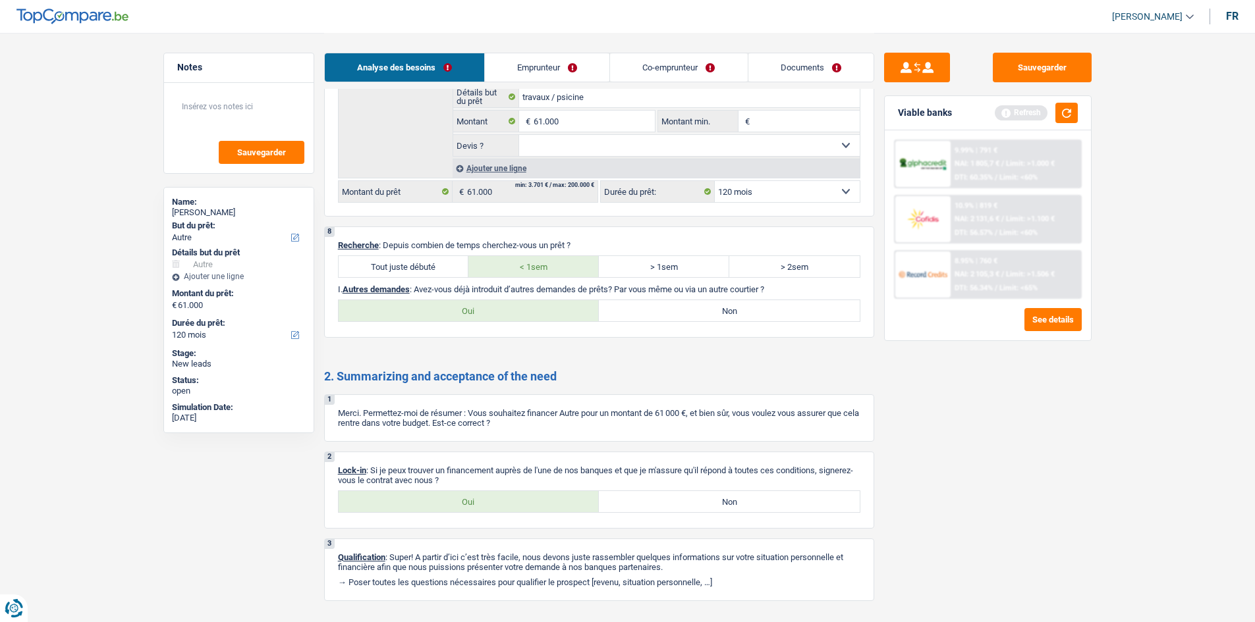
scroll to position [1849, 0]
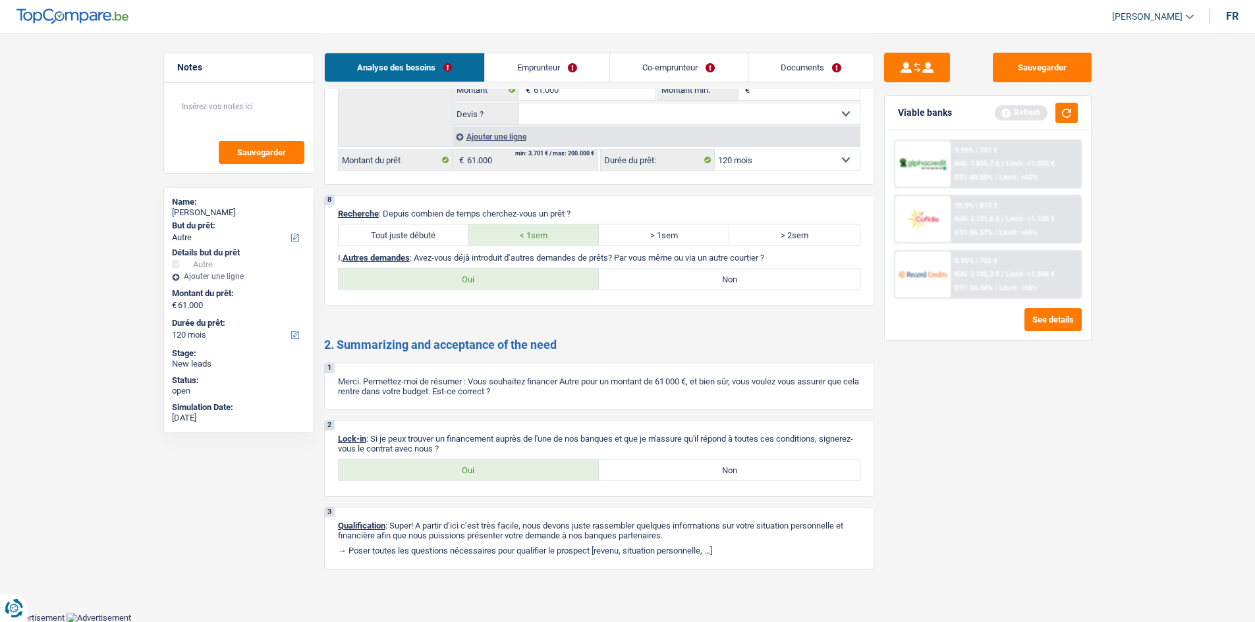
click at [464, 271] on label "Oui" at bounding box center [469, 279] width 261 height 21
click at [464, 271] on input "Oui" at bounding box center [469, 279] width 261 height 21
radio input "true"
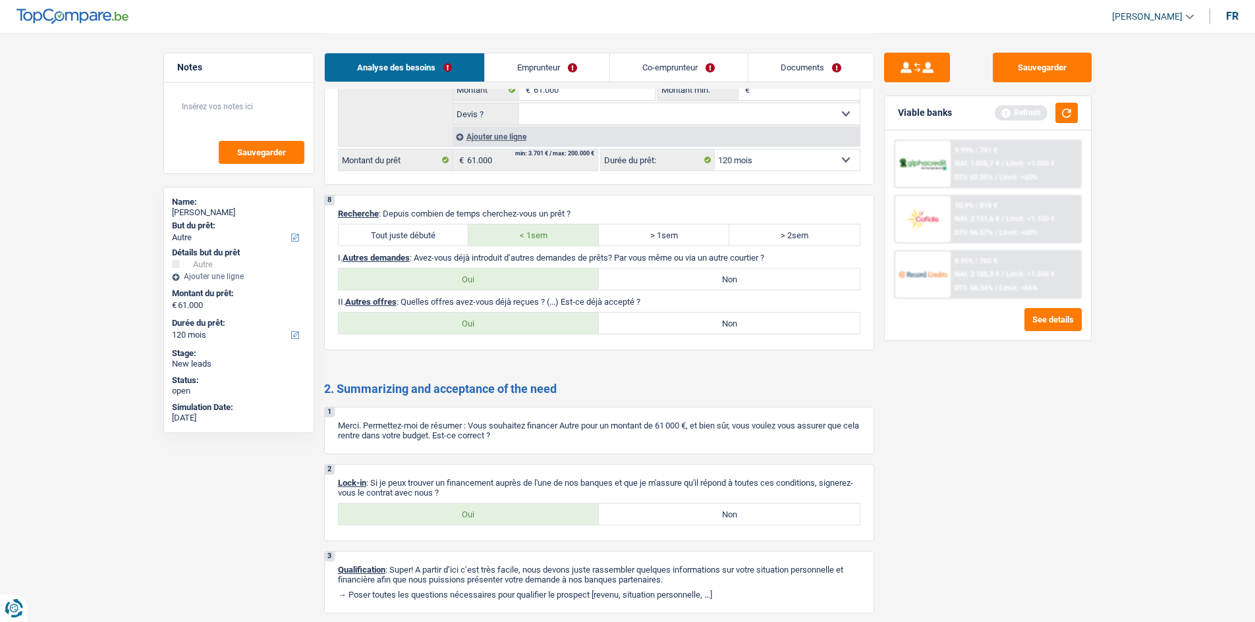
click at [706, 319] on label "Non" at bounding box center [729, 323] width 261 height 21
click at [706, 319] on input "Non" at bounding box center [729, 323] width 261 height 21
radio input "true"
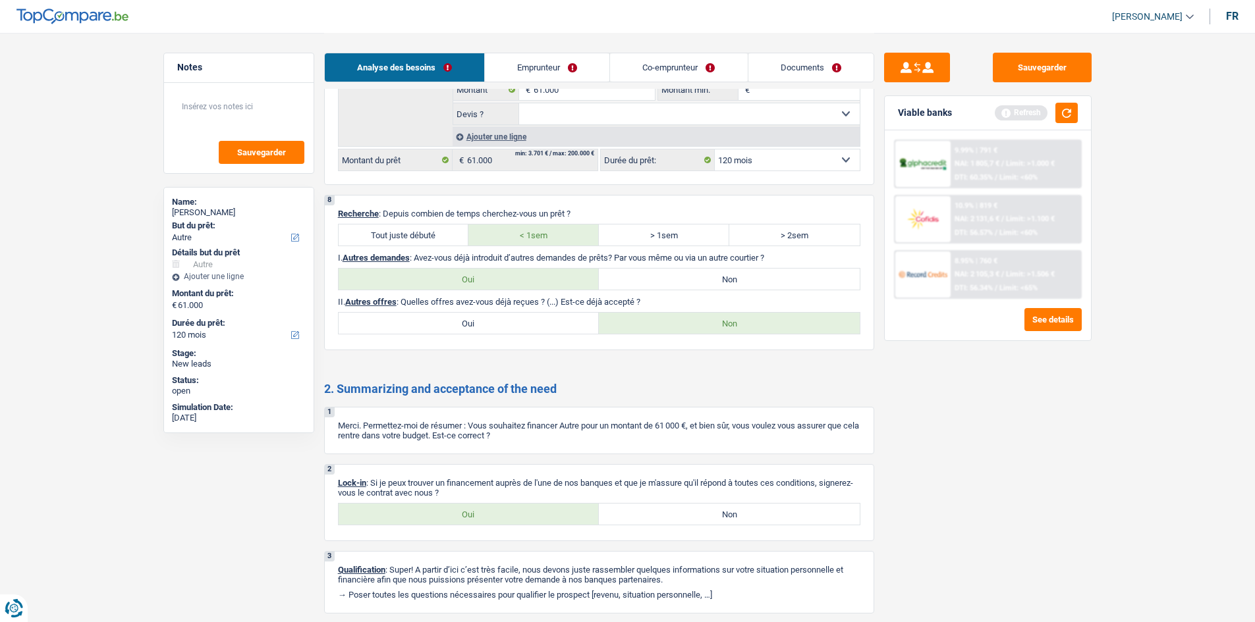
drag, startPoint x: 541, startPoint y: 74, endPoint x: 673, endPoint y: 104, distance: 135.7
click at [541, 74] on link "Emprunteur" at bounding box center [547, 67] width 124 height 28
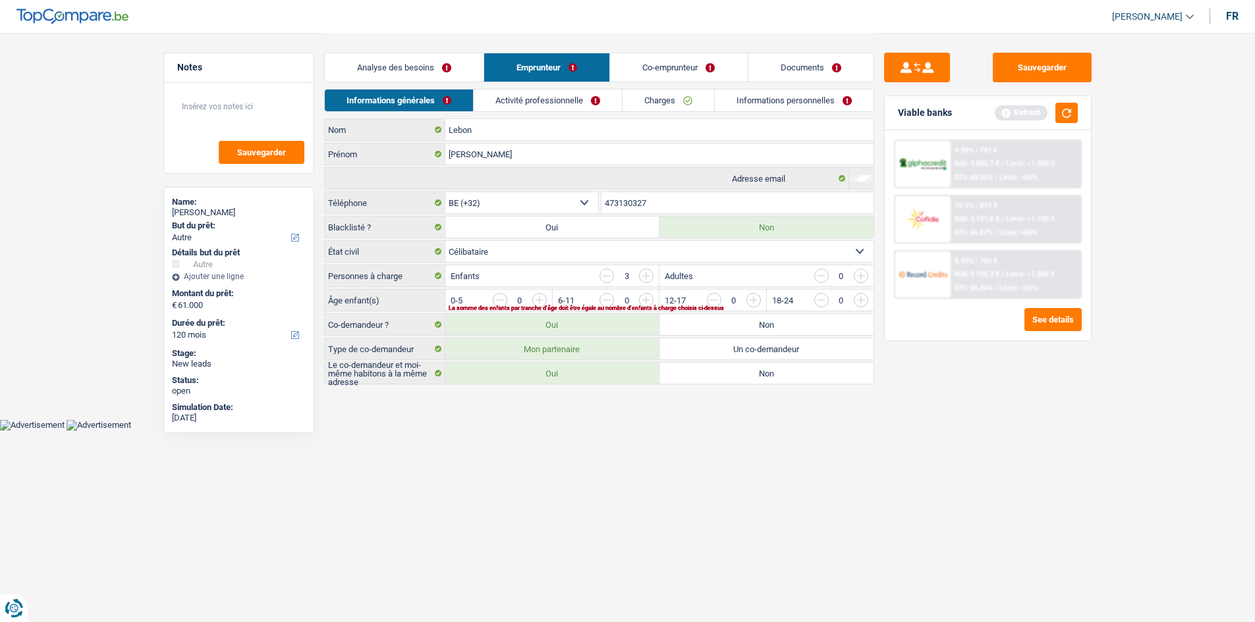
scroll to position [0, 0]
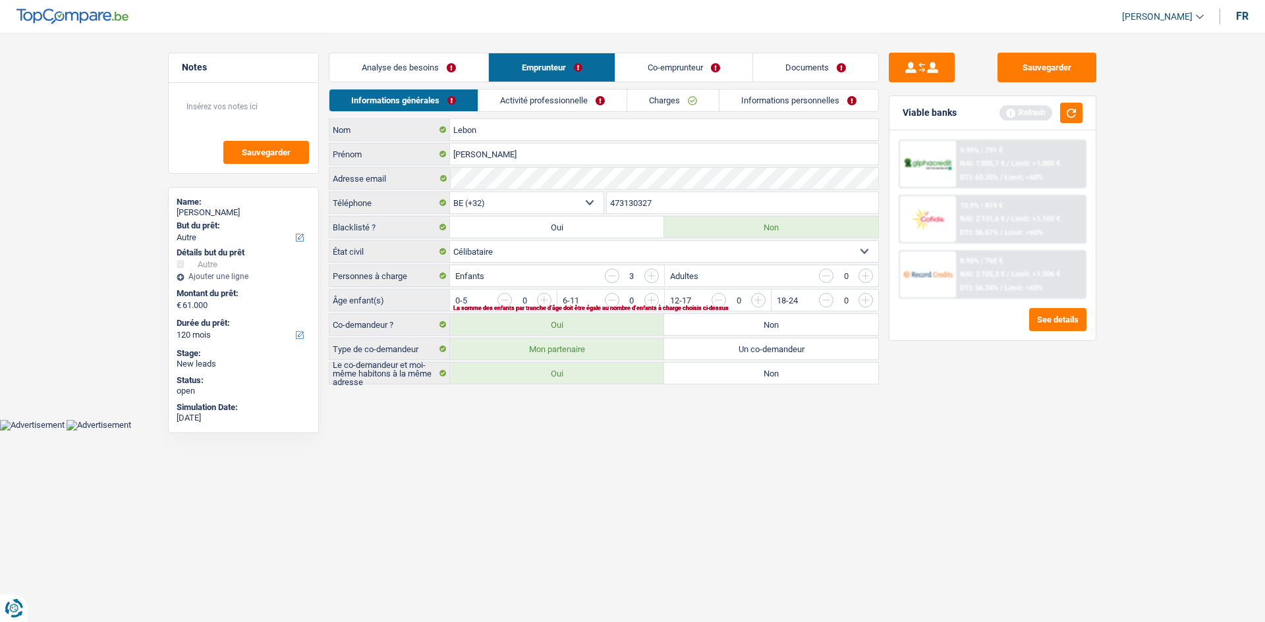
click at [487, 63] on link "Analyse des besoins" at bounding box center [408, 67] width 159 height 28
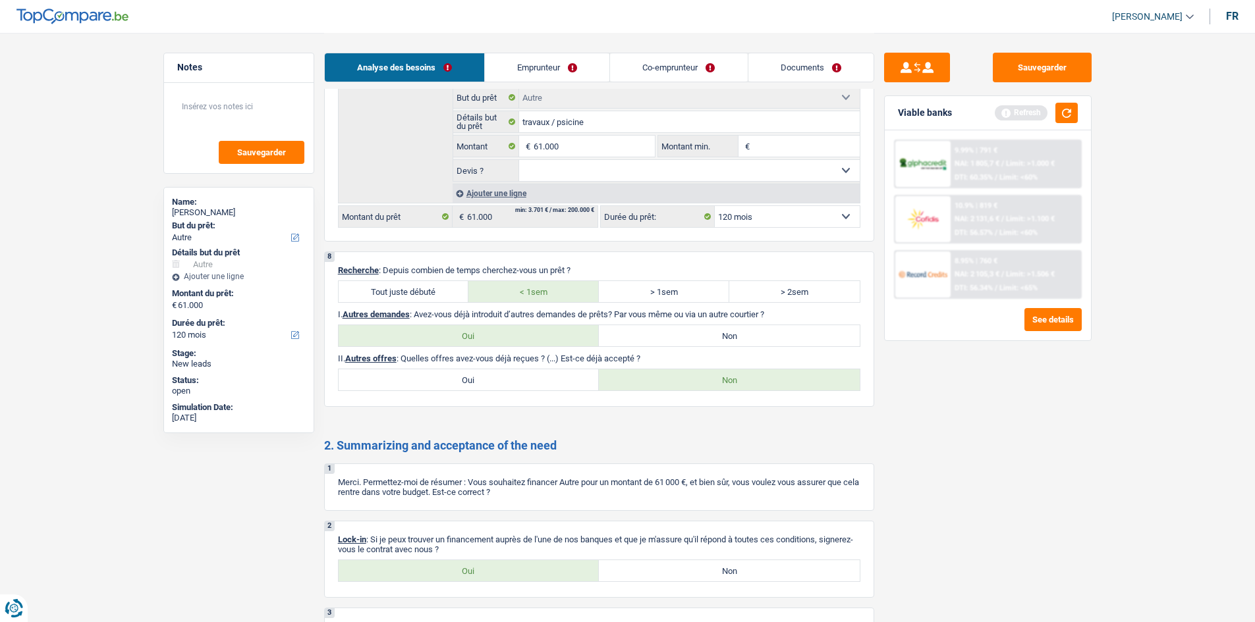
scroll to position [1893, 0]
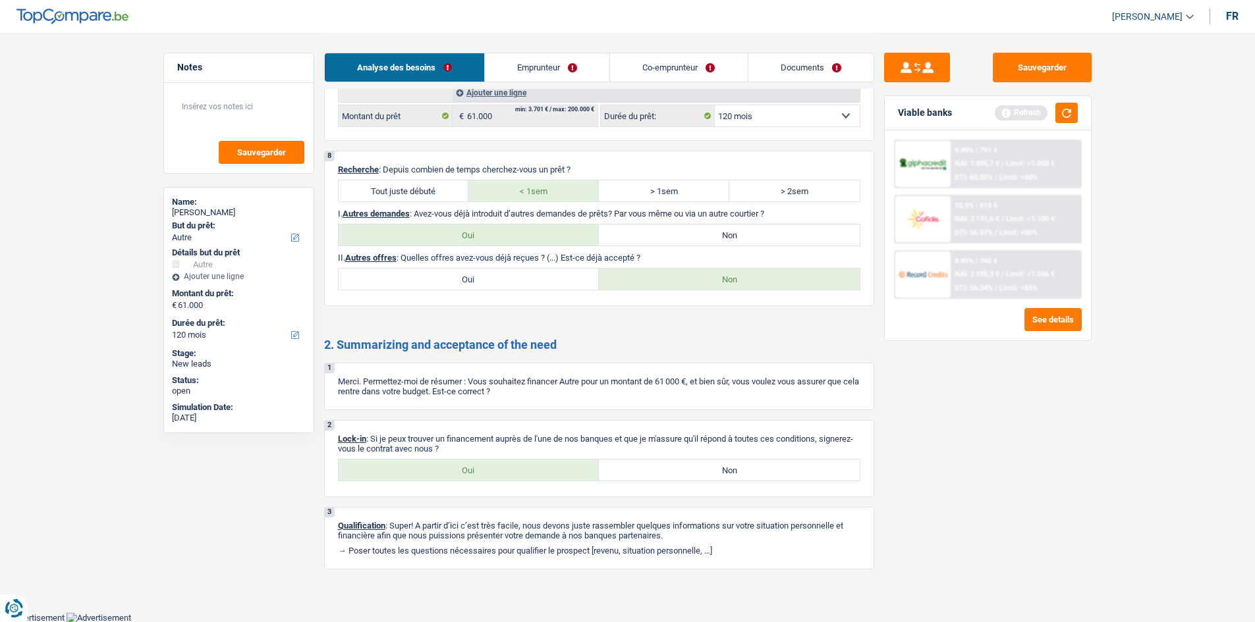
click at [740, 247] on div "8 Recherche : Depuis combien de temps cherchez-vous un prêt ? Tout juste débuté…" at bounding box center [599, 228] width 550 height 155
click at [769, 234] on label "Non" at bounding box center [729, 235] width 261 height 21
click at [769, 234] on input "Non" at bounding box center [729, 235] width 261 height 21
radio input "true"
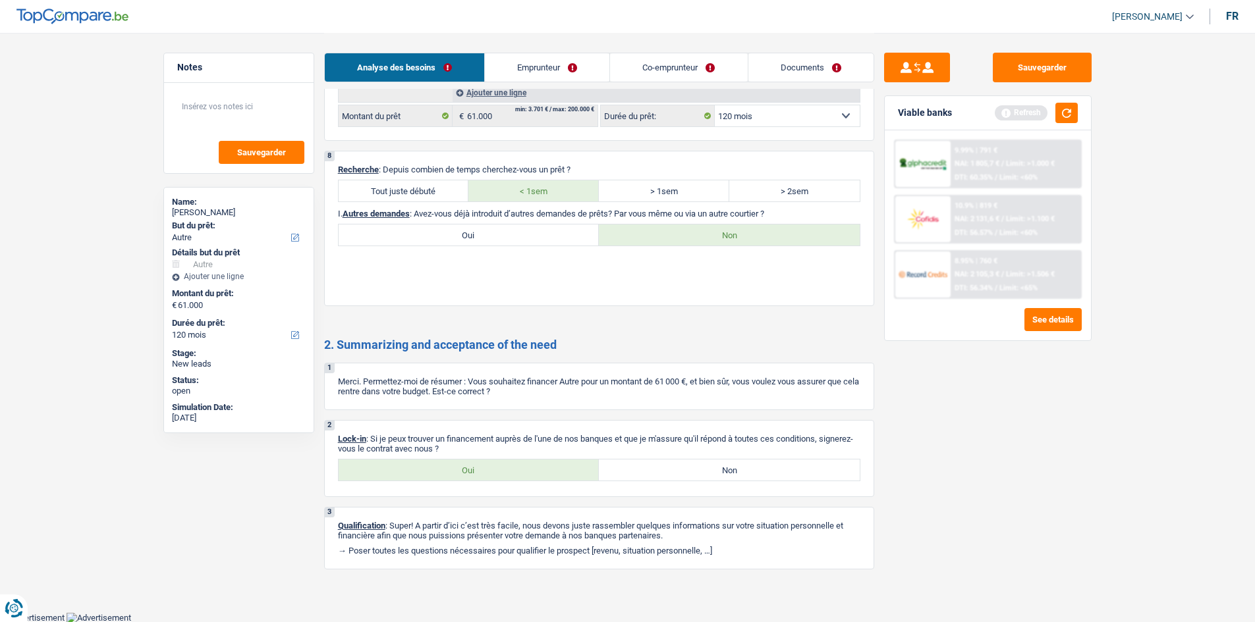
scroll to position [1849, 0]
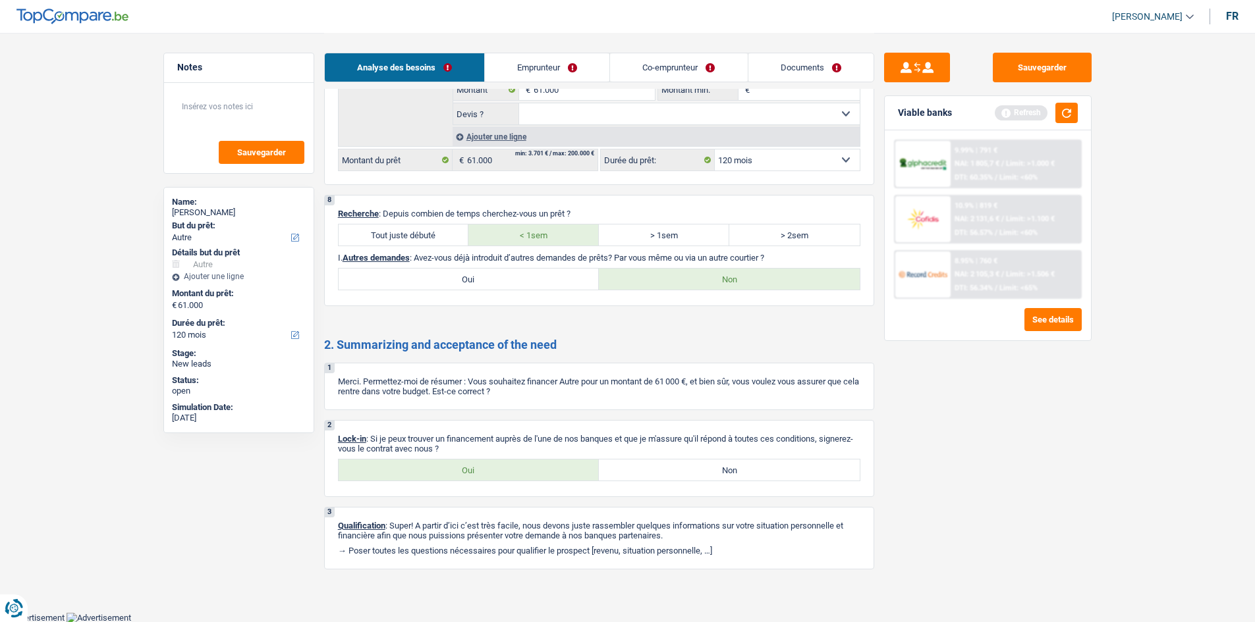
click at [559, 80] on link "Emprunteur" at bounding box center [547, 67] width 124 height 28
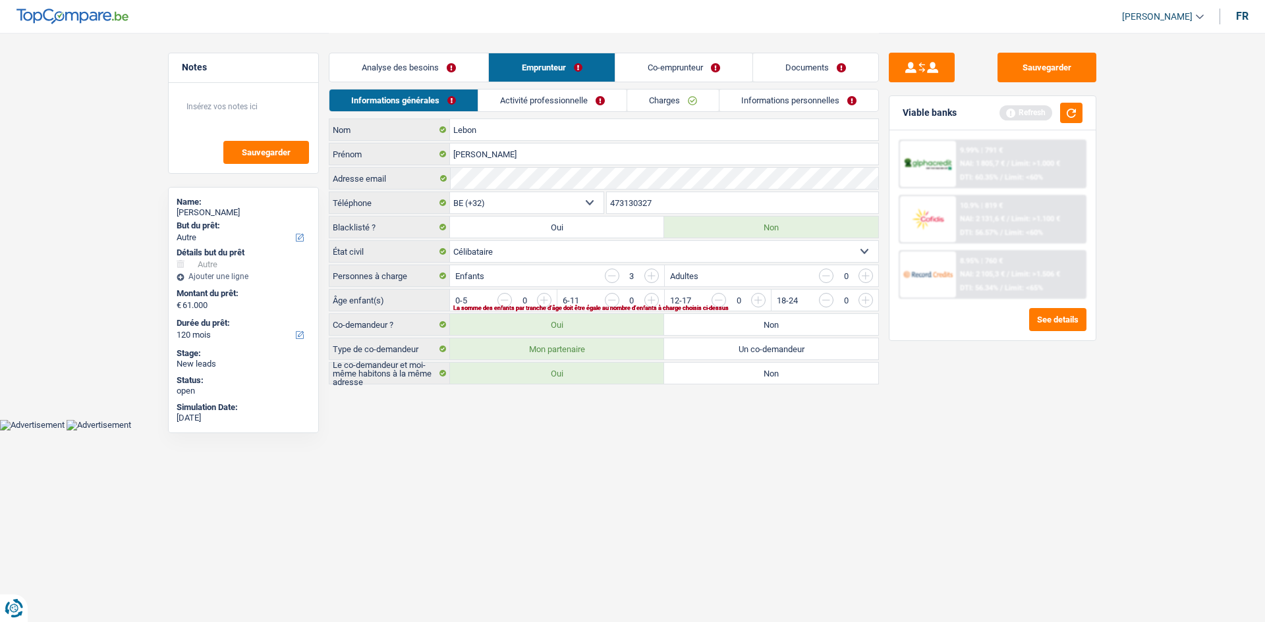
click at [754, 301] on input "button" at bounding box center [1025, 303] width 549 height 21
click at [658, 298] on input "button" at bounding box center [918, 303] width 549 height 21
click at [665, 62] on link "Co-emprunteur" at bounding box center [683, 67] width 137 height 28
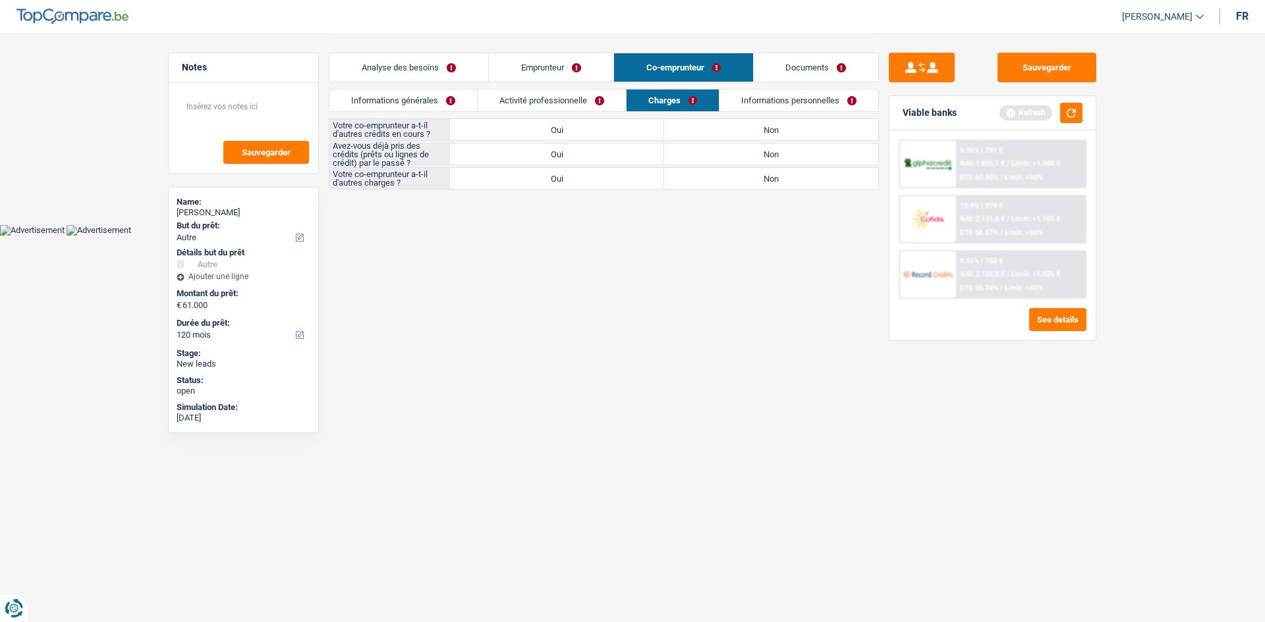
click at [603, 99] on link "Activité professionnelle" at bounding box center [552, 101] width 148 height 22
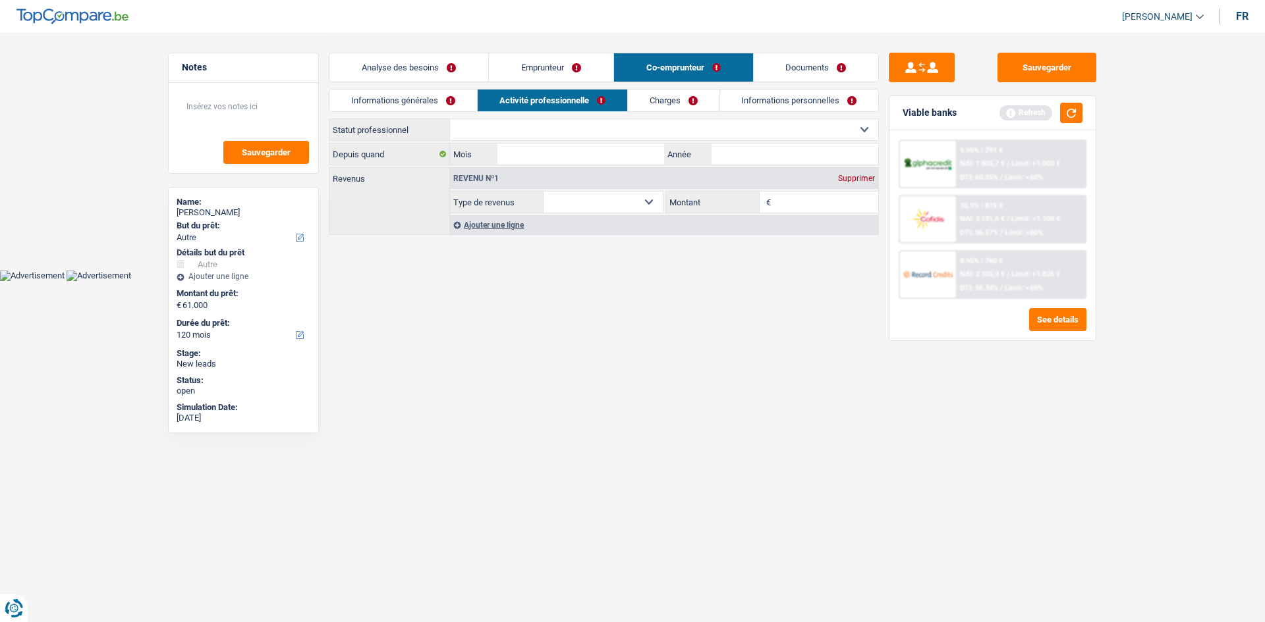
click at [617, 200] on select "Allocation d'handicap Allocations chômage Allocations familiales Chèques repas …" at bounding box center [602, 202] width 119 height 21
select select "familyAllowances"
click at [543, 192] on select "Allocation d'handicap Allocations chômage Allocations familiales Chèques repas …" at bounding box center [602, 202] width 119 height 21
drag, startPoint x: 797, startPoint y: 202, endPoint x: 844, endPoint y: 225, distance: 51.9
click at [800, 202] on input "Montant" at bounding box center [826, 202] width 105 height 21
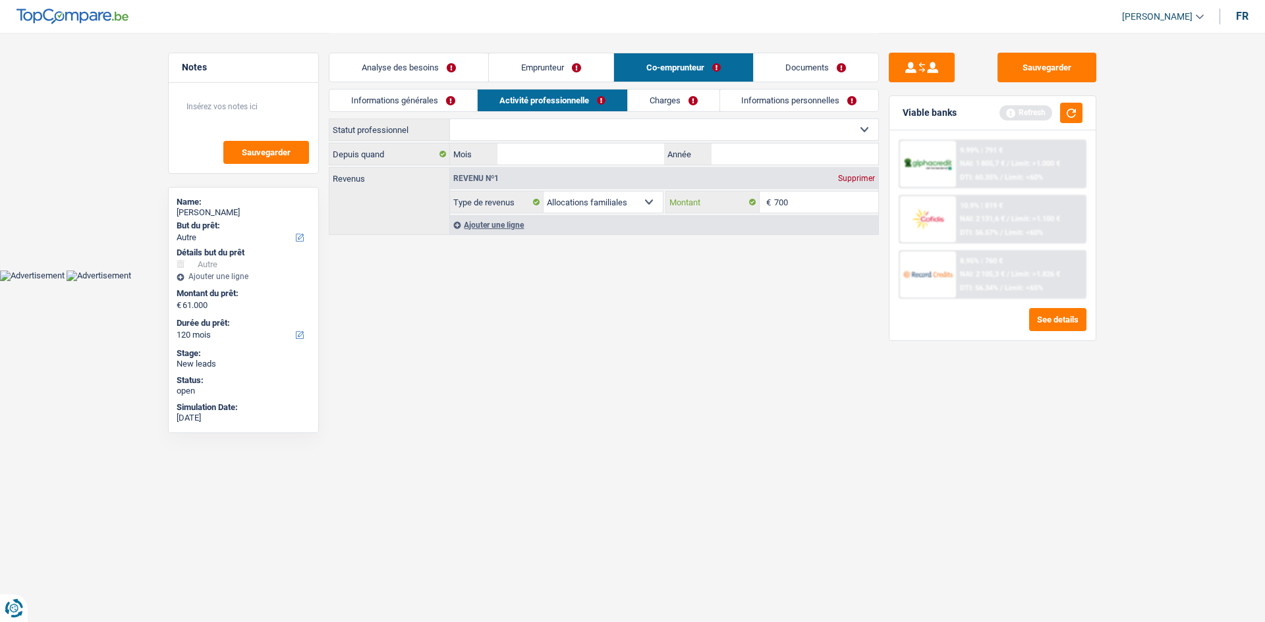
type input "700"
click at [573, 70] on link "Emprunteur" at bounding box center [551, 67] width 124 height 28
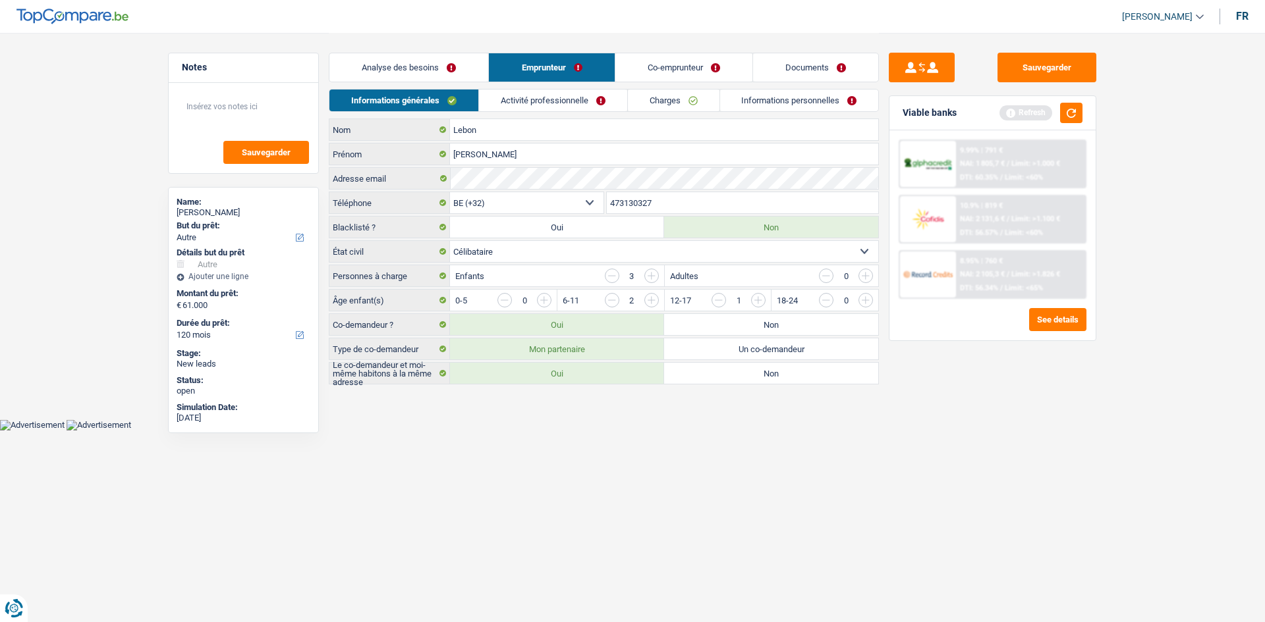
click at [559, 86] on div "Analyse des besoins Emprunteur Co-emprunteur Documents" at bounding box center [604, 61] width 550 height 56
click at [562, 88] on div "Analyse des besoins Emprunteur Co-emprunteur Documents" at bounding box center [604, 61] width 550 height 56
click at [557, 96] on link "Activité professionnelle" at bounding box center [553, 101] width 148 height 22
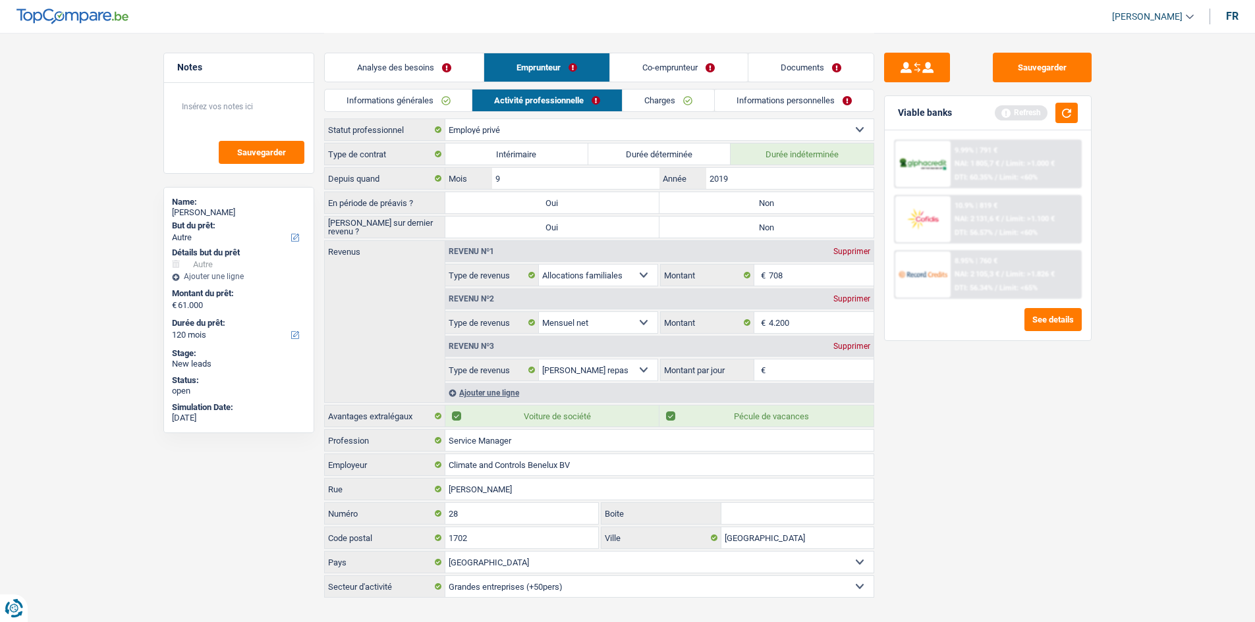
click at [773, 199] on label "Non" at bounding box center [766, 202] width 214 height 21
click at [773, 199] on input "Non" at bounding box center [766, 202] width 214 height 21
radio input "true"
click at [776, 221] on label "Non" at bounding box center [766, 227] width 214 height 21
click at [776, 221] on input "Non" at bounding box center [766, 227] width 214 height 21
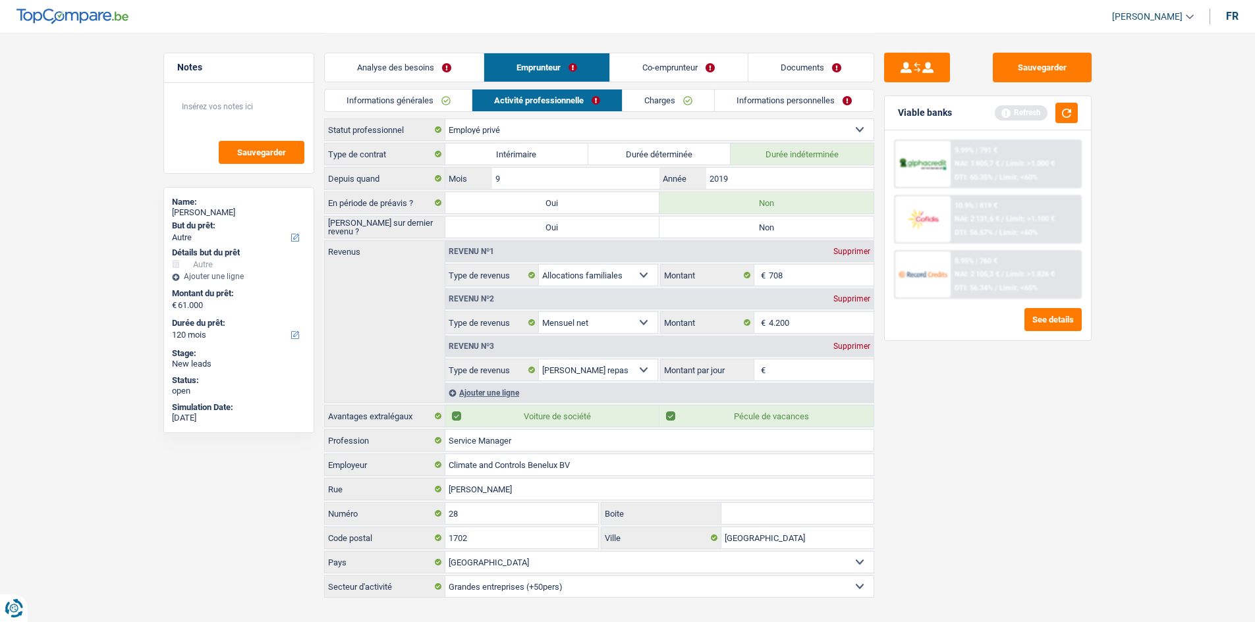
radio input "true"
click at [774, 187] on input "2019" at bounding box center [789, 178] width 167 height 21
click at [856, 251] on div "Supprimer" at bounding box center [851, 252] width 43 height 8
select select "netSalary"
type input "4.200"
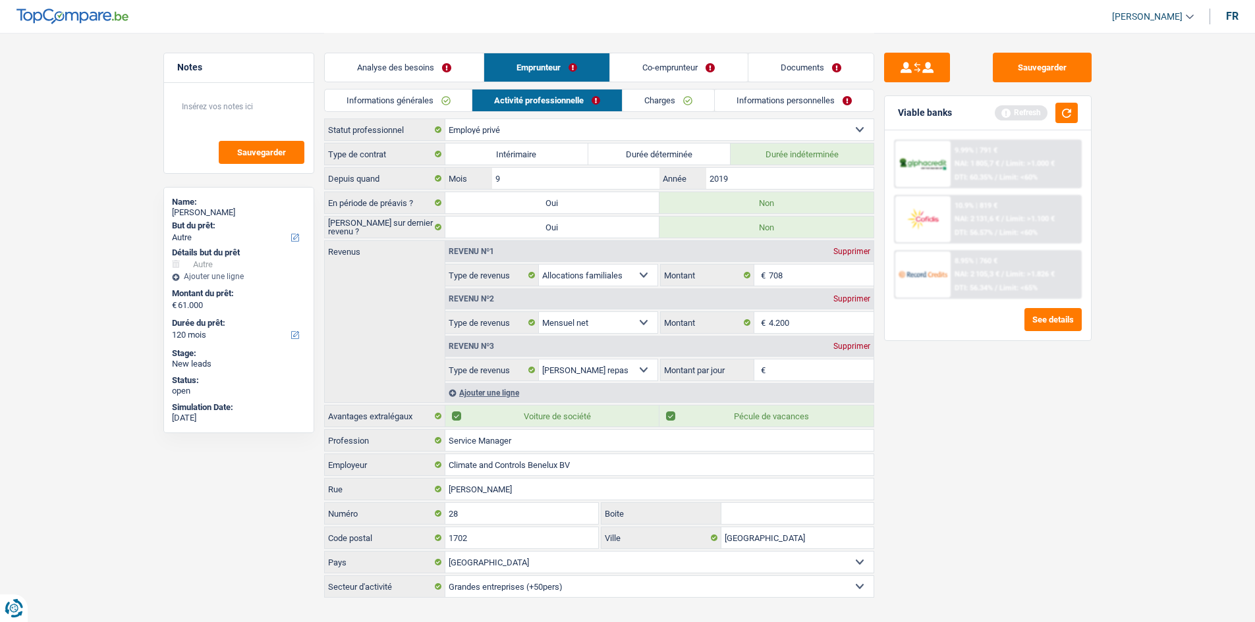
select select "mealVouchers"
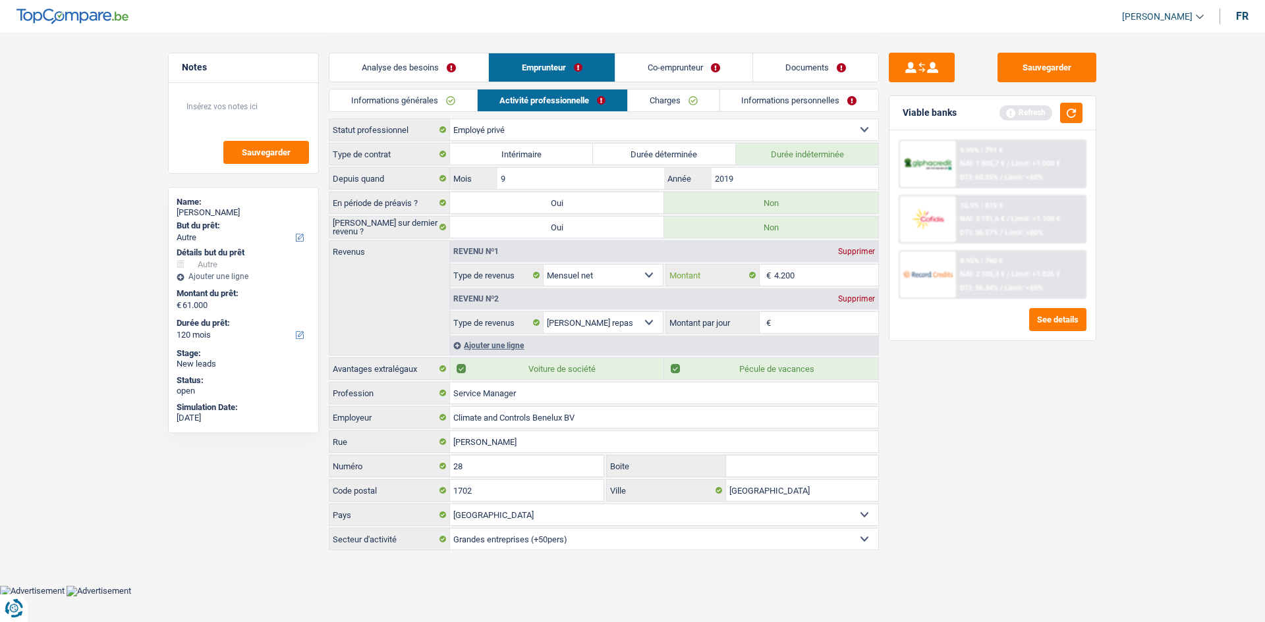
click at [811, 269] on input "4.200" at bounding box center [826, 275] width 105 height 21
click at [813, 323] on input "Montant par jour" at bounding box center [826, 322] width 105 height 21
click at [864, 303] on div "Supprimer" at bounding box center [856, 299] width 43 height 8
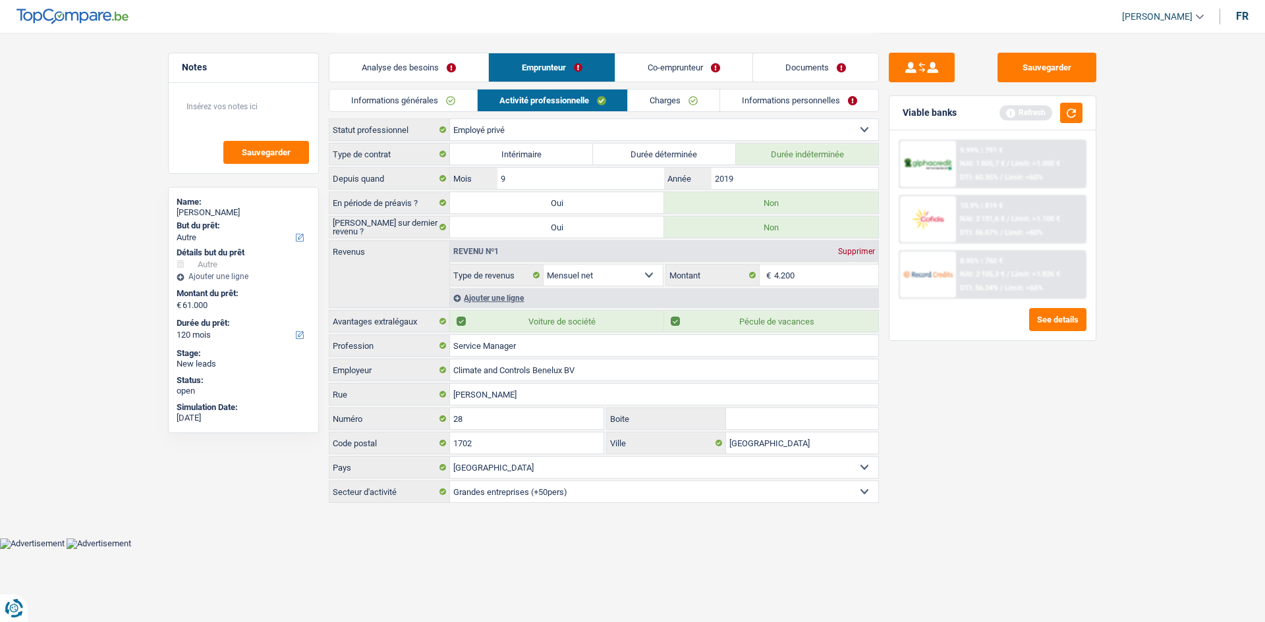
click at [699, 109] on link "Charges" at bounding box center [674, 101] width 92 height 22
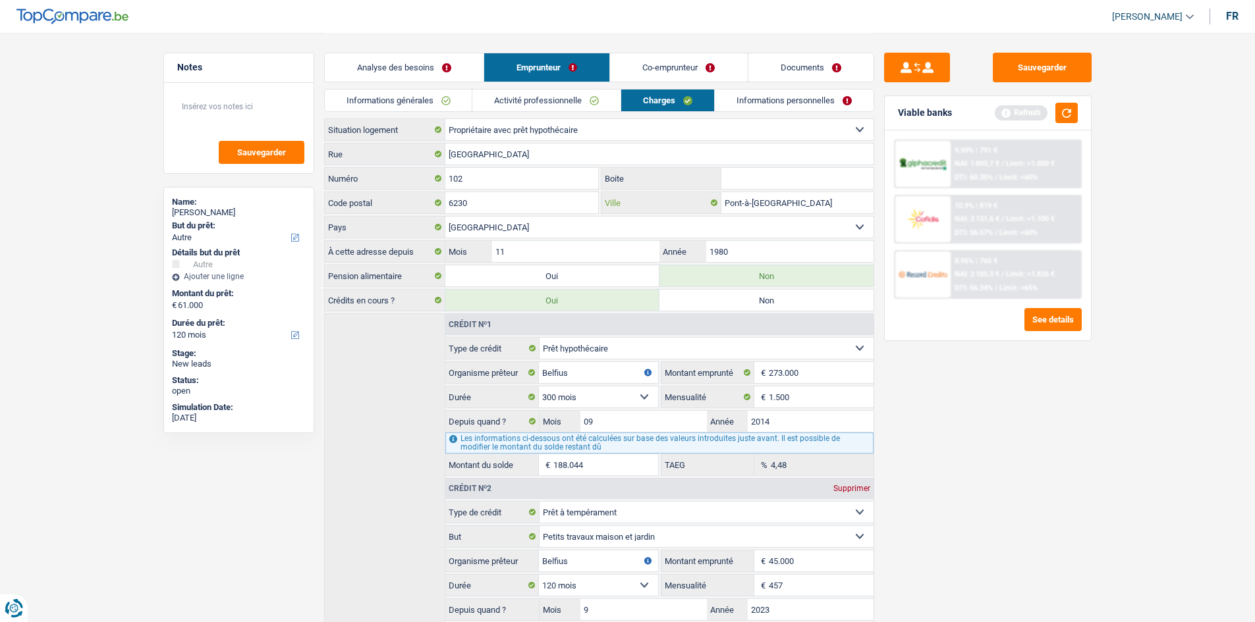
click at [785, 198] on input "Pont-à-[GEOGRAPHIC_DATA]" at bounding box center [797, 202] width 152 height 21
click at [764, 248] on input "1980" at bounding box center [789, 251] width 167 height 21
type input "1"
type input "2008"
click at [582, 254] on input "11" at bounding box center [575, 251] width 167 height 21
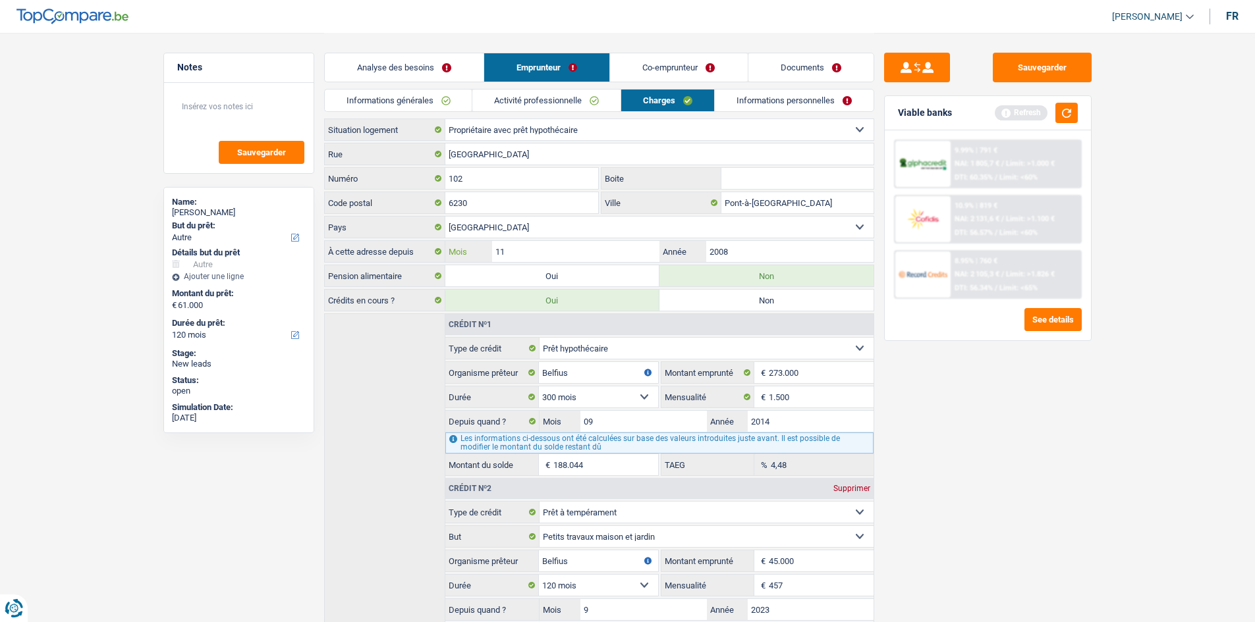
type input "1"
type input "3"
drag, startPoint x: 980, startPoint y: 370, endPoint x: 898, endPoint y: 273, distance: 127.1
click at [981, 369] on div "Sauvegarder Viable banks Refresh 9.99% | 791 € NAI: 1 805,7 € / Limit: >1.000 €…" at bounding box center [987, 327] width 227 height 549
click at [809, 101] on link "Informations personnelles" at bounding box center [794, 101] width 159 height 22
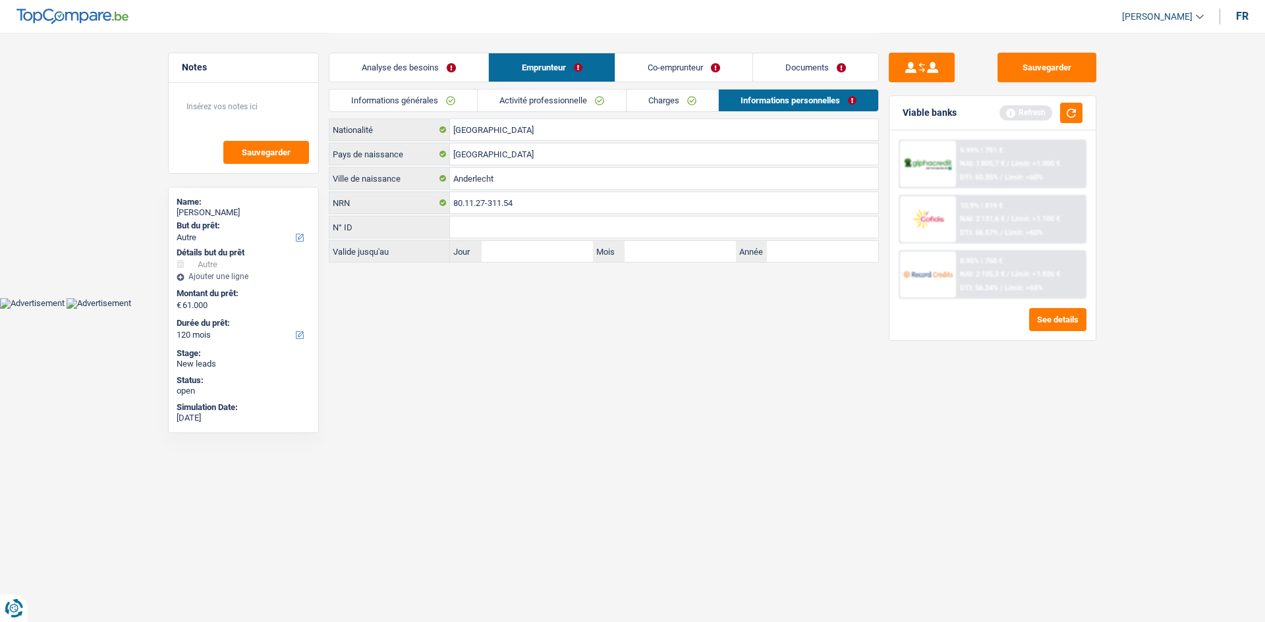
click at [672, 75] on link "Co-emprunteur" at bounding box center [683, 67] width 137 height 28
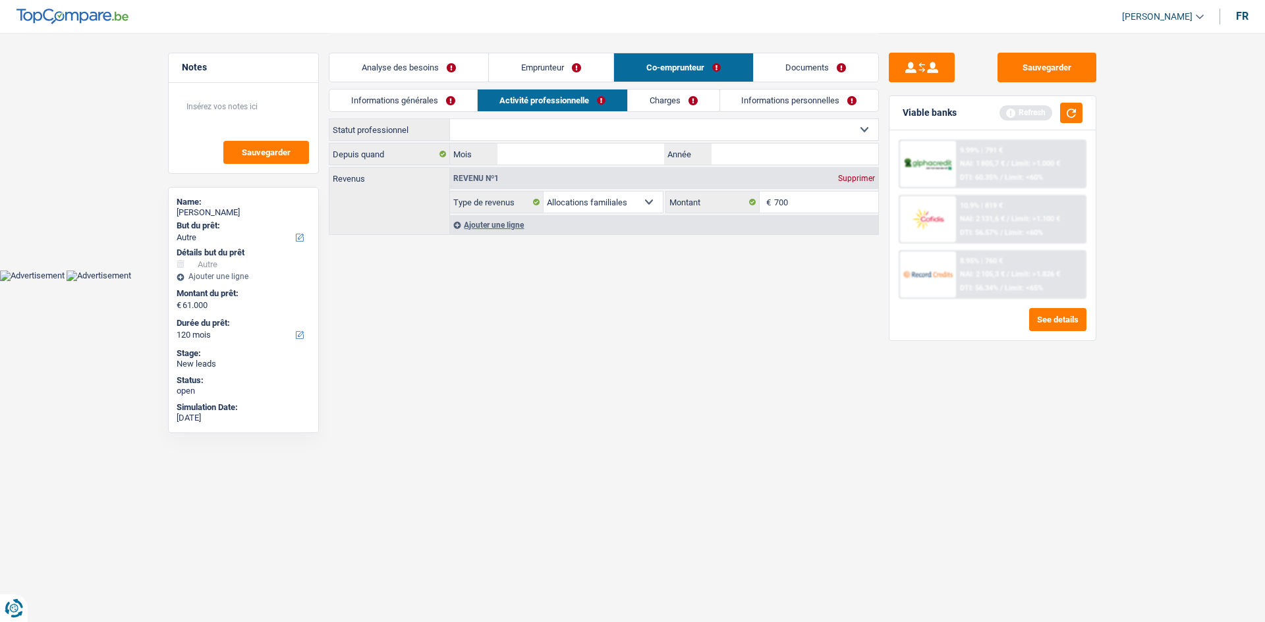
click at [436, 98] on link "Informations générales" at bounding box center [403, 101] width 148 height 22
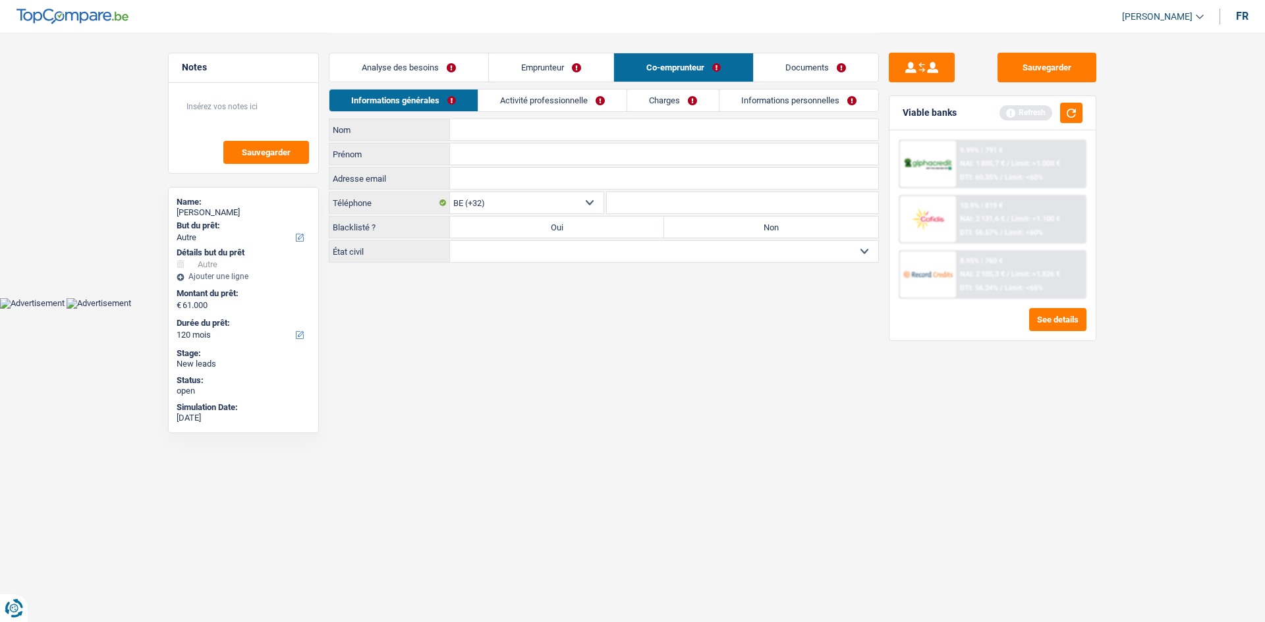
click at [470, 121] on input "Nom" at bounding box center [664, 129] width 428 height 21
type input "Delycke"
click at [503, 158] on input "Prénom" at bounding box center [664, 154] width 428 height 21
type input "[PERSON_NAME]"
click at [734, 231] on label "Non" at bounding box center [771, 227] width 214 height 21
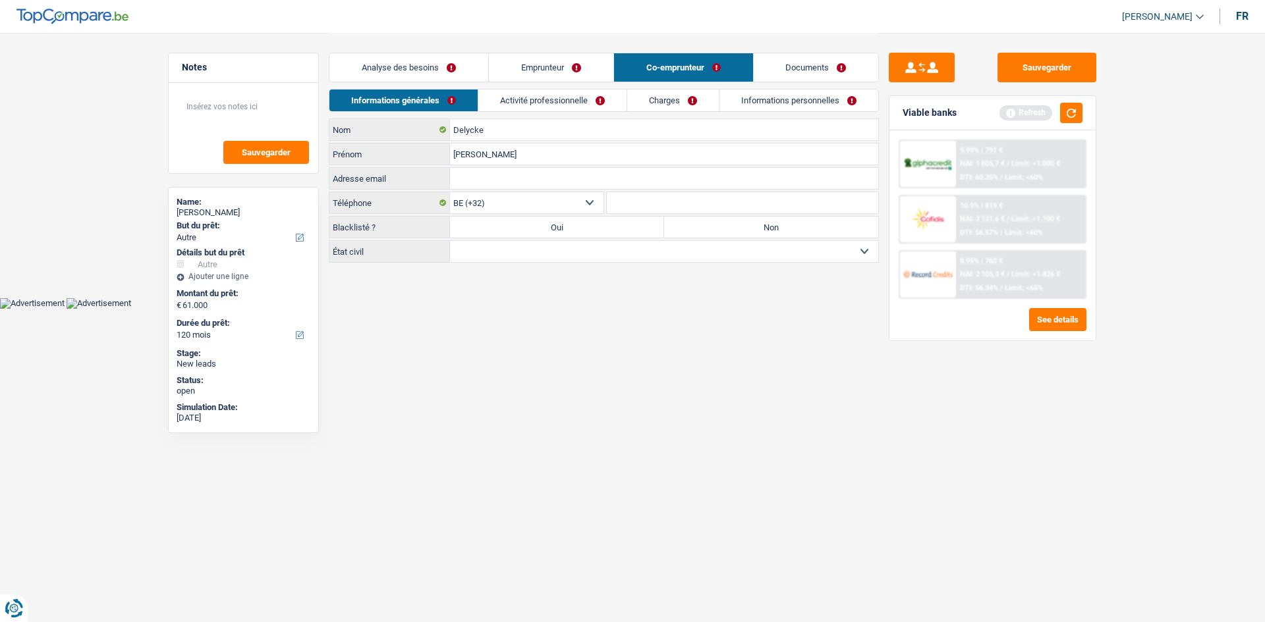
click at [734, 231] on input "Non" at bounding box center [771, 227] width 214 height 21
radio input "true"
click at [601, 258] on select "Célibataire Marié(e) Cohabitant(e) légal(e) Divorcé(e) Veuf(ve) Séparé (de fait…" at bounding box center [664, 251] width 428 height 21
select select "single"
click at [450, 241] on select "Célibataire Marié(e) Cohabitant(e) légal(e) Divorcé(e) Veuf(ve) Séparé (de fait…" at bounding box center [664, 251] width 428 height 21
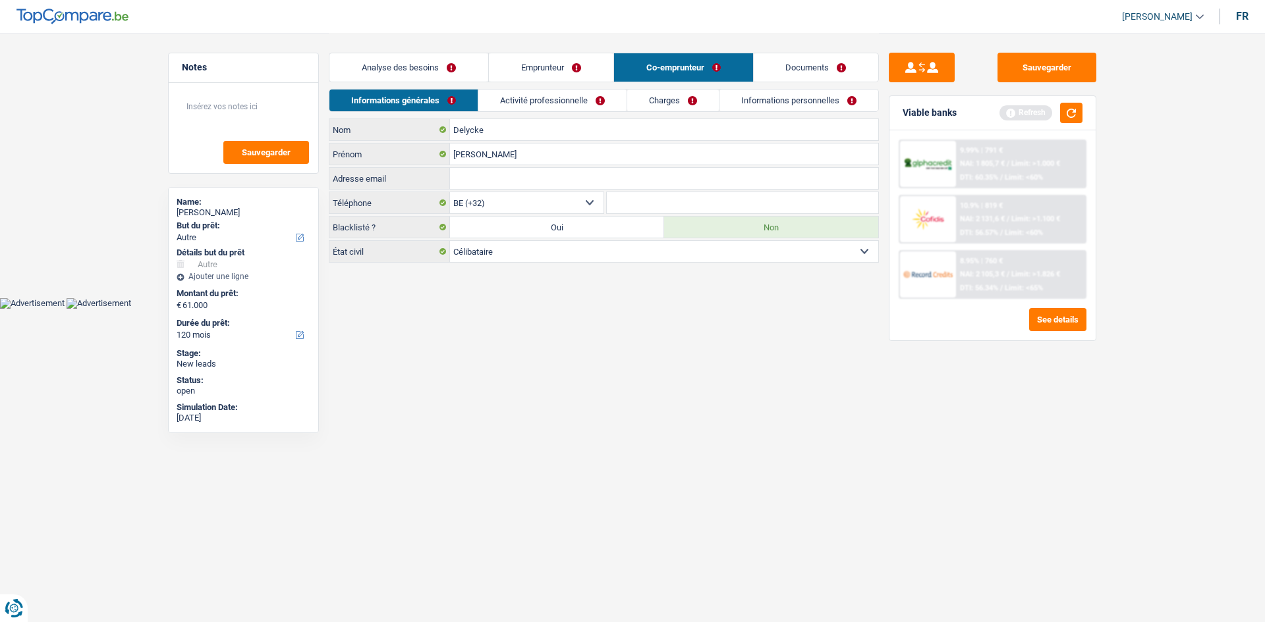
click at [597, 107] on link "Activité professionnelle" at bounding box center [552, 101] width 148 height 22
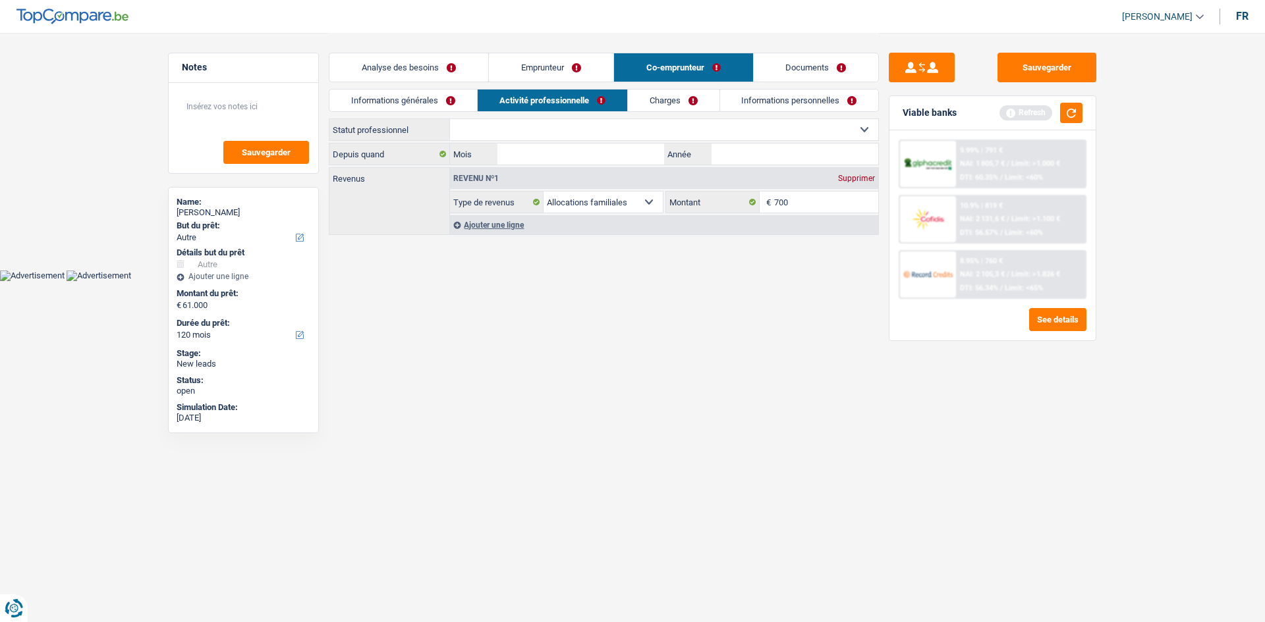
click at [556, 117] on div "Informations générales Activité professionnelle Charges Informations personnell…" at bounding box center [604, 104] width 550 height 30
click at [632, 127] on select "Ouvrier Employé privé Employé public Invalide Indépendant Pensionné Chômeur Mut…" at bounding box center [664, 129] width 428 height 21
select select "publicEmployee"
click at [450, 119] on select "Ouvrier Employé privé Employé public Invalide Indépendant Pensionné Chômeur Mut…" at bounding box center [664, 129] width 428 height 21
select select "familyAllowances"
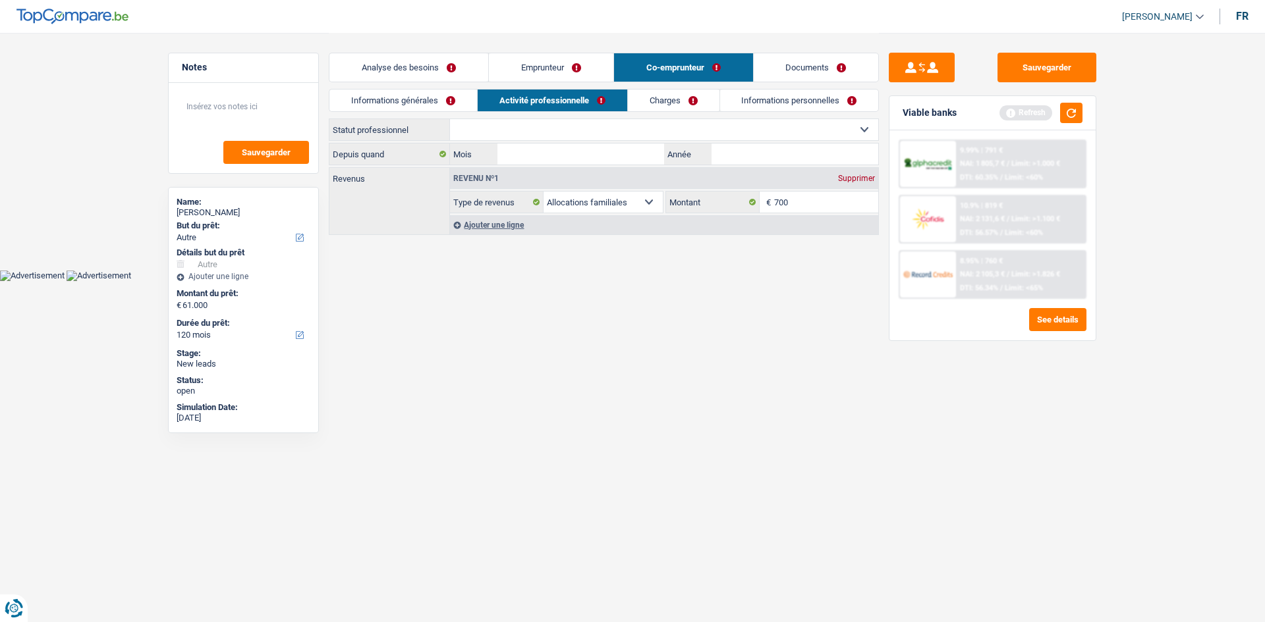
select select "netSalary"
select select "mealVouchers"
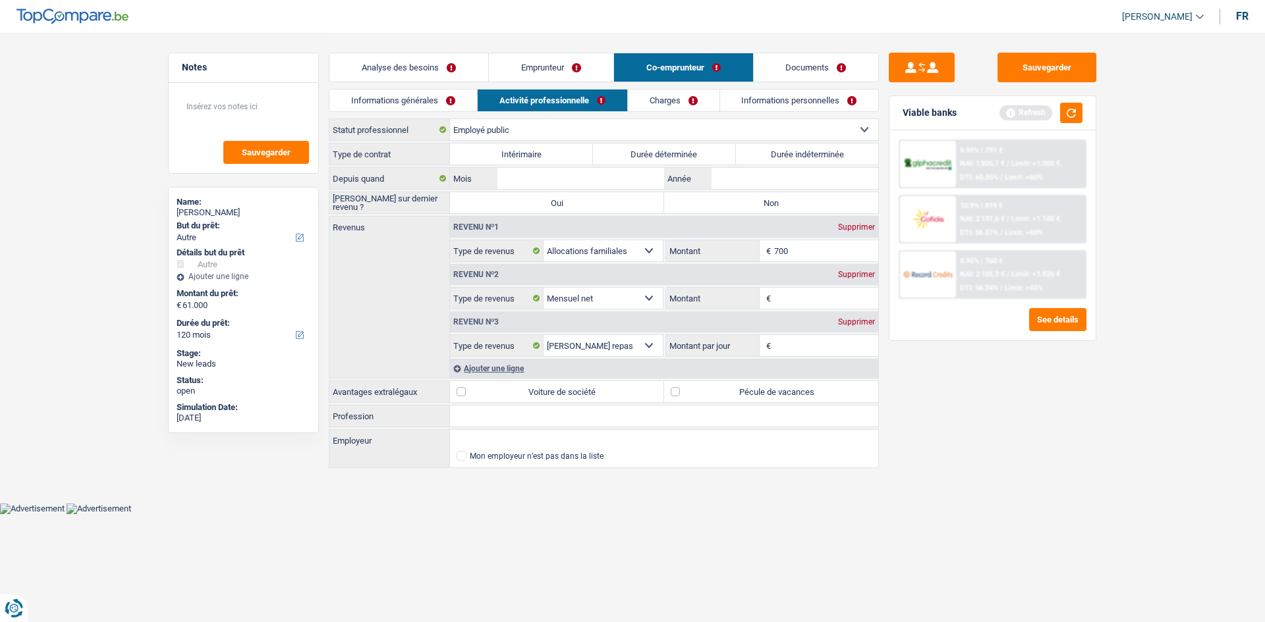
click at [831, 154] on label "Durée indéterminée" at bounding box center [807, 154] width 143 height 21
click at [831, 154] on input "Durée indéterminée" at bounding box center [807, 154] width 143 height 21
radio input "true"
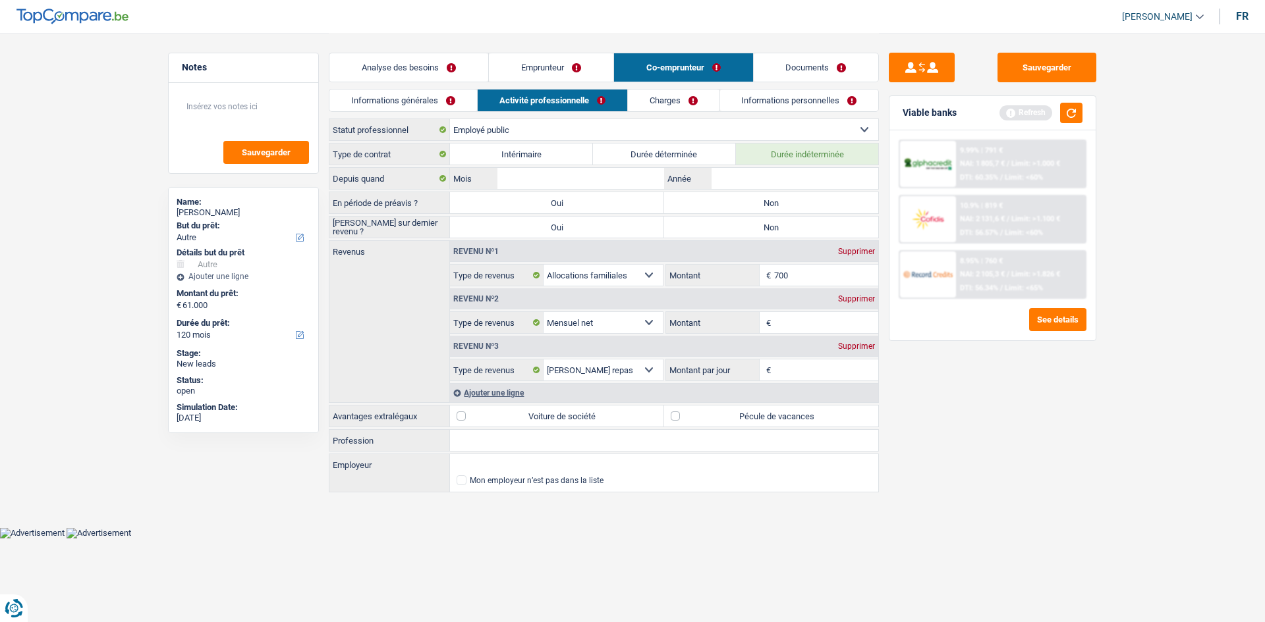
click at [810, 199] on label "Non" at bounding box center [771, 202] width 214 height 21
click at [810, 199] on input "Non" at bounding box center [771, 202] width 214 height 21
radio input "true"
click at [783, 227] on label "Non" at bounding box center [771, 227] width 214 height 21
click at [783, 227] on input "Non" at bounding box center [771, 227] width 214 height 21
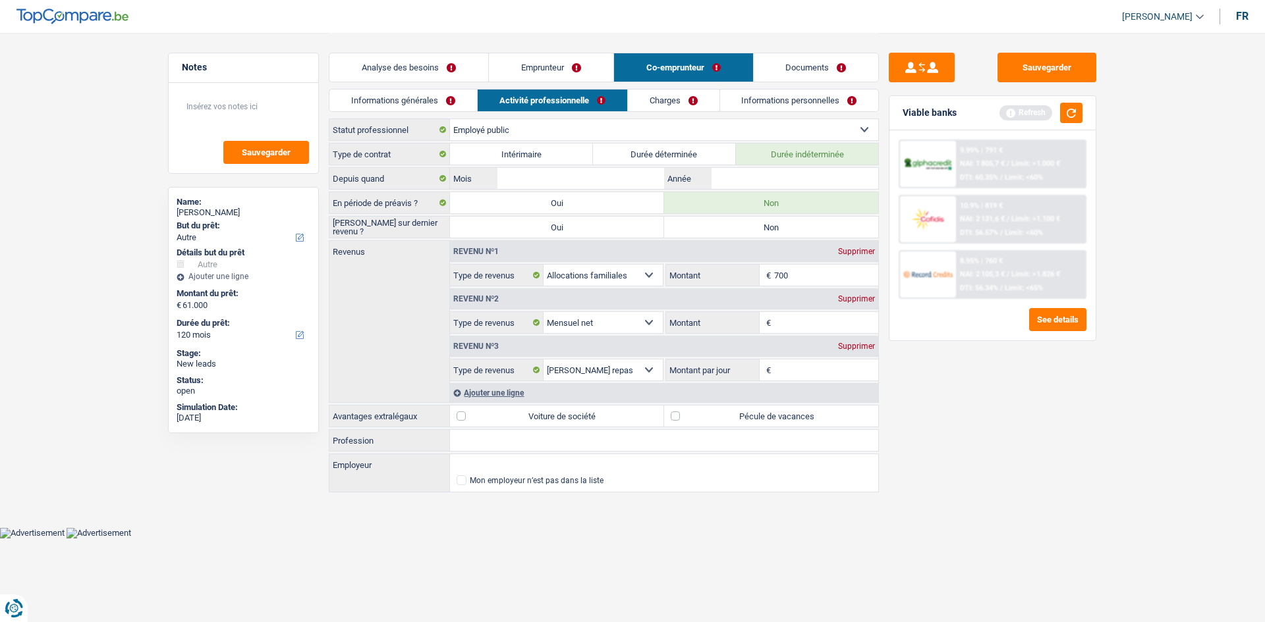
radio input "true"
click at [731, 181] on input "Année" at bounding box center [794, 178] width 167 height 21
drag, startPoint x: 524, startPoint y: 451, endPoint x: 520, endPoint y: 463, distance: 12.9
click at [524, 454] on div "Type de contrat Intérimaire Durée déterminée Durée indéterminée Depuis quand [P…" at bounding box center [604, 319] width 550 height 352
type input "Enseignante"
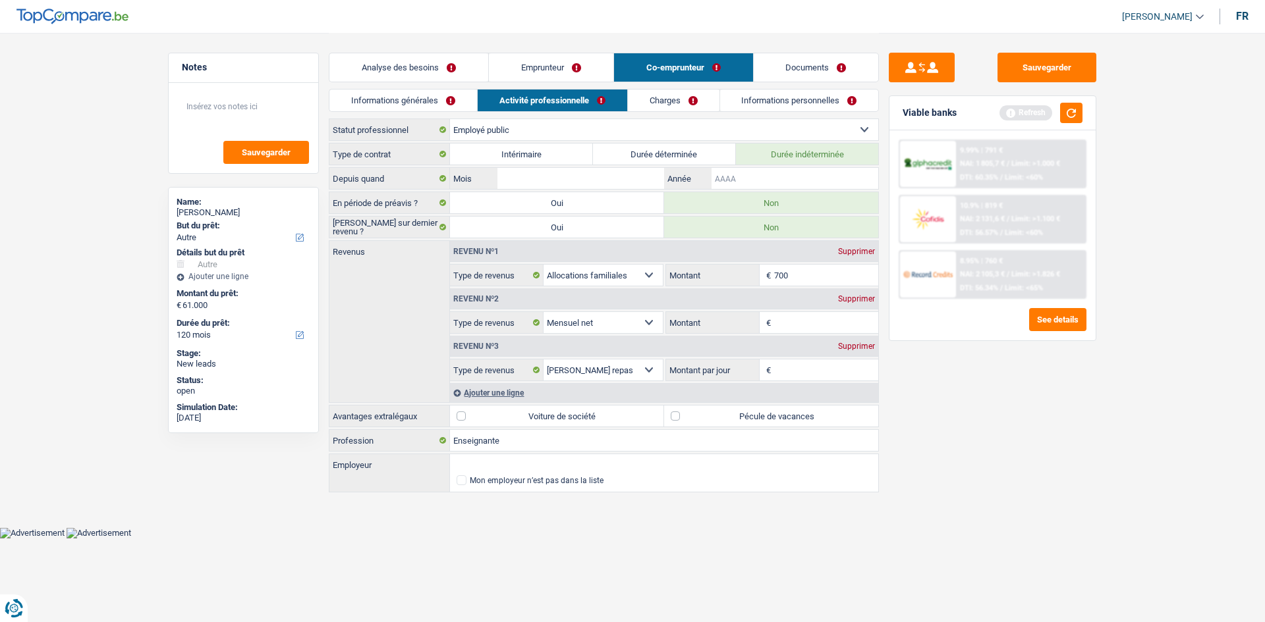
click at [782, 175] on input "Année" at bounding box center [794, 178] width 167 height 21
type input "2015"
click at [607, 184] on input "Mois" at bounding box center [580, 178] width 167 height 21
type input "5"
click at [941, 368] on div "Sauvegarder Viable banks Refresh 9.99% | 791 € NAI: 1 805,7 € / Limit: >1.000 €…" at bounding box center [992, 327] width 227 height 549
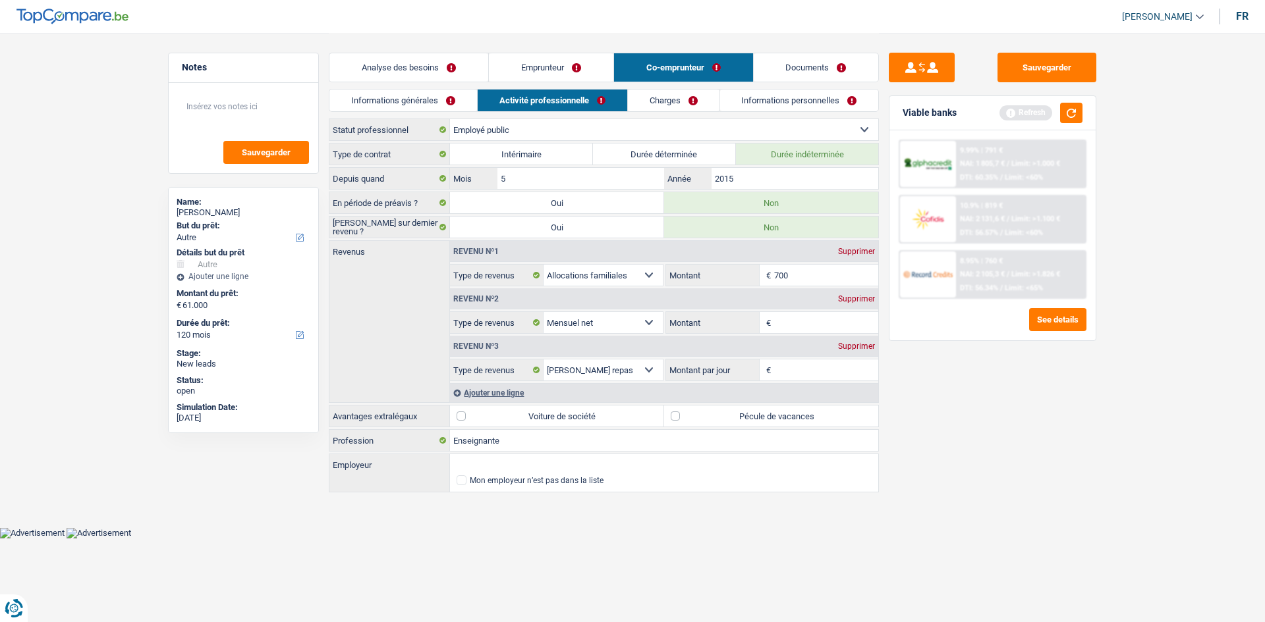
click at [805, 321] on input "Montant" at bounding box center [826, 322] width 105 height 21
drag, startPoint x: 796, startPoint y: 412, endPoint x: 788, endPoint y: 402, distance: 13.1
click at [794, 412] on label "Pécule de vacances" at bounding box center [771, 416] width 214 height 21
click at [794, 412] on input "Pécule de vacances" at bounding box center [771, 416] width 214 height 21
checkbox input "true"
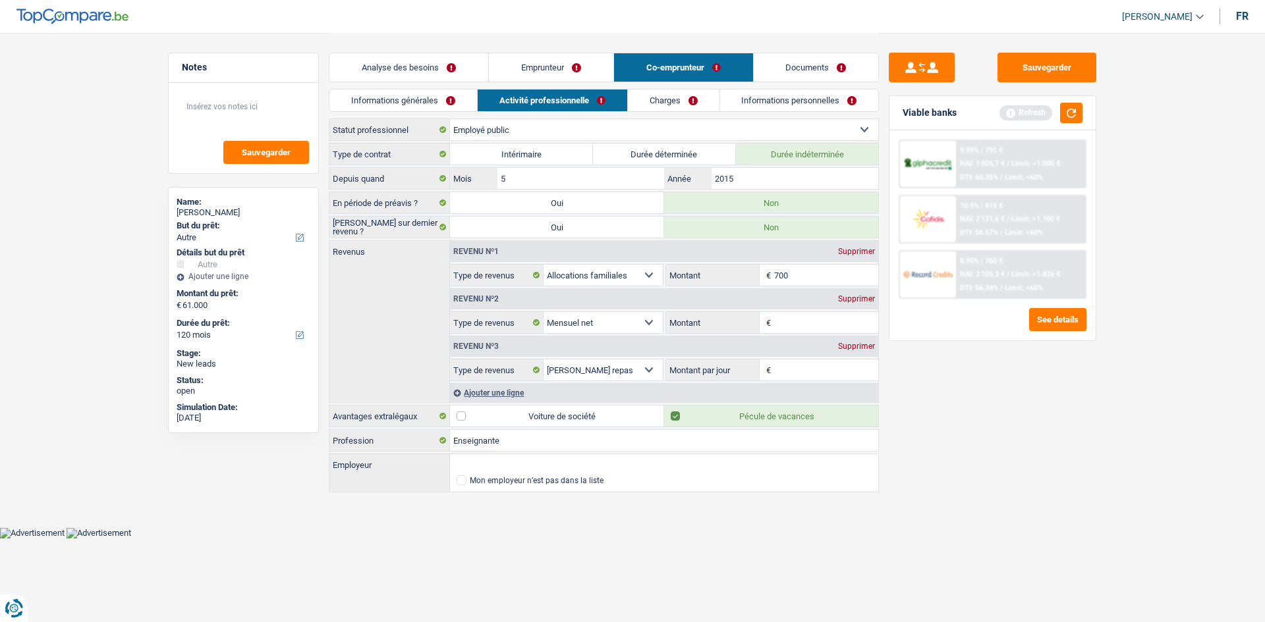
click at [793, 327] on input "Montant" at bounding box center [826, 322] width 105 height 21
type input "2.250"
click at [977, 408] on div "Sauvegarder Viable banks Refresh 9.99% | 791 € NAI: 1 805,7 € / Limit: >1.000 €…" at bounding box center [992, 327] width 227 height 549
click at [860, 345] on div "Supprimer" at bounding box center [856, 347] width 43 height 8
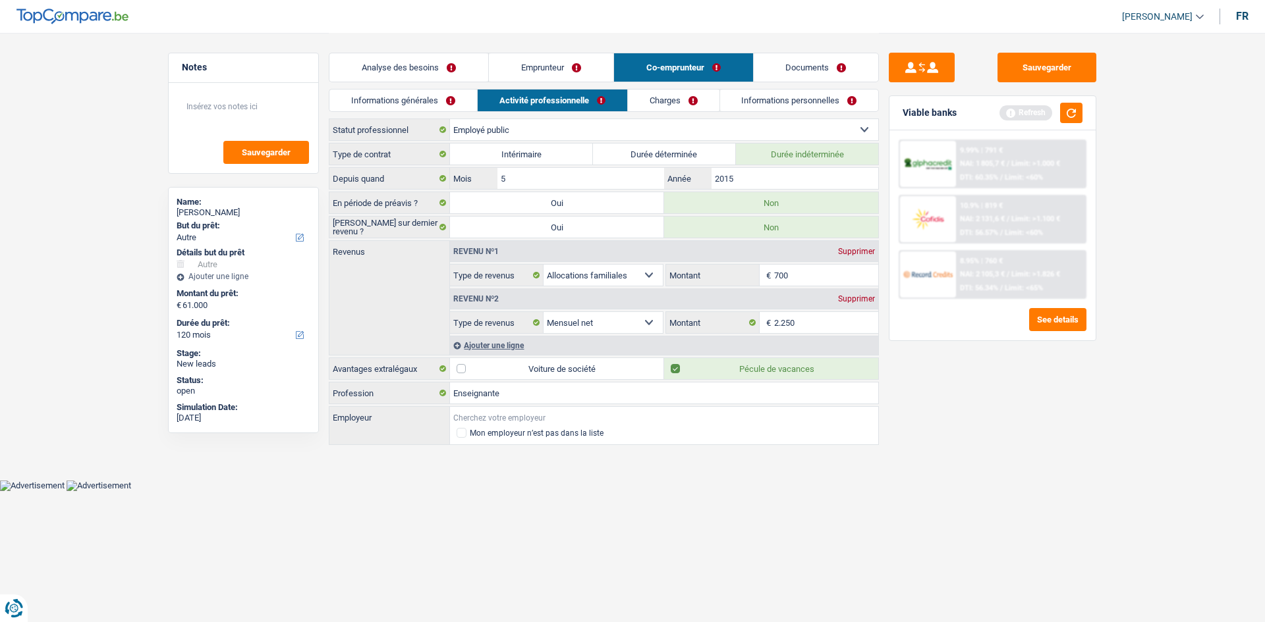
click at [518, 410] on input "Employeur" at bounding box center [664, 417] width 428 height 21
type input "ecole saint [PERSON_NAME] le châteu"
click at [672, 108] on link "Charges" at bounding box center [674, 101] width 92 height 22
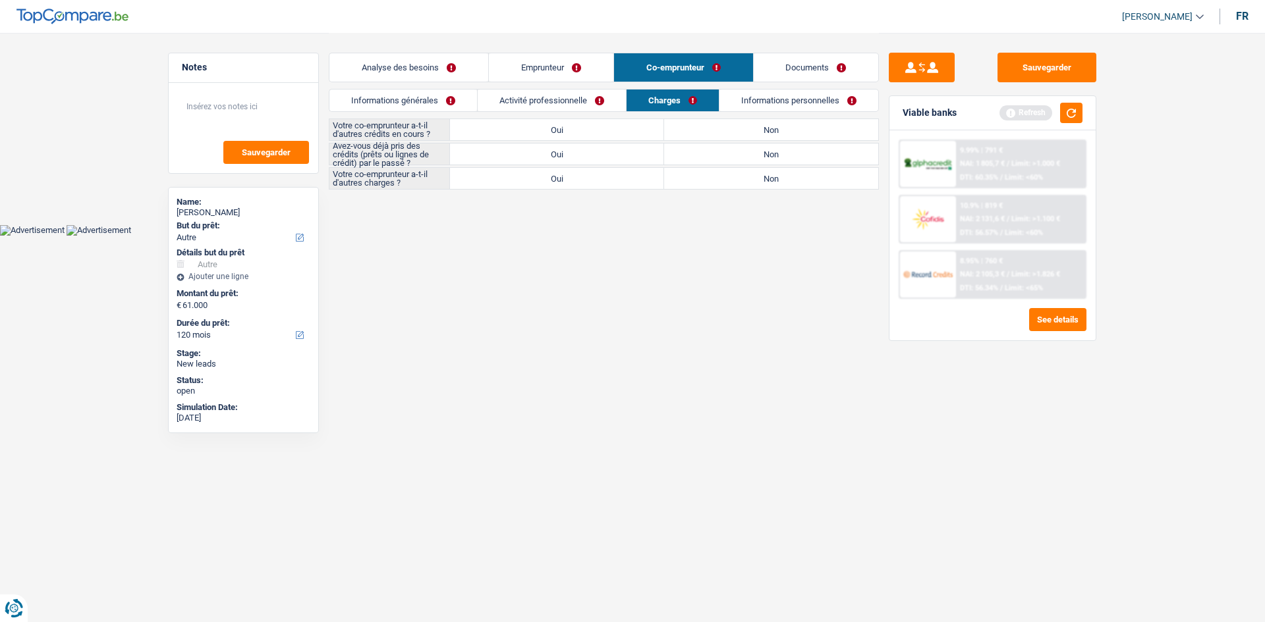
drag, startPoint x: 736, startPoint y: 128, endPoint x: 736, endPoint y: 167, distance: 38.2
click at [738, 128] on label "Non" at bounding box center [771, 129] width 214 height 21
click at [738, 128] on input "Non" at bounding box center [771, 129] width 214 height 21
radio input "true"
click at [736, 177] on label "Non" at bounding box center [771, 178] width 214 height 21
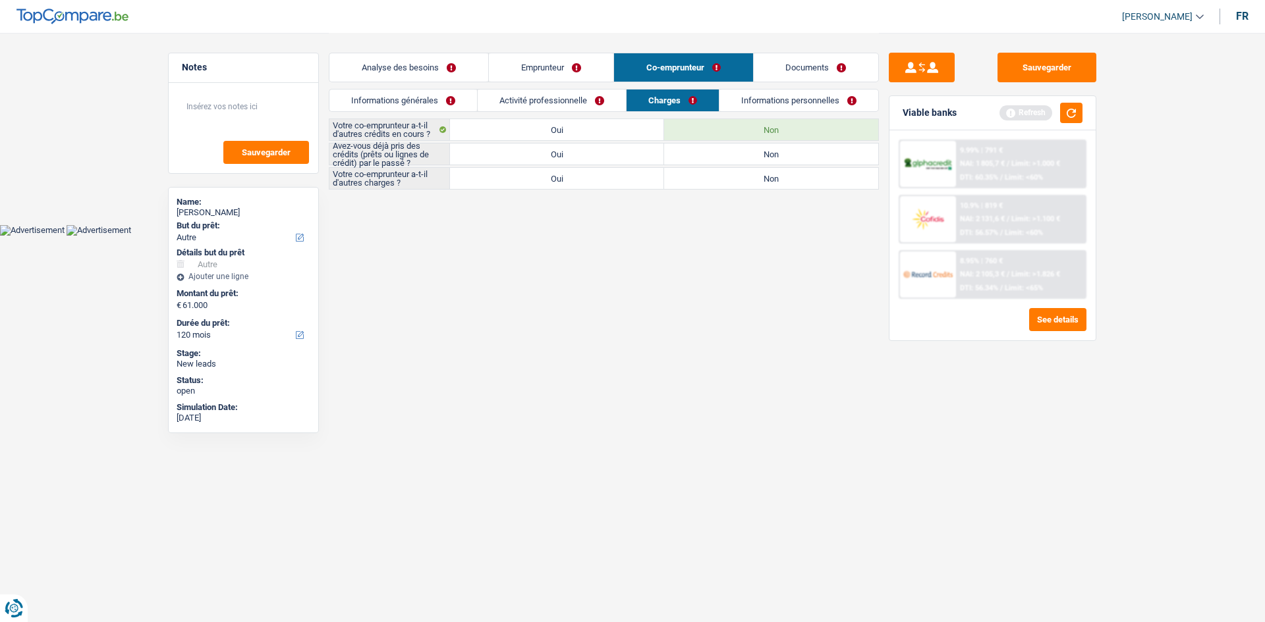
click at [736, 177] on input "Non" at bounding box center [771, 178] width 214 height 21
radio input "true"
click at [624, 154] on label "Oui" at bounding box center [557, 154] width 214 height 21
click at [624, 154] on input "Oui" at bounding box center [557, 154] width 214 height 21
radio input "true"
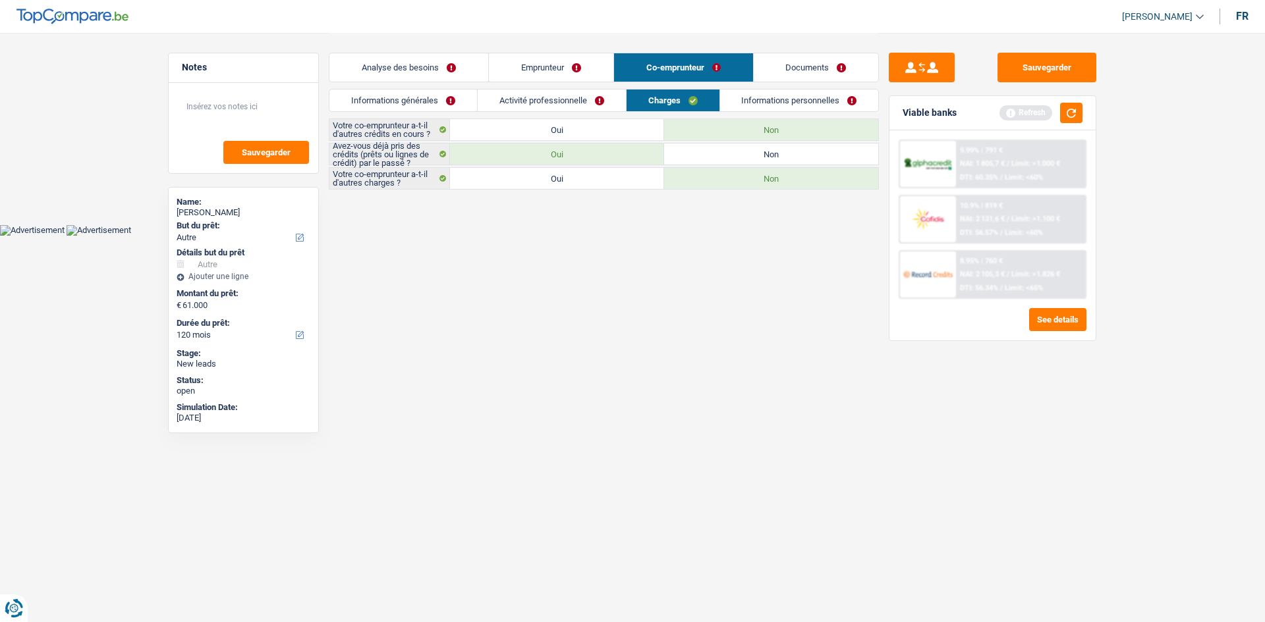
click at [806, 102] on link "Informations personnelles" at bounding box center [799, 101] width 159 height 22
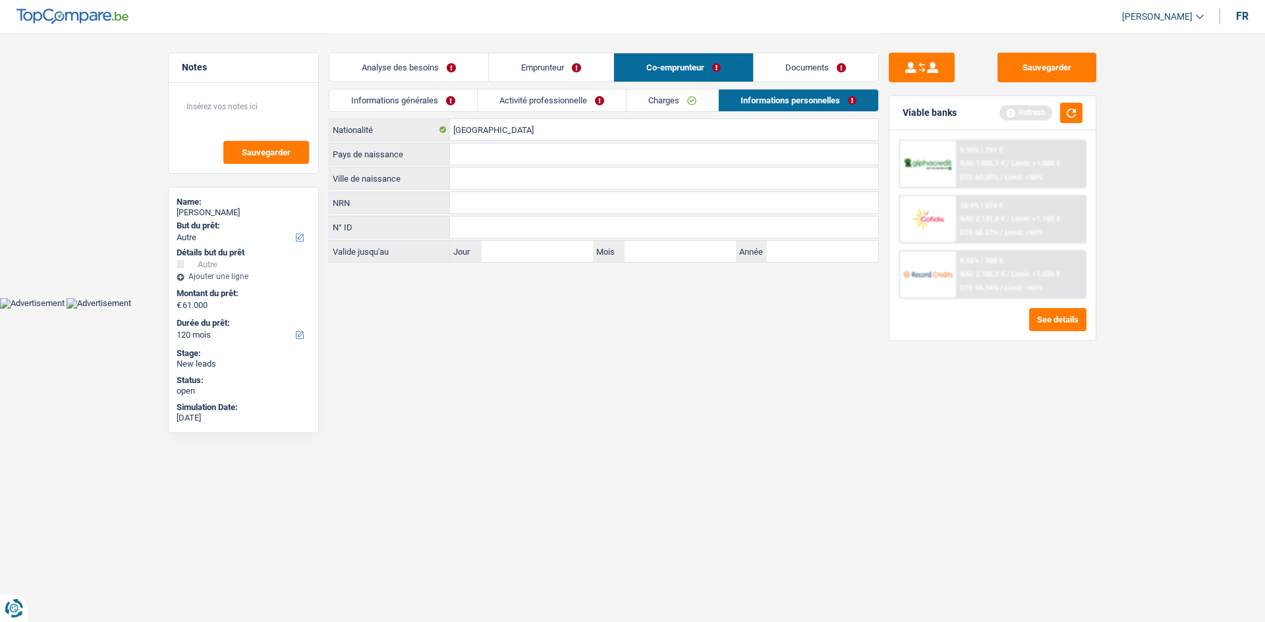
click at [674, 96] on link "Charges" at bounding box center [672, 101] width 92 height 22
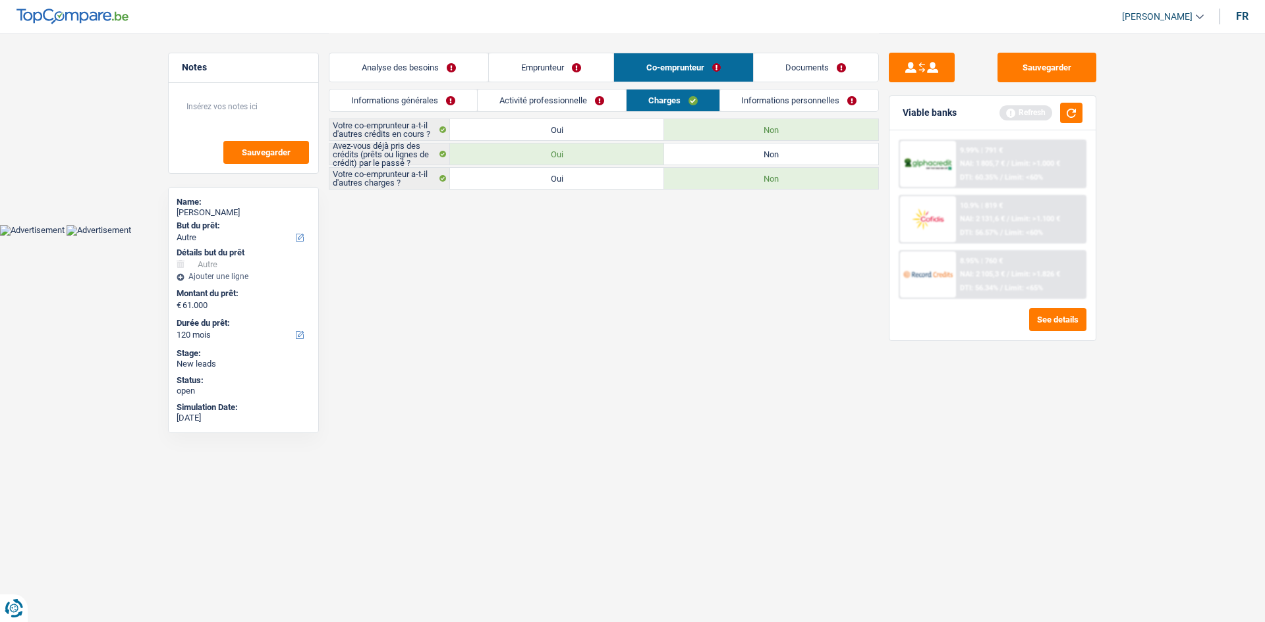
click at [572, 127] on label "Oui" at bounding box center [557, 129] width 214 height 21
click at [572, 127] on input "Oui" at bounding box center [557, 129] width 214 height 21
radio input "true"
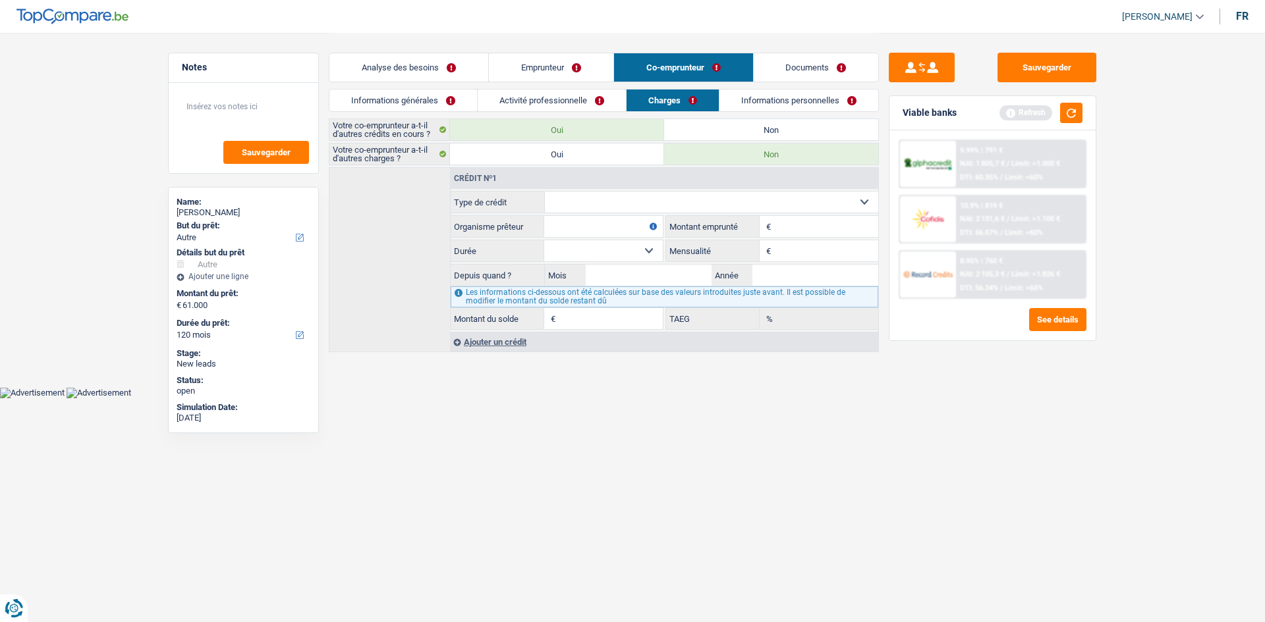
click at [619, 203] on select "Carte ou ouverture de crédit Prêt hypothécaire Vente à tempérament Prêt à tempé…" at bounding box center [712, 202] width 334 height 21
select select "carLoan"
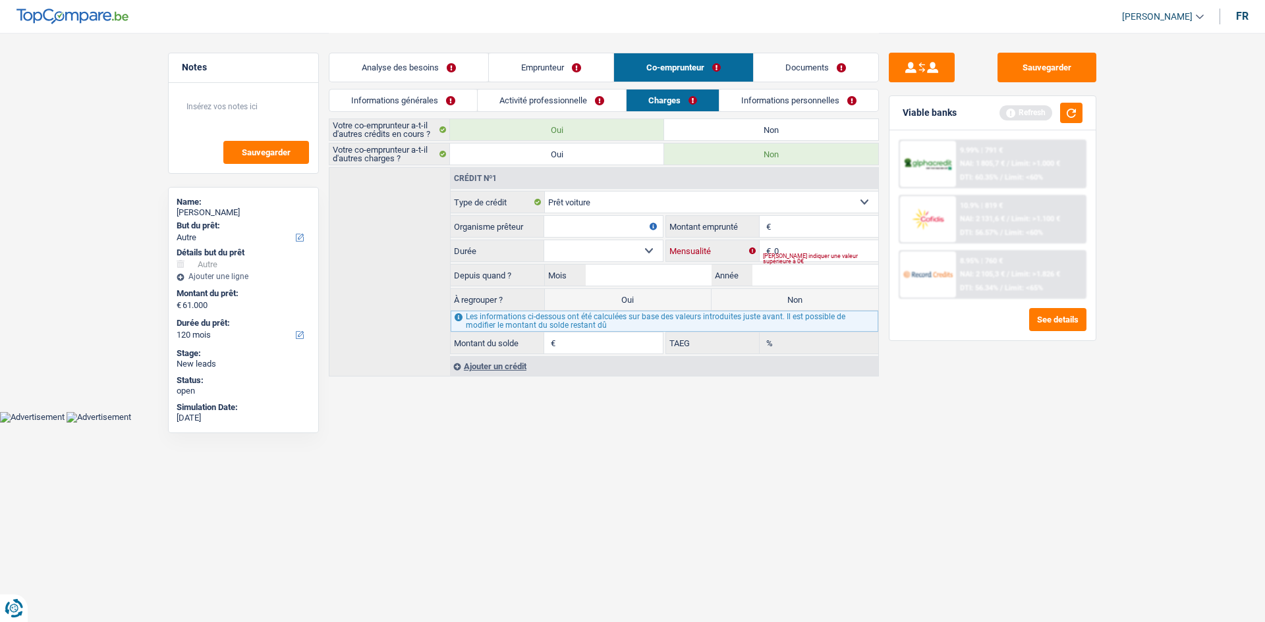
click at [798, 253] on input "0" at bounding box center [826, 250] width 104 height 21
click at [973, 377] on div "Sauvegarder Viable banks Refresh 9.99% | 791 € NAI: 1 805,7 € / Limit: >1.000 €…" at bounding box center [992, 327] width 227 height 549
click at [789, 233] on input "Montant" at bounding box center [826, 226] width 104 height 21
click at [816, 254] on input "300" at bounding box center [826, 250] width 104 height 21
type input "350"
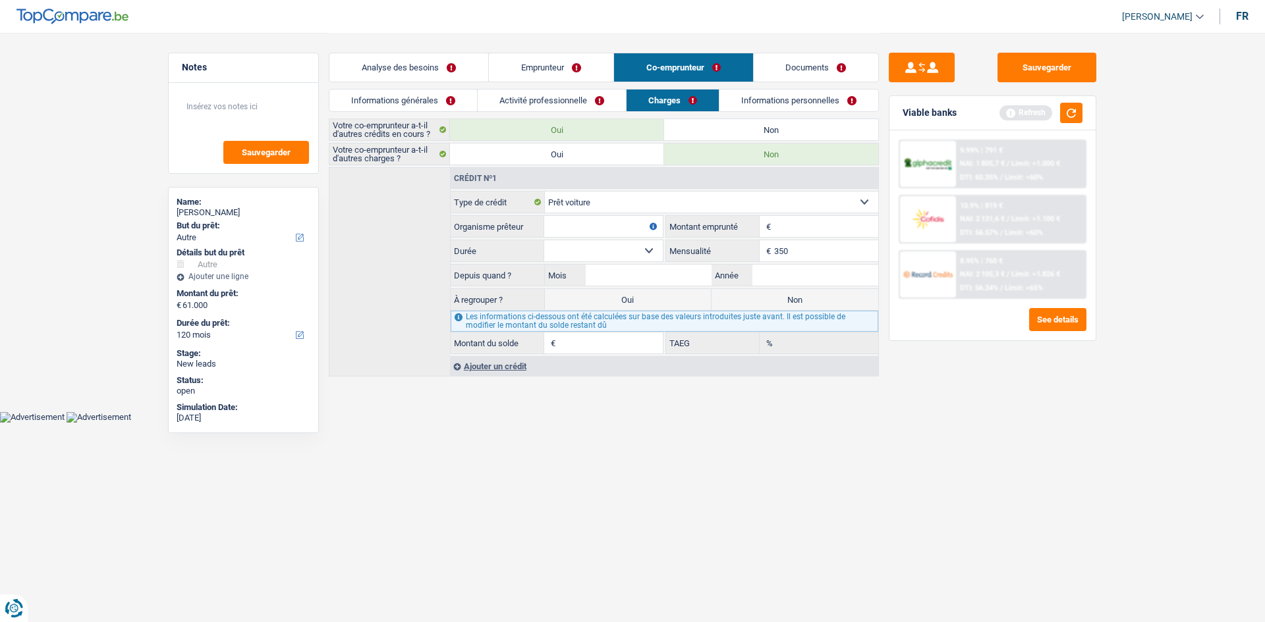
click at [923, 363] on div "Sauvegarder Viable banks Refresh 9.99% | 791 € NAI: 1 805,7 € / Limit: >1.000 €…" at bounding box center [992, 327] width 227 height 549
click at [597, 231] on input "Organisme prêteur" at bounding box center [603, 226] width 119 height 21
type input "Elantis"
click at [829, 222] on input "Montant" at bounding box center [826, 226] width 104 height 21
type input "13.000"
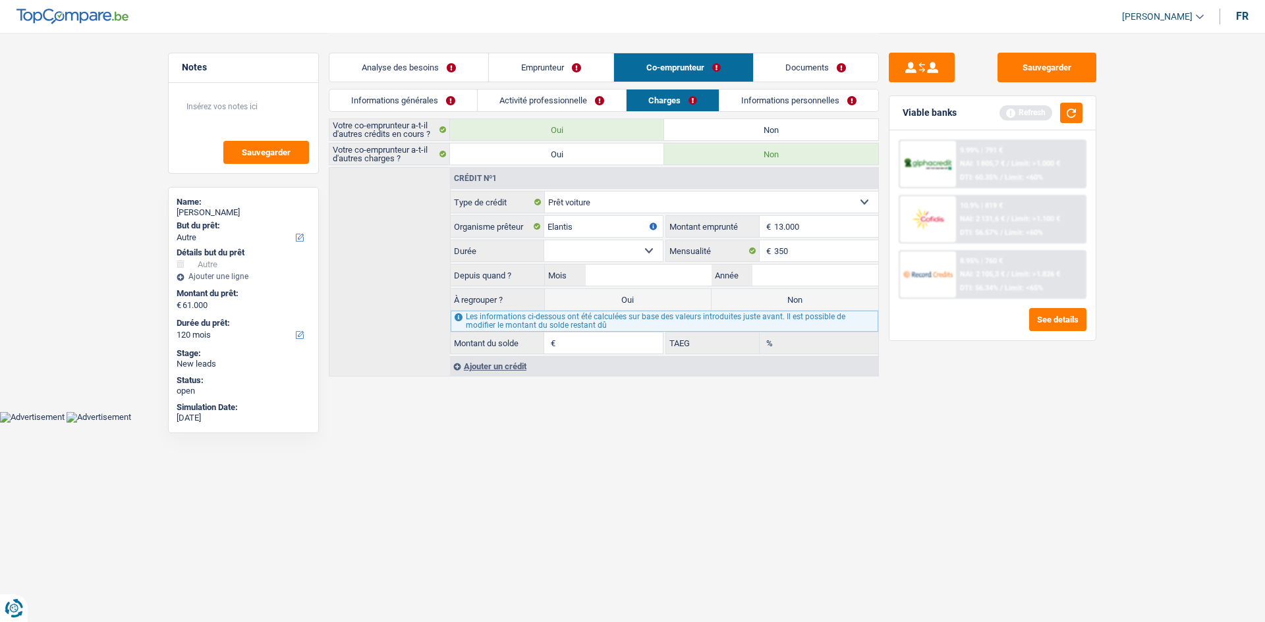
click at [899, 483] on div "Sauvegarder Viable banks Refresh 9.99% | 791 € NAI: 1 805,7 € / Limit: >1.000 €…" at bounding box center [992, 327] width 227 height 549
click at [819, 275] on input "Année" at bounding box center [815, 275] width 126 height 21
type input "2025"
click at [656, 265] on input "Mois" at bounding box center [649, 275] width 126 height 21
click at [637, 259] on select "12 mois 18 mois 24 mois 30 mois 36 mois 42 mois 48 mois 60 mois Sélectionner un…" at bounding box center [603, 250] width 119 height 21
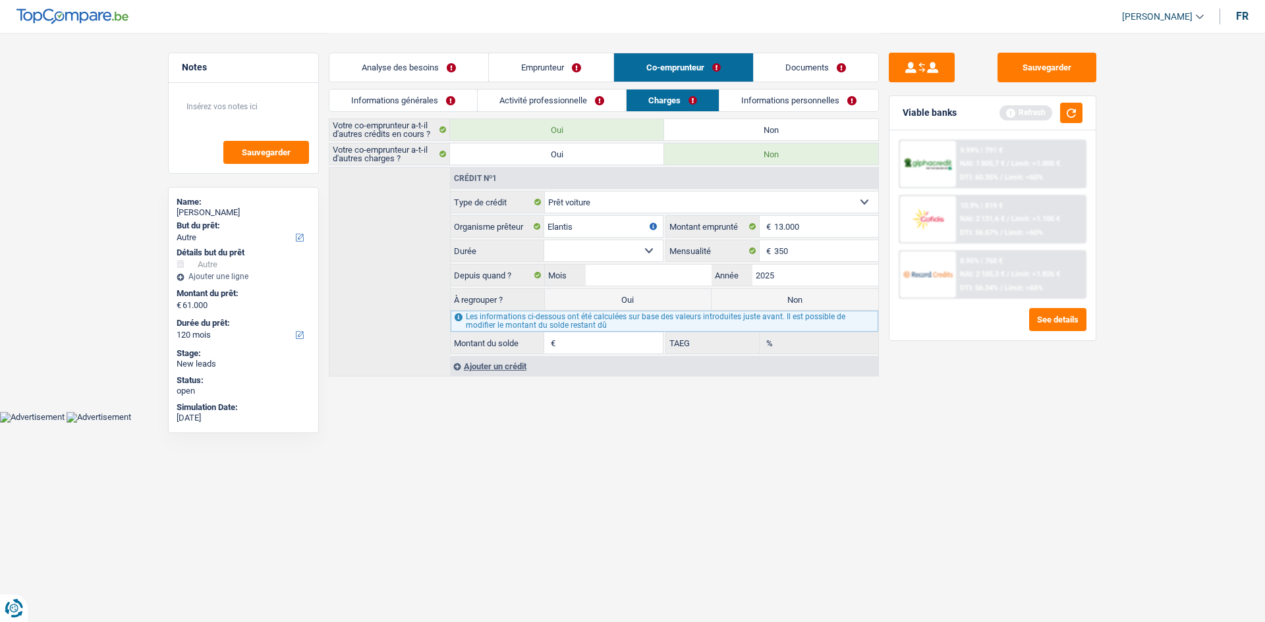
select select "48"
click at [544, 240] on select "12 mois 18 mois 24 mois 30 mois 36 mois 42 mois 48 mois 60 mois Sélectionner un…" at bounding box center [603, 250] width 119 height 21
click at [661, 272] on input "Mois" at bounding box center [649, 275] width 126 height 21
type input "3"
type input "11.723"
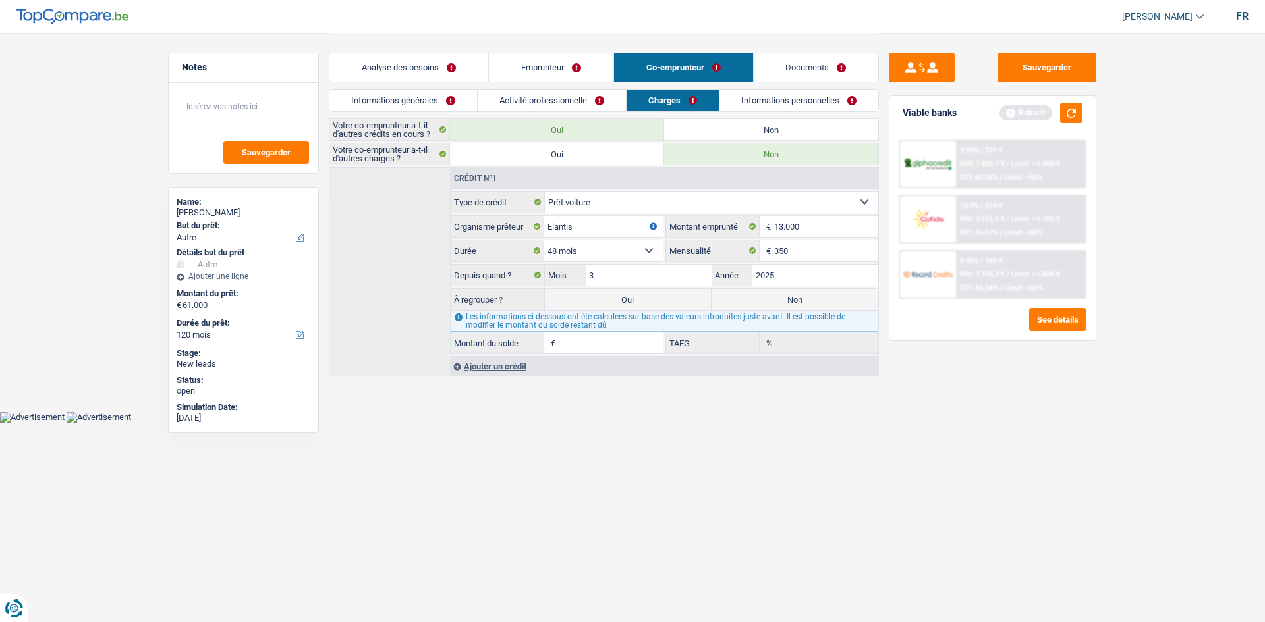
type input "14,02"
click at [1093, 514] on div "Sauvegarder Viable banks Refresh 9.99% | 791 € NAI: 1 805,7 € / Limit: >1.000 €…" at bounding box center [992, 327] width 227 height 549
drag, startPoint x: 844, startPoint y: 103, endPoint x: 834, endPoint y: 120, distance: 19.6
click at [844, 103] on link "Informations personnelles" at bounding box center [798, 101] width 159 height 22
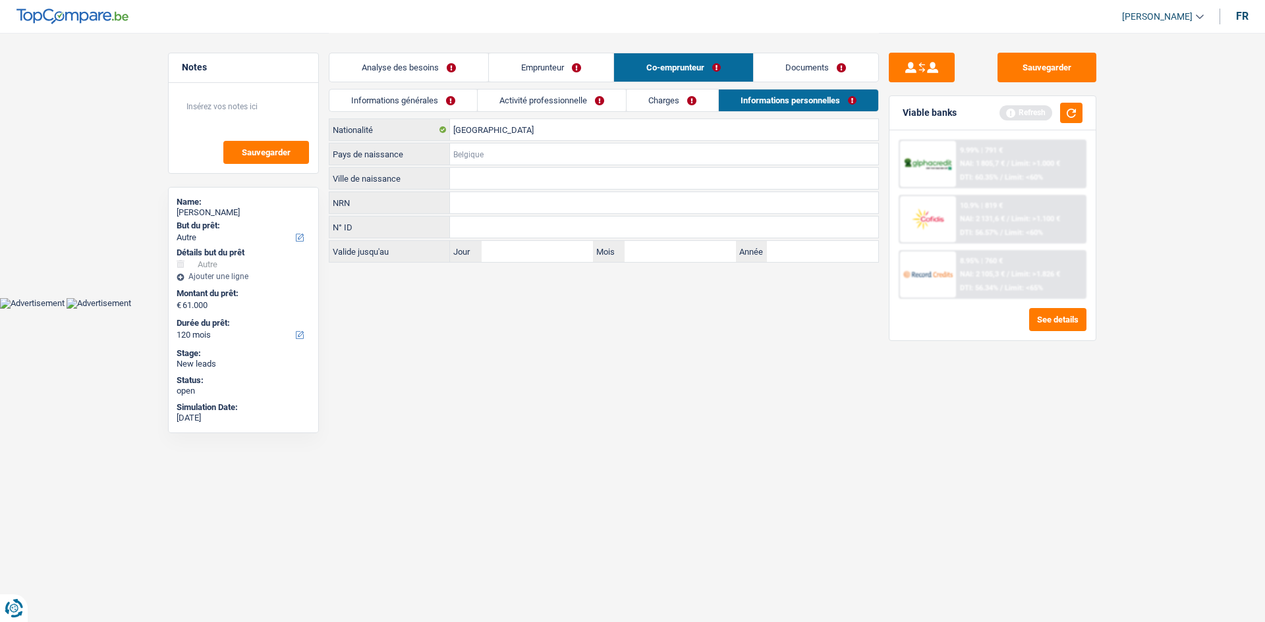
click at [481, 150] on input "Pays de naissance" at bounding box center [664, 154] width 428 height 21
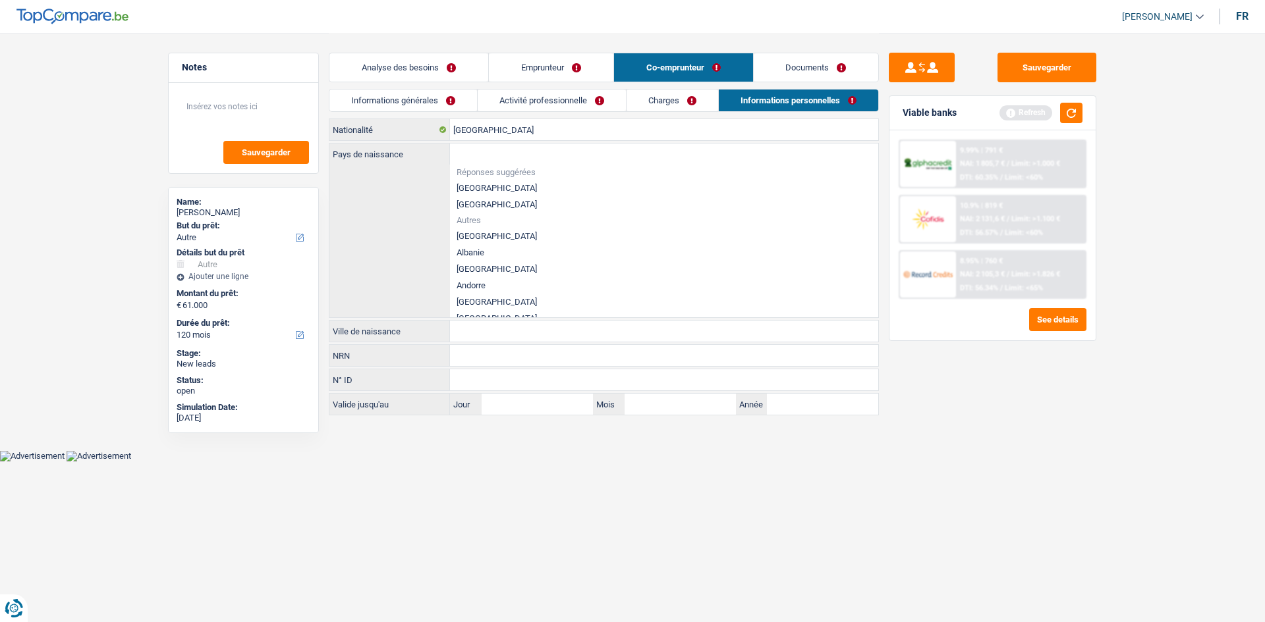
click at [493, 187] on li "[GEOGRAPHIC_DATA]" at bounding box center [664, 188] width 428 height 16
type input "[GEOGRAPHIC_DATA]"
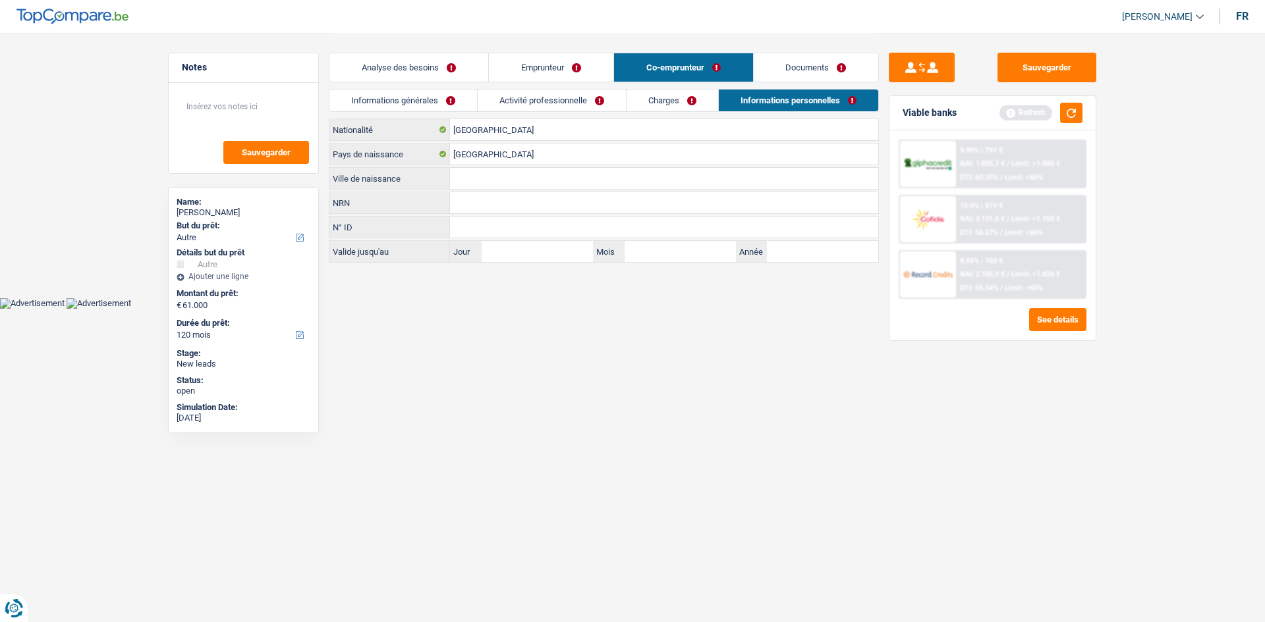
click at [500, 178] on input "Ville de naissance" at bounding box center [664, 178] width 428 height 21
type input "Otignies"
click at [676, 309] on html "Vous avez le contrôle de vos données Nous utilisons des cookies, tout comme nos…" at bounding box center [632, 154] width 1265 height 309
click at [433, 61] on link "Analyse des besoins" at bounding box center [408, 67] width 159 height 28
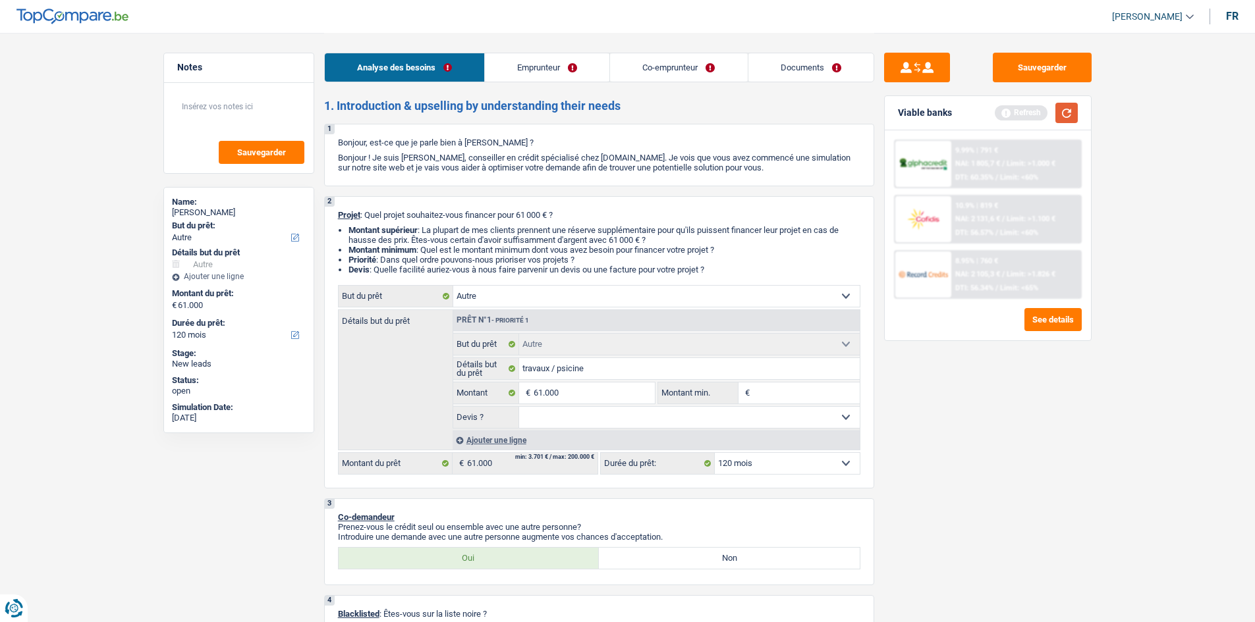
click at [1072, 113] on button "button" at bounding box center [1066, 113] width 22 height 20
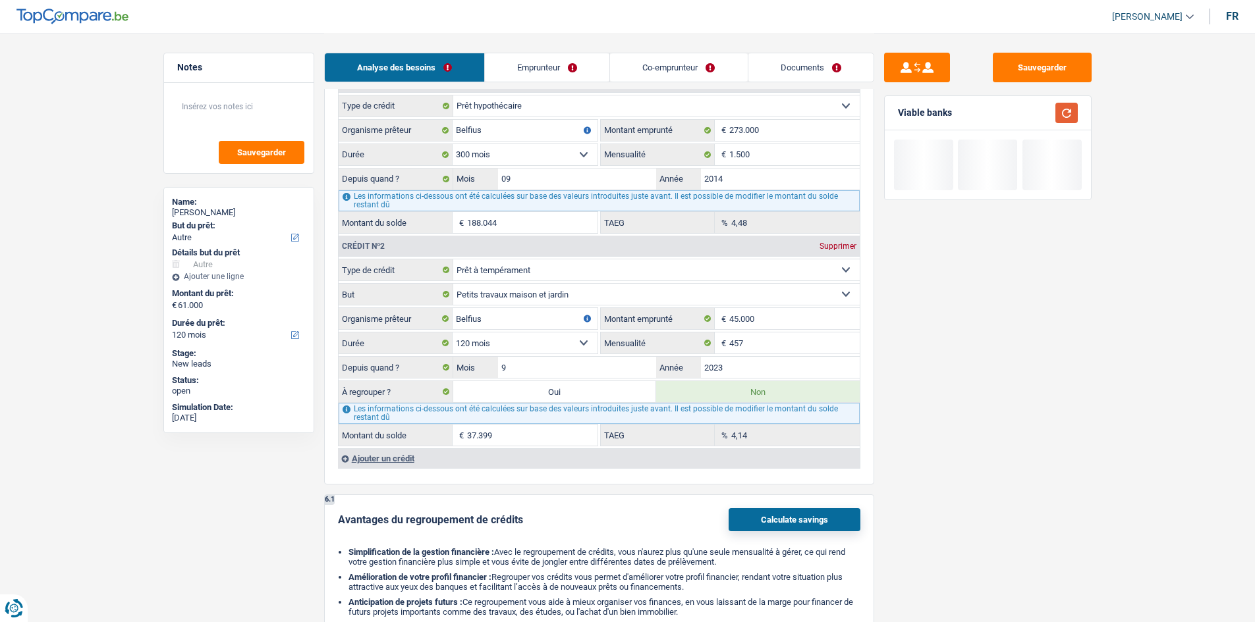
scroll to position [1383, 0]
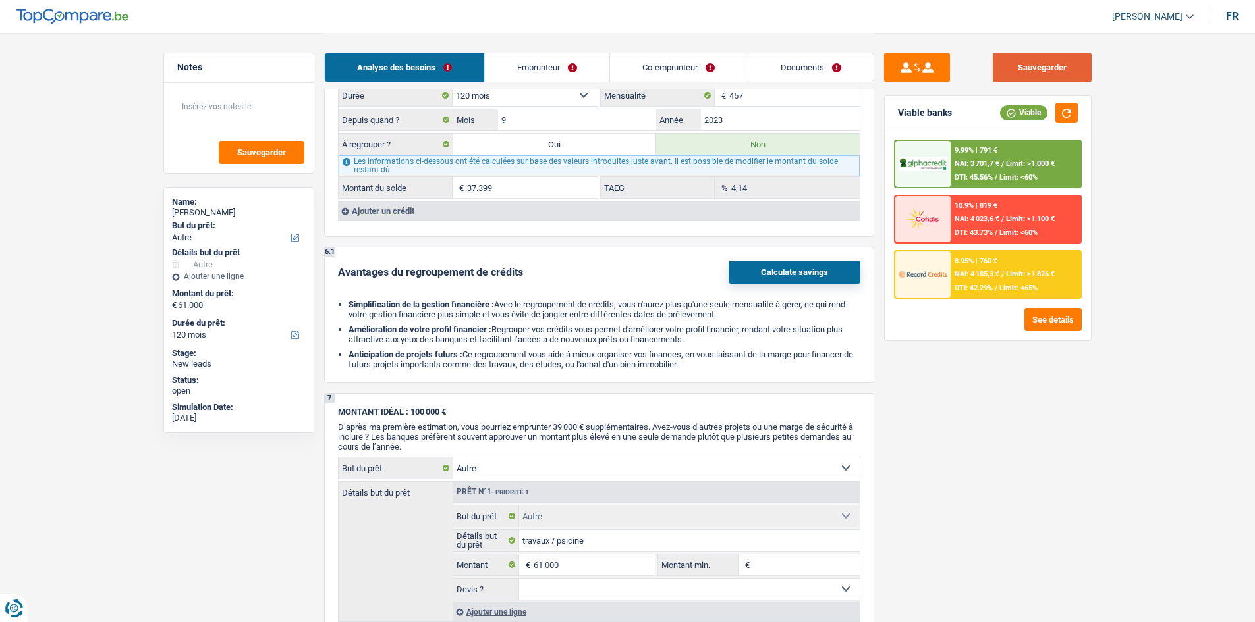
click at [1081, 71] on button "Sauvegarder" at bounding box center [1042, 68] width 99 height 30
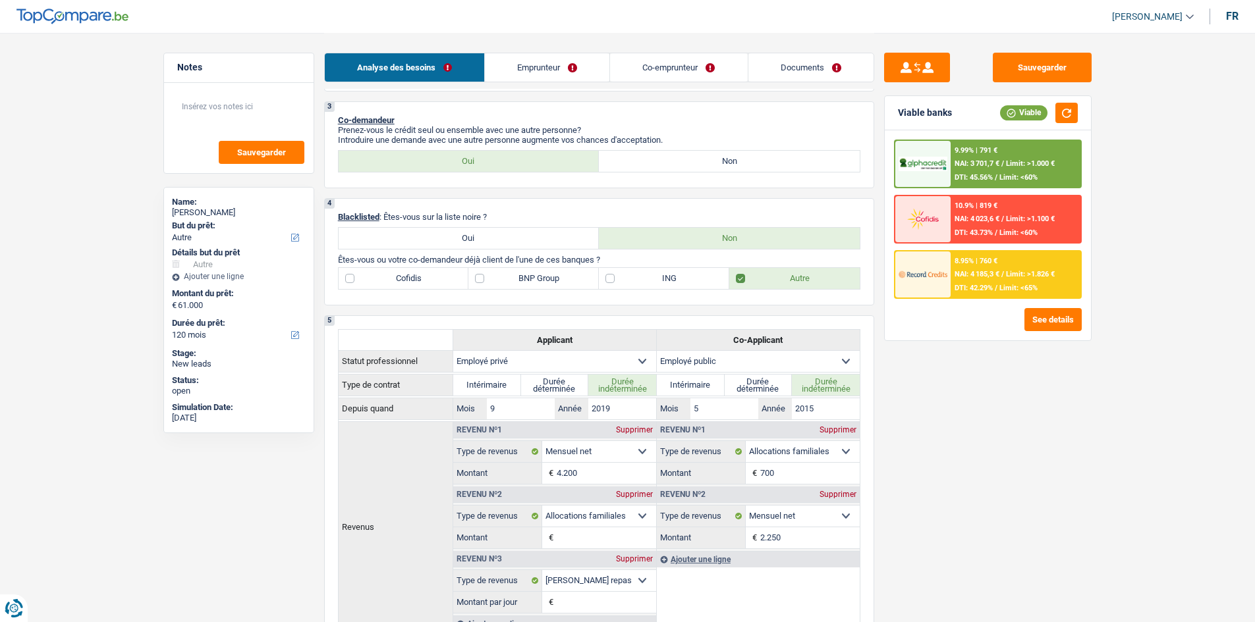
scroll to position [198, 0]
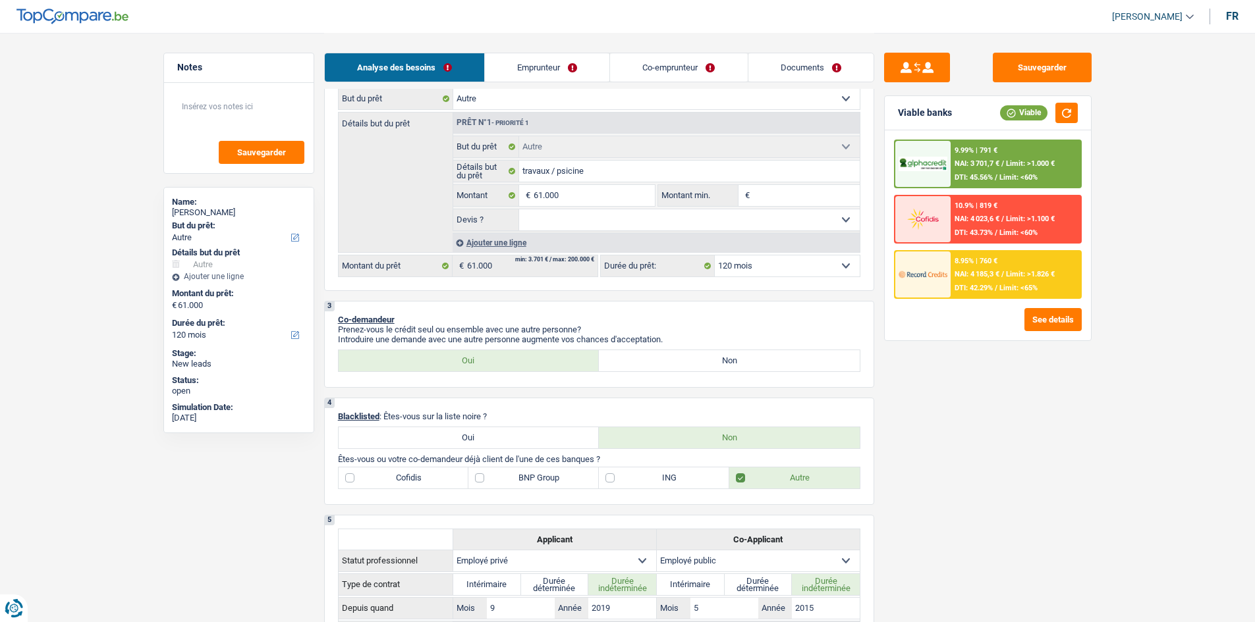
click at [964, 282] on div "8.95% | 760 € NAI: 4 185,3 € / Limit: >1.826 € DTI: 42.29% / Limit: <65%" at bounding box center [1015, 275] width 130 height 46
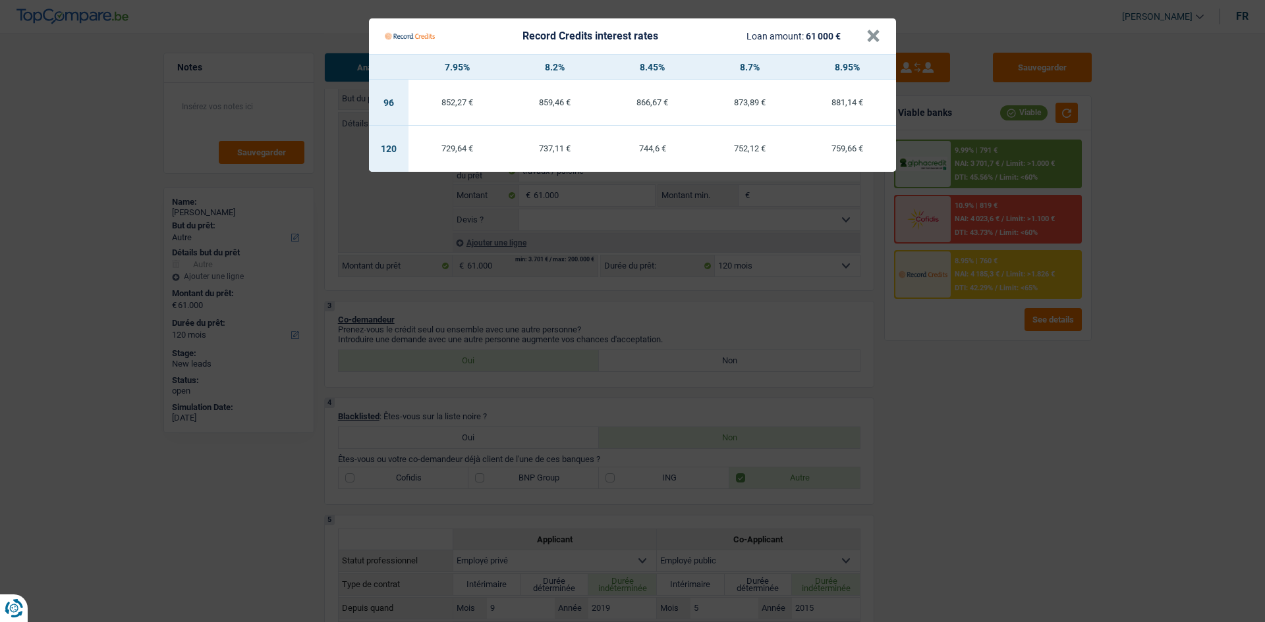
click at [976, 398] on Credits "Record Credits interest rates Loan amount: 61 000 € × 7.95% 8.2% 8.45% 8.7% 8.9…" at bounding box center [632, 311] width 1265 height 622
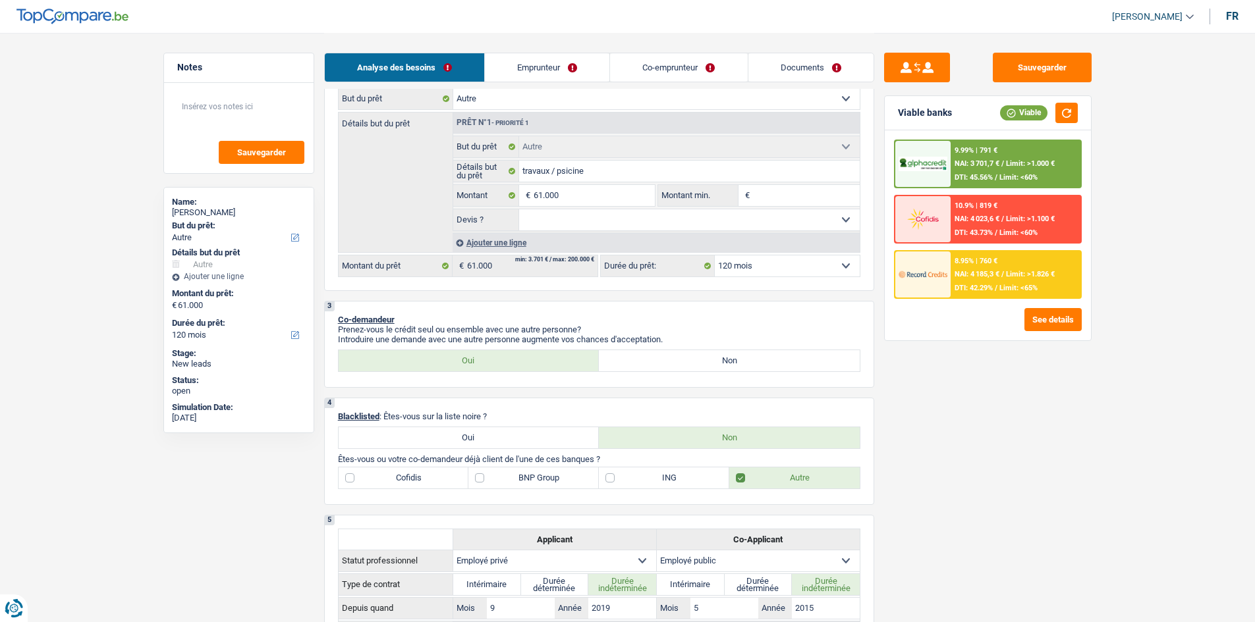
click at [991, 163] on span "NAI: 3 701,7 €" at bounding box center [976, 163] width 45 height 9
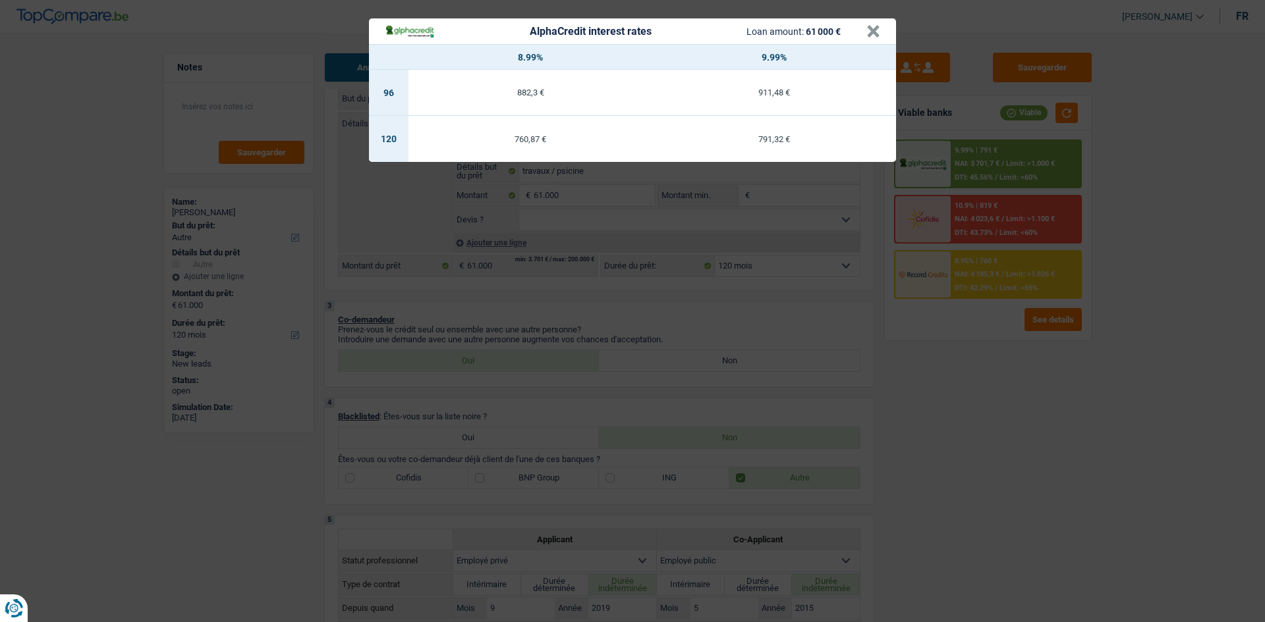
drag, startPoint x: 1008, startPoint y: 379, endPoint x: 1015, endPoint y: 370, distance: 11.3
click at [1011, 372] on div "AlphaCredit interest rates Loan amount: 61 000 € × 8.99% 9.99% 96 882,3 € 911,4…" at bounding box center [632, 311] width 1265 height 622
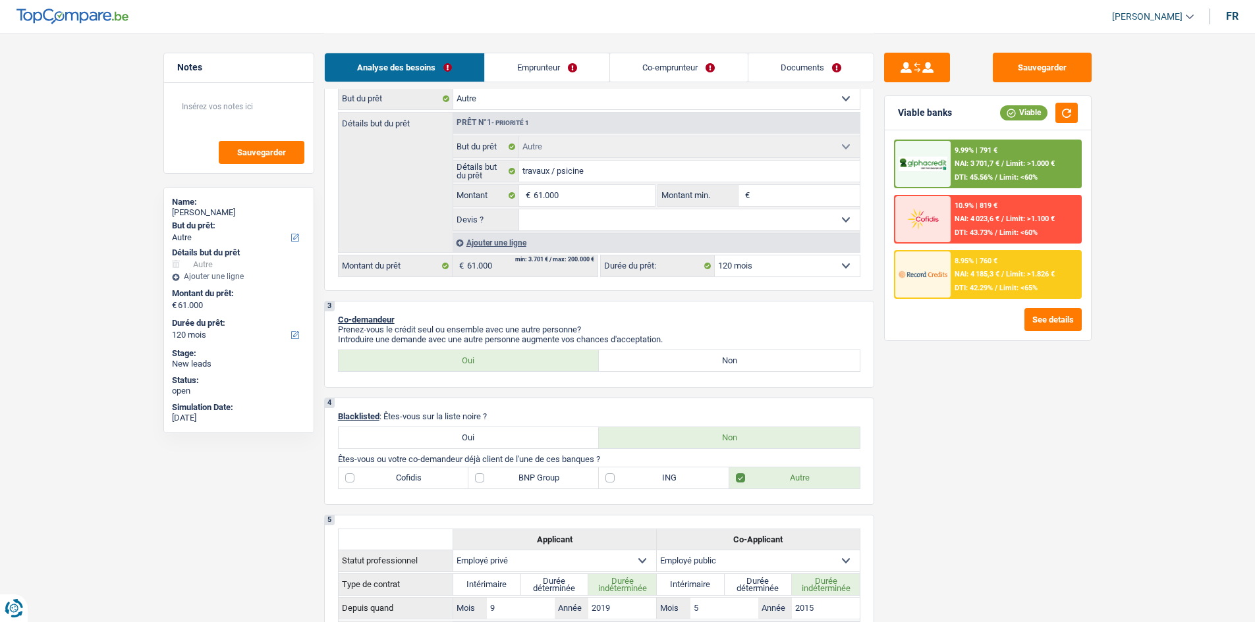
click at [968, 285] on span "DTI: 42.29%" at bounding box center [973, 288] width 38 height 9
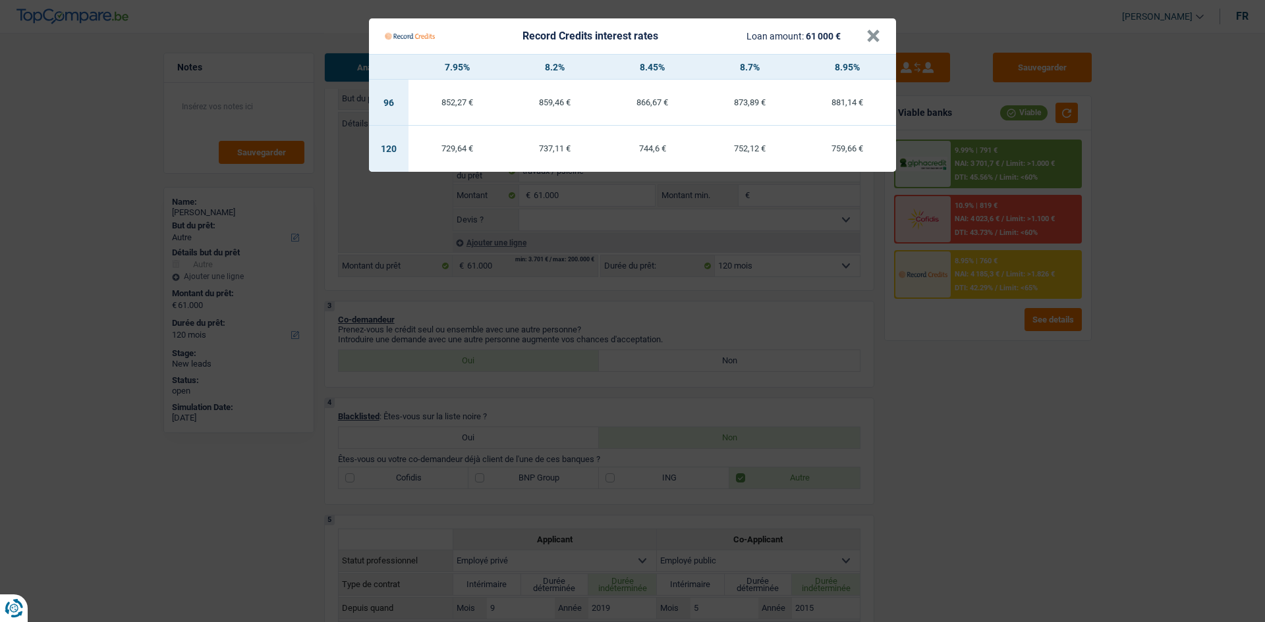
click at [995, 357] on Credits "Record Credits interest rates Loan amount: 61 000 € × 7.95% 8.2% 8.45% 8.7% 8.9…" at bounding box center [632, 311] width 1265 height 622
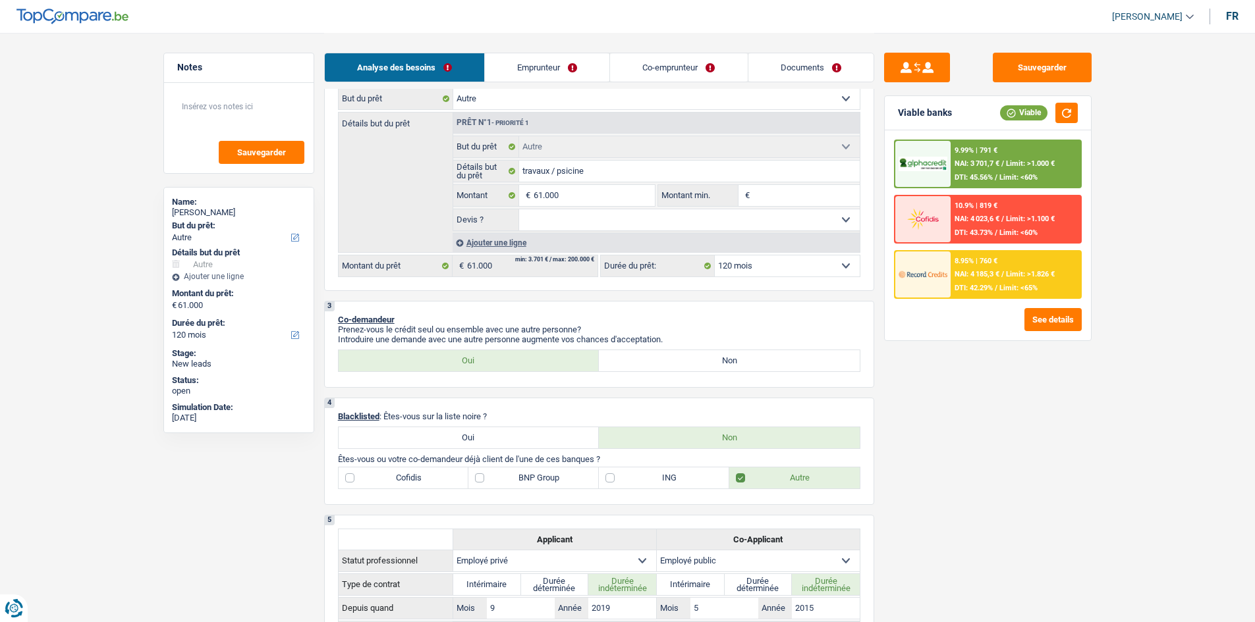
click at [993, 167] on span "NAI: 3 701,7 €" at bounding box center [976, 163] width 45 height 9
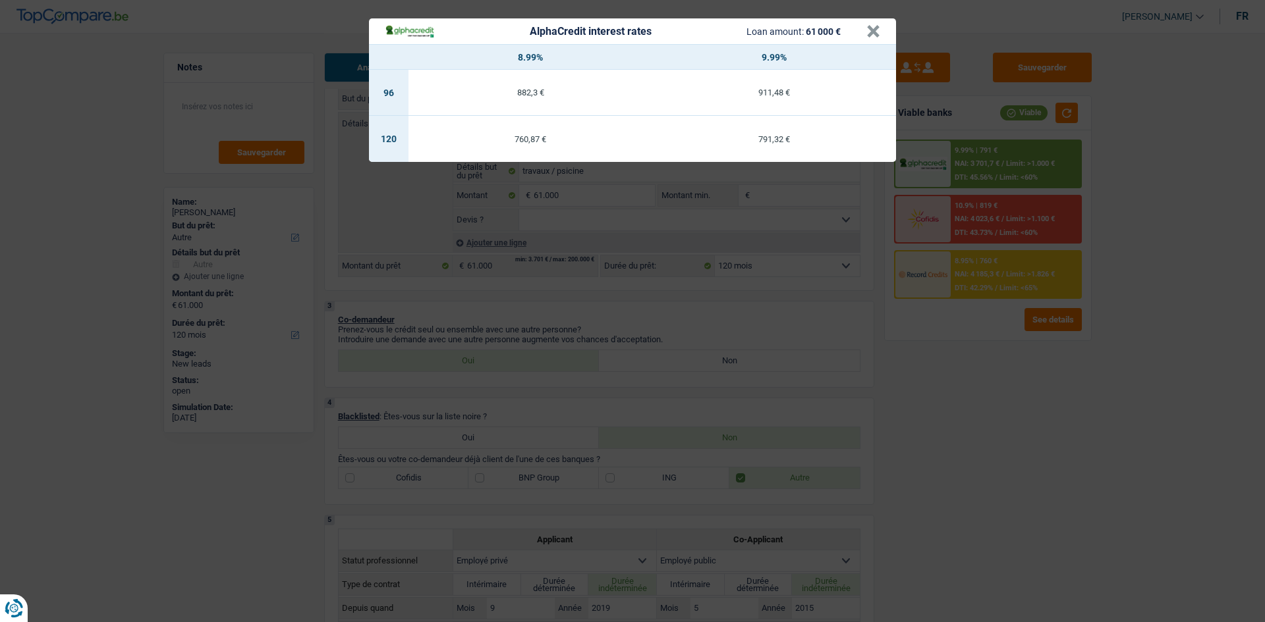
click at [1024, 404] on div "AlphaCredit interest rates Loan amount: 61 000 € × 8.99% 9.99% 96 882,3 € 911,4…" at bounding box center [632, 311] width 1265 height 622
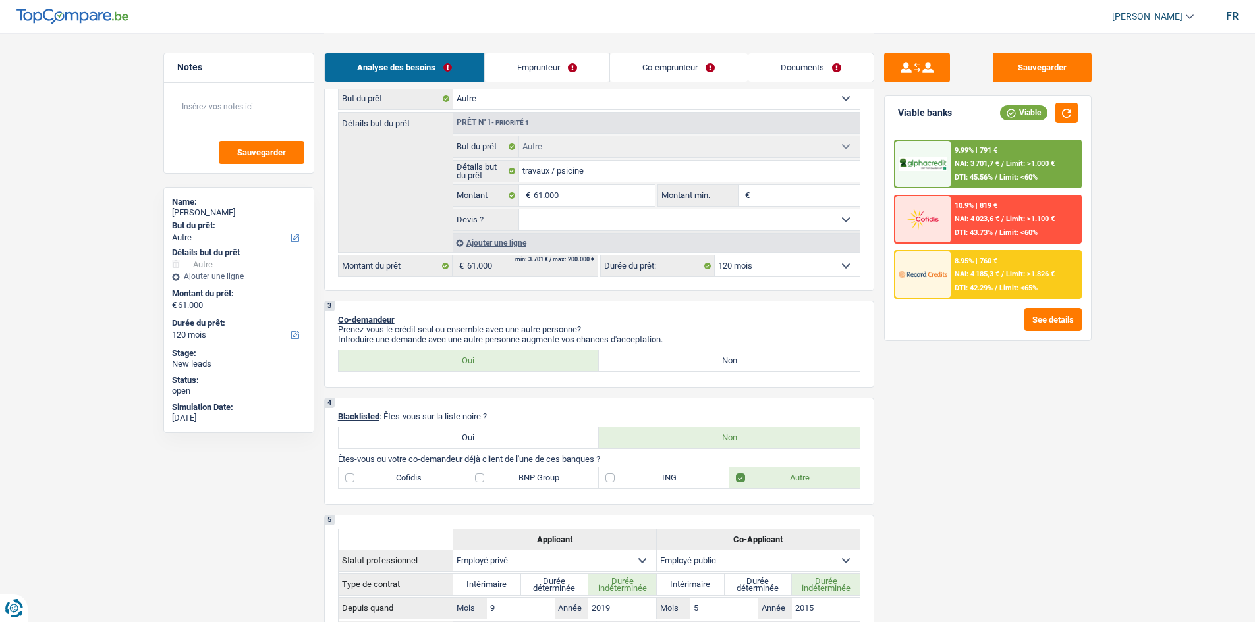
click at [986, 267] on div "8.95% | 760 € NAI: 4 185,3 € / Limit: >1.826 € DTI: 42.29% / Limit: <65%" at bounding box center [1015, 275] width 130 height 46
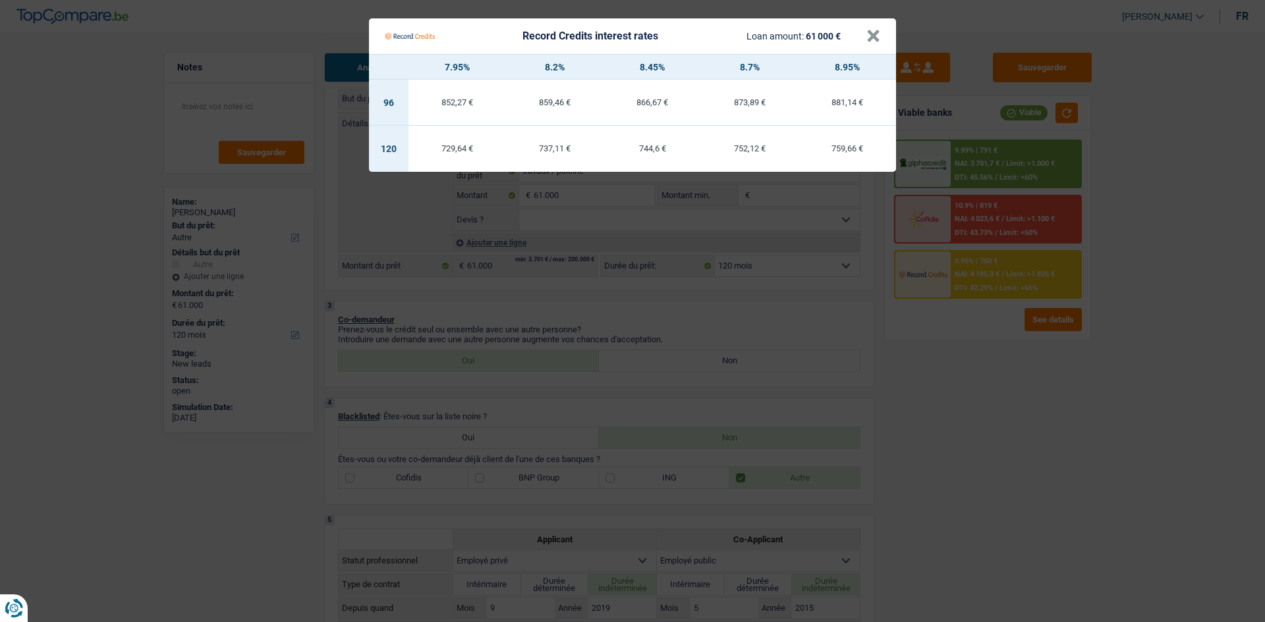
click at [1061, 398] on Credits "Record Credits interest rates Loan amount: 61 000 € × 7.95% 8.2% 8.45% 8.7% 8.9…" at bounding box center [632, 311] width 1265 height 622
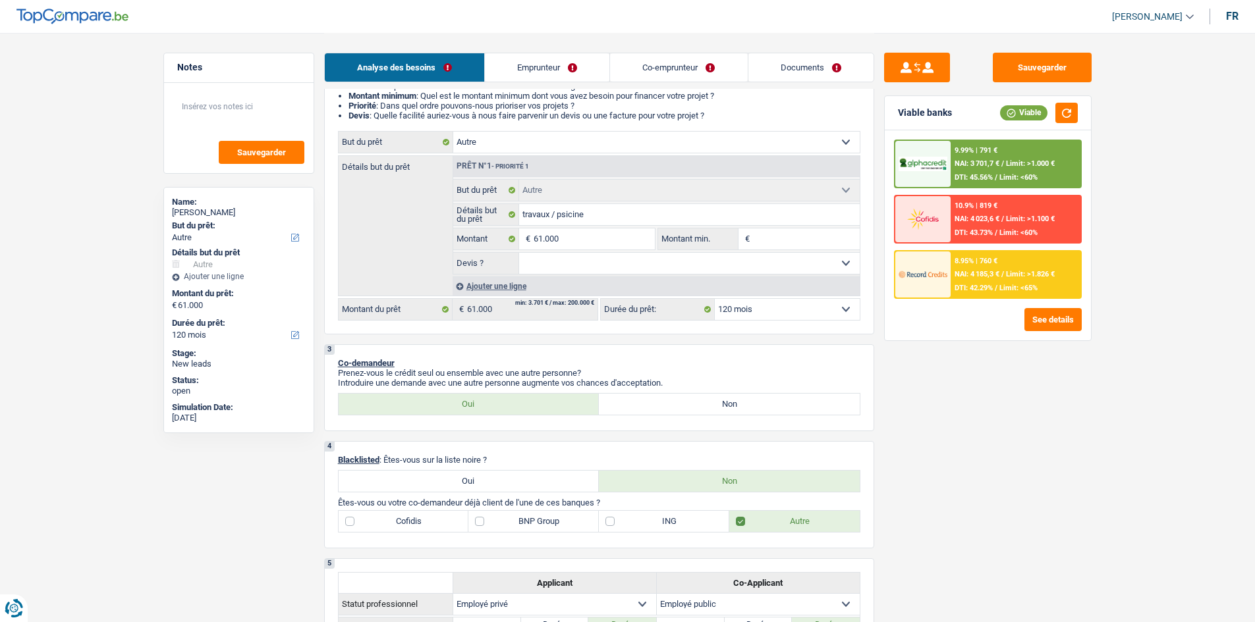
scroll to position [132, 0]
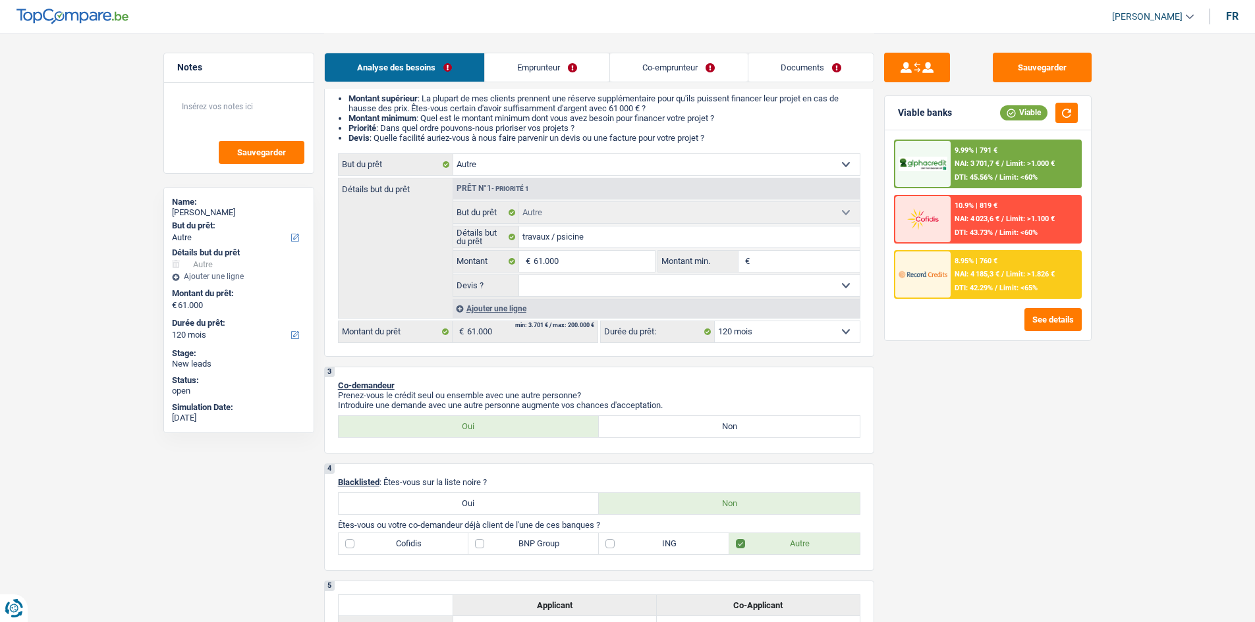
click at [606, 285] on select "Oui Non Non répondu Sélectionner une option" at bounding box center [689, 285] width 341 height 21
select select "yes"
click at [519, 275] on select "Oui Non Non répondu Sélectionner une option" at bounding box center [689, 285] width 341 height 21
select select "yes"
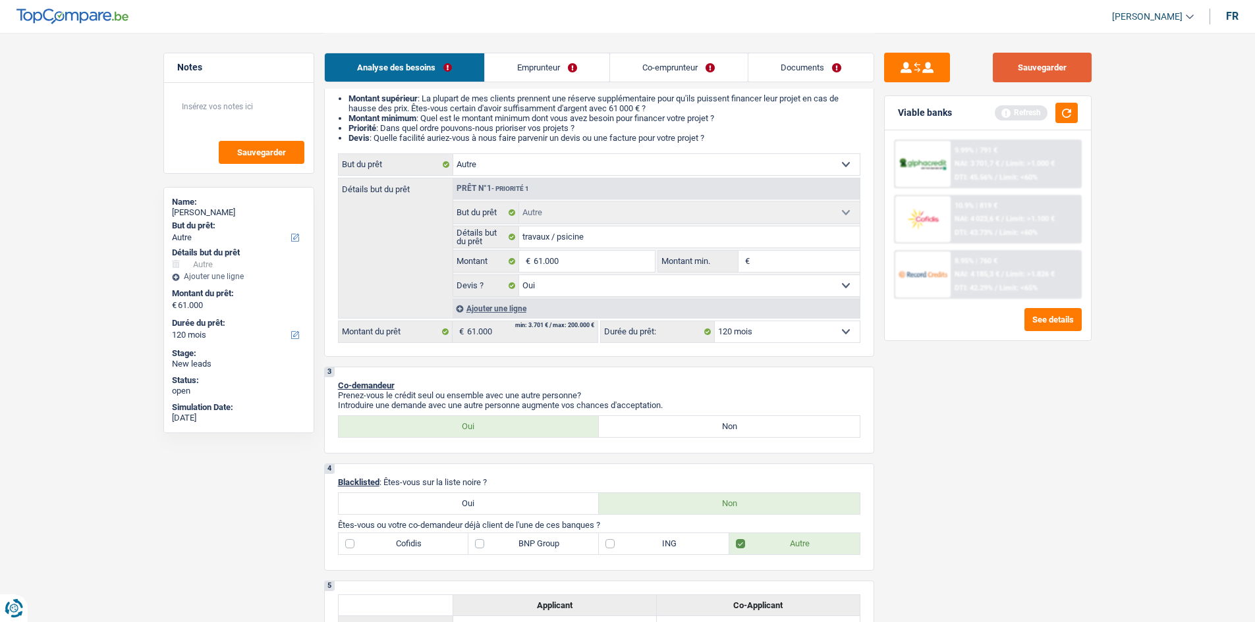
click at [1058, 57] on button "Sauvegarder" at bounding box center [1042, 68] width 99 height 30
click at [784, 61] on link "Documents" at bounding box center [810, 67] width 125 height 28
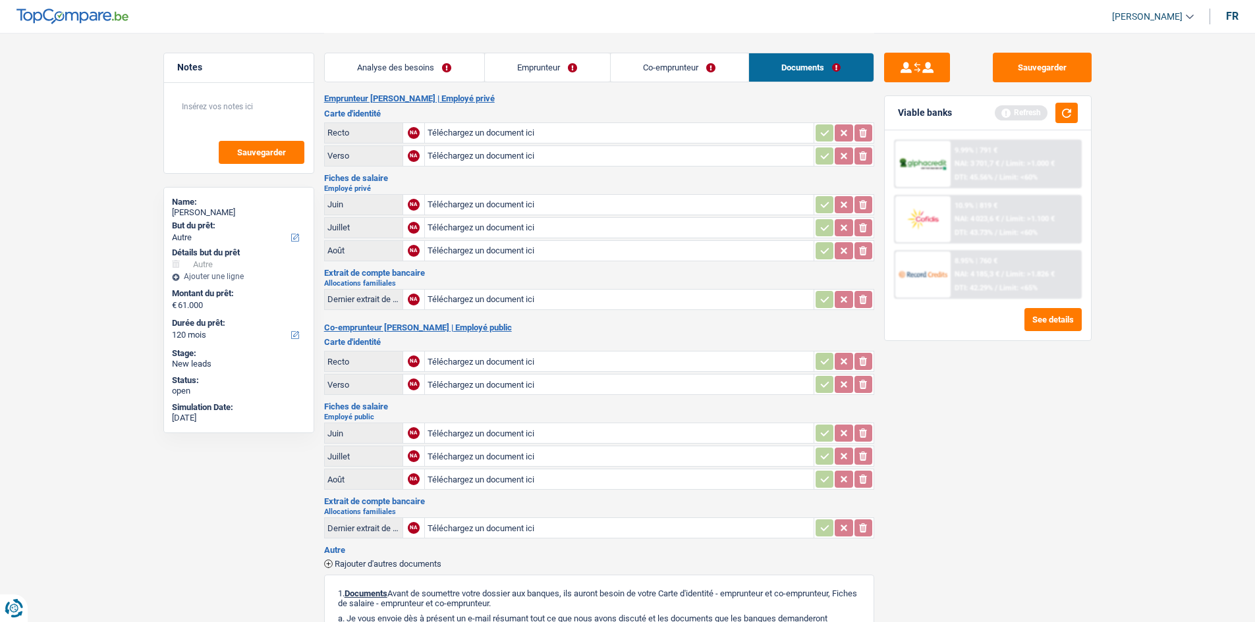
scroll to position [0, 0]
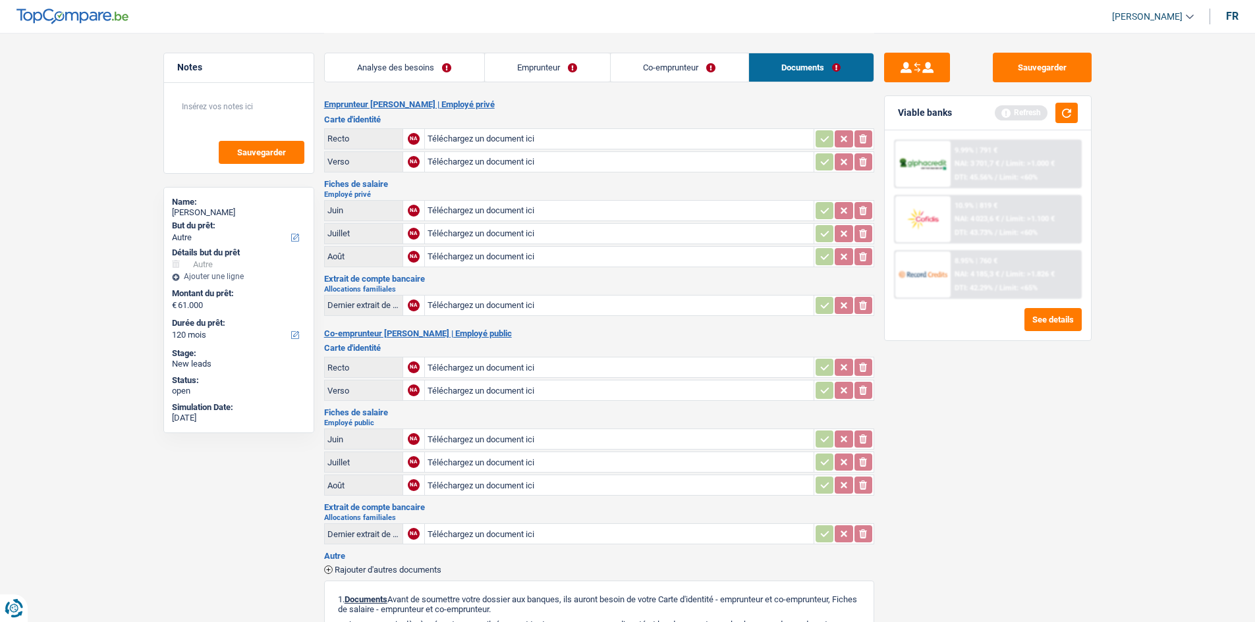
click at [460, 70] on link "Analyse des besoins" at bounding box center [404, 67] width 159 height 28
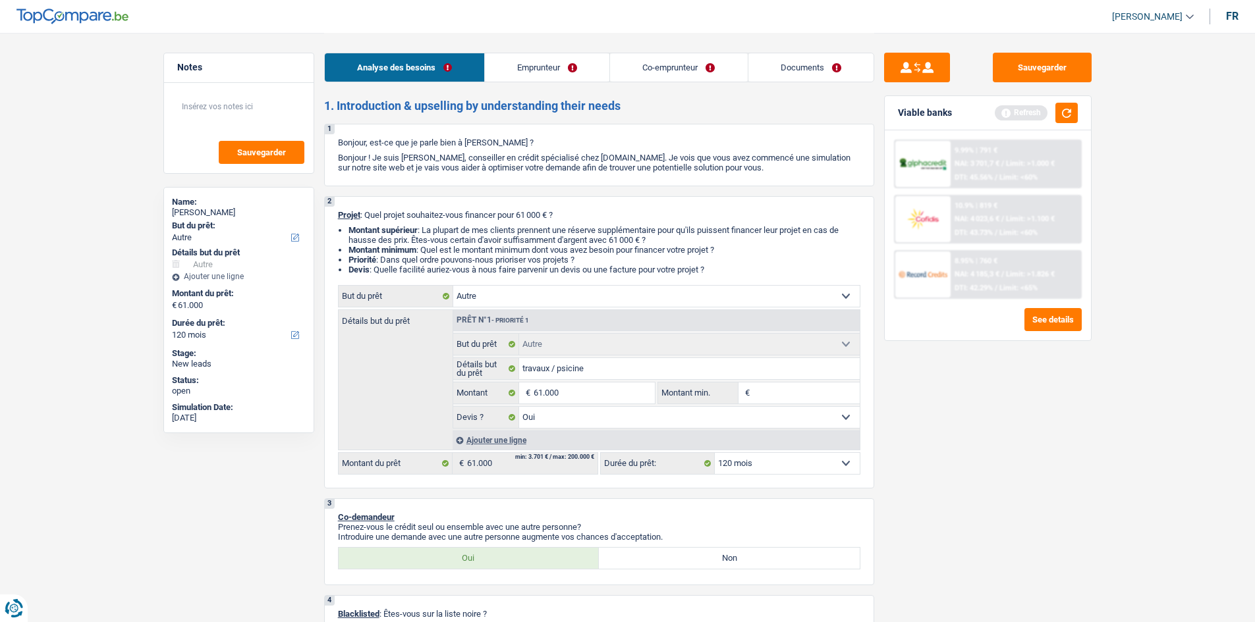
click at [1002, 274] on span "/" at bounding box center [1002, 274] width 3 height 9
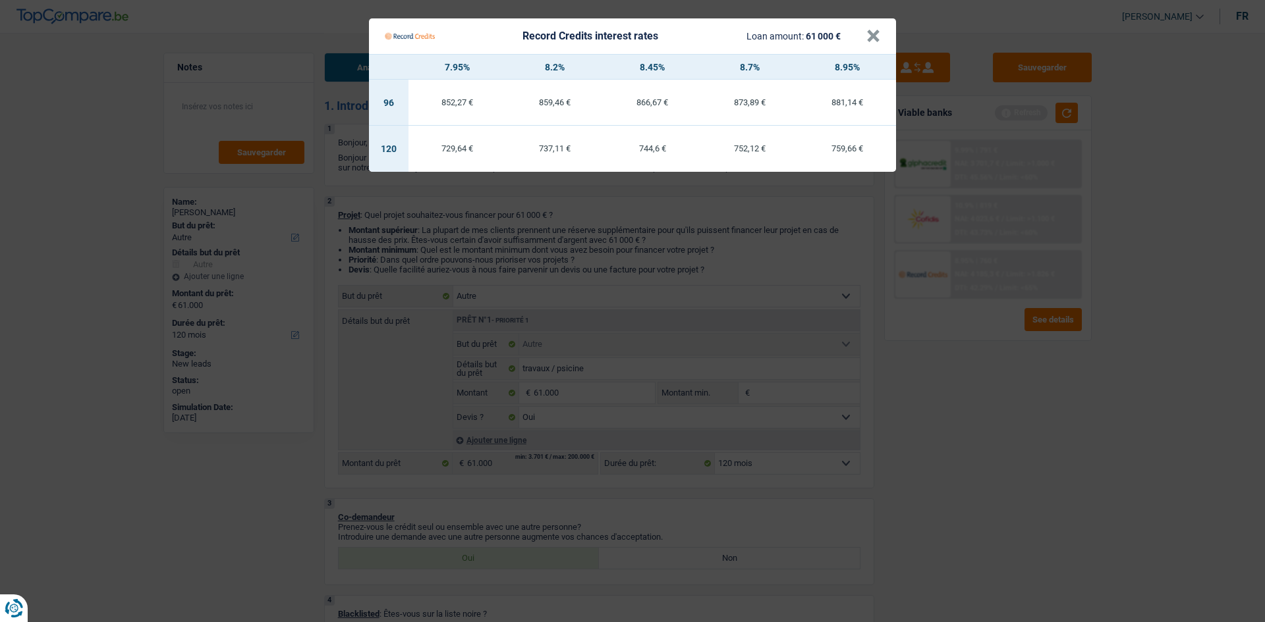
click at [969, 400] on Credits "Record Credits interest rates Loan amount: 61 000 € × 7.95% 8.2% 8.45% 8.7% 8.9…" at bounding box center [632, 311] width 1265 height 622
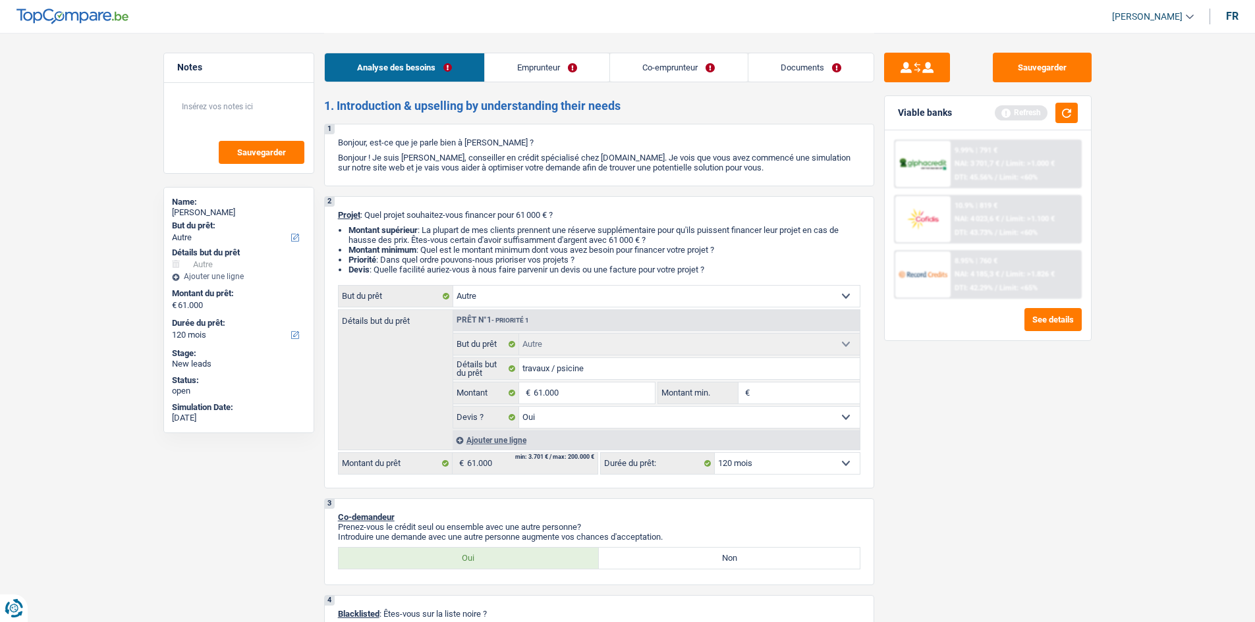
click at [1029, 270] on span "Limit: >1.826 €" at bounding box center [1030, 274] width 49 height 9
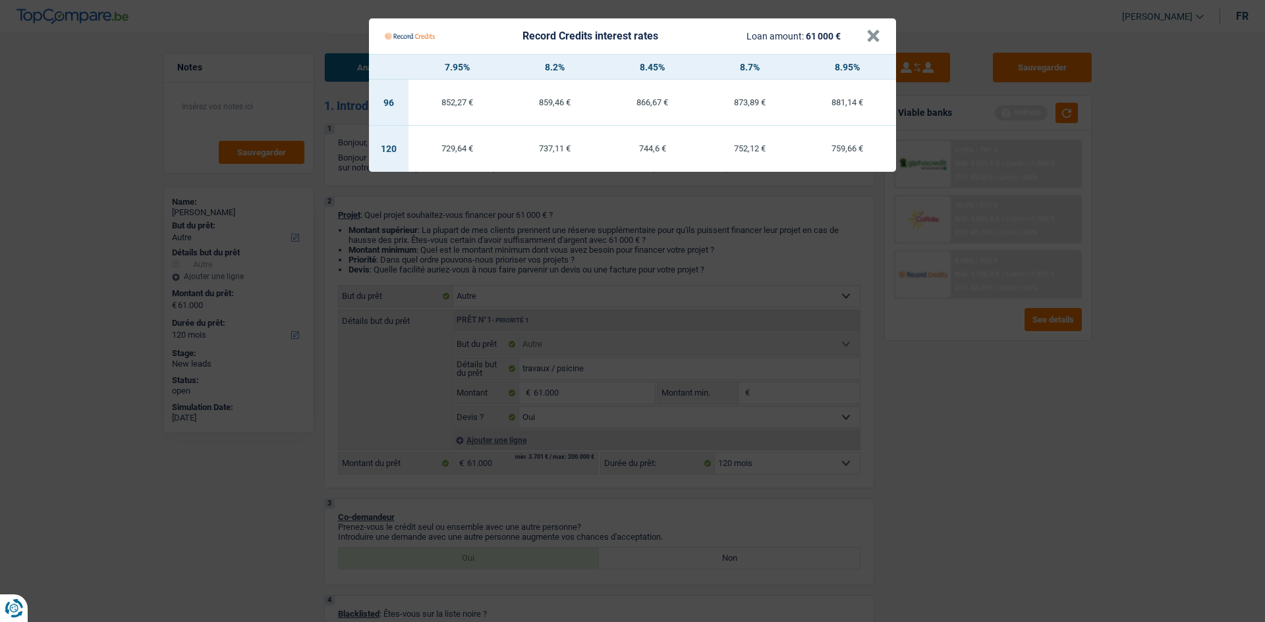
click at [973, 440] on Credits "Record Credits interest rates Loan amount: 61 000 € × 7.95% 8.2% 8.45% 8.7% 8.9…" at bounding box center [632, 311] width 1265 height 622
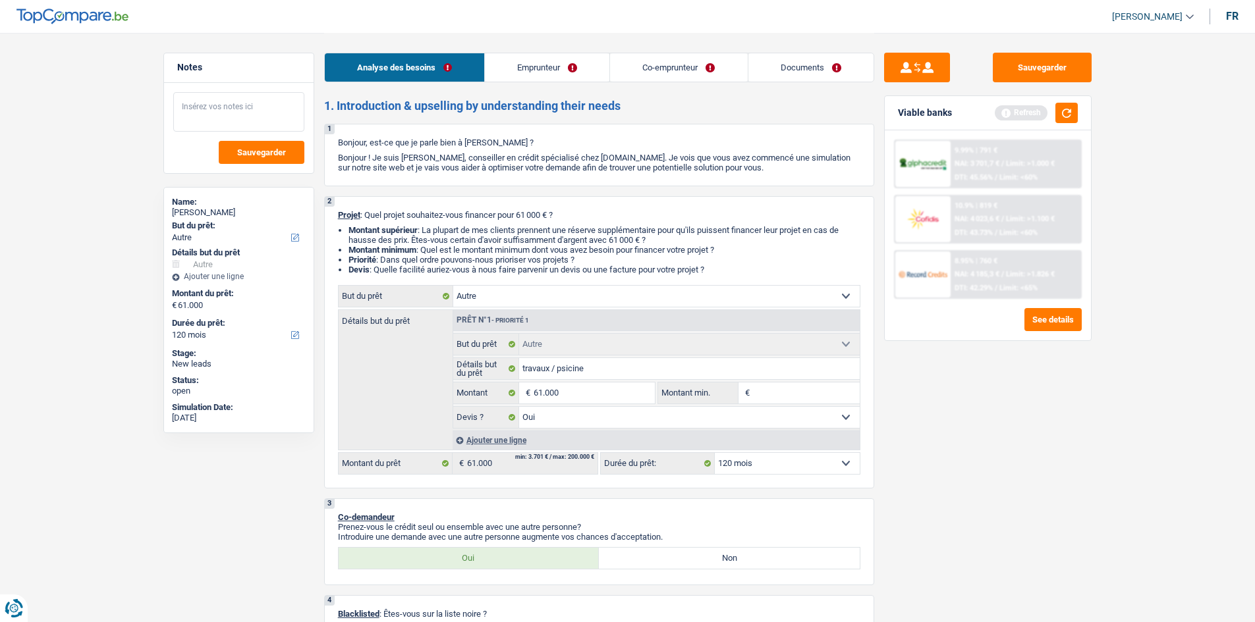
click at [227, 121] on textarea at bounding box center [238, 112] width 131 height 40
type textarea "Faire le taux le plus bas"
click at [252, 150] on span "Sauvegarder" at bounding box center [261, 152] width 49 height 9
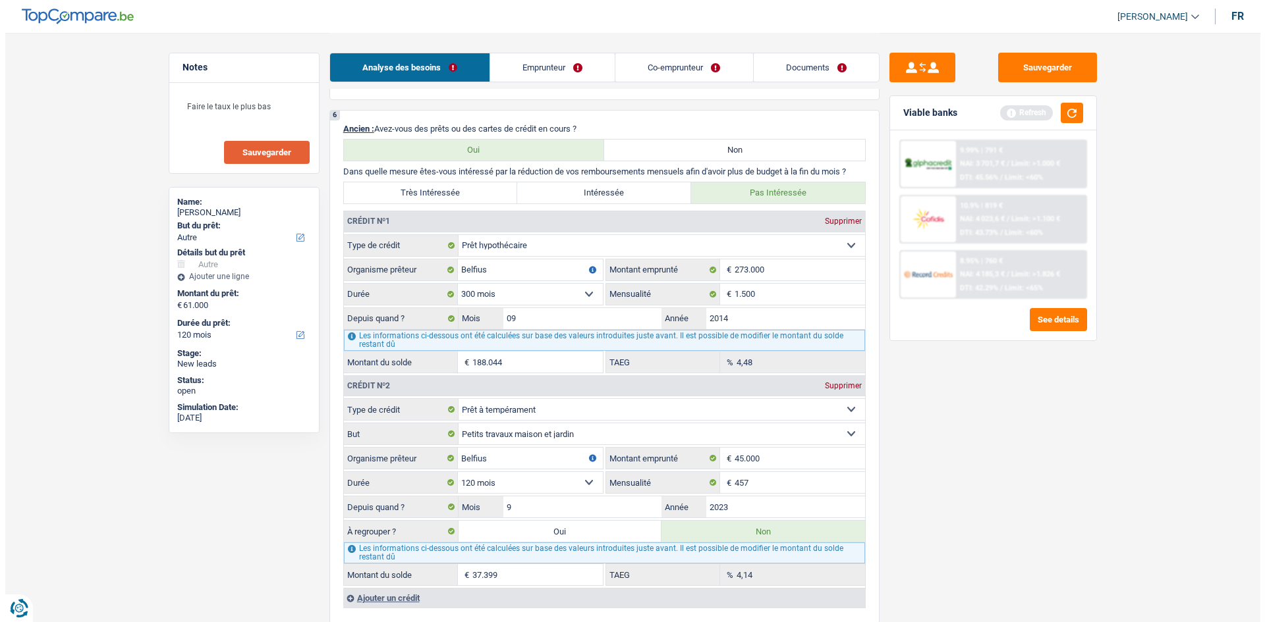
scroll to position [1054, 0]
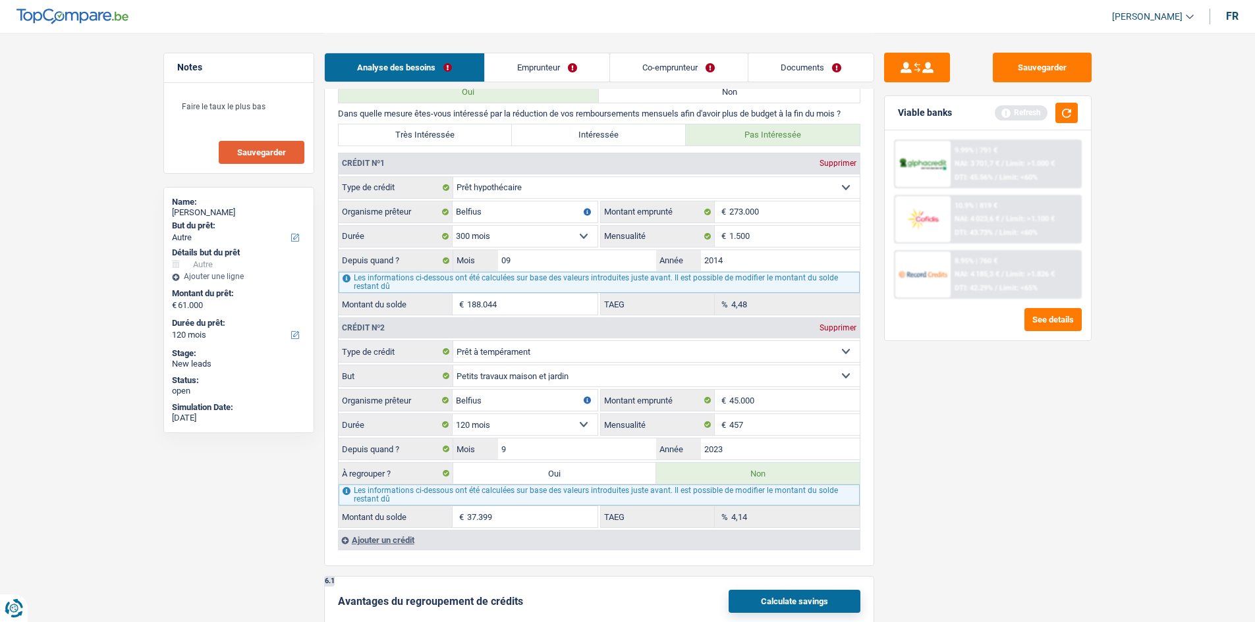
click at [987, 286] on span "DTI: 42.29%" at bounding box center [973, 288] width 38 height 9
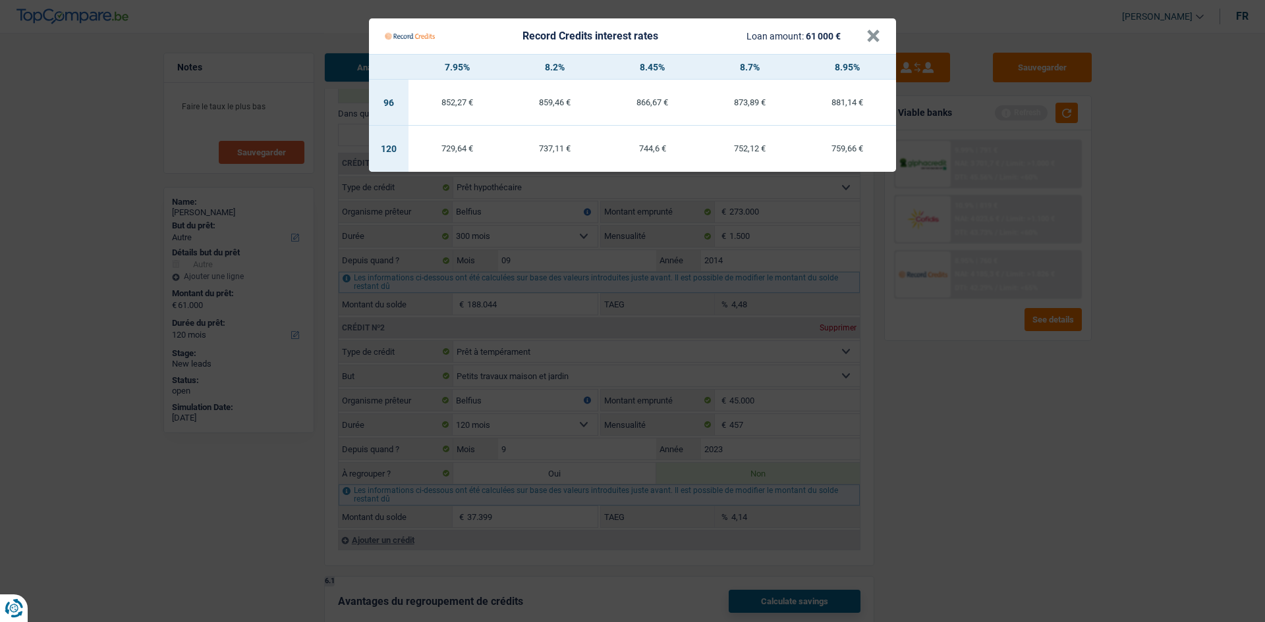
click at [958, 408] on Credits "Record Credits interest rates Loan amount: 61 000 € × 7.95% 8.2% 8.45% 8.7% 8.9…" at bounding box center [632, 311] width 1265 height 622
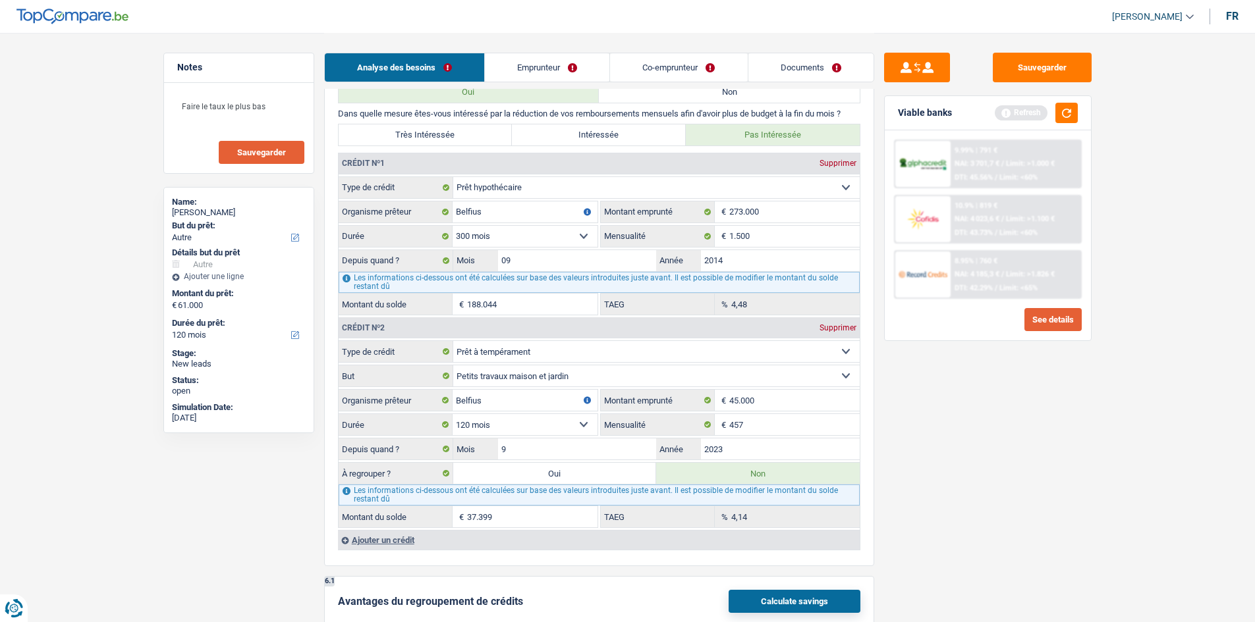
click at [1045, 310] on button "See details" at bounding box center [1052, 319] width 57 height 23
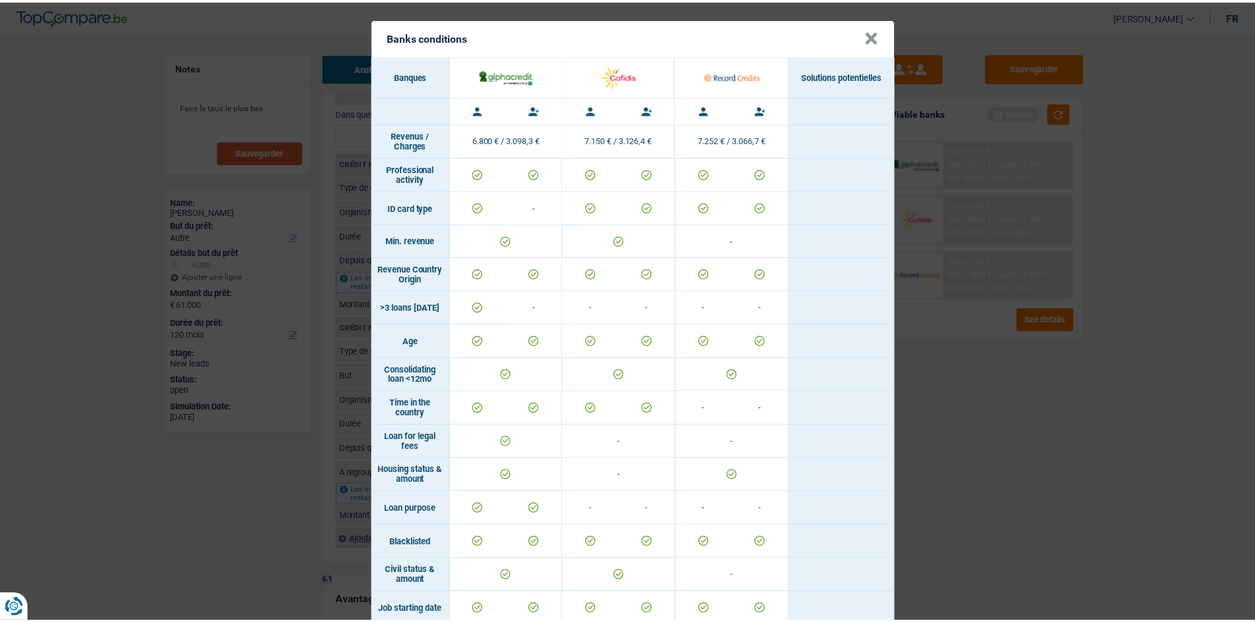
scroll to position [0, 0]
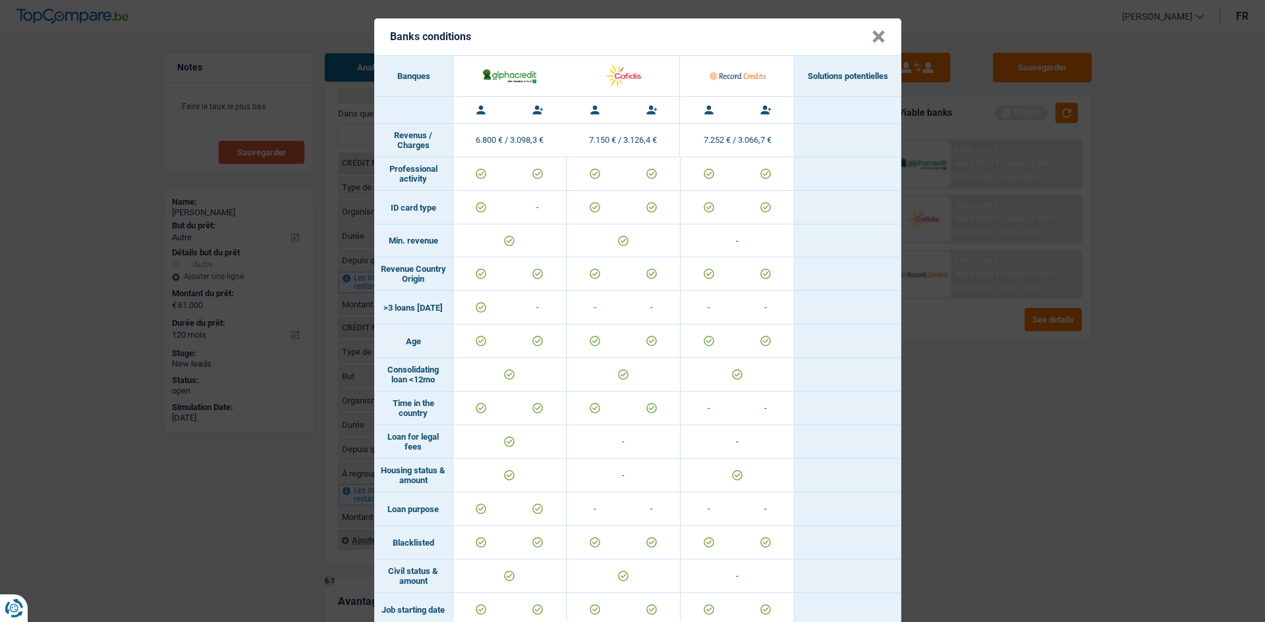
drag, startPoint x: 1024, startPoint y: 433, endPoint x: 991, endPoint y: 427, distance: 34.1
click at [1018, 431] on div "Banks conditions × Banques Solutions potentielles Revenus / Charges 6.800 € / 3…" at bounding box center [632, 311] width 1265 height 622
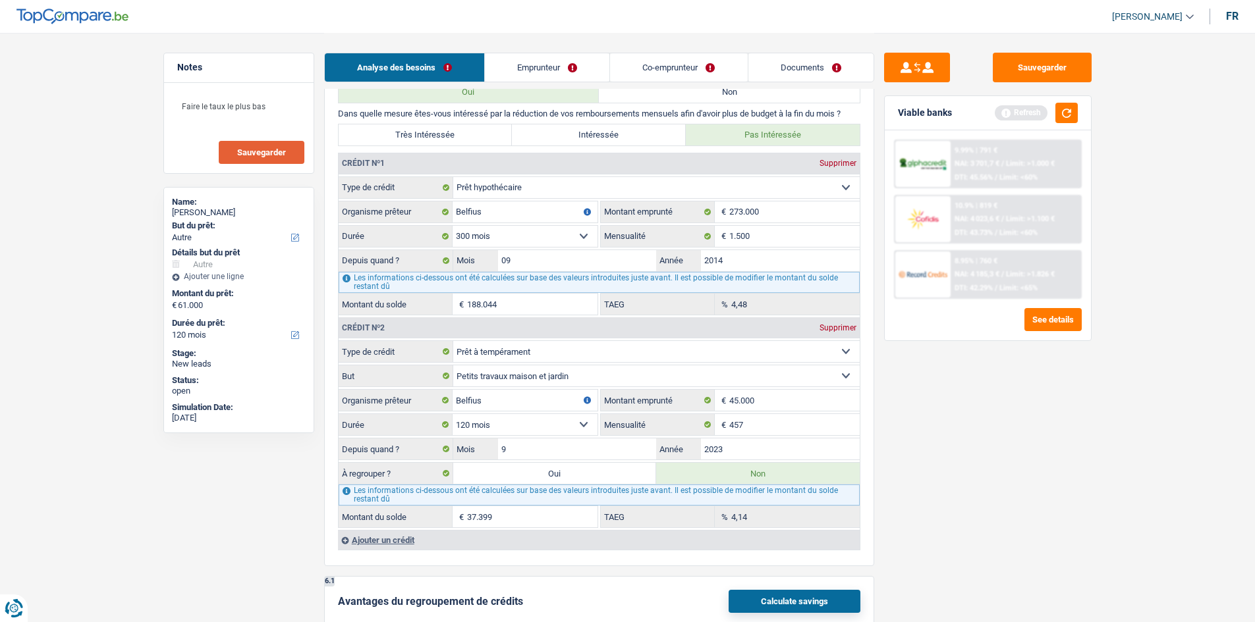
click at [976, 291] on span "DTI: 42.29%" at bounding box center [973, 288] width 38 height 9
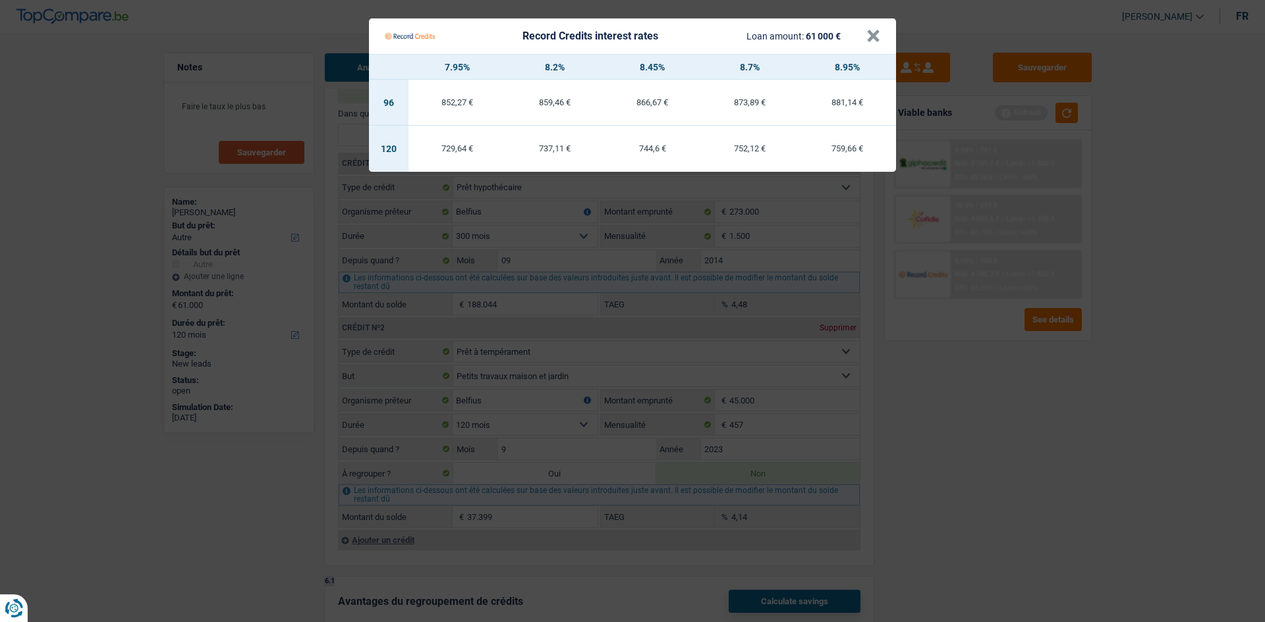
drag, startPoint x: 989, startPoint y: 409, endPoint x: 1094, endPoint y: 289, distance: 159.2
click at [994, 407] on Credits "Record Credits interest rates Loan amount: 61 000 € × 7.95% 8.2% 8.45% 8.7% 8.9…" at bounding box center [632, 311] width 1265 height 622
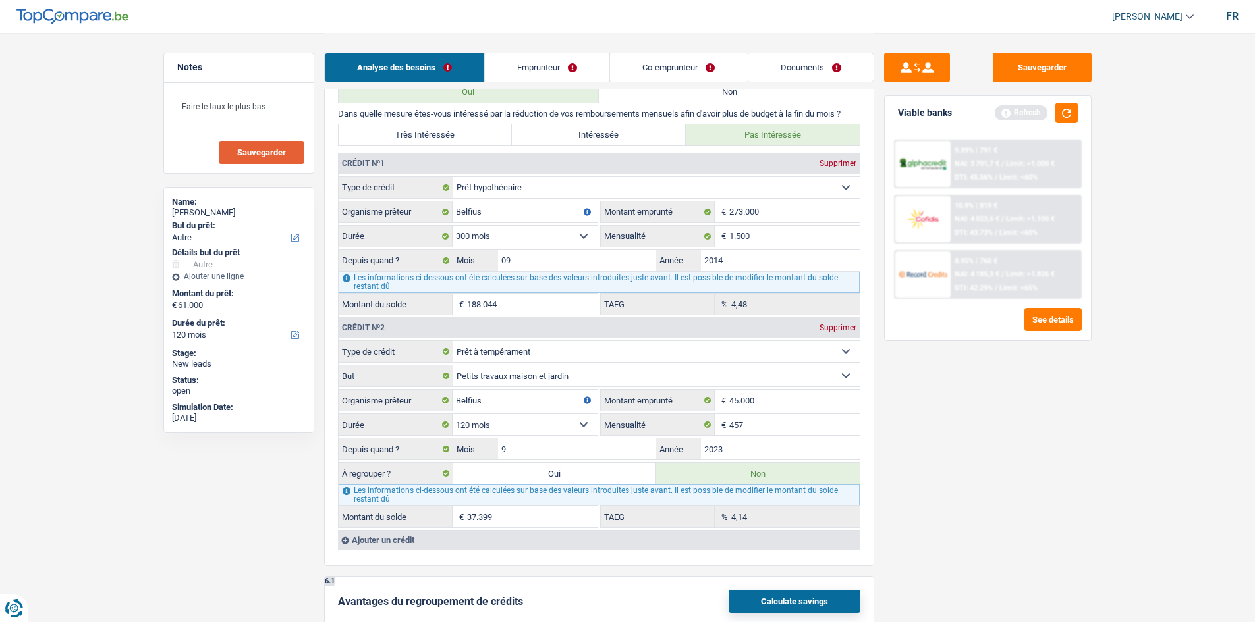
click at [1024, 164] on span "Limit: >1.000 €" at bounding box center [1030, 163] width 49 height 9
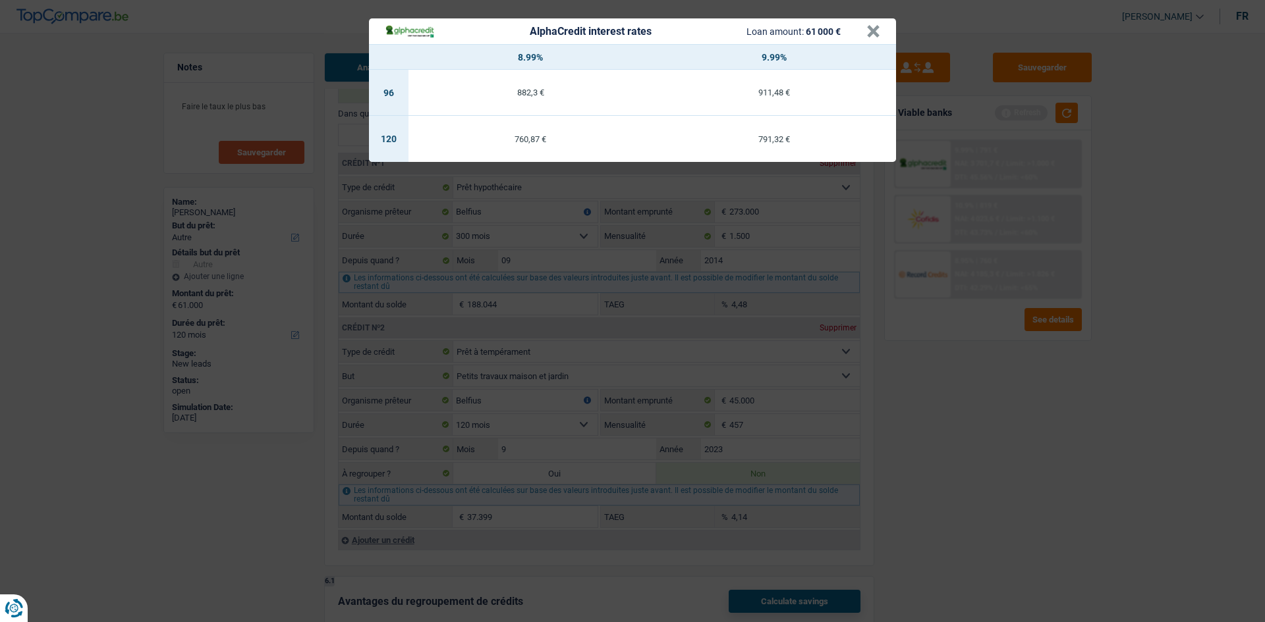
click at [964, 409] on div "AlphaCredit interest rates Loan amount: 61 000 € × 8.99% 9.99% 96 882,3 € 911,4…" at bounding box center [632, 311] width 1265 height 622
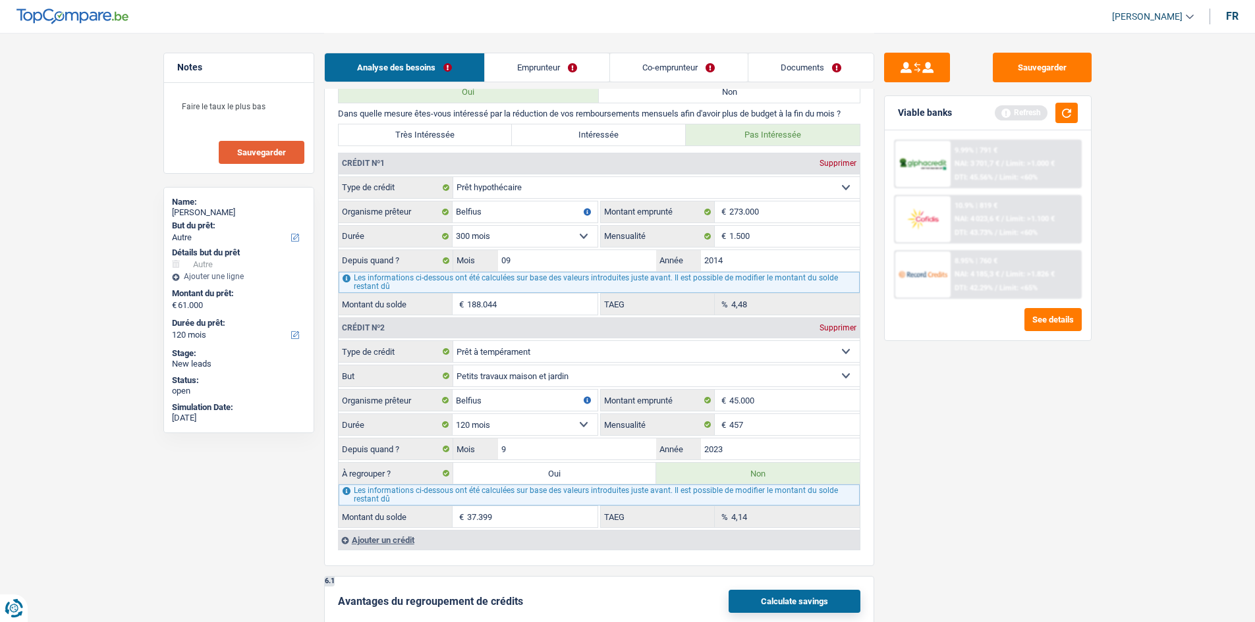
click at [959, 263] on div "8.95% | 760 €" at bounding box center [975, 261] width 43 height 9
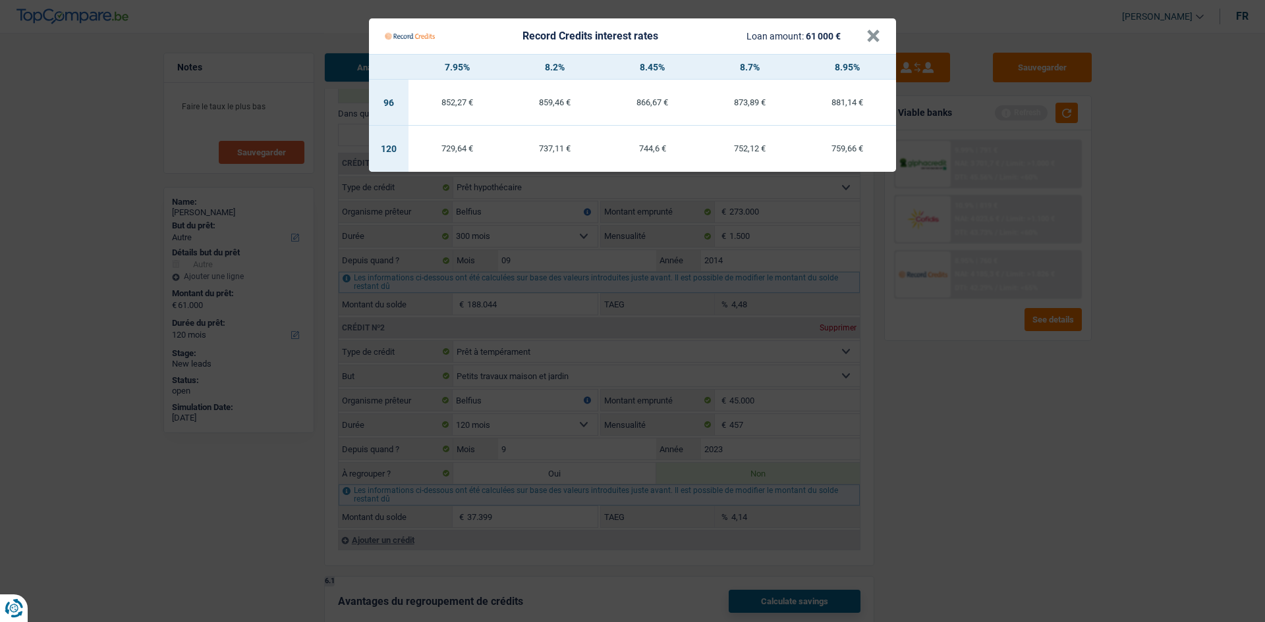
click at [964, 413] on Credits "Record Credits interest rates Loan amount: 61 000 € × 7.95% 8.2% 8.45% 8.7% 8.9…" at bounding box center [632, 311] width 1265 height 622
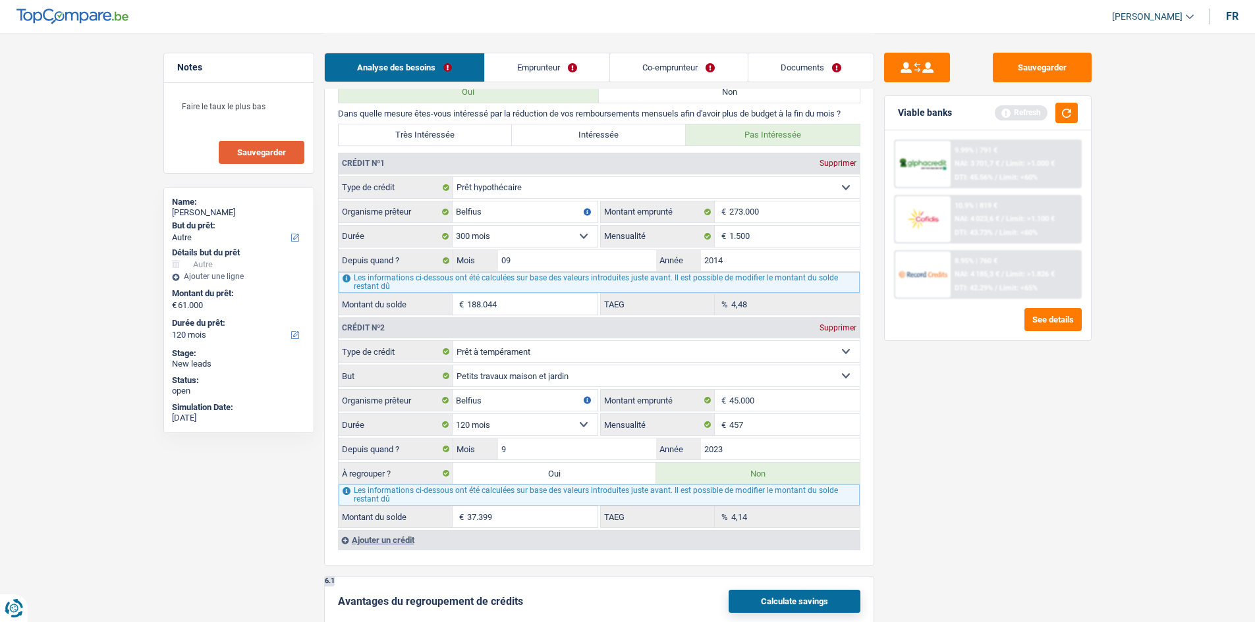
click at [990, 277] on span "NAI: 4 185,3 €" at bounding box center [976, 274] width 45 height 9
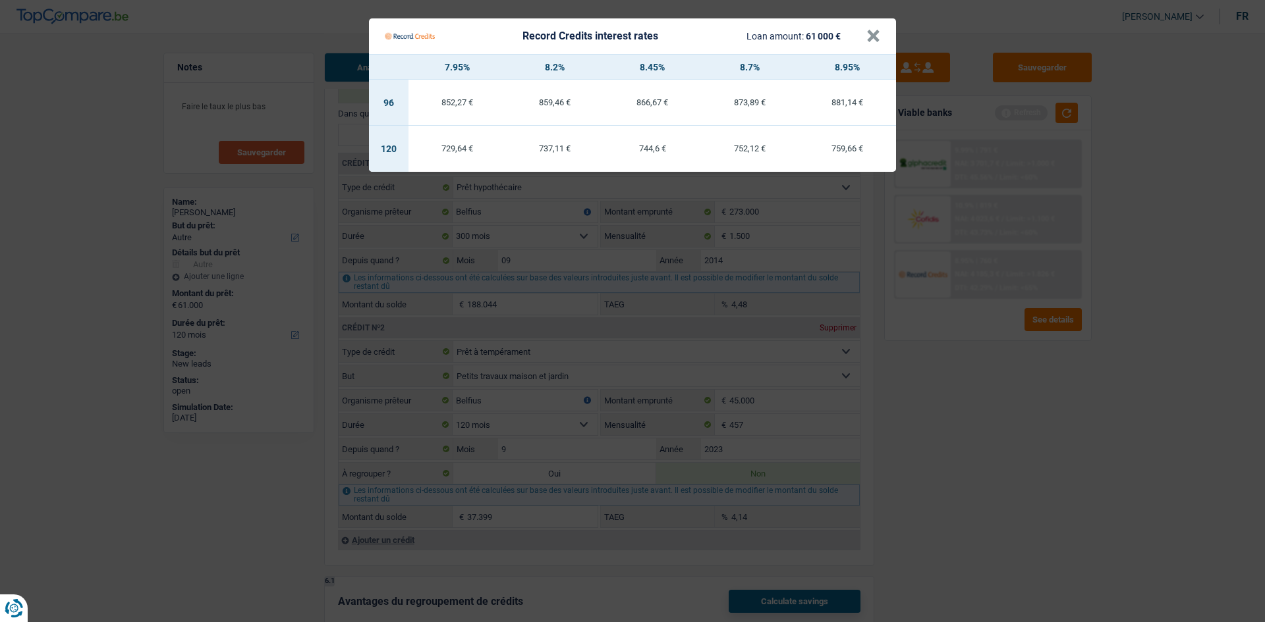
click at [985, 467] on Credits "Record Credits interest rates Loan amount: 61 000 € × 7.95% 8.2% 8.45% 8.7% 8.9…" at bounding box center [632, 311] width 1265 height 622
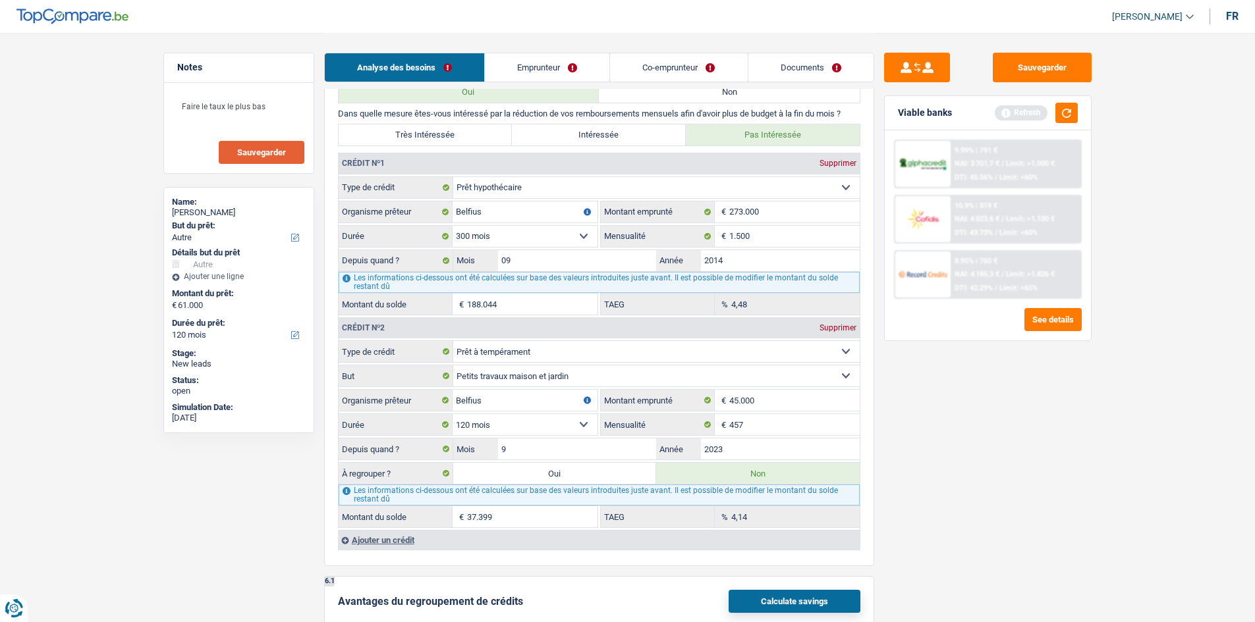
click at [263, 147] on button "Sauvegarder" at bounding box center [262, 152] width 86 height 23
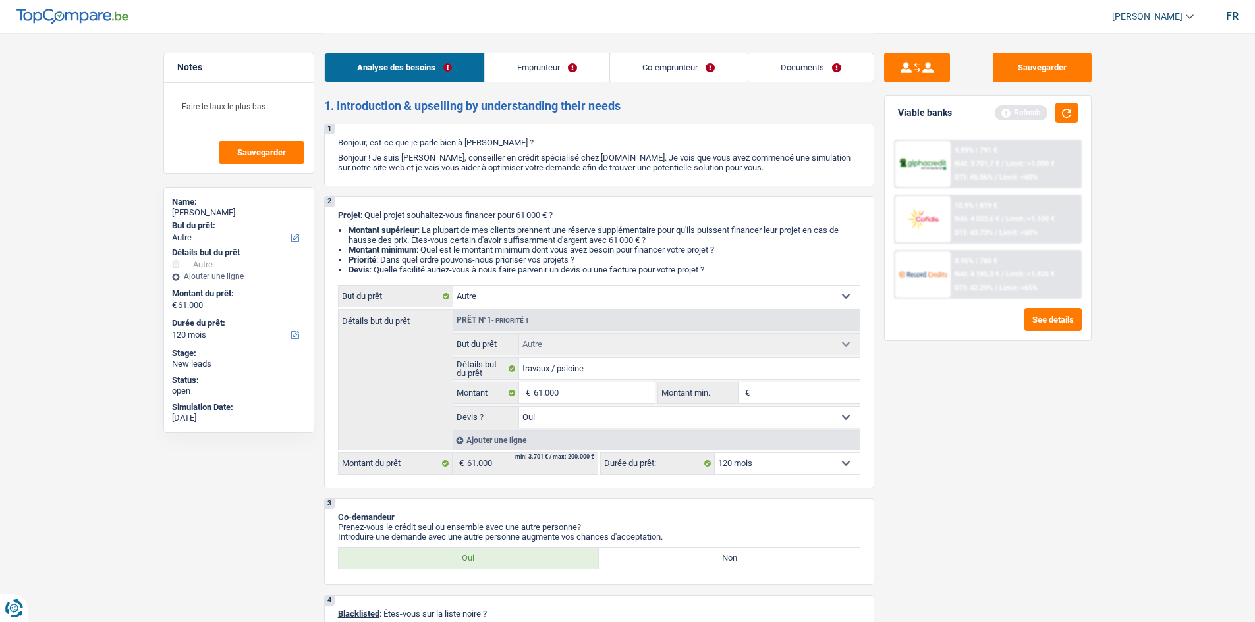
click at [557, 294] on select "Confort maison: meubles, textile, peinture, électroménager, outillage non-profe…" at bounding box center [656, 296] width 406 height 21
select select "houseOrGarden"
click at [453, 286] on select "Confort maison: meubles, textile, peinture, électroménager, outillage non-profe…" at bounding box center [656, 296] width 406 height 21
select select "houseOrGarden"
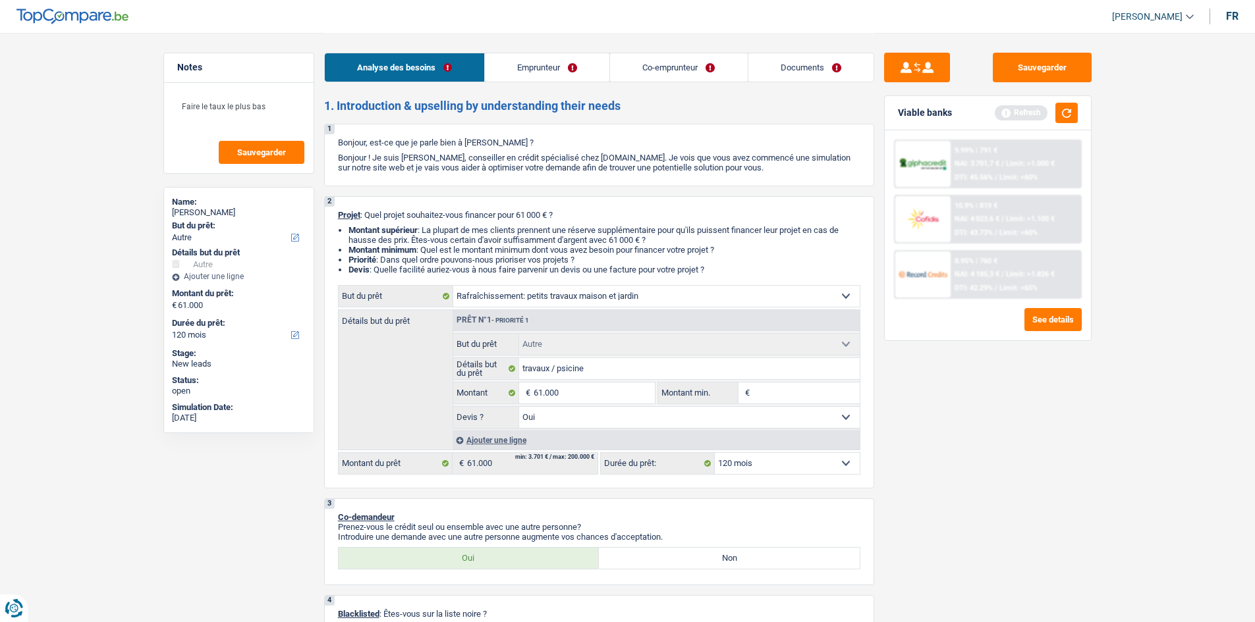
select select "houseOrGarden"
select select
select select "houseOrGarden"
select select
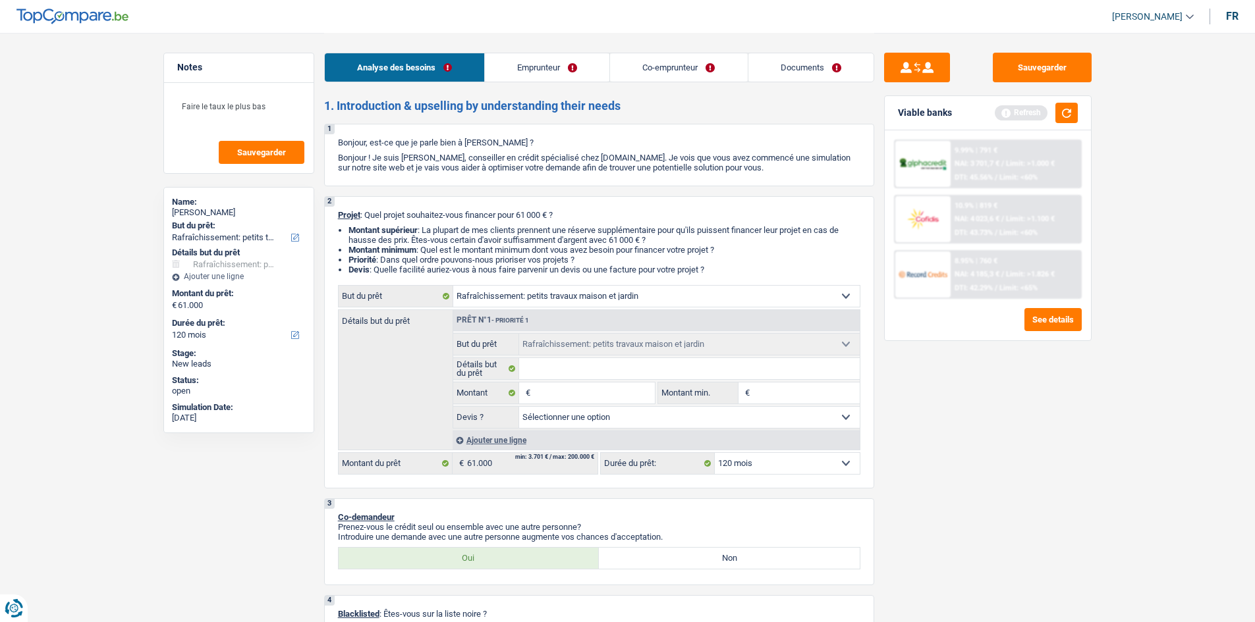
select select "other"
select select "yes"
select select "other"
select select "yes"
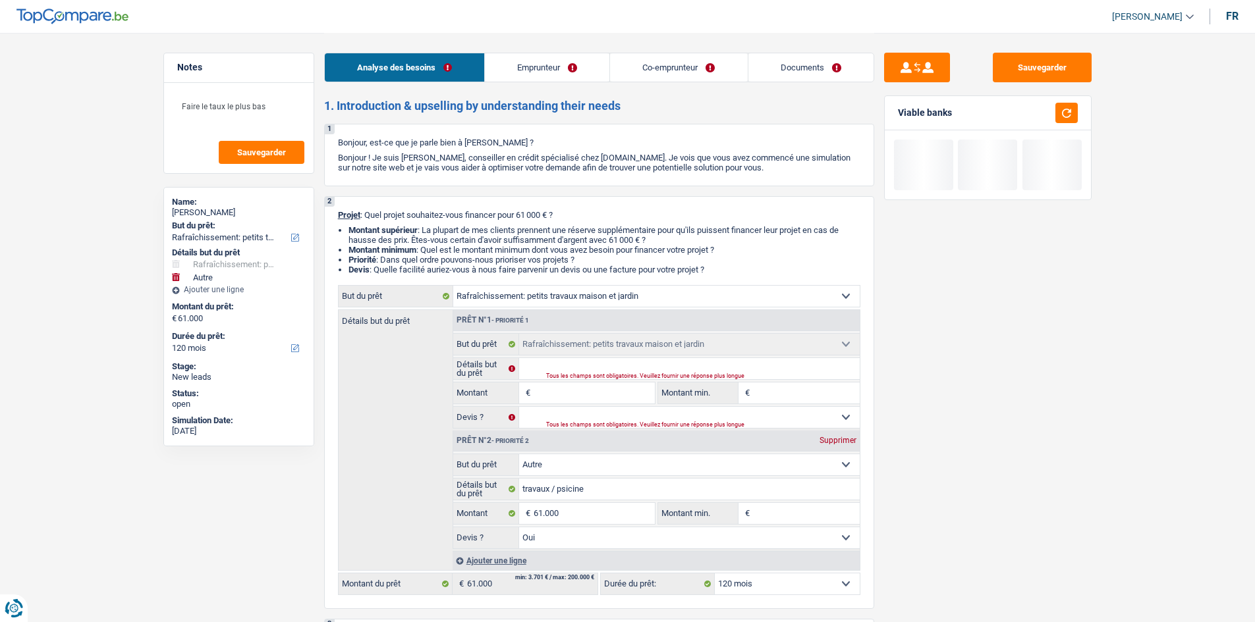
click at [576, 395] on input "Montant" at bounding box center [594, 393] width 121 height 21
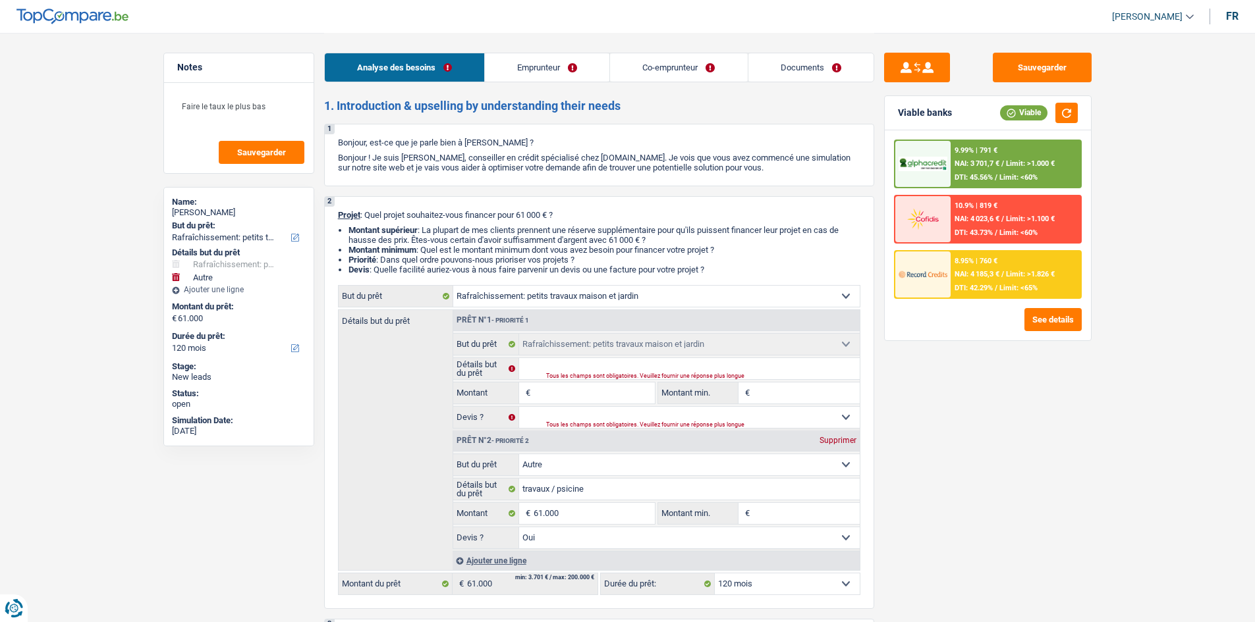
type input "6"
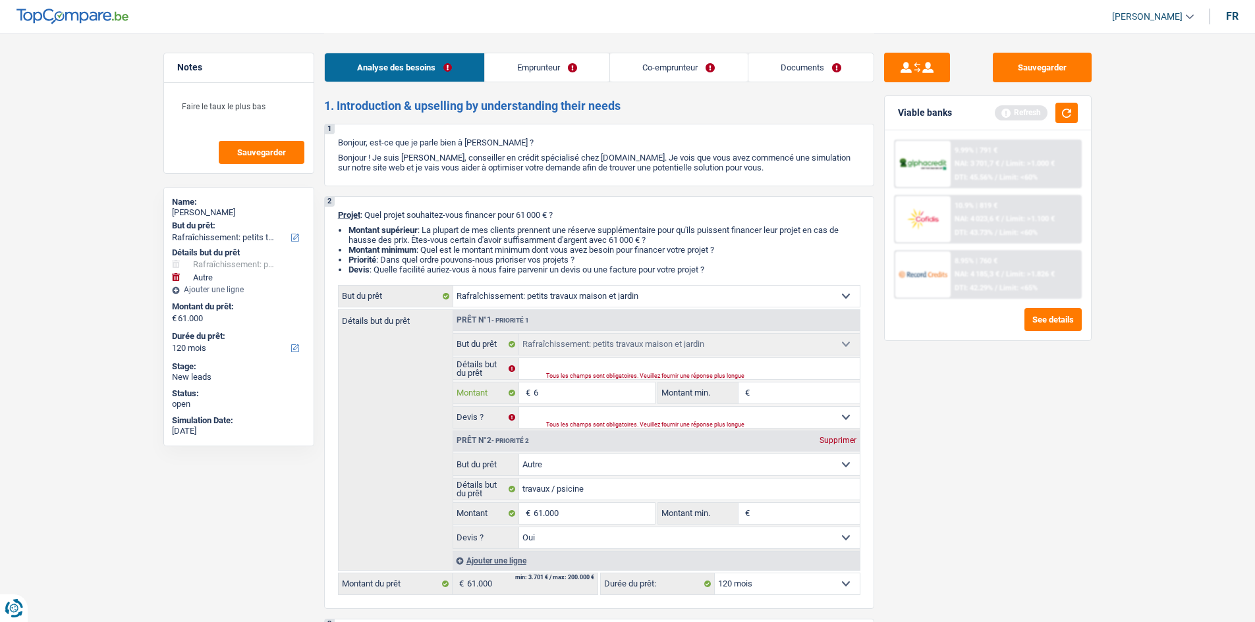
type input "61"
type input "610"
type input "6.100"
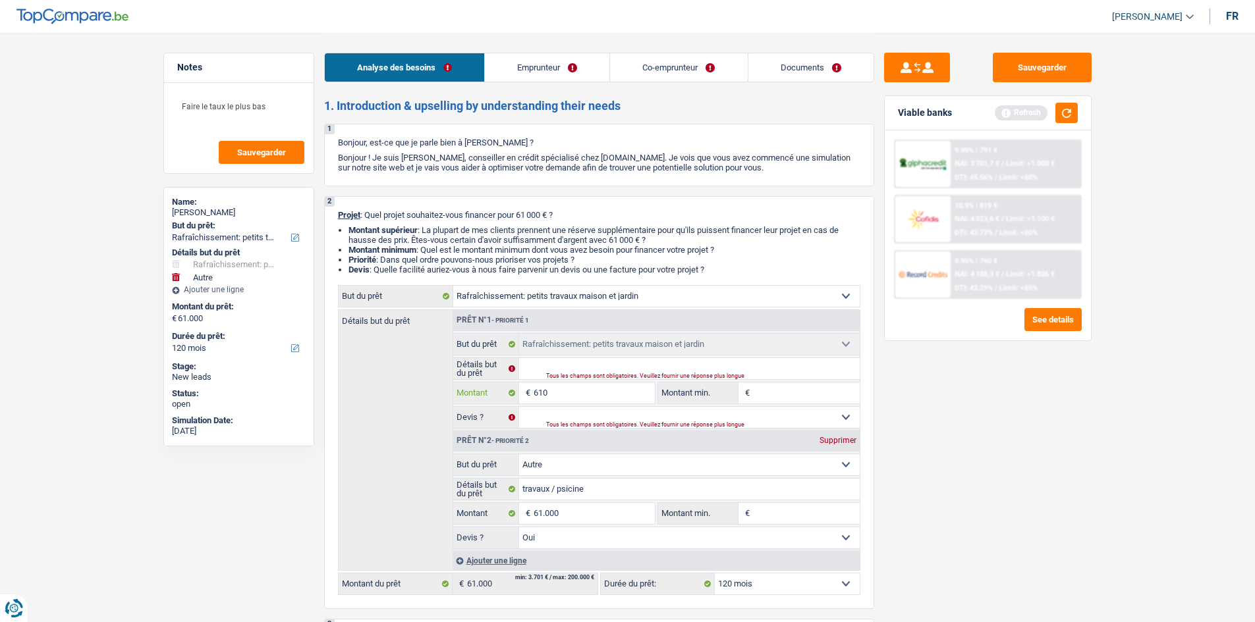
type input "6.100"
type input "61.000"
click at [545, 417] on select "Oui Non Non répondu Sélectionner une option" at bounding box center [689, 417] width 341 height 21
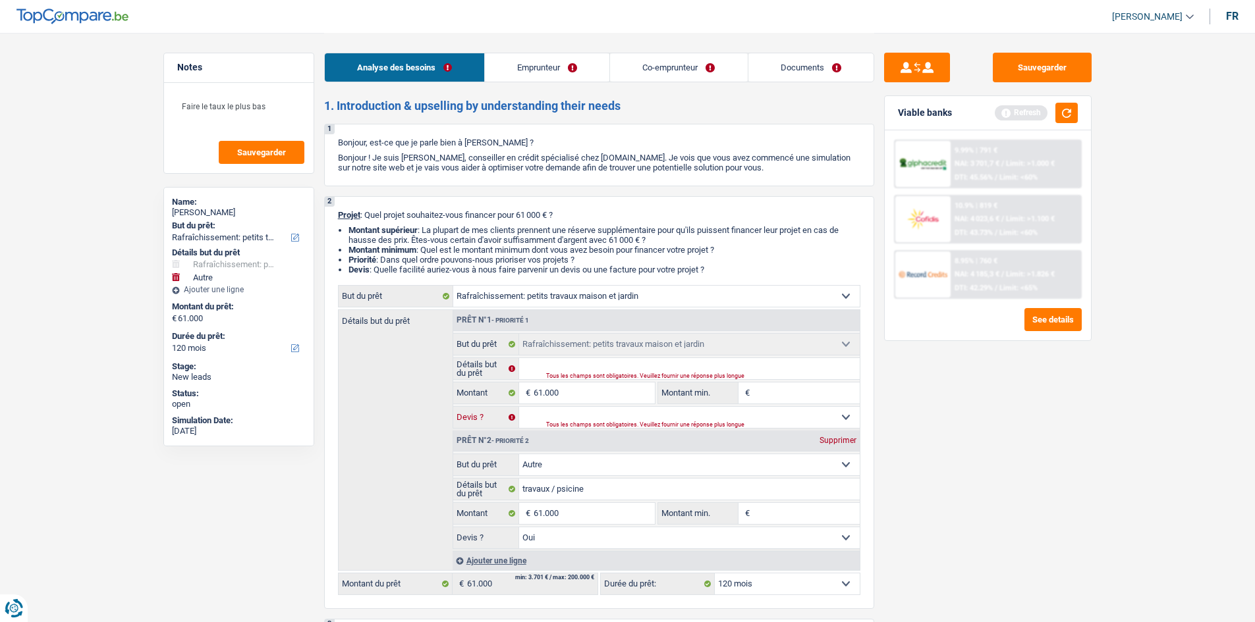
type input "122.000"
select select "144"
type input "122.000"
select select "144"
type input "122.000"
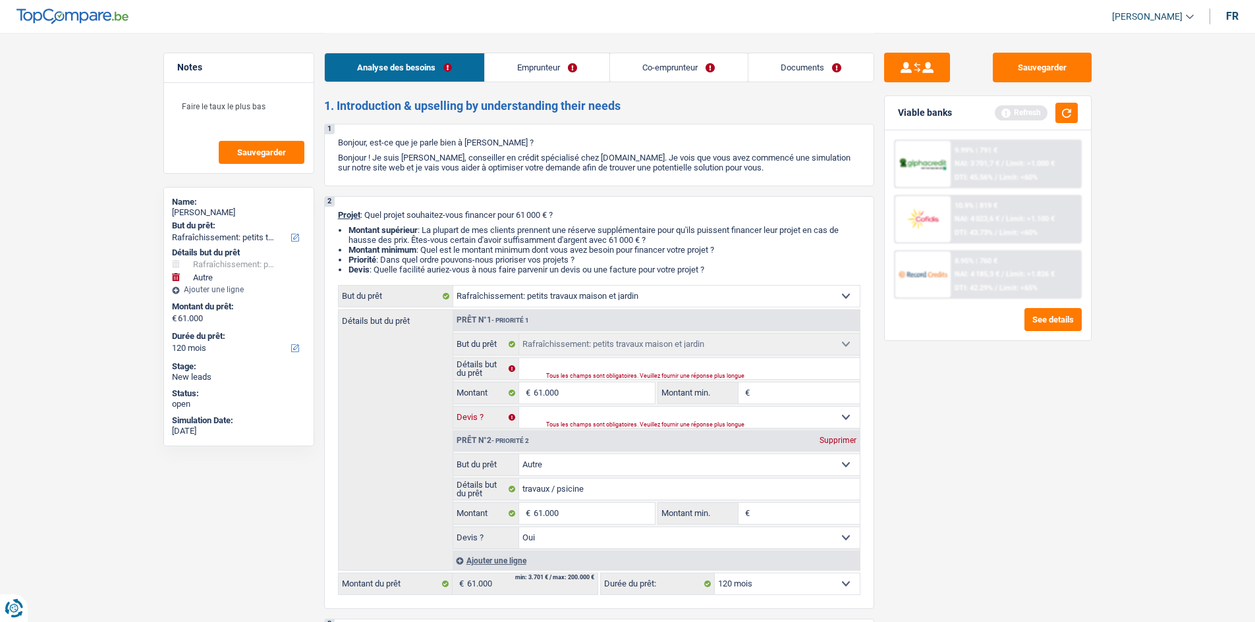
select select "144"
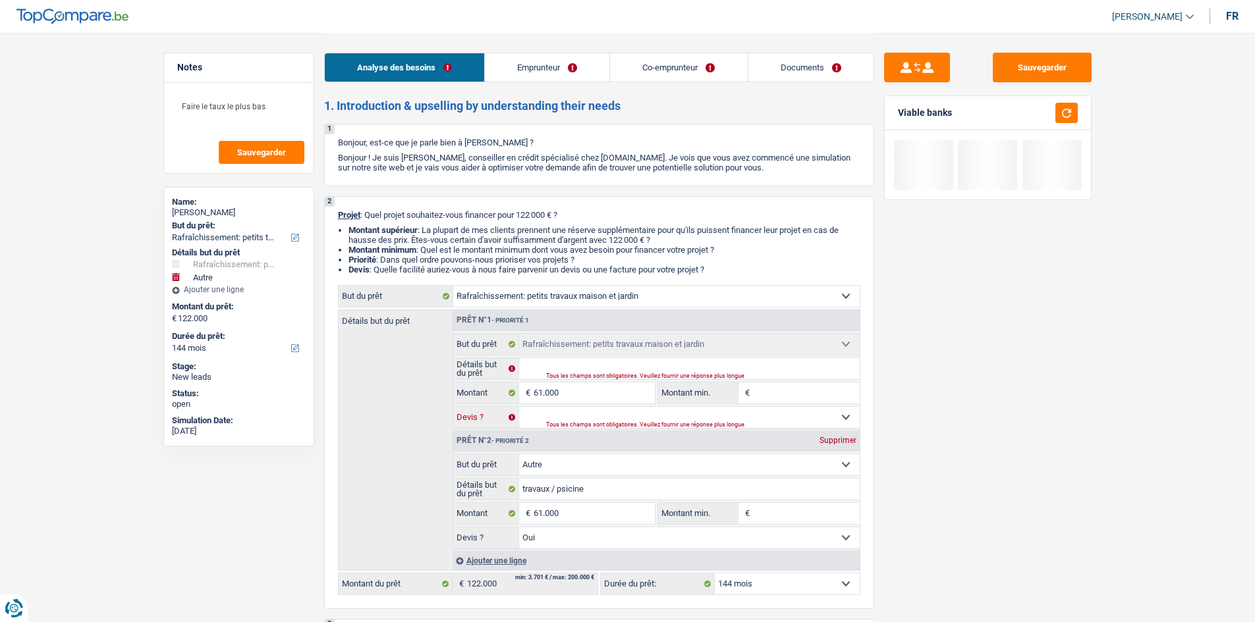
select select "yes"
click at [519, 407] on select "Oui Non Non répondu Sélectionner une option" at bounding box center [689, 417] width 341 height 21
select select "yes"
click at [555, 368] on input "Détails but du prêt" at bounding box center [689, 368] width 341 height 21
type input "T"
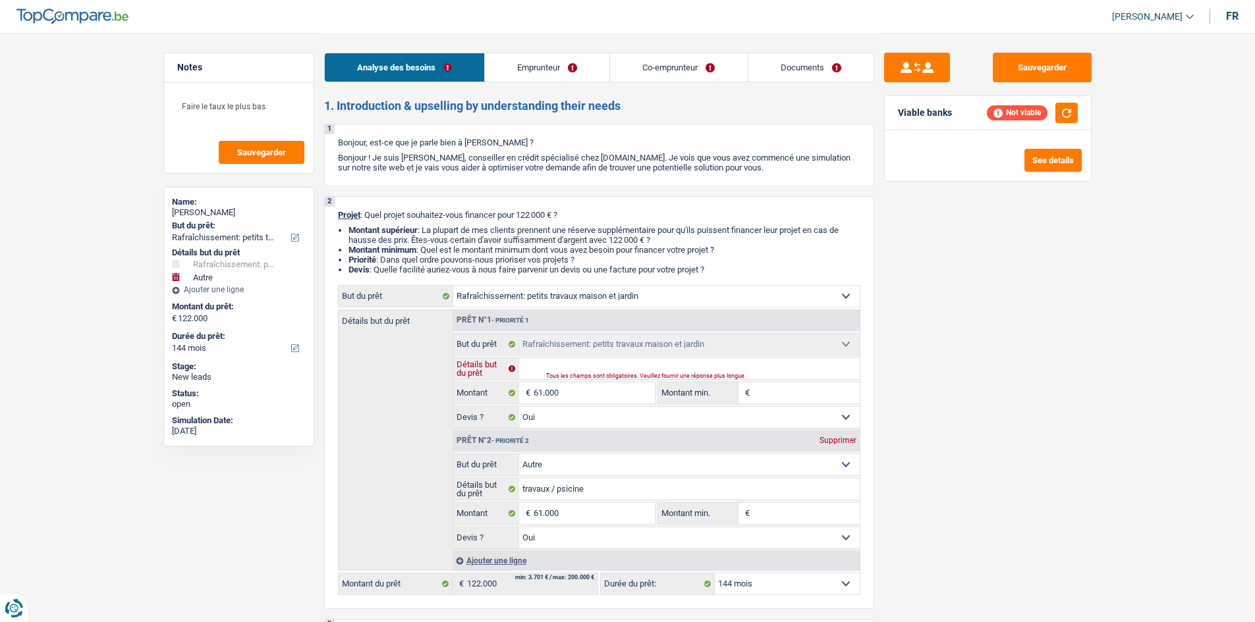
type input "T"
type input "Tr"
type input "Tra"
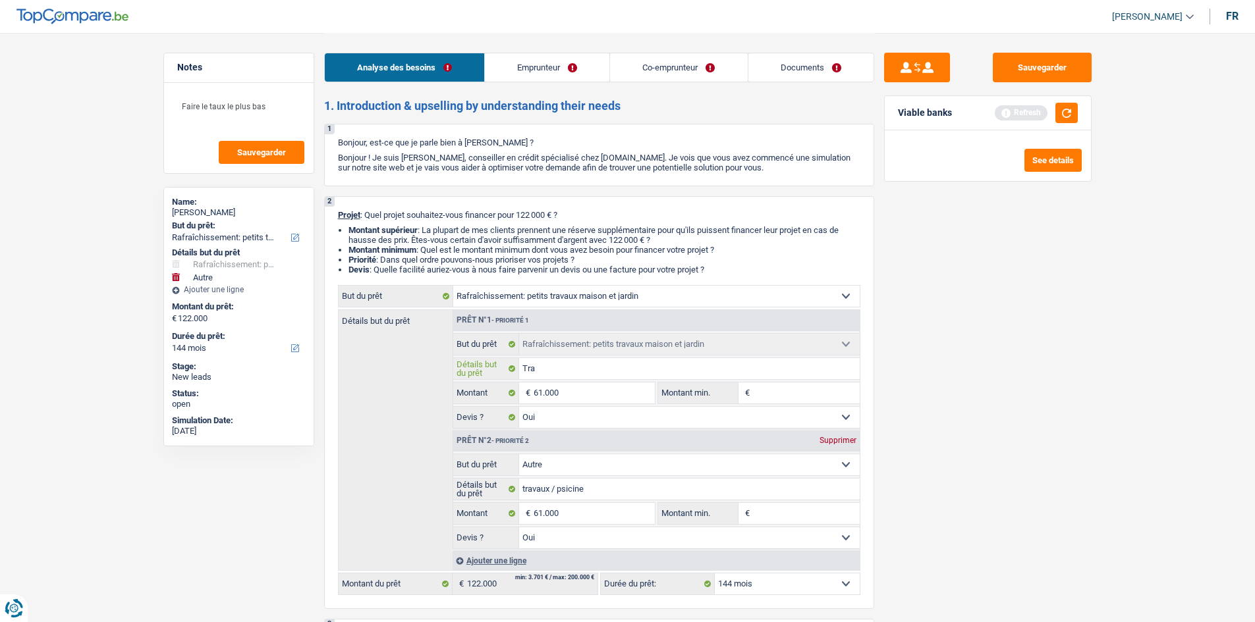
type input "Trav"
type input "Trava"
type input "Travau"
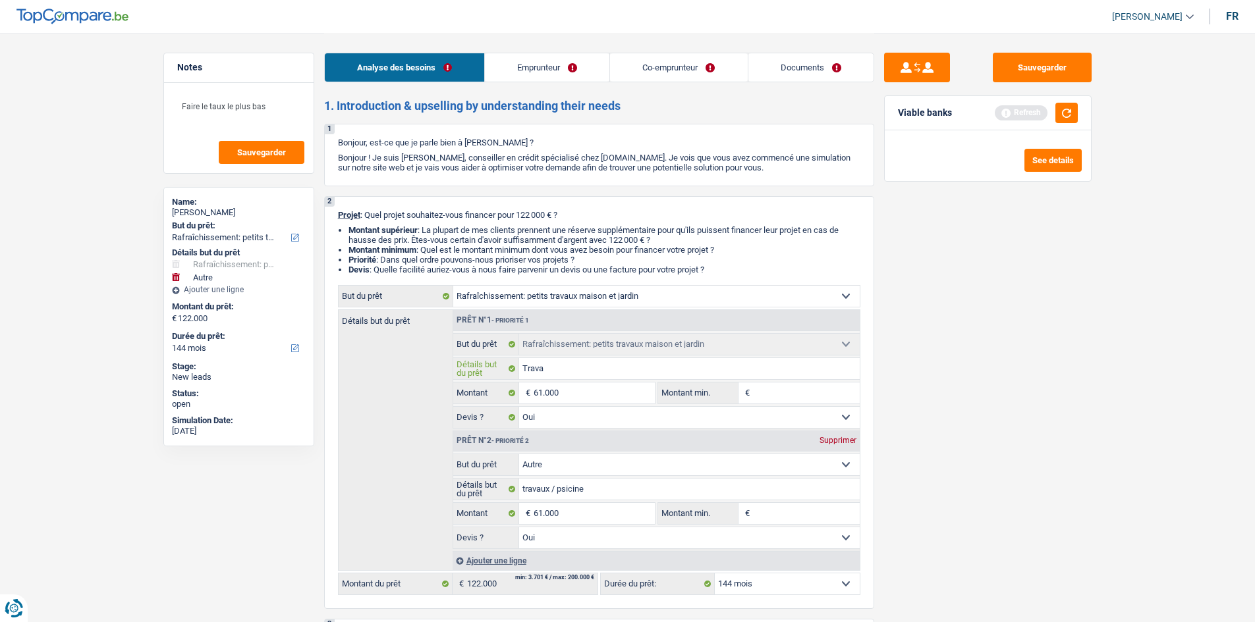
type input "Travau"
type input "Travaux"
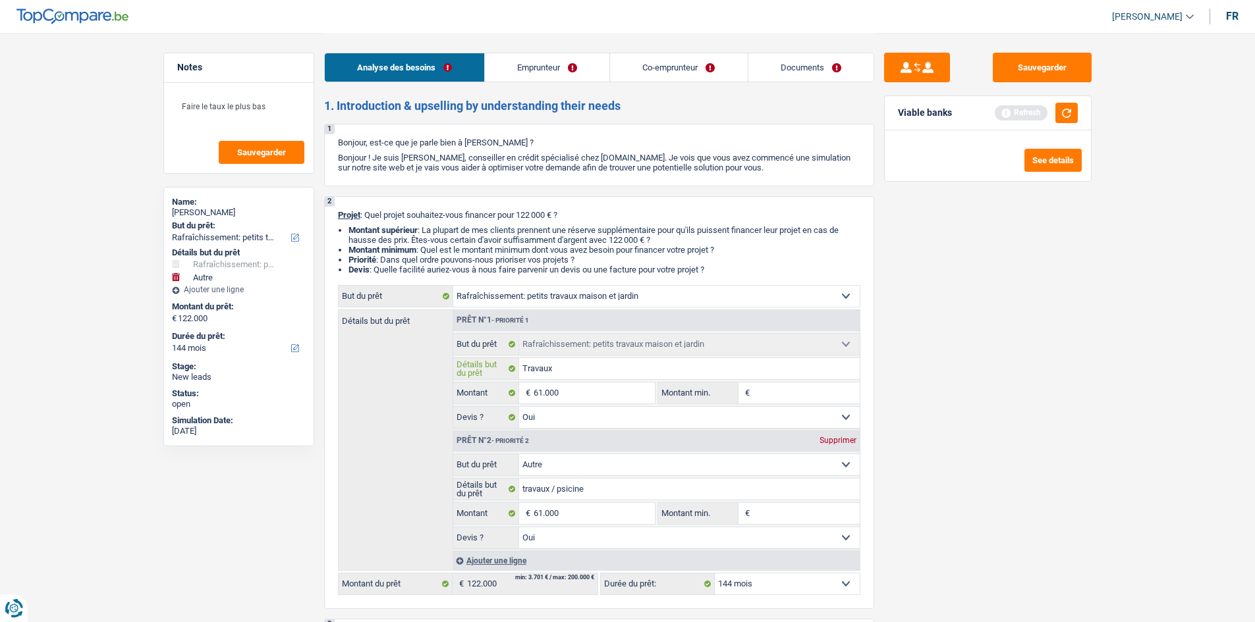
type input "Travaux"
click at [965, 462] on div "Sauvegarder Viable banks Refresh See details" at bounding box center [987, 327] width 227 height 549
click at [848, 438] on div "Supprimer" at bounding box center [837, 441] width 43 height 8
type input "61.000"
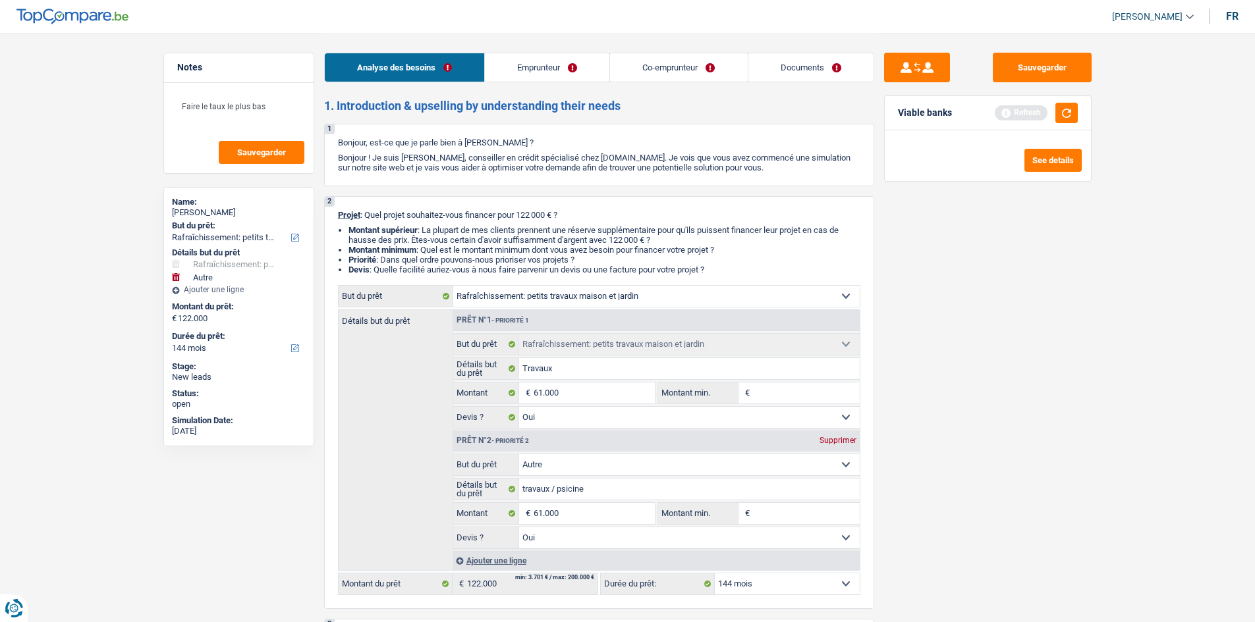
type input "61.000"
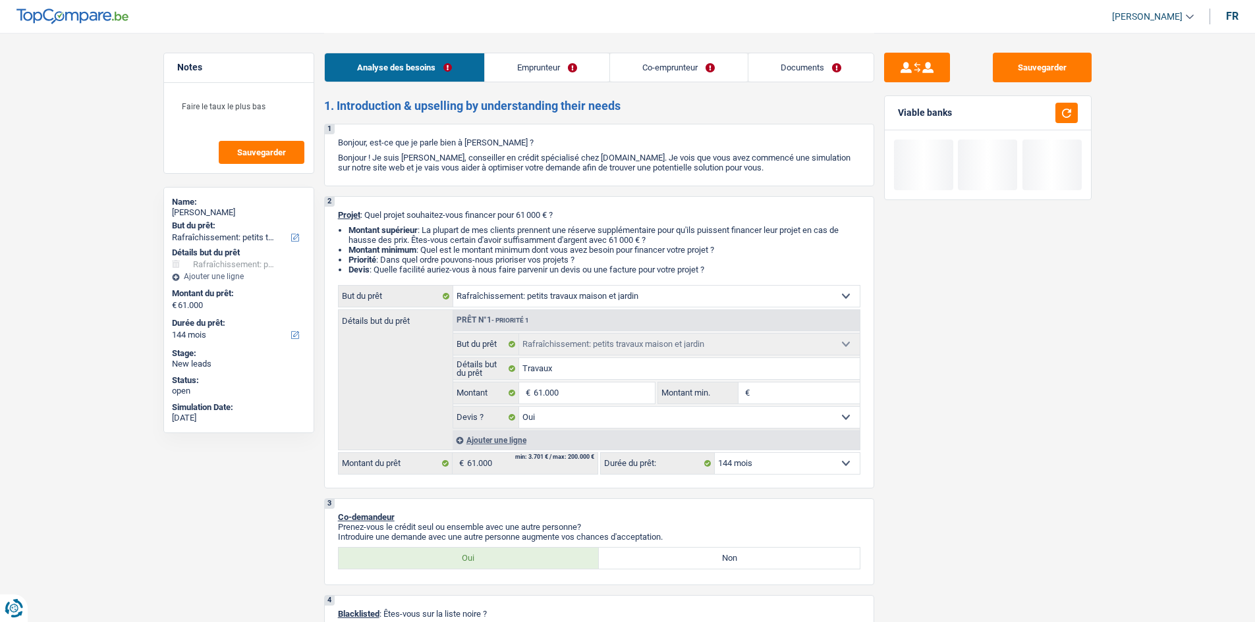
click at [826, 466] on select "12 mois 18 mois 24 mois 30 mois 36 mois 42 mois 48 mois 60 mois 72 mois 84 mois…" at bounding box center [787, 463] width 145 height 21
select select "120"
click at [715, 453] on select "12 mois 18 mois 24 mois 30 mois 36 mois 42 mois 48 mois 60 mois 72 mois 84 mois…" at bounding box center [787, 463] width 145 height 21
select select "120"
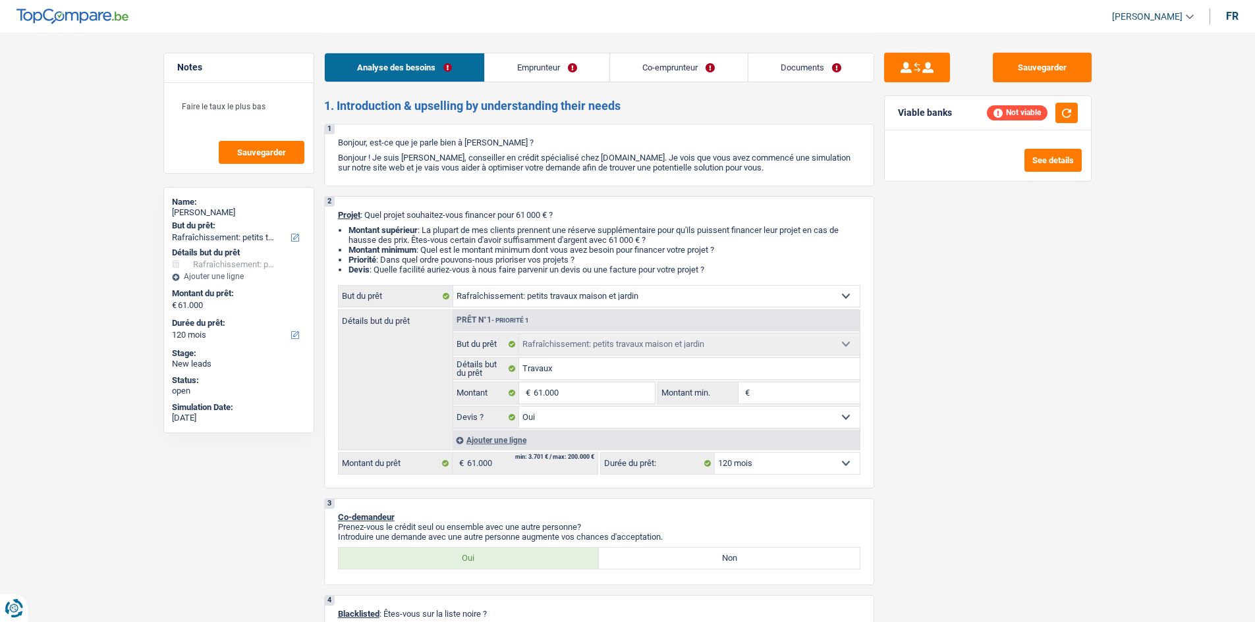
drag, startPoint x: 958, startPoint y: 391, endPoint x: 963, endPoint y: 385, distance: 7.9
click at [960, 386] on div "Sauvegarder Viable banks Not viable See details" at bounding box center [987, 327] width 227 height 549
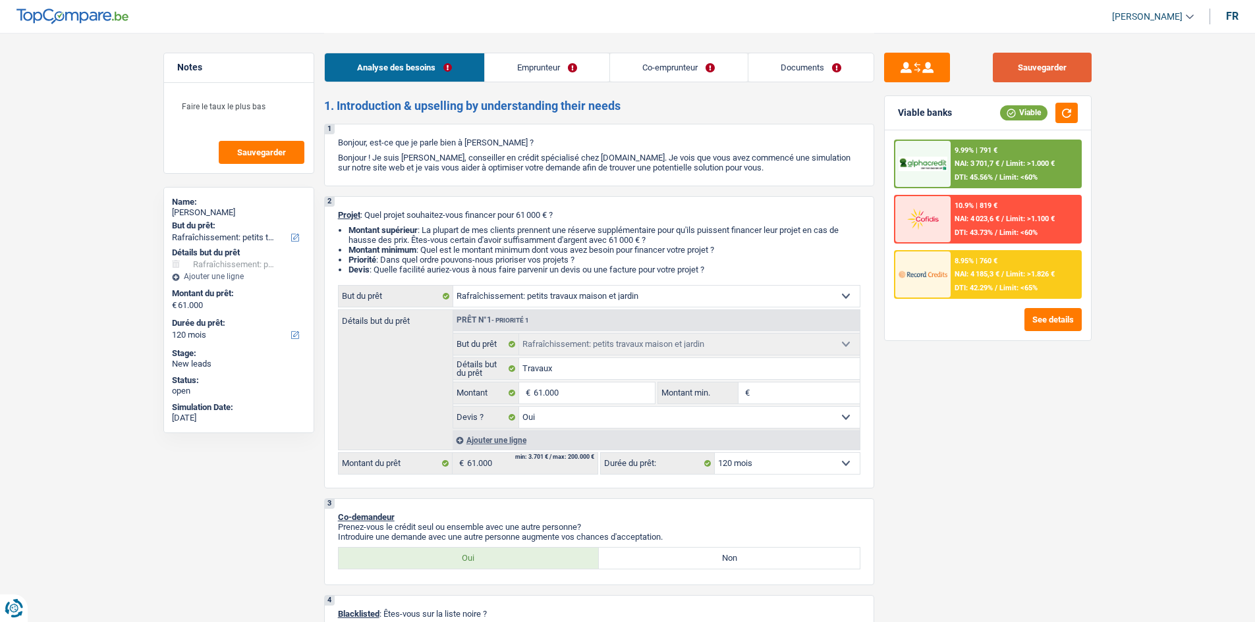
drag, startPoint x: 1059, startPoint y: 77, endPoint x: 1075, endPoint y: 269, distance: 193.0
click at [1059, 76] on button "Sauvegarder" at bounding box center [1042, 68] width 99 height 30
click at [791, 71] on link "Documents" at bounding box center [810, 67] width 125 height 28
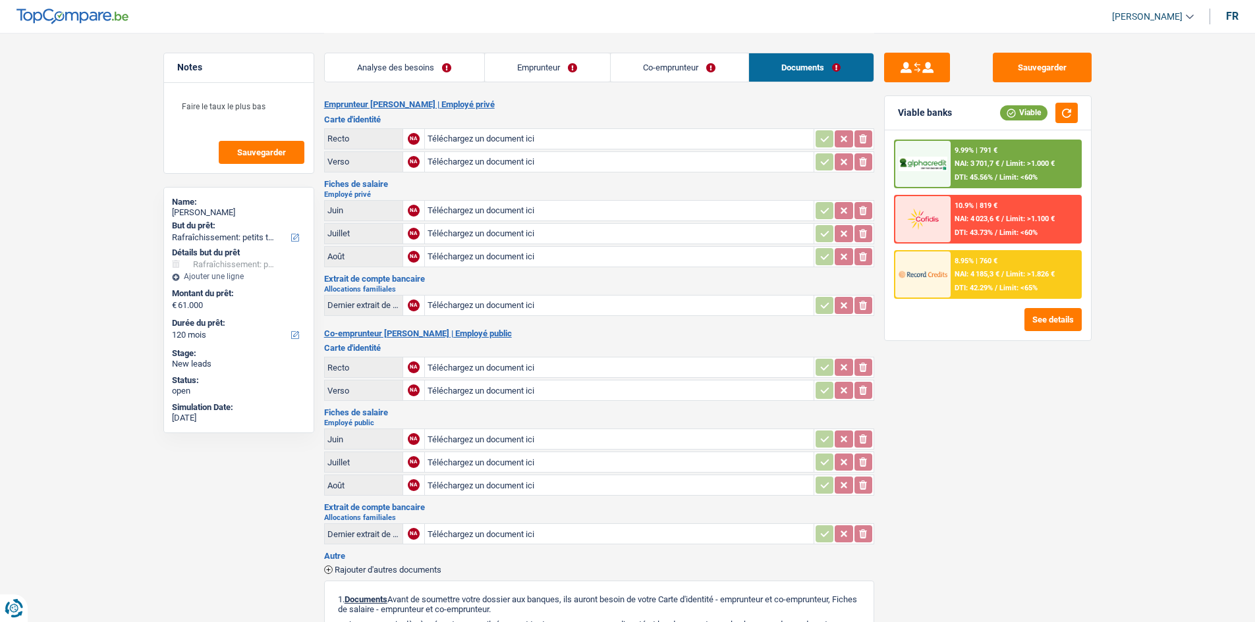
click at [431, 59] on link "Analyse des besoins" at bounding box center [404, 67] width 159 height 28
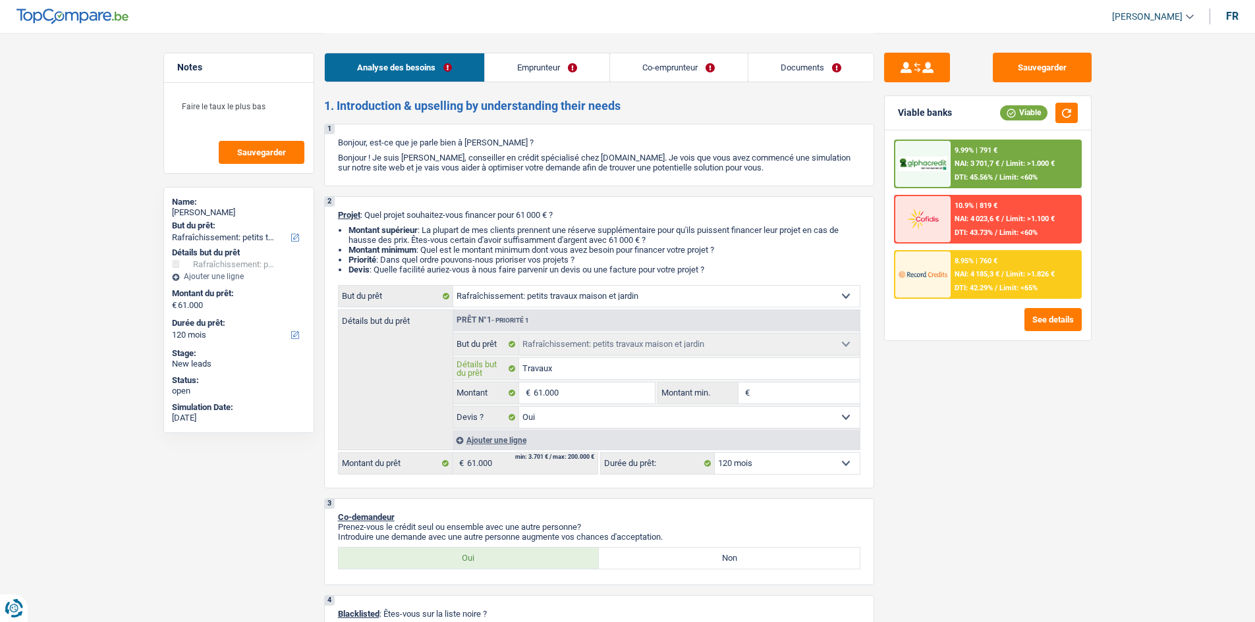
click at [614, 360] on input "Travaux" at bounding box center [689, 368] width 341 height 21
type input "Travaux /"
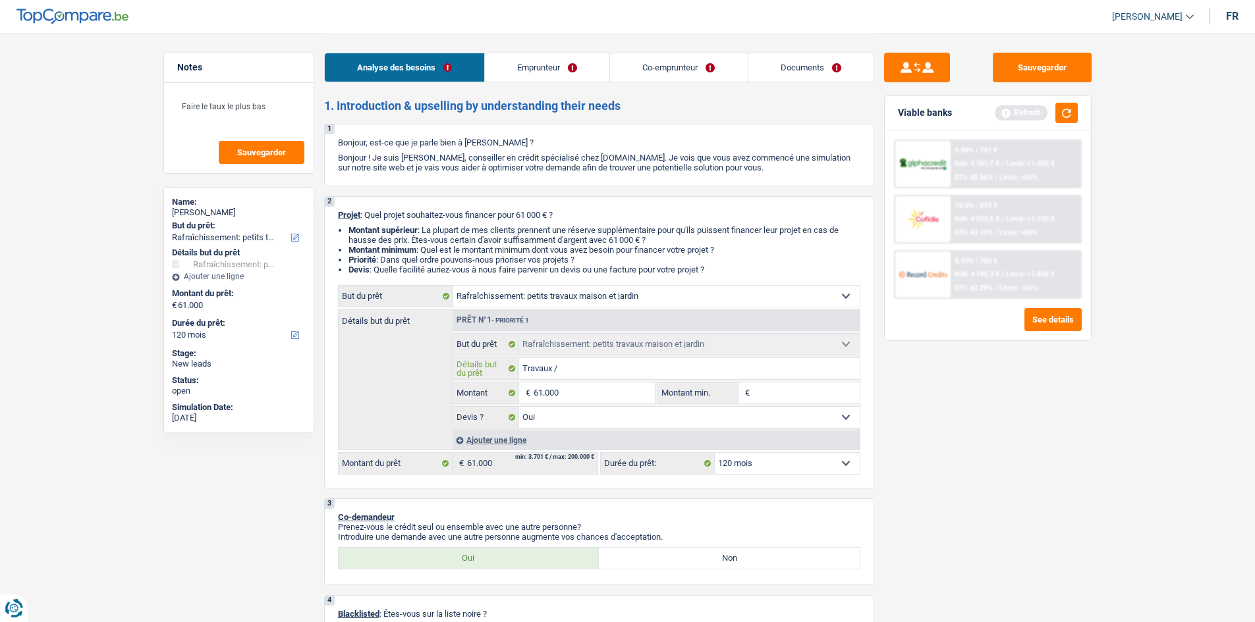
type input "Travaux / p"
type input "Travaux / pi"
type input "Travaux / pis"
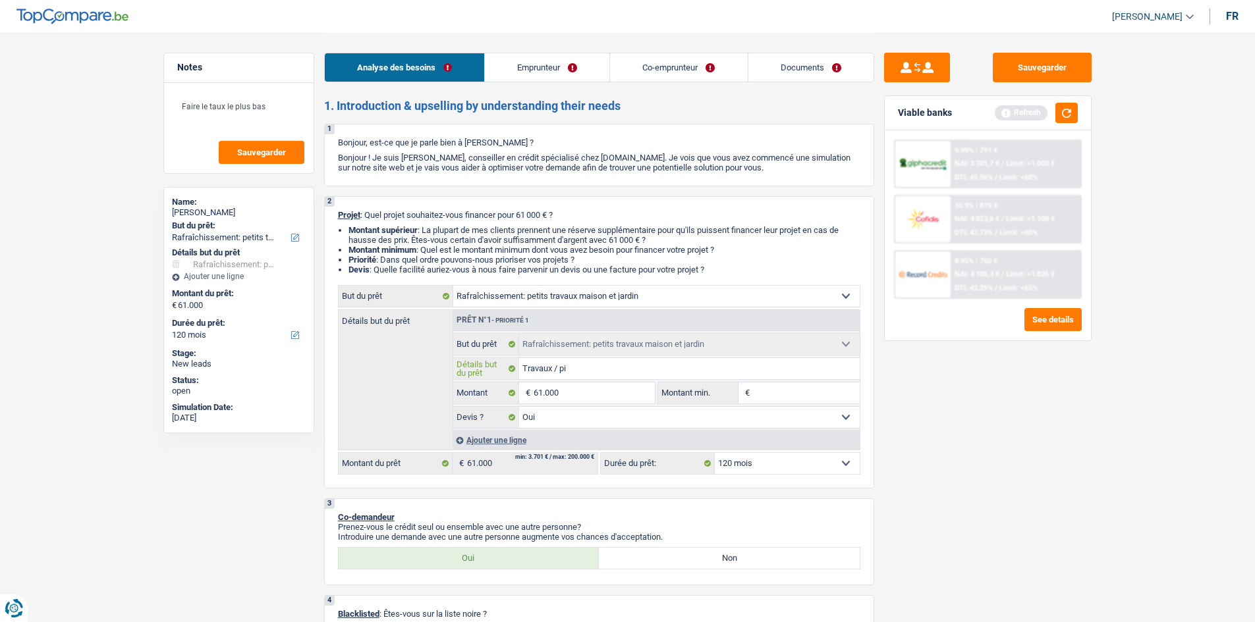
type input "Travaux / pis"
type input "Travaux / pisc"
type input "Travaux / pisci"
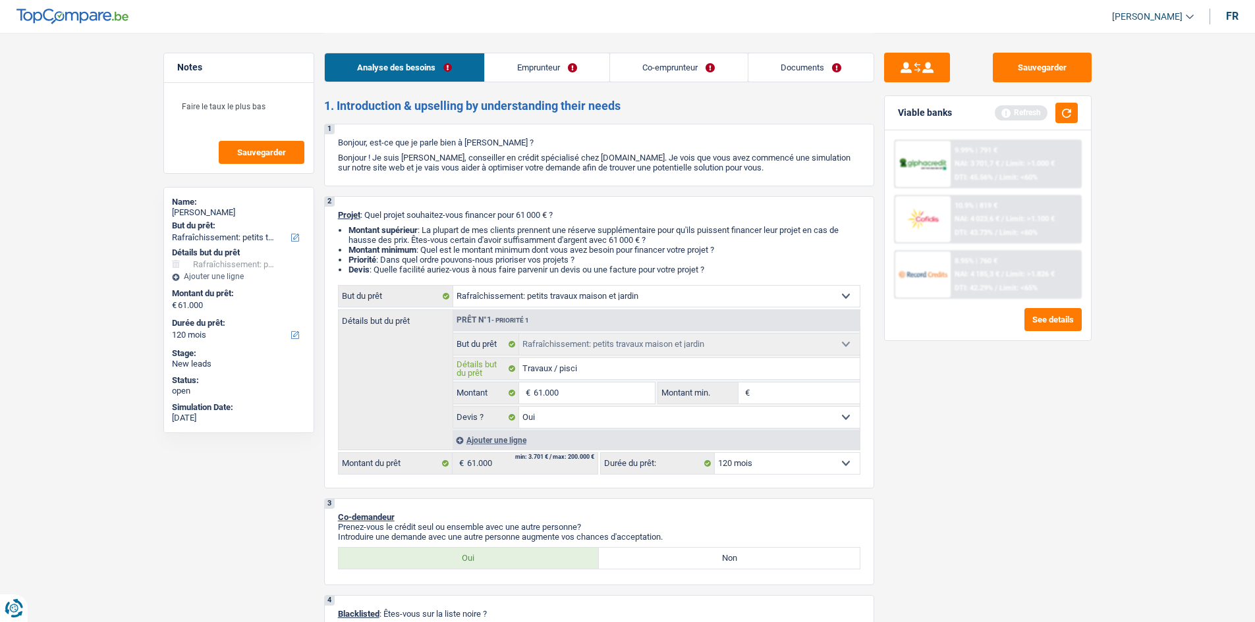
type input "Travaux / piscin"
type input "Travaux / piscine"
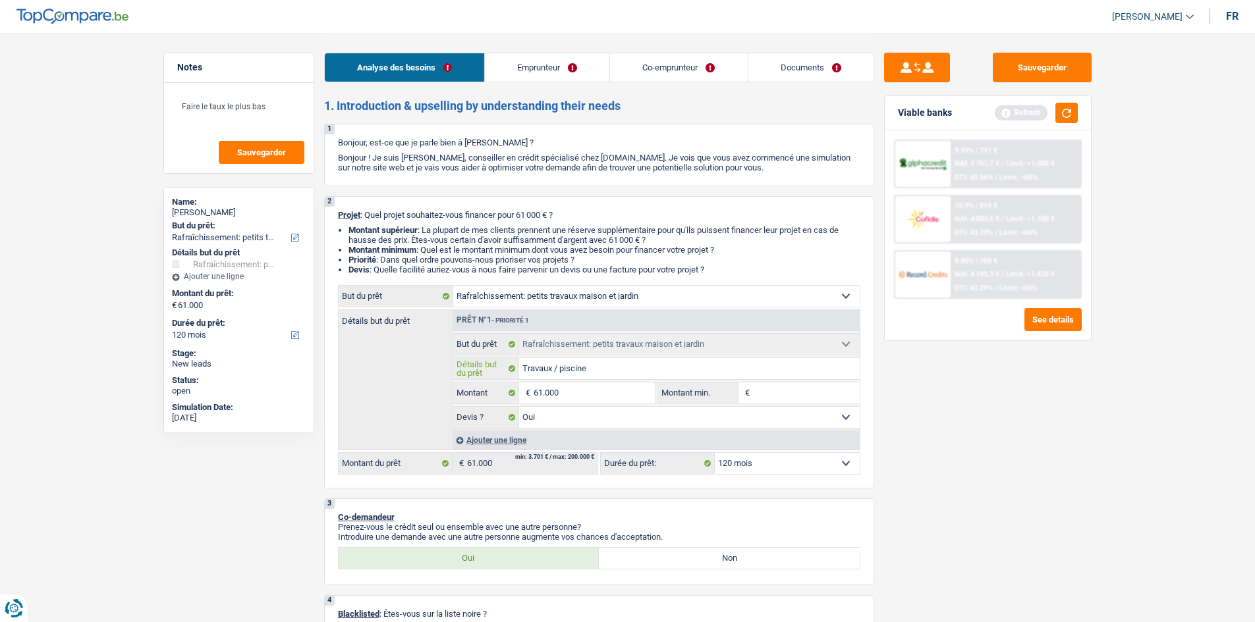
type input "Travaux / piscine"
click at [1081, 474] on div "Sauvegarder Viable banks Refresh 9.99% | 791 € NAI: 3 701,7 € / Limit: >1.000 €…" at bounding box center [987, 327] width 227 height 549
click at [1024, 71] on button "Sauvegarder" at bounding box center [1042, 68] width 99 height 30
click at [264, 155] on span "Sauvegarder" at bounding box center [261, 152] width 49 height 9
drag, startPoint x: 837, startPoint y: 62, endPoint x: 866, endPoint y: 83, distance: 36.4
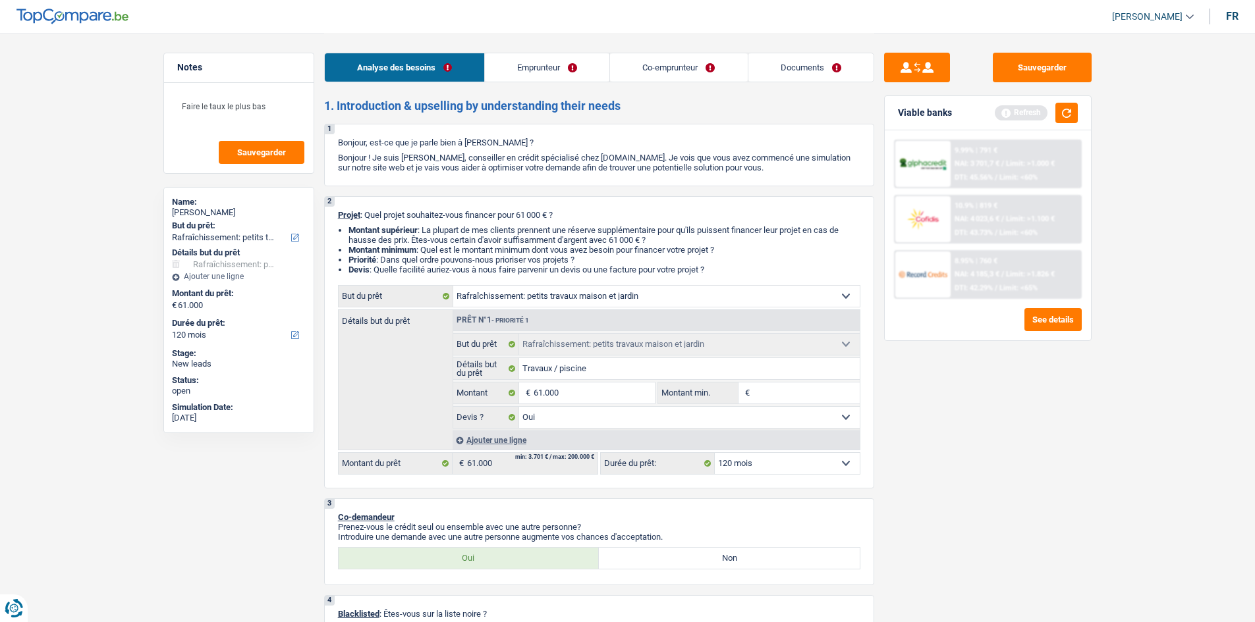
click at [837, 62] on link "Documents" at bounding box center [810, 67] width 125 height 28
